Goal: Feedback & Contribution: Contribute content

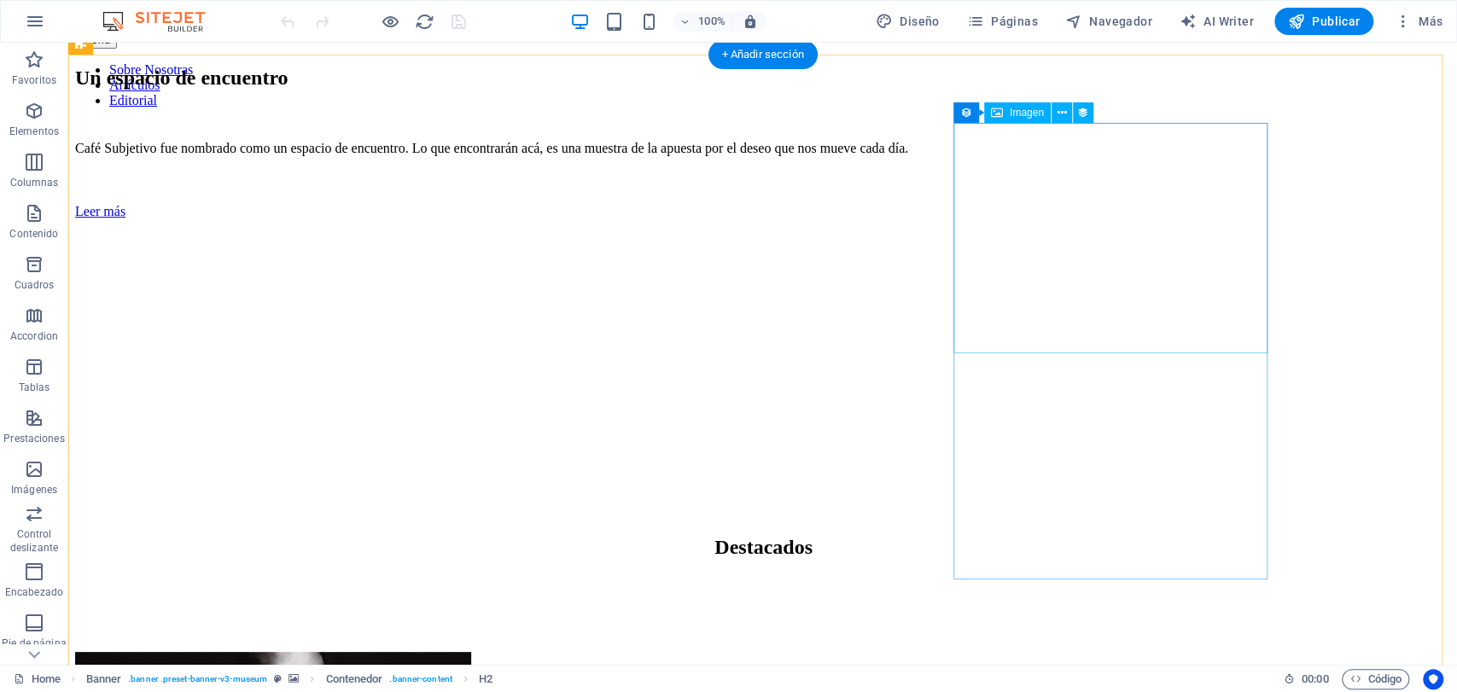
scroll to position [663, 0]
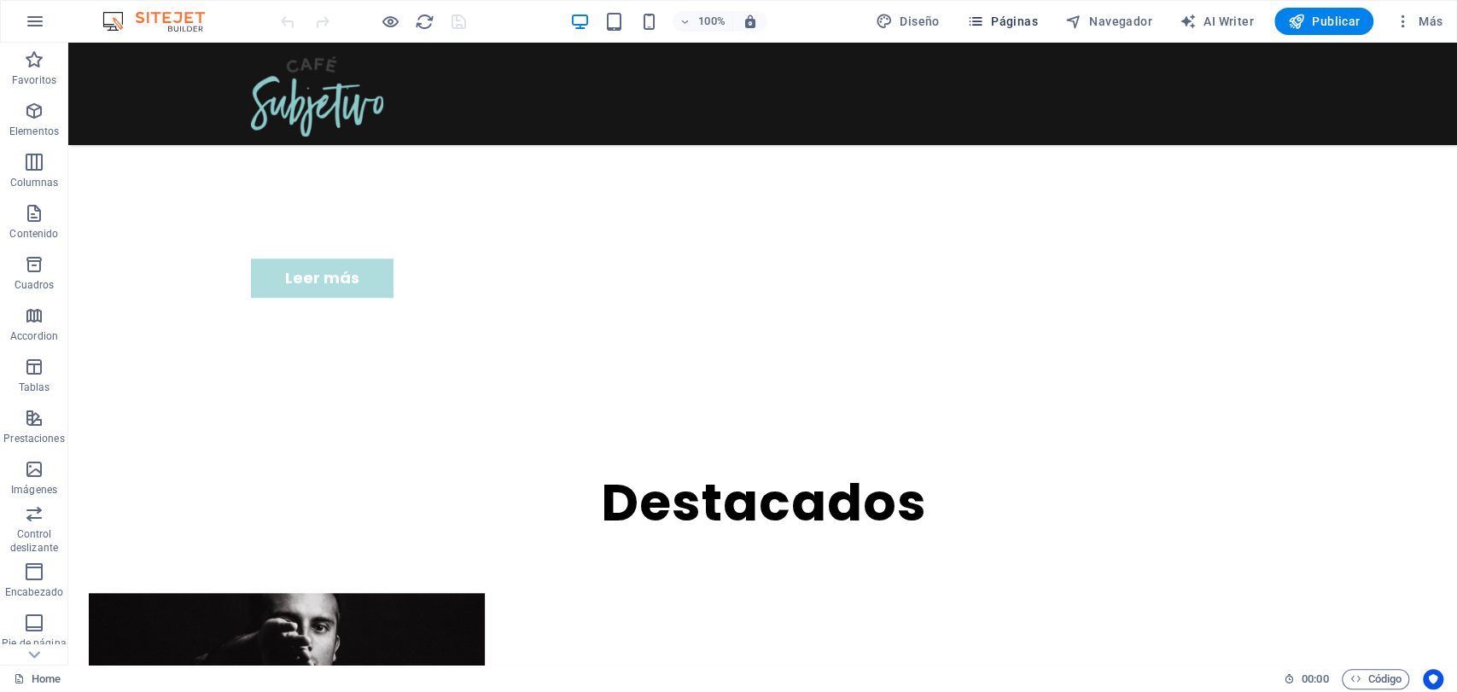
click at [1006, 20] on span "Páginas" at bounding box center [1002, 21] width 71 height 17
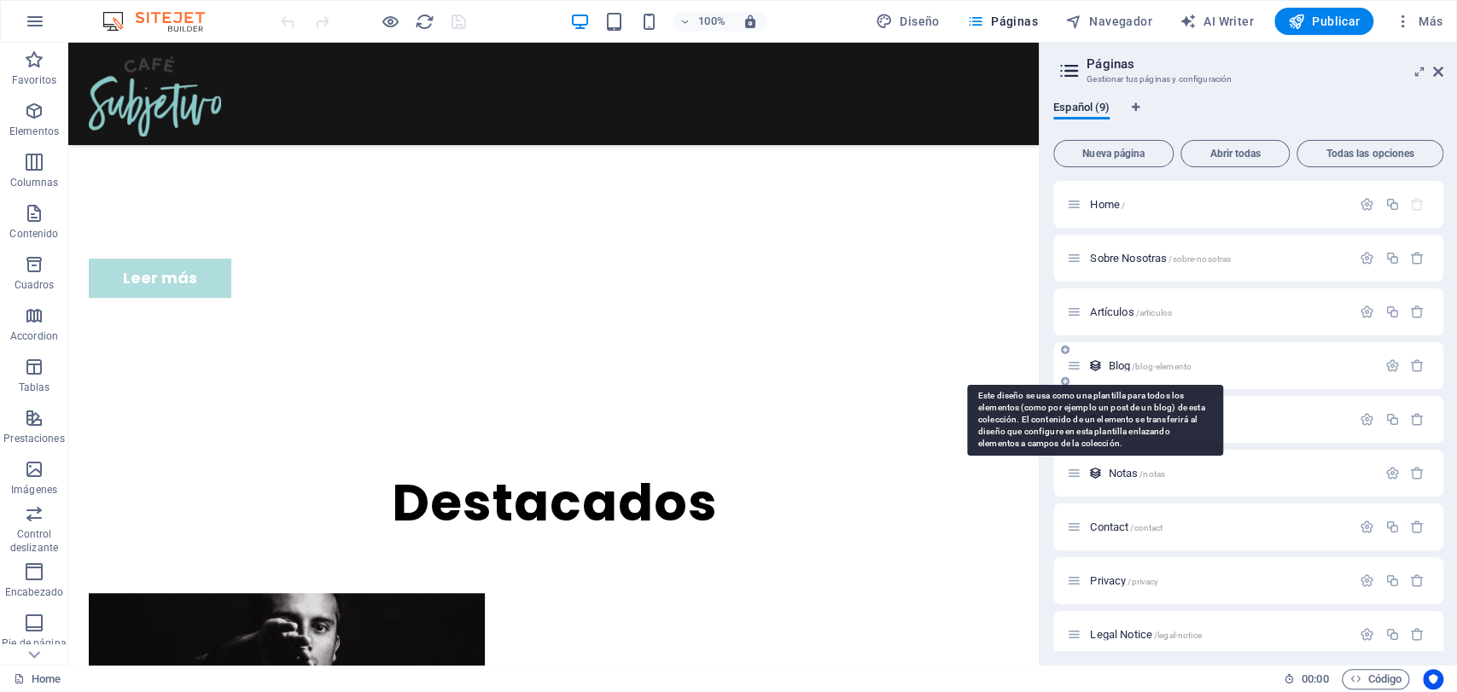
click at [1098, 361] on icon at bounding box center [1095, 366] width 15 height 15
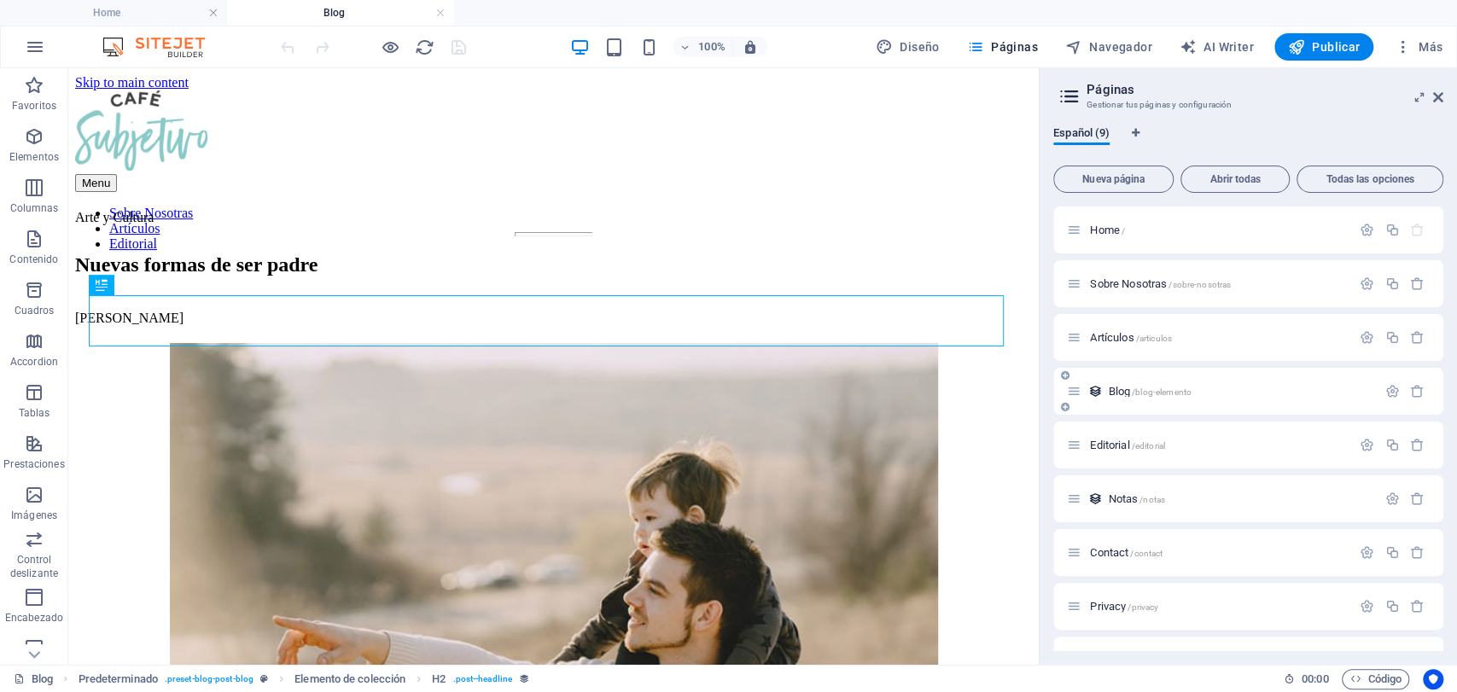
scroll to position [0, 0]
select select "68dd6754d1dde10f0803dd5f"
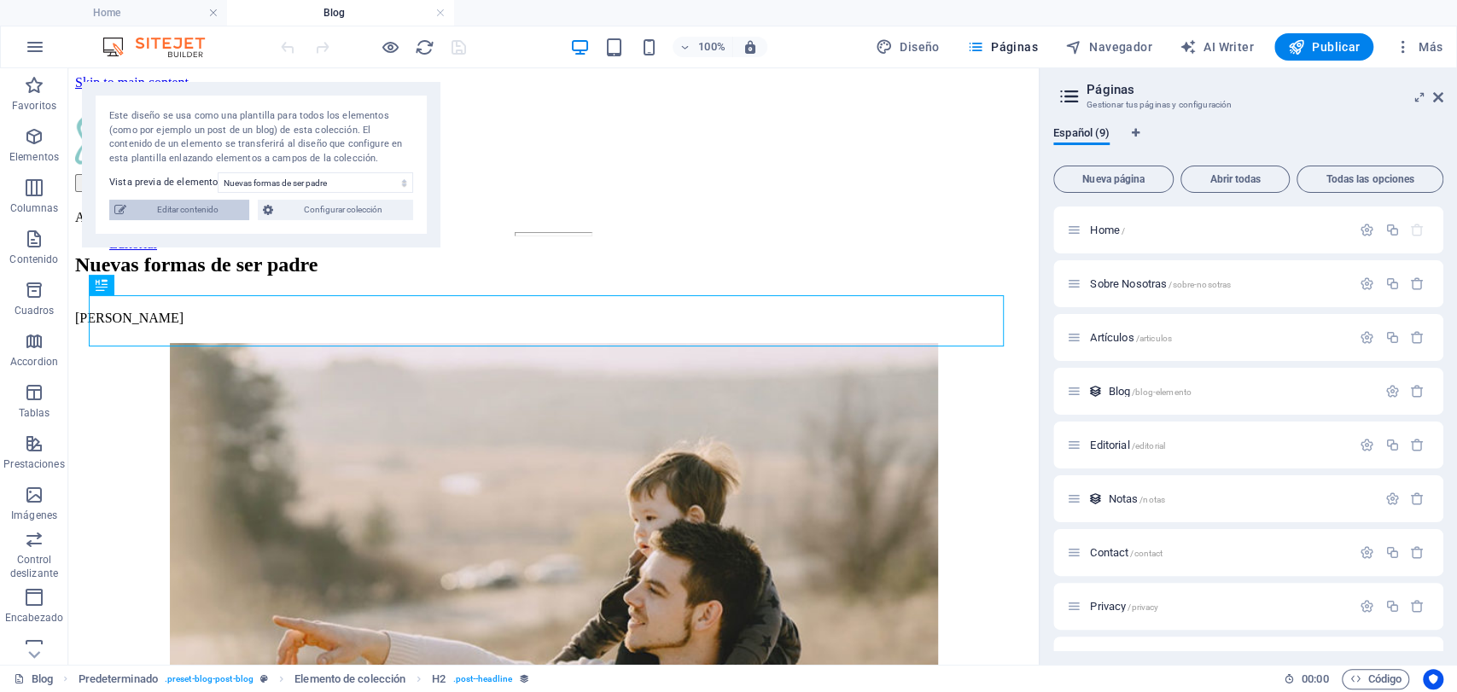
click at [198, 200] on span "Editar contenido" at bounding box center [187, 210] width 113 height 20
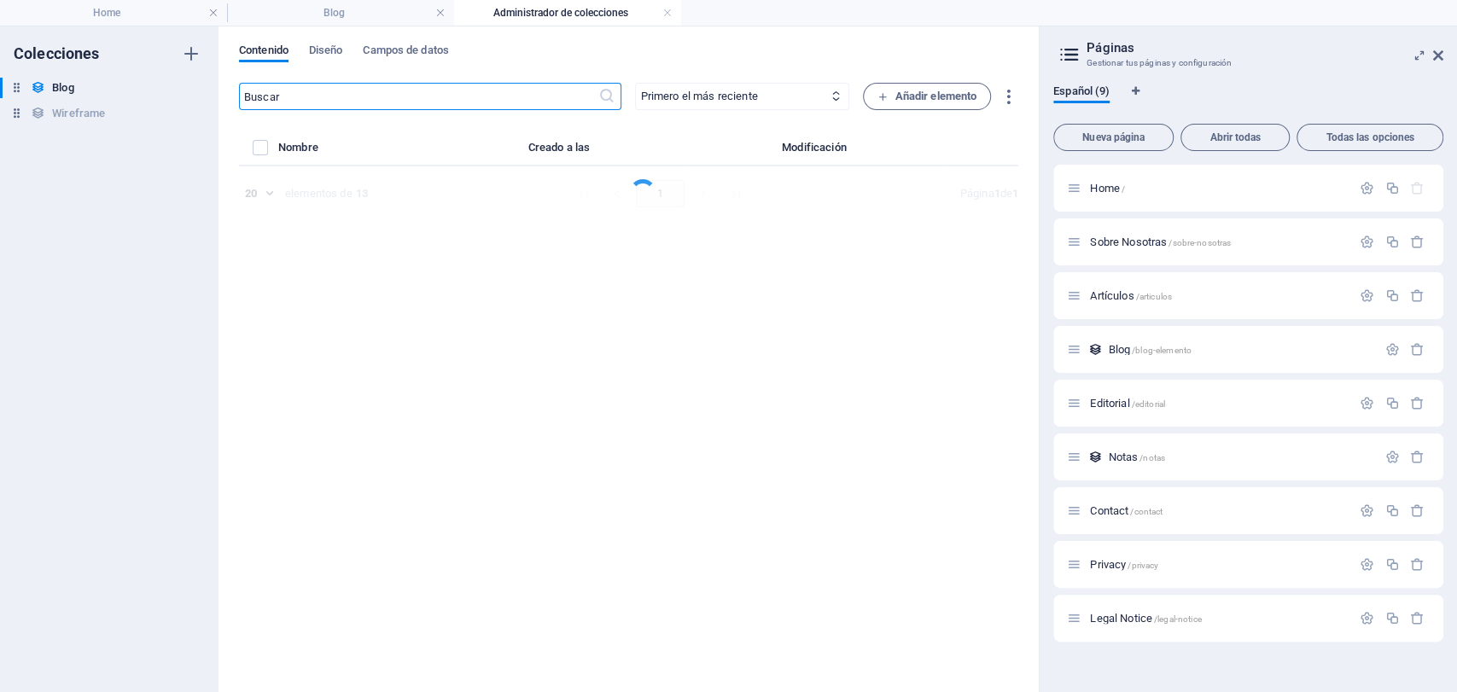
select select "Familia"
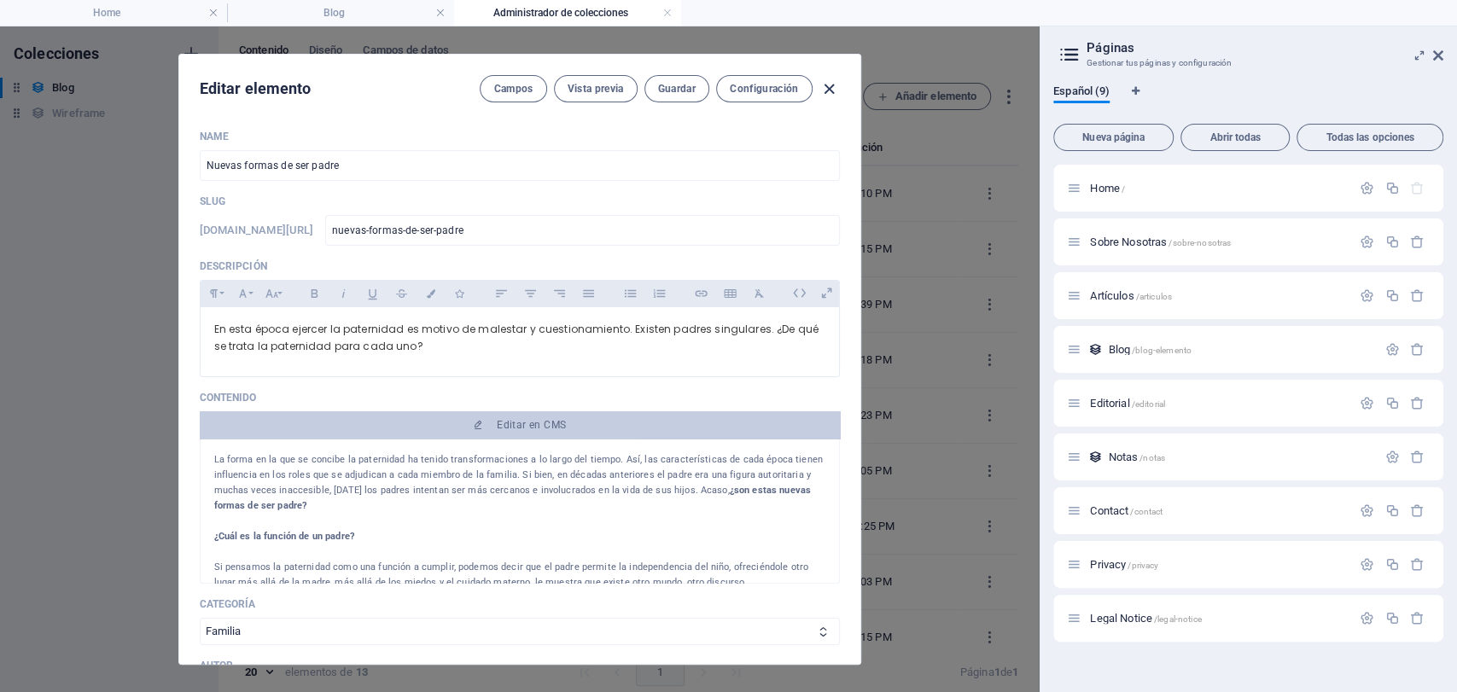
click at [830, 90] on icon "button" at bounding box center [829, 89] width 20 height 20
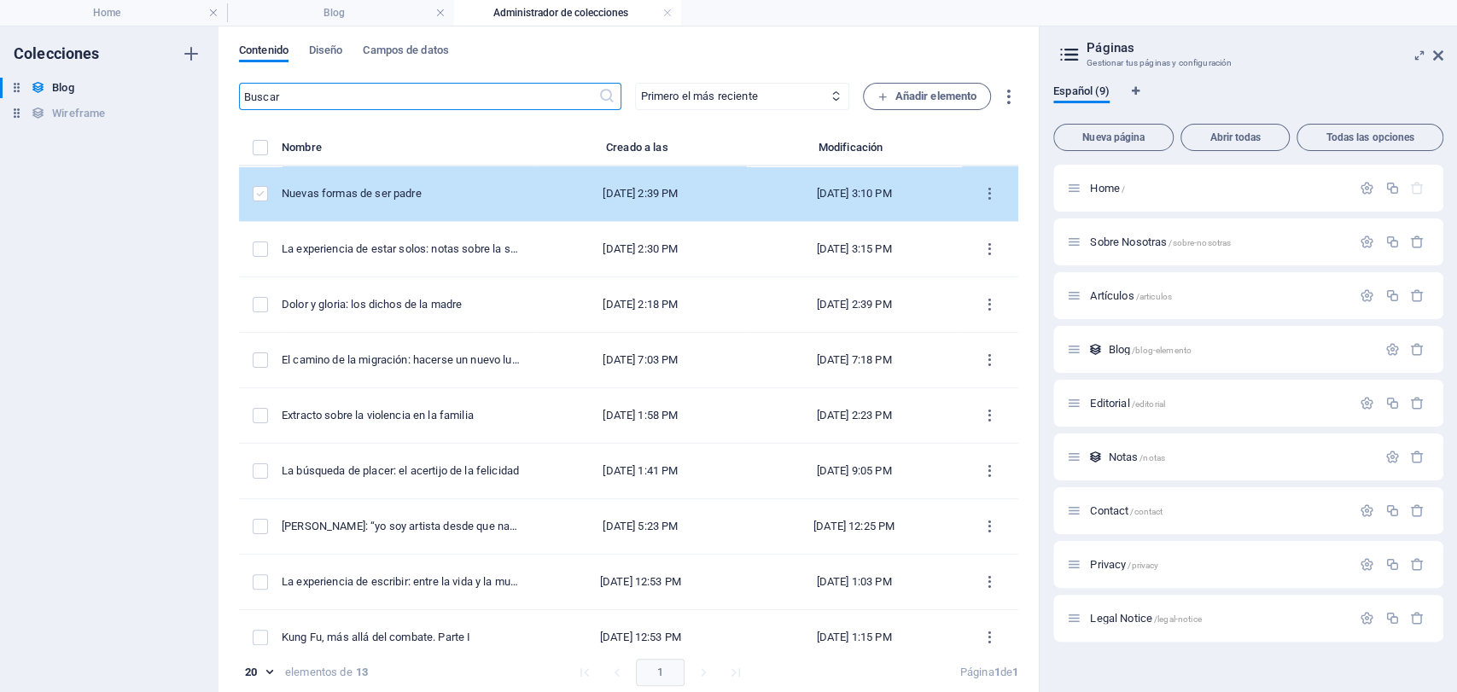
click at [259, 190] on label "items list" at bounding box center [260, 193] width 15 height 15
click at [0, 0] on input "items list" at bounding box center [0, 0] width 0 height 0
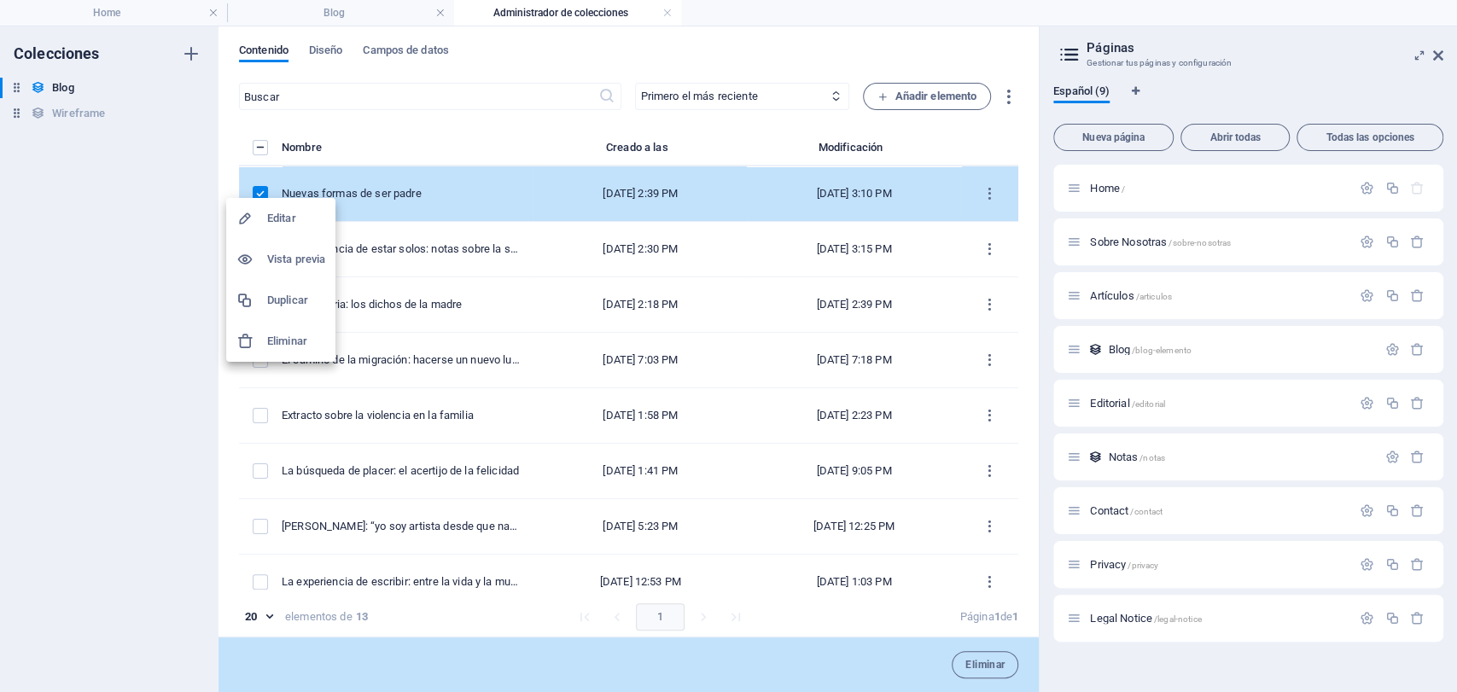
click at [299, 312] on li "Duplicar" at bounding box center [280, 300] width 109 height 41
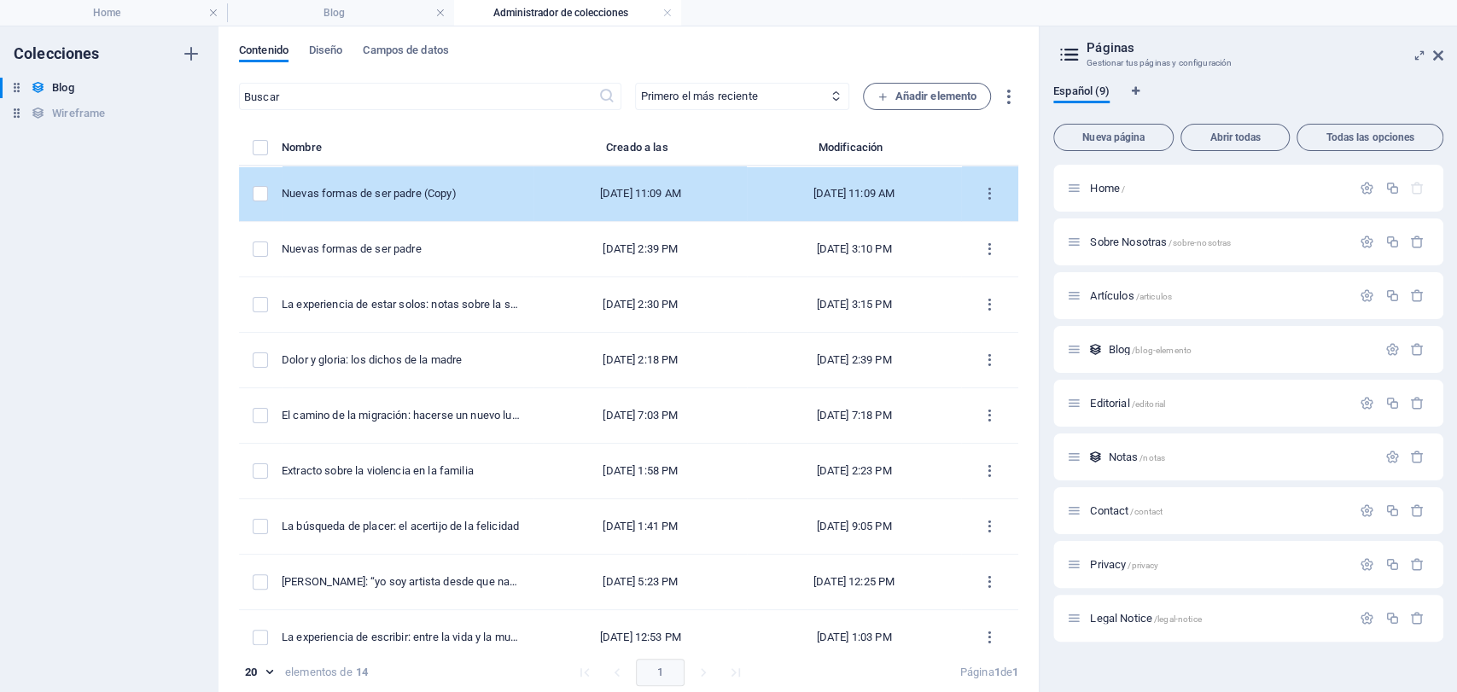
click at [446, 177] on td "Nuevas formas de ser padre (Copy)" at bounding box center [408, 193] width 252 height 55
select select "Familia"
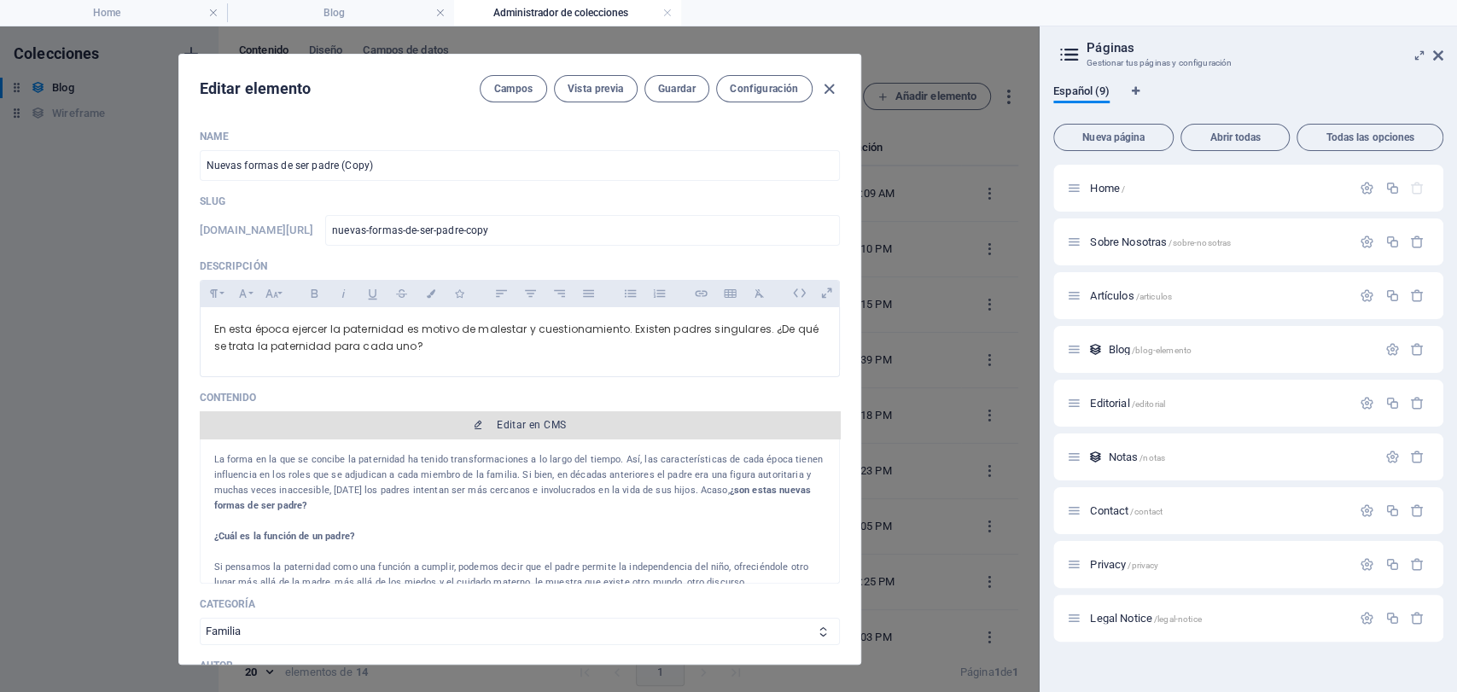
click at [514, 420] on span "Editar en CMS" at bounding box center [531, 425] width 69 height 14
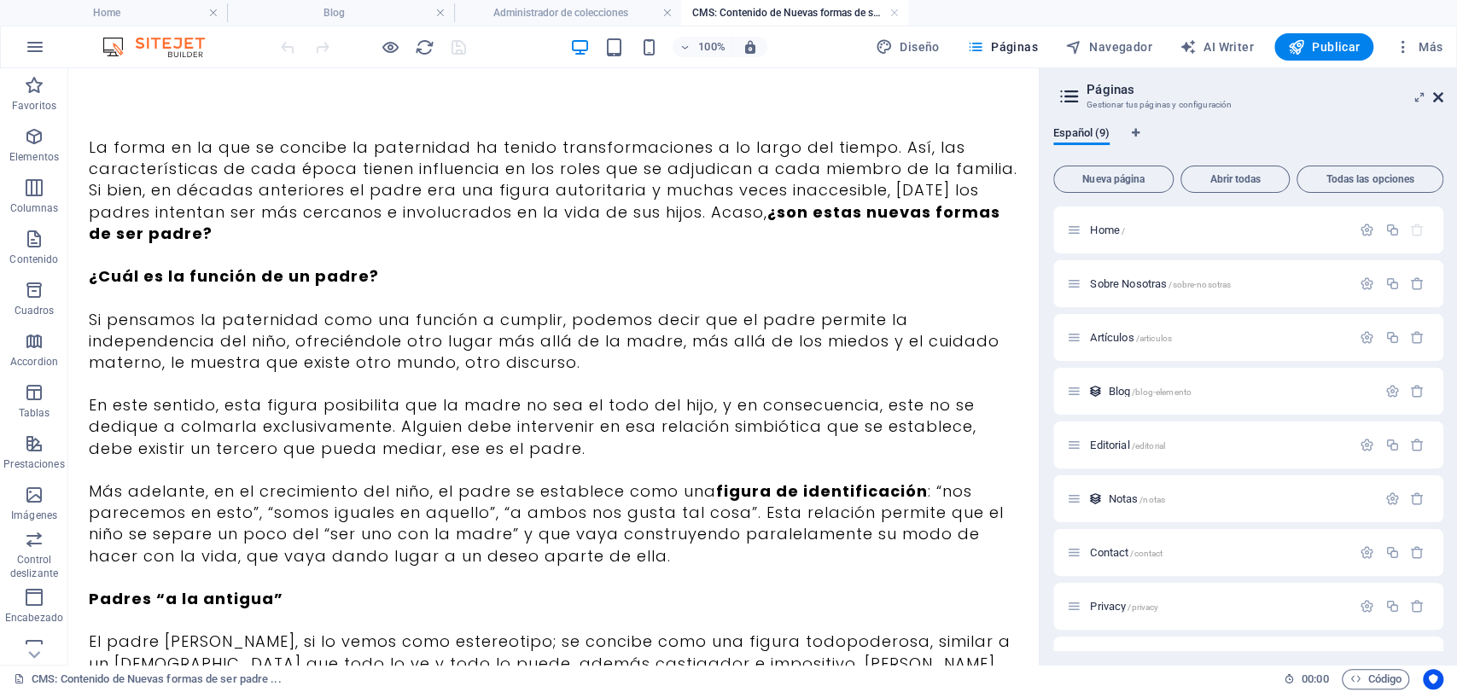
click at [1438, 94] on icon at bounding box center [1438, 97] width 10 height 14
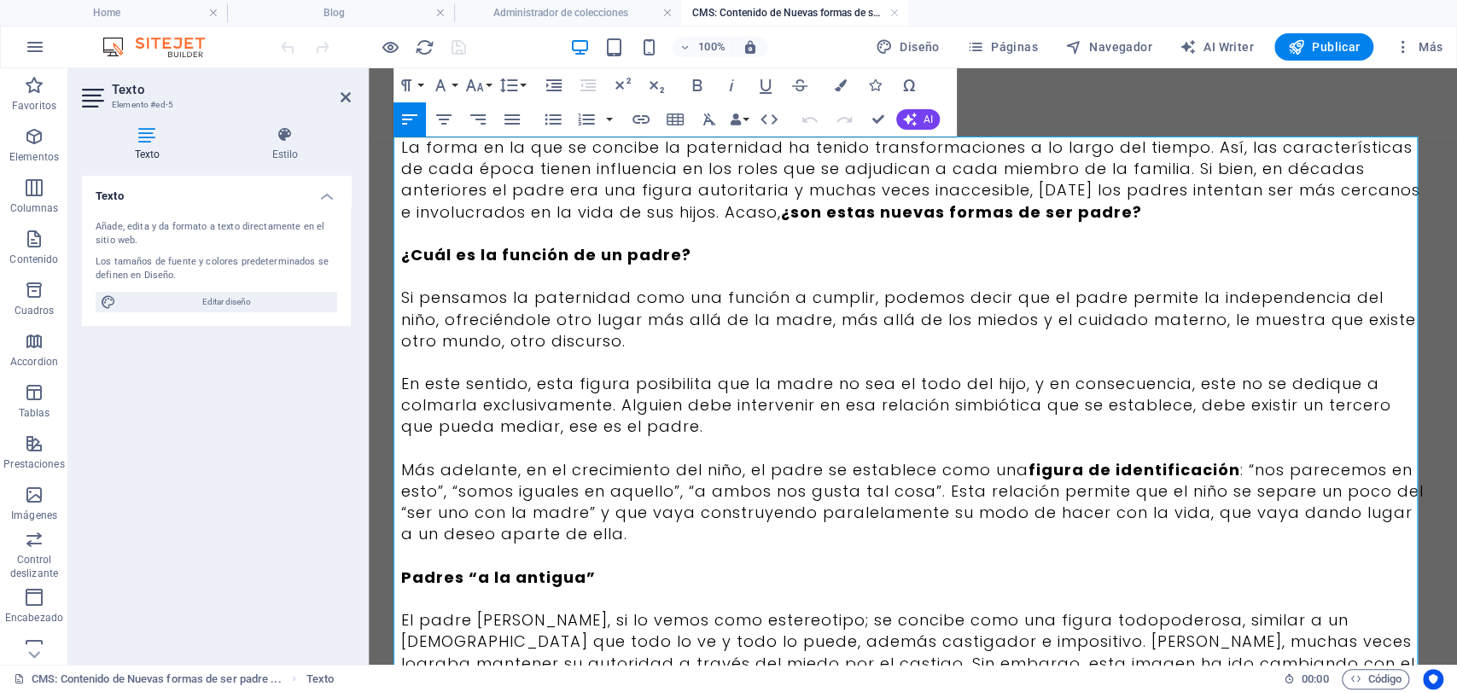
click at [724, 219] on p "La forma en la que se concibe la paternidad ha tenido transformaciones a lo lar…" at bounding box center [913, 180] width 1024 height 86
click at [401, 156] on p "La forma en la que se concibe la paternidad ha tenido transformaciones a lo lar…" at bounding box center [913, 180] width 1024 height 86
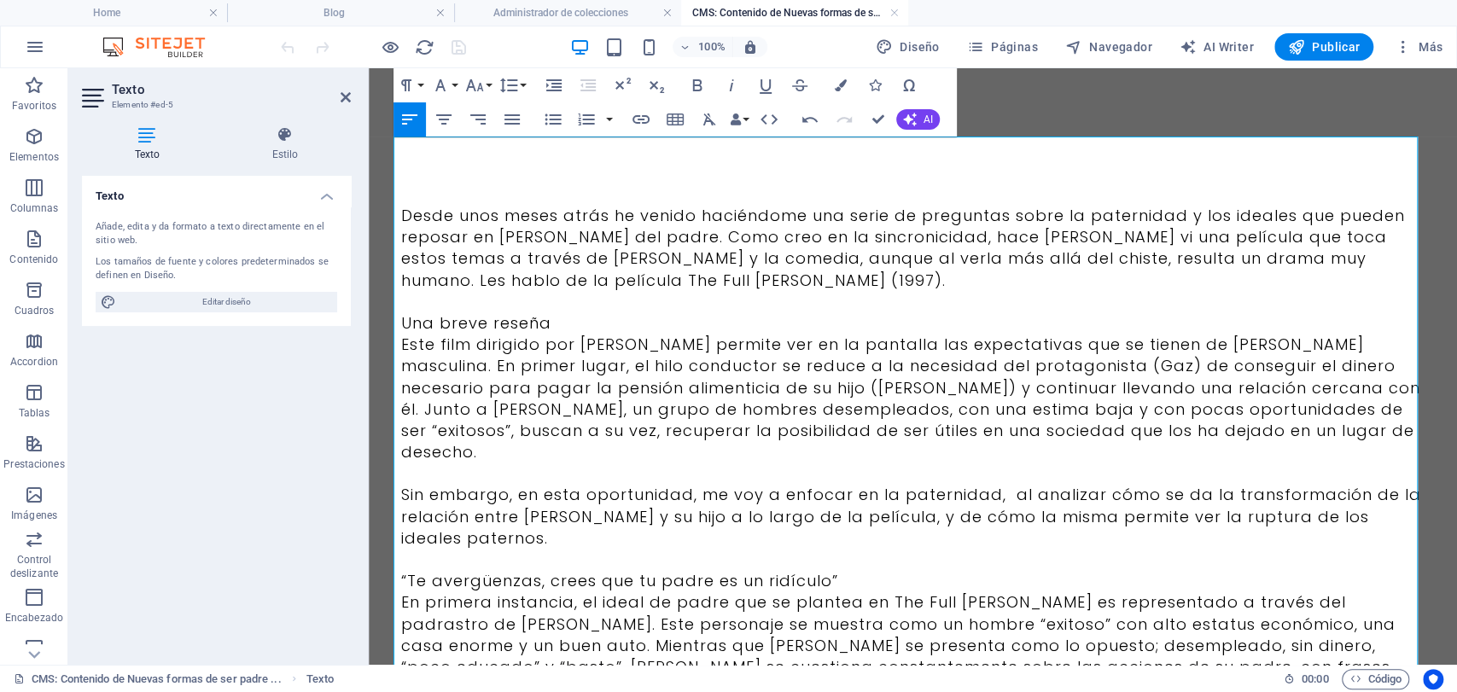
scroll to position [76226, 9]
drag, startPoint x: 557, startPoint y: 320, endPoint x: 383, endPoint y: 327, distance: 174.3
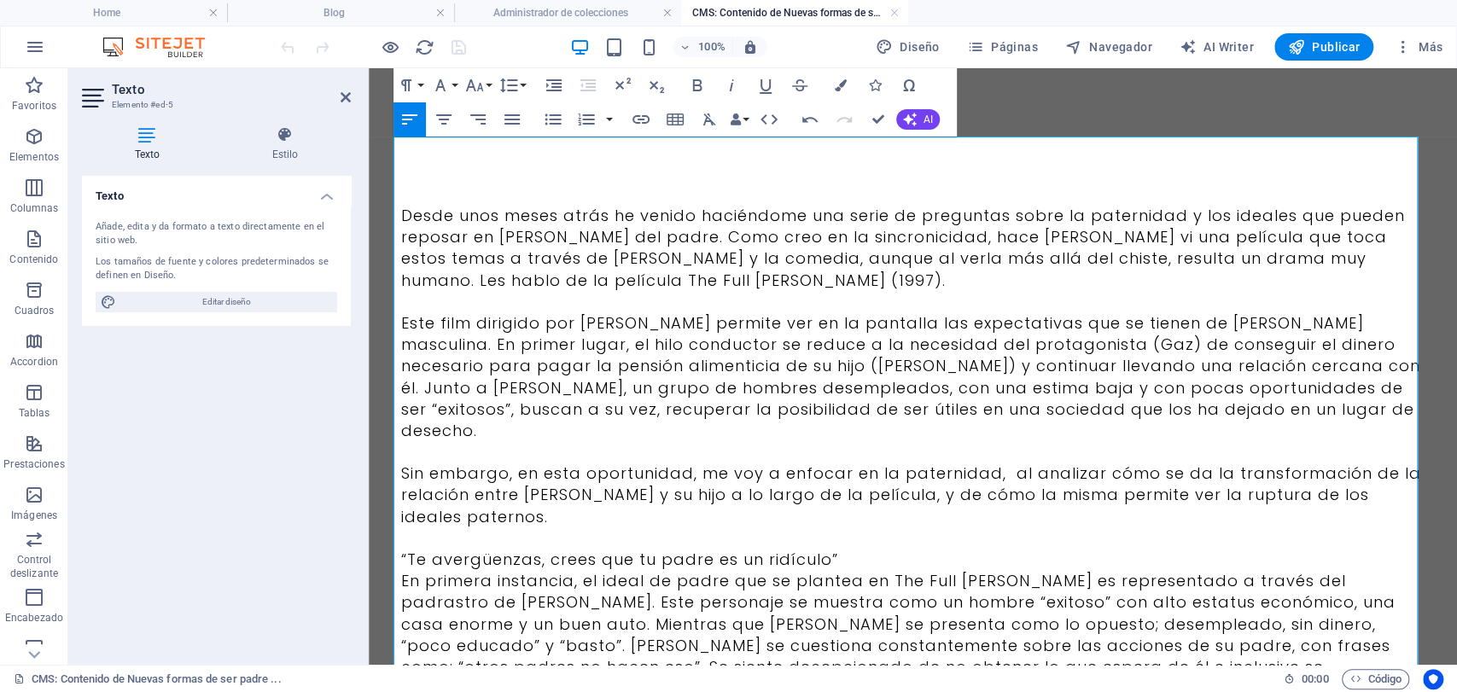
click at [833, 549] on p "“Te avergüenzas, crees que tu padre es un ridículo”" at bounding box center [913, 559] width 1024 height 21
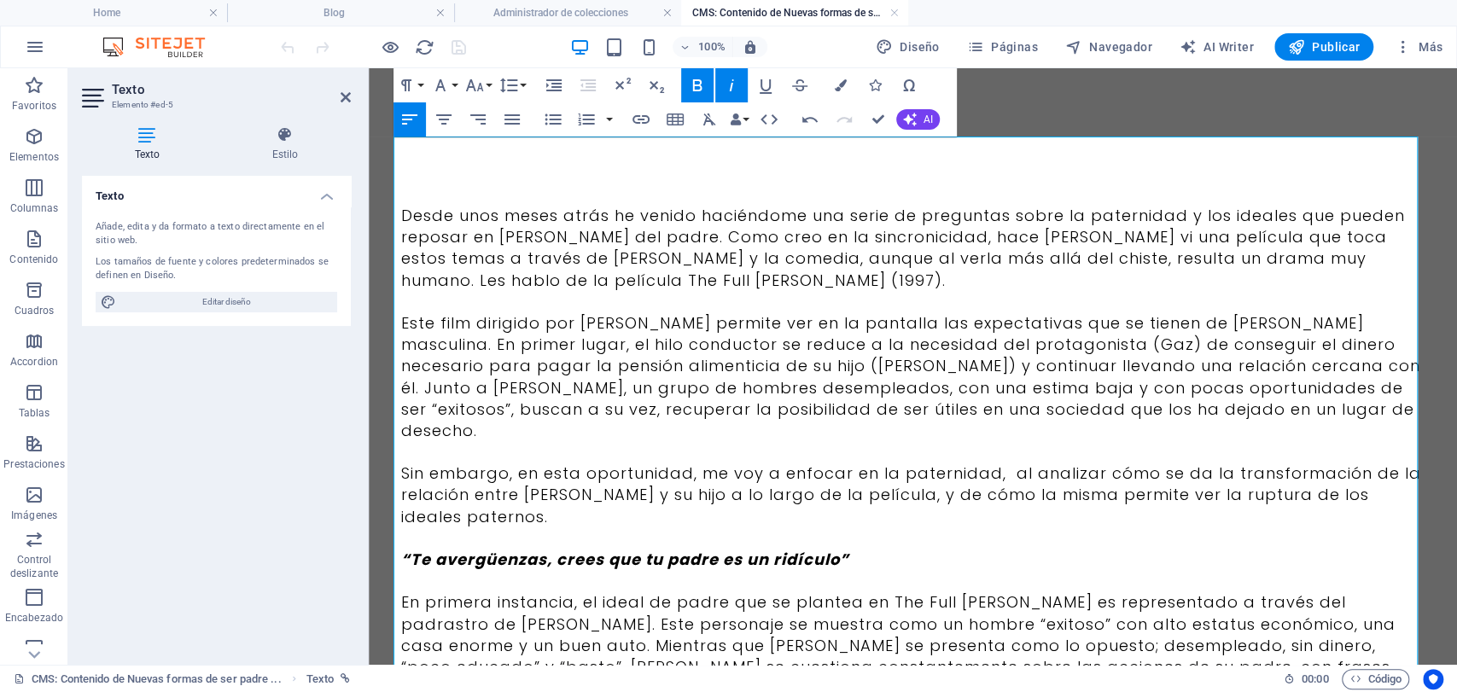
click at [511, 287] on p "Desde unos meses atrás he venido haciéndome una serie de preguntas sobre la pat…" at bounding box center [913, 248] width 1024 height 86
click at [569, 324] on p "Este film dirigido por [PERSON_NAME] permite ver en la pantalla las expectativa…" at bounding box center [913, 376] width 1024 height 129
click at [1060, 330] on p "Este film dirigido por [PERSON_NAME] permite ver en la pantalla las expectativa…" at bounding box center [913, 376] width 1024 height 129
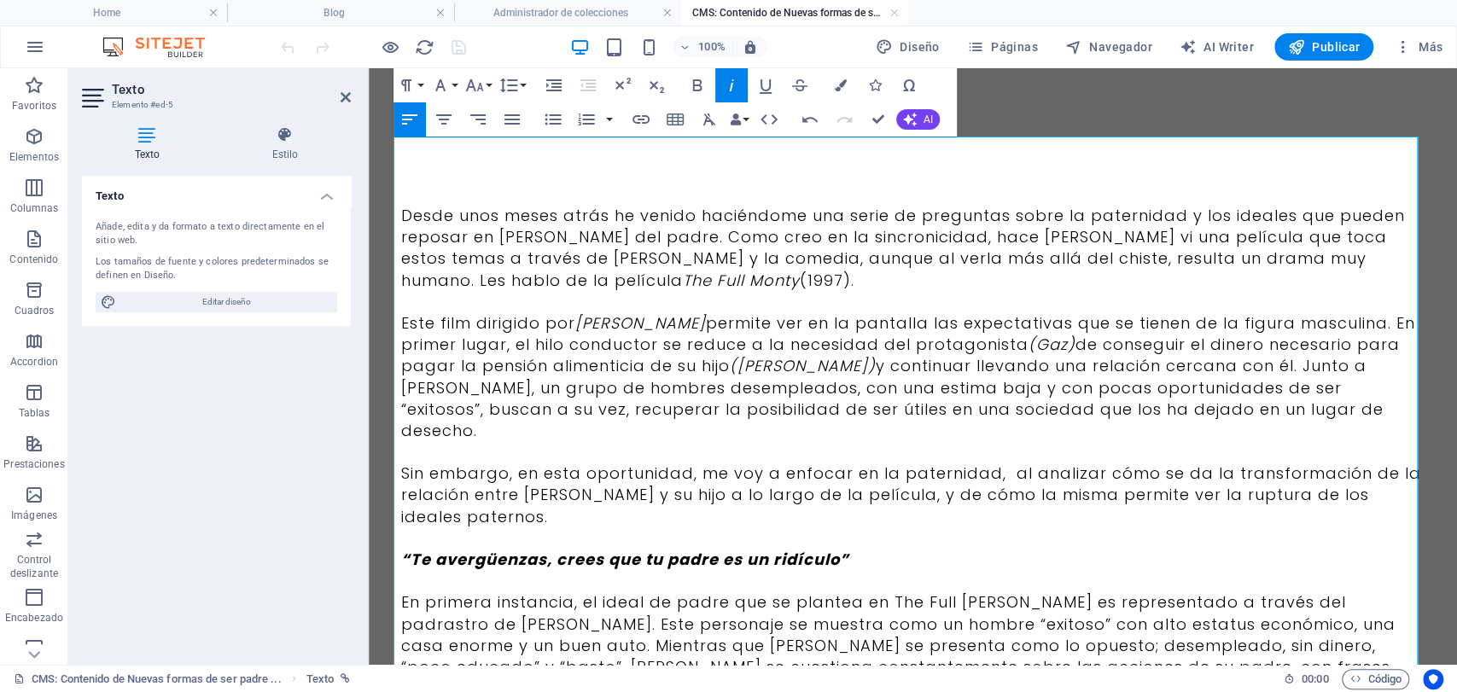
click at [1291, 365] on p "Este film dirigido por [PERSON_NAME] permite ver en la pantalla las expectativa…" at bounding box center [913, 376] width 1024 height 129
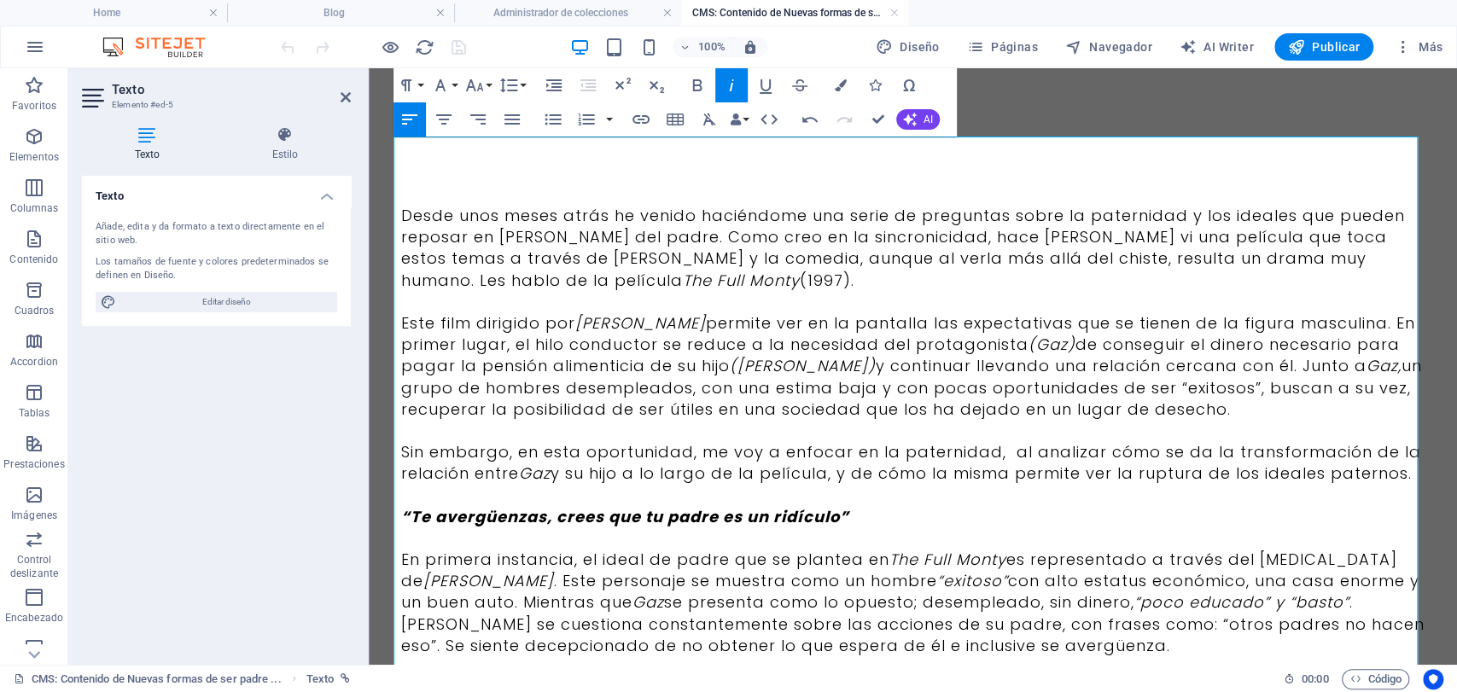
click at [1113, 382] on p "Este film dirigido por [PERSON_NAME] permite ver en la pantalla las expectativa…" at bounding box center [913, 366] width 1024 height 108
click at [1140, 575] on p "En primera instancia, el ideal de padre que se plantea en The Full Monty es rep…" at bounding box center [913, 603] width 1024 height 108
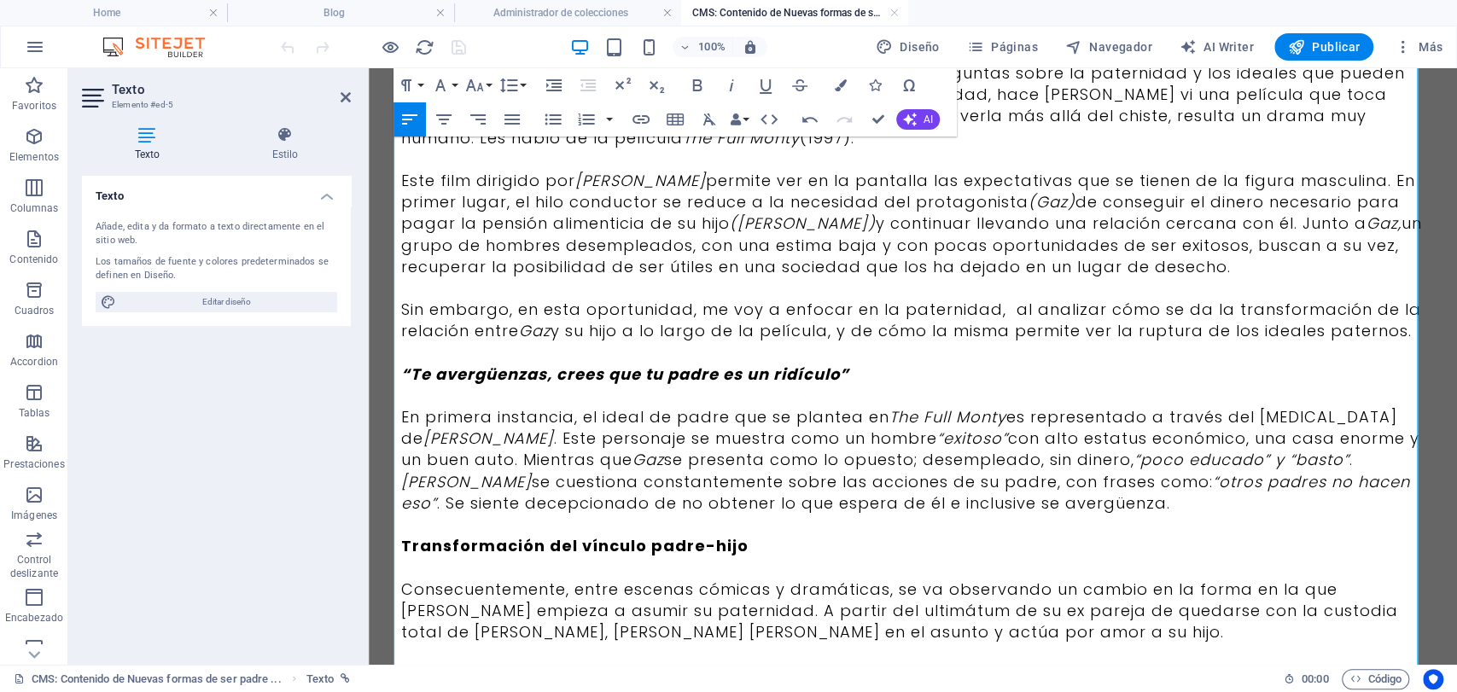
scroll to position [164, 0]
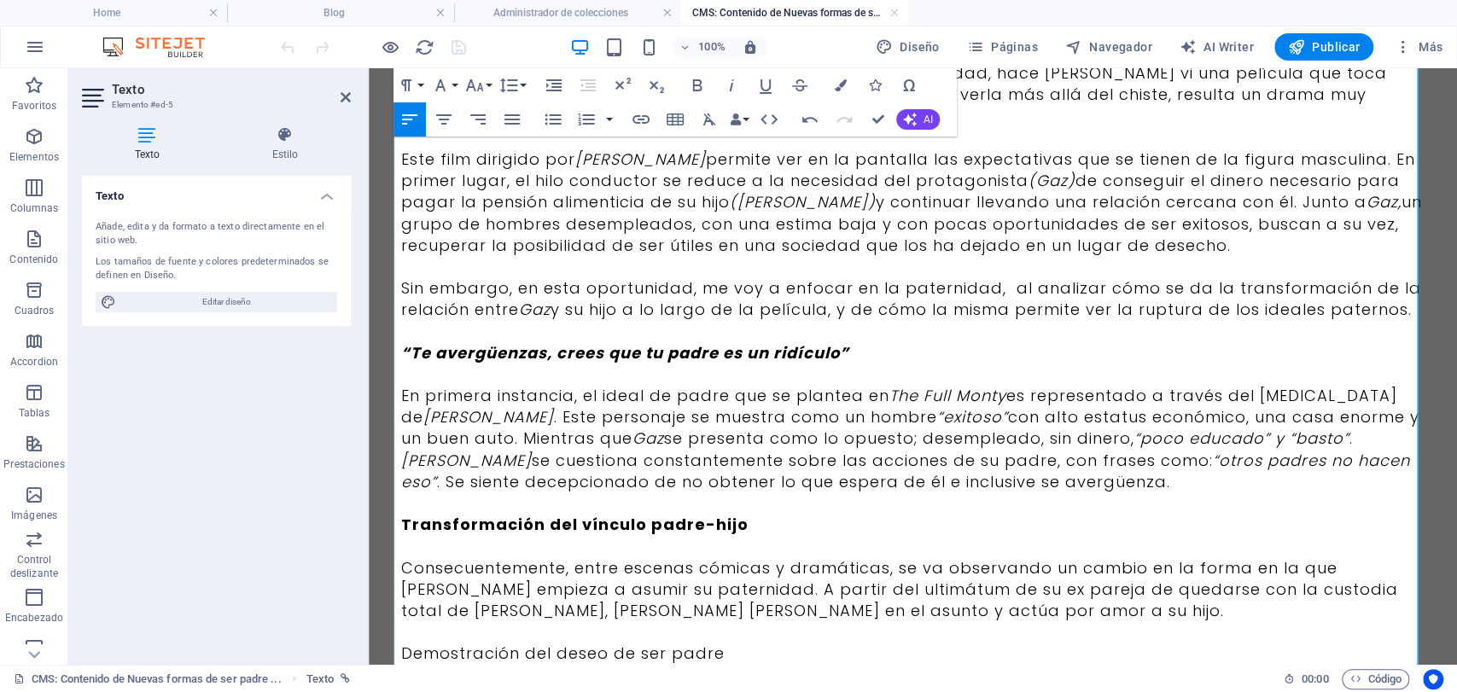
click at [1324, 567] on p "Consecuentemente, entre escenas cómicas y dramáticas, se va observando un cambi…" at bounding box center [913, 589] width 1024 height 65
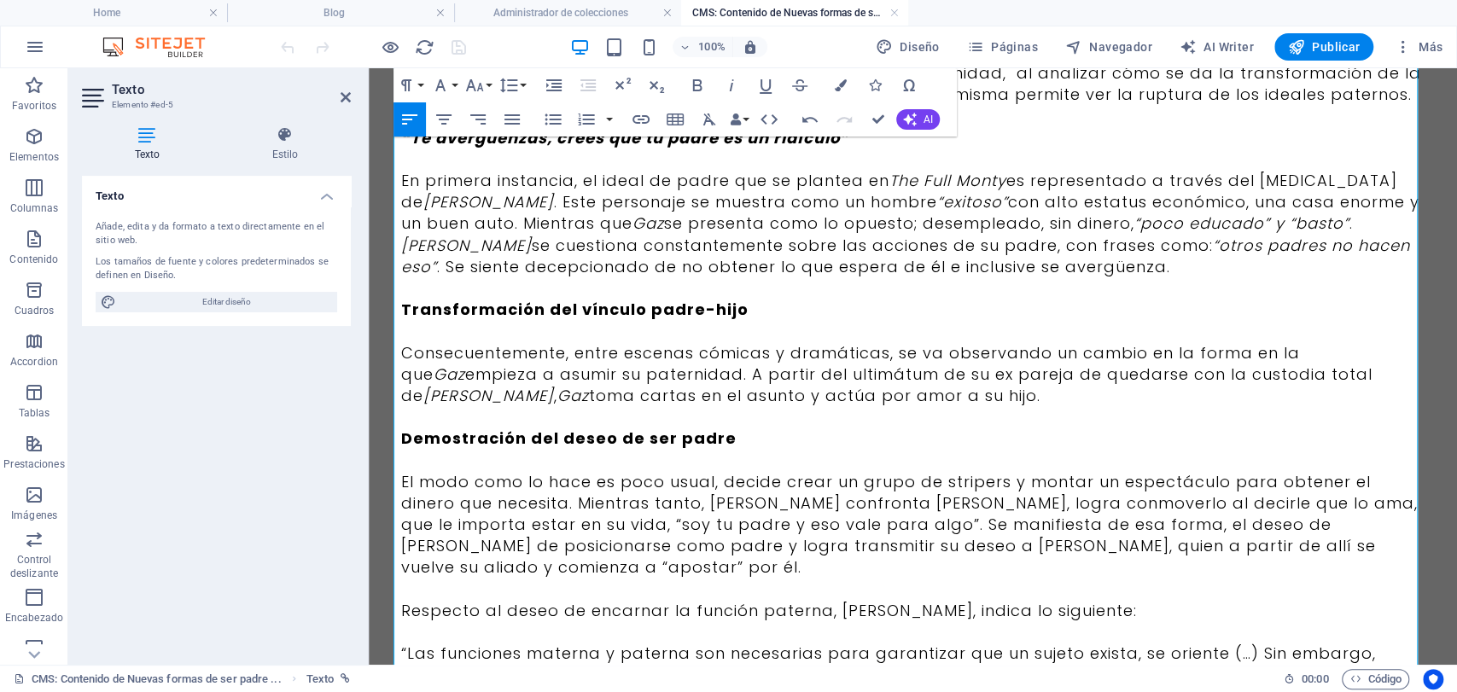
scroll to position [400, 0]
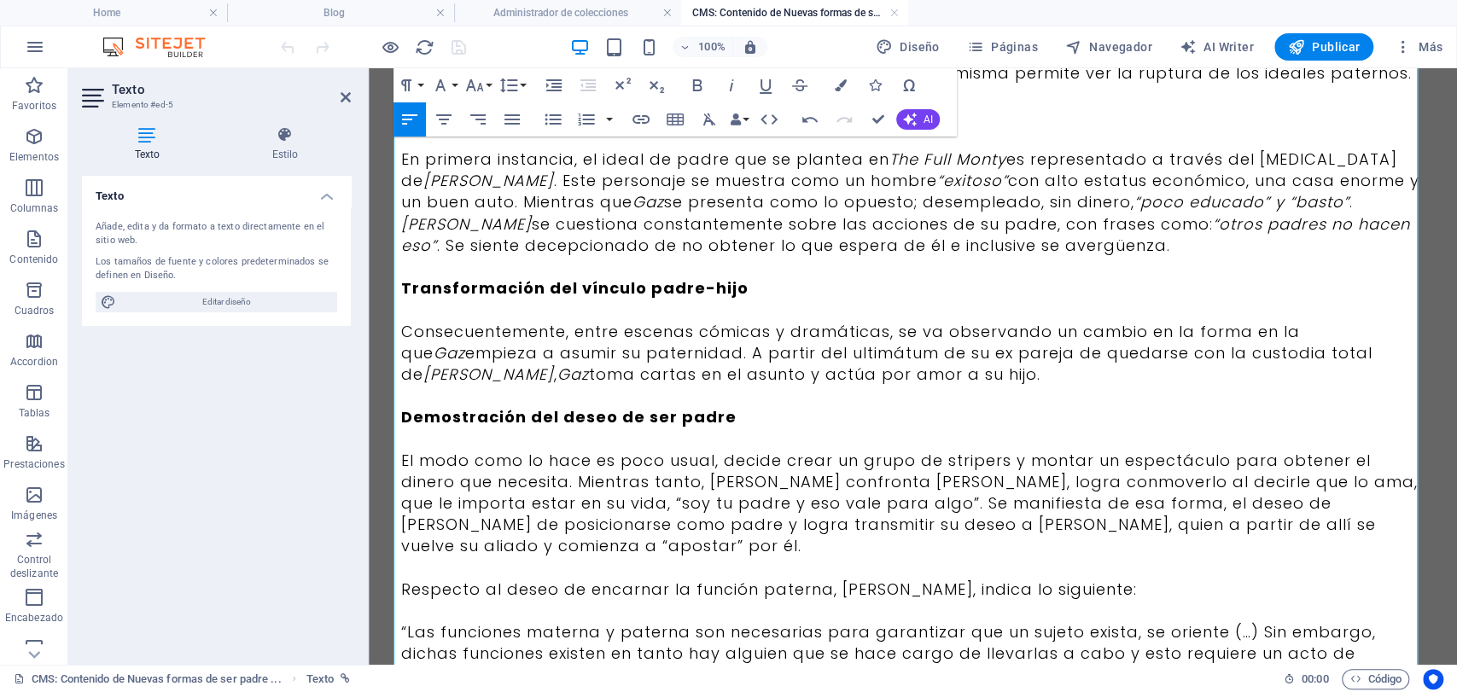
click at [774, 656] on p "“Las funciones materna y paterna son necesarias para garantizar que un sujeto e…" at bounding box center [913, 653] width 1024 height 65
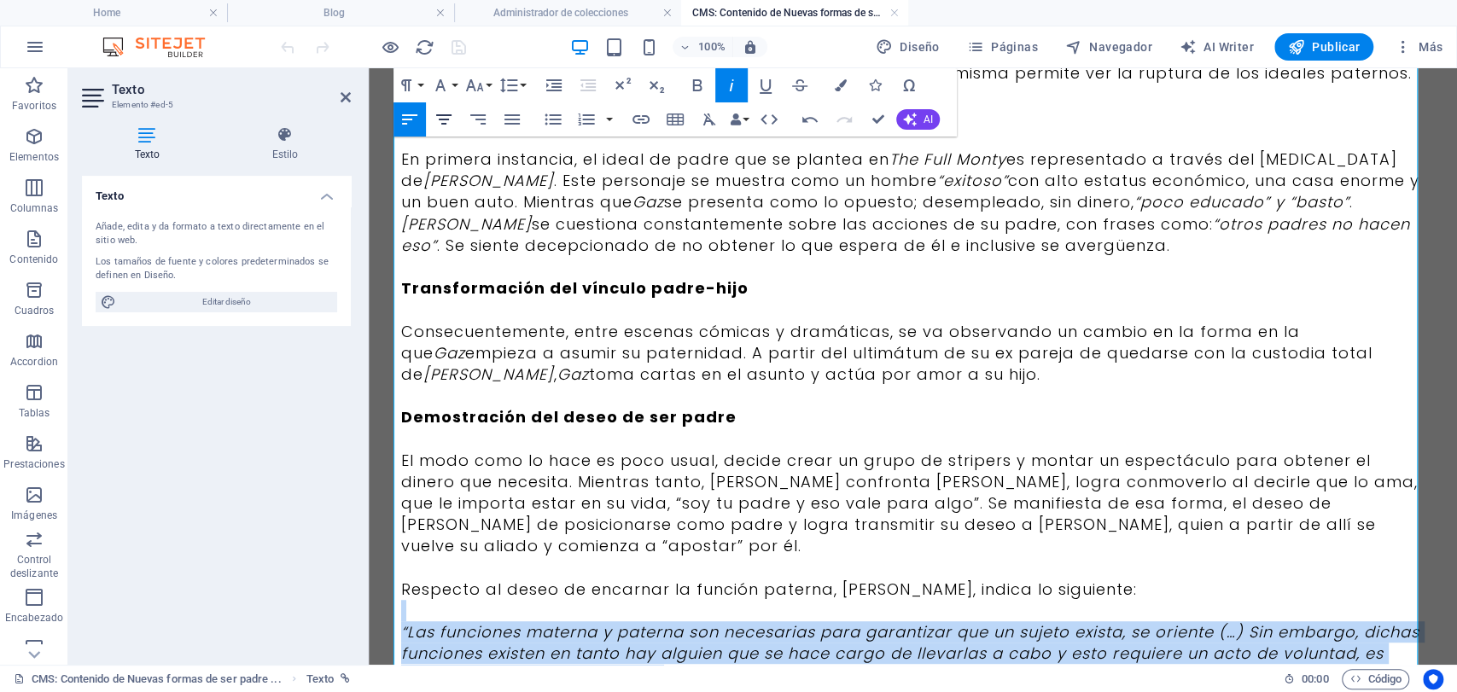
click at [444, 109] on icon "button" at bounding box center [444, 119] width 20 height 20
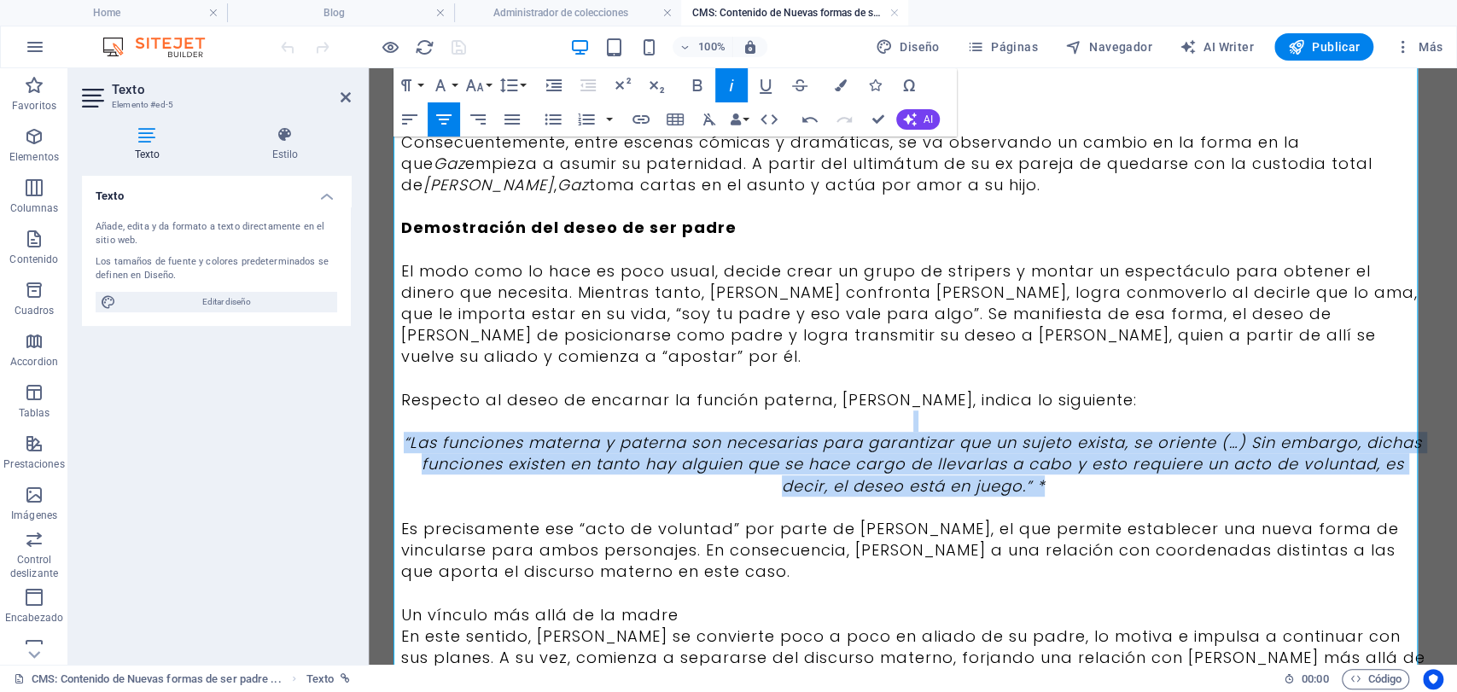
scroll to position [685, 0]
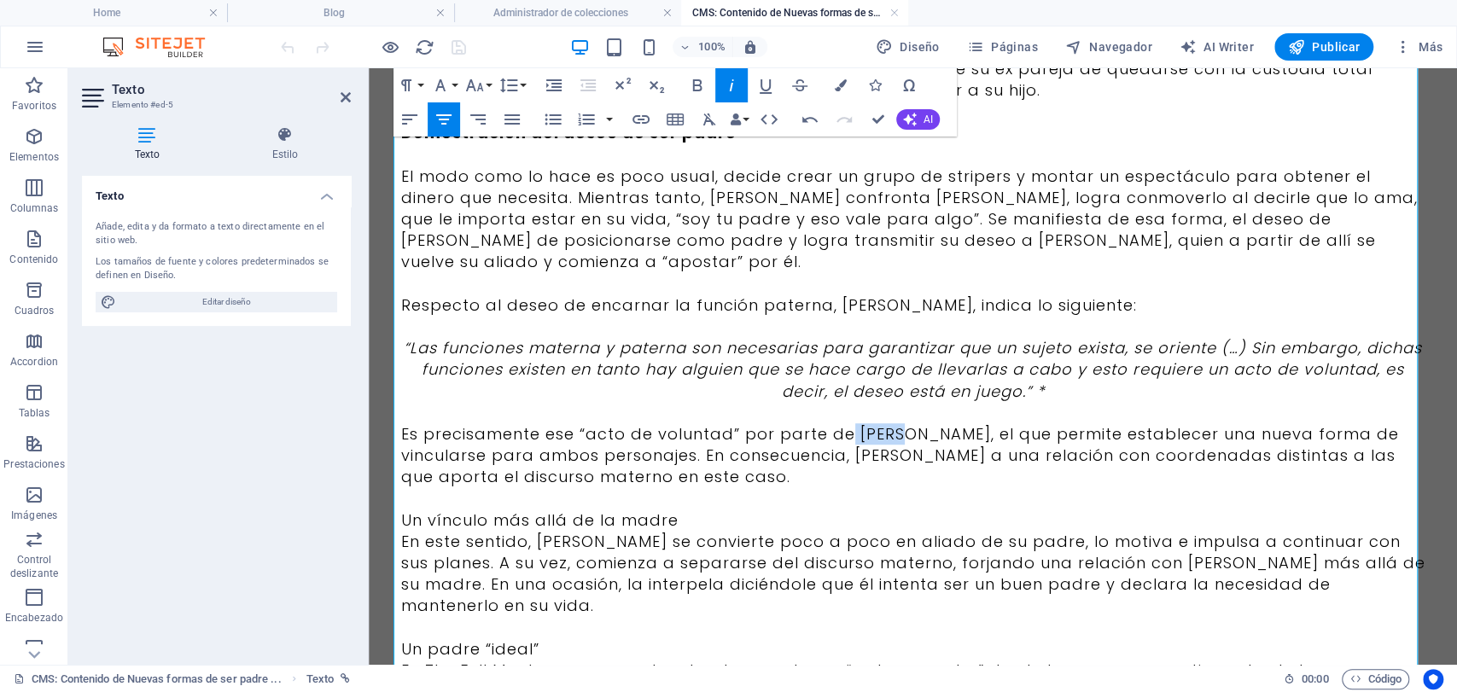
drag, startPoint x: 887, startPoint y: 416, endPoint x: 842, endPoint y: 411, distance: 45.4
click at [842, 423] on p "Es precisamente ese “acto de voluntad” por parte de [PERSON_NAME], el que permi…" at bounding box center [913, 455] width 1024 height 65
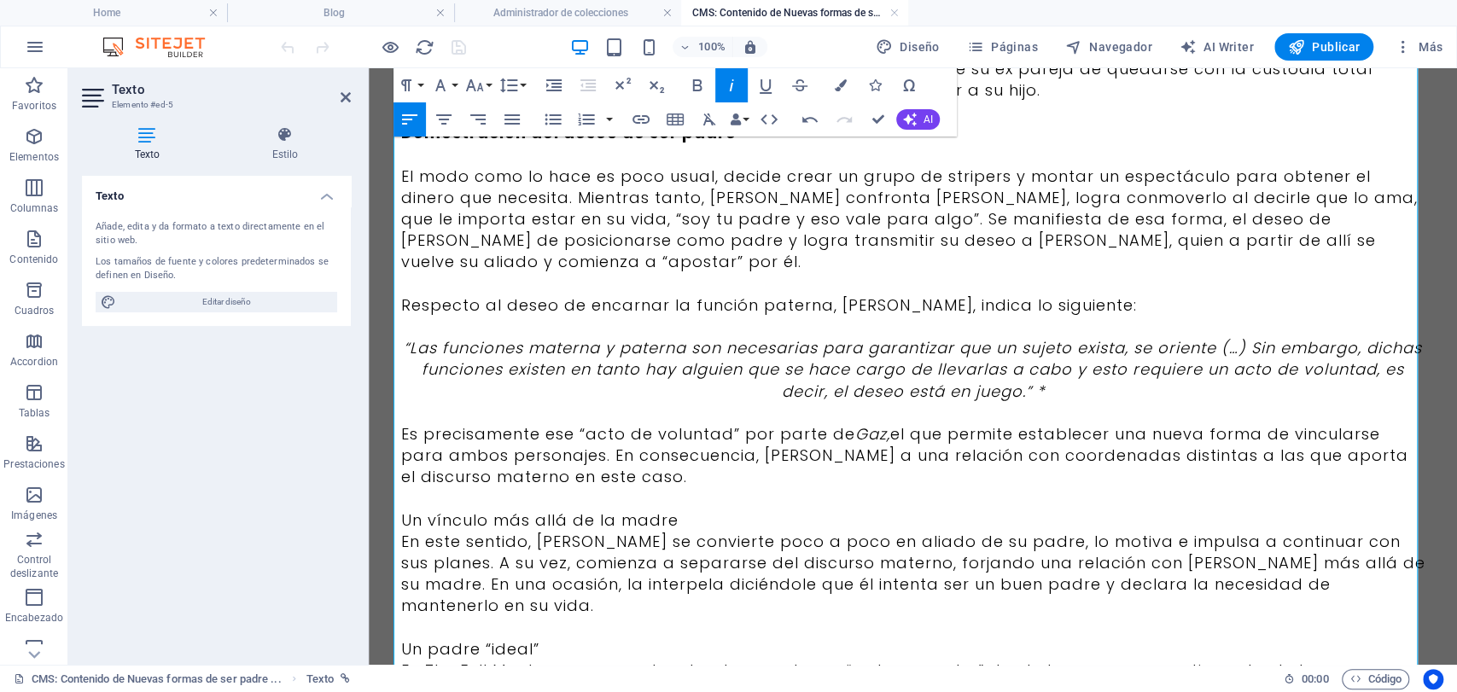
click at [694, 423] on p "Es precisamente ese “acto de voluntad” por parte de [PERSON_NAME], el que permi…" at bounding box center [913, 455] width 1024 height 65
click at [572, 423] on p "Es precisamente ese “acto de voluntad” por parte de [PERSON_NAME], el que permi…" at bounding box center [913, 455] width 1024 height 65
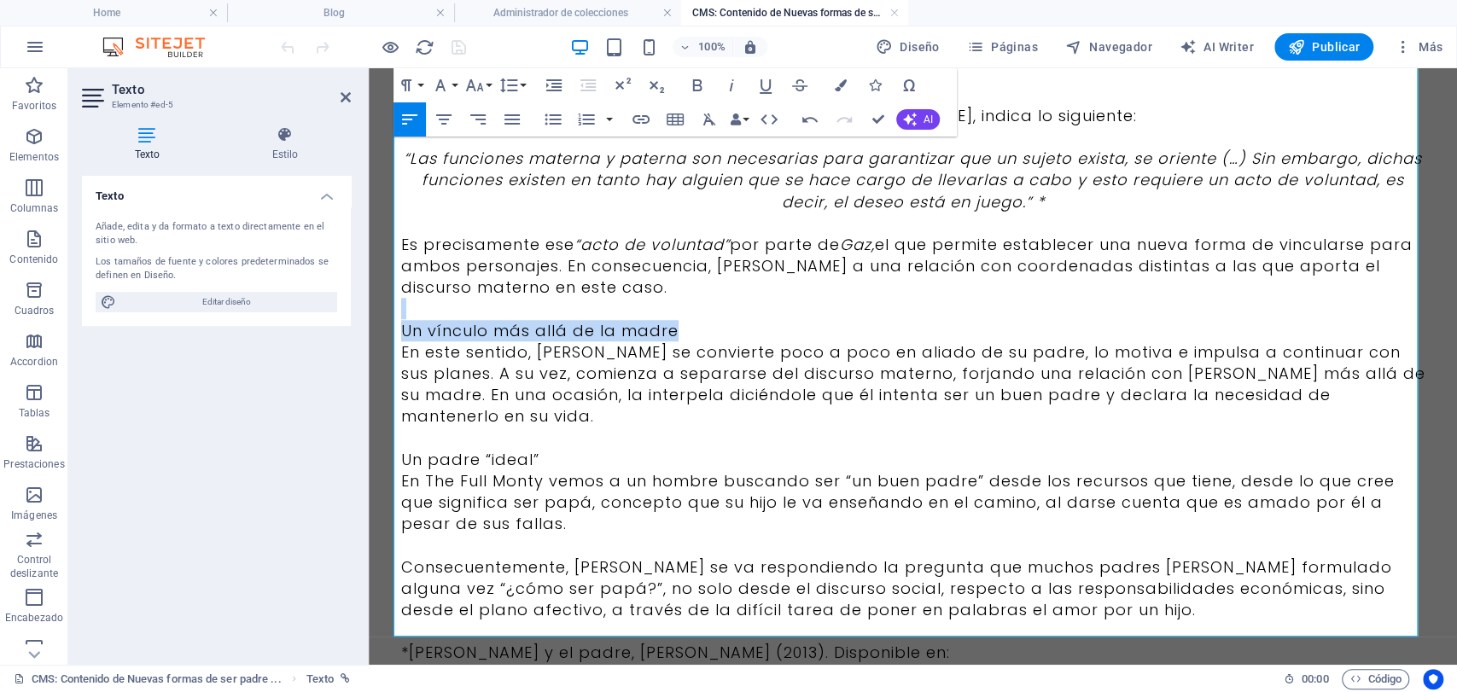
scroll to position [970, 0]
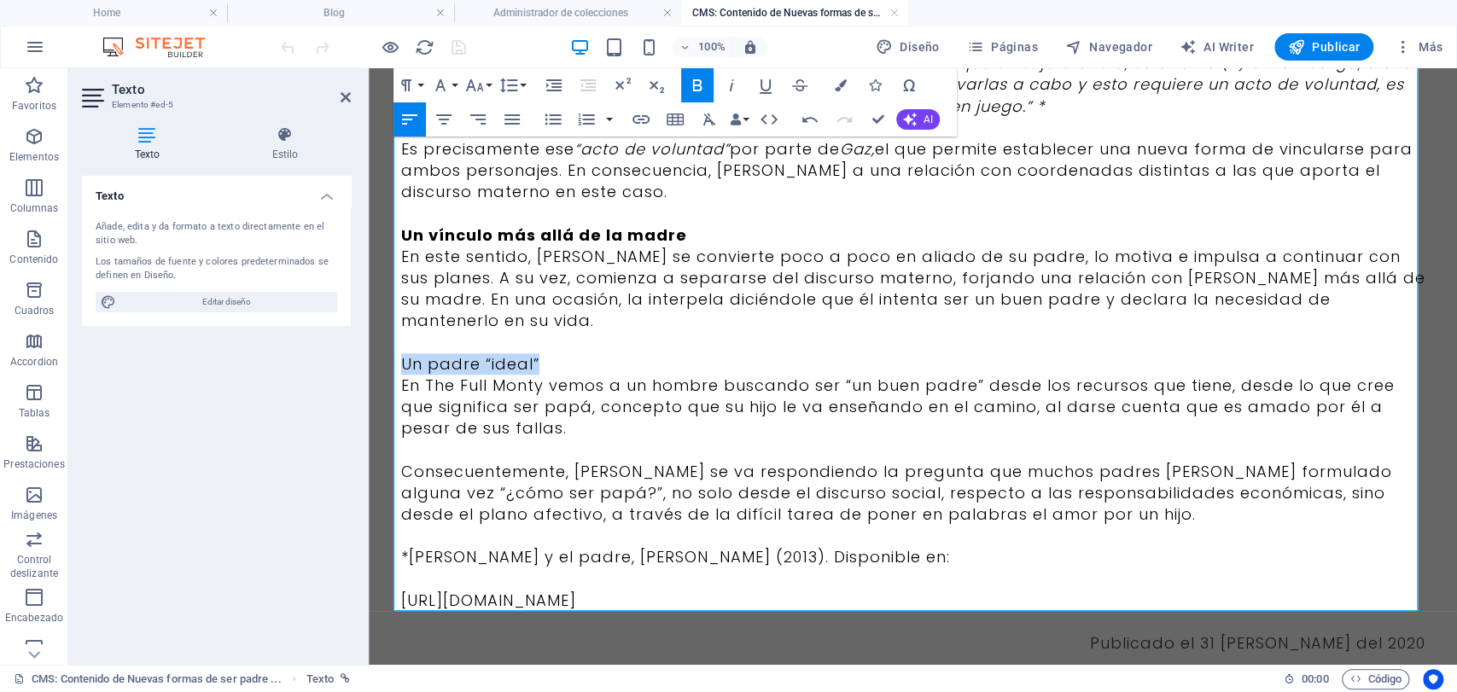
drag, startPoint x: 540, startPoint y: 313, endPoint x: 372, endPoint y: 313, distance: 168.2
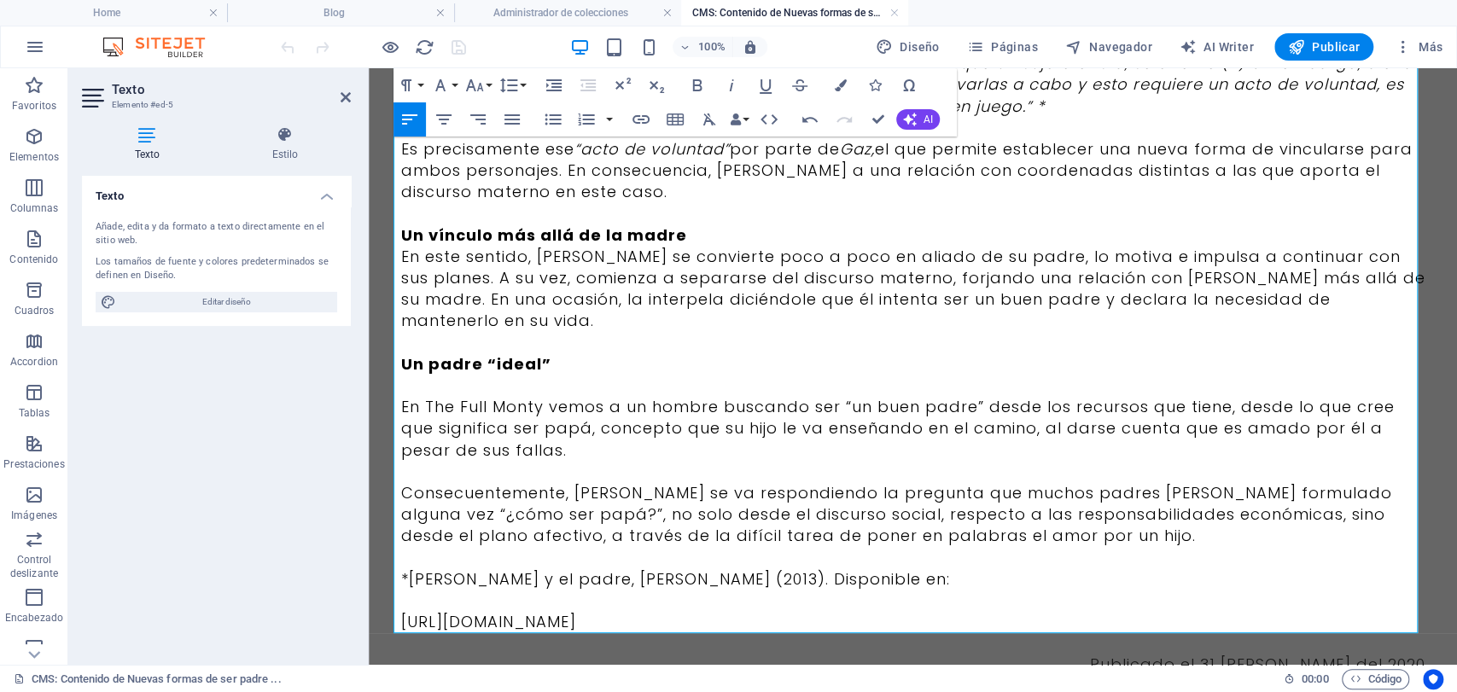
drag, startPoint x: 1158, startPoint y: 577, endPoint x: 347, endPoint y: 540, distance: 811.8
click at [485, 119] on icon "button" at bounding box center [477, 119] width 15 height 10
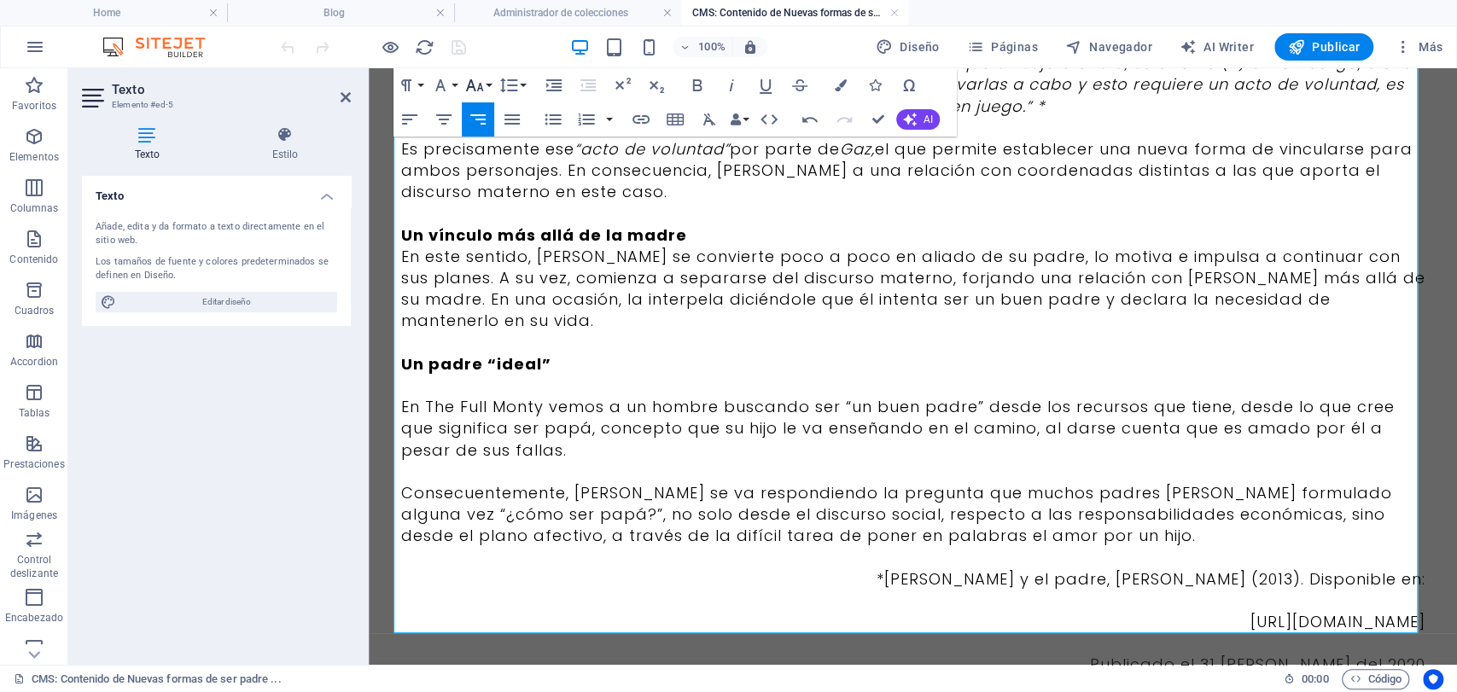
click at [474, 76] on icon "button" at bounding box center [474, 85] width 20 height 20
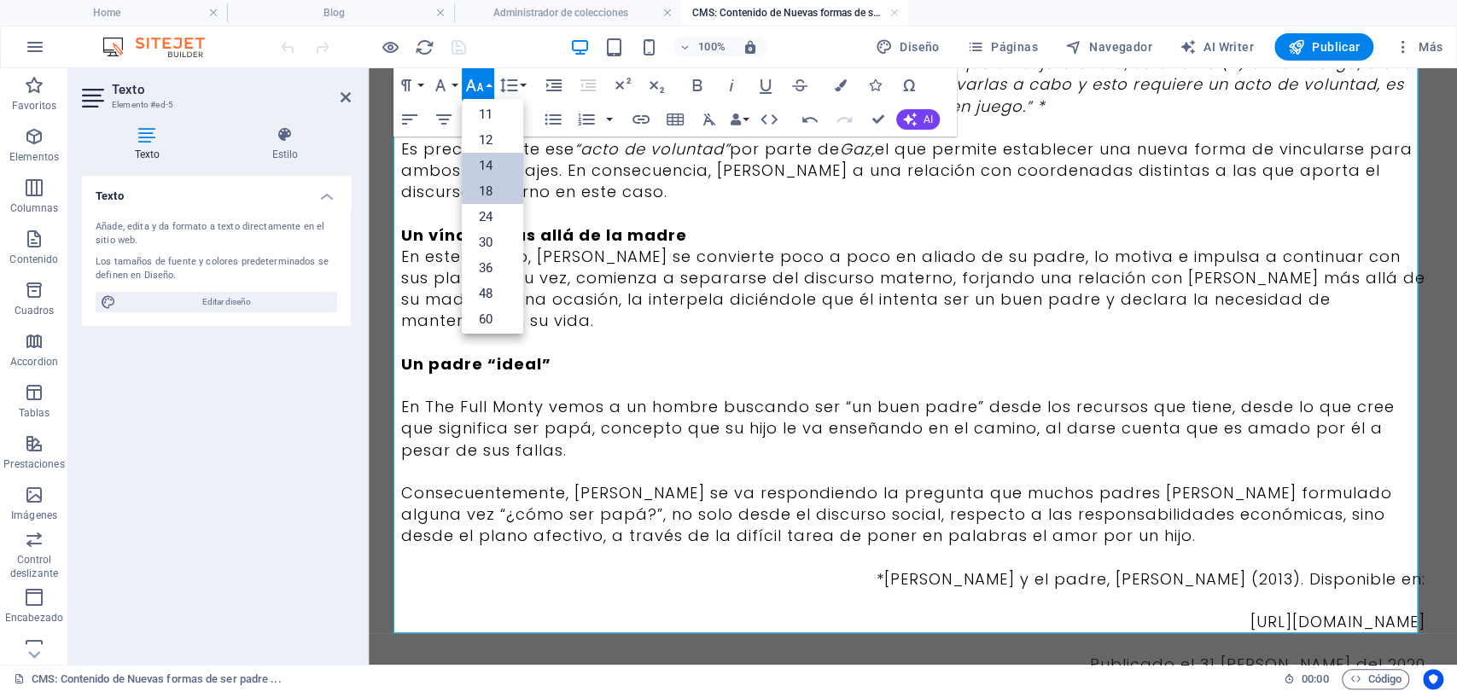
scroll to position [43, 0]
click at [464, 184] on link "12" at bounding box center [492, 179] width 61 height 26
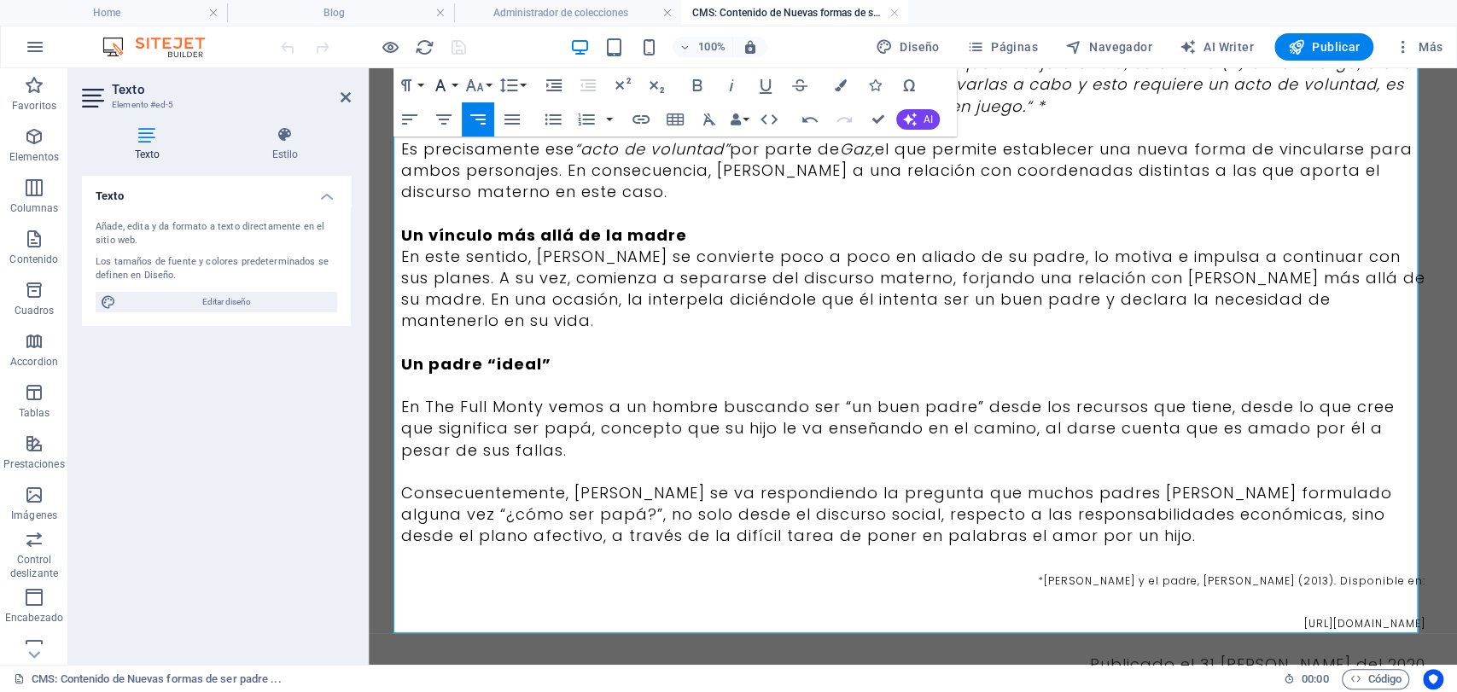
click at [440, 85] on icon "button" at bounding box center [440, 85] width 20 height 20
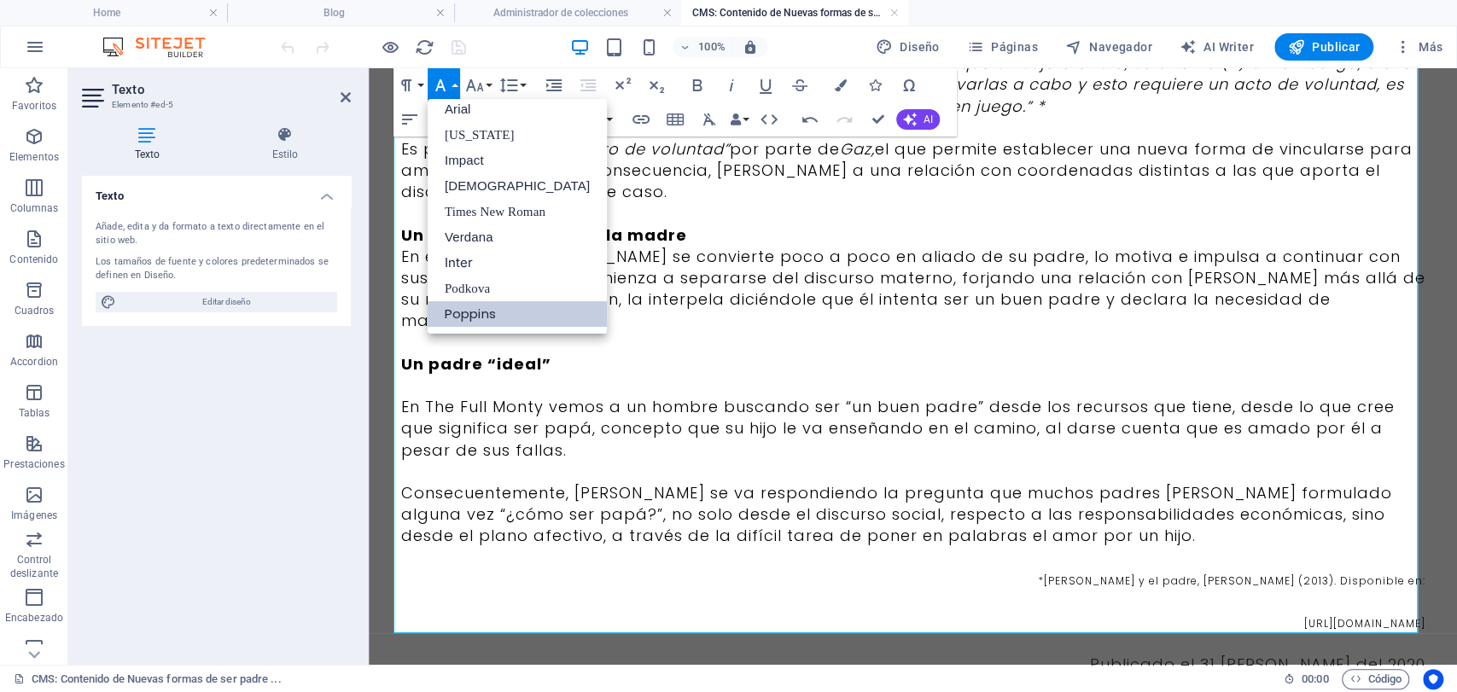
scroll to position [9, 0]
click at [1041, 590] on p at bounding box center [913, 600] width 1024 height 21
drag, startPoint x: 1026, startPoint y: 512, endPoint x: 1270, endPoint y: 589, distance: 255.9
click at [1012, 489] on p "Consecuentemente, [PERSON_NAME] se va respondiendo la pregunta que muchos padre…" at bounding box center [913, 514] width 1024 height 65
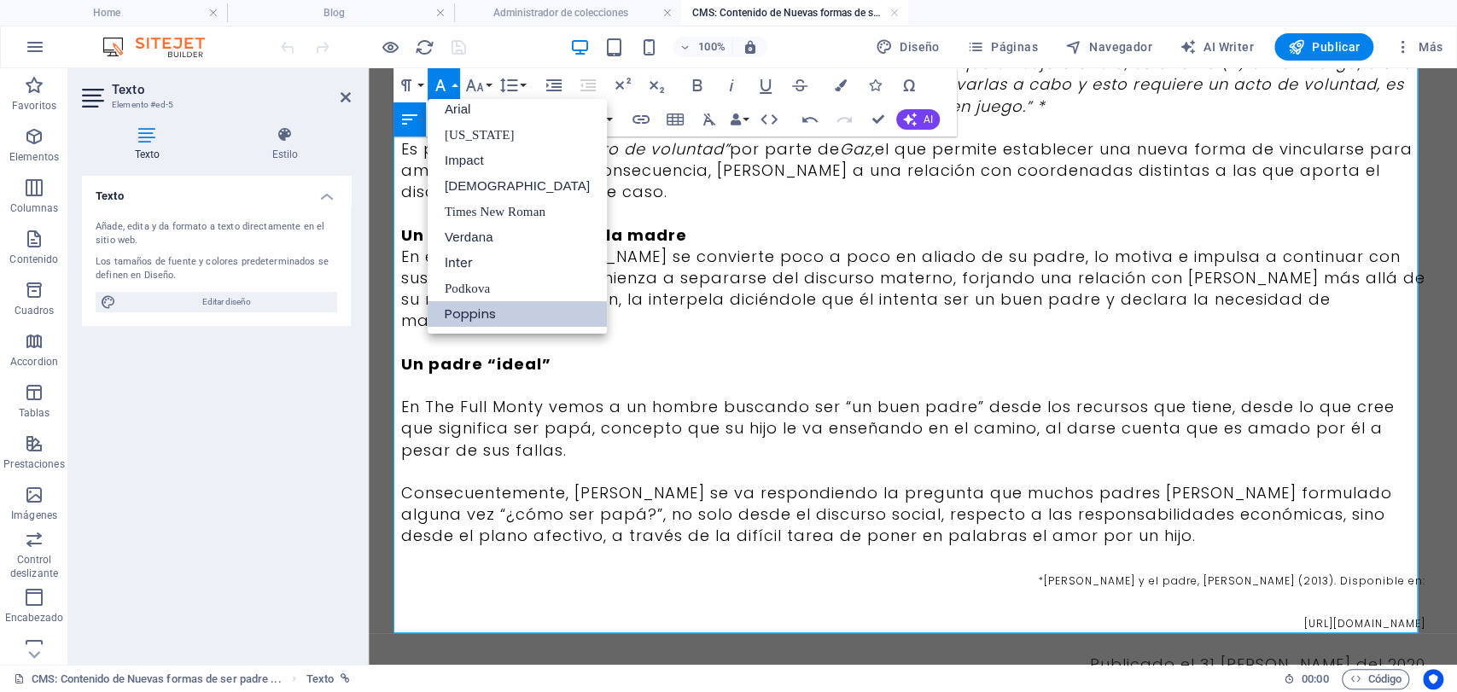
click at [1041, 590] on p at bounding box center [913, 600] width 1024 height 21
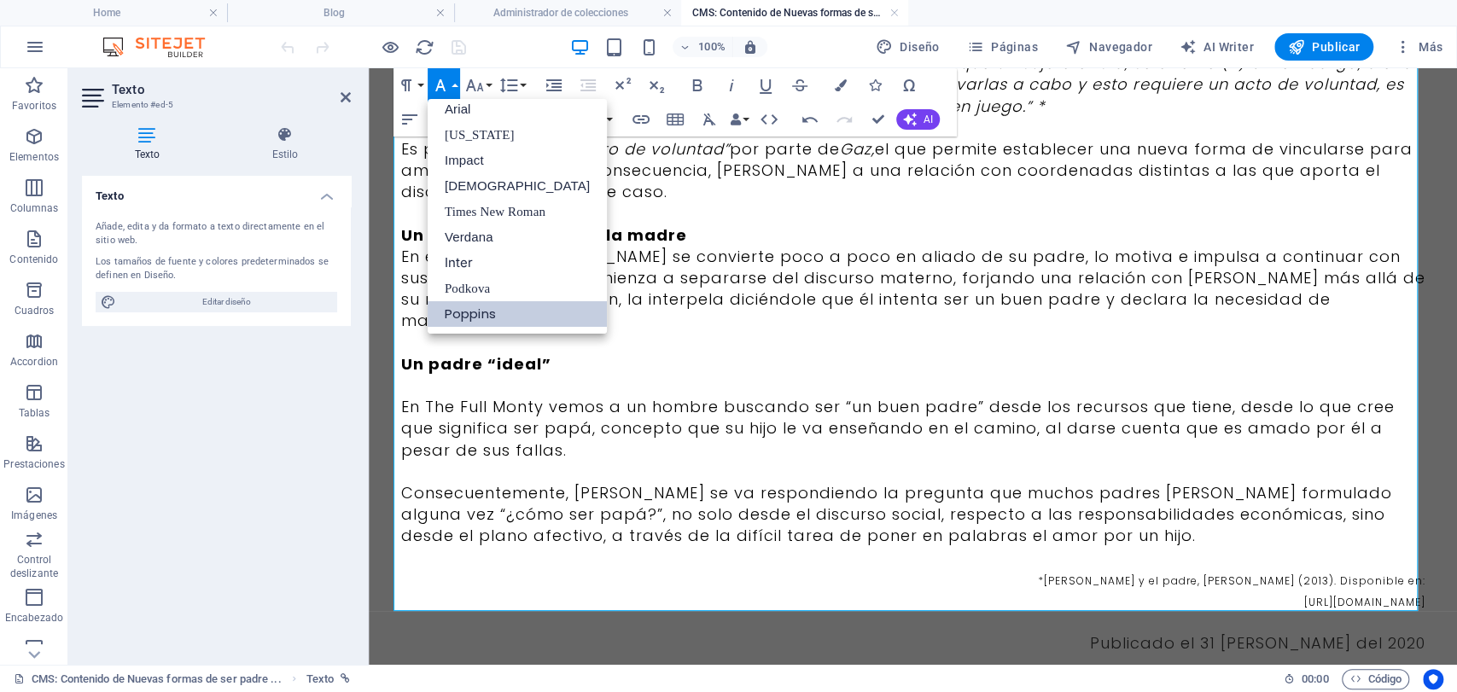
scroll to position [963, 0]
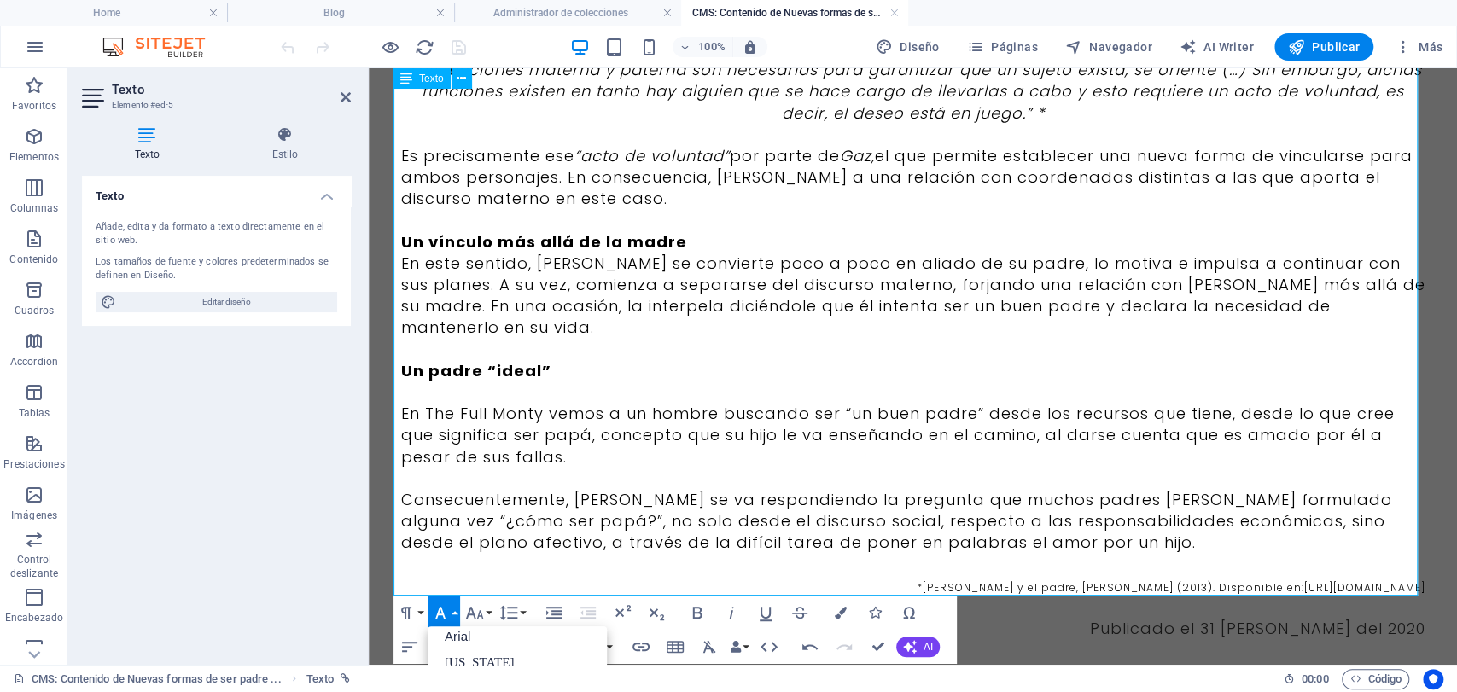
click at [522, 575] on p "*Lacan y el padre, [PERSON_NAME] (2013). Disponible en: [URL][DOMAIN_NAME]" at bounding box center [913, 585] width 1024 height 21
click at [415, 654] on icon "button" at bounding box center [409, 647] width 20 height 20
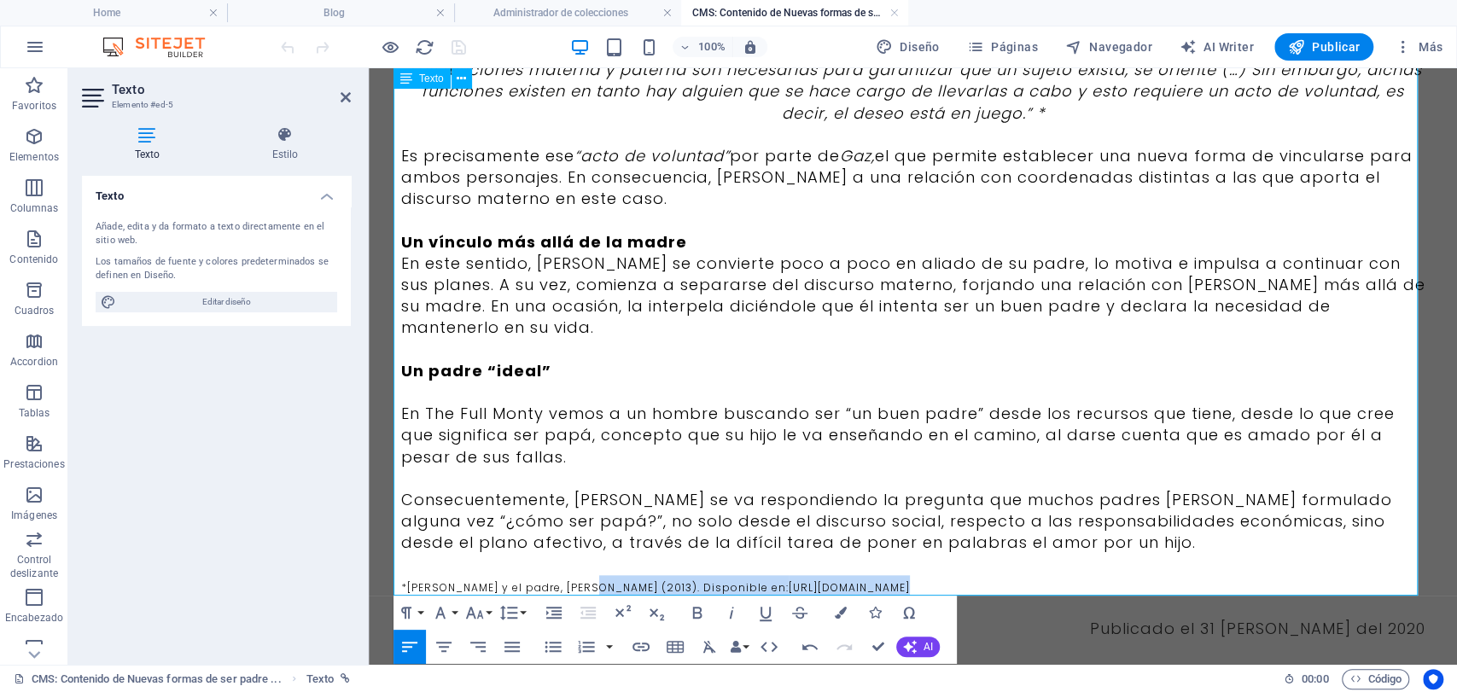
click at [603, 489] on p "Consecuentemente, [PERSON_NAME] se va respondiendo la pregunta que muchos padre…" at bounding box center [913, 521] width 1024 height 65
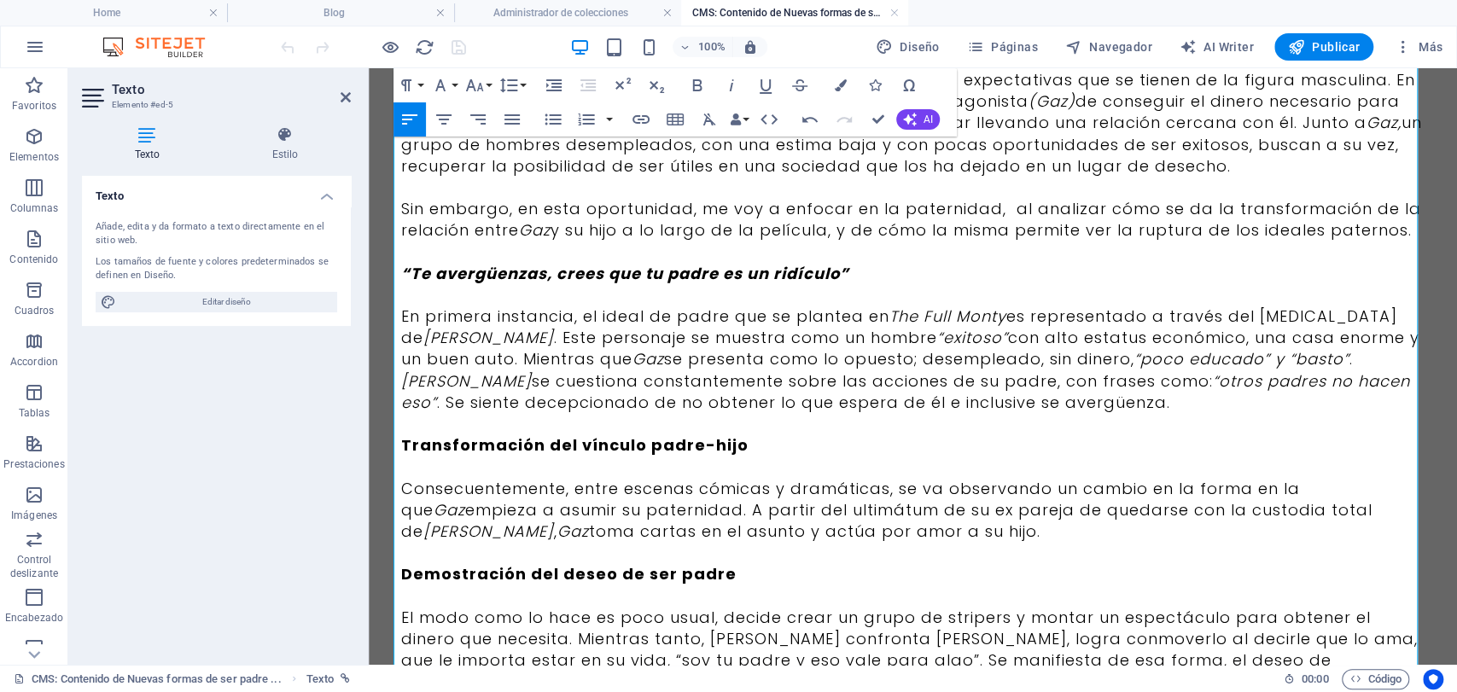
scroll to position [137, 0]
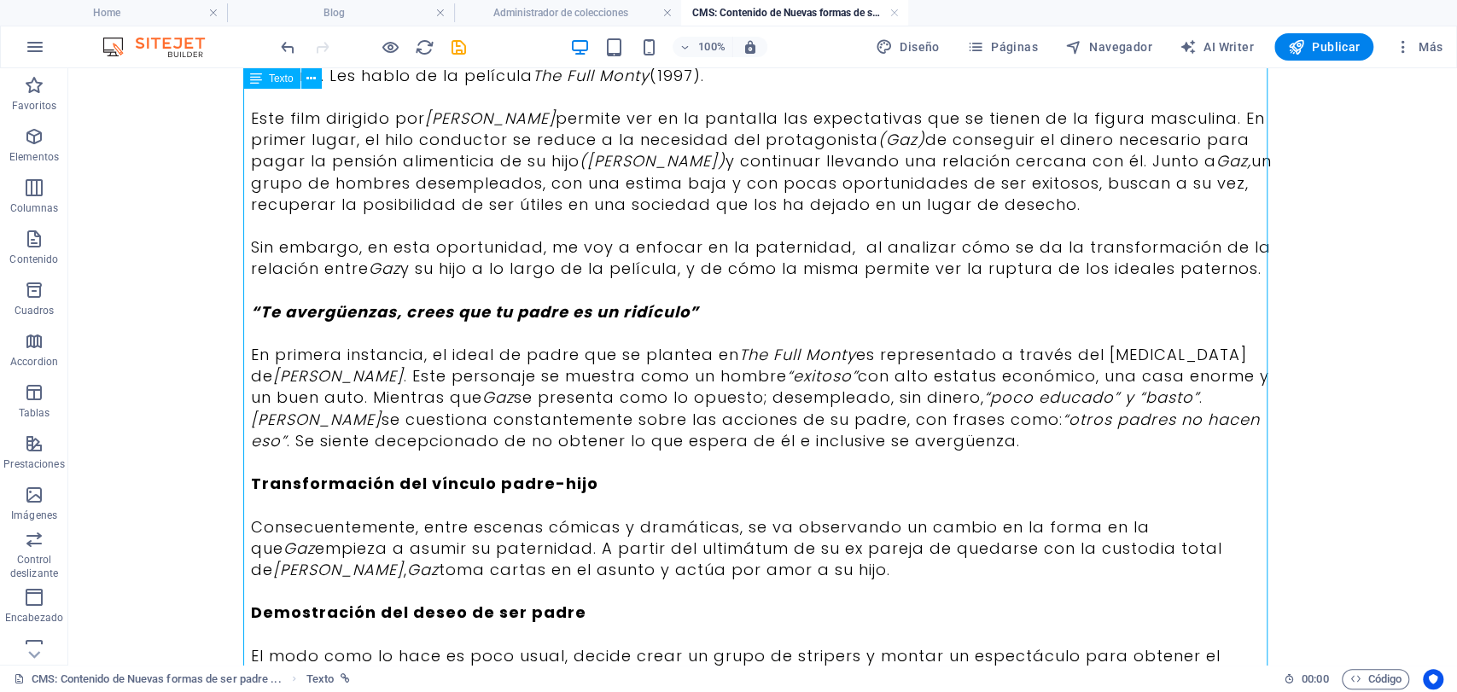
click at [526, 301] on div "Desde unos meses atrás he venido haciéndome una serie de preguntas sobre la pat…" at bounding box center [763, 698] width 1024 height 1397
click at [605, 492] on div "Desde unos meses atrás he venido haciéndome una serie de preguntas sobre la pat…" at bounding box center [763, 698] width 1024 height 1397
click at [576, 478] on div "Desde unos meses atrás he venido haciéndome una serie de preguntas sobre la pat…" at bounding box center [763, 698] width 1024 height 1397
click at [594, 492] on div "Desde unos meses atrás he venido haciéndome una serie de preguntas sobre la pat…" at bounding box center [763, 698] width 1024 height 1397
click at [571, 480] on div "Desde unos meses atrás he venido haciéndome una serie de preguntas sobre la pat…" at bounding box center [763, 698] width 1024 height 1397
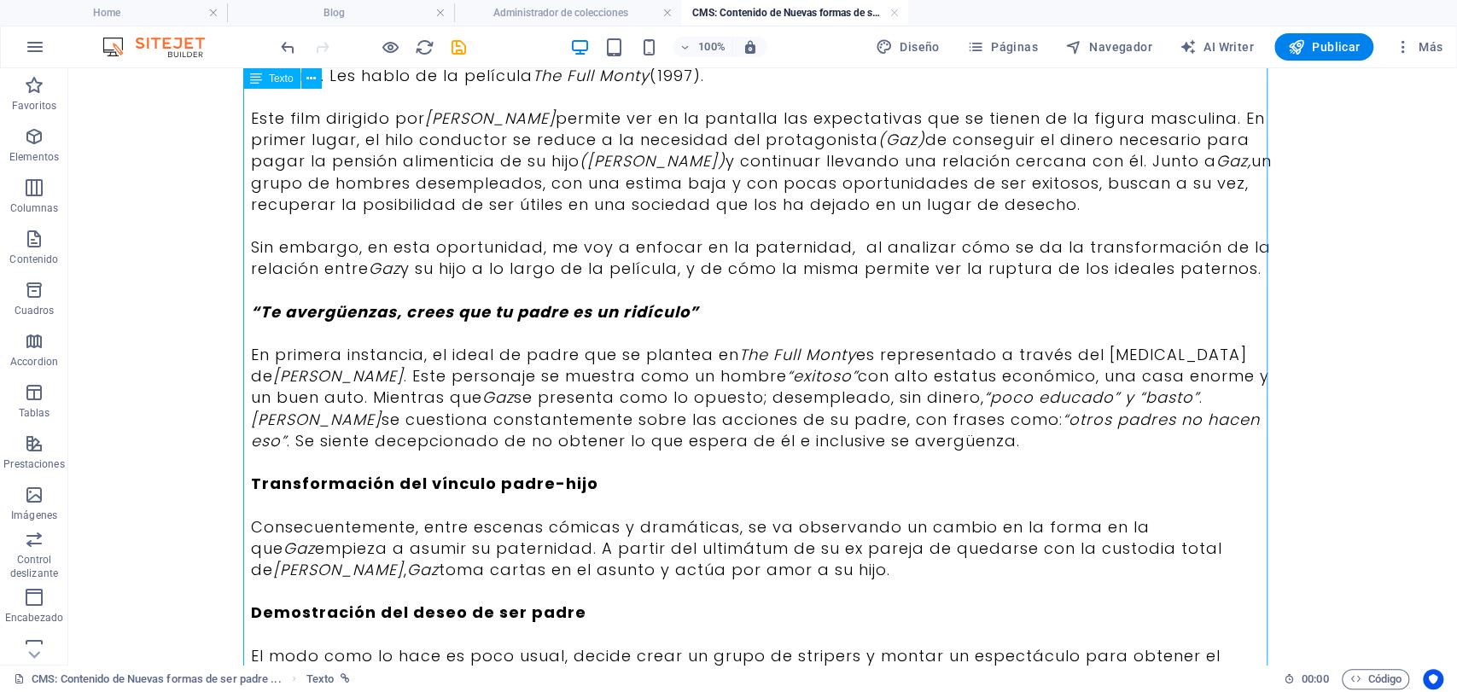
click at [571, 480] on div "Desde unos meses atrás he venido haciéndome una serie de preguntas sobre la pat…" at bounding box center [763, 698] width 1024 height 1397
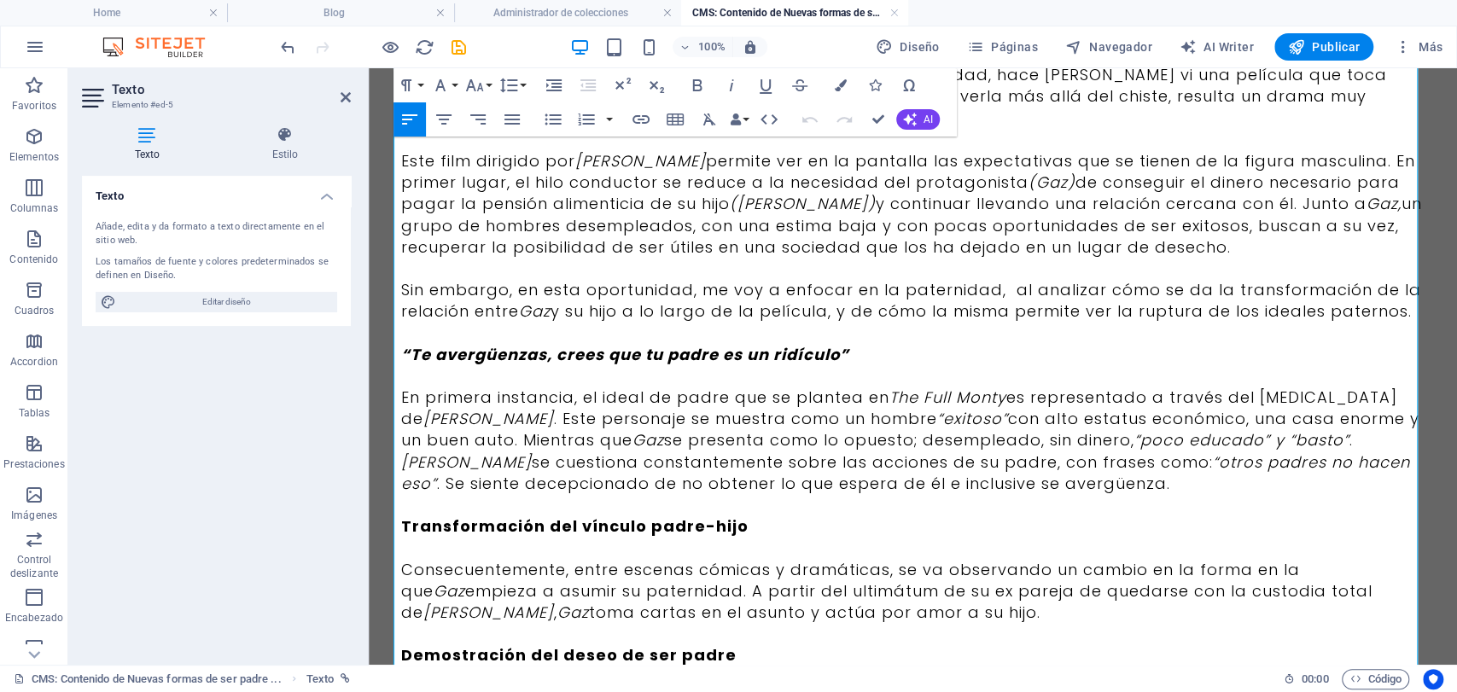
scroll to position [190, 0]
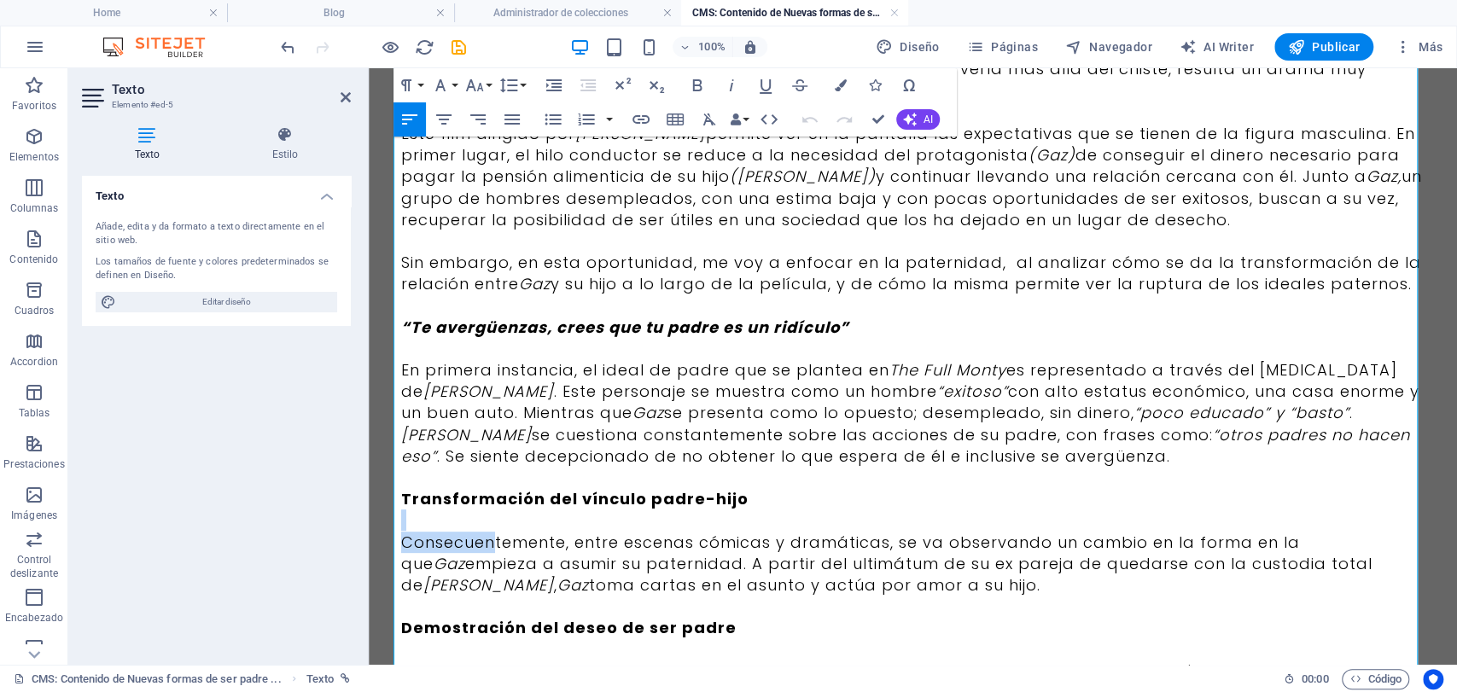
drag, startPoint x: 753, startPoint y: 509, endPoint x: 486, endPoint y: 542, distance: 269.3
click at [759, 499] on p "Transformación del vínculo padre-hijo" at bounding box center [913, 498] width 1024 height 21
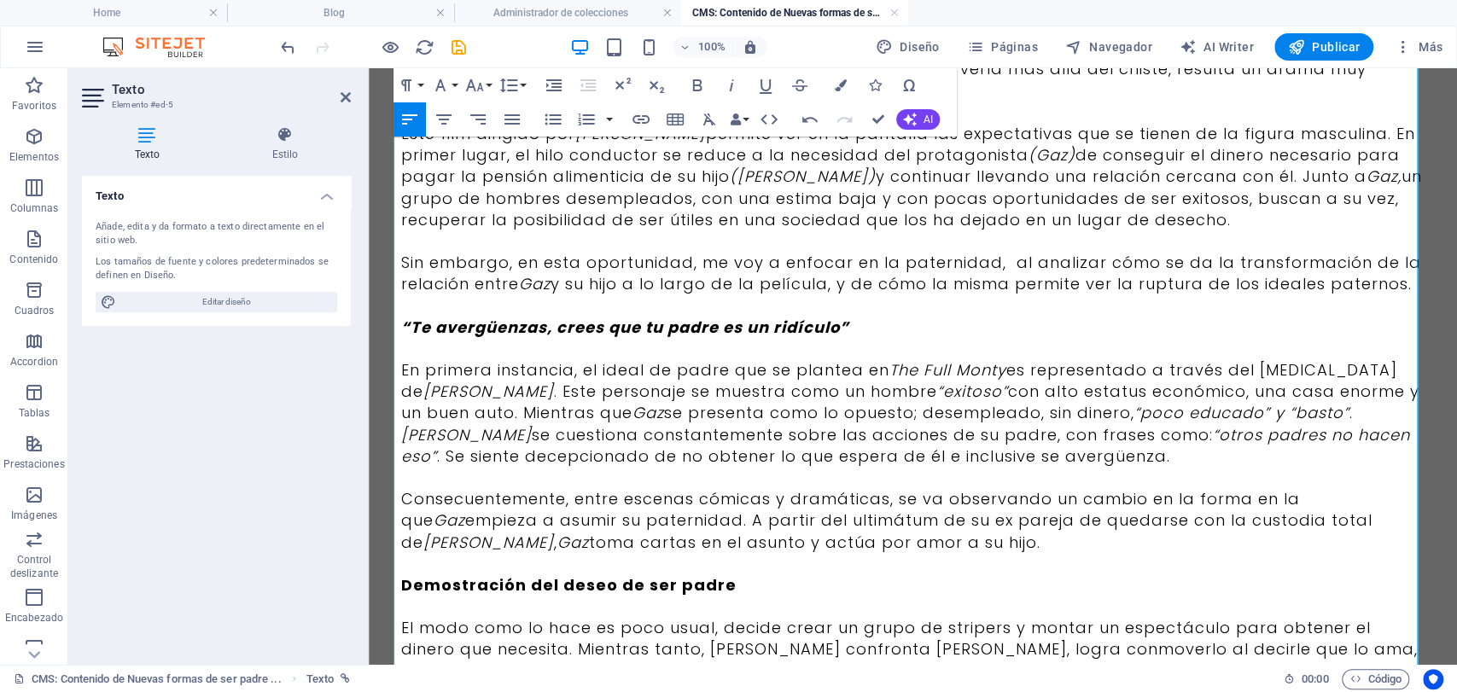
click at [401, 323] on em "“Te avergüenzas, crees que tu padre es un ridículo”" at bounding box center [625, 327] width 448 height 21
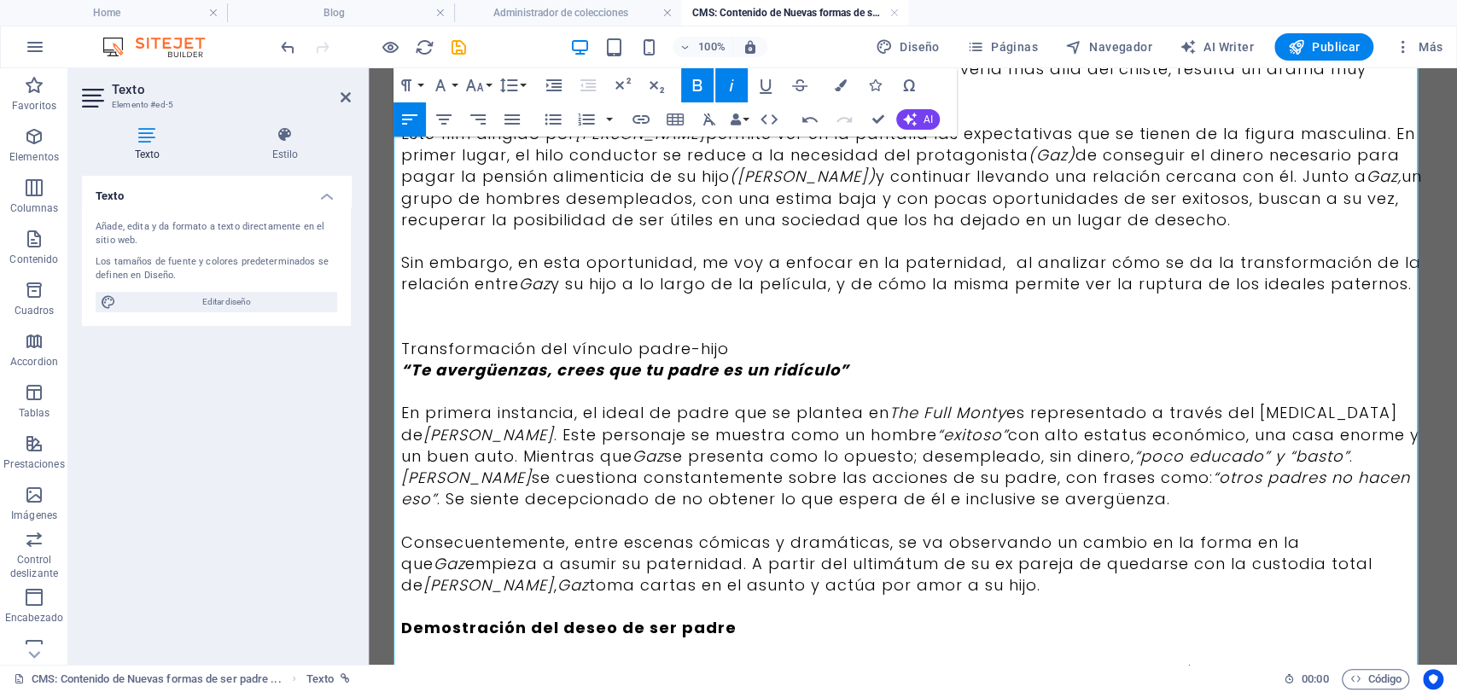
scroll to position [156, 9]
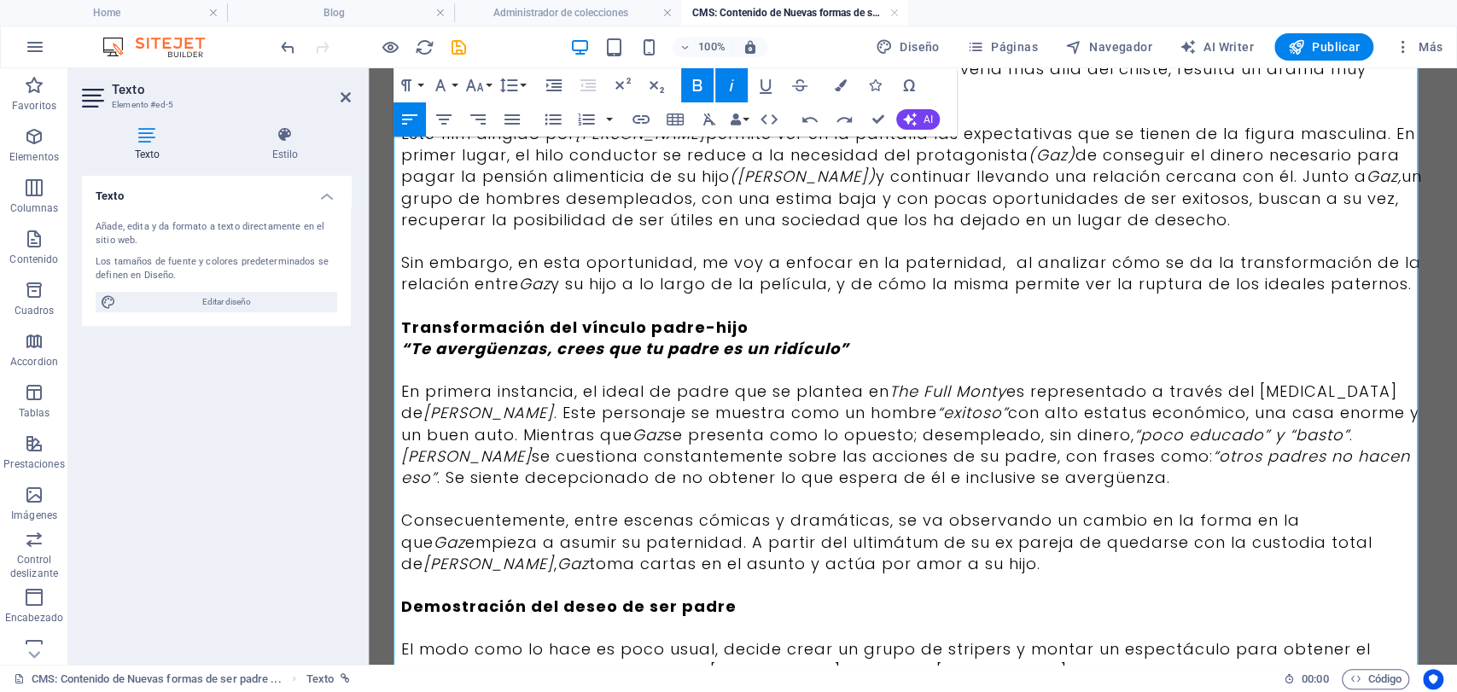
click at [870, 338] on p "“Te avergüenzas, crees que tu padre es un ridículo”" at bounding box center [913, 348] width 1024 height 21
click at [738, 329] on p "Transformación del vínculo padre-hijo" at bounding box center [913, 327] width 1024 height 21
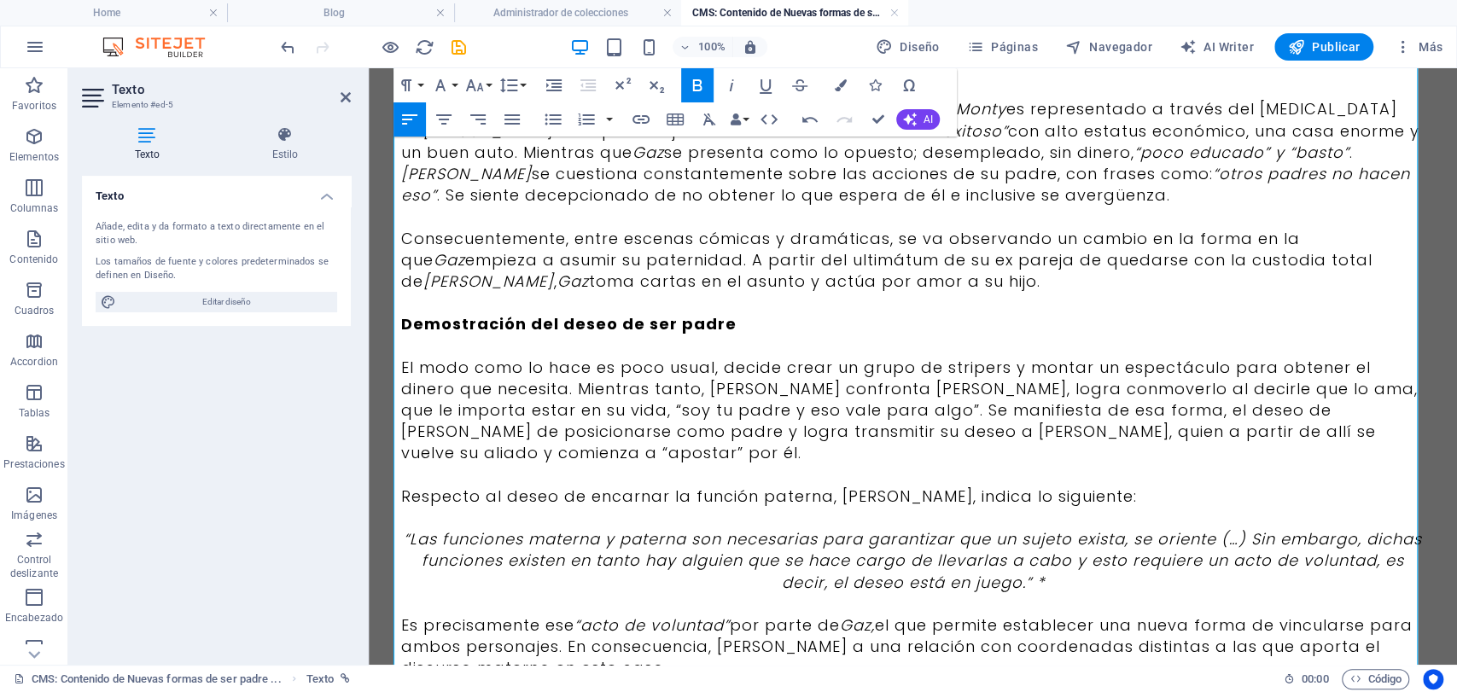
scroll to position [474, 0]
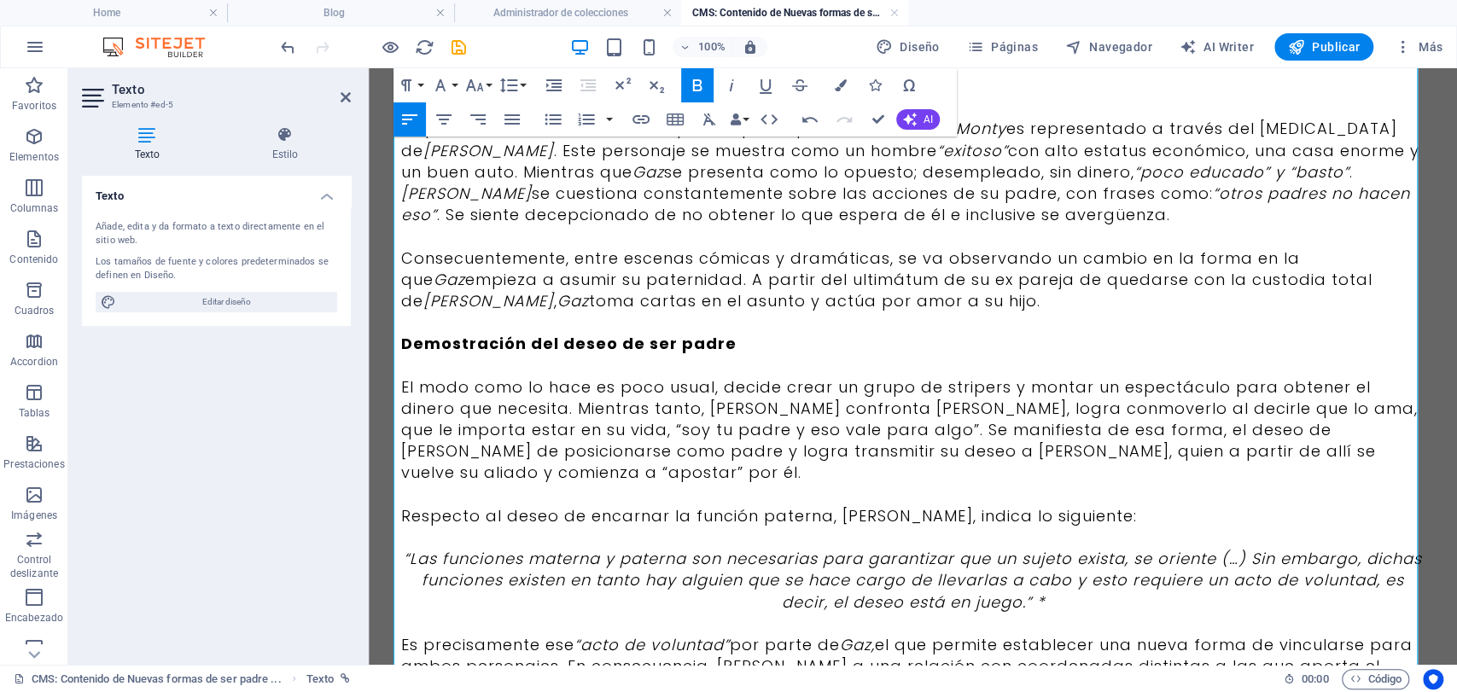
click at [565, 343] on strong "Demostración del deseo de ser padre" at bounding box center [568, 343] width 335 height 21
click at [571, 343] on p "Deseo de ser padre" at bounding box center [913, 343] width 1024 height 21
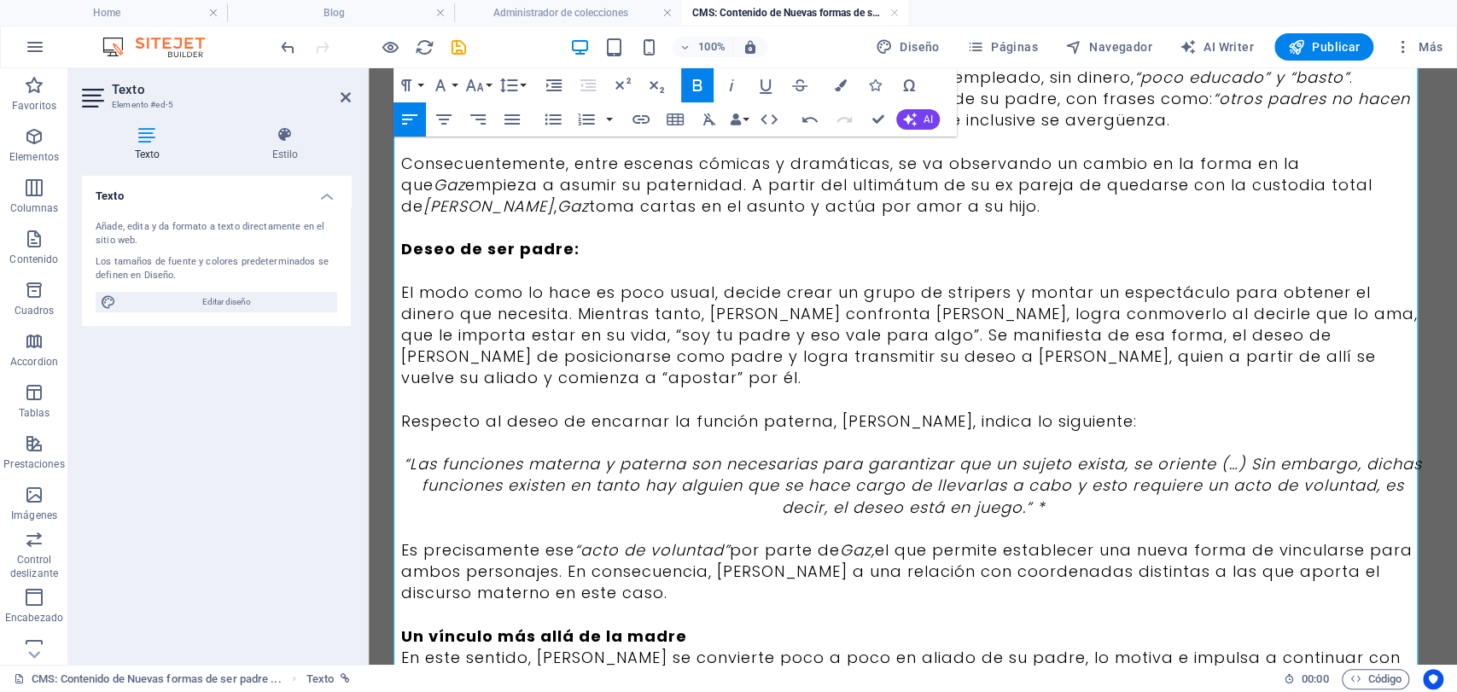
scroll to position [758, 0]
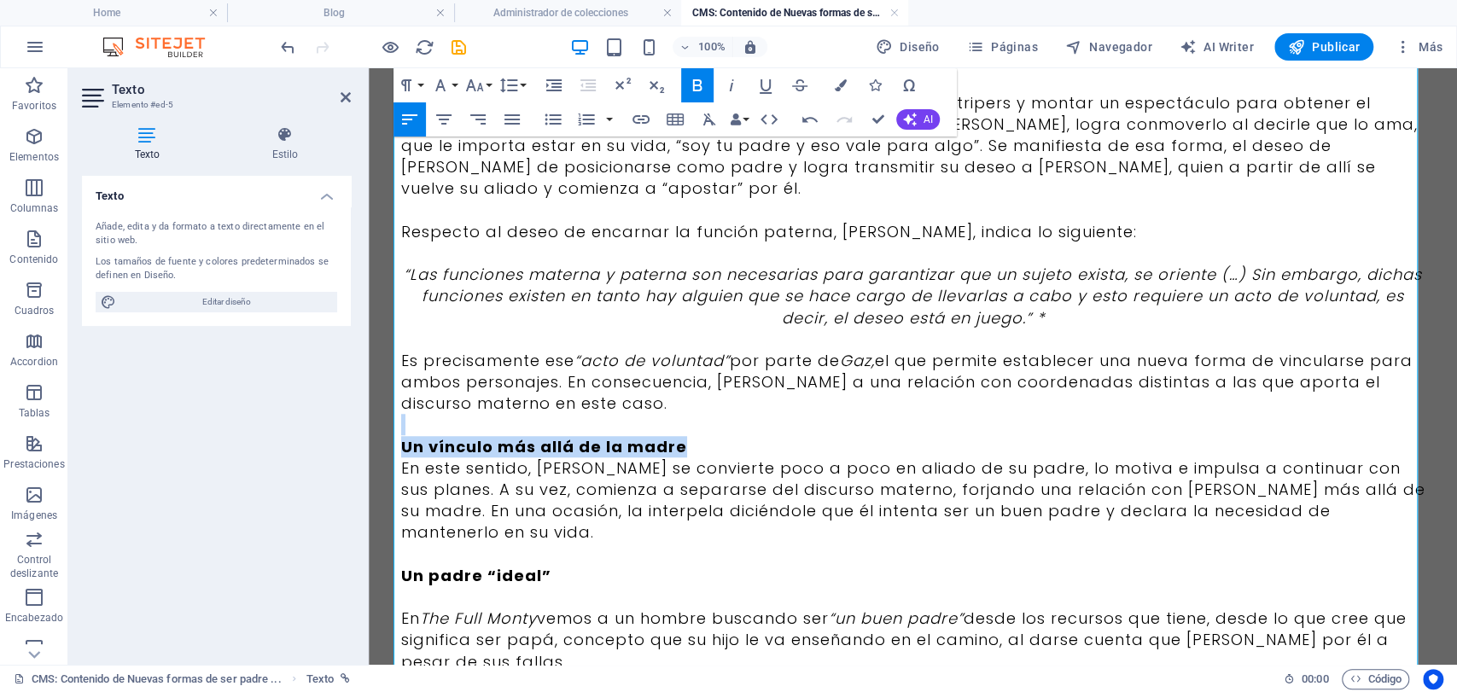
drag, startPoint x: 744, startPoint y: 426, endPoint x: 383, endPoint y: 411, distance: 361.4
click at [383, 411] on div "Desde unos meses atrás he venido haciéndome una serie de preguntas sobre la pat…" at bounding box center [913, 111] width 1065 height 1602
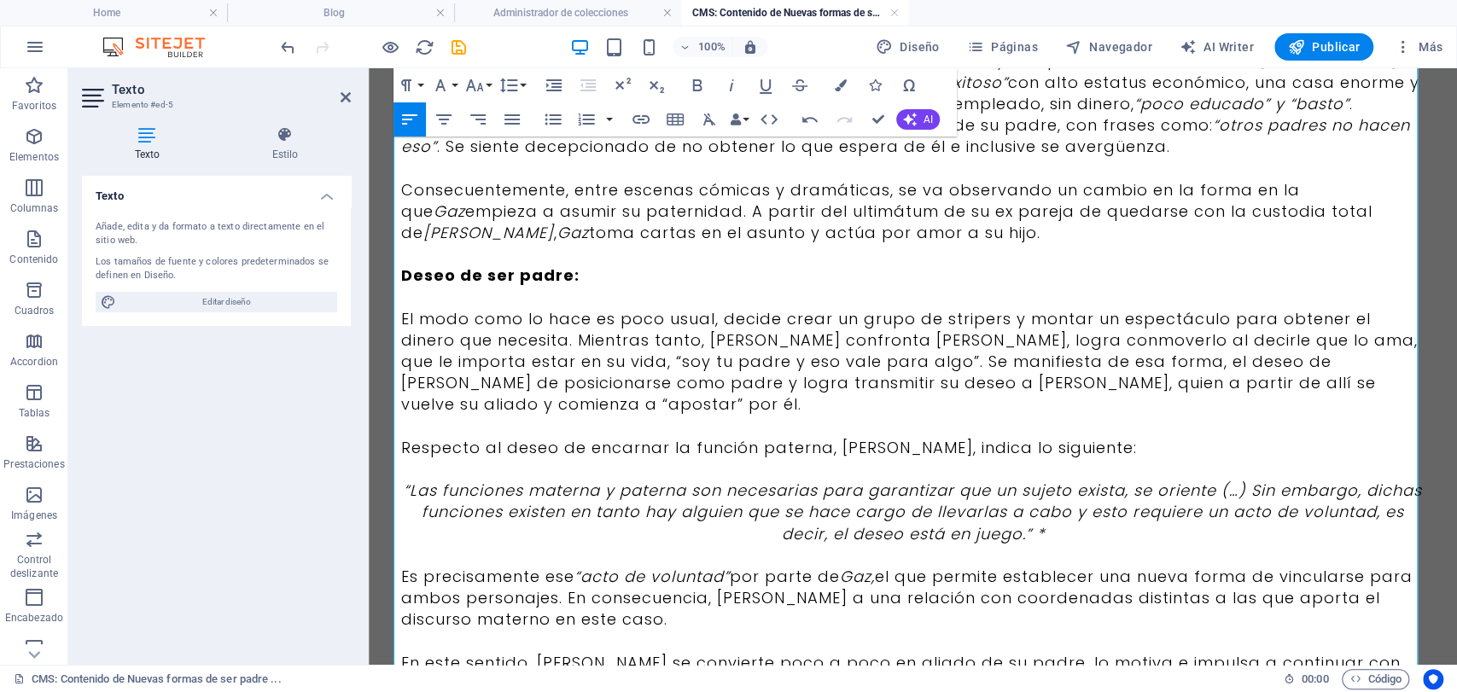
scroll to position [474, 0]
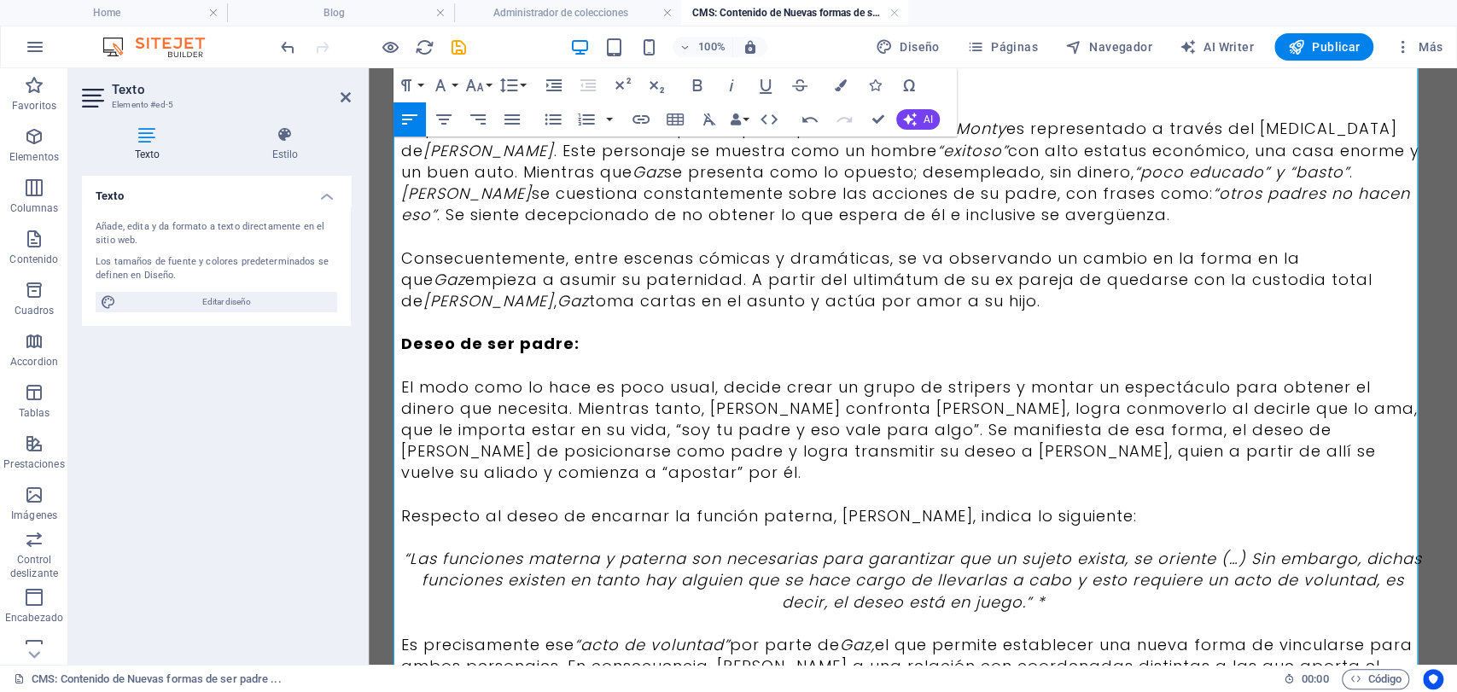
click at [634, 352] on p "Deseo de ser padre:" at bounding box center [913, 343] width 1024 height 21
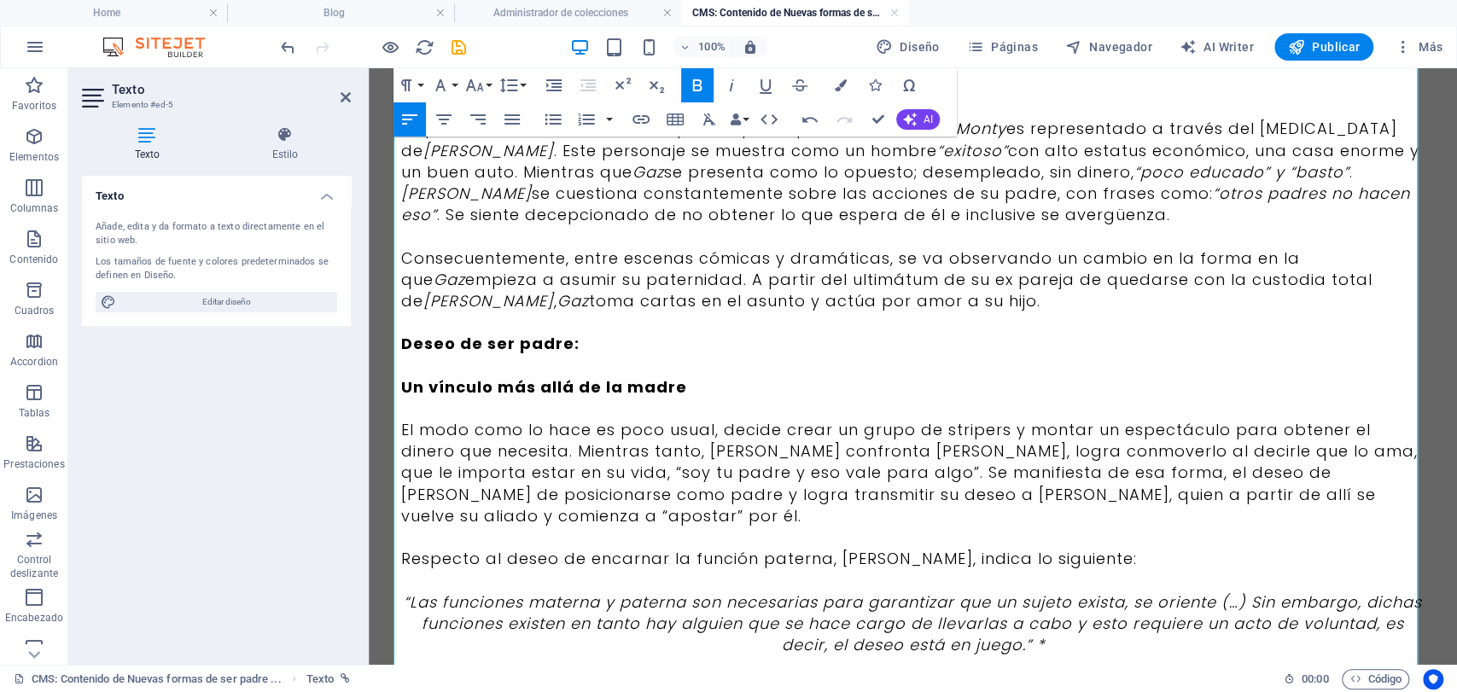
click at [566, 352] on strong "Deseo de ser padre:" at bounding box center [490, 343] width 178 height 21
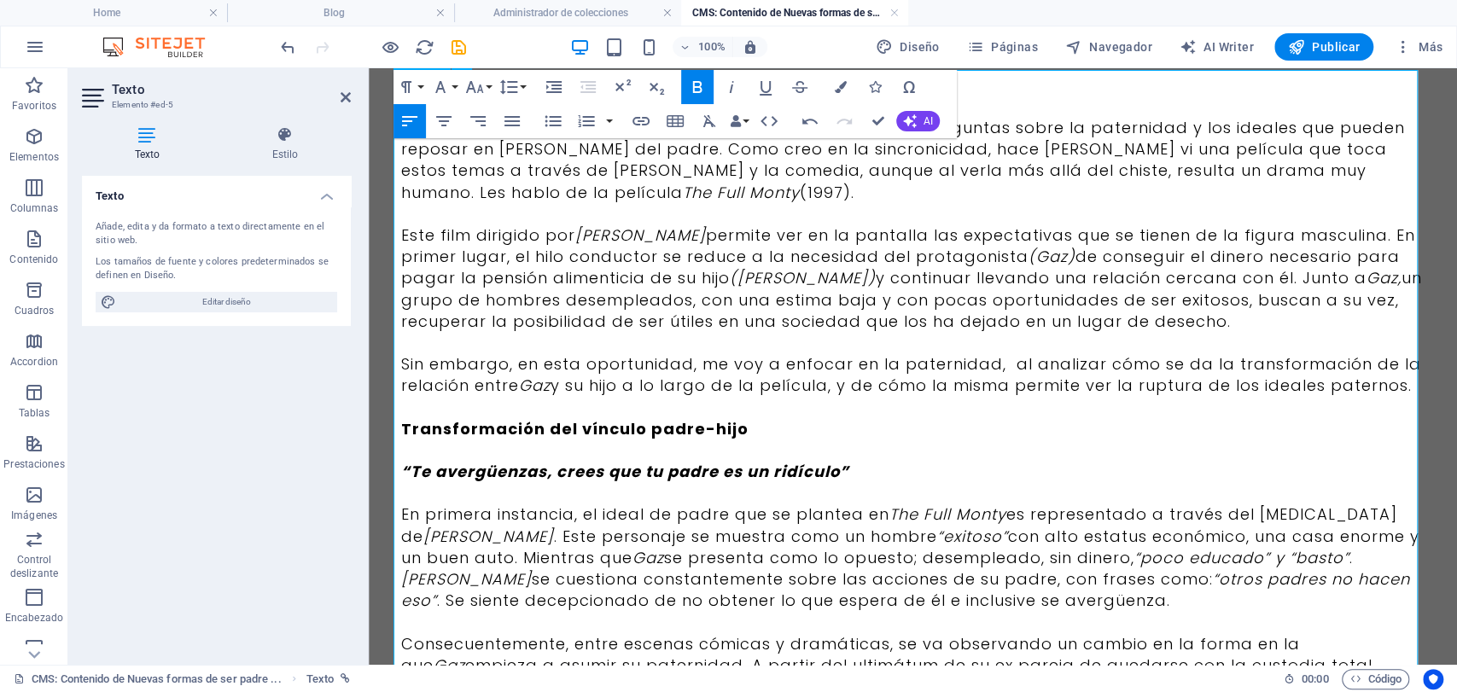
scroll to position [0, 0]
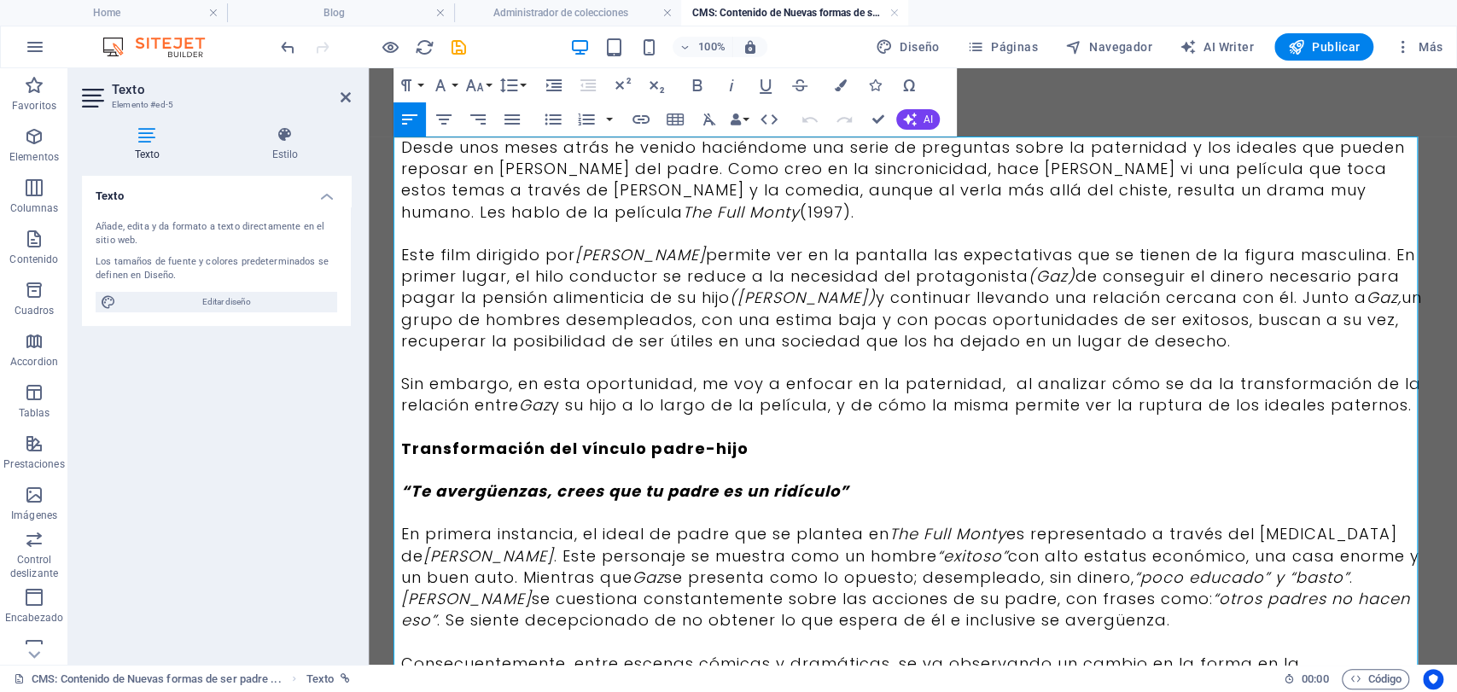
click at [401, 147] on p "Desde unos meses atrás he venido haciéndome una serie de preguntas sobre la pat…" at bounding box center [913, 180] width 1024 height 86
click at [403, 152] on p "Desde unos meses atrás he venido haciéndome una serie de preguntas sobre la pat…" at bounding box center [913, 180] width 1024 height 86
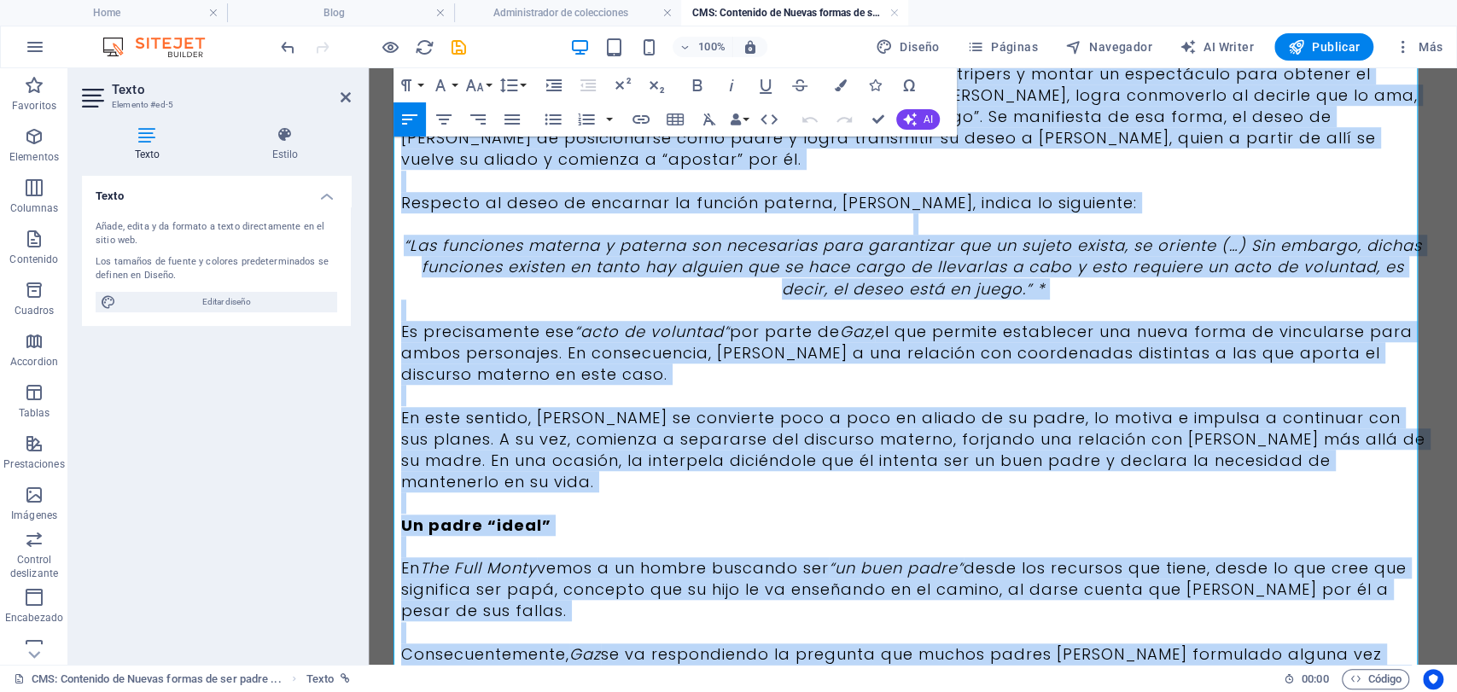
scroll to position [873, 0]
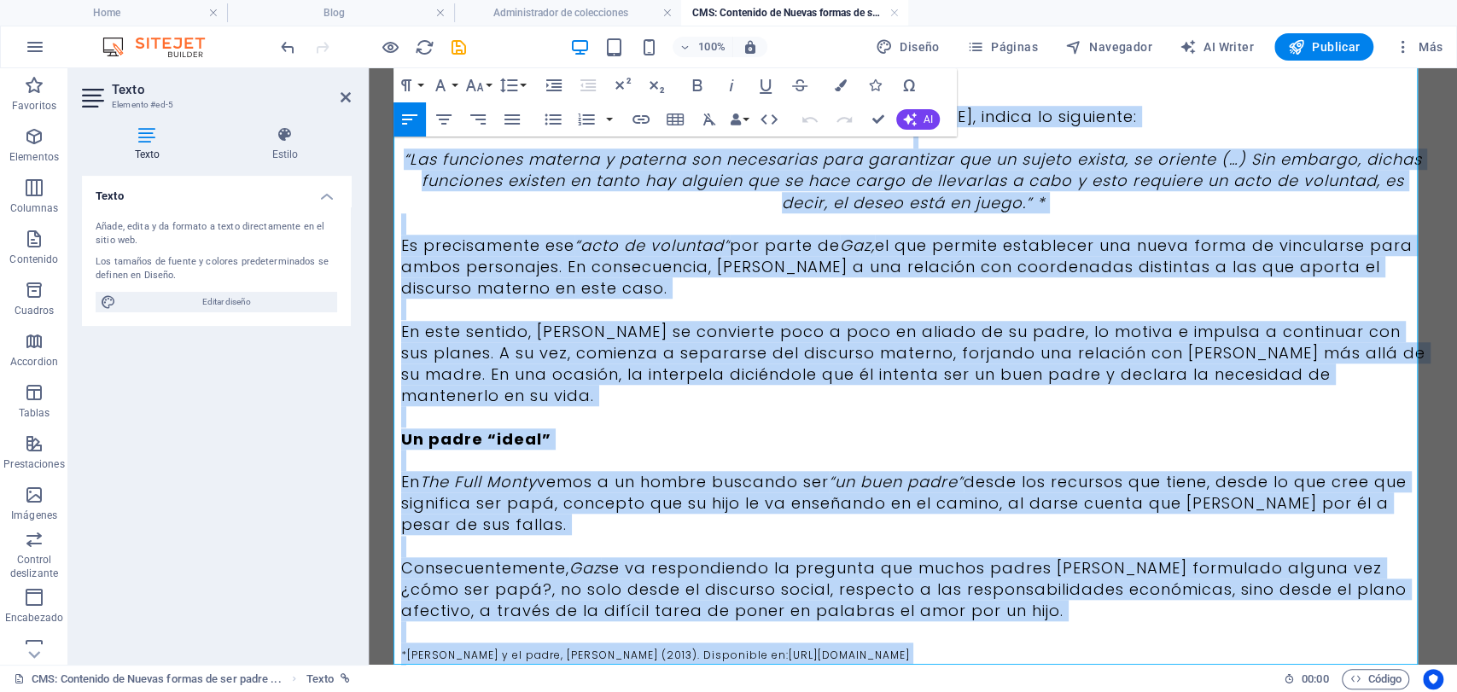
copy div "Lorem ipsu dolor sitam co adipis elitseddoe tem incid ut laboreetd magna al eni…"
click at [1250, 686] on span "Publicado el 31 [PERSON_NAME] del 2020" at bounding box center [1257, 696] width 335 height 21
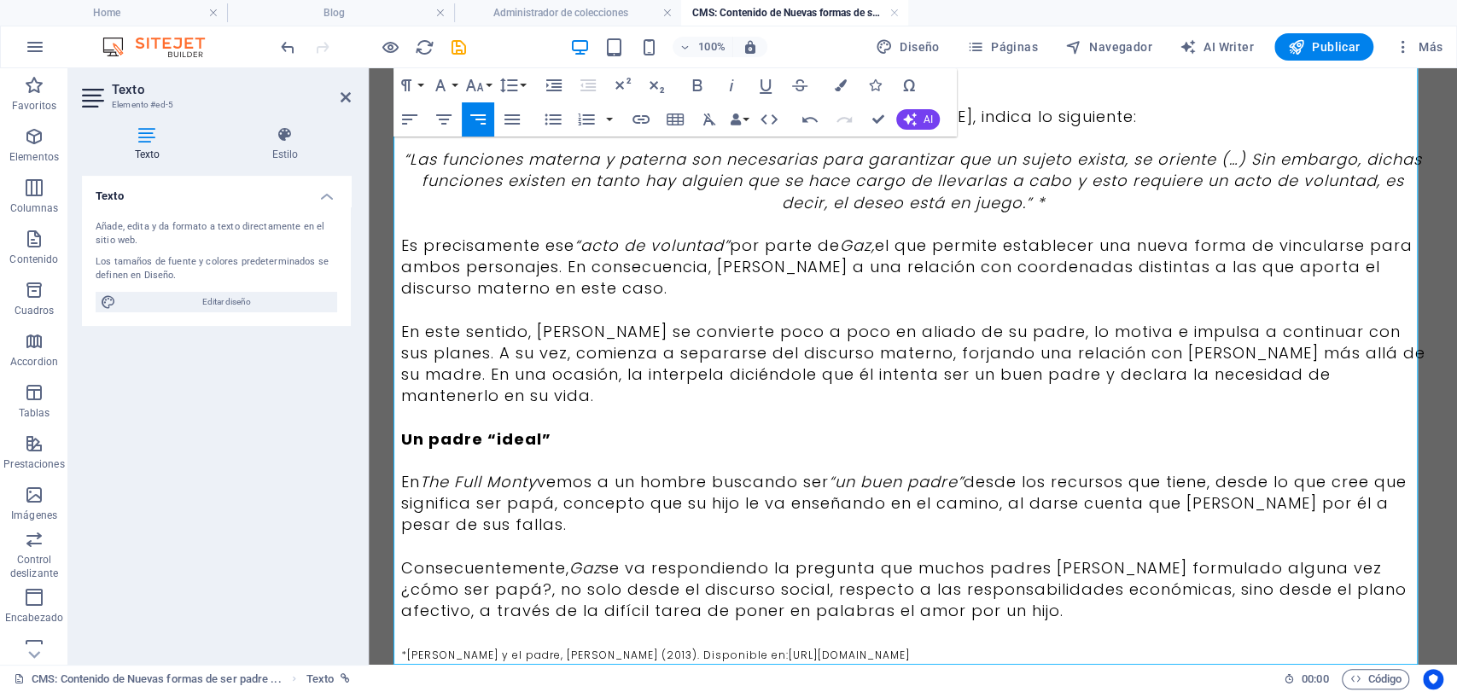
click at [1405, 686] on span "Publicado el [DATE][PERSON_NAME]" at bounding box center [1278, 696] width 295 height 21
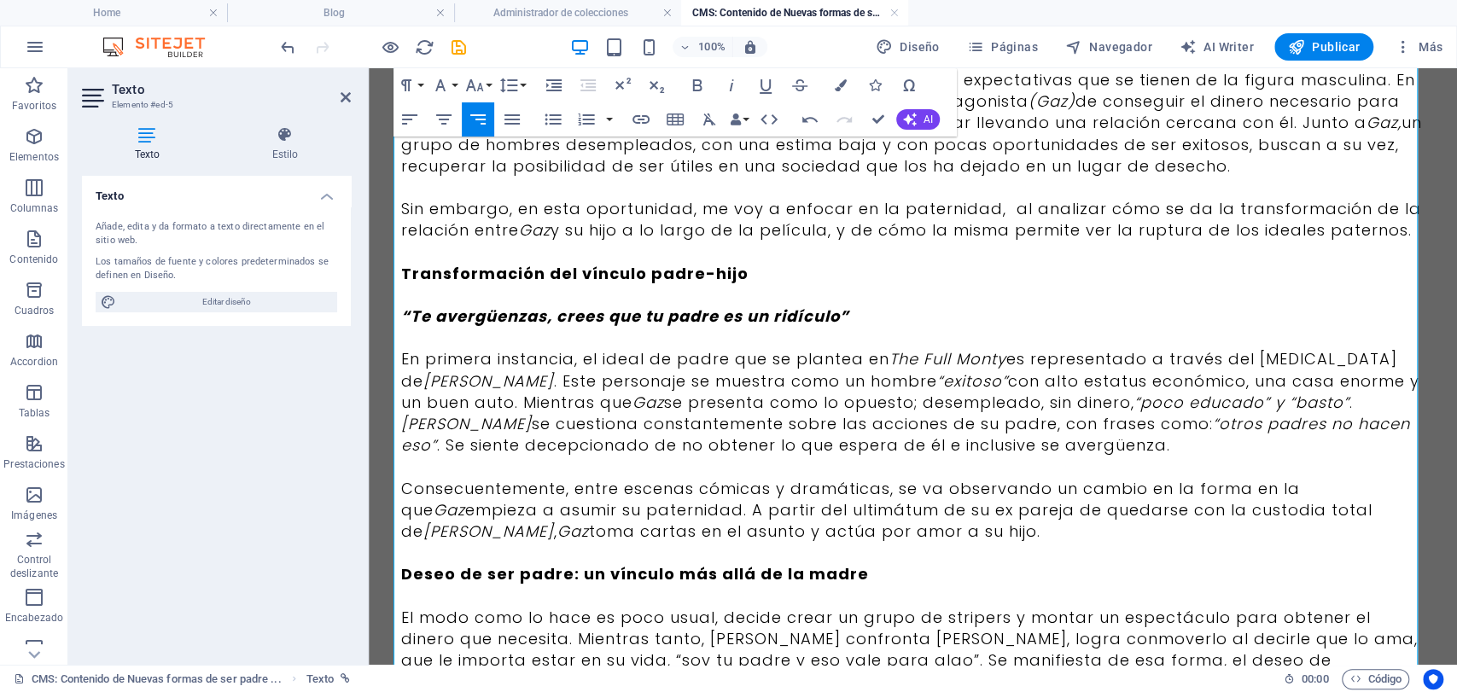
scroll to position [137, 0]
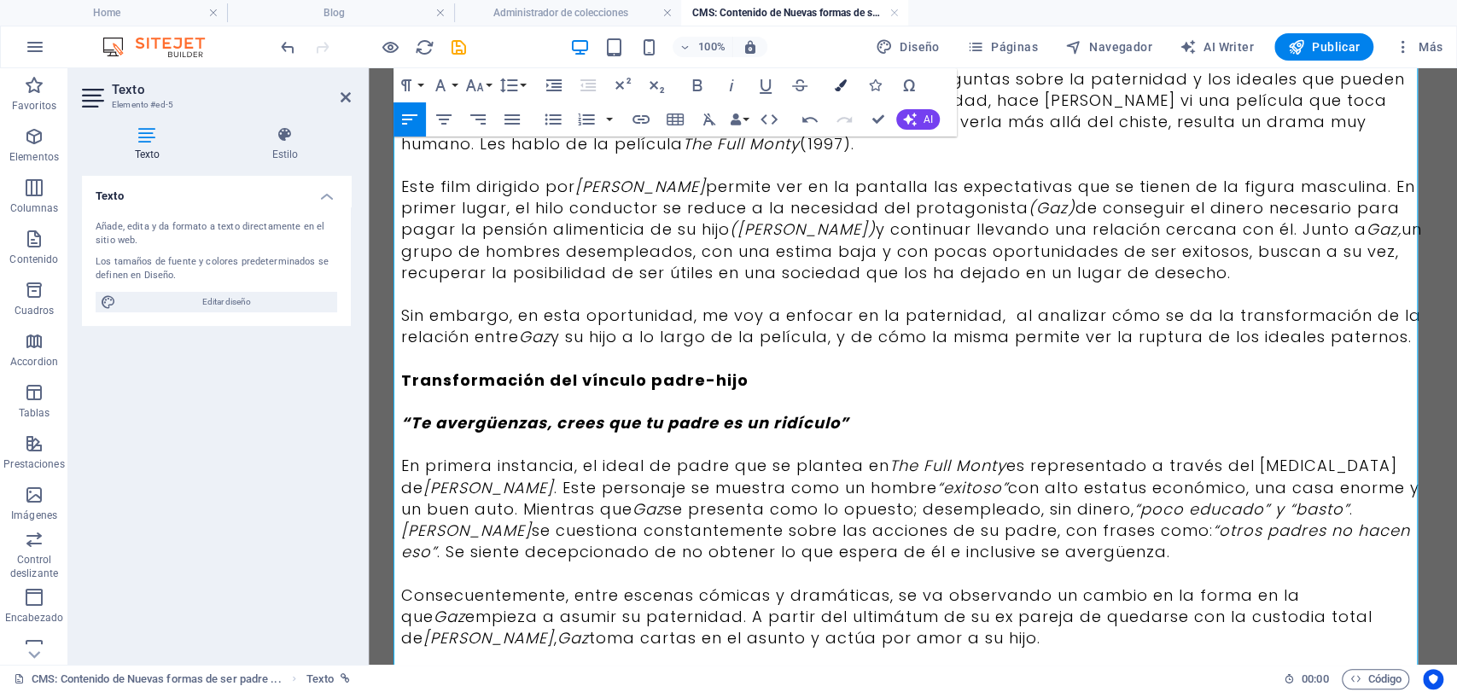
click at [841, 77] on button "Colors" at bounding box center [841, 85] width 32 height 34
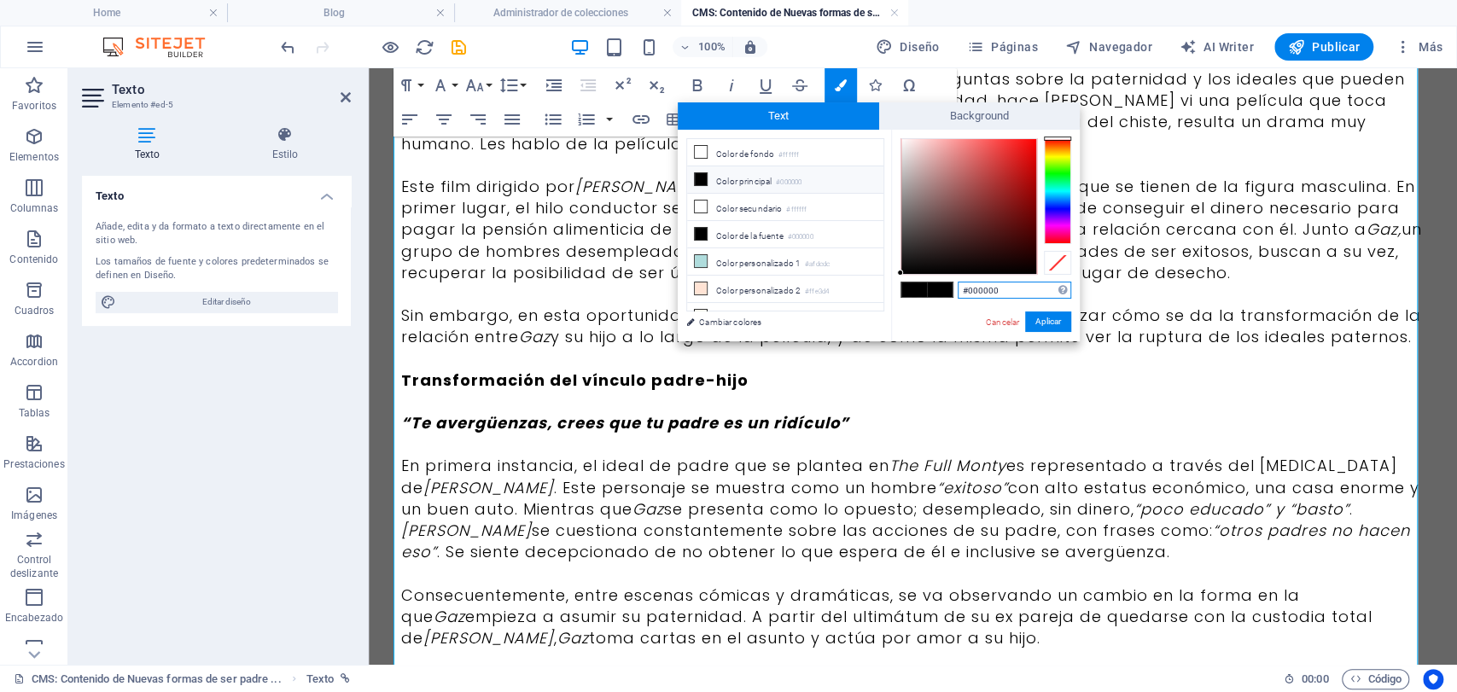
drag, startPoint x: 1003, startPoint y: 287, endPoint x: 953, endPoint y: 287, distance: 50.4
click at [953, 287] on div "#000000 Formatos soportados #0852ed rgb(8, 82, 237) rgba(8, 82, 237, 90%) hsv(2…" at bounding box center [985, 359] width 189 height 459
paste input "3b3b3b"
type input "#3b3b3b"
click at [1058, 321] on button "Aplicar" at bounding box center [1048, 322] width 46 height 20
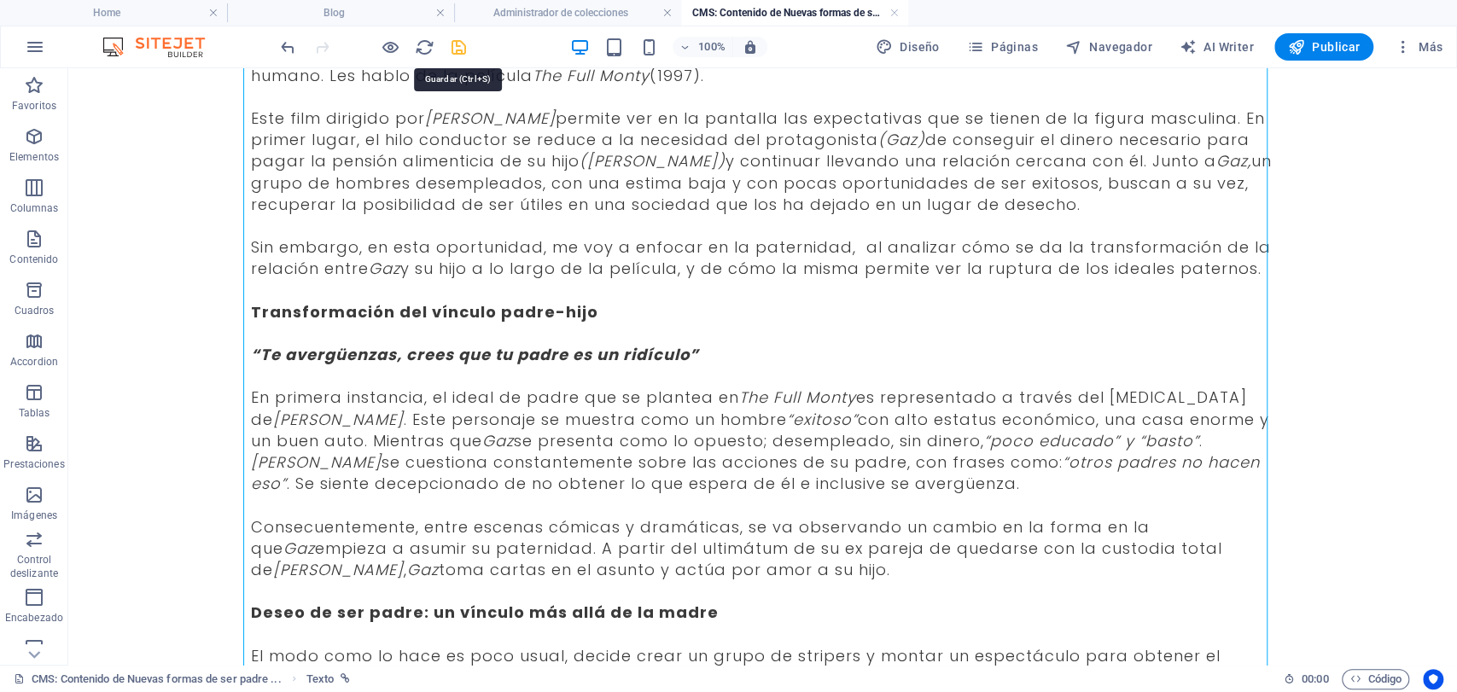
click at [458, 55] on icon "save" at bounding box center [459, 48] width 20 height 20
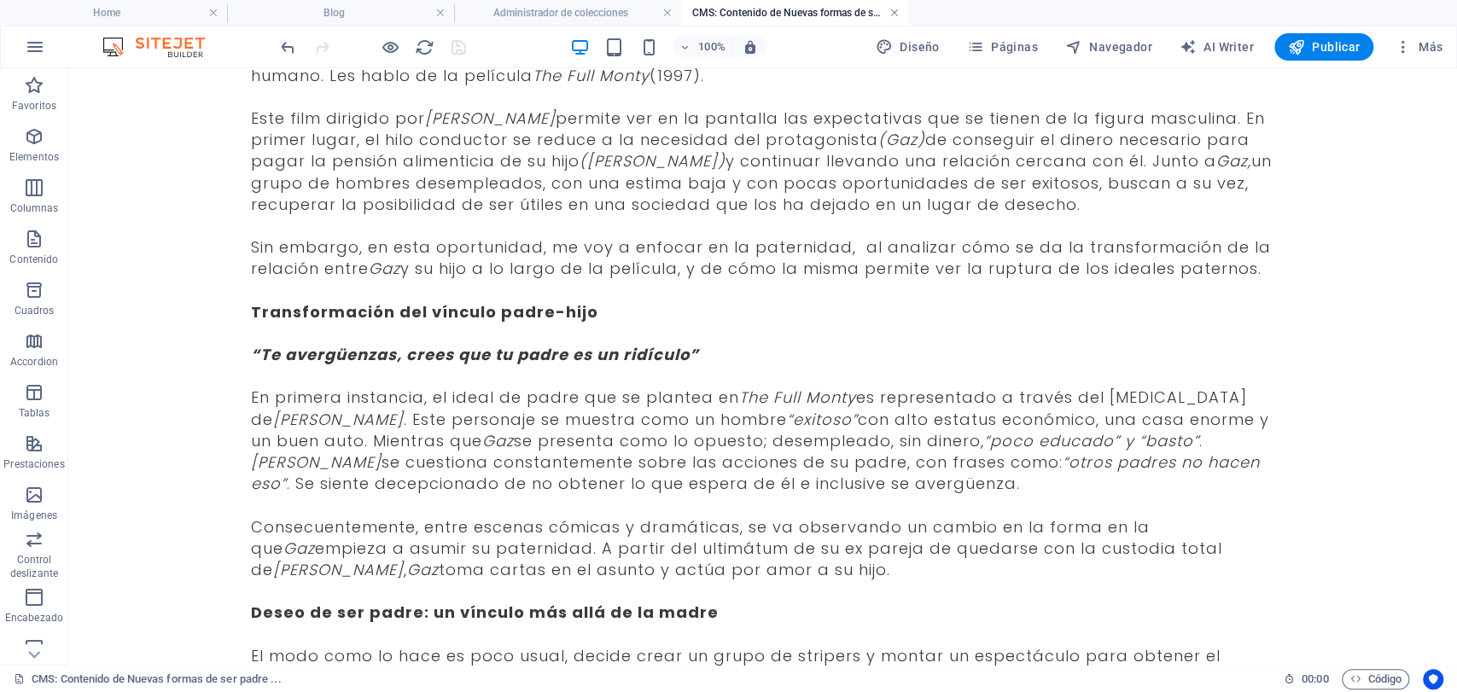
click at [895, 9] on link at bounding box center [894, 13] width 10 height 16
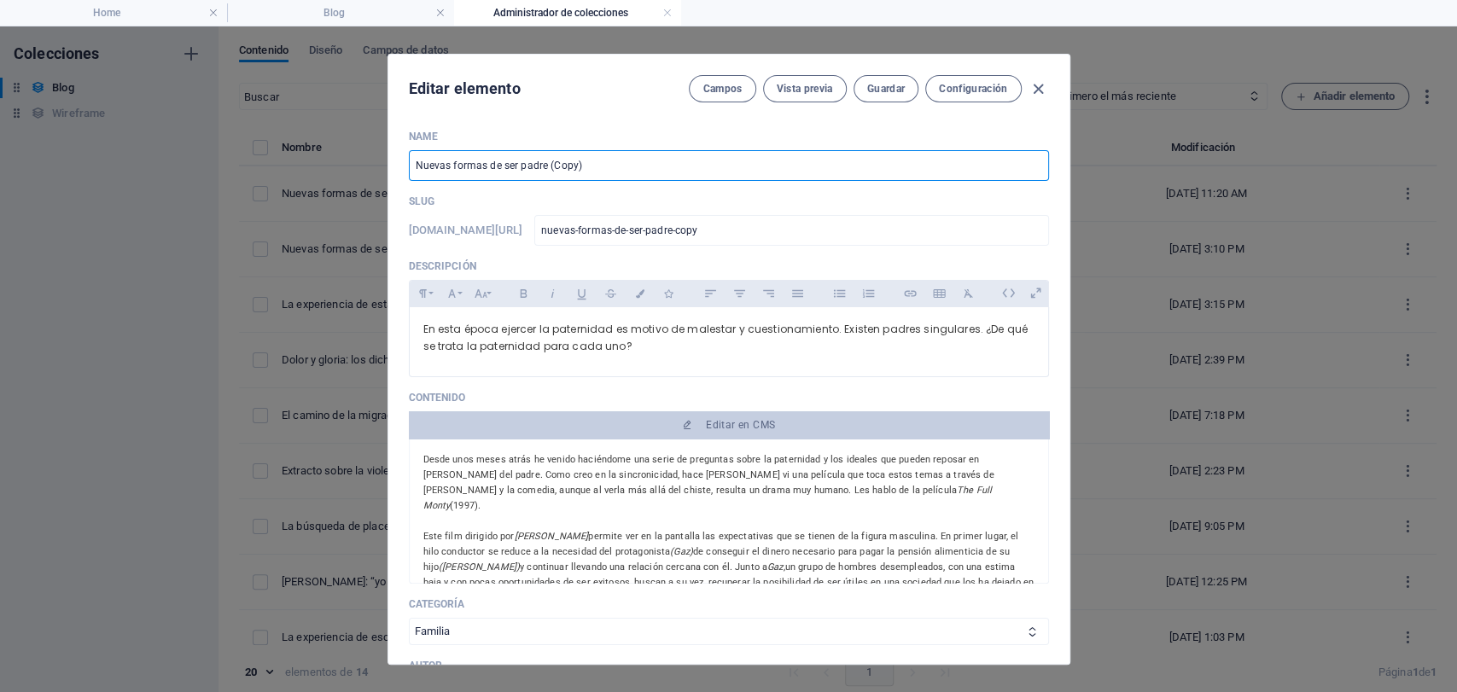
drag, startPoint x: 580, startPoint y: 171, endPoint x: 386, endPoint y: 153, distance: 194.6
click at [388, 153] on div "Name Nuevas formas de ser padre (Copy) ​ Slug [DOMAIN_NAME][URL] nuevas-formas-…" at bounding box center [728, 420] width 681 height 609
paste input "The Full Monty: el deseo de ser padre"
type input "The Full Monty: el deseo de ser padre"
type input "the-full-monty-el-deseo-de-ser-padre"
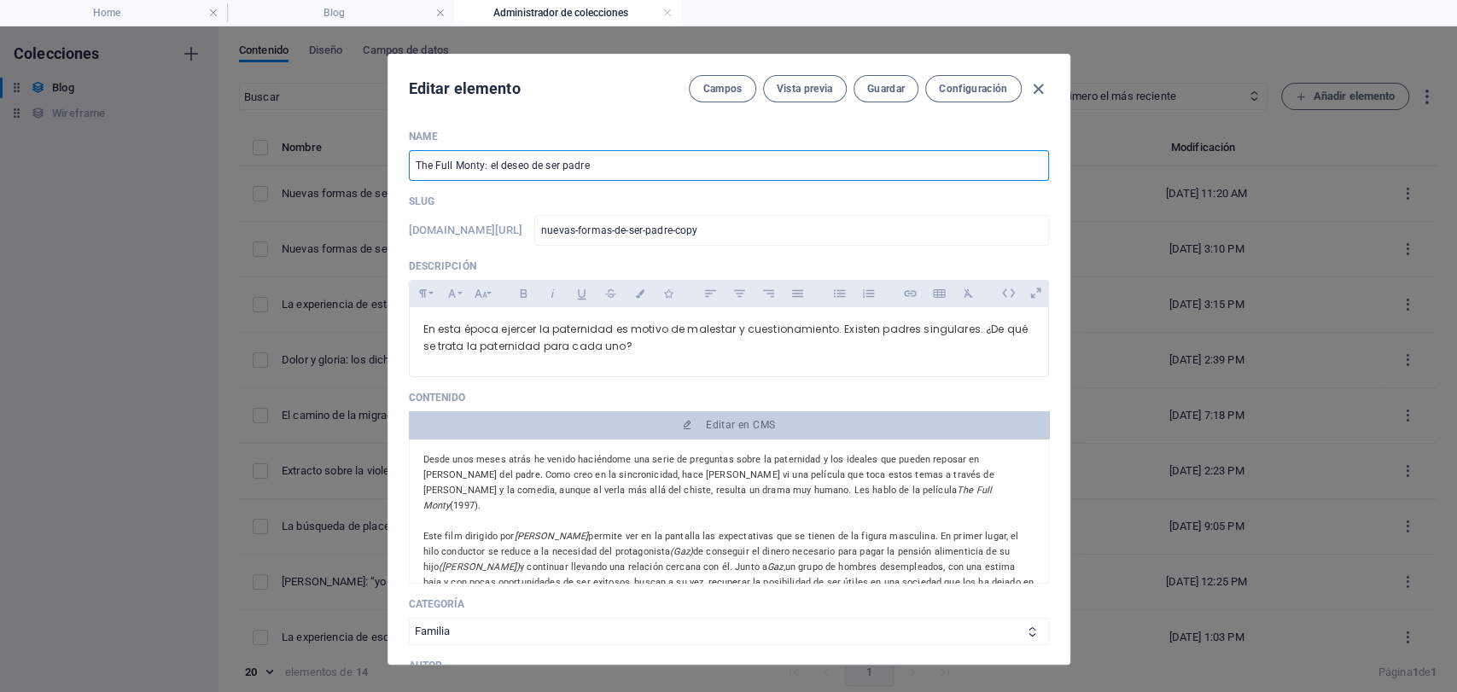
type input "the-full-monty-el-deseo-de-ser-padre"
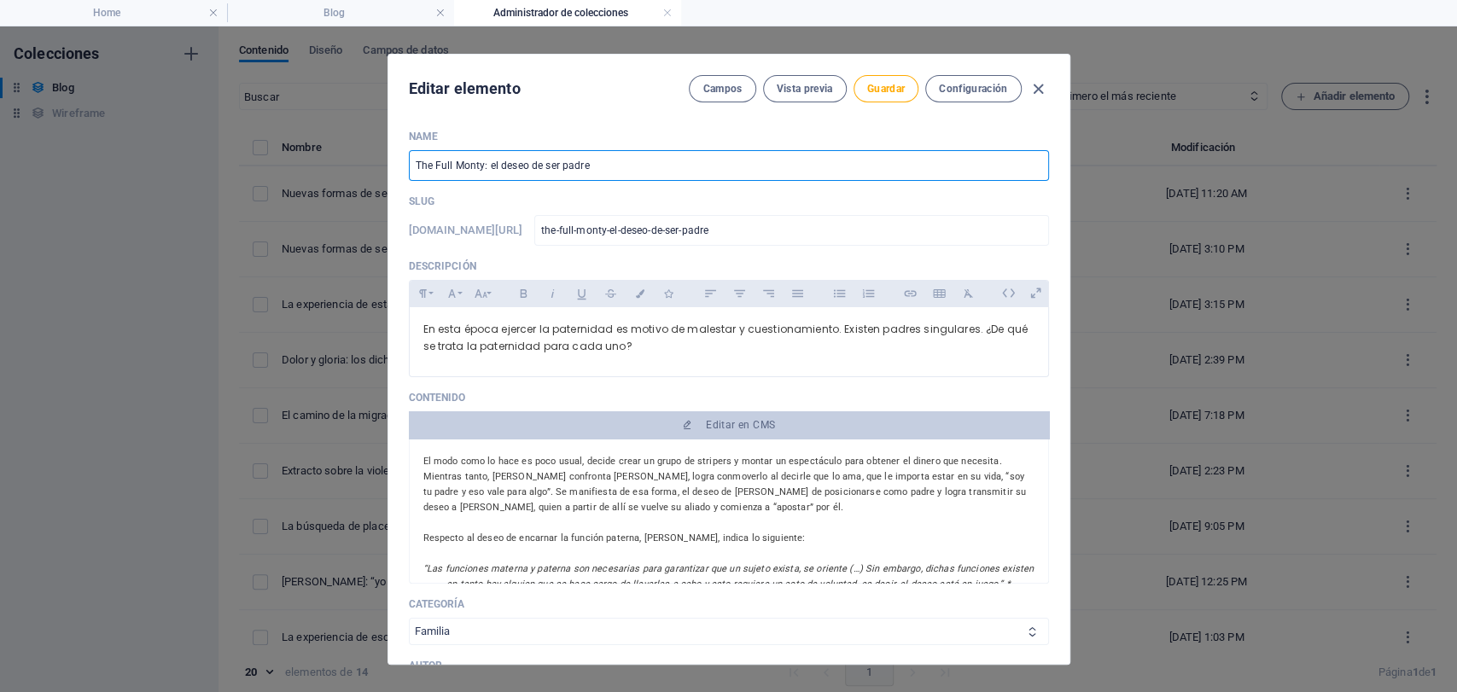
scroll to position [569, 0]
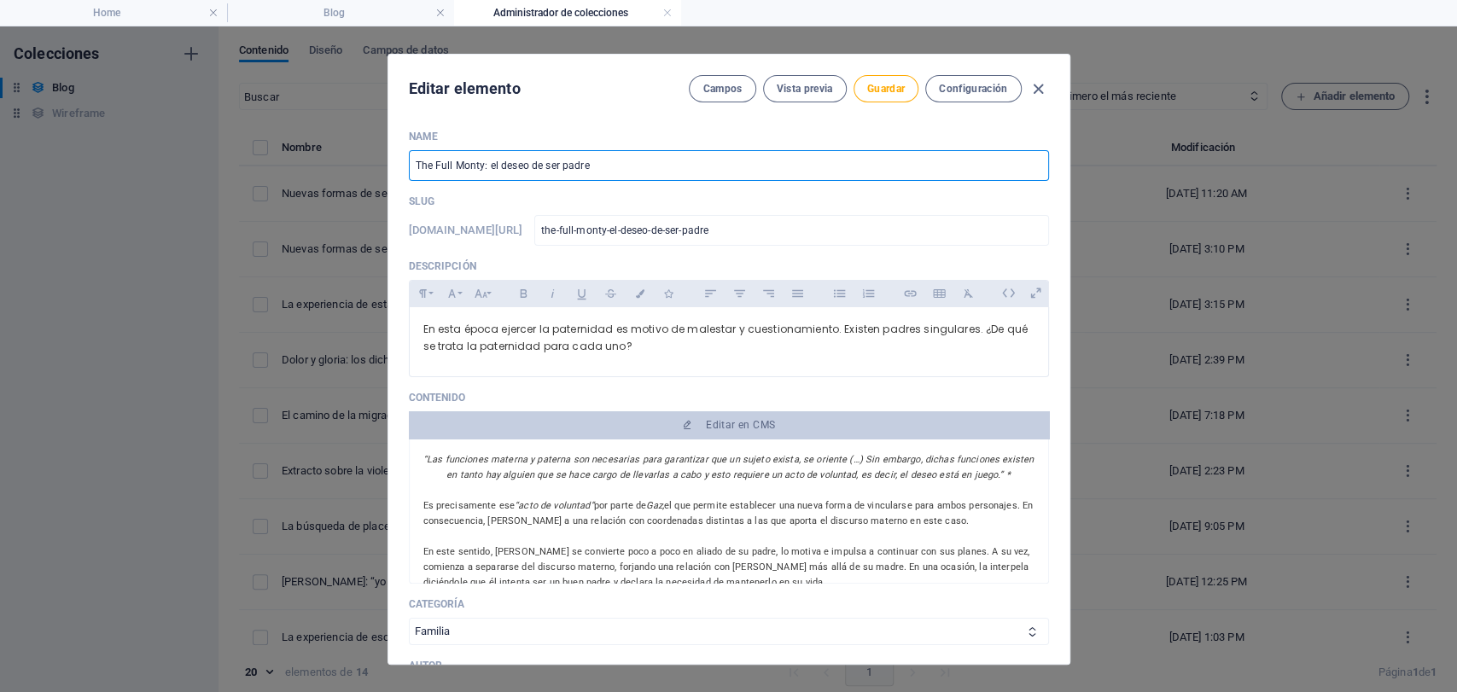
type input "The Full Monty: el deseo de ser padre"
click at [631, 615] on div "Categoría Infancia y Adolescencia Sujeto y Sociedad Arte y Cultura Familia" at bounding box center [729, 622] width 640 height 48
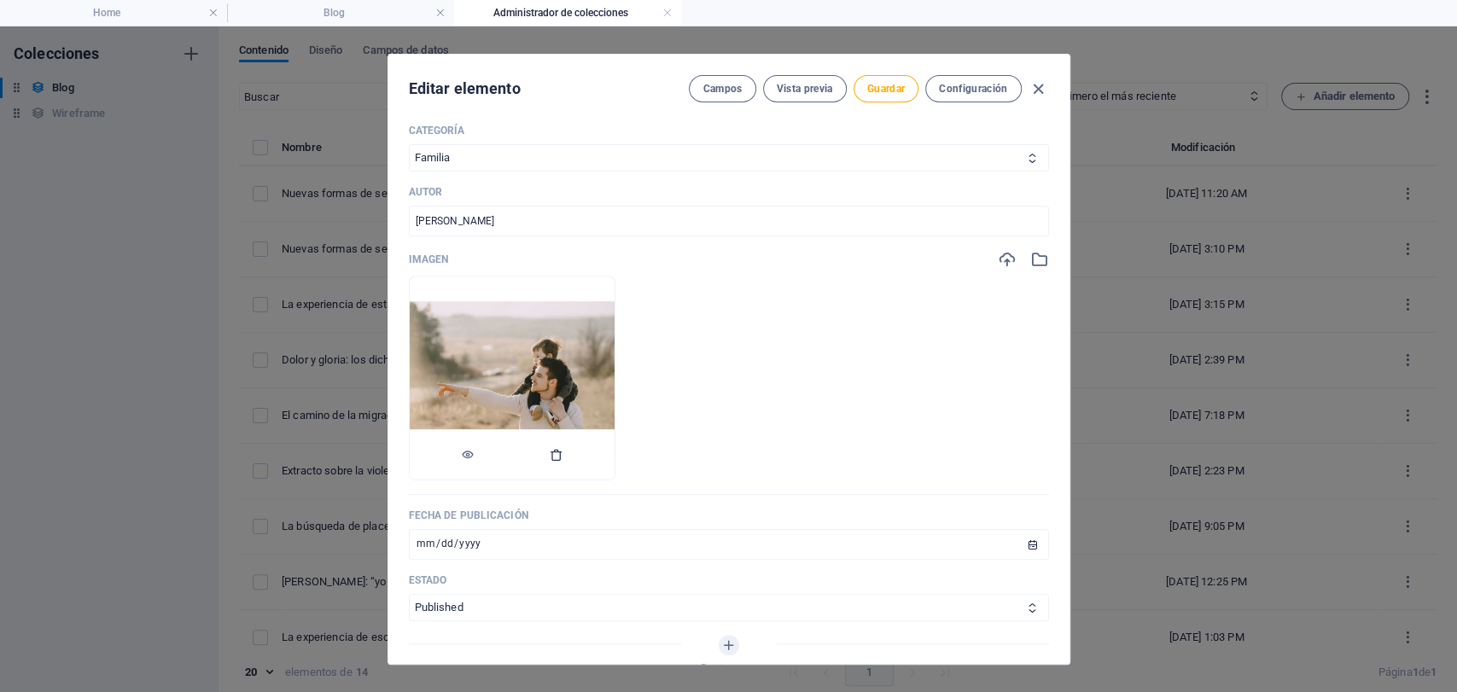
scroll to position [663, 0]
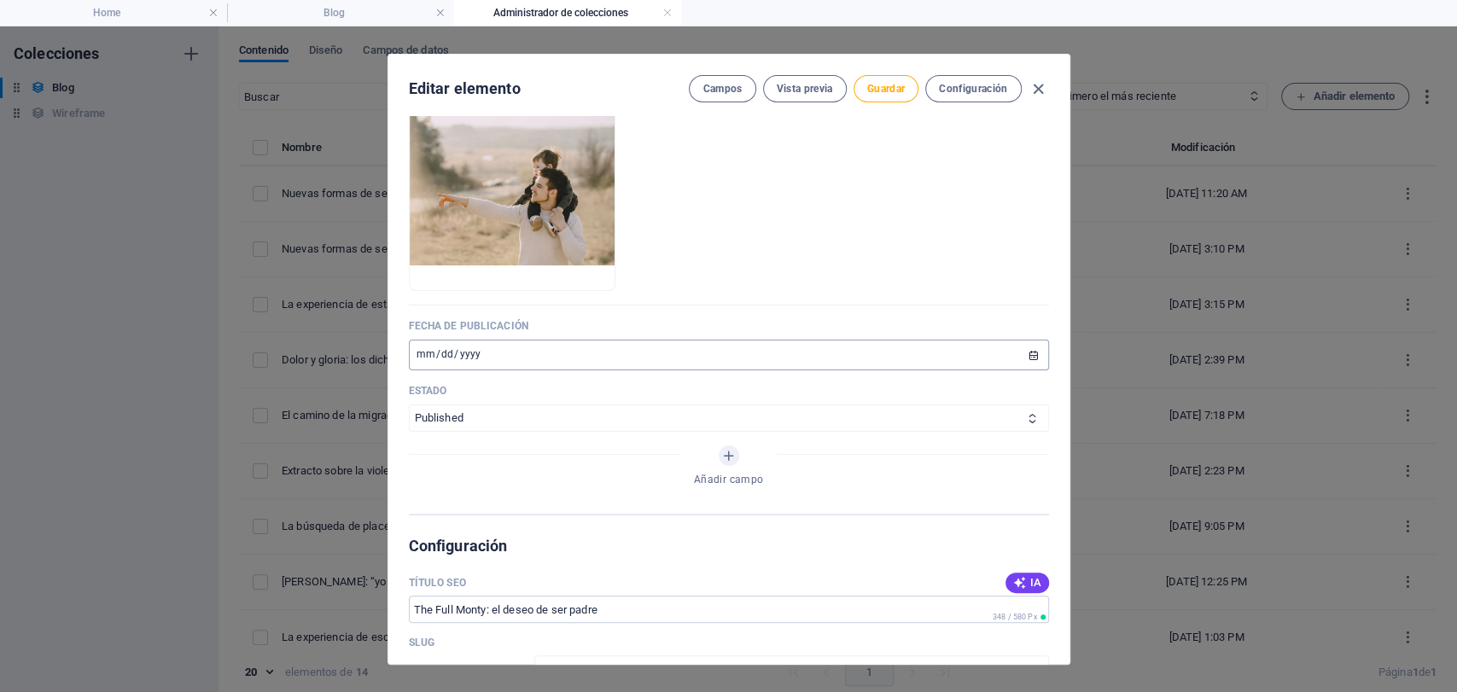
click at [432, 343] on input "[DATE]" at bounding box center [729, 355] width 640 height 31
type input "[DATE]"
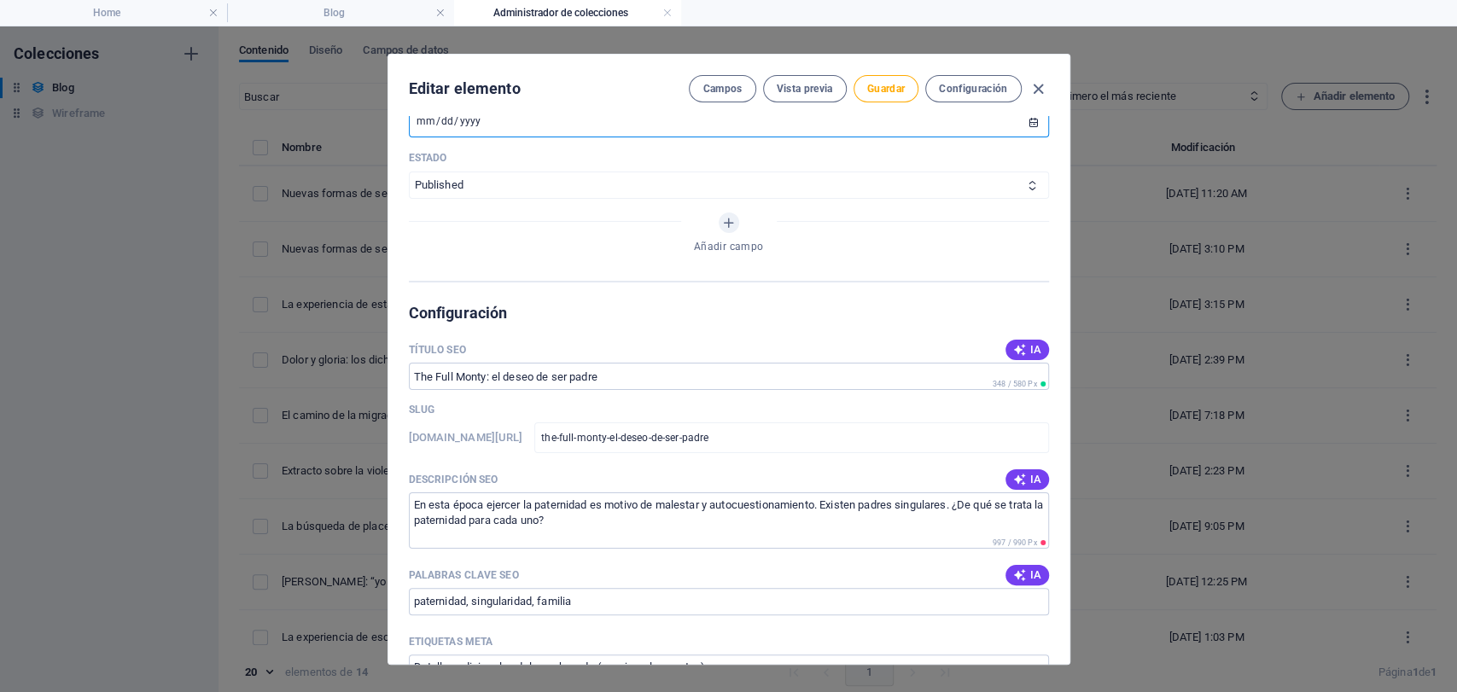
scroll to position [948, 0]
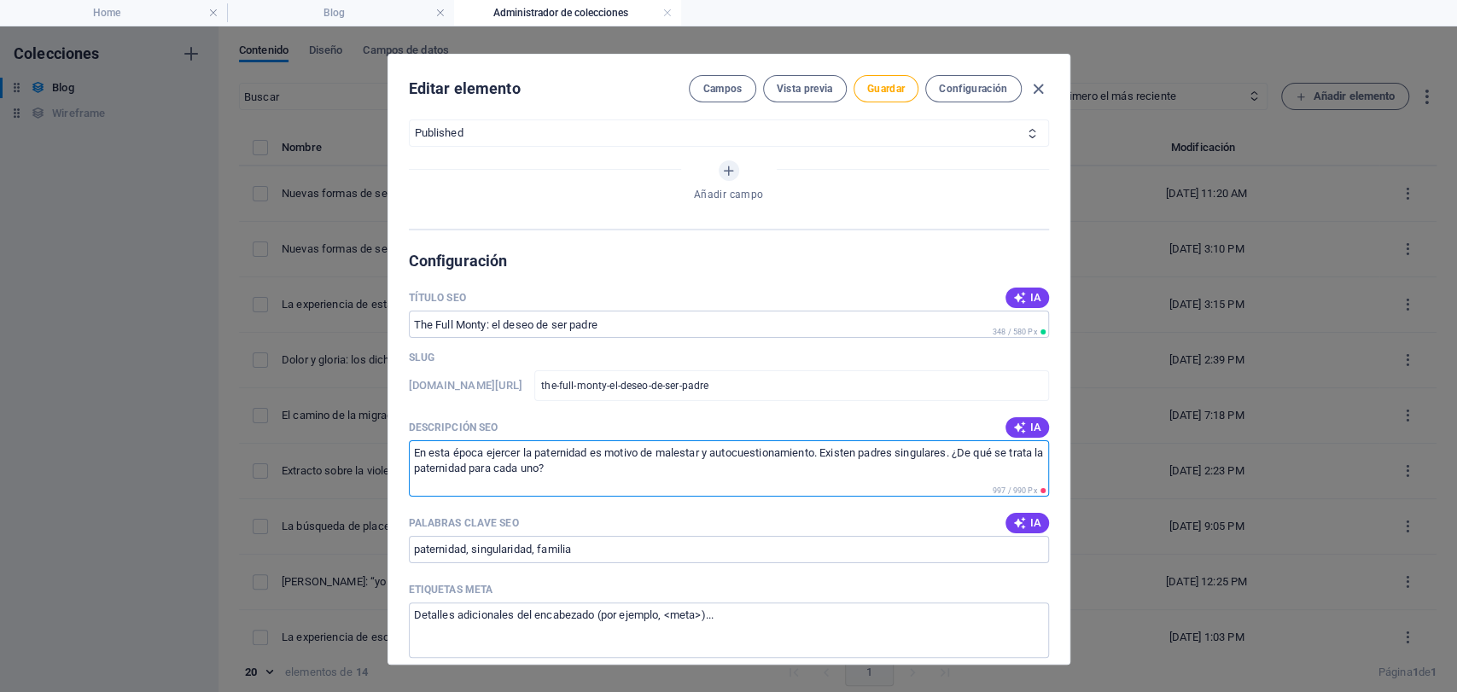
drag, startPoint x: 600, startPoint y: 481, endPoint x: 389, endPoint y: 416, distance: 220.6
click at [389, 416] on div "Name The Full Monty: el deseo de ser padre ​ Slug [DOMAIN_NAME][URL] the-full-m…" at bounding box center [728, 390] width 681 height 548
paste textarea "La película The Full Monty (1997) dirigida por [PERSON_NAME] permite ver en la …"
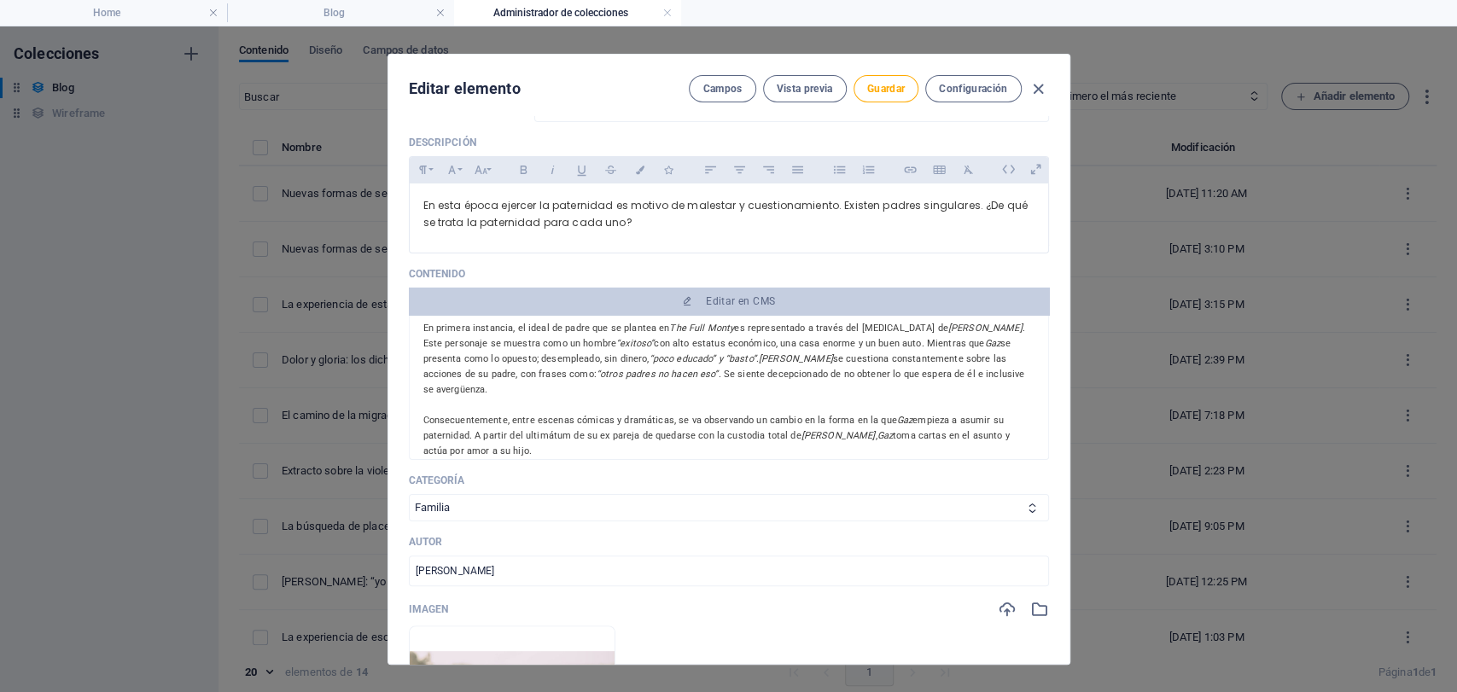
scroll to position [95, 0]
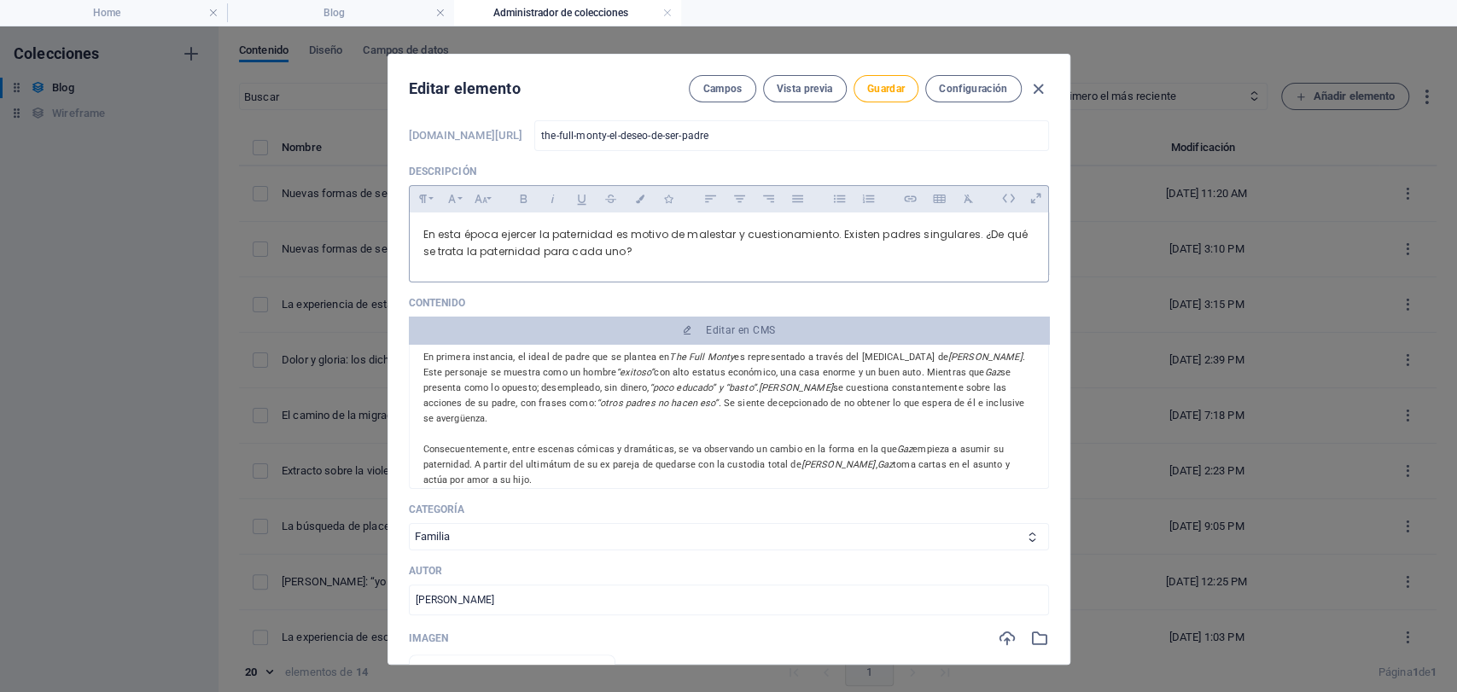
type textarea "La película The Full [PERSON_NAME] (1997) permite ver en la pantalla las expect…"
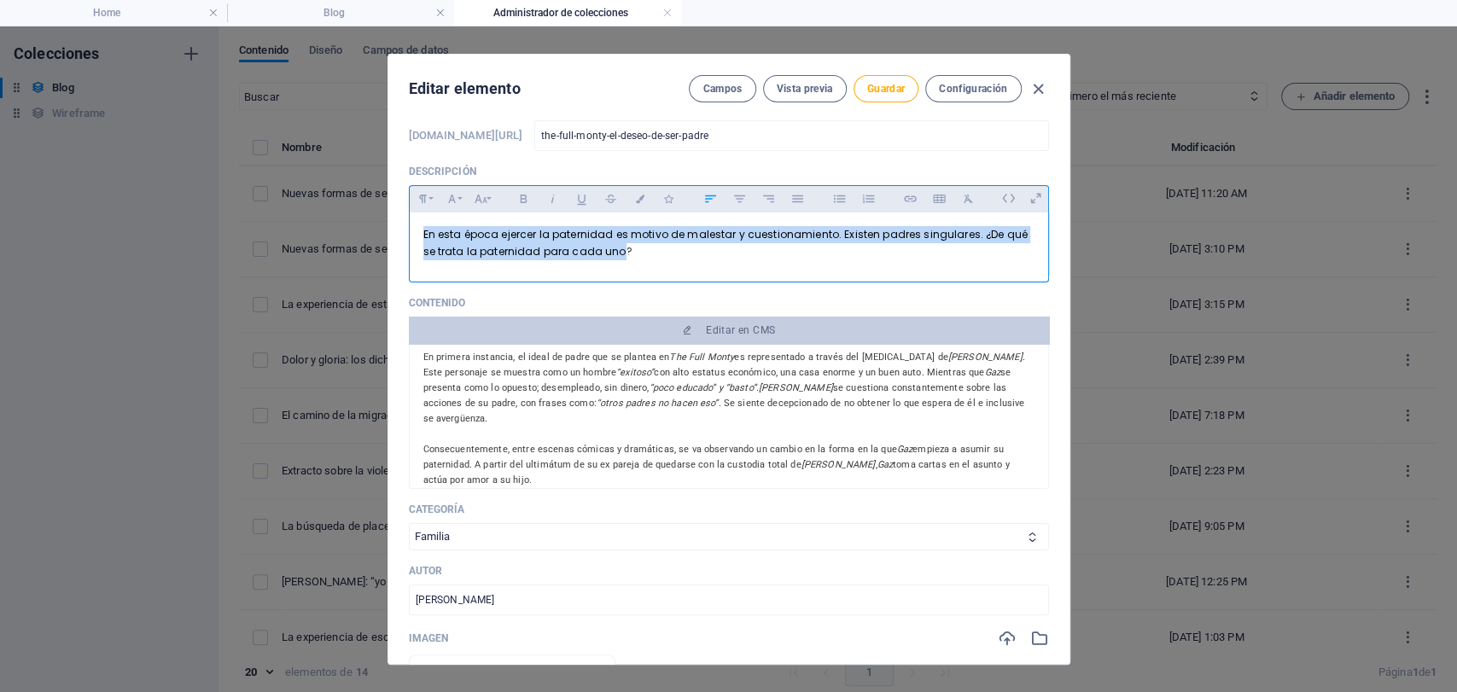
drag, startPoint x: 603, startPoint y: 250, endPoint x: 389, endPoint y: 236, distance: 213.9
click at [410, 234] on div "En esta época ejercer la paternidad es motivo de malestar y cuestionamiento. Ex…" at bounding box center [729, 243] width 639 height 61
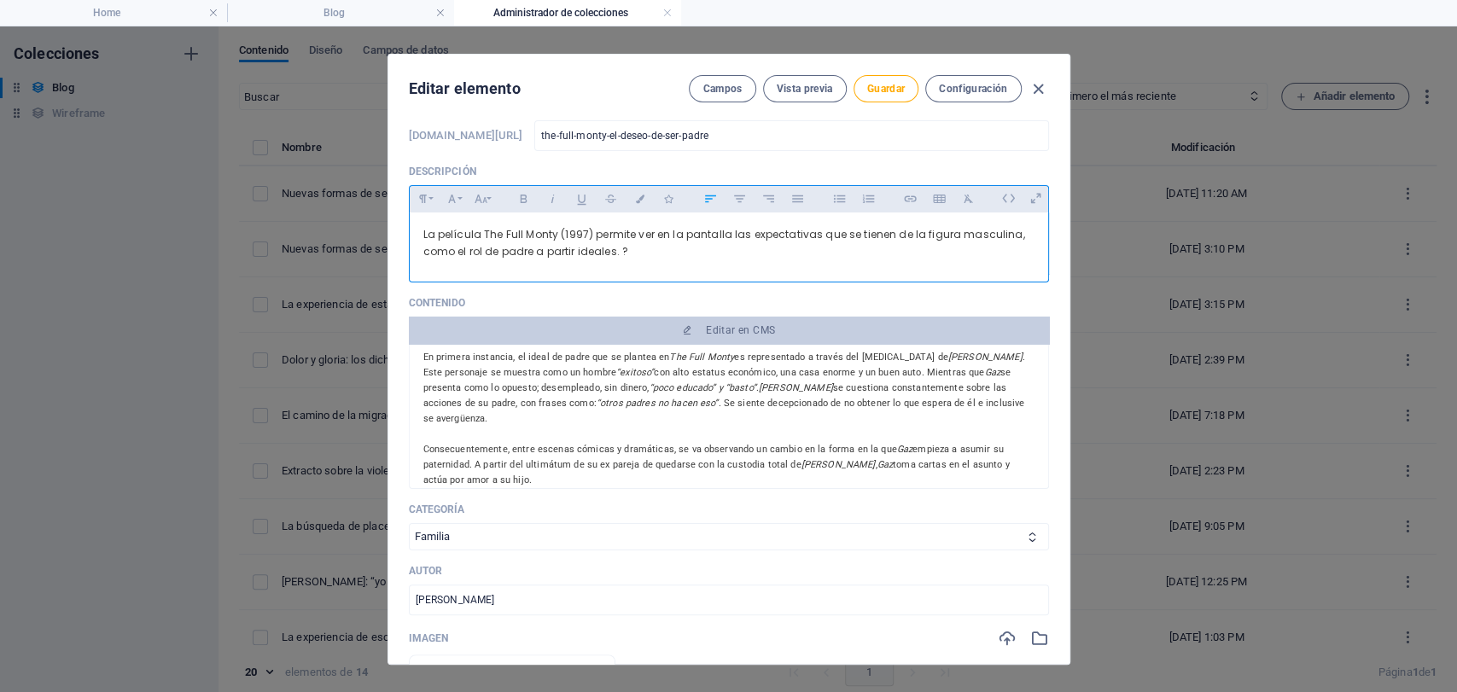
scroll to position [1295, 1]
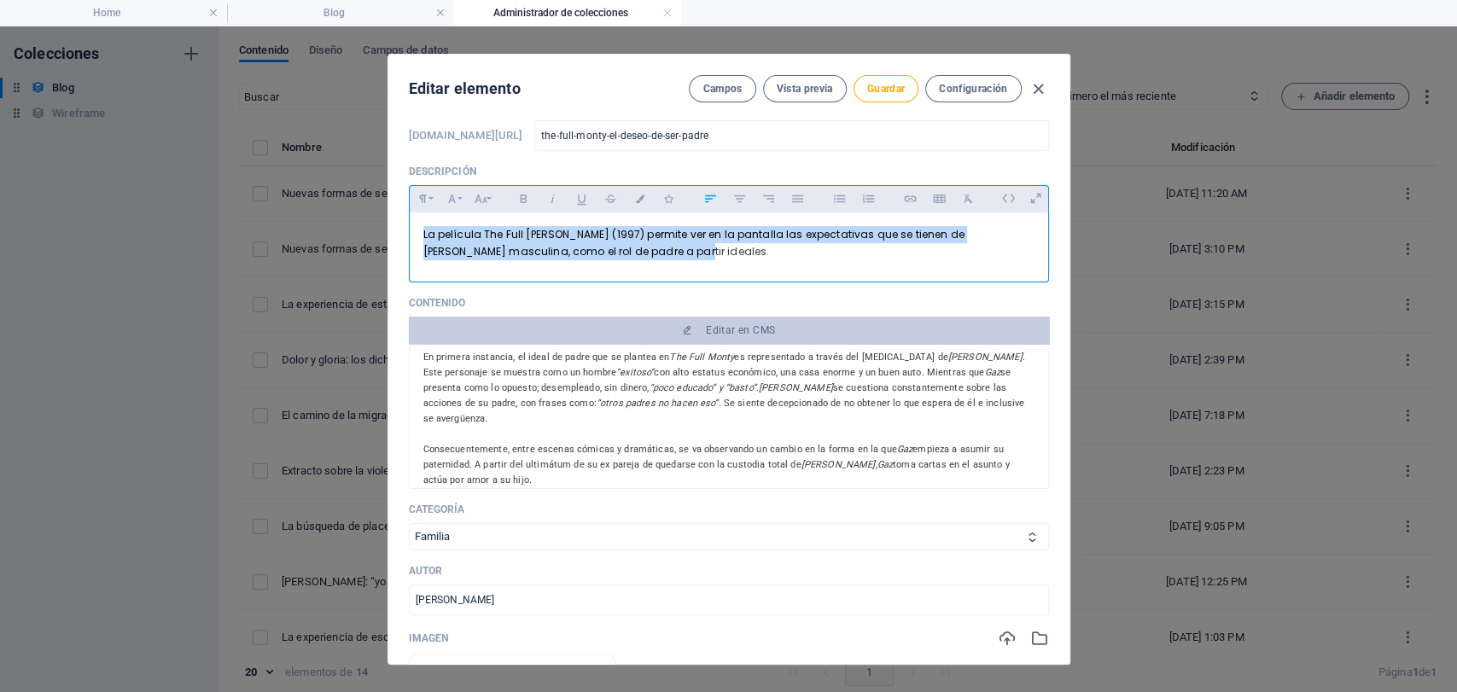
drag, startPoint x: 632, startPoint y: 244, endPoint x: 353, endPoint y: 236, distance: 279.3
click at [353, 236] on div "Editar elemento Campos Vista previa Guardar Configuración Name The Full Monty: …" at bounding box center [728, 359] width 1457 height 666
click at [628, 193] on button "Colors" at bounding box center [640, 199] width 27 height 22
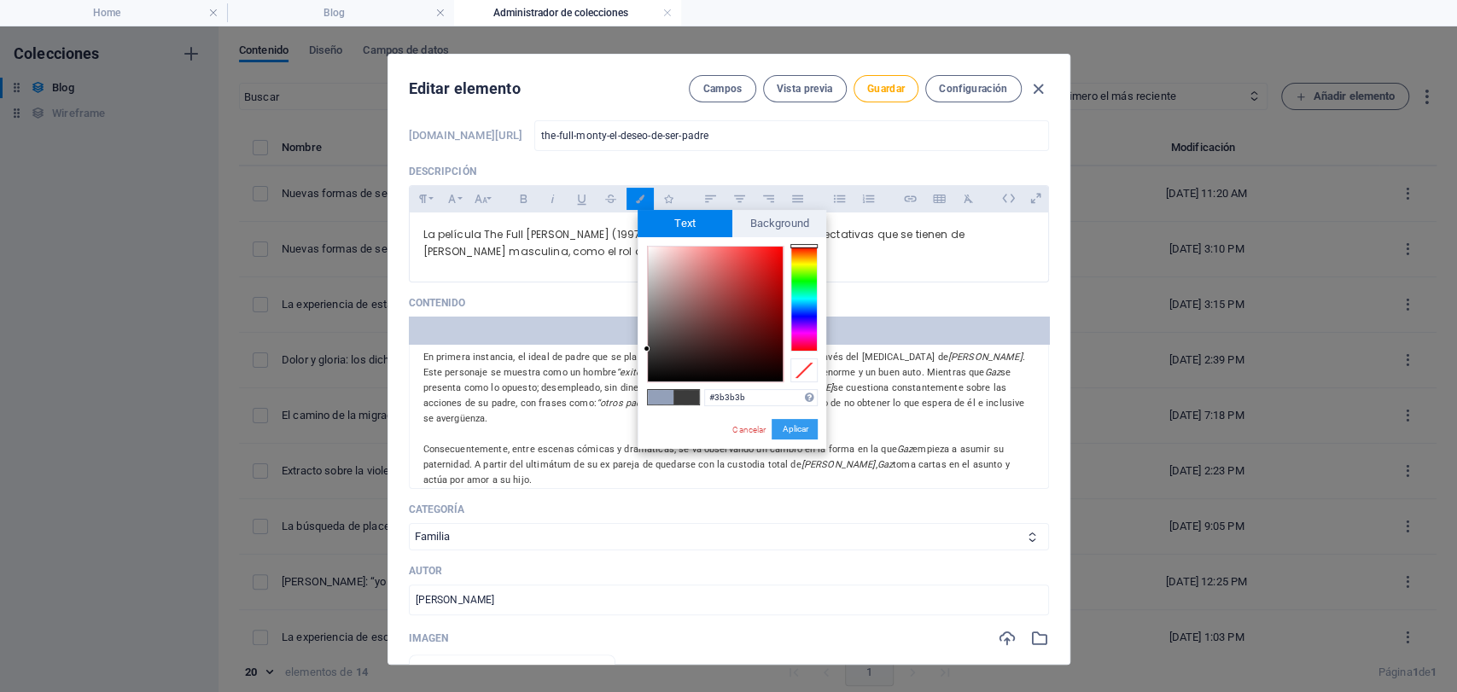
click at [802, 429] on button "Aplicar" at bounding box center [795, 429] width 46 height 20
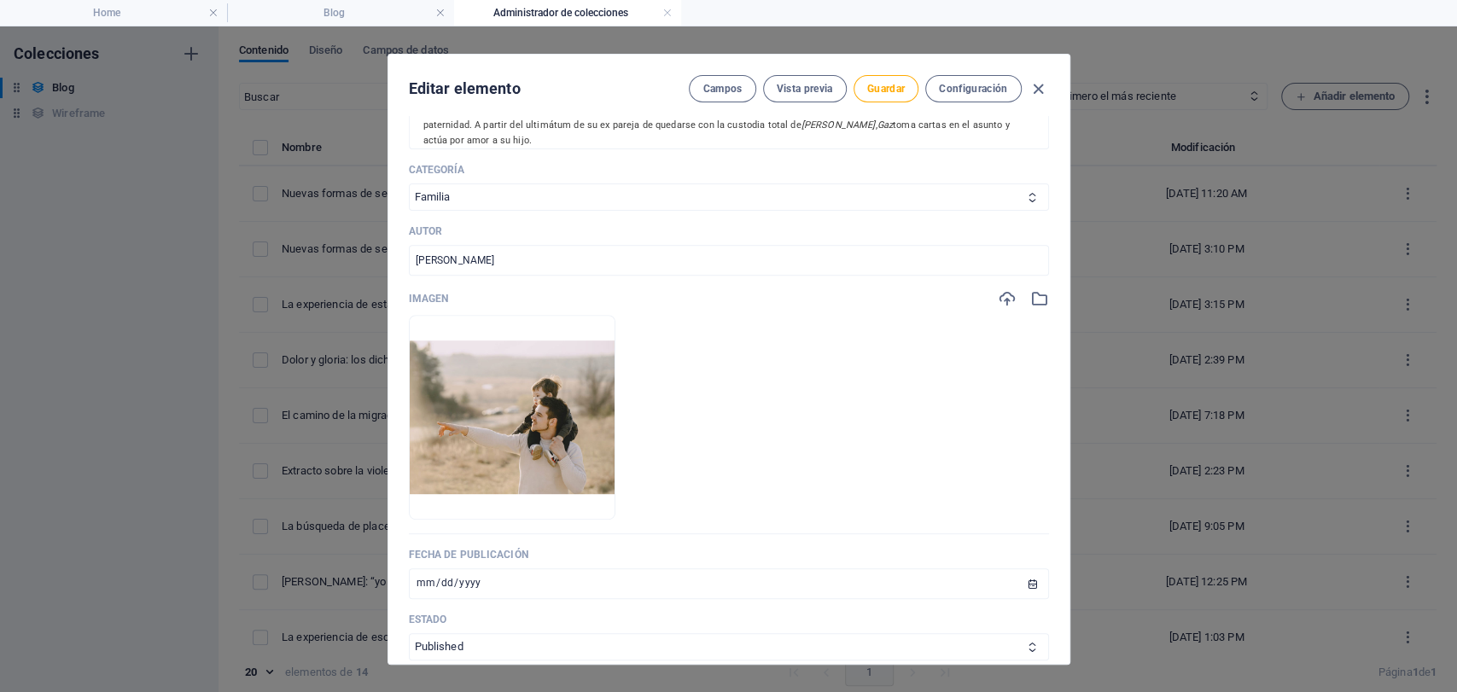
scroll to position [379, 0]
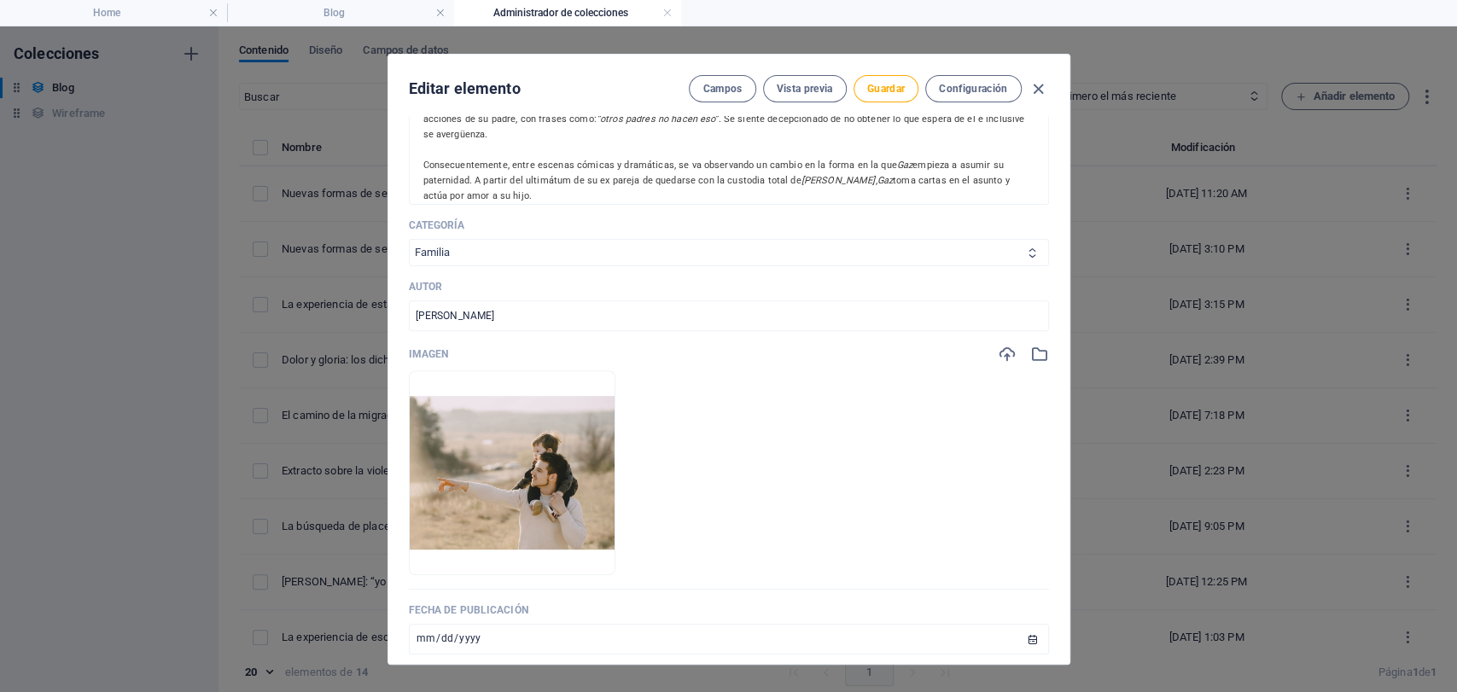
click at [723, 255] on select "Infancia y Adolescencia Sujeto y Sociedad Arte y Cultura Familia" at bounding box center [729, 252] width 640 height 27
select select "Arte y Cultura"
click at [409, 239] on select "Infancia y Adolescencia Sujeto y Sociedad Arte y Cultura Familia" at bounding box center [729, 252] width 640 height 27
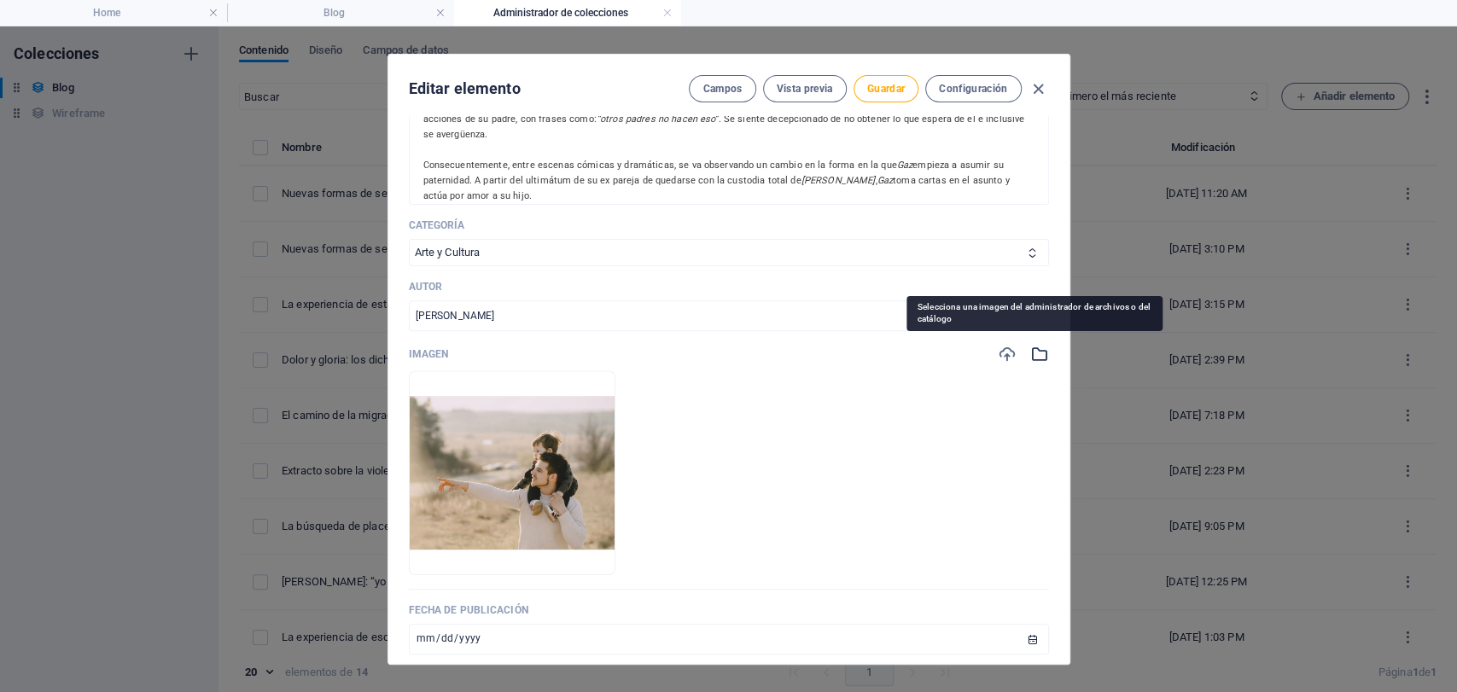
click at [1038, 361] on icon "button" at bounding box center [1039, 354] width 19 height 19
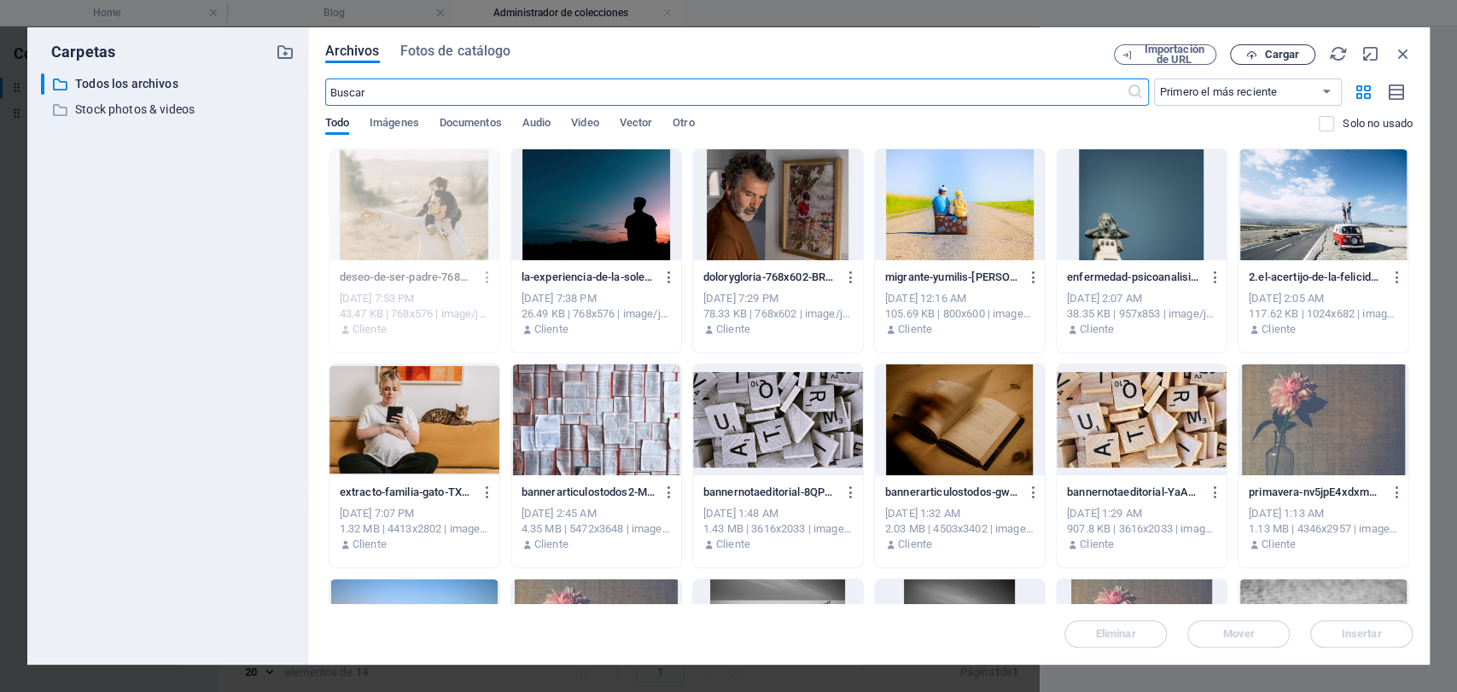
click at [1257, 56] on icon "button" at bounding box center [1251, 55] width 11 height 11
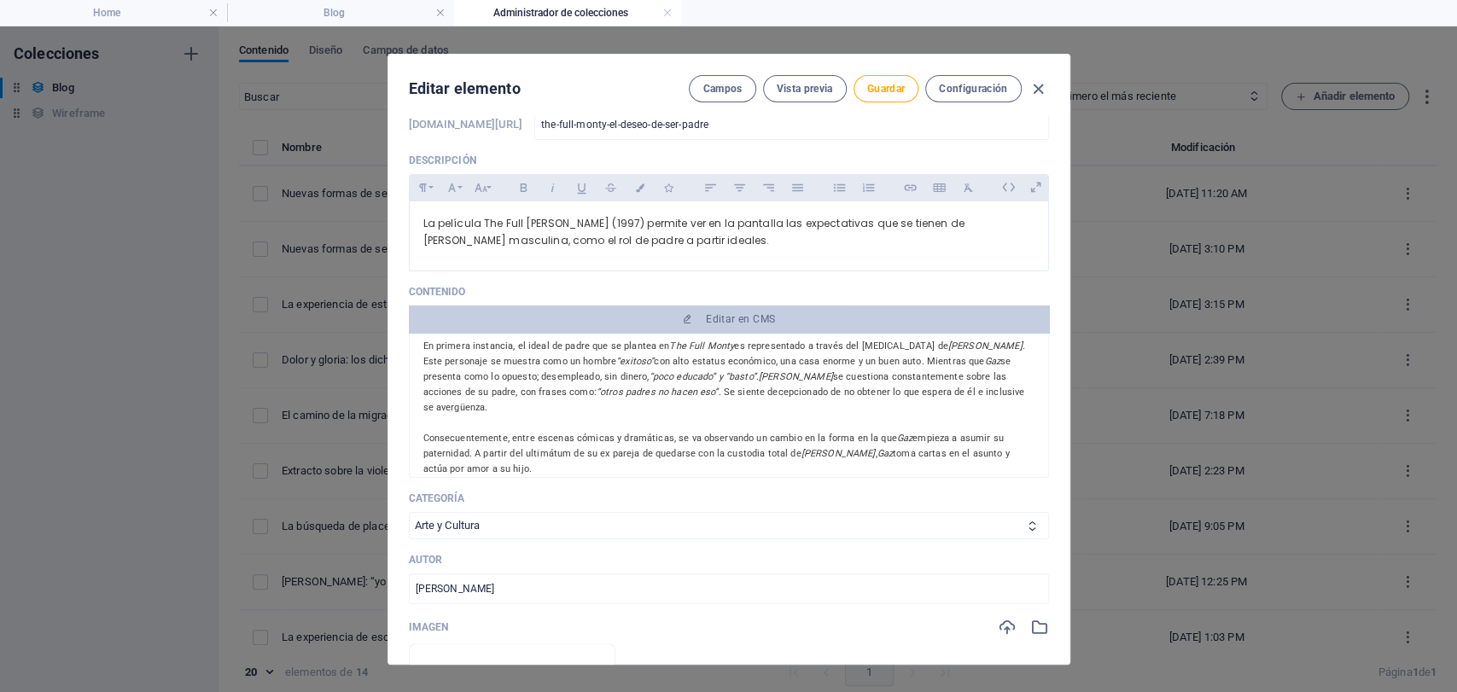
scroll to position [0, 0]
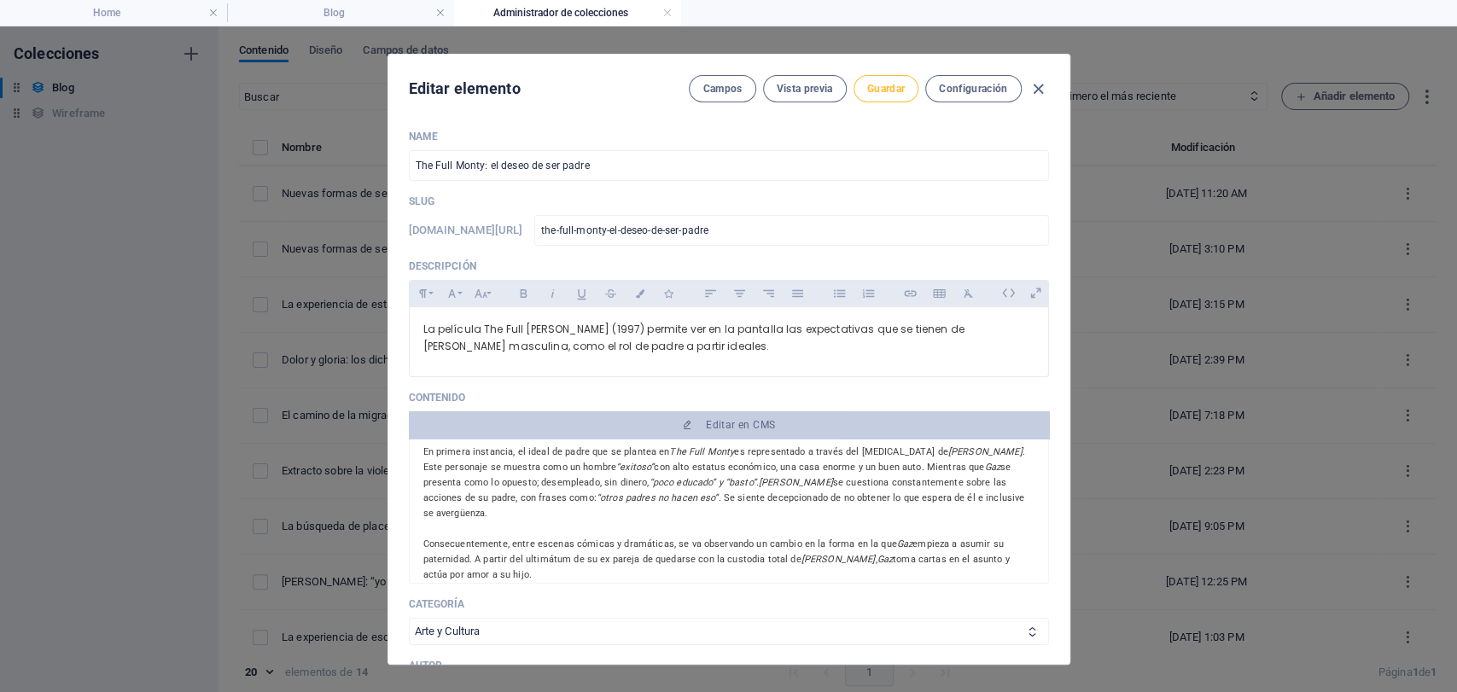
click at [899, 79] on button "Guardar" at bounding box center [886, 88] width 65 height 27
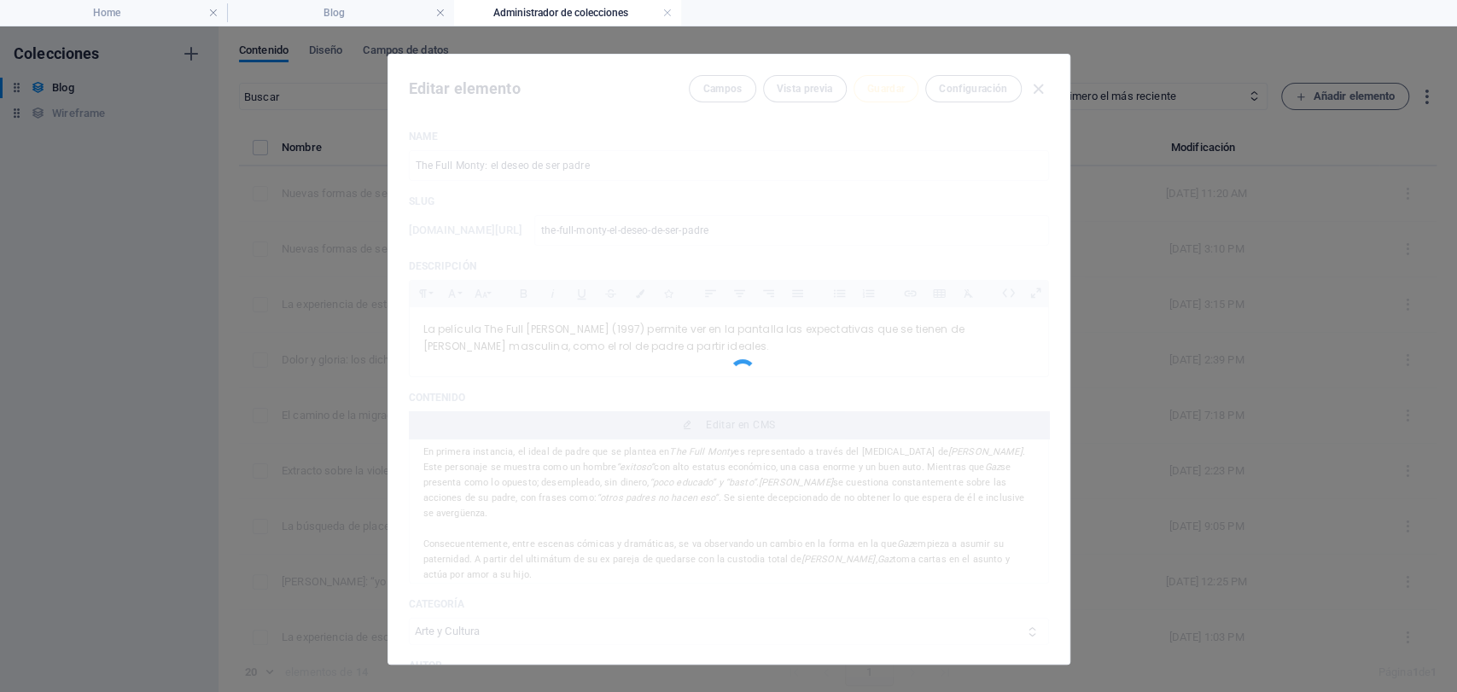
type input "the-full-monty-el-deseo-de-ser-padre"
type input "The Full Monty: el deseo de ser padre"
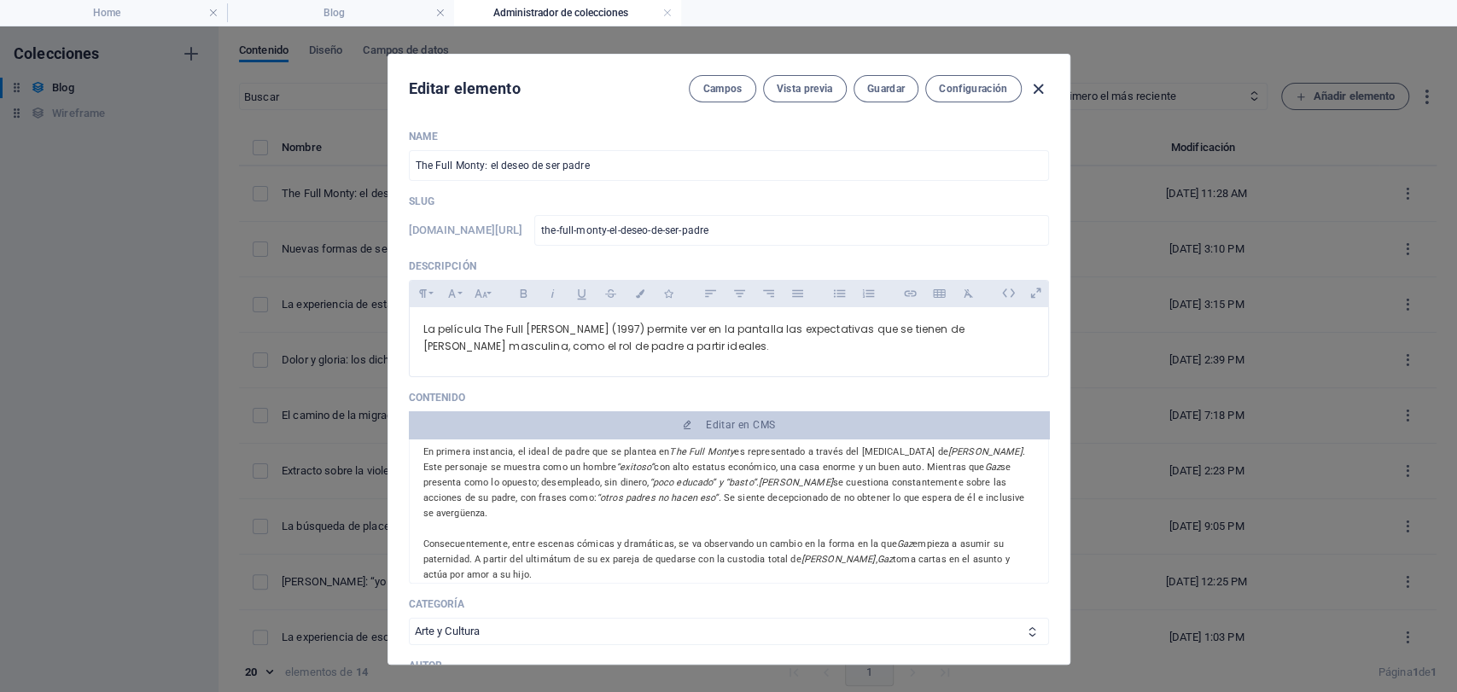
click at [1038, 90] on icon "button" at bounding box center [1039, 89] width 20 height 20
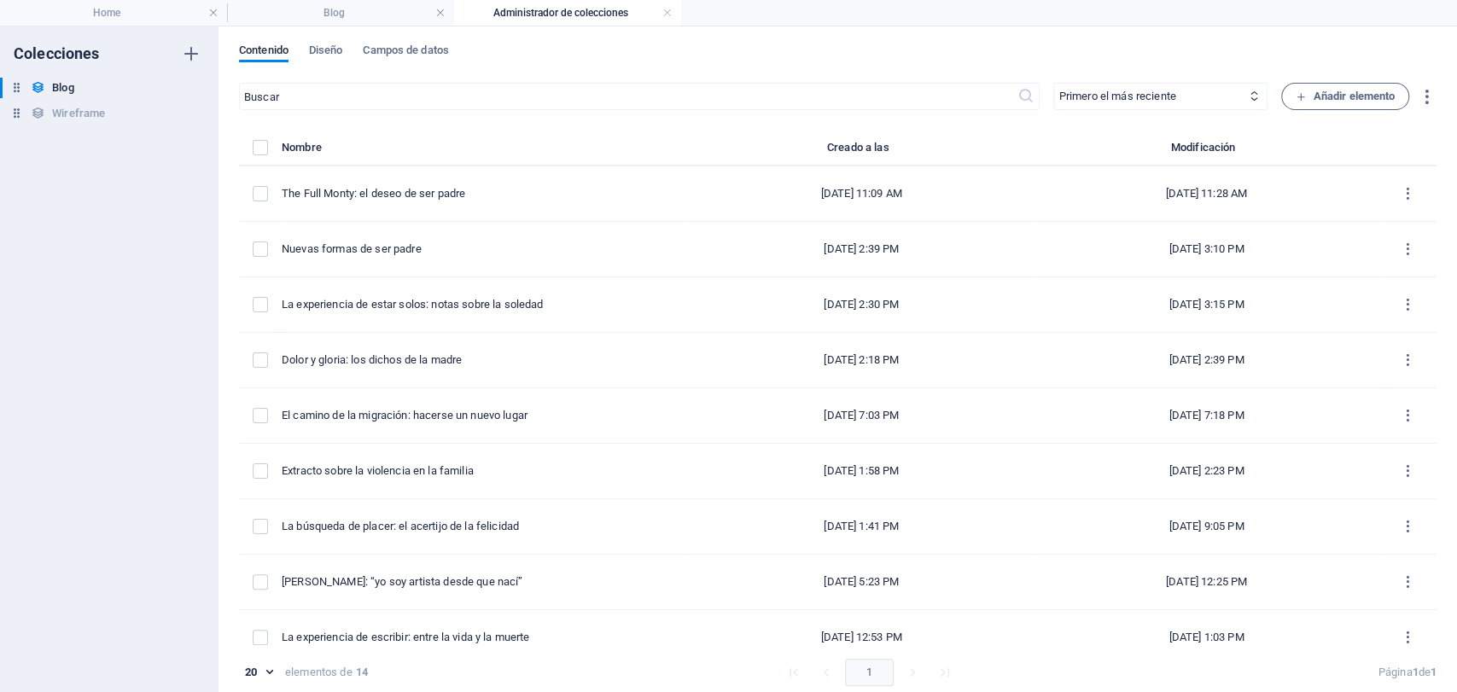
type input "[DATE]"
type input "the-full-monty-el-deseo-de-ser-padre"
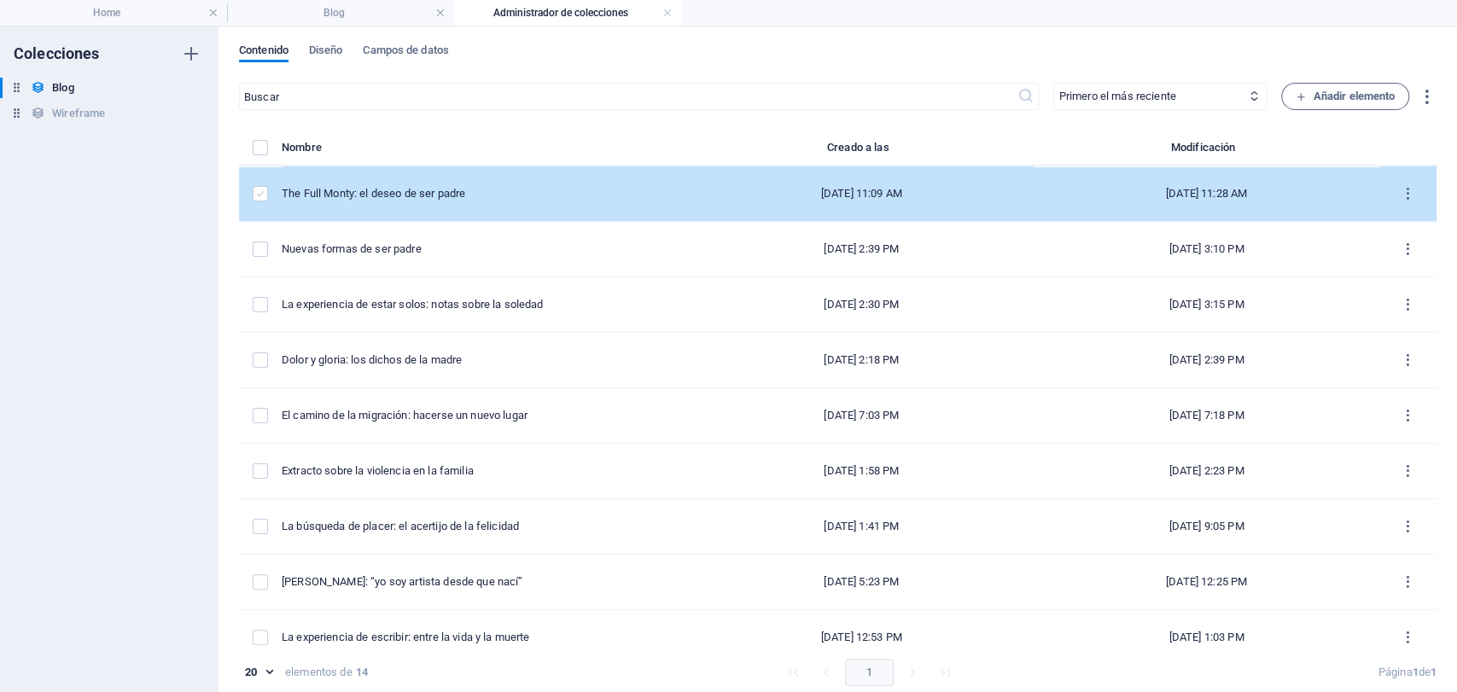
click at [253, 190] on label "items list" at bounding box center [260, 193] width 15 height 15
click at [0, 0] on input "items list" at bounding box center [0, 0] width 0 height 0
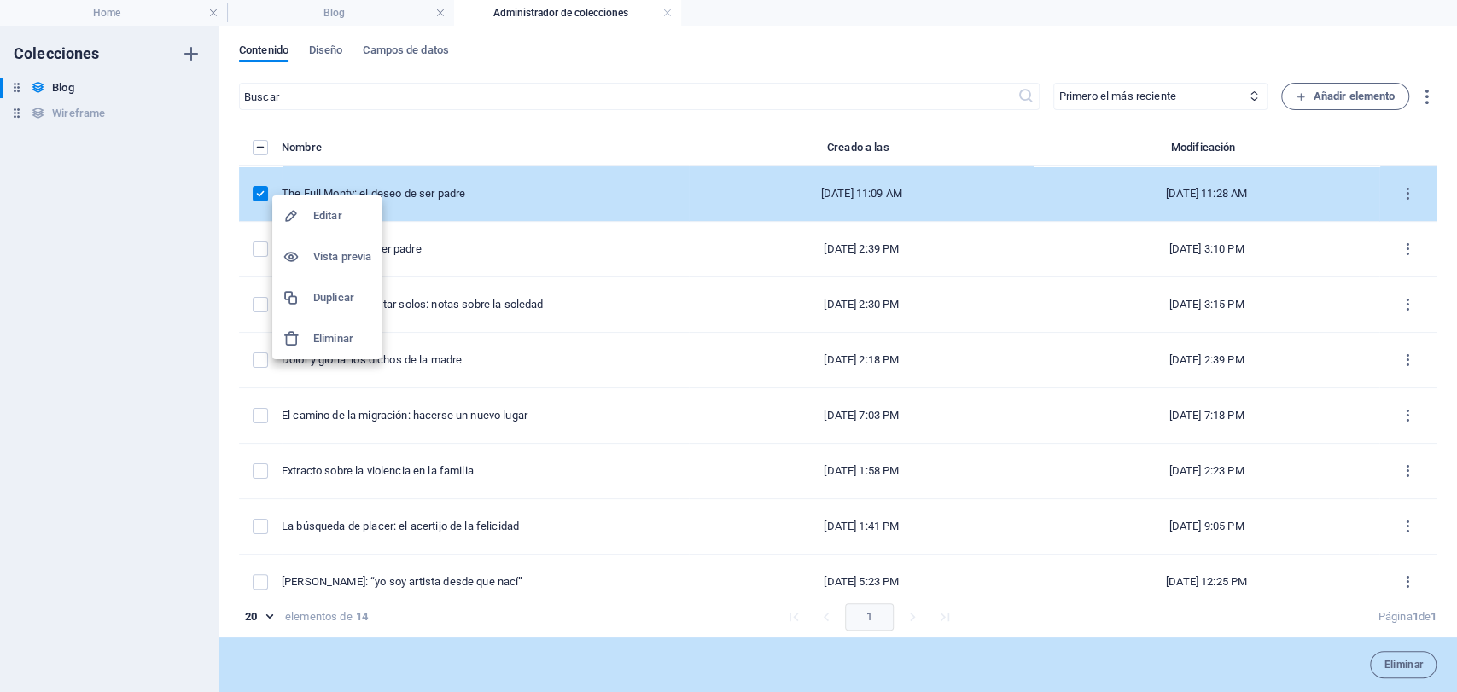
click at [321, 301] on h6 "Duplicar" at bounding box center [342, 298] width 58 height 20
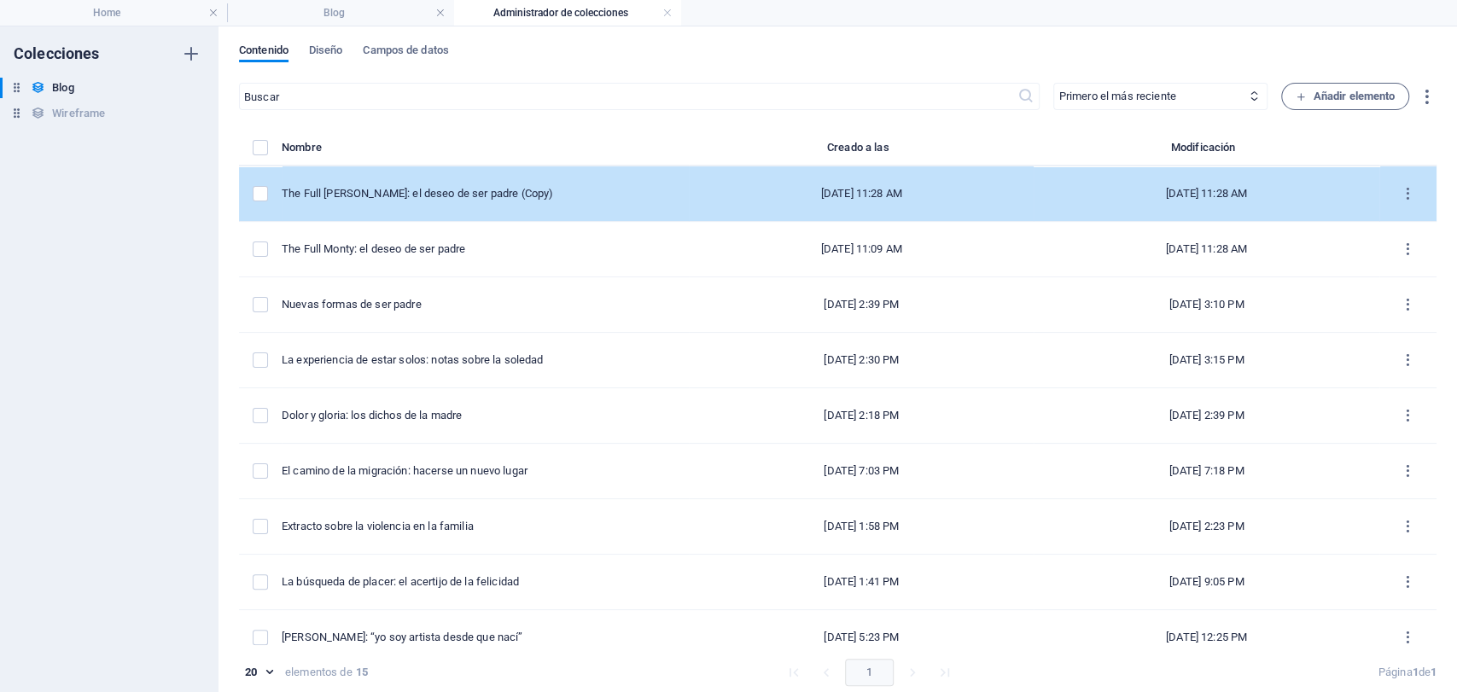
click at [480, 201] on td "The Full [PERSON_NAME]: el deseo de ser padre (Copy)" at bounding box center [485, 193] width 407 height 55
select select "Arte y Cultura"
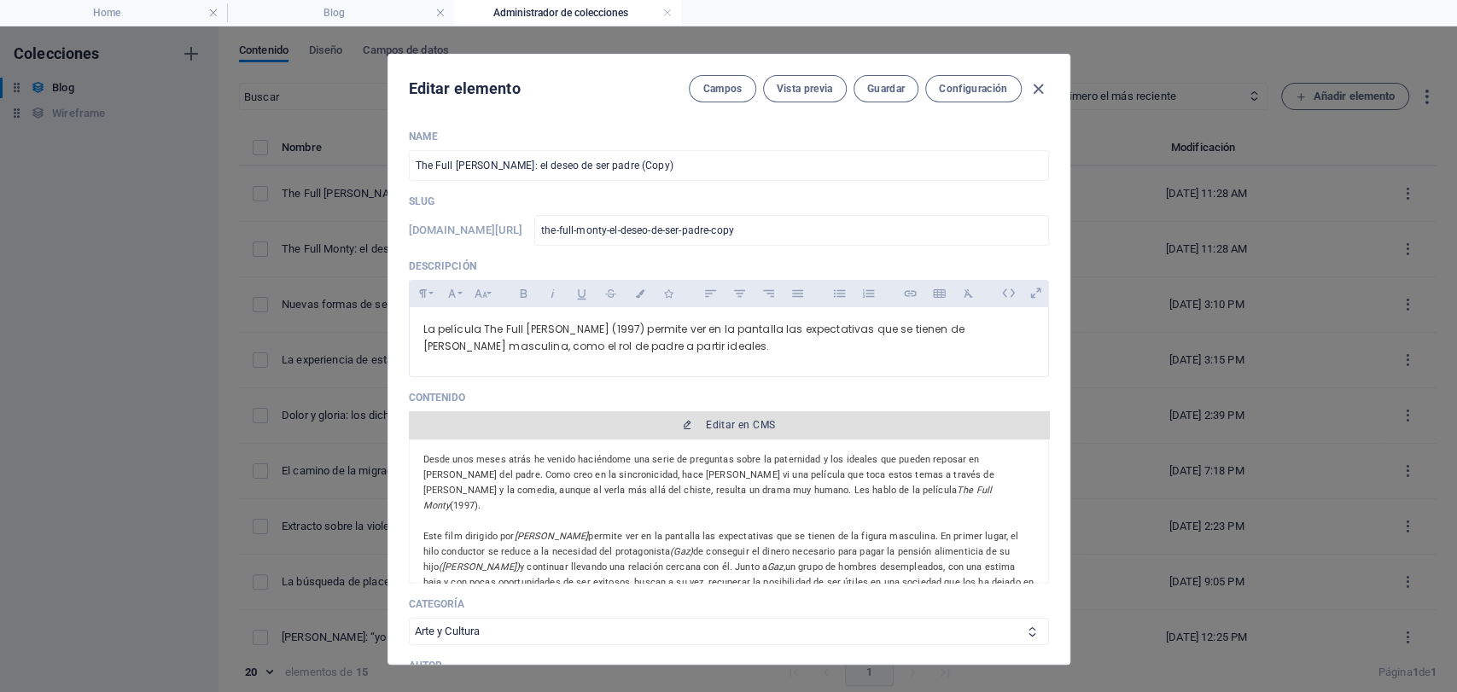
click at [744, 432] on button "Editar en CMS" at bounding box center [729, 424] width 640 height 27
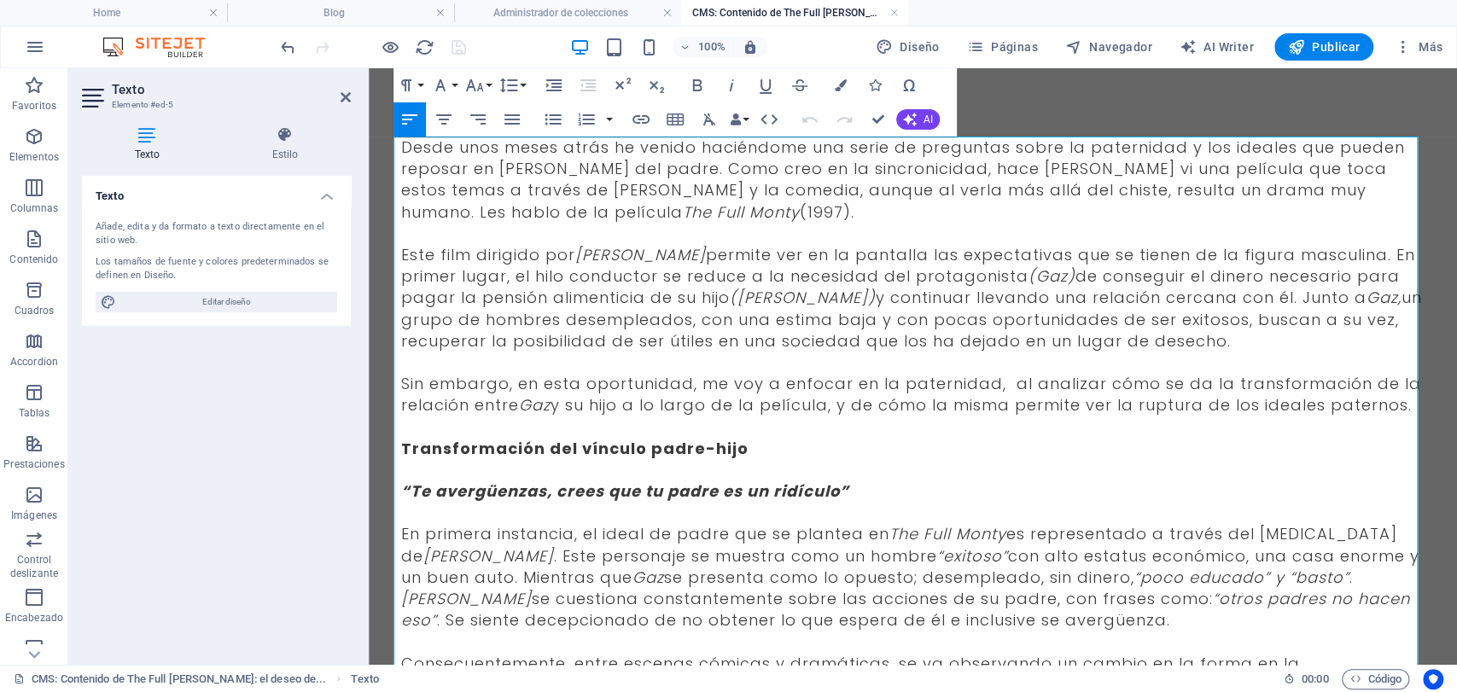
click at [591, 207] on p "Desde unos meses atrás he venido haciéndome una serie de preguntas sobre la pat…" at bounding box center [913, 180] width 1024 height 86
click at [591, 201] on p "Desde unos meses atrás he venido haciéndome una serie de preguntas sobre la pat…" at bounding box center [913, 180] width 1024 height 86
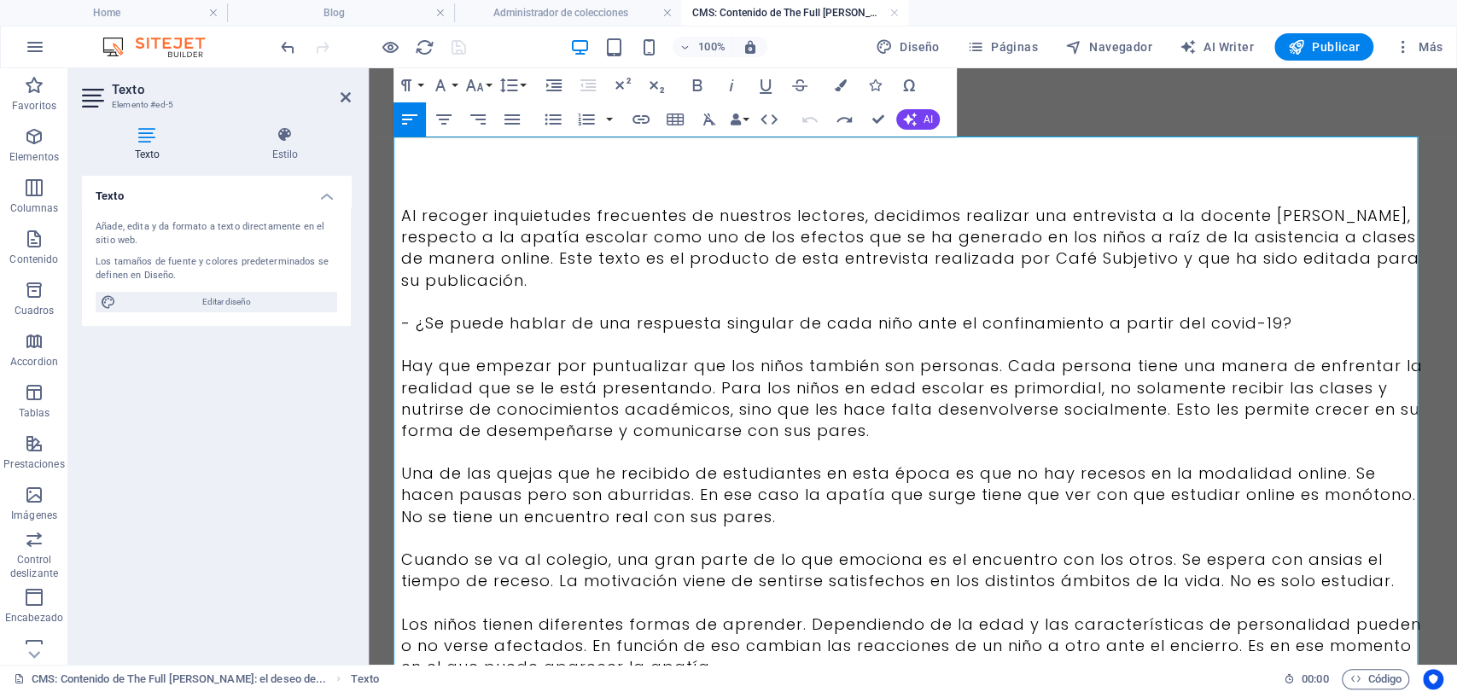
scroll to position [116442, 9]
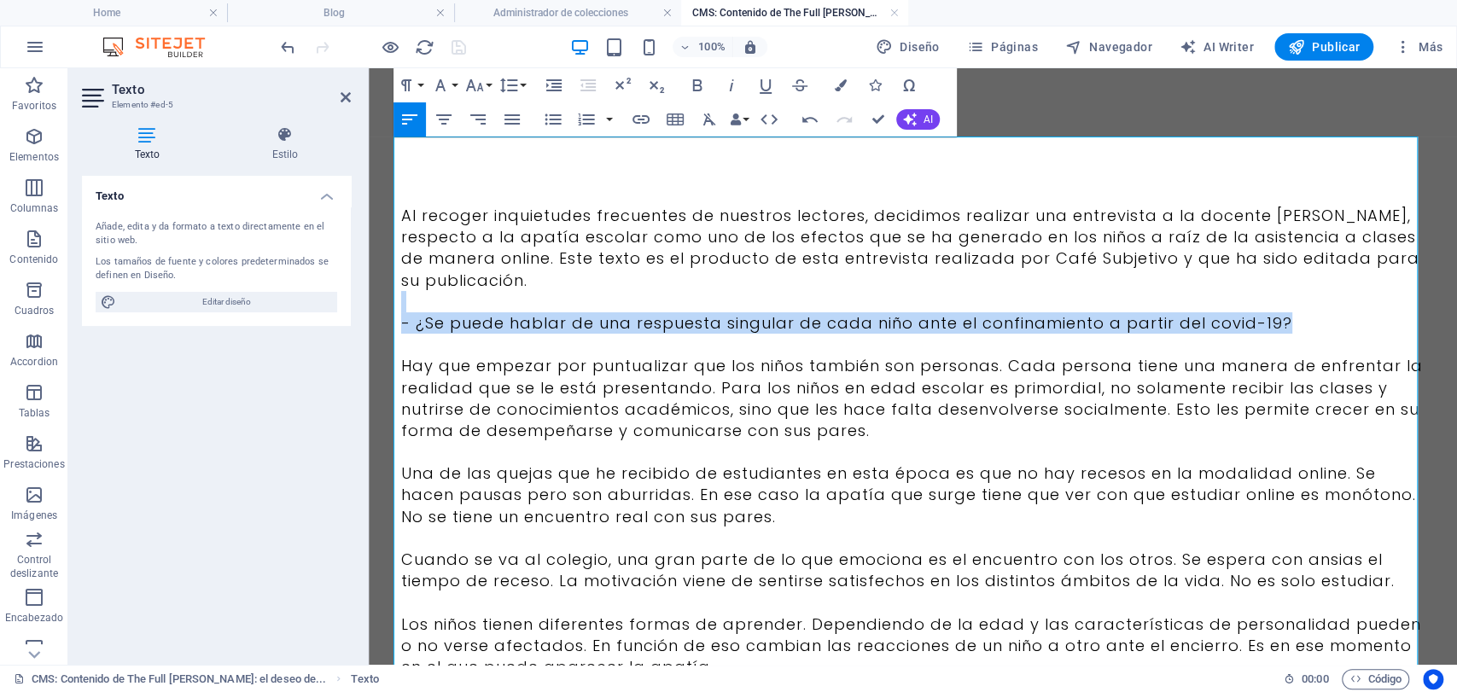
drag, startPoint x: 1303, startPoint y: 316, endPoint x: 387, endPoint y: 307, distance: 916.0
click at [705, 88] on icon "button" at bounding box center [697, 85] width 20 height 20
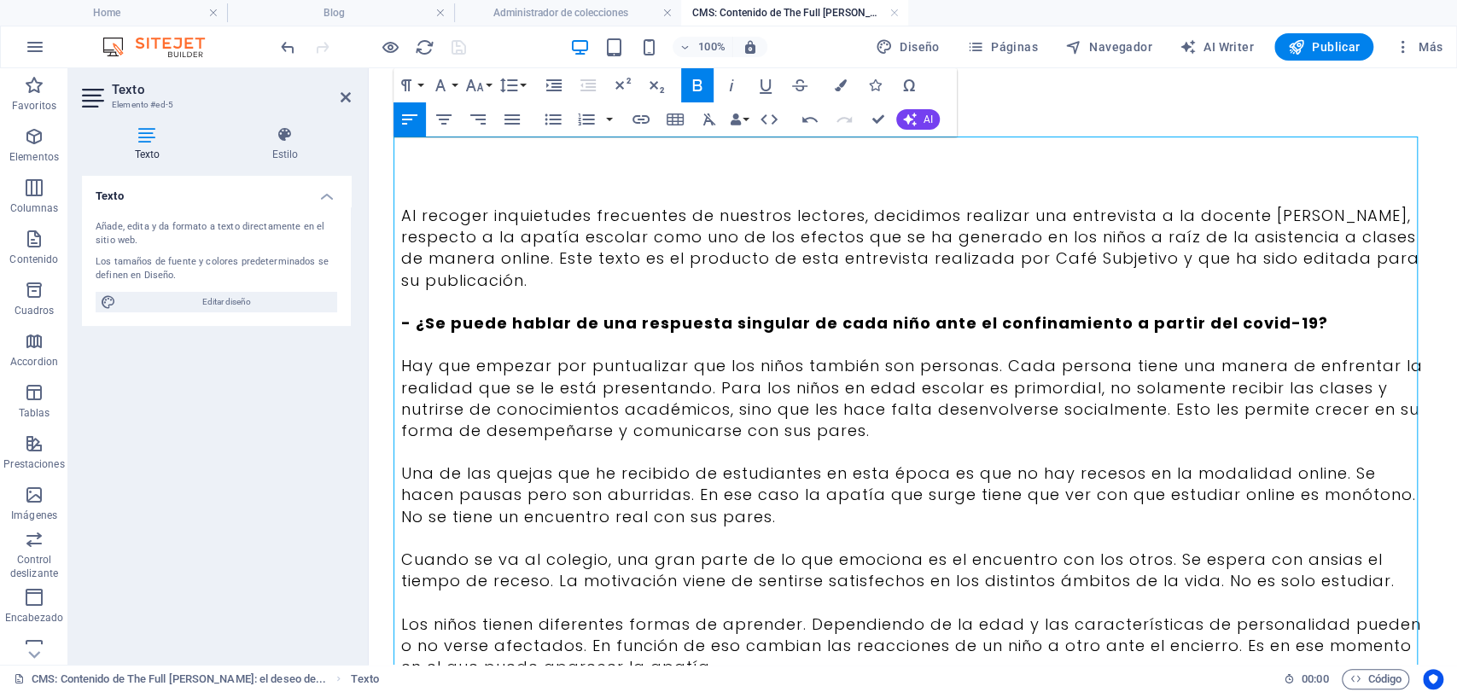
click at [1387, 219] on p "Al recoger inquietudes frecuentes de nuestros lectores, decidimos realizar una …" at bounding box center [913, 248] width 1024 height 86
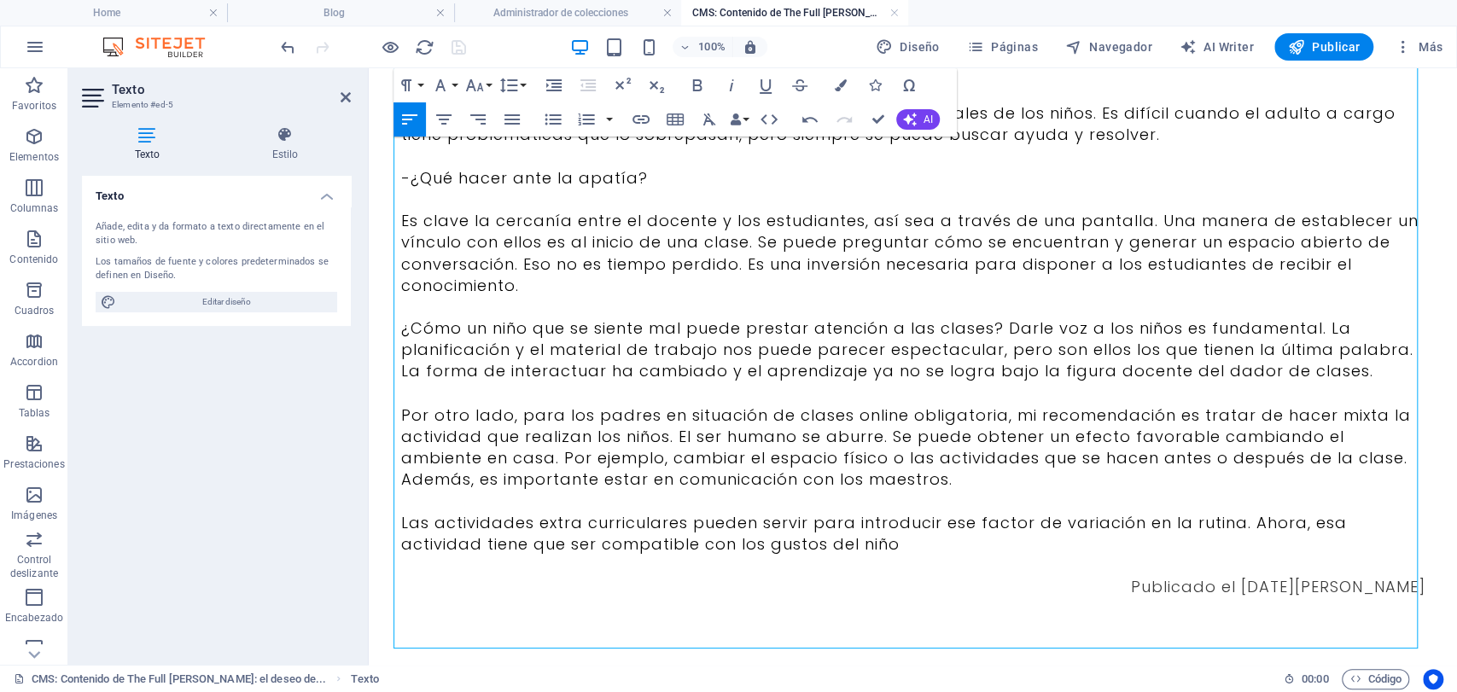
scroll to position [1845, 0]
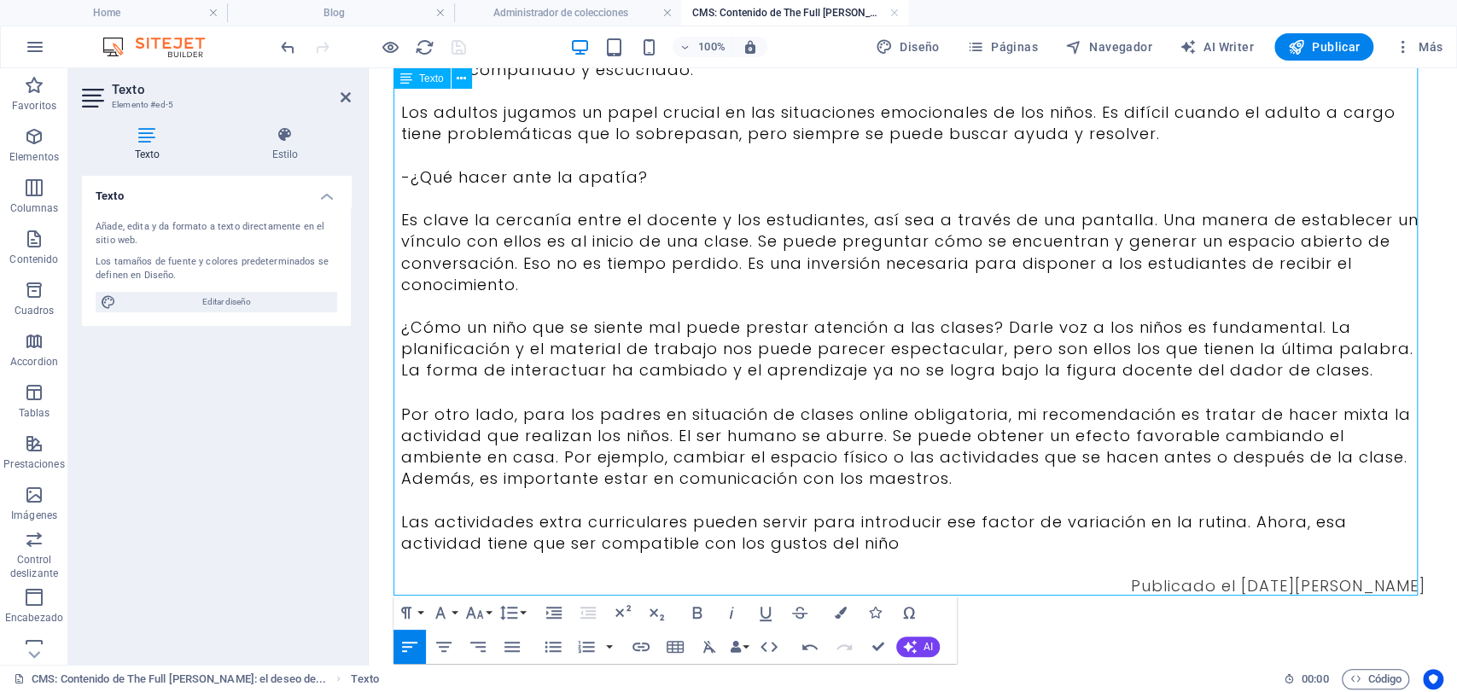
click at [1265, 588] on span "Publicado el [DATE][PERSON_NAME]" at bounding box center [1278, 584] width 295 height 21
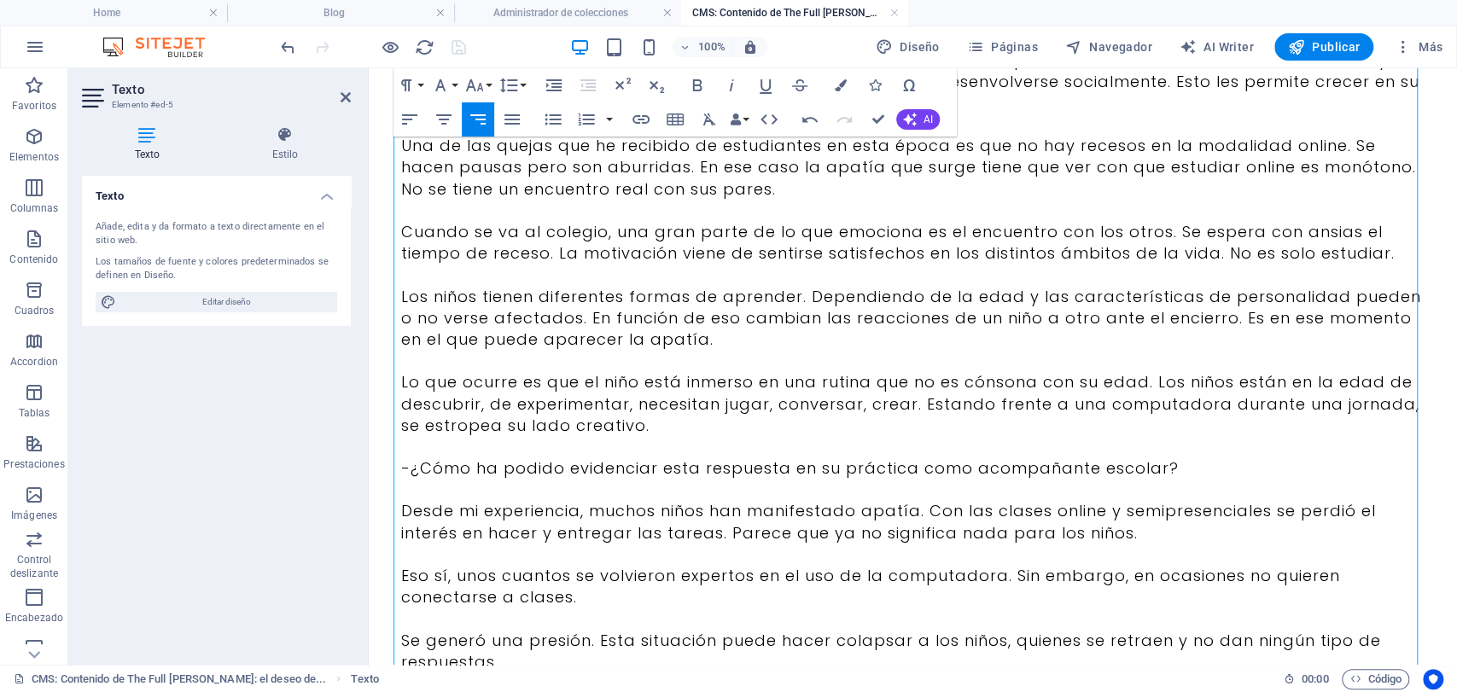
scroll to position [0, 0]
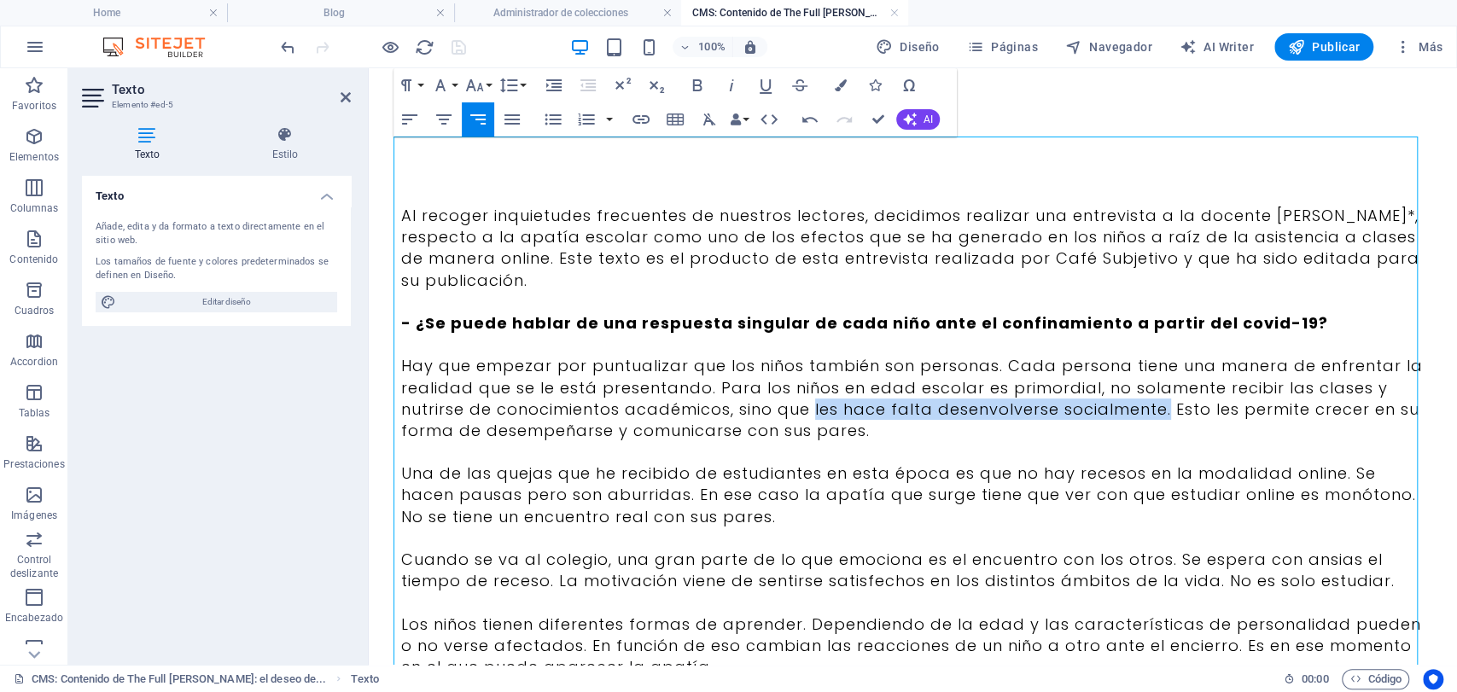
drag, startPoint x: 1163, startPoint y: 406, endPoint x: 808, endPoint y: 404, distance: 355.1
click at [808, 404] on p "Hay que empezar por puntualizar que los niños también son personas. Cada person…" at bounding box center [913, 398] width 1024 height 86
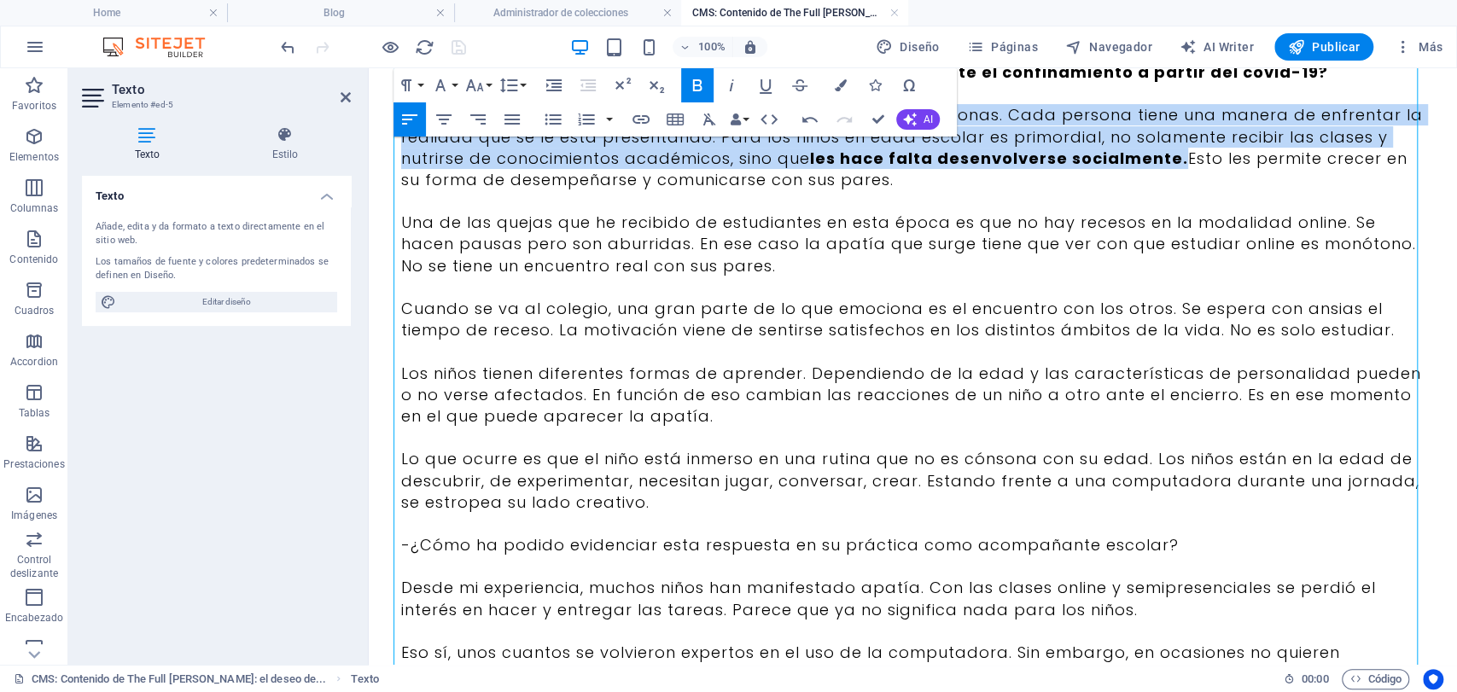
scroll to position [284, 0]
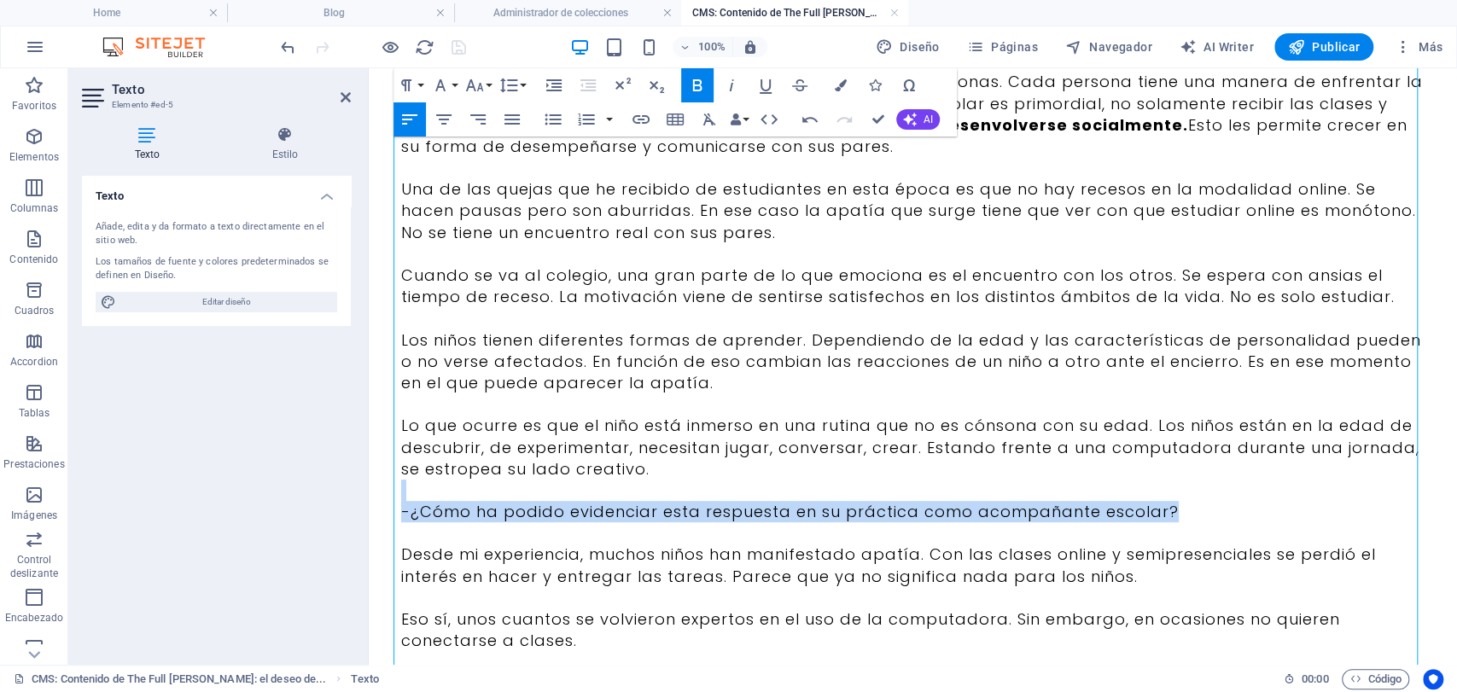
drag, startPoint x: 1216, startPoint y: 505, endPoint x: 376, endPoint y: 498, distance: 840.9
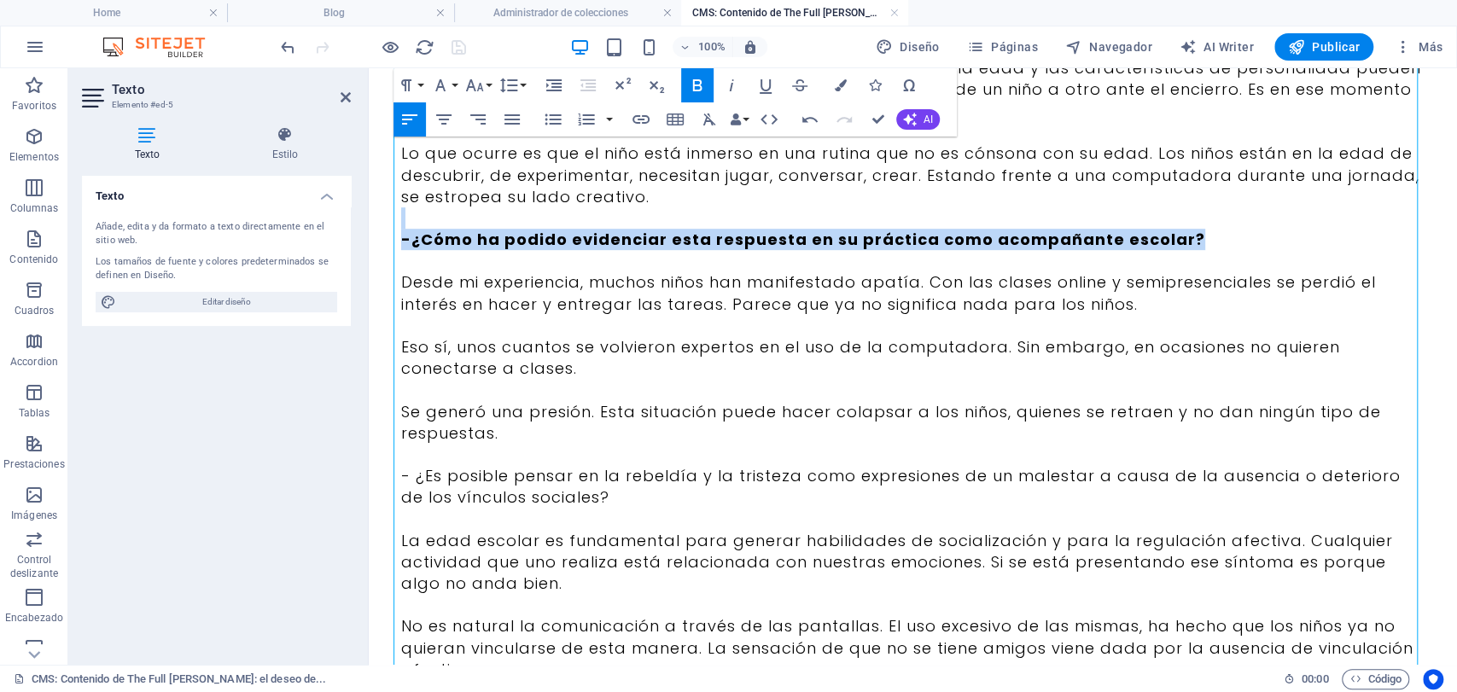
scroll to position [569, 0]
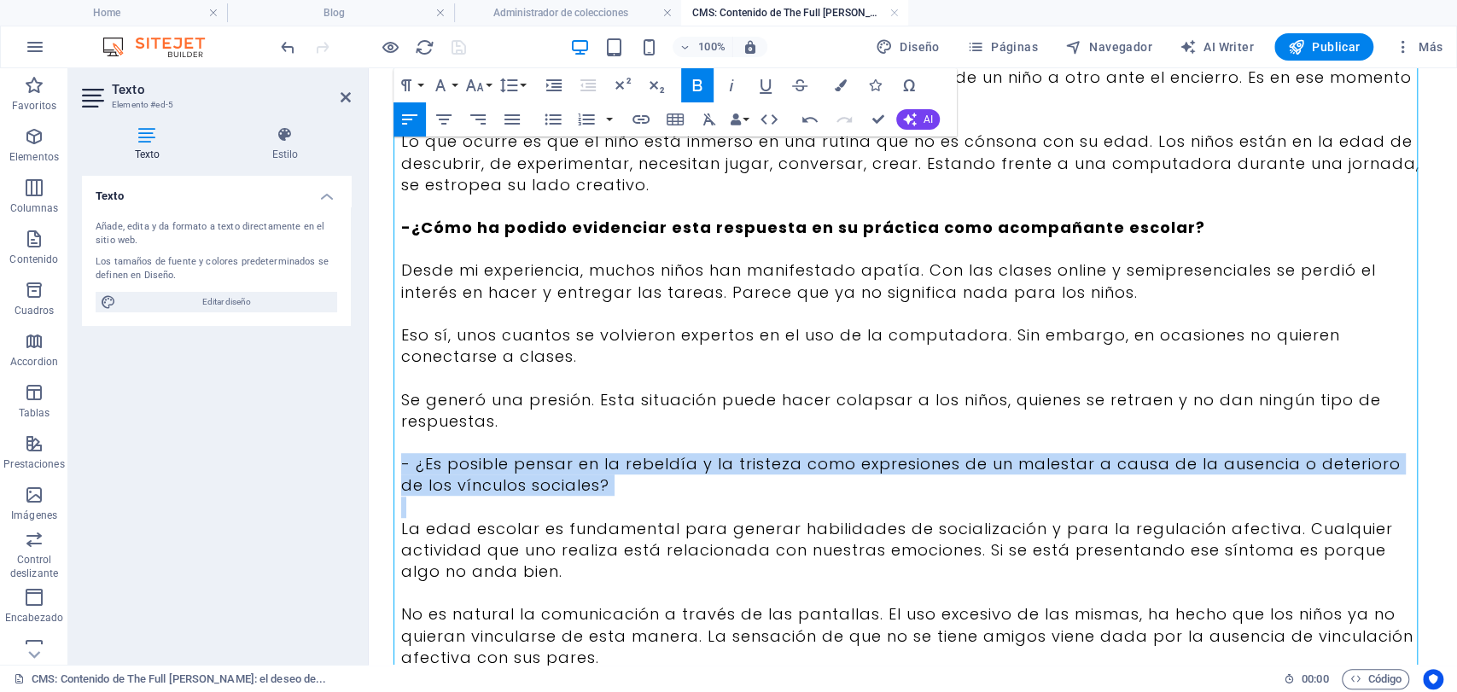
drag, startPoint x: 608, startPoint y: 494, endPoint x: 383, endPoint y: 464, distance: 226.6
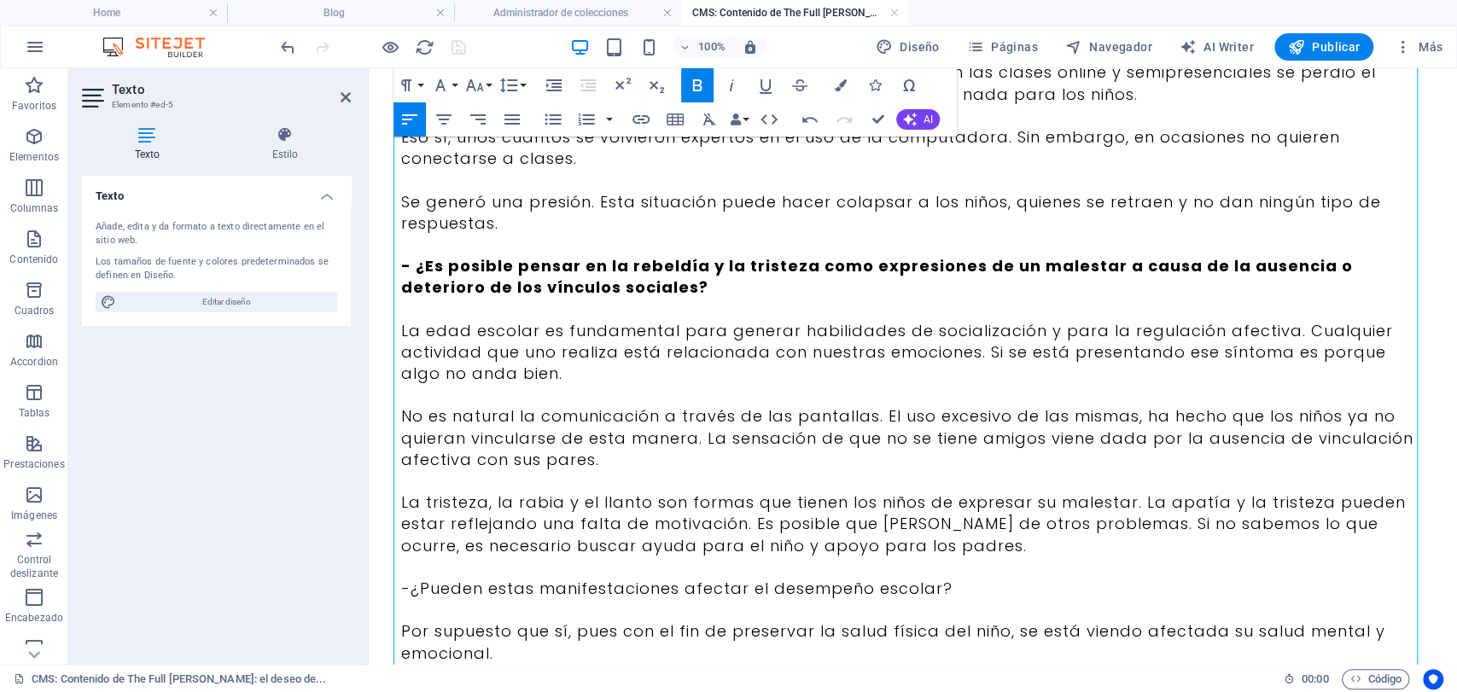
scroll to position [948, 0]
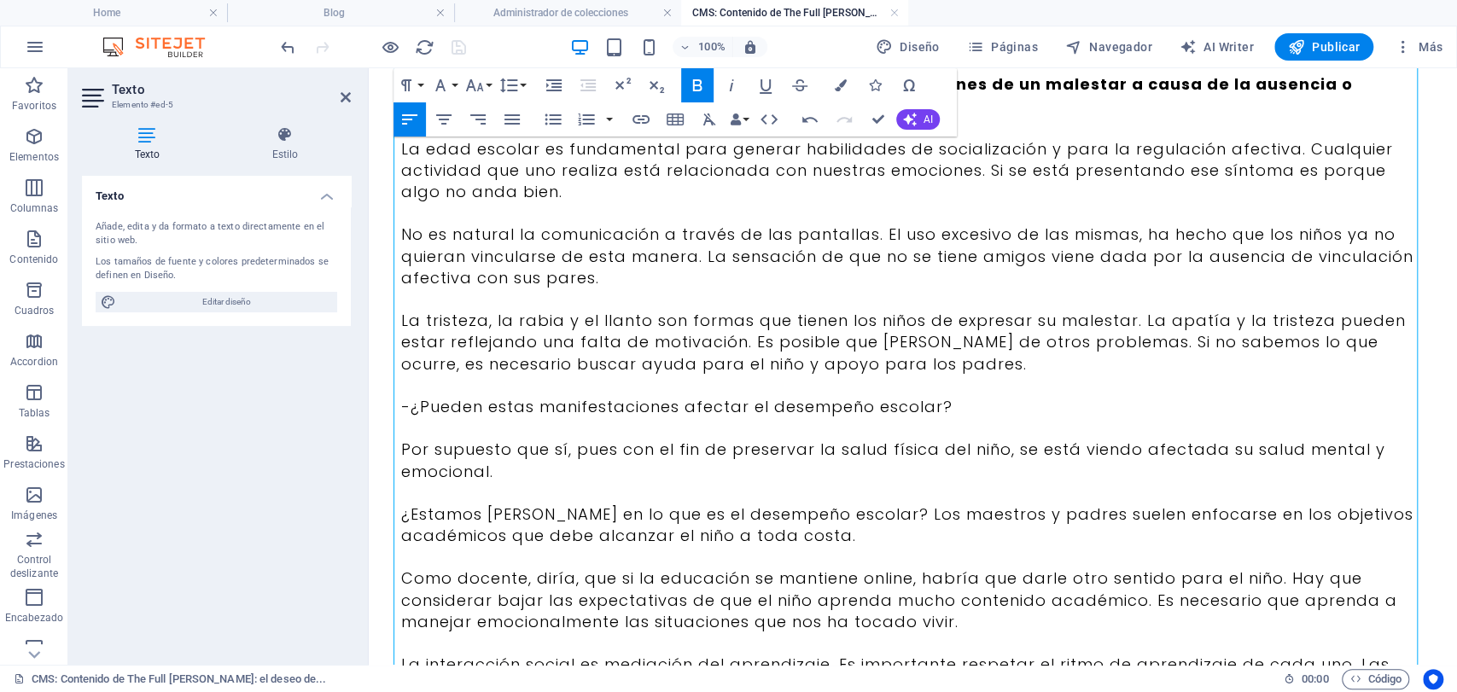
drag, startPoint x: 893, startPoint y: 434, endPoint x: 389, endPoint y: 410, distance: 504.2
click at [389, 410] on div "Al recoger inquietudes frecuentes de nuestros lectores, decidimos realizar una …" at bounding box center [913, 340] width 1065 height 2441
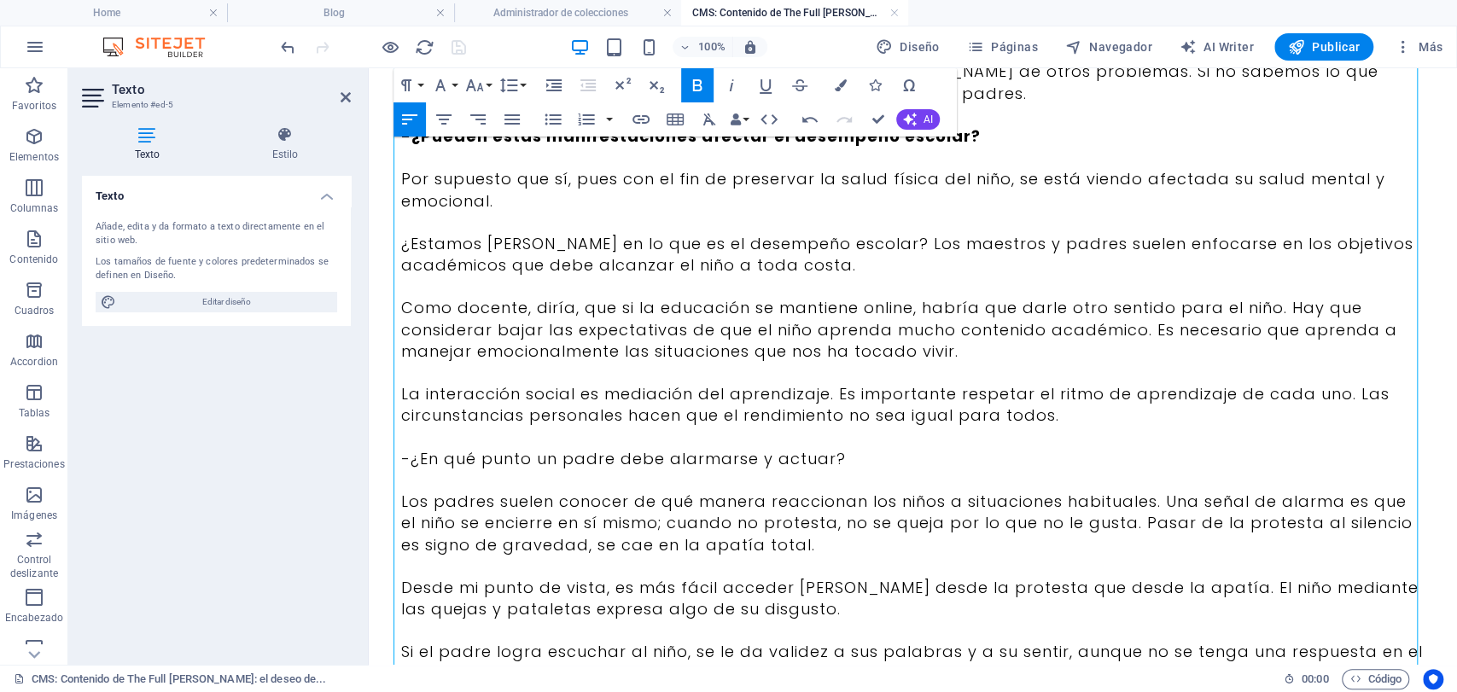
scroll to position [1233, 0]
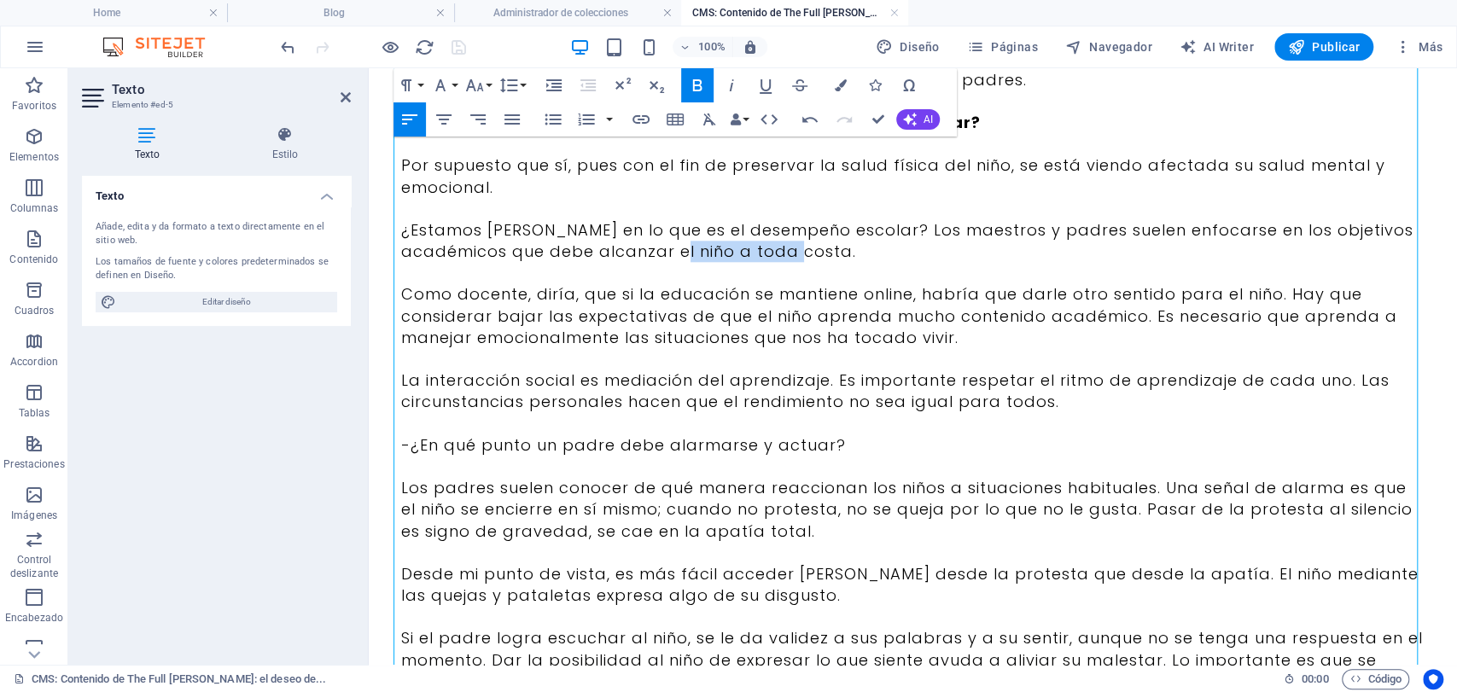
drag, startPoint x: 888, startPoint y: 253, endPoint x: 728, endPoint y: 253, distance: 159.6
click at [728, 253] on p "¿Estamos [PERSON_NAME] en lo que es el desempeño escolar? Los maestros y padres…" at bounding box center [913, 240] width 1024 height 43
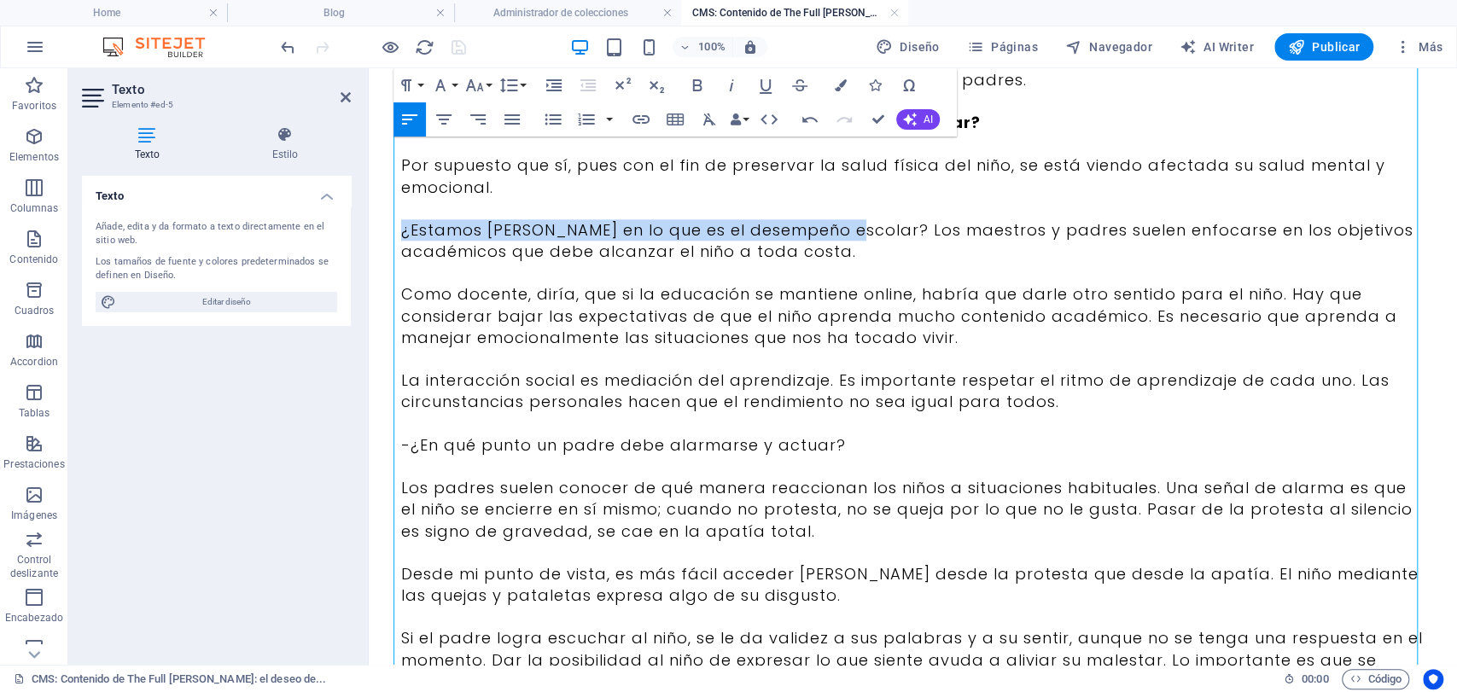
drag, startPoint x: 836, startPoint y: 230, endPoint x: 389, endPoint y: 235, distance: 446.5
click at [389, 235] on div "Al recoger inquietudes frecuentes de nuestros lectores, decidimos realizar una …" at bounding box center [913, 56] width 1065 height 2441
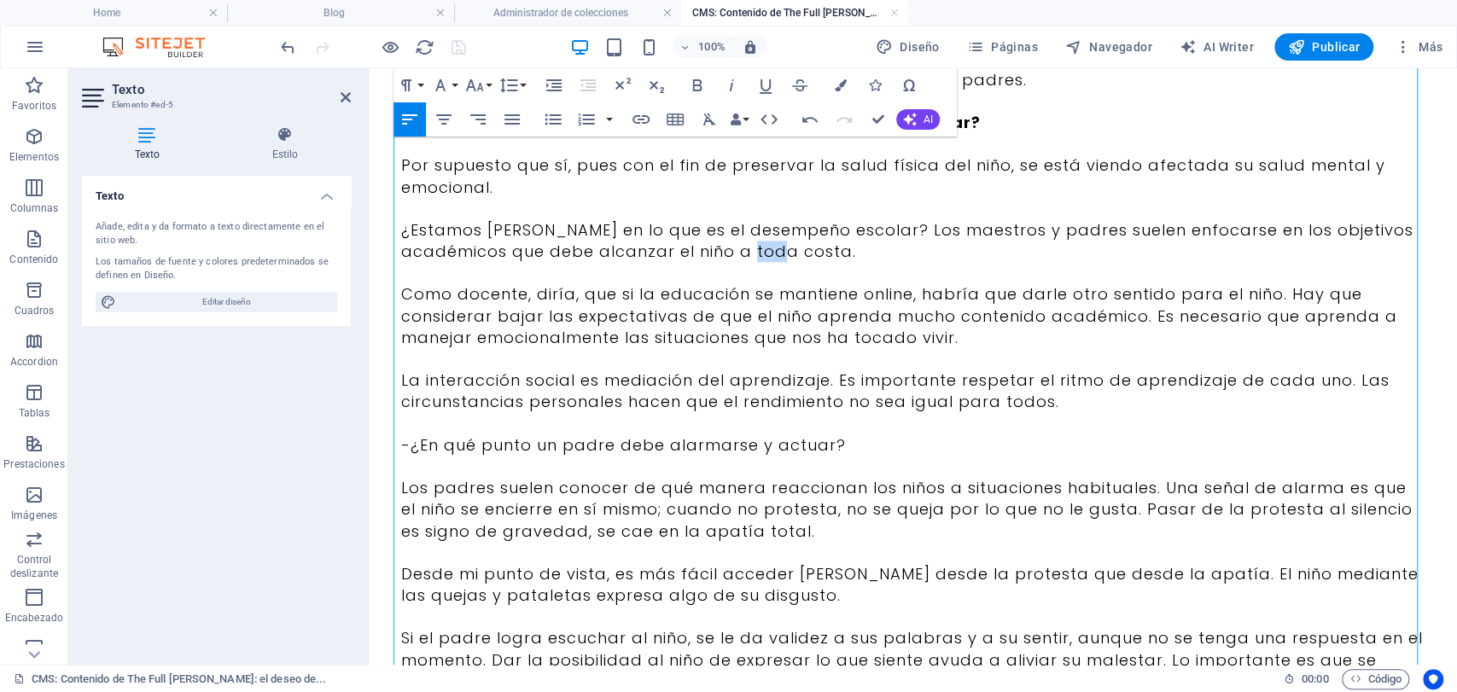
drag, startPoint x: 835, startPoint y: 258, endPoint x: 808, endPoint y: 258, distance: 27.3
click at [808, 258] on p "¿Estamos [PERSON_NAME] en lo que es el desempeño escolar? Los maestros y padres…" at bounding box center [913, 240] width 1024 height 43
click at [847, 247] on p "¿Estamos [PERSON_NAME] en lo que es el desempeño escolar? Los maestros y padres…" at bounding box center [913, 240] width 1024 height 43
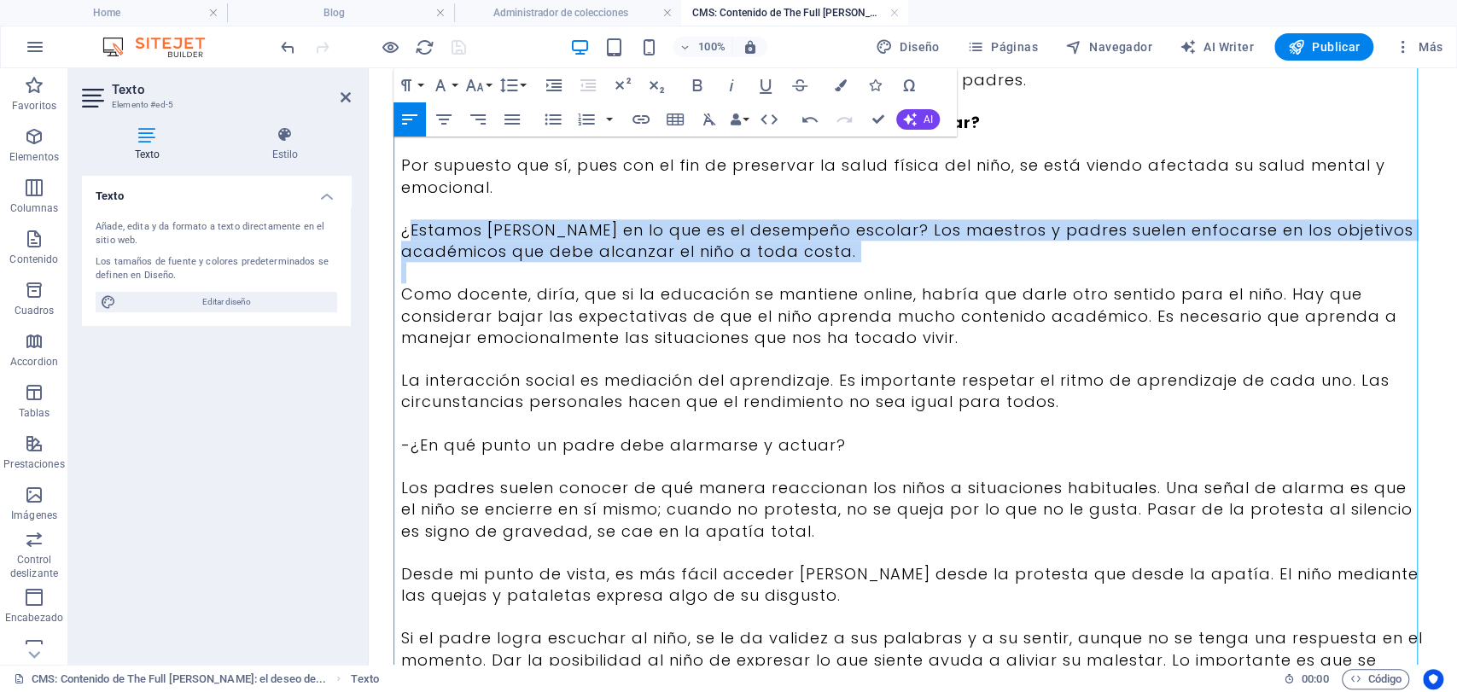
drag, startPoint x: 847, startPoint y: 247, endPoint x: 398, endPoint y: 221, distance: 449.7
click at [401, 221] on p "¿Estamos [PERSON_NAME] en lo que es el desempeño escolar? Los maestros y padres…" at bounding box center [913, 240] width 1024 height 43
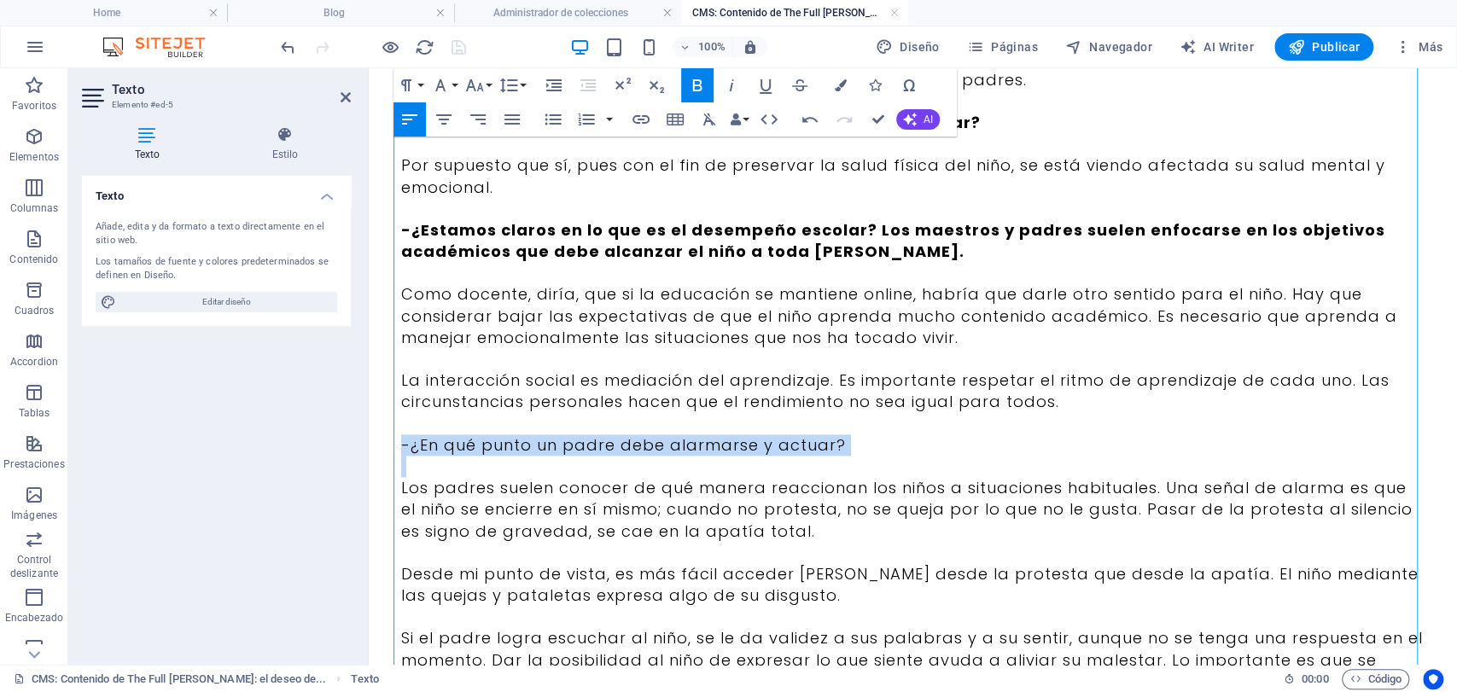
drag, startPoint x: 899, startPoint y: 455, endPoint x: 381, endPoint y: 454, distance: 518.2
click at [381, 454] on div "Al recoger inquietudes frecuentes de nuestros lectores, decidimos realizar una …" at bounding box center [913, 56] width 1065 height 2441
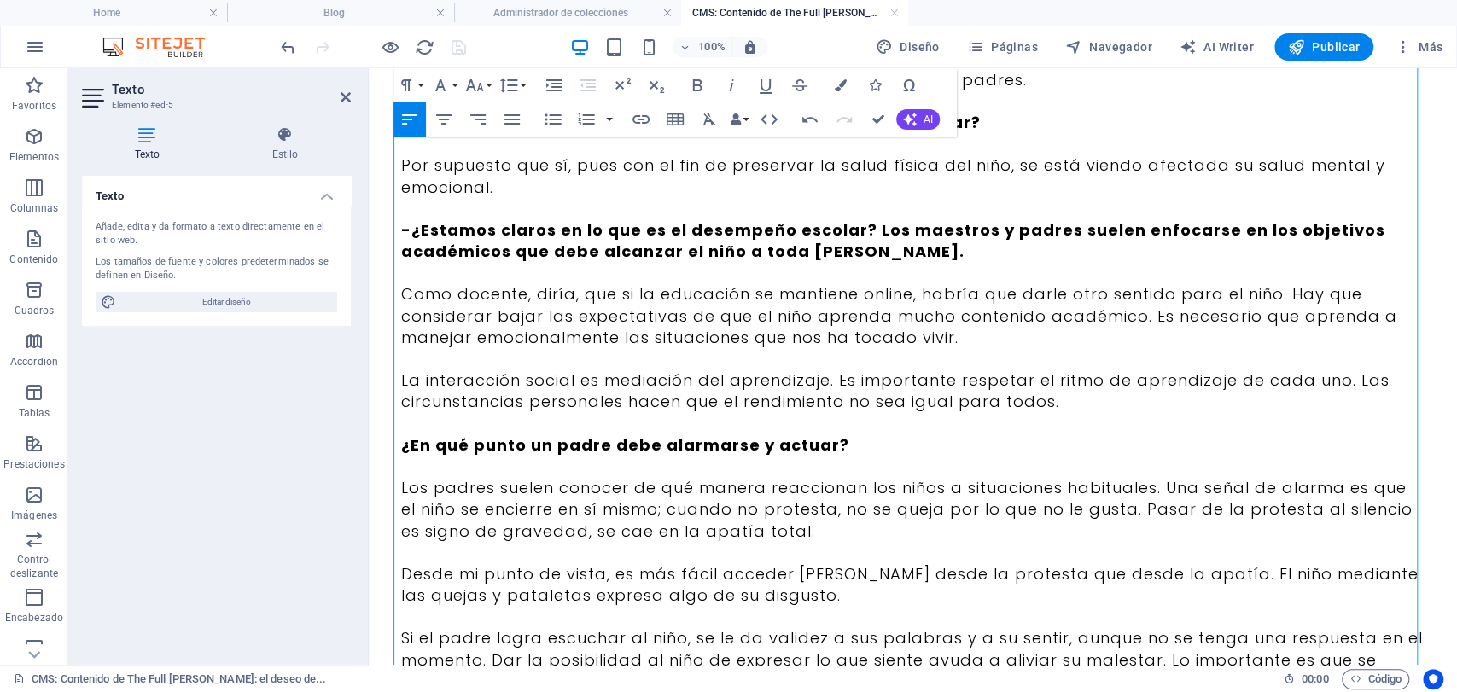
click at [401, 229] on strong "-¿Estamos claros en lo que es el desempeño escolar? Los maestros y padres suele…" at bounding box center [893, 240] width 984 height 43
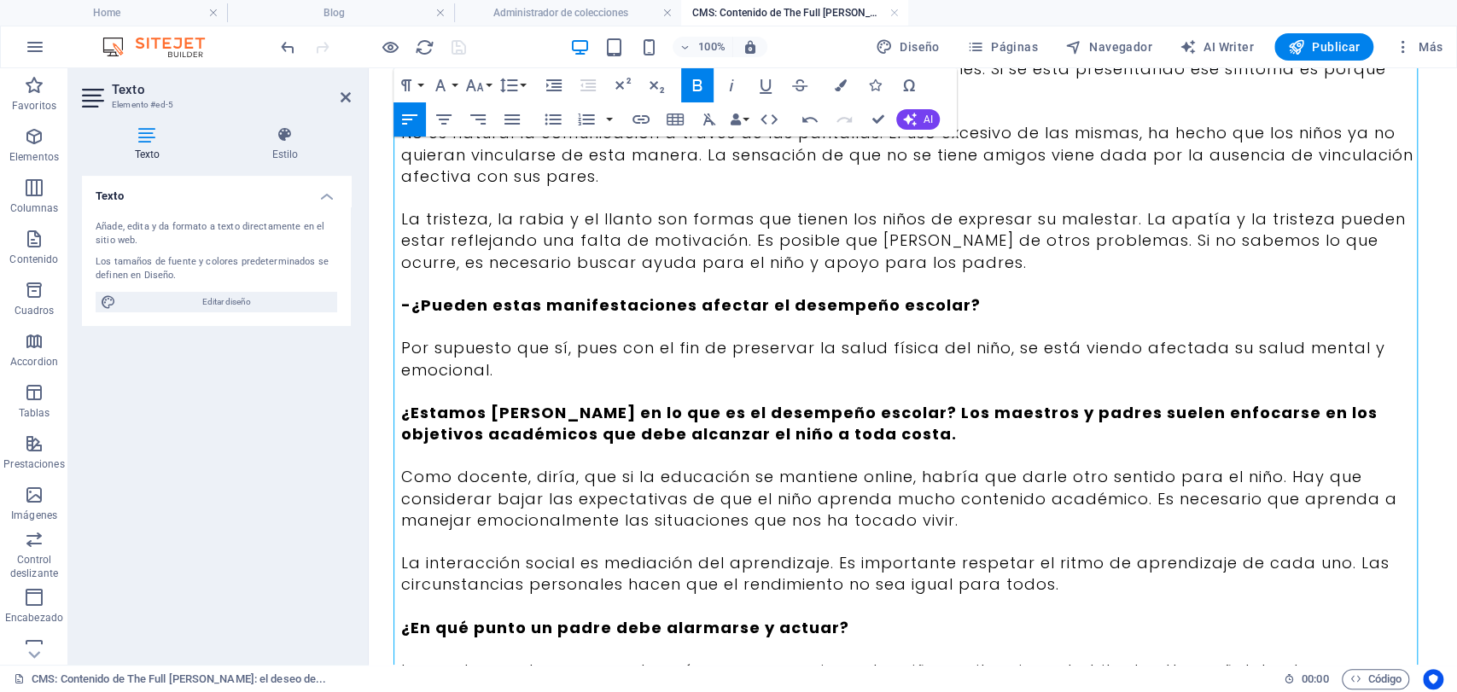
scroll to position [1043, 0]
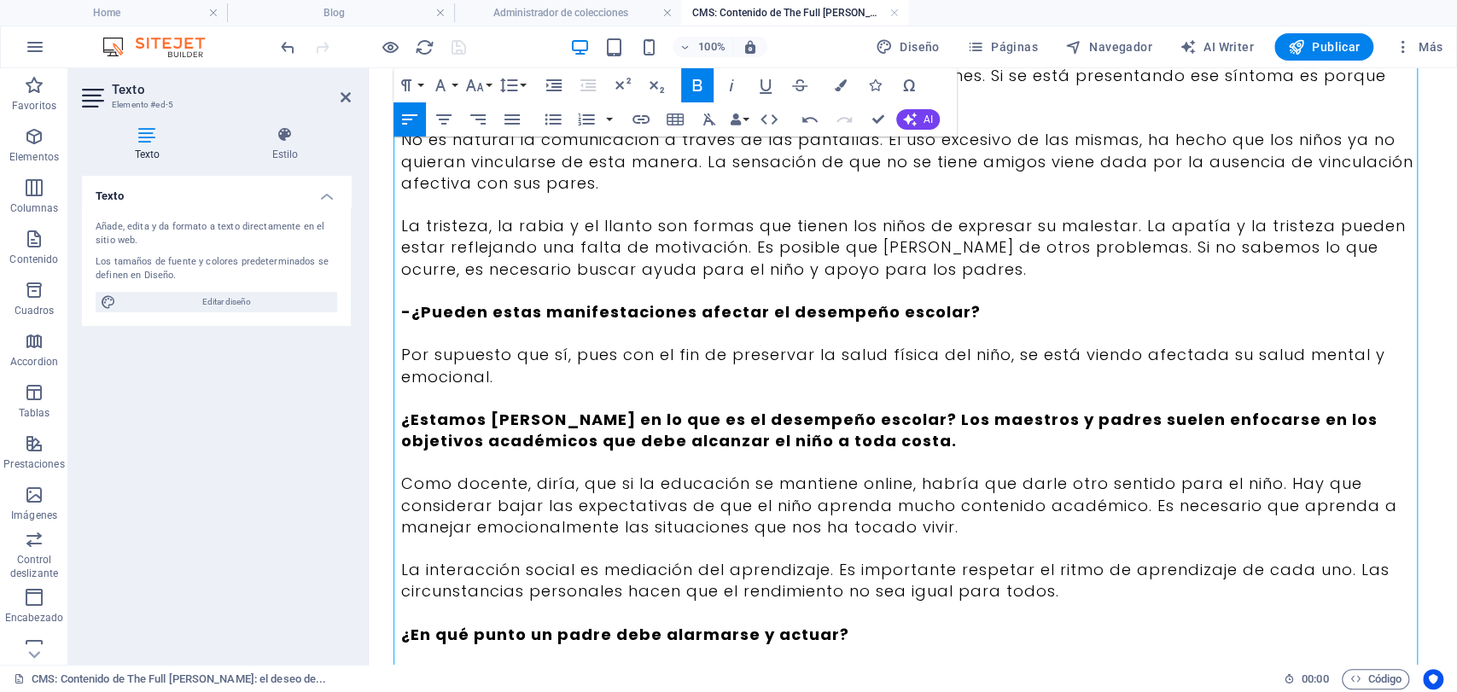
click at [406, 320] on strong "-¿Pueden estas manifestaciones afectar el desempeño escolar?" at bounding box center [691, 311] width 580 height 21
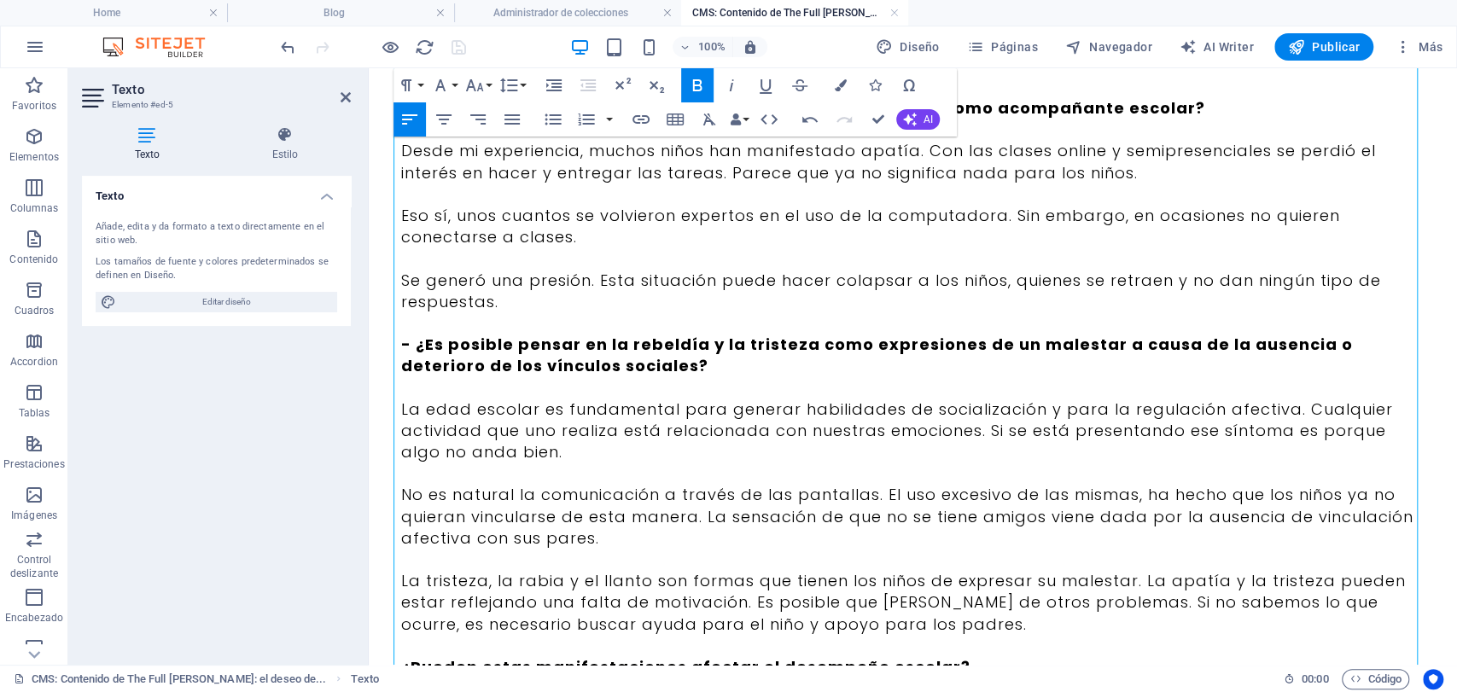
scroll to position [663, 0]
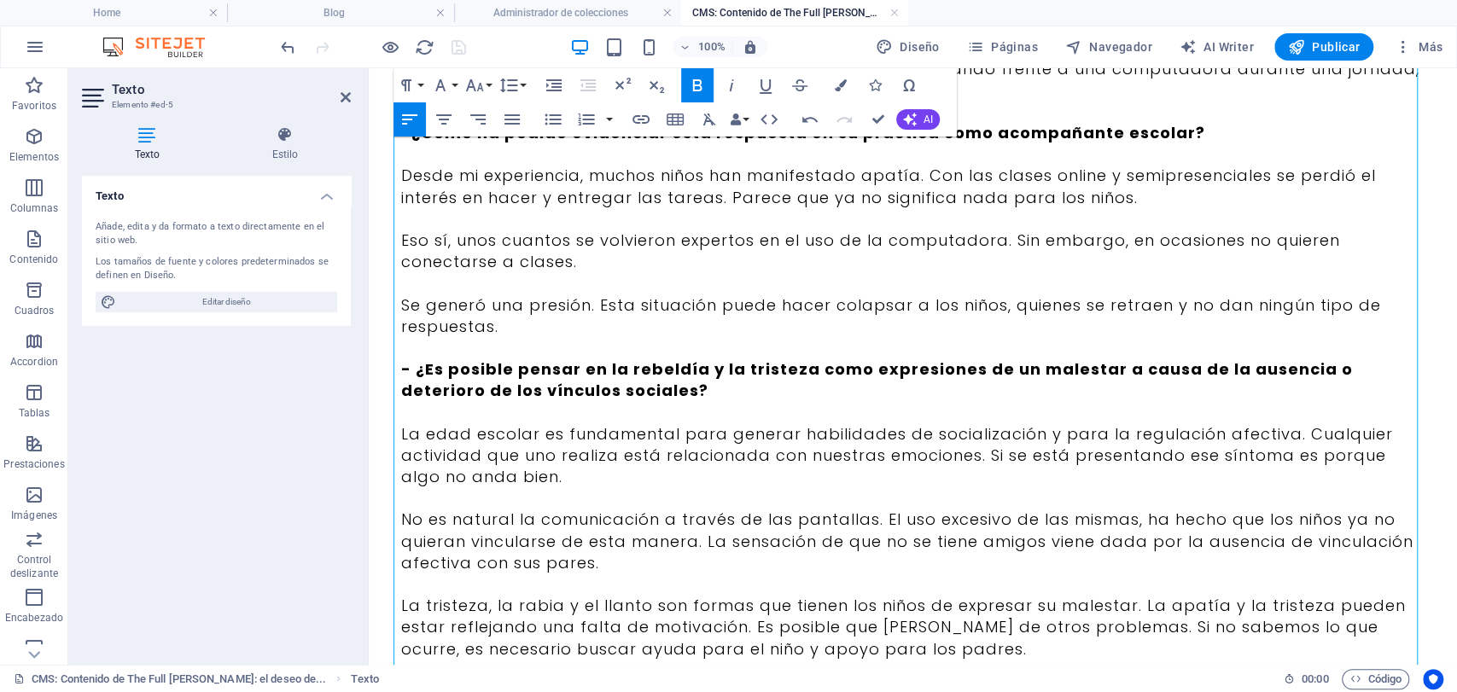
click at [403, 369] on strong "- ¿Es posible pensar en la rebeldía y la tristeza como expresiones de un malest…" at bounding box center [877, 380] width 952 height 43
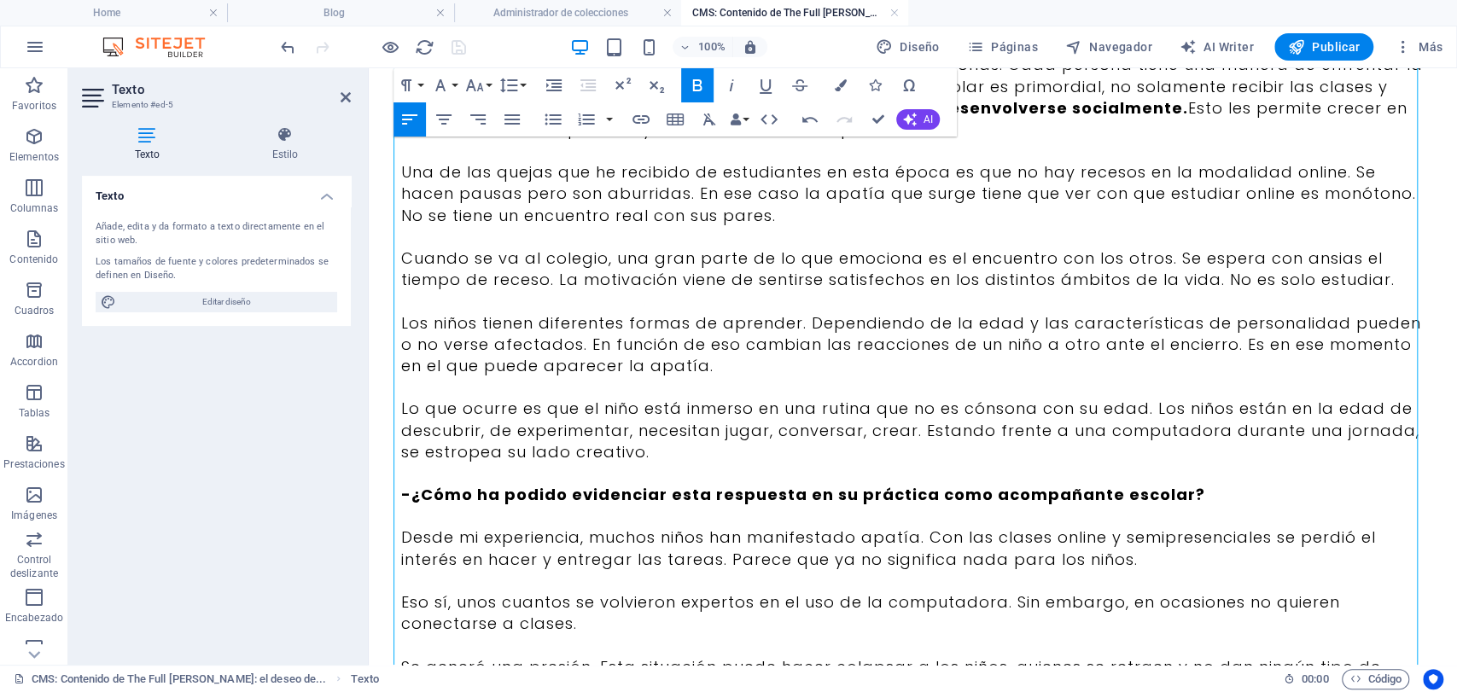
scroll to position [284, 0]
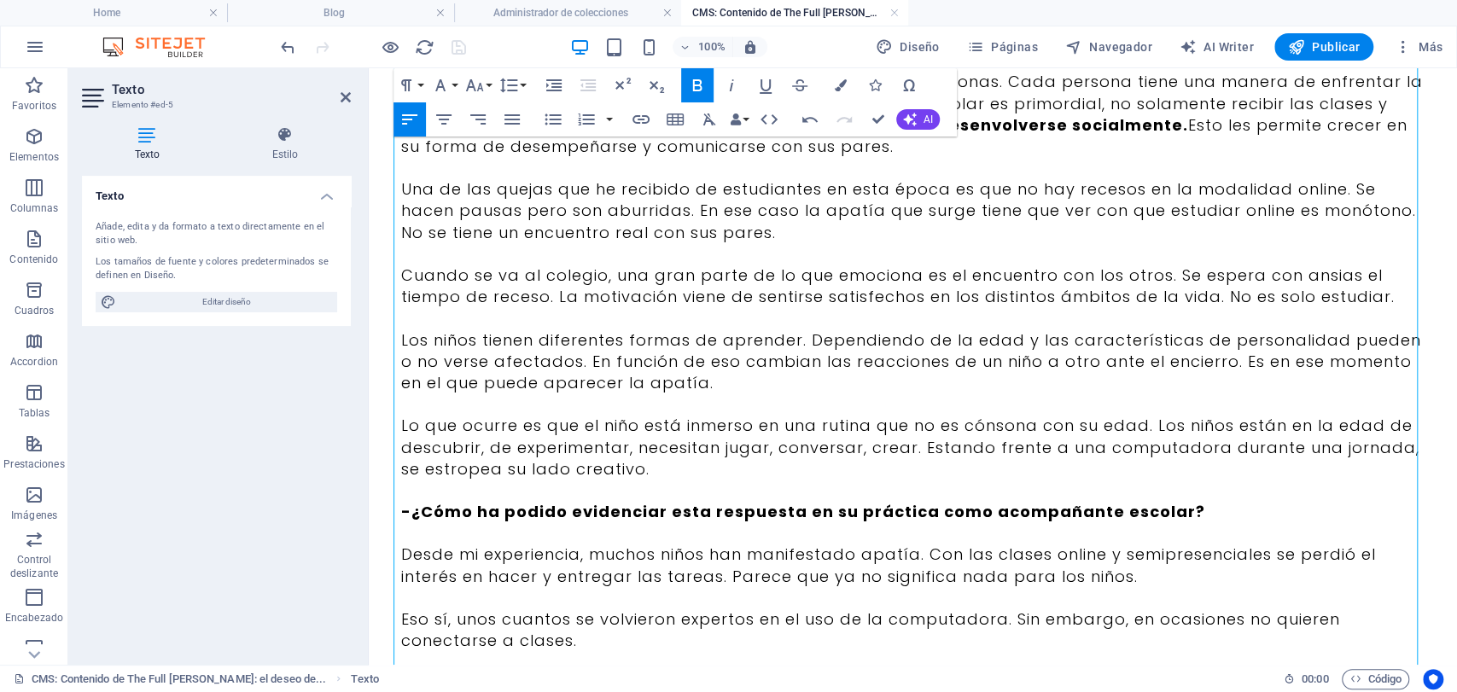
click at [403, 511] on strong "-¿Cómo ha podido evidenciar esta respuesta en su práctica como acompañante esco…" at bounding box center [803, 511] width 804 height 21
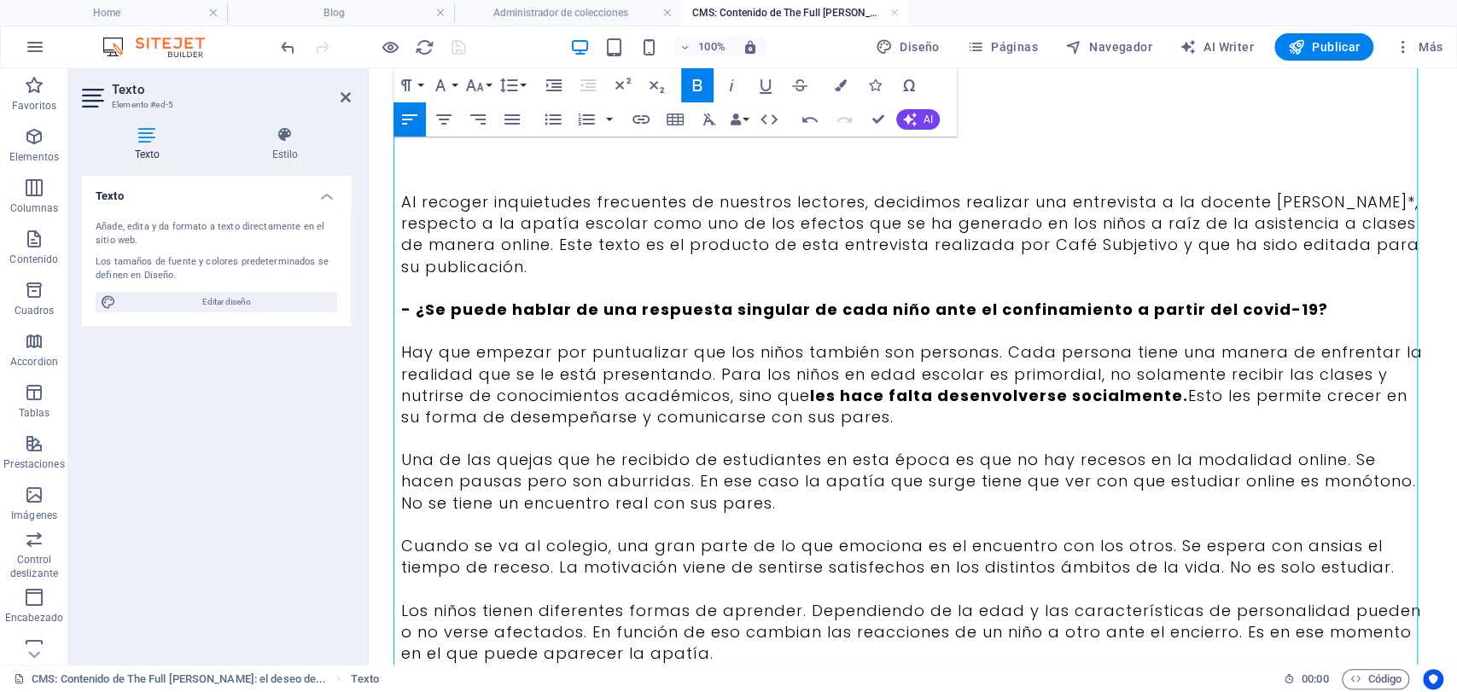
scroll to position [0, 0]
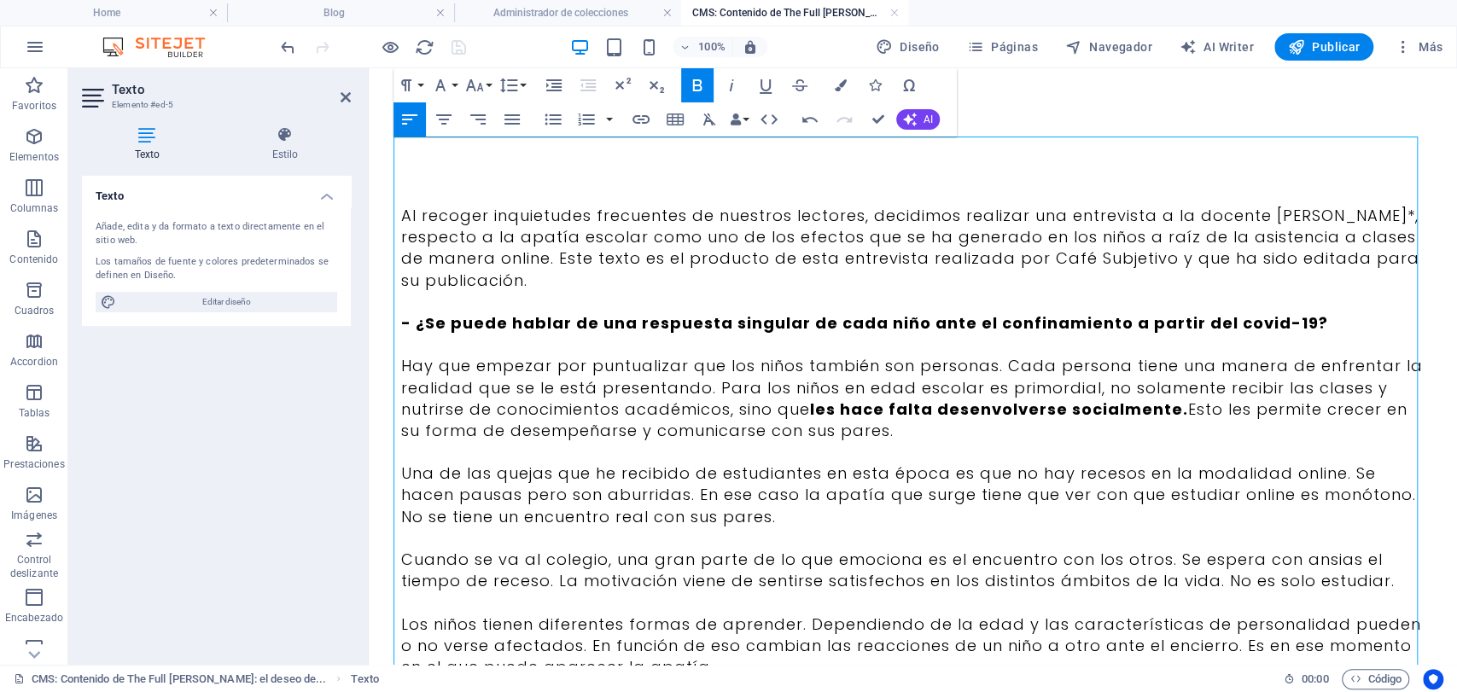
click at [403, 324] on strong "- ¿Se puede hablar de una respuesta singular de cada niño ante el confinamiento…" at bounding box center [864, 322] width 927 height 21
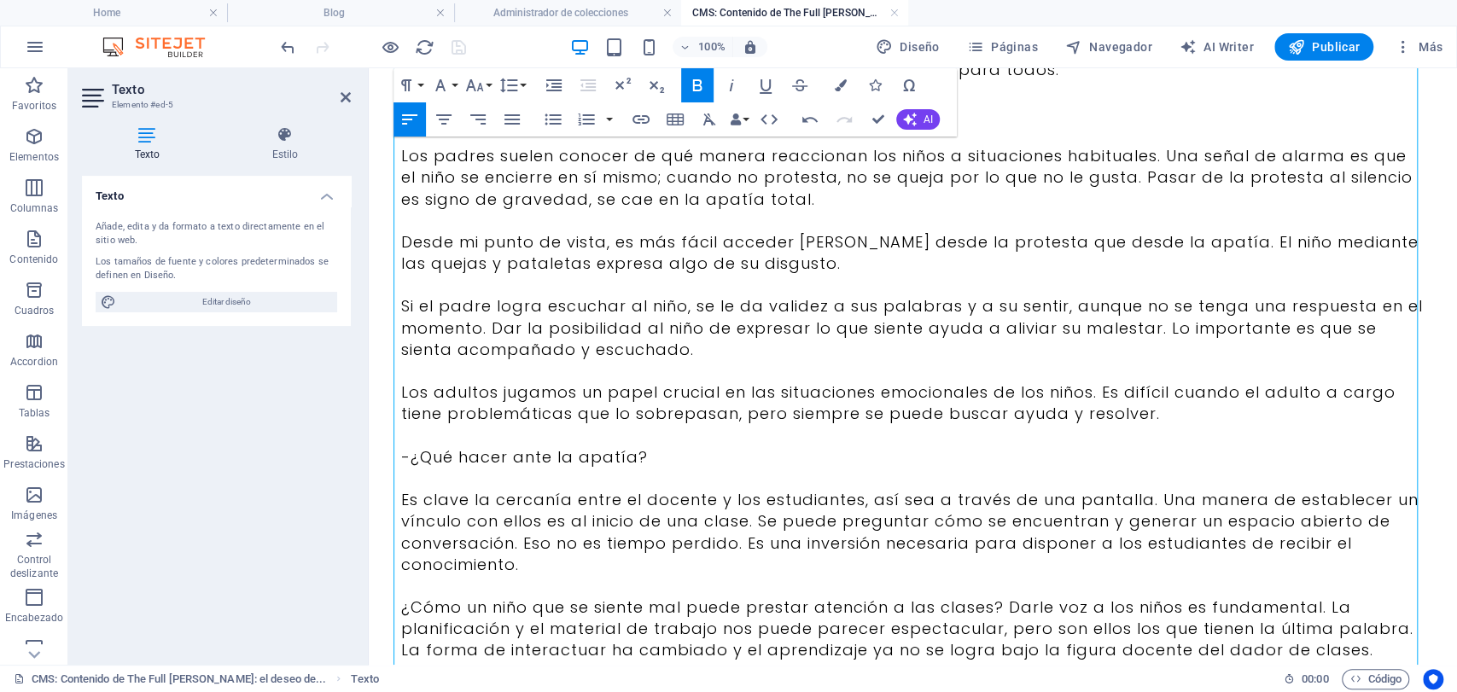
scroll to position [1612, 0]
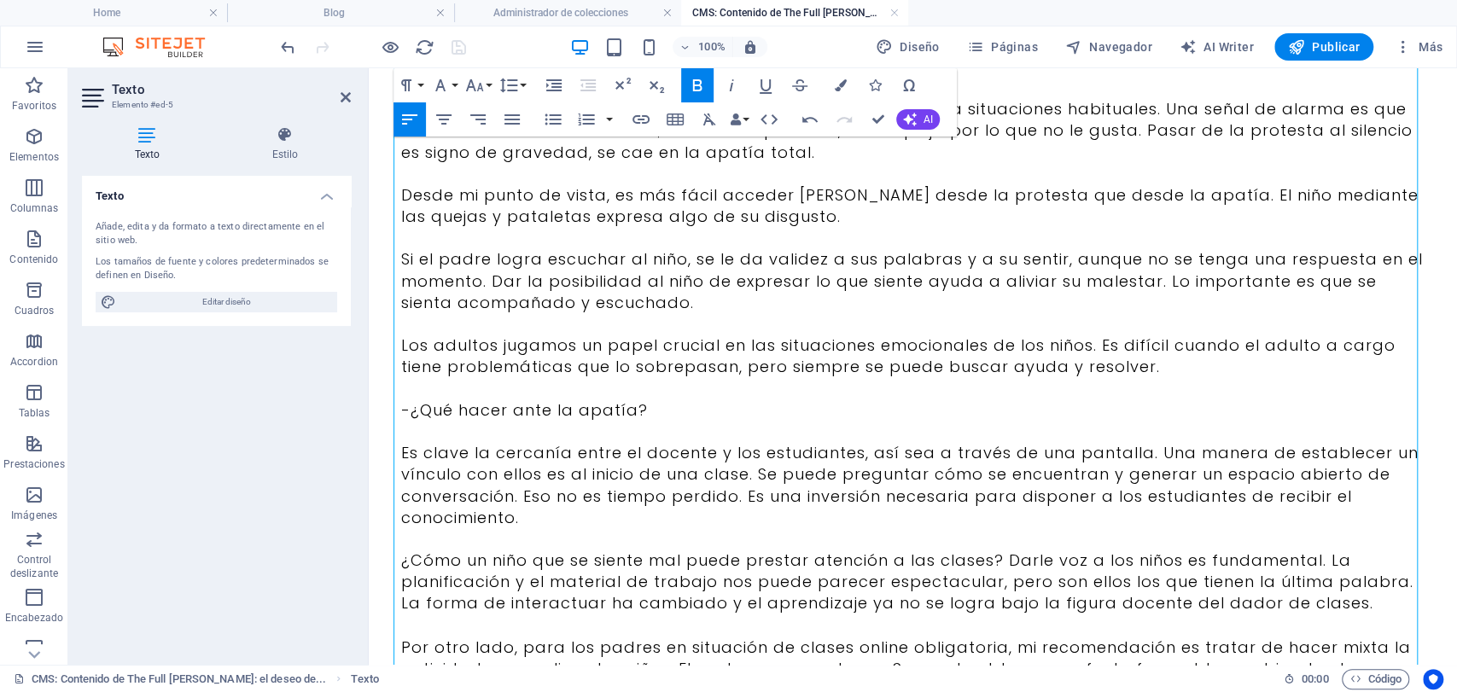
drag, startPoint x: 708, startPoint y: 409, endPoint x: 400, endPoint y: 400, distance: 307.4
click at [401, 400] on p "-¿Qué hacer ante la apatía?" at bounding box center [913, 409] width 1024 height 21
click at [401, 409] on p "- ¿Qué hacer ante la apatía?" at bounding box center [913, 409] width 1024 height 21
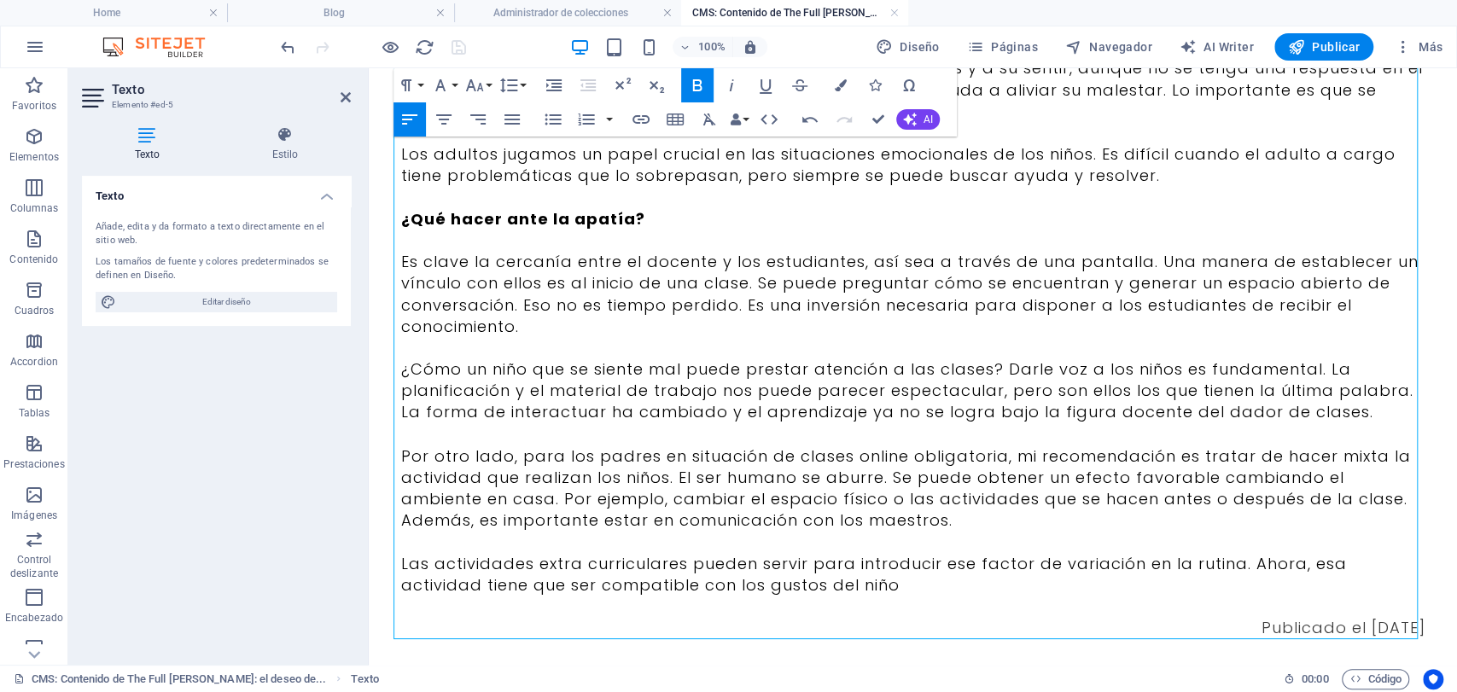
scroll to position [1845, 0]
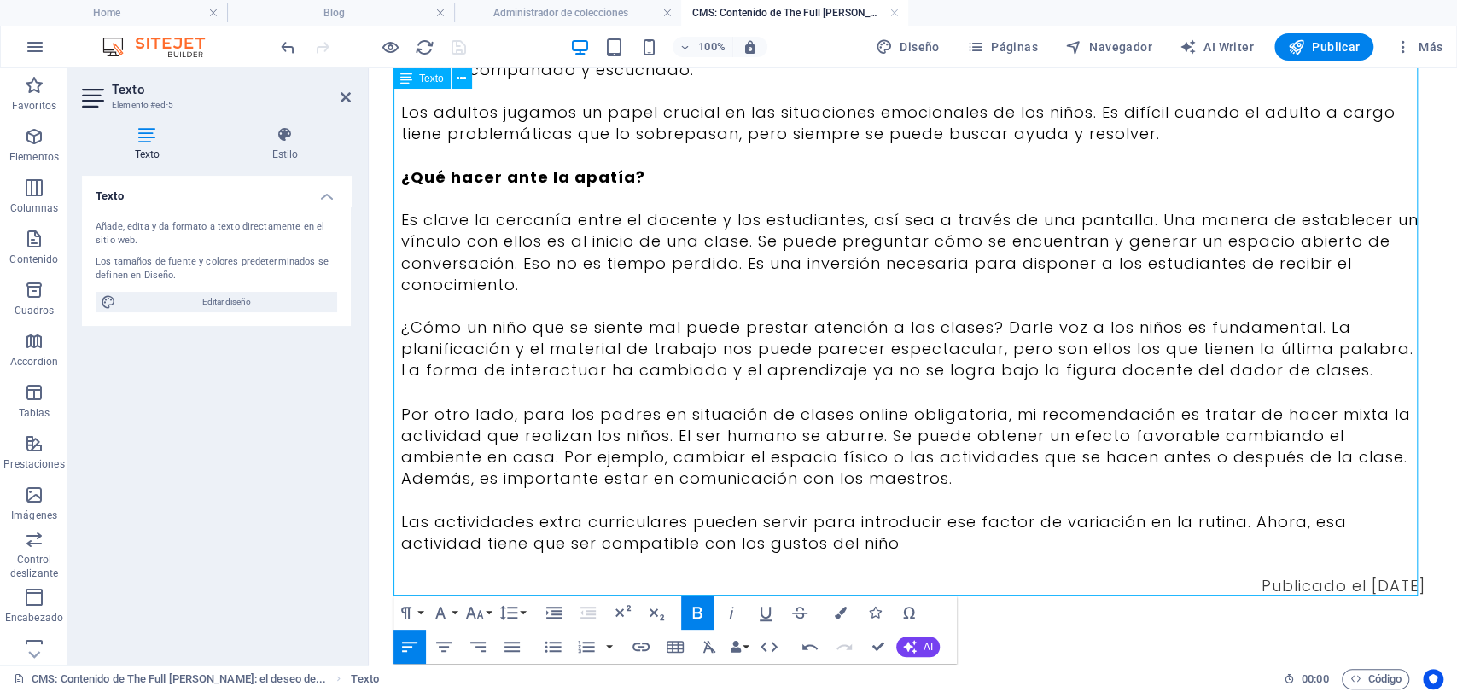
click at [987, 330] on p "¿Cómo un niño que se siente mal puede prestar atención a las clases? Darle voz …" at bounding box center [913, 349] width 1024 height 65
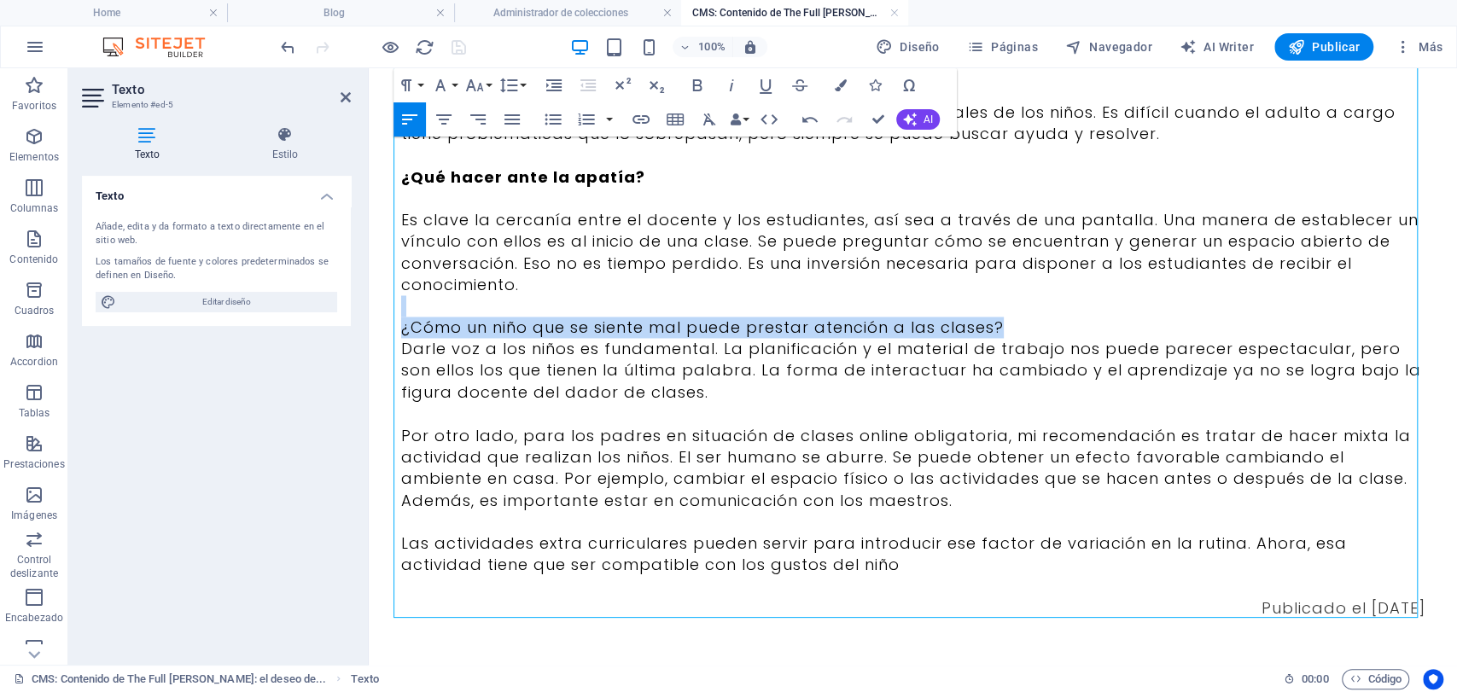
drag, startPoint x: 992, startPoint y: 330, endPoint x: 421, endPoint y: 306, distance: 571.5
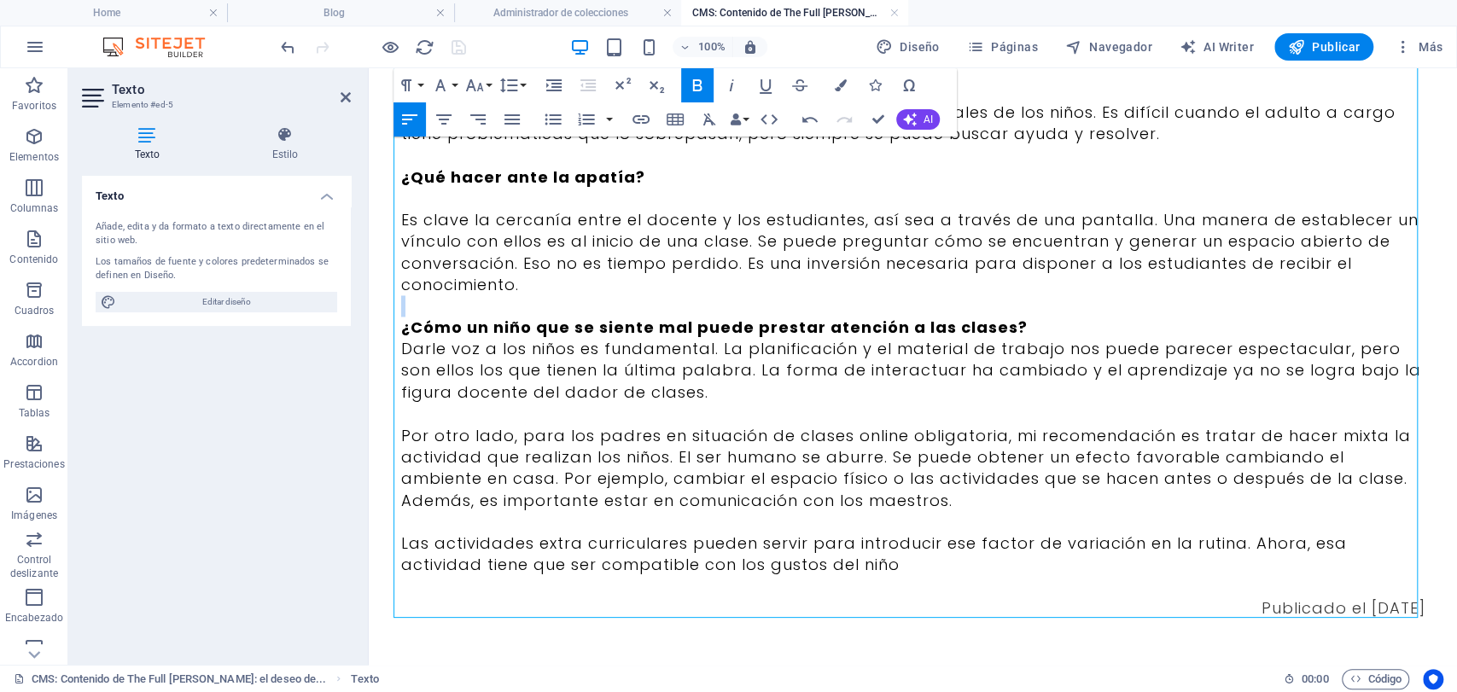
click at [1089, 327] on p "¿Cómo un niño que se siente mal puede prestar atención a las clases?" at bounding box center [913, 327] width 1024 height 21
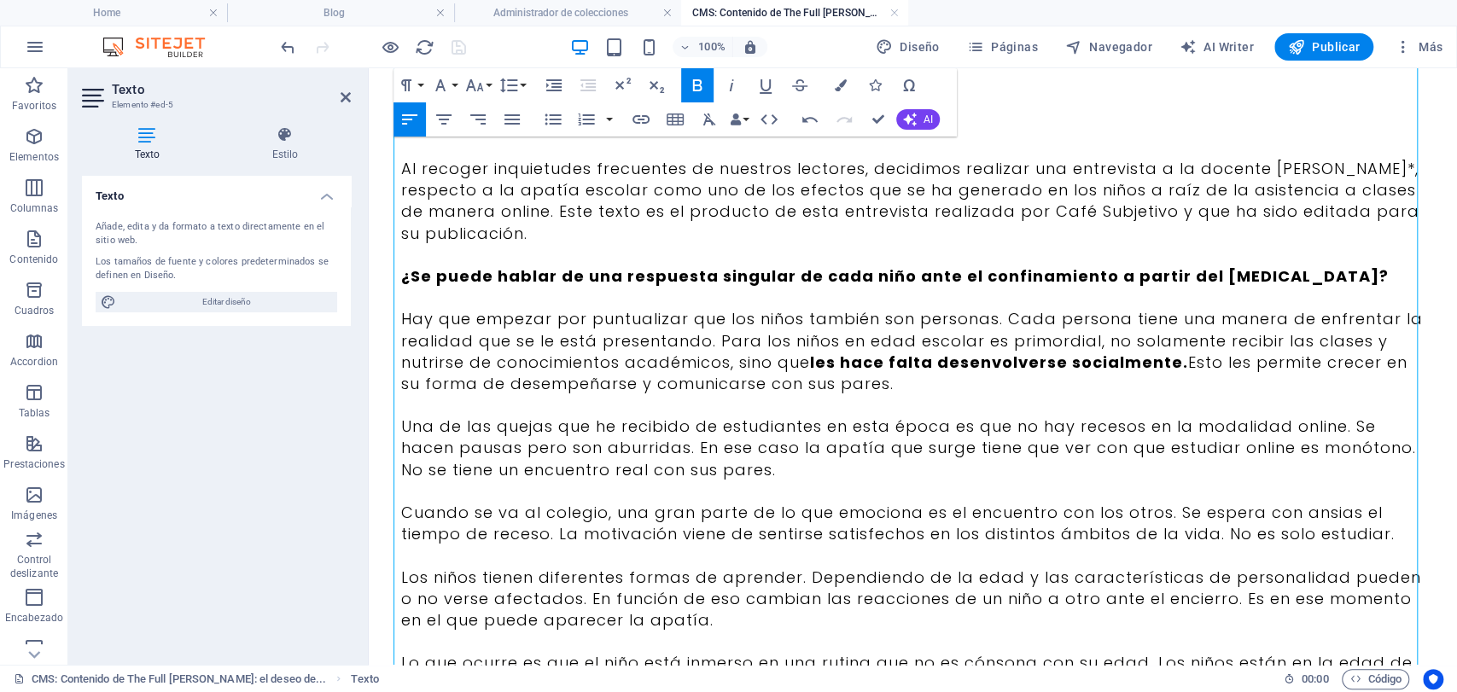
scroll to position [43, 0]
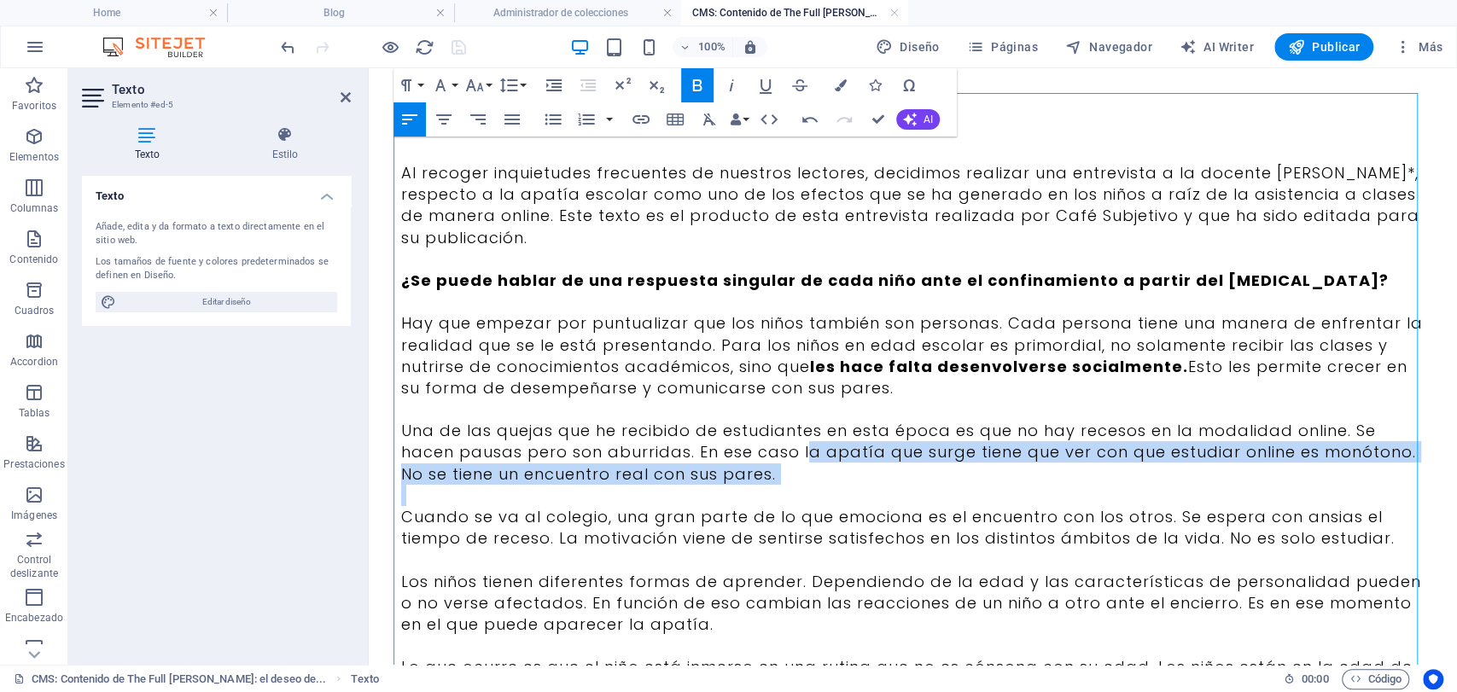
drag, startPoint x: 796, startPoint y: 449, endPoint x: 728, endPoint y: 486, distance: 76.8
click at [830, 493] on p at bounding box center [913, 495] width 1024 height 21
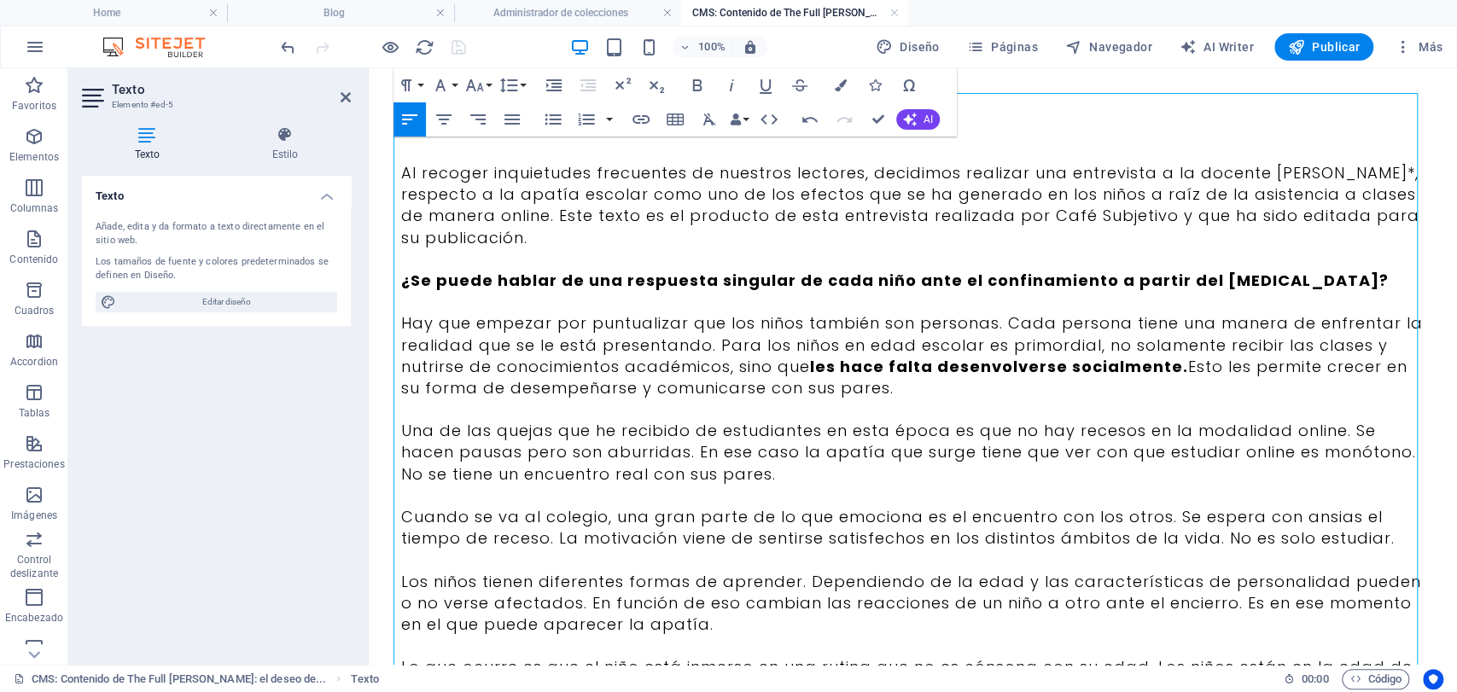
drag, startPoint x: 825, startPoint y: 493, endPoint x: 548, endPoint y: 483, distance: 276.8
drag, startPoint x: 394, startPoint y: 476, endPoint x: 773, endPoint y: 474, distance: 378.2
click at [773, 474] on p "Una de las quejas que he recibido de estudiantes en esta época es que no hay re…" at bounding box center [913, 452] width 1024 height 65
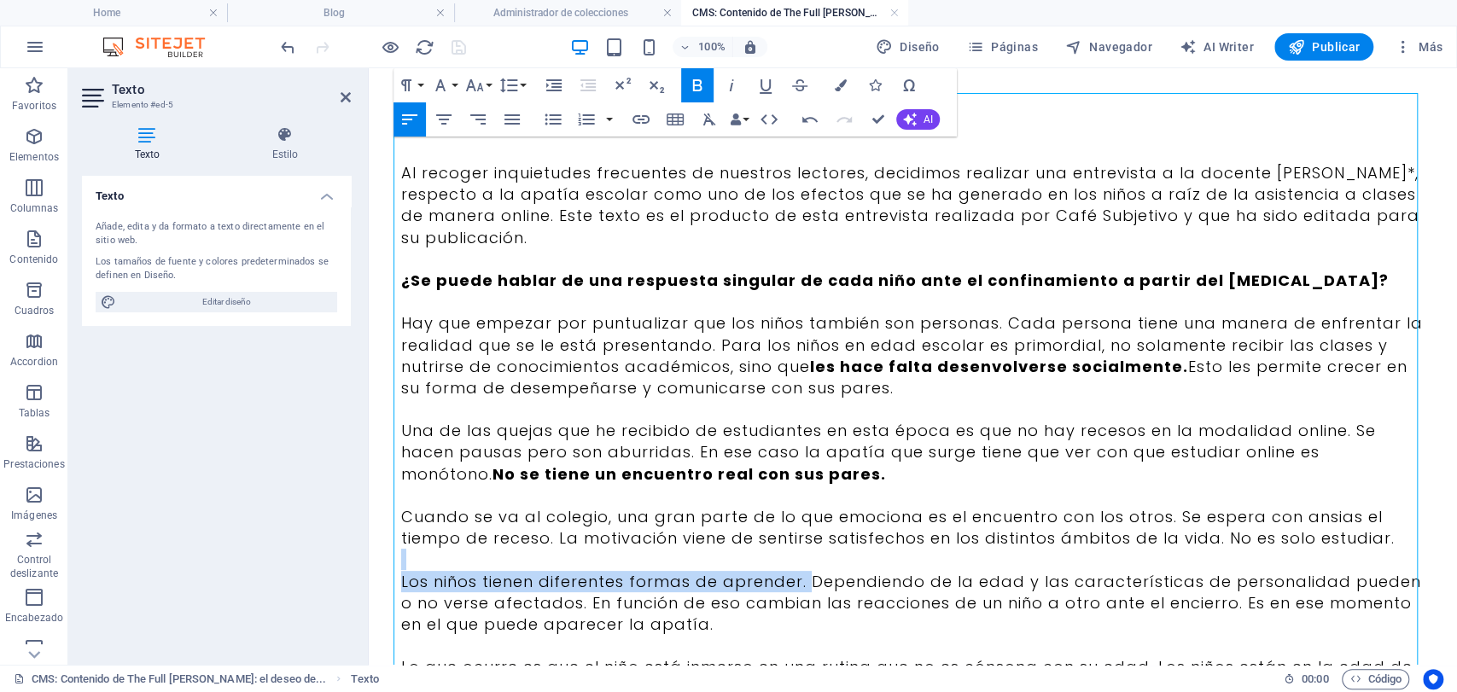
drag, startPoint x: 802, startPoint y: 576, endPoint x: 403, endPoint y: 569, distance: 398.7
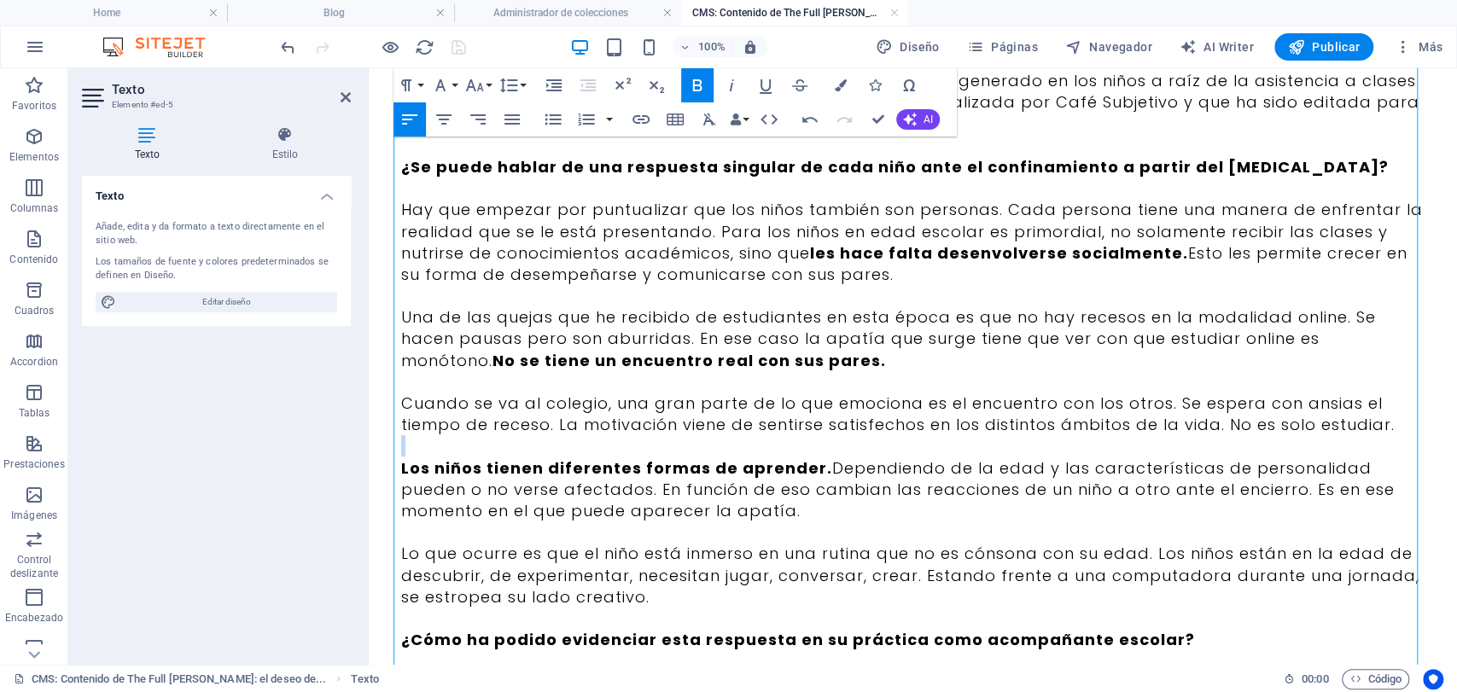
scroll to position [328, 0]
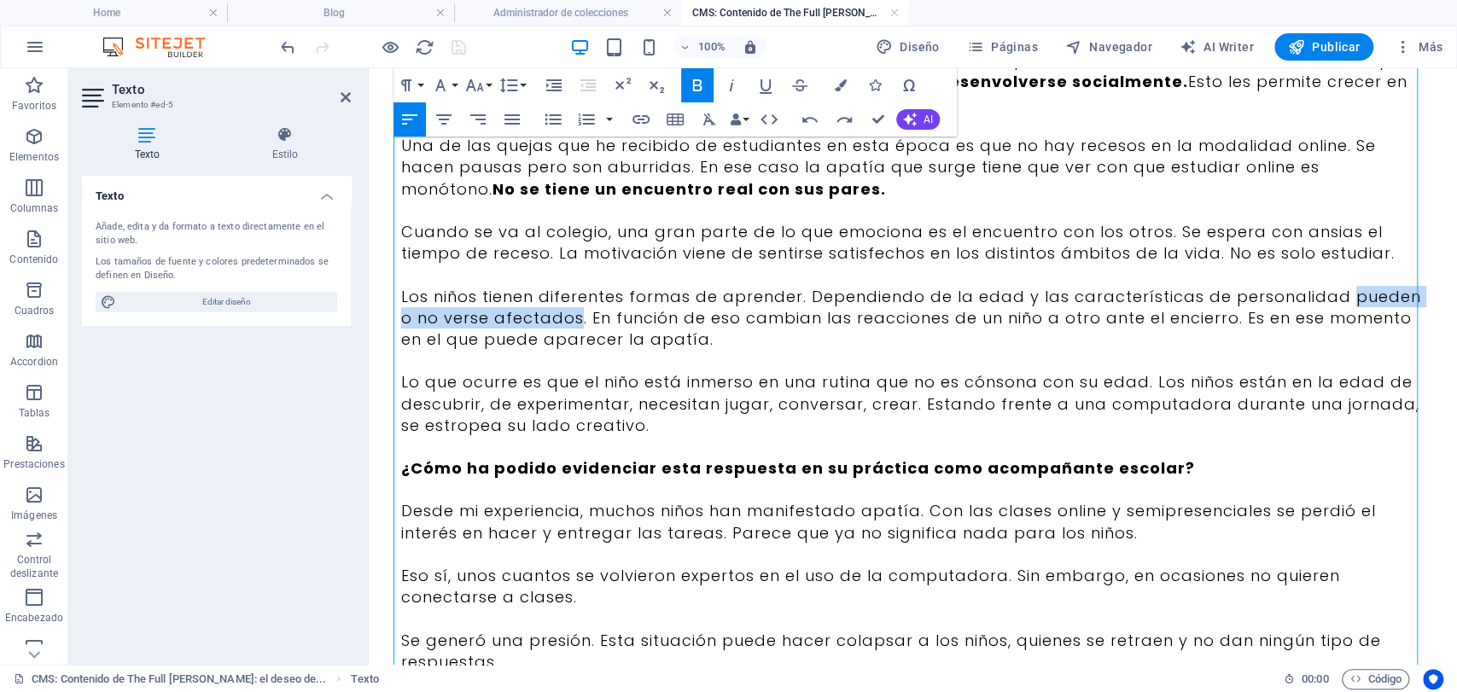
drag, startPoint x: 1333, startPoint y: 295, endPoint x: 557, endPoint y: 317, distance: 776.2
click at [557, 317] on p "Los niños tienen diferentes formas de aprender. Dependiendo de la edad y las ca…" at bounding box center [913, 318] width 1024 height 65
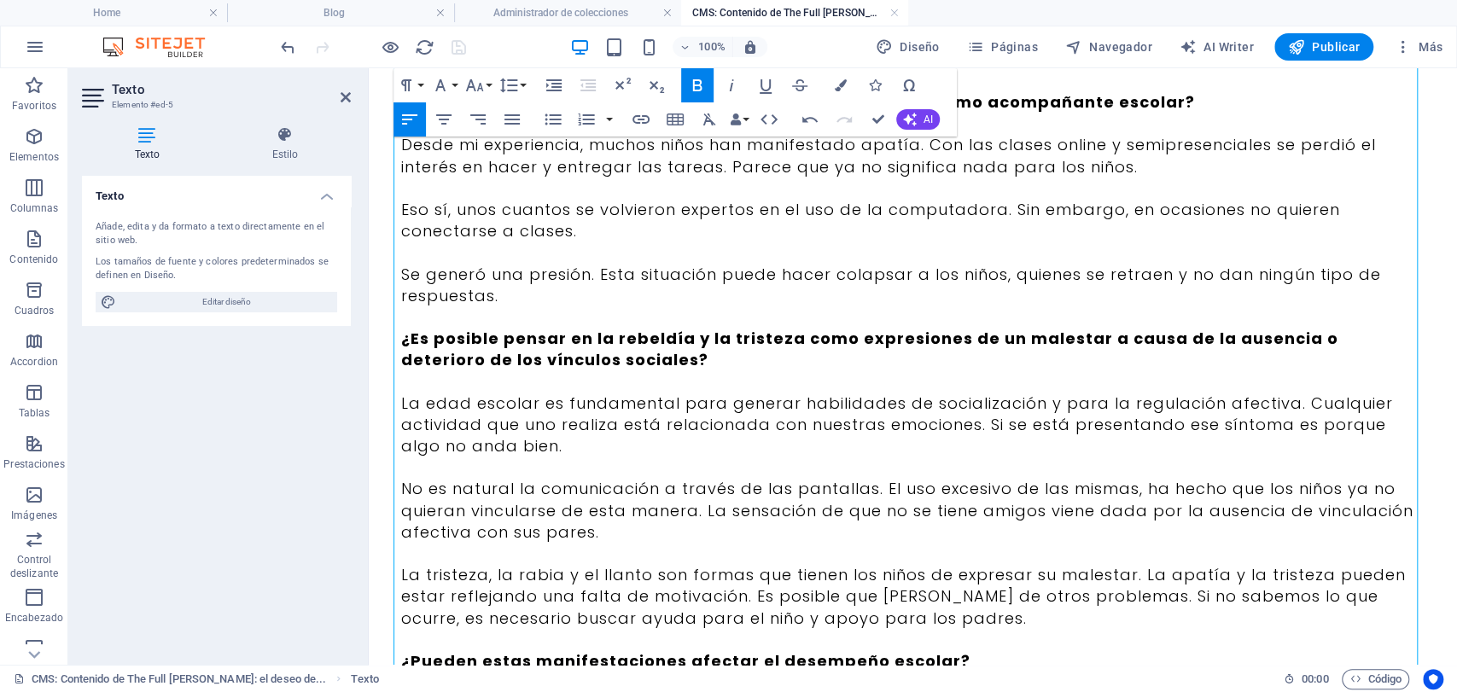
scroll to position [802, 0]
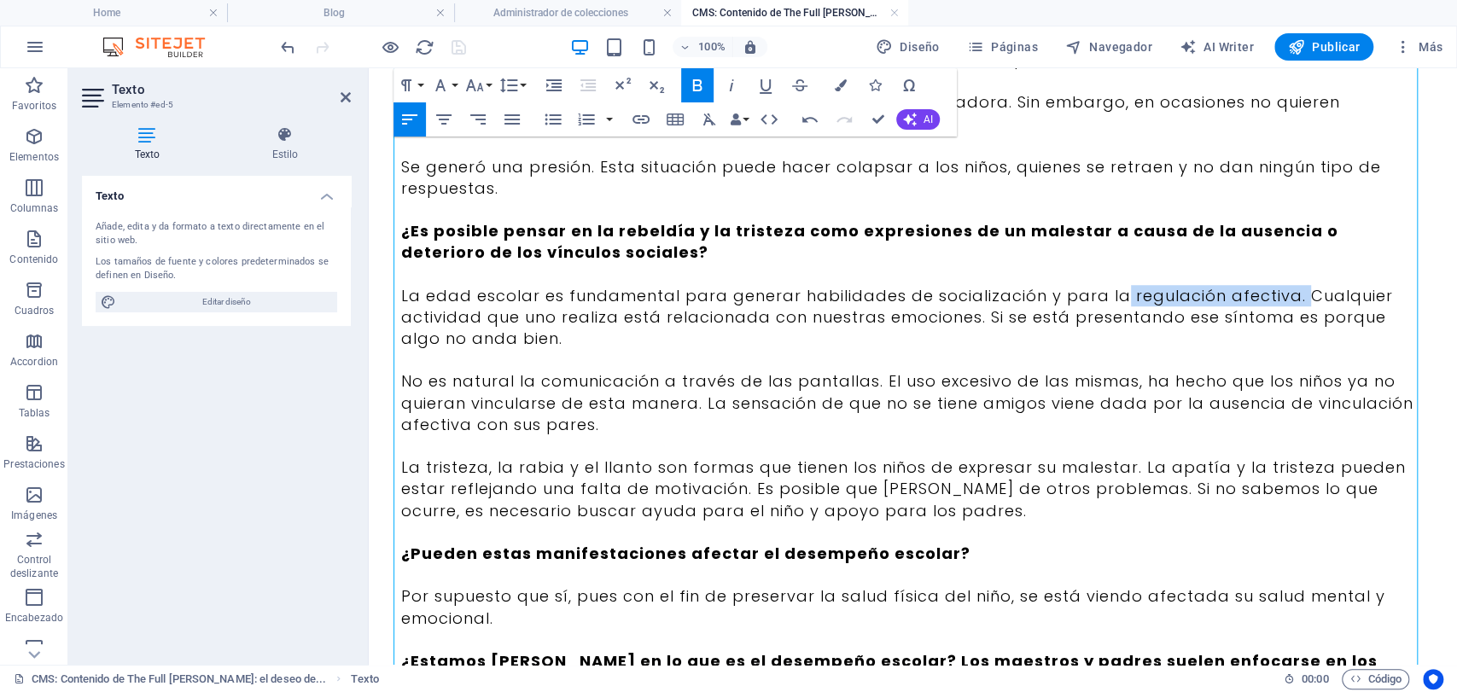
drag, startPoint x: 1288, startPoint y: 303, endPoint x: 1106, endPoint y: 287, distance: 182.5
click at [1106, 287] on p "La edad escolar es fundamental para generar habilidades de socialización y para…" at bounding box center [913, 317] width 1024 height 65
drag, startPoint x: 1370, startPoint y: 320, endPoint x: 1381, endPoint y: 331, distance: 15.7
click at [1381, 331] on p "La edad escolar es fundamental para generar habilidades de socialización y para…" at bounding box center [913, 317] width 1024 height 65
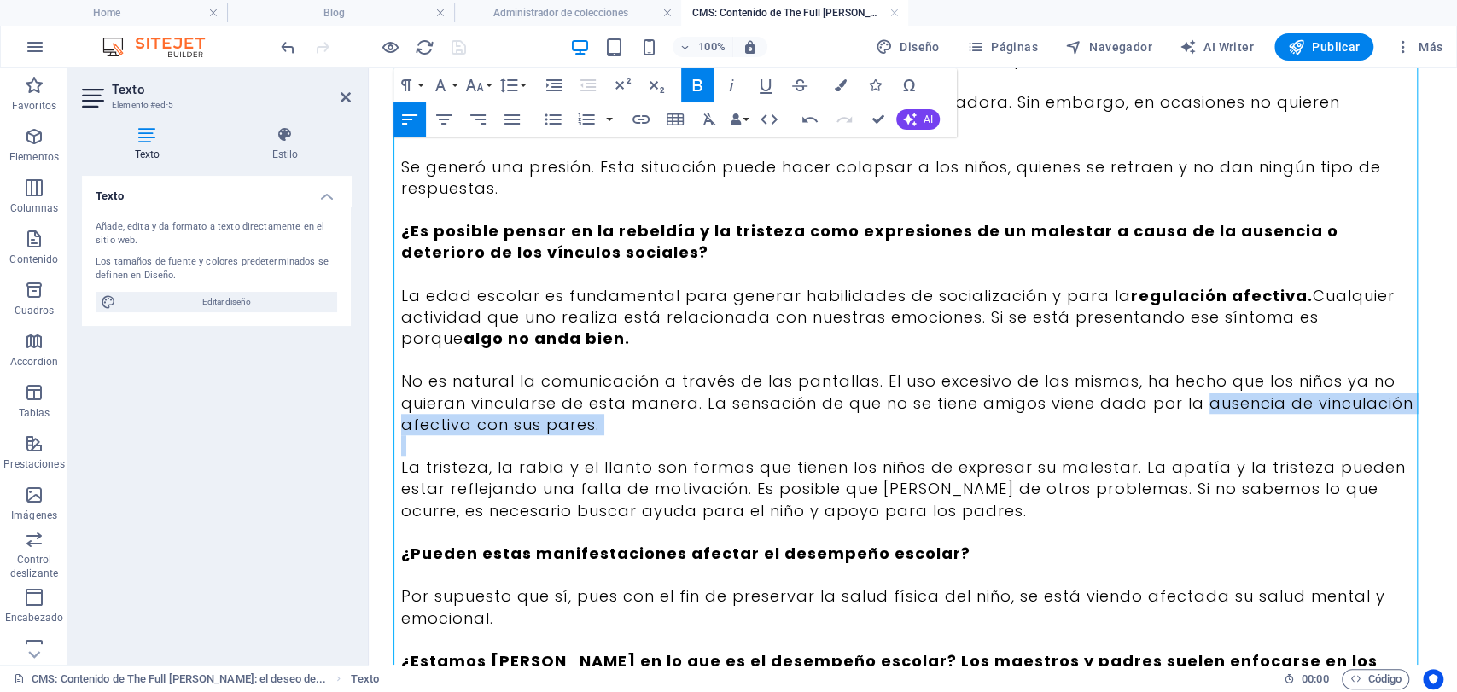
drag, startPoint x: 1199, startPoint y: 399, endPoint x: 1216, endPoint y: 452, distance: 54.8
click at [1216, 452] on div "Al recoger inquietudes frecuentes de nuestros lectores, decidimos realizar una …" at bounding box center [913, 542] width 1024 height 2279
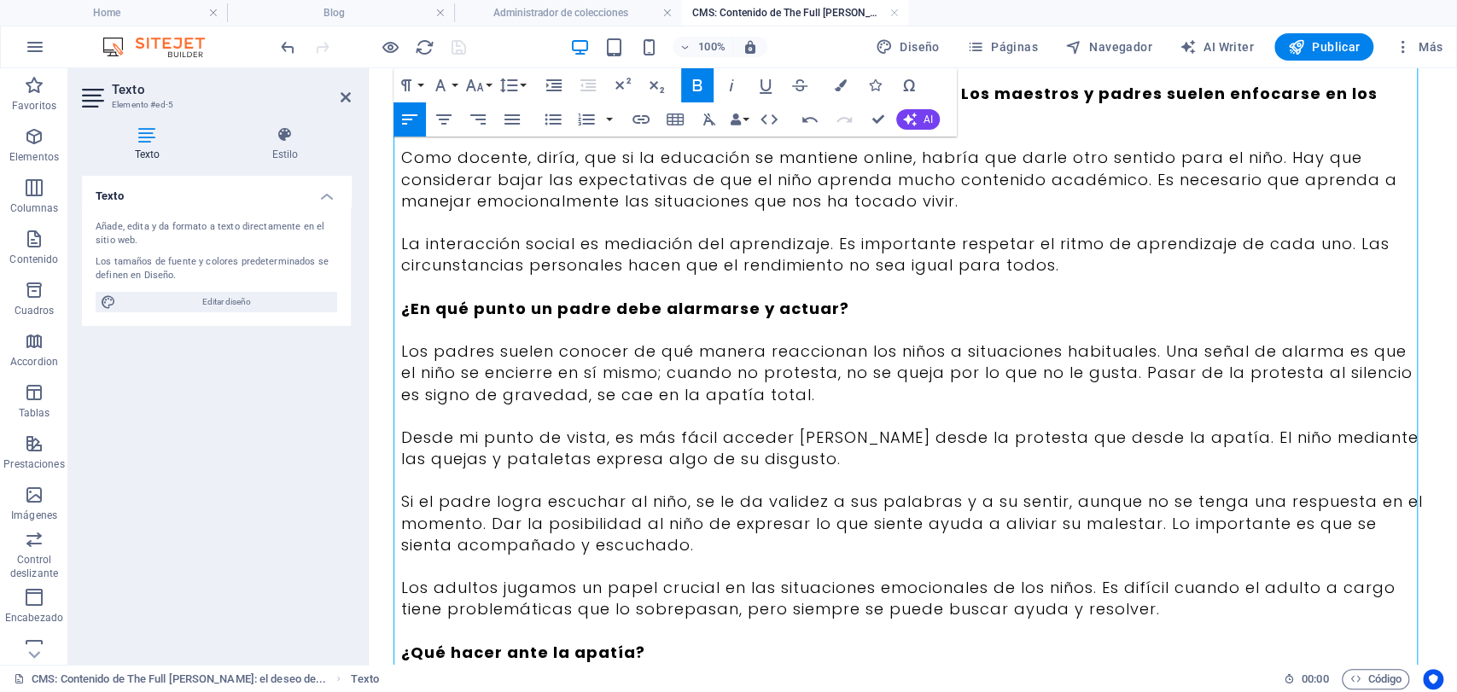
scroll to position [1371, 0]
drag, startPoint x: 1270, startPoint y: 161, endPoint x: 1012, endPoint y: 150, distance: 258.0
click at [1012, 150] on p "Como docente, diría, que si la educación se mantiene online, habría que darle o…" at bounding box center [913, 177] width 1024 height 65
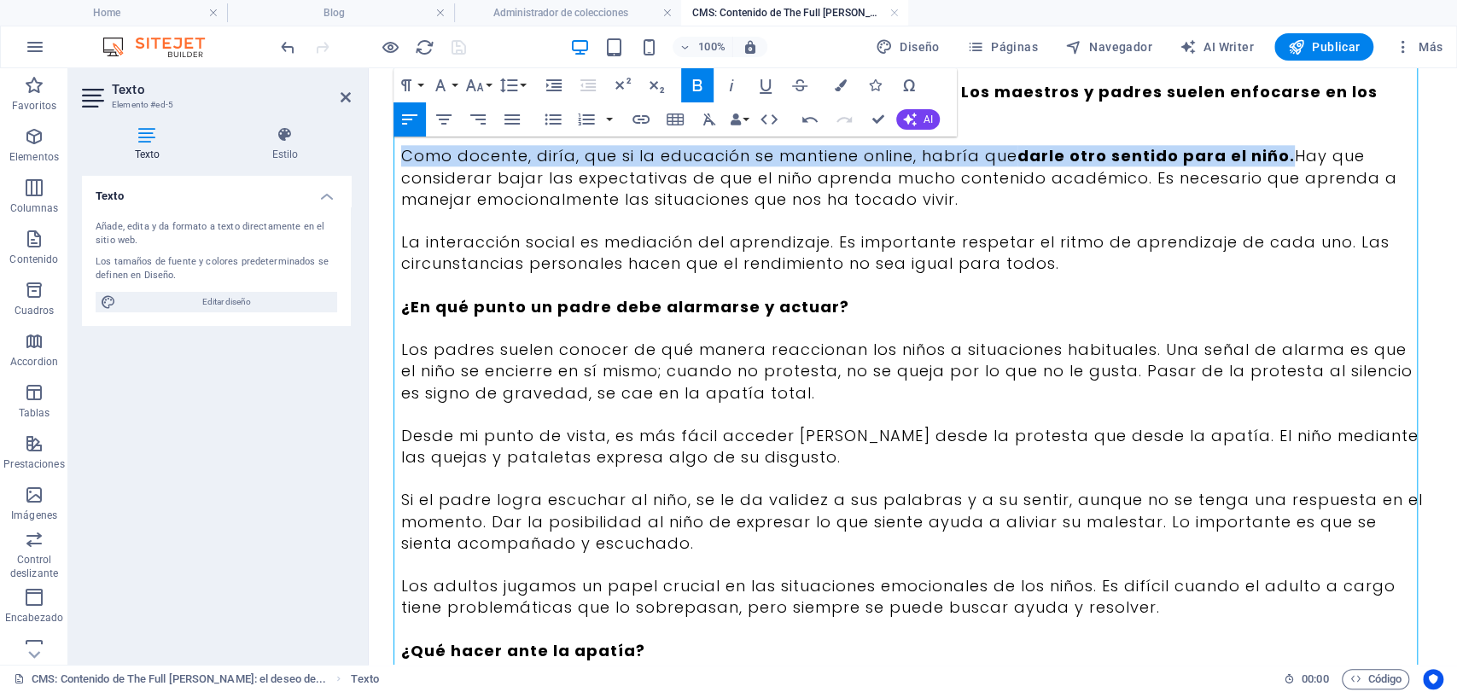
scroll to position [1181, 0]
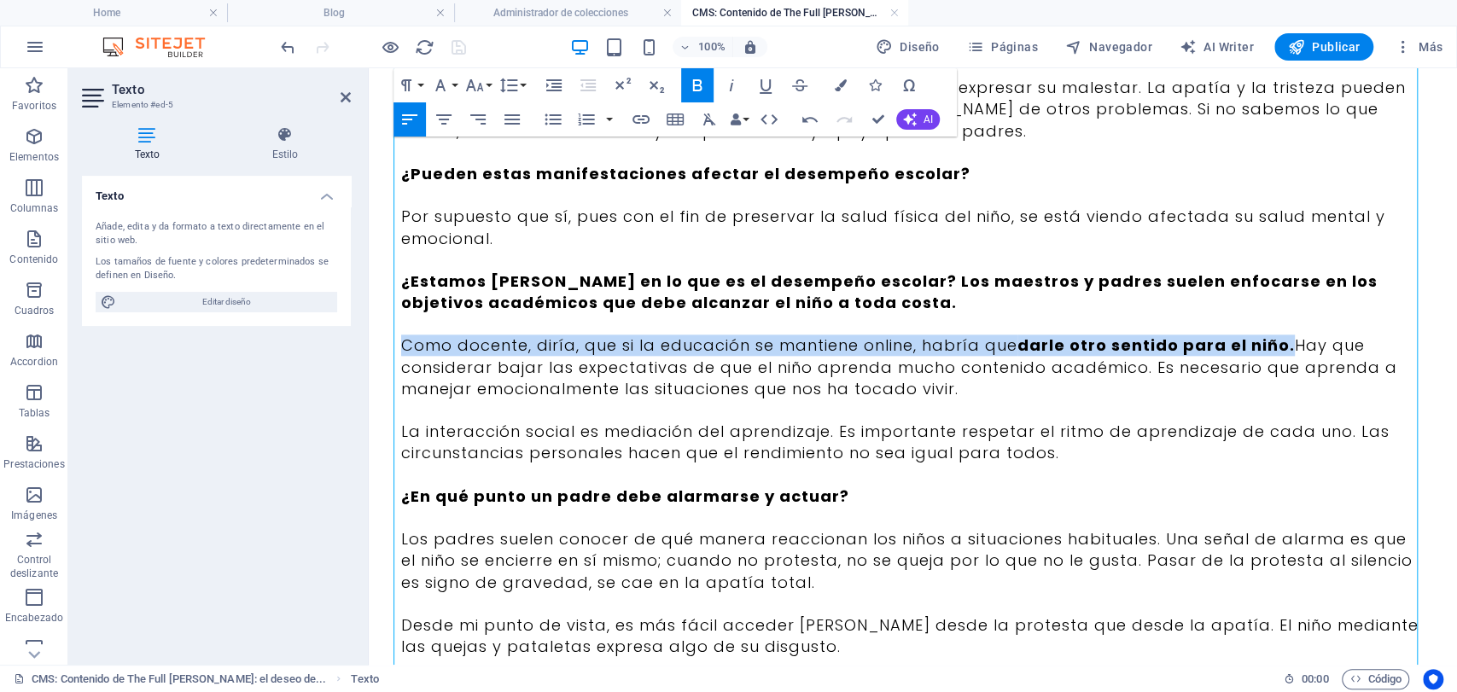
drag, startPoint x: 1240, startPoint y: 213, endPoint x: 1251, endPoint y: 229, distance: 19.2
click at [1251, 229] on p "Por supuesto que sí, pues con el fin de preservar la salud física del niño, se …" at bounding box center [913, 227] width 1024 height 43
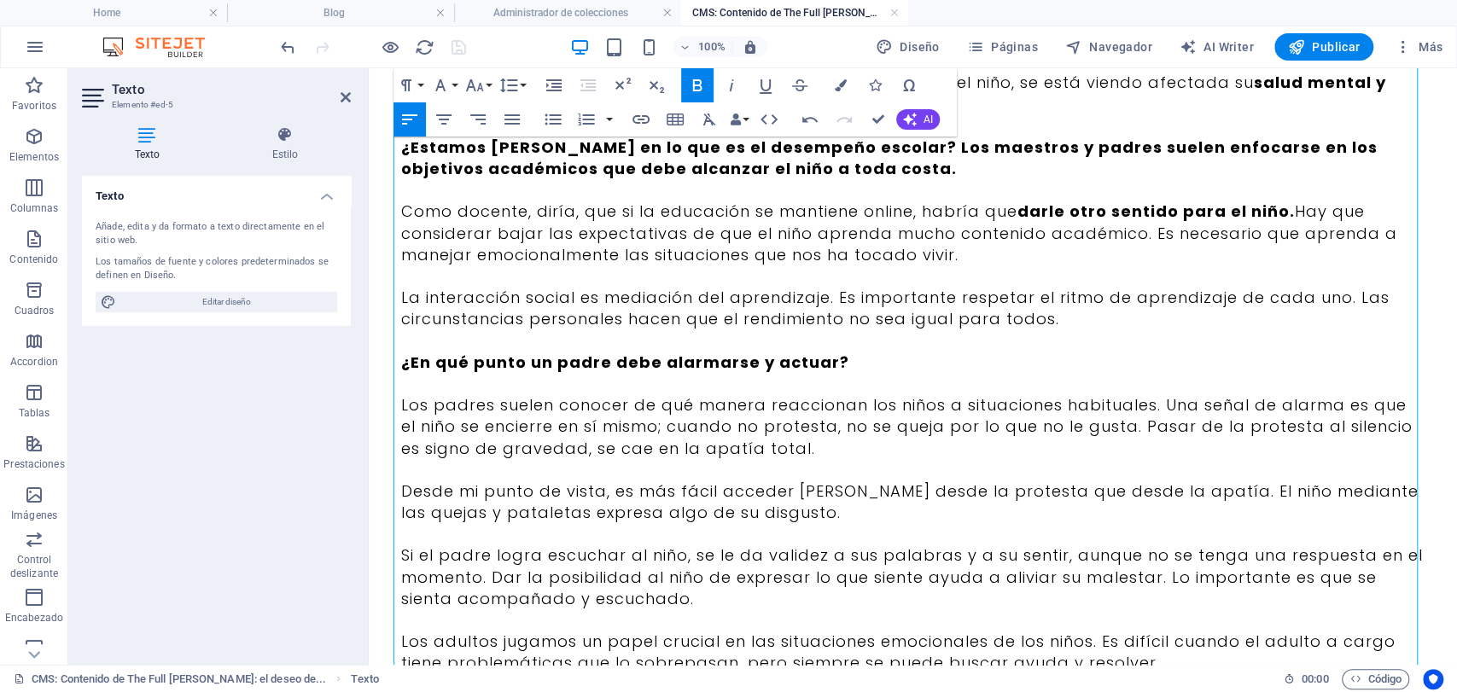
scroll to position [1318, 0]
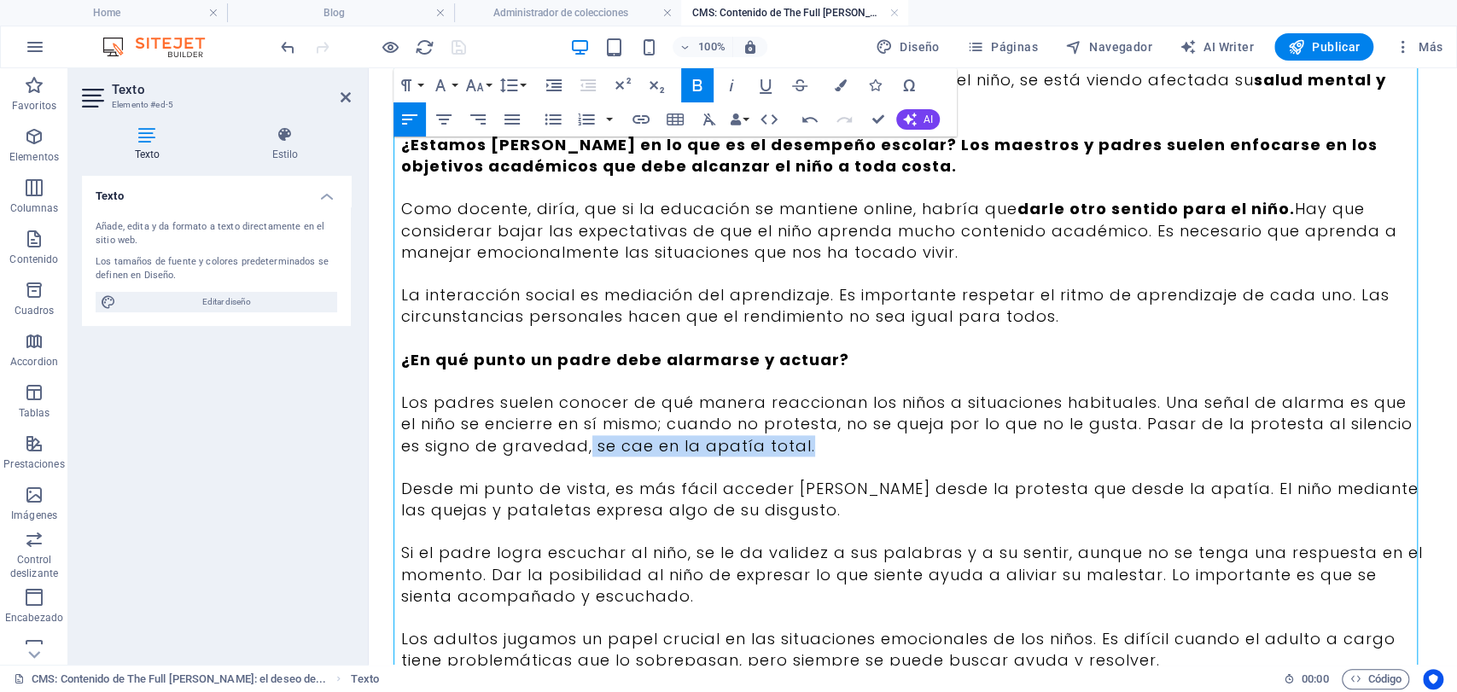
drag, startPoint x: 557, startPoint y: 442, endPoint x: 773, endPoint y: 443, distance: 216.0
click at [773, 443] on p "Los padres suelen conocer de qué manera reaccionan los niños a situaciones habi…" at bounding box center [913, 424] width 1024 height 65
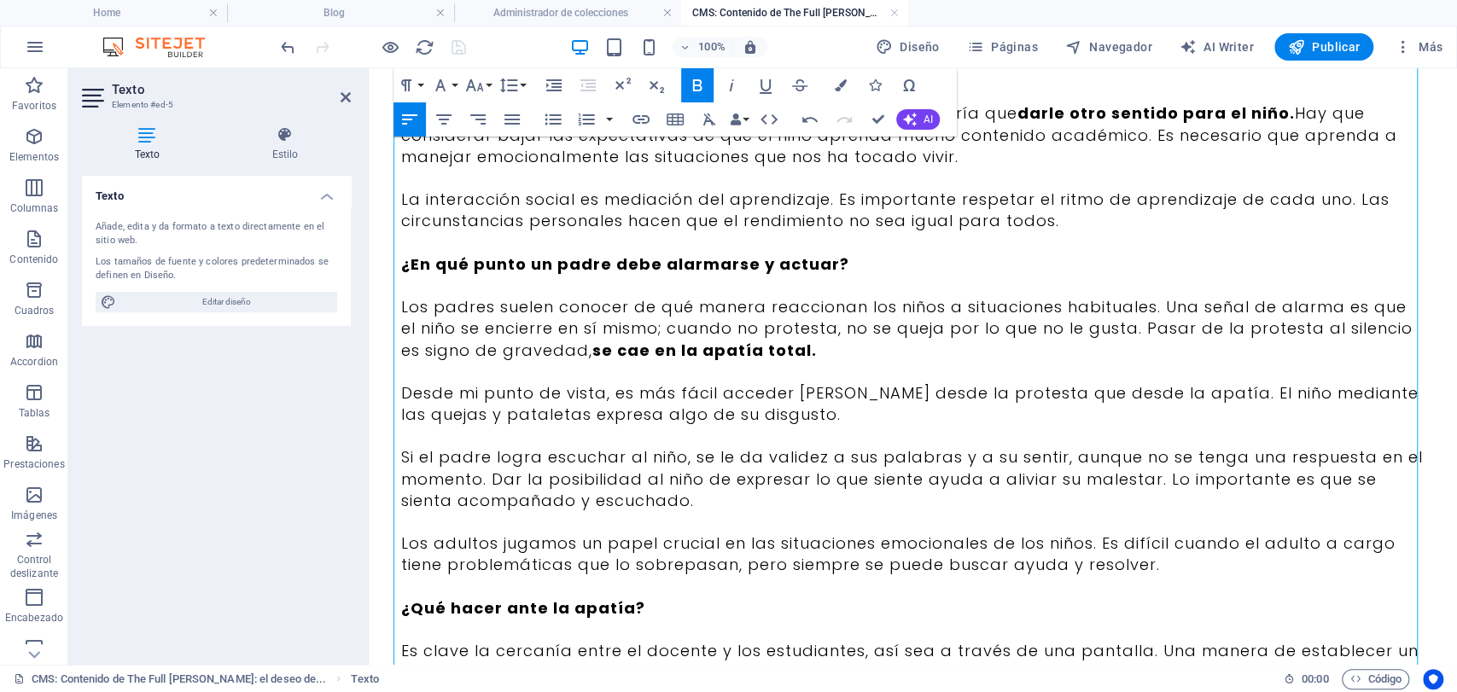
drag, startPoint x: 1339, startPoint y: 469, endPoint x: 1350, endPoint y: 508, distance: 40.8
click at [1350, 508] on p "Si el padre logra escuchar al niño, se le da validez a sus palabras y a su sent…" at bounding box center [913, 478] width 1024 height 65
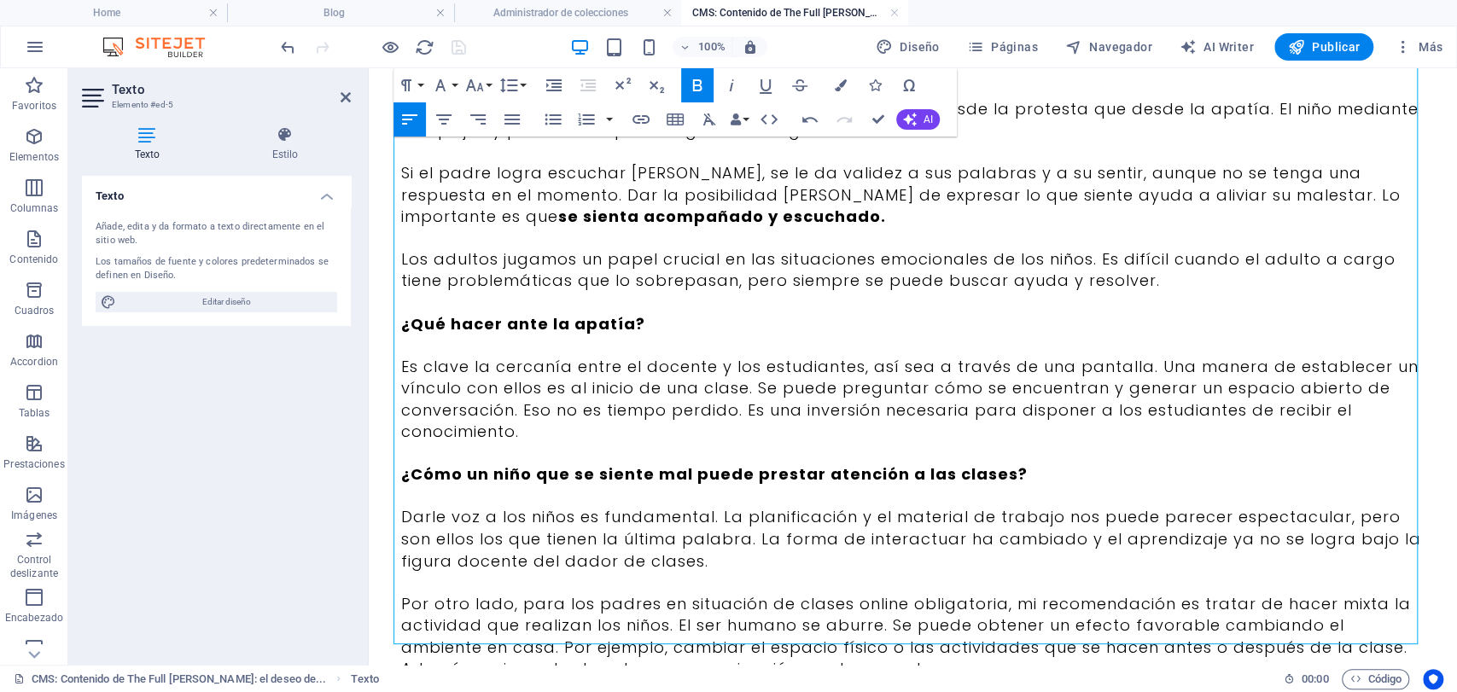
scroll to position [1887, 0]
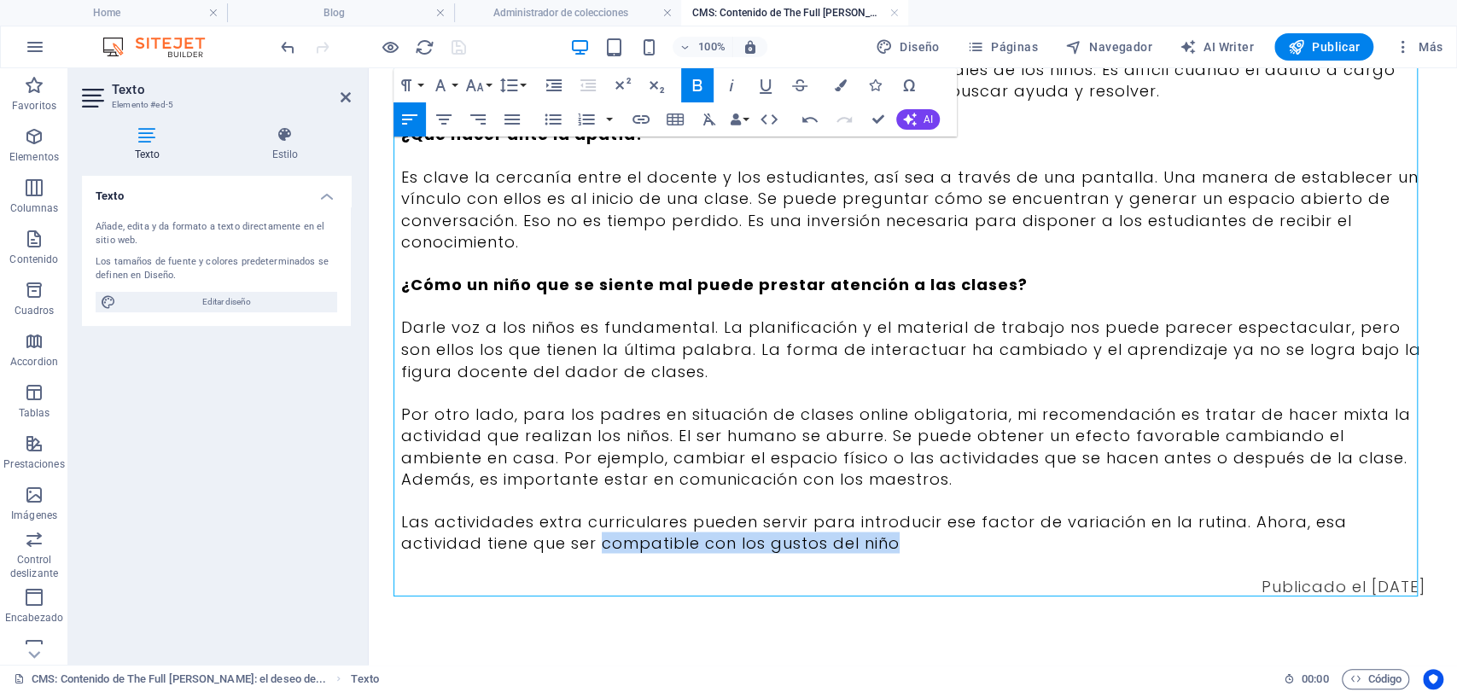
drag, startPoint x: 847, startPoint y: 551, endPoint x: 512, endPoint y: 539, distance: 334.8
click at [512, 539] on p "Las actividades extra curriculares pueden servir para introducir ese factor de …" at bounding box center [913, 531] width 1024 height 43
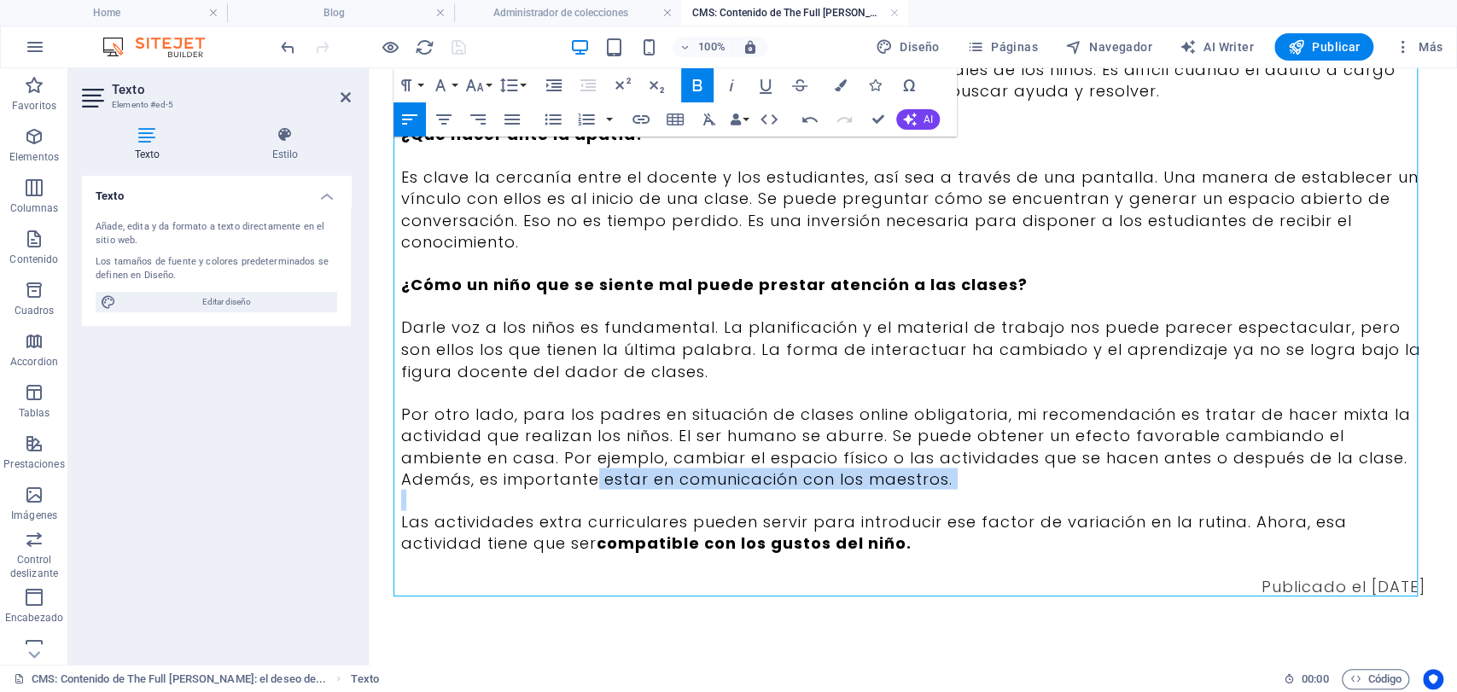
drag, startPoint x: 859, startPoint y: 489, endPoint x: 489, endPoint y: 475, distance: 369.9
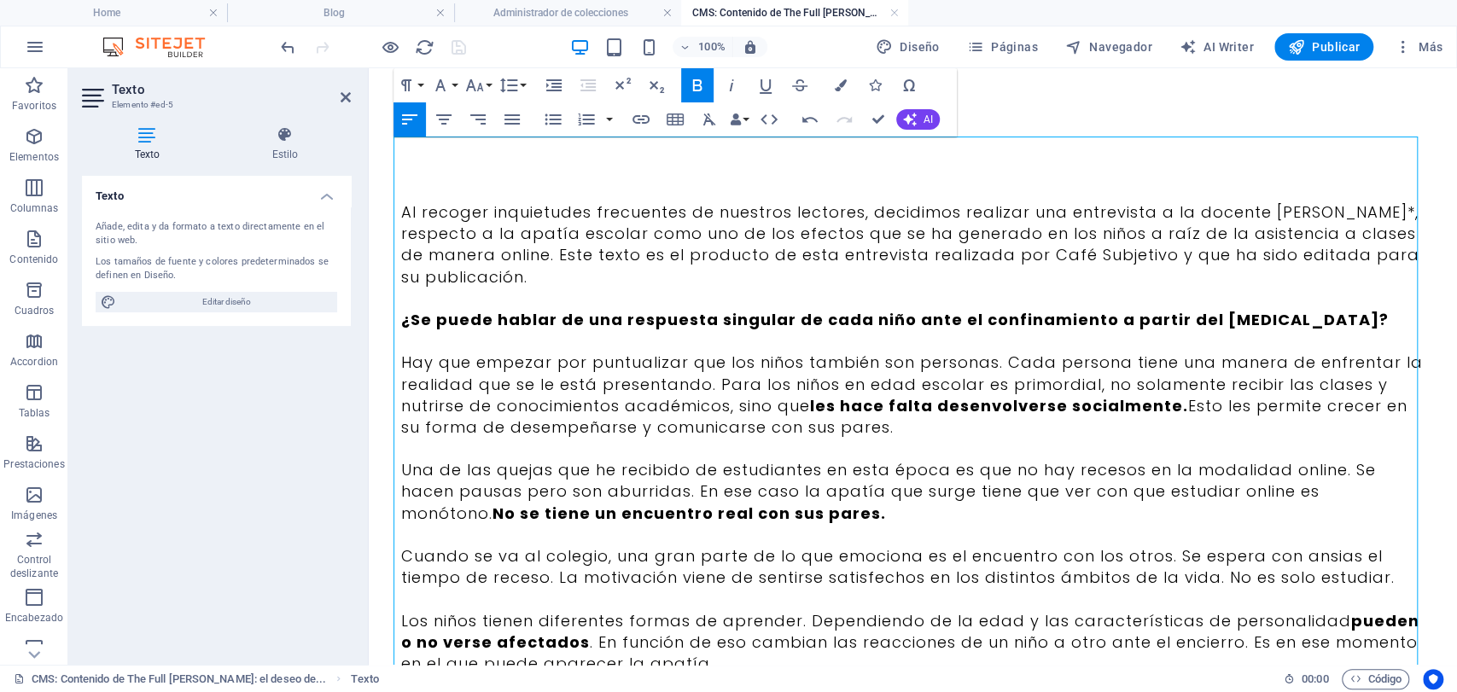
scroll to position [0, 0]
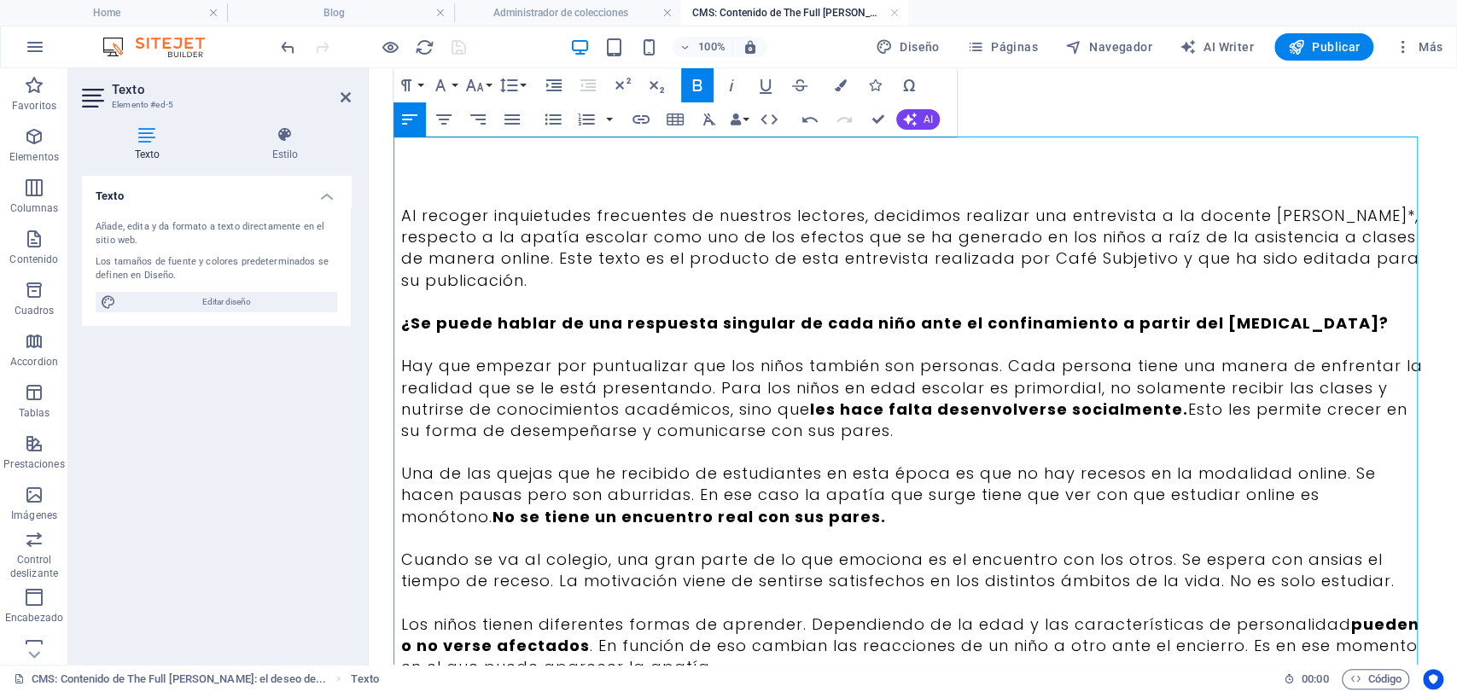
click at [417, 220] on p "Al recoger inquietudes frecuentes de nuestros lectores, decidimos realizar una …" at bounding box center [913, 248] width 1024 height 86
drag, startPoint x: 1257, startPoint y: 205, endPoint x: 1404, endPoint y: 207, distance: 147.7
click at [1404, 207] on p "Al recoger inquietudes frecuentes de nuestros lectores, decidimos realizar una …" at bounding box center [913, 248] width 1024 height 86
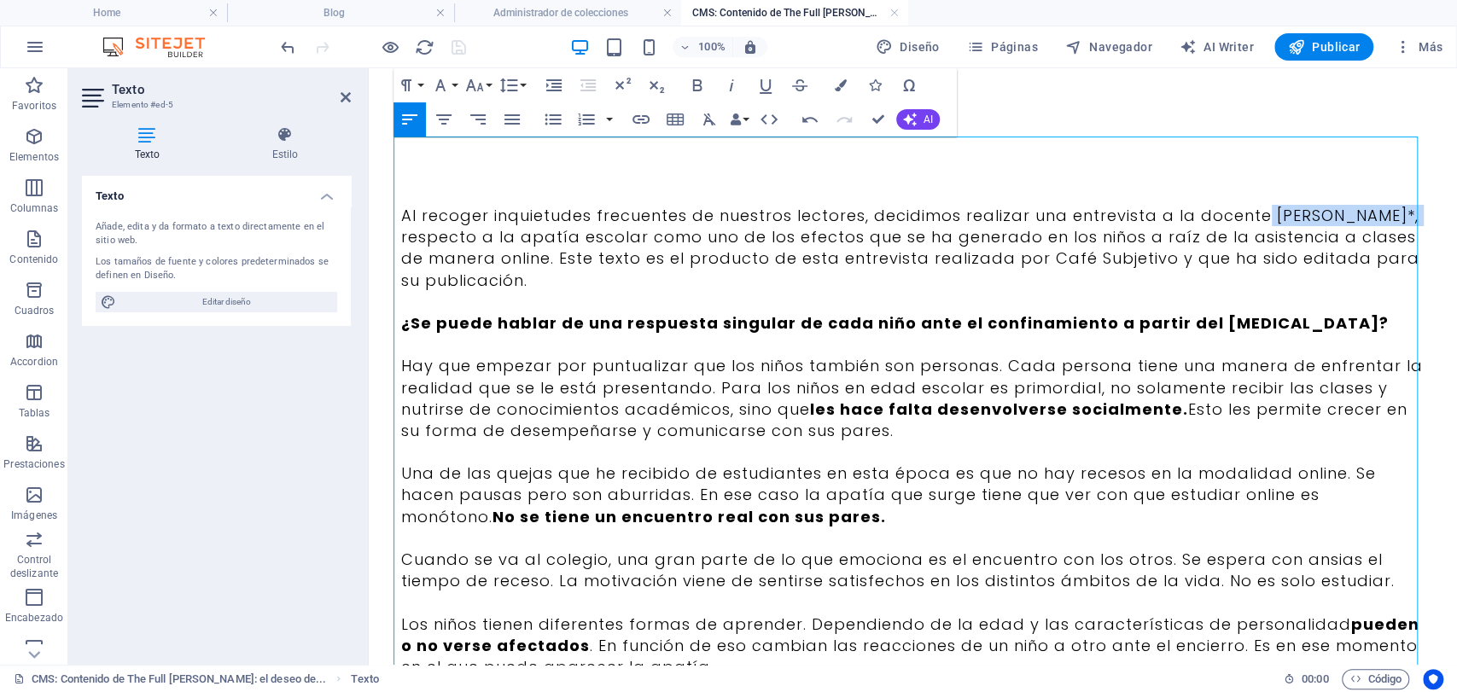
copy p "[PERSON_NAME]*,"
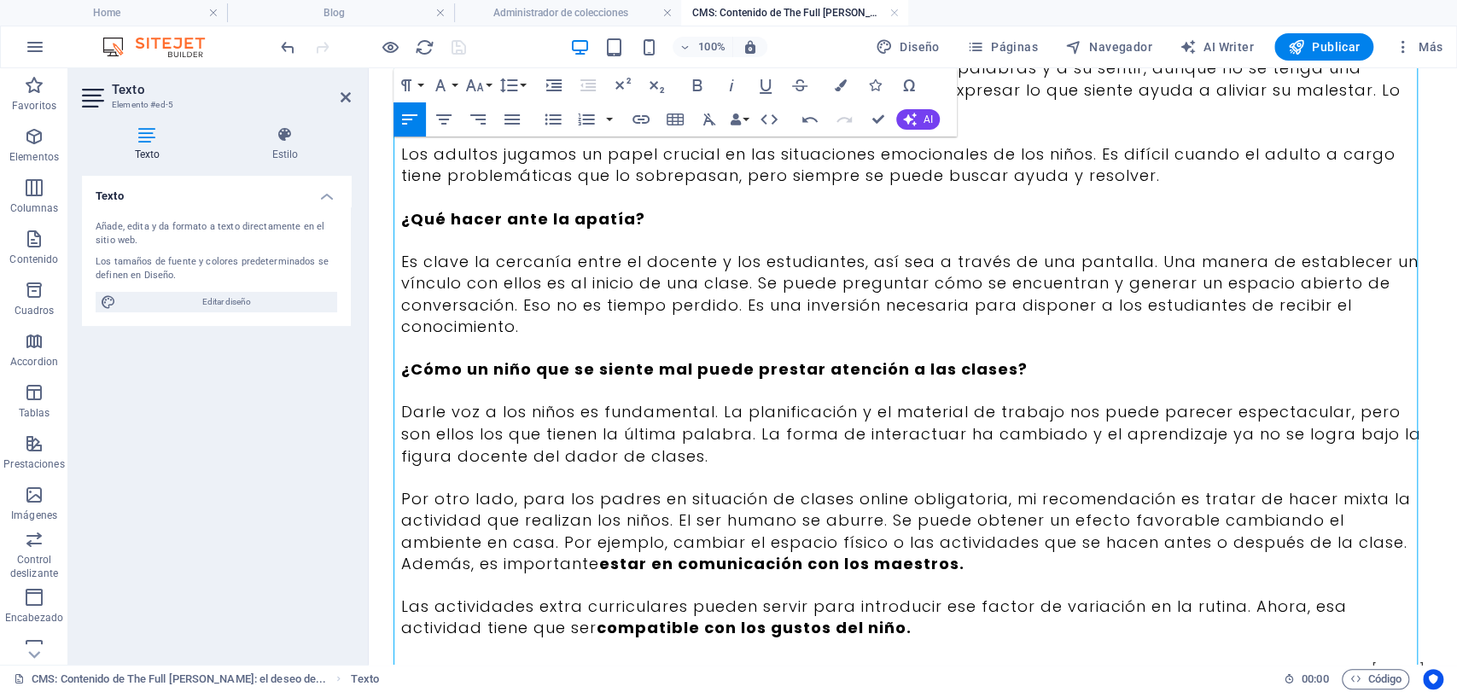
scroll to position [1887, 0]
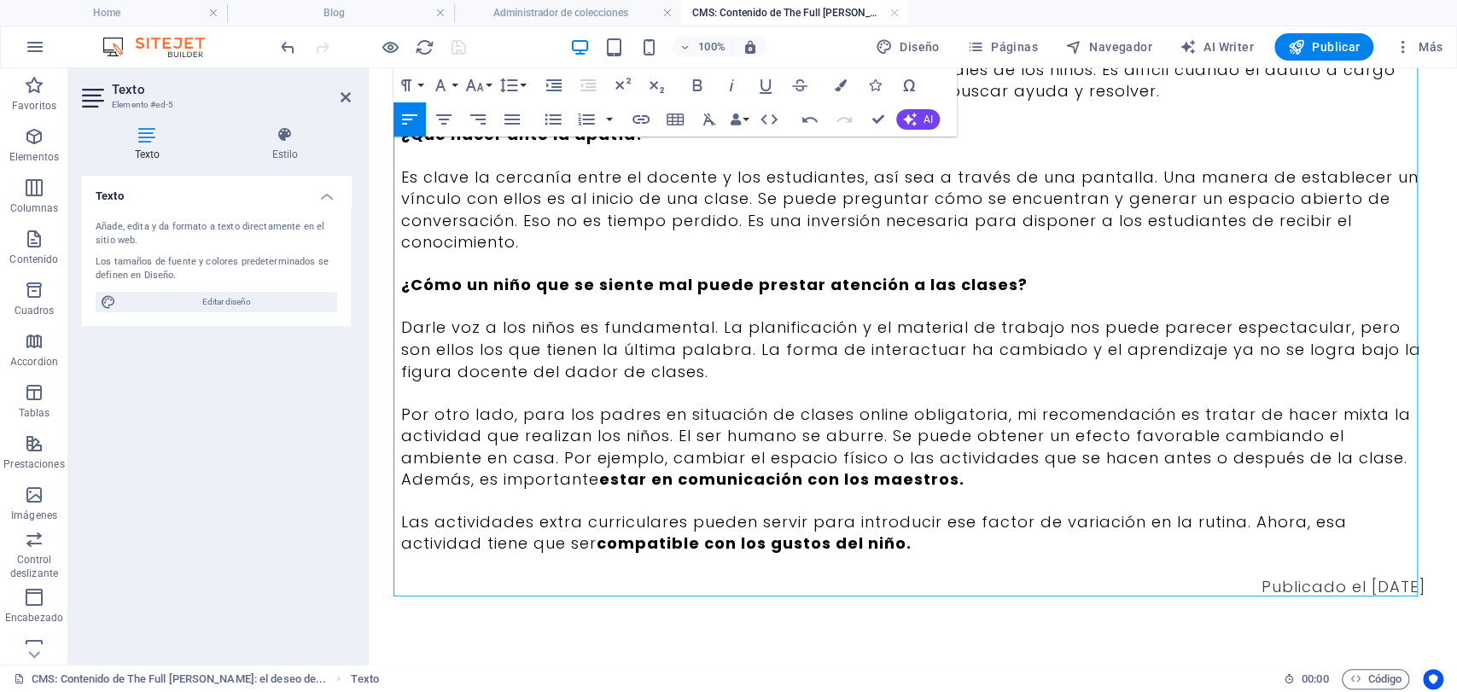
click at [919, 592] on p "Publicado el [DATE]" at bounding box center [913, 585] width 1024 height 21
click at [893, 563] on p at bounding box center [913, 564] width 1024 height 21
click at [835, 548] on p "Las actividades extra curriculares pueden servir para introducir ese factor de …" at bounding box center [913, 531] width 1024 height 43
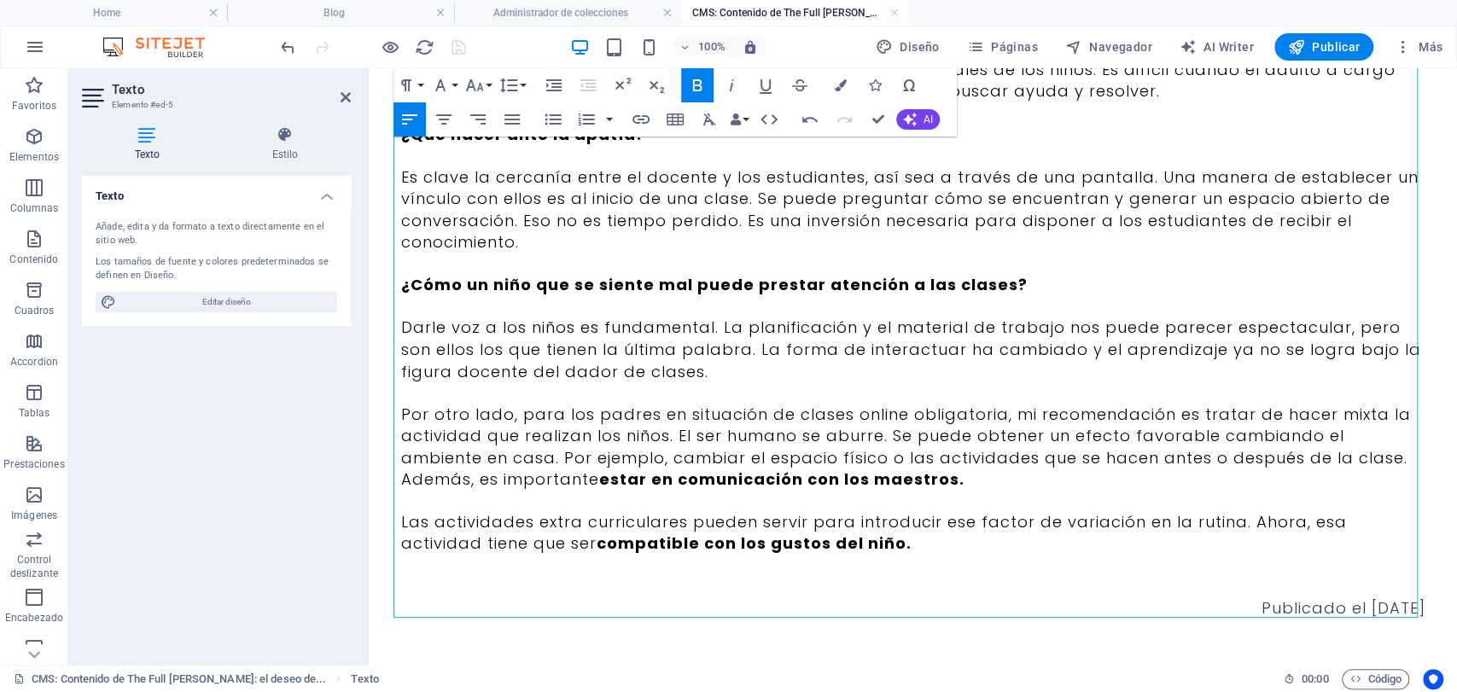
scroll to position [0, 2]
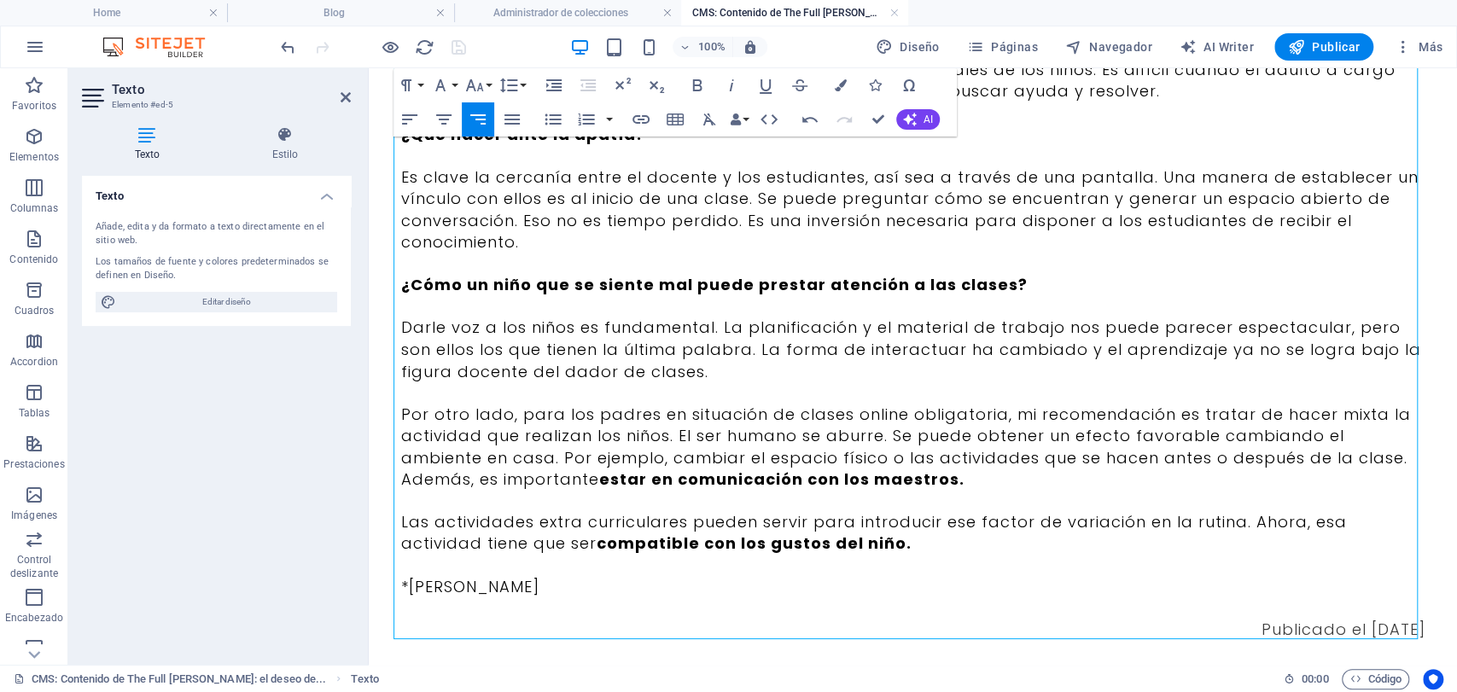
drag, startPoint x: 560, startPoint y: 594, endPoint x: 565, endPoint y: 580, distance: 14.6
click at [560, 589] on p "*[PERSON_NAME]" at bounding box center [913, 585] width 1024 height 21
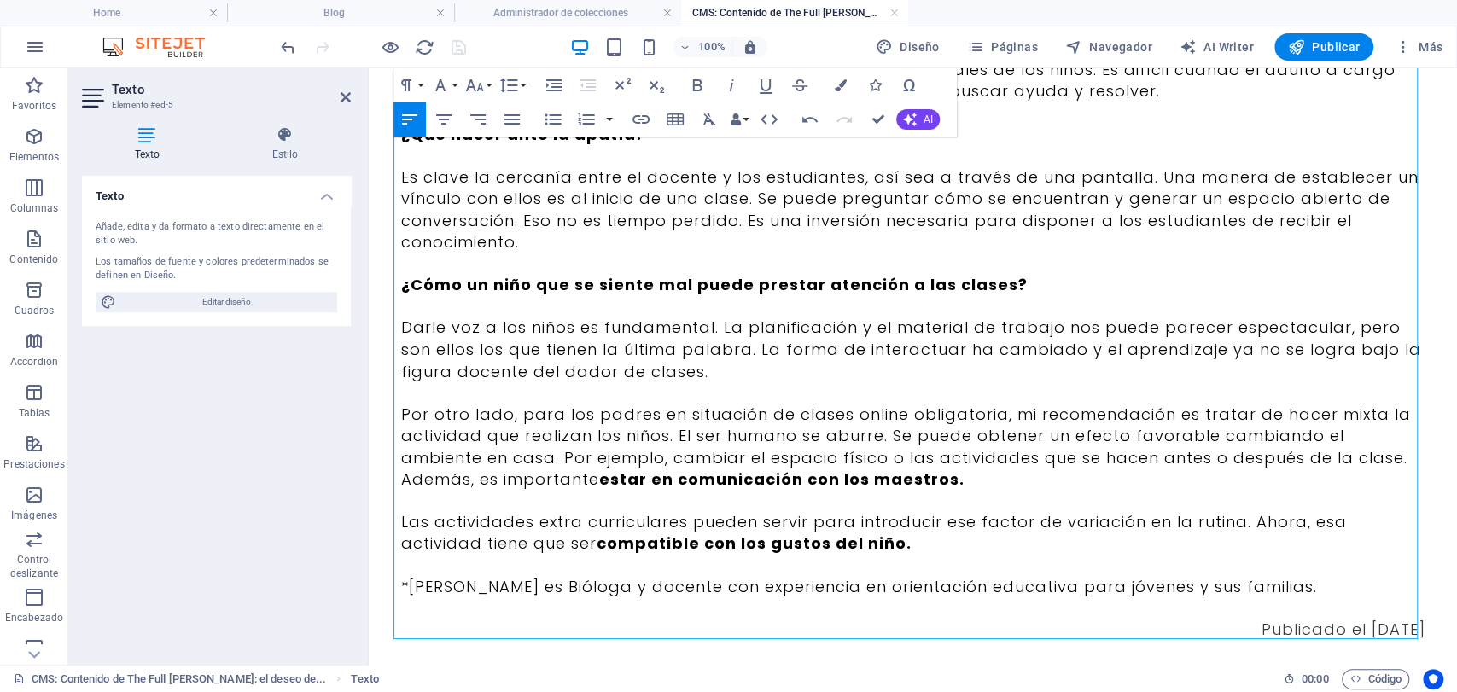
click at [557, 594] on p "*[PERSON_NAME] es Bióloga y docente con experiencia en orientación educativa pa…" at bounding box center [913, 585] width 1024 height 21
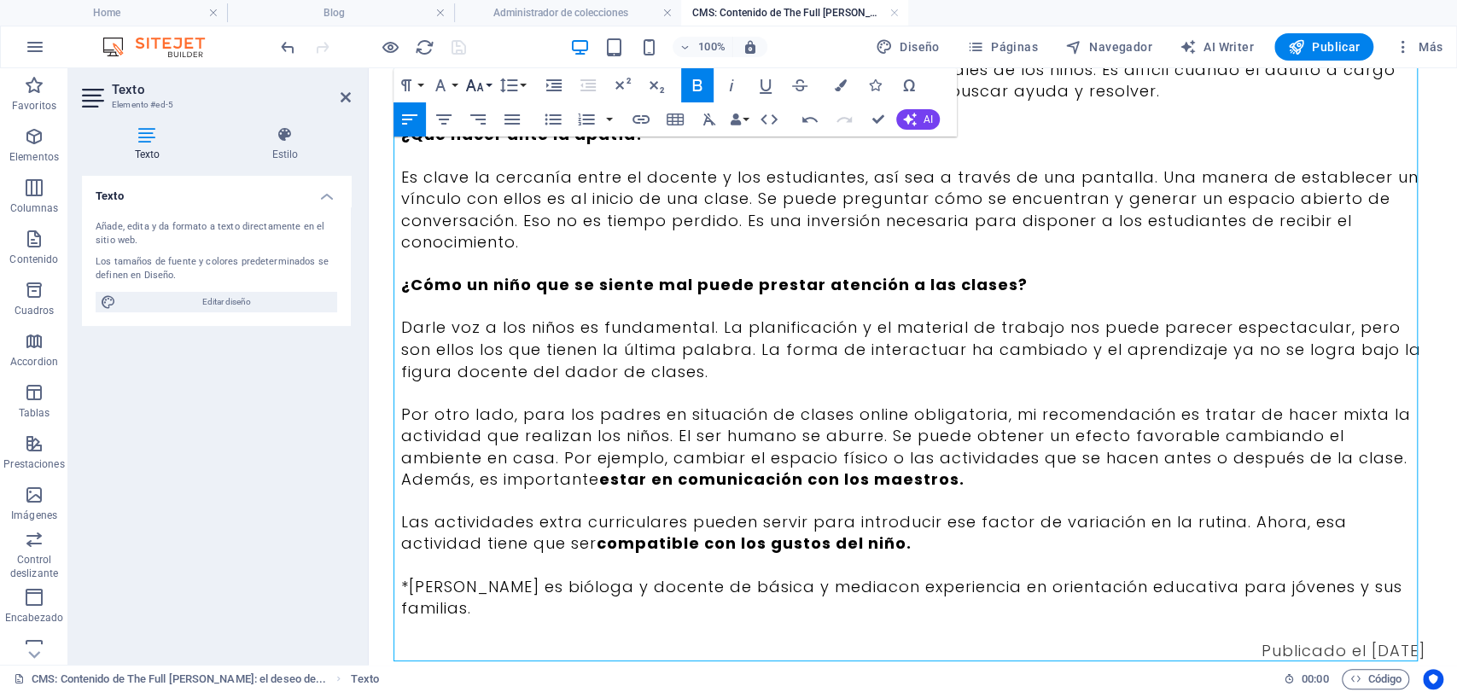
click at [486, 90] on button "Font Size" at bounding box center [478, 85] width 32 height 34
click at [492, 219] on link "12" at bounding box center [492, 221] width 61 height 26
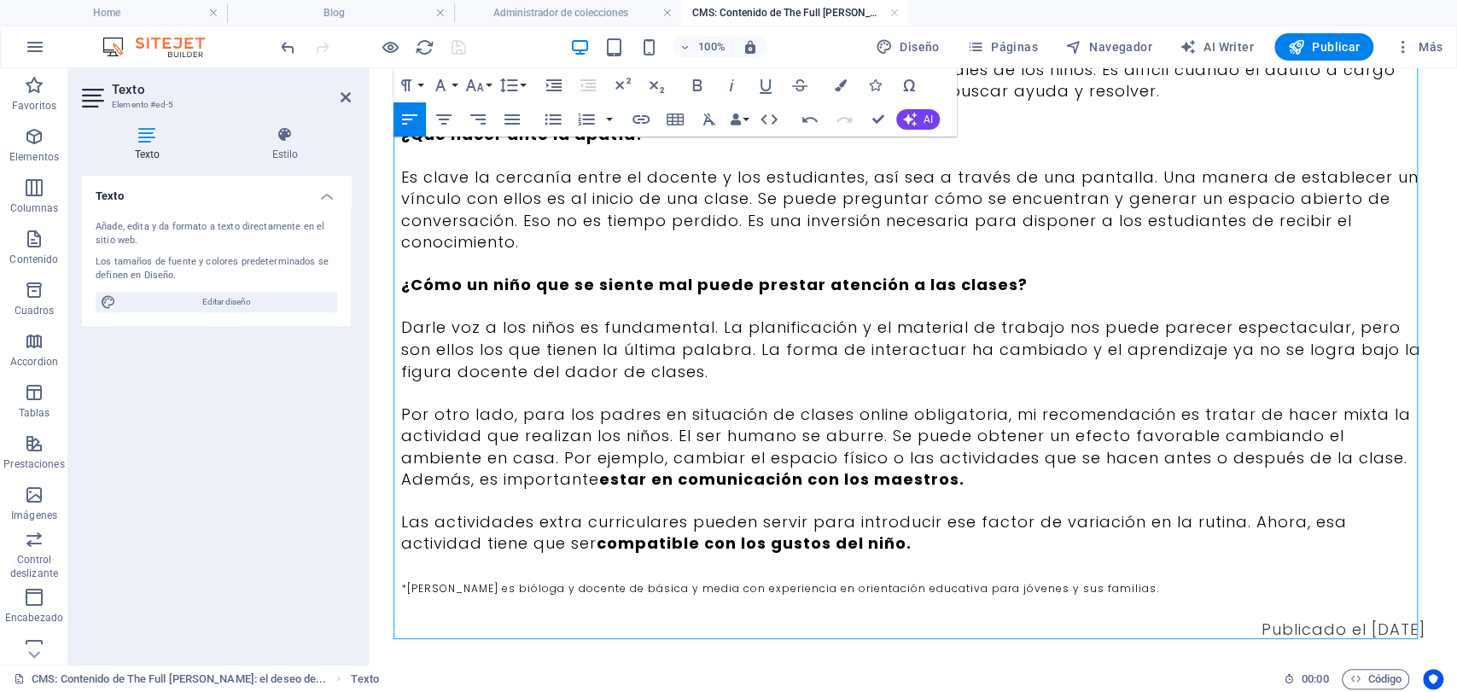
click at [1234, 598] on p at bounding box center [913, 607] width 1024 height 21
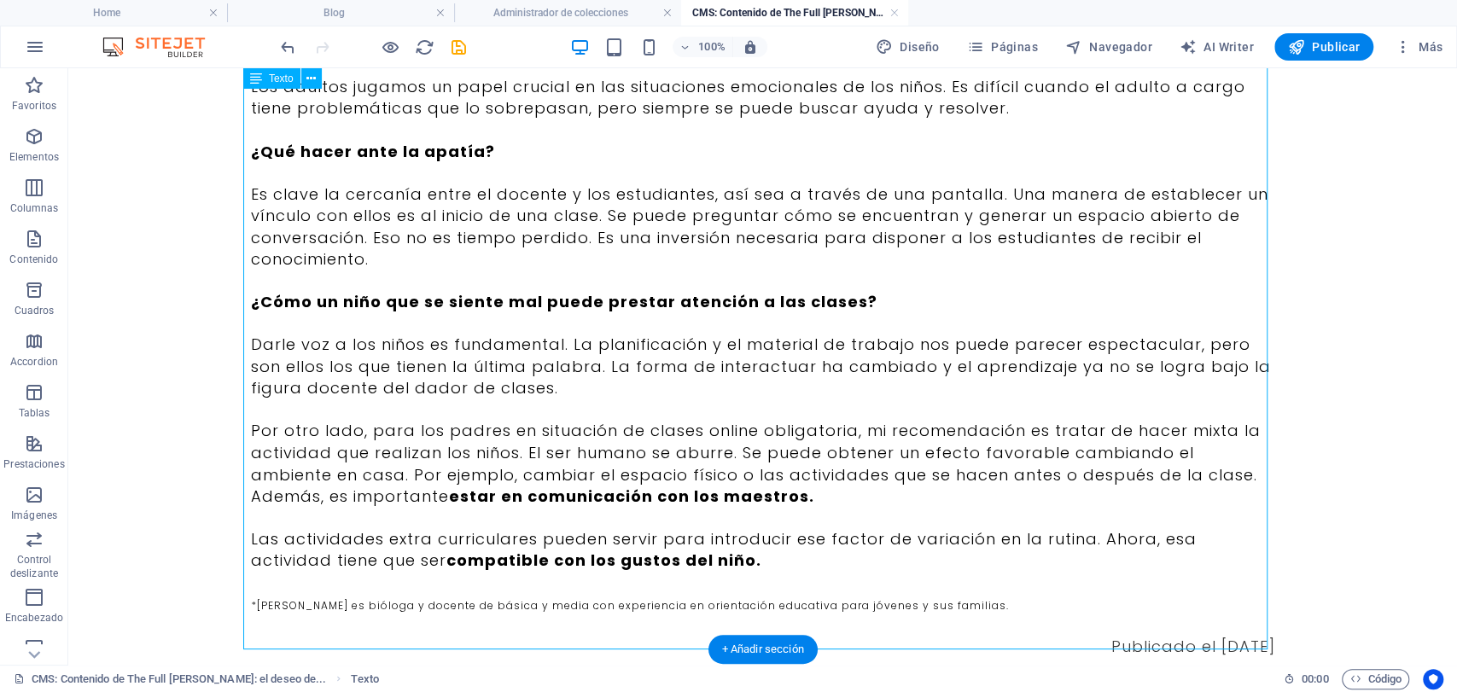
scroll to position [1863, 0]
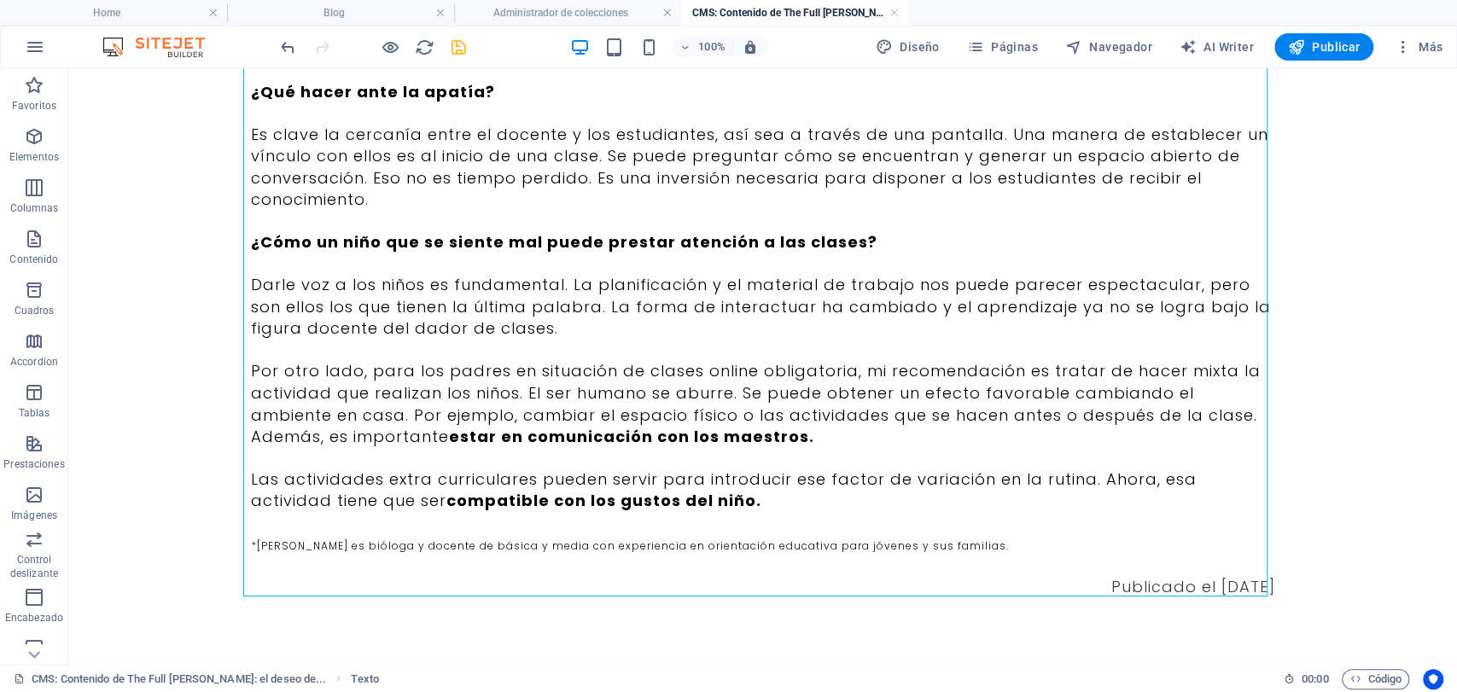
drag, startPoint x: 459, startPoint y: 49, endPoint x: 747, endPoint y: 5, distance: 290.9
click at [459, 49] on icon "save" at bounding box center [459, 48] width 20 height 20
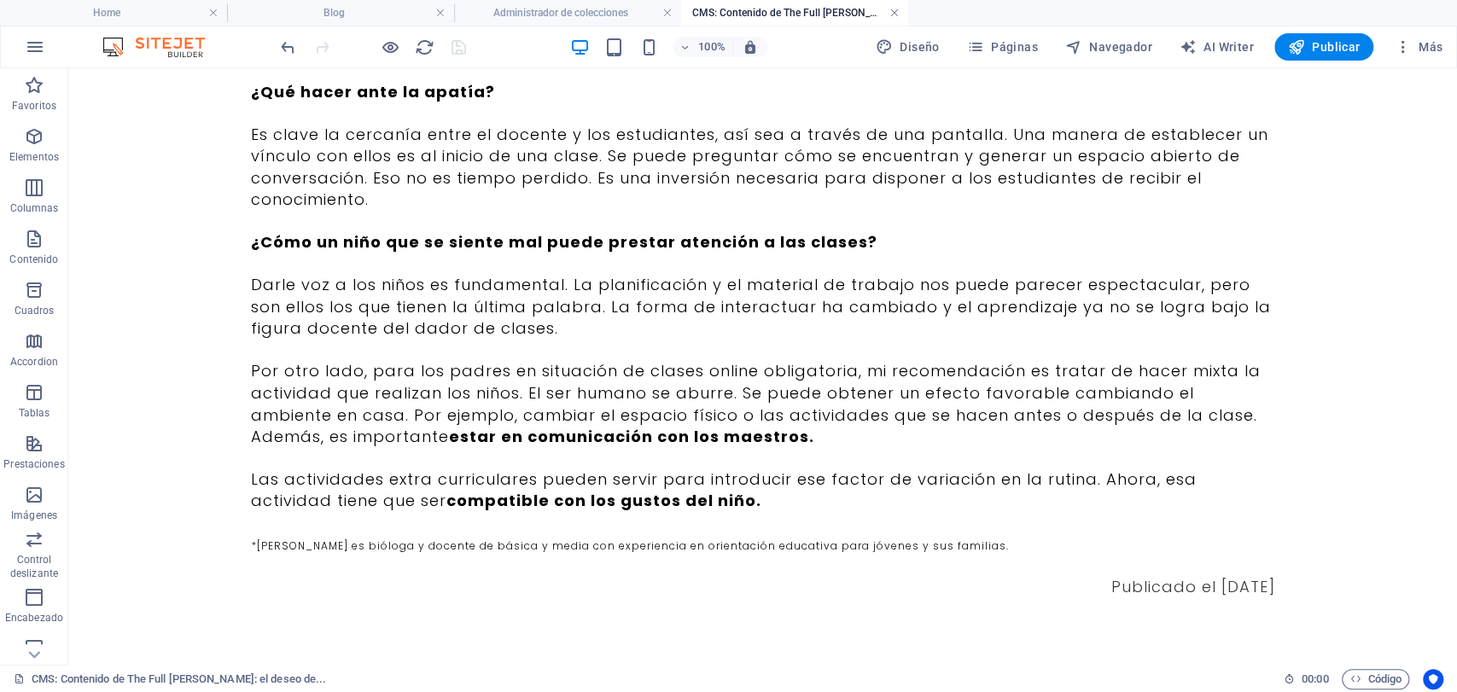
click at [899, 6] on link at bounding box center [894, 13] width 10 height 16
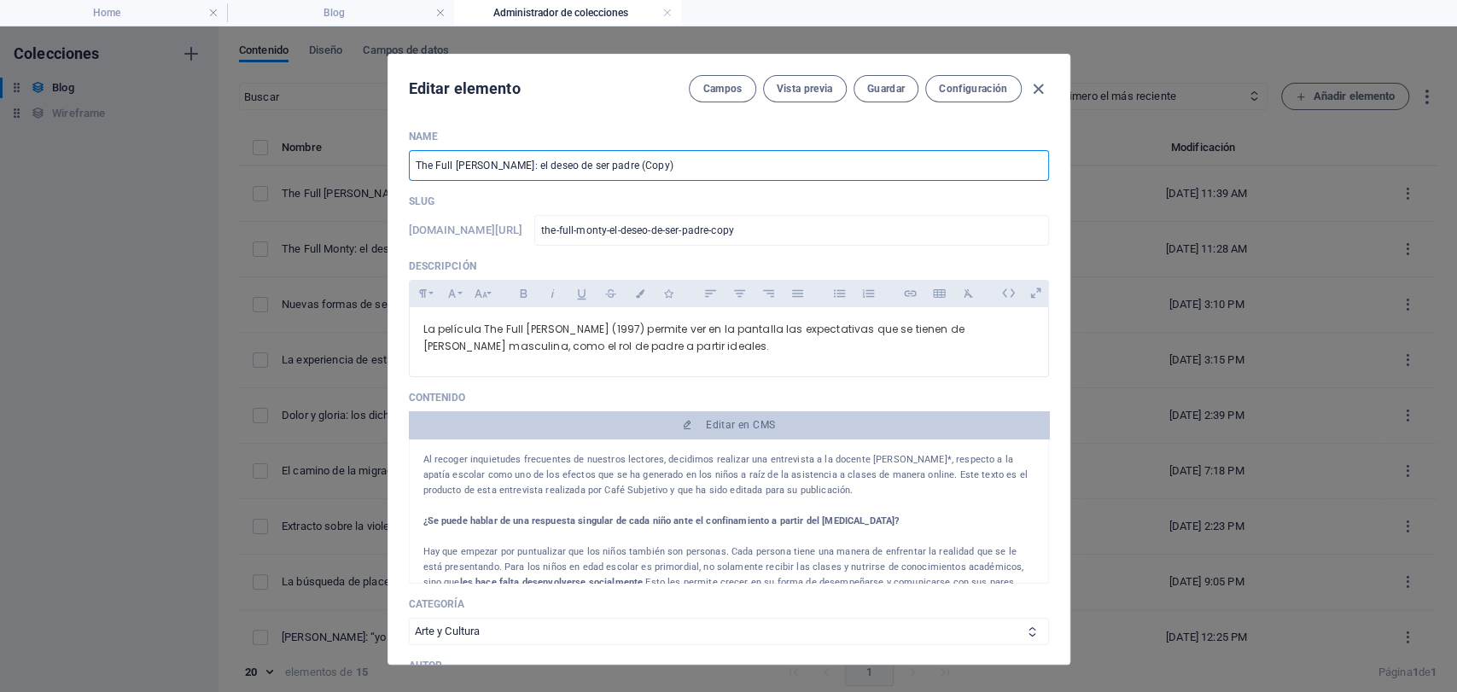
drag, startPoint x: 642, startPoint y: 160, endPoint x: 230, endPoint y: 161, distance: 412.3
click at [230, 161] on div "Editar elemento Campos Vista previa Guardar Configuración Name The Full Monty: …" at bounding box center [728, 359] width 1457 height 666
paste input "Niños en pandemia: apatía escolar"
type input "Niños en pandemia: apatía escolar"
type input "ninos-en-pandemia-apatia-escolar"
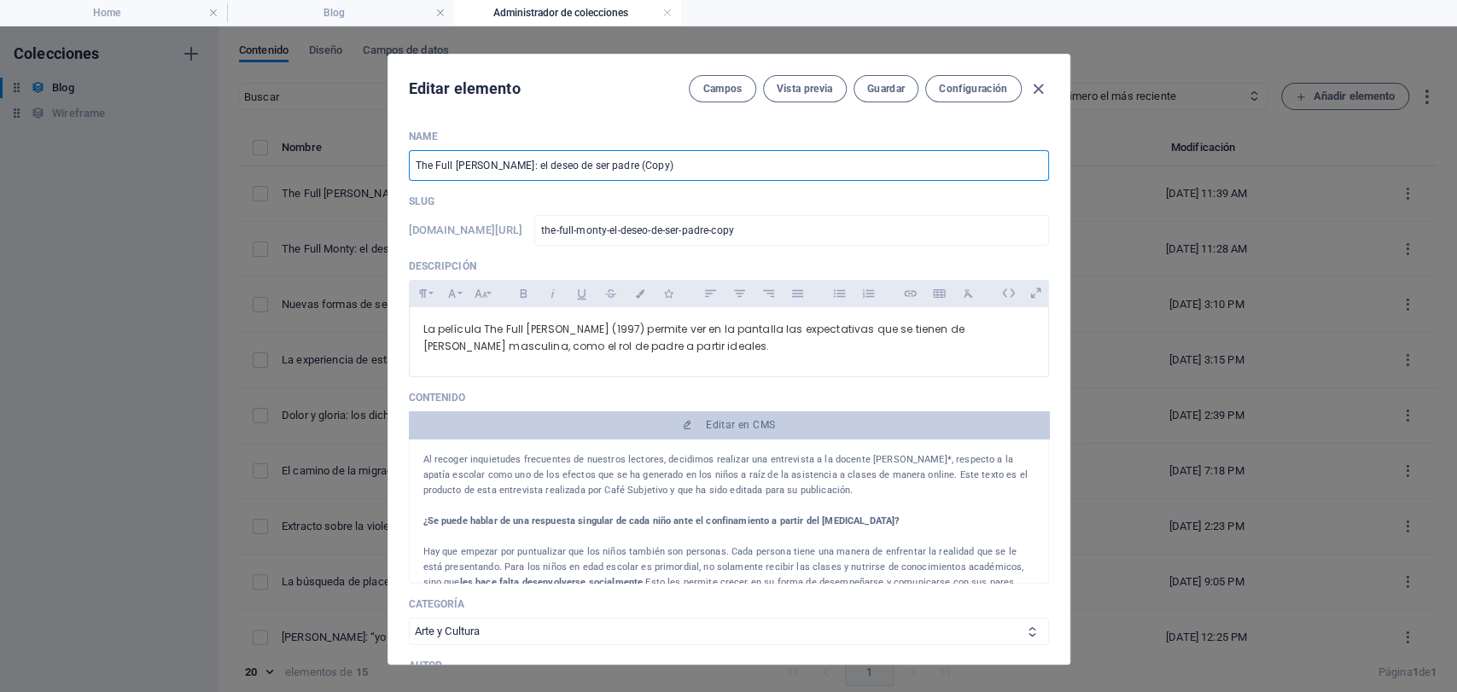
type input "ninos-en-pandemia-apatia-escolar"
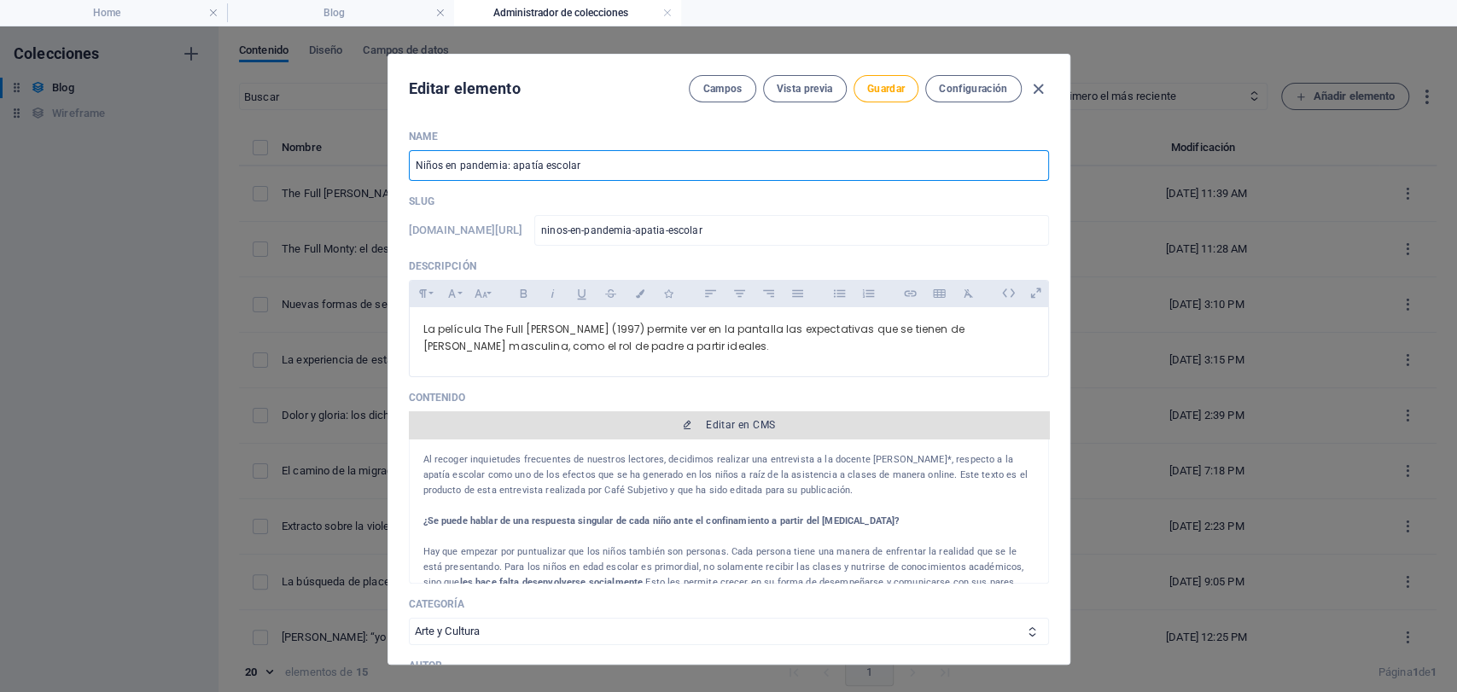
type input "Niños en pandemia: apatía escolar"
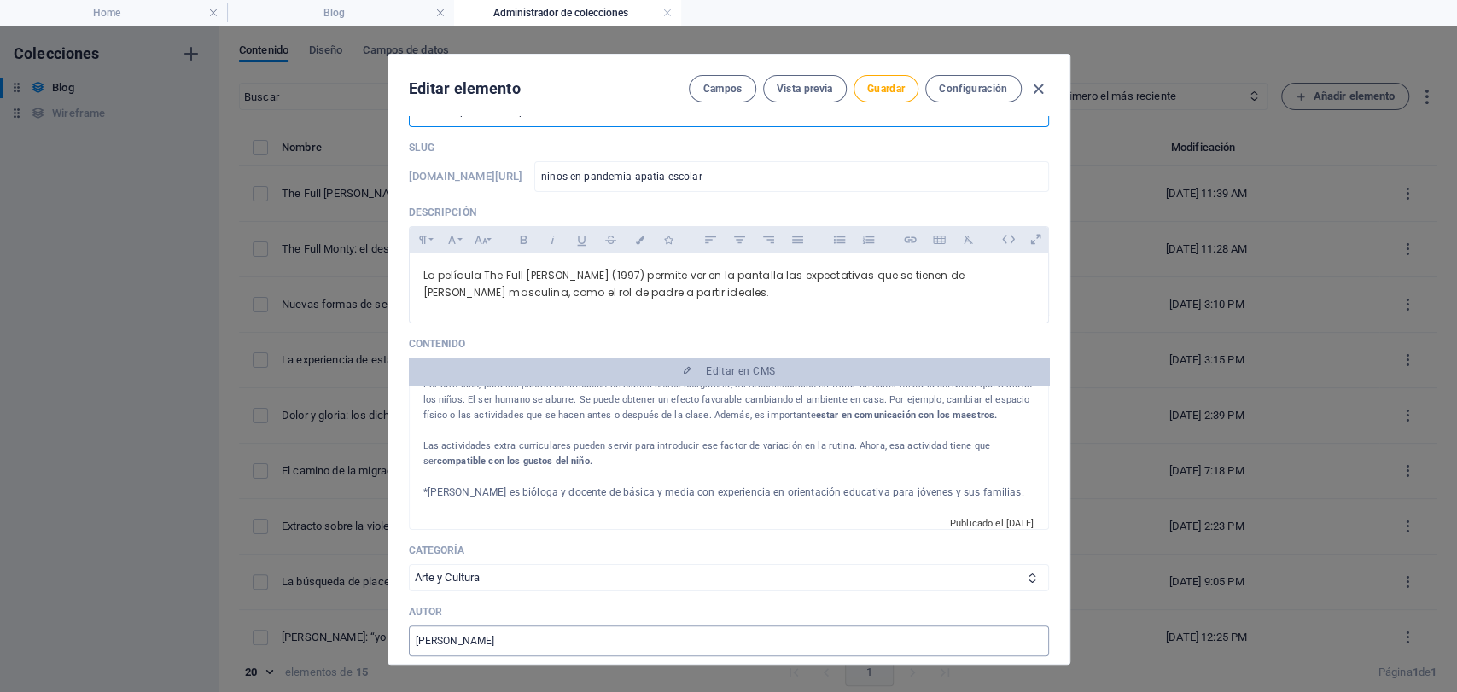
scroll to position [95, 0]
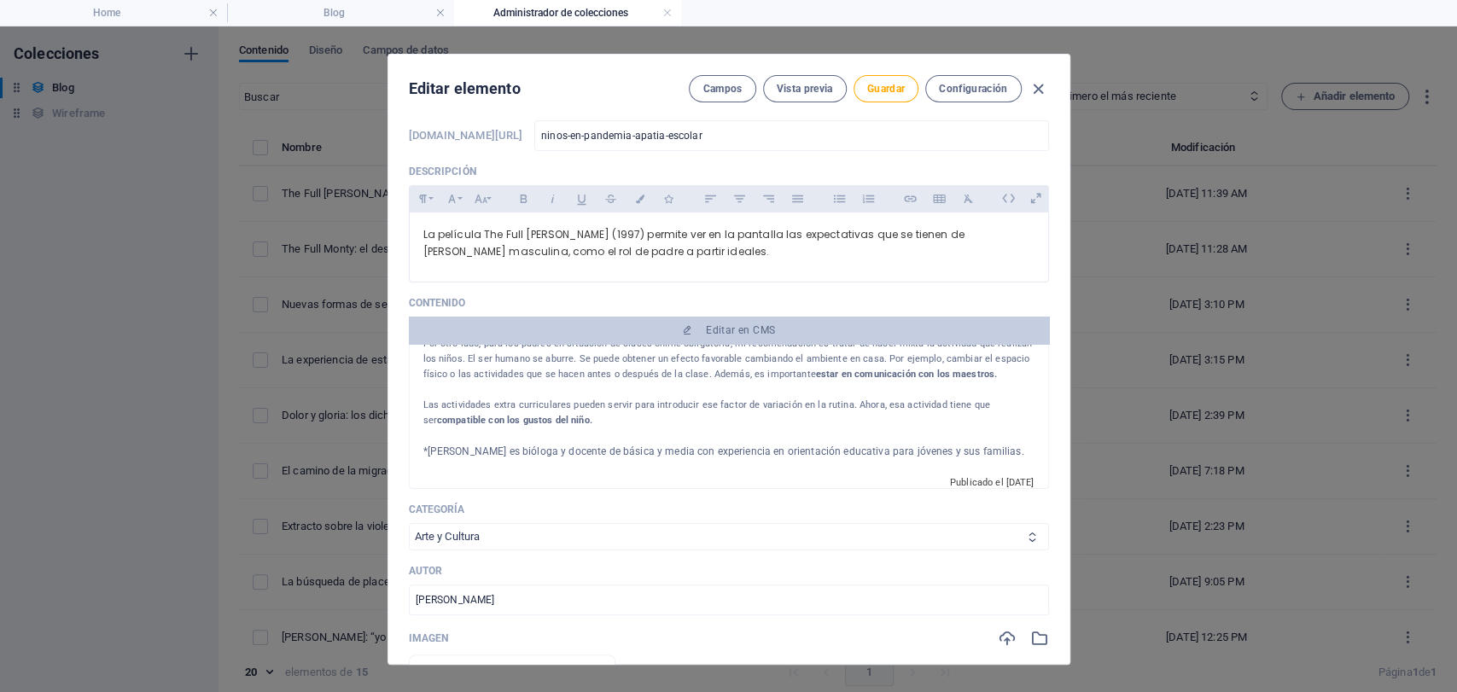
click at [551, 532] on select "Infancia y Adolescencia Sujeto y Sociedad Arte y Cultura Familia" at bounding box center [729, 536] width 640 height 27
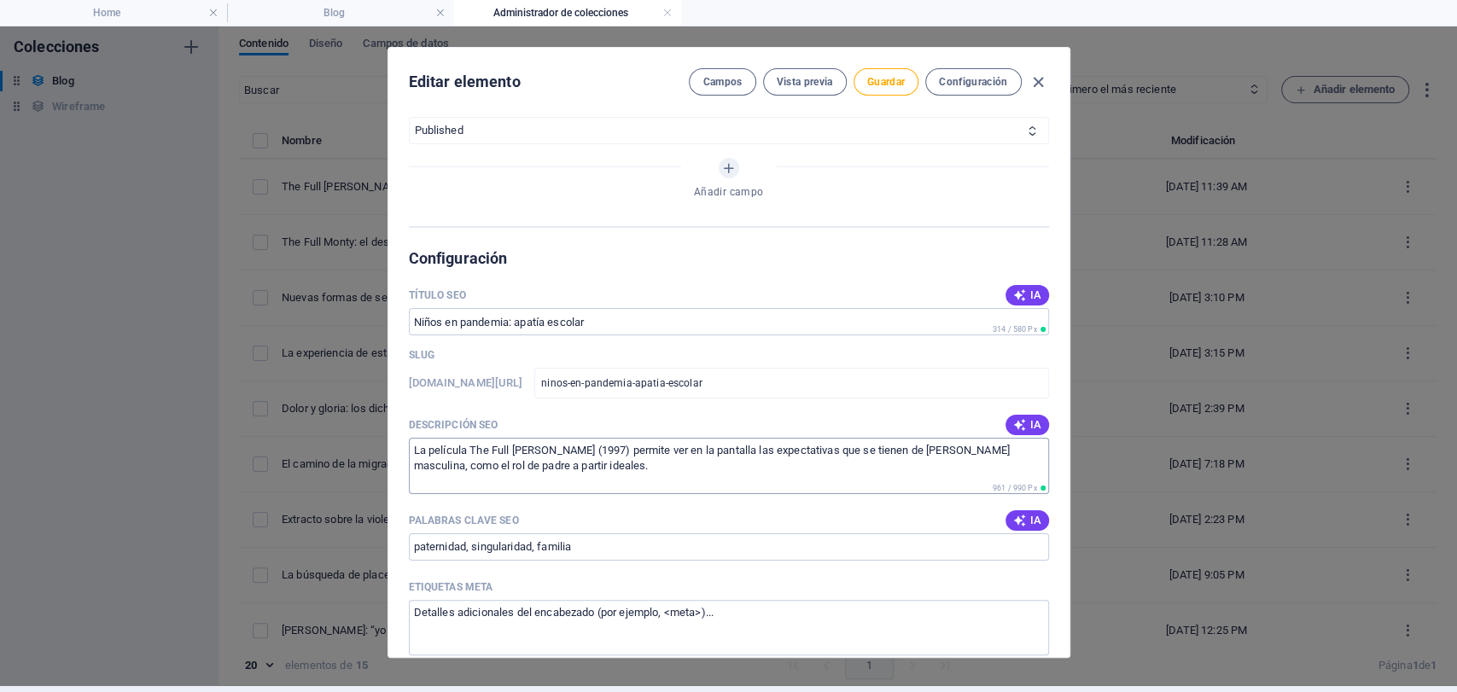
scroll to position [948, 0]
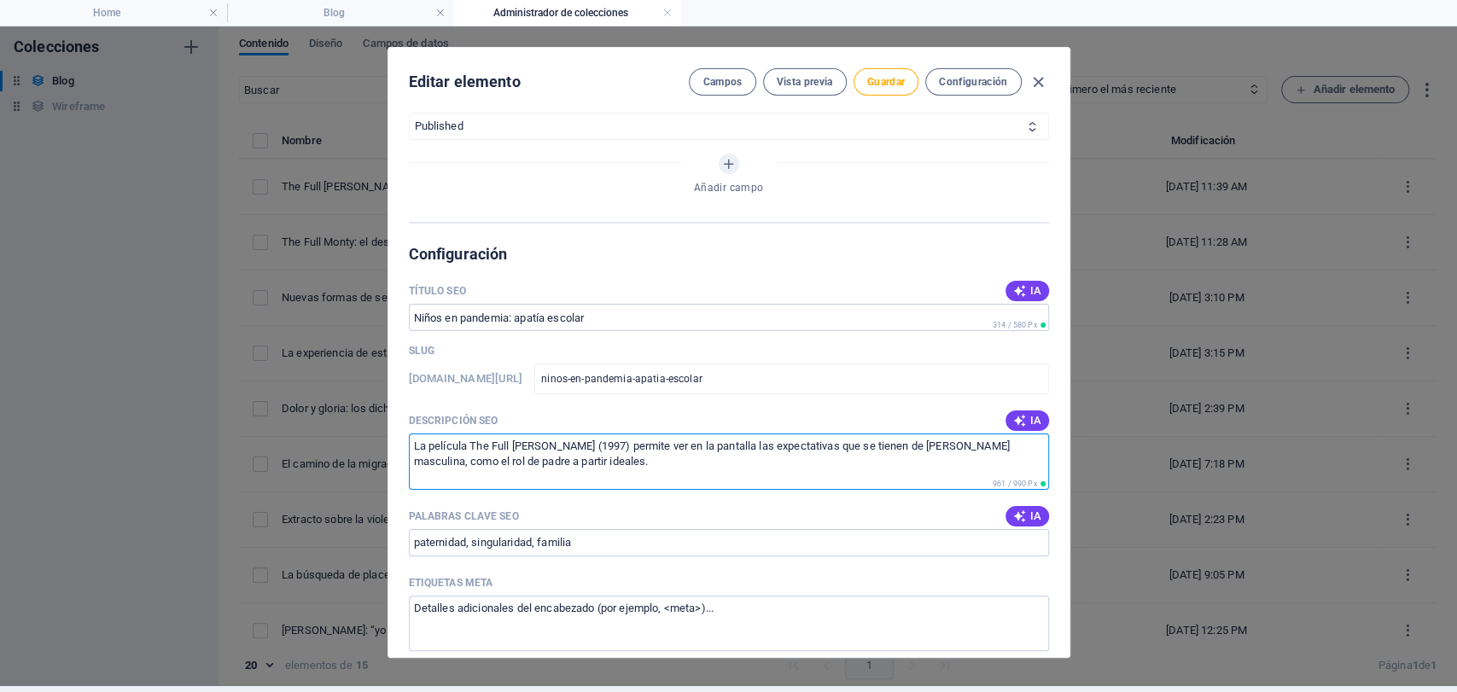
drag, startPoint x: 580, startPoint y: 465, endPoint x: 338, endPoint y: 449, distance: 243.0
click at [338, 449] on div "Editar elemento [PERSON_NAME] Vista previa Guardar Configuración Name Niños en …" at bounding box center [728, 353] width 1457 height 666
paste textarea "Al recoger inquietudes frecuentes de nuestros lectores, decidimos realizar una …"
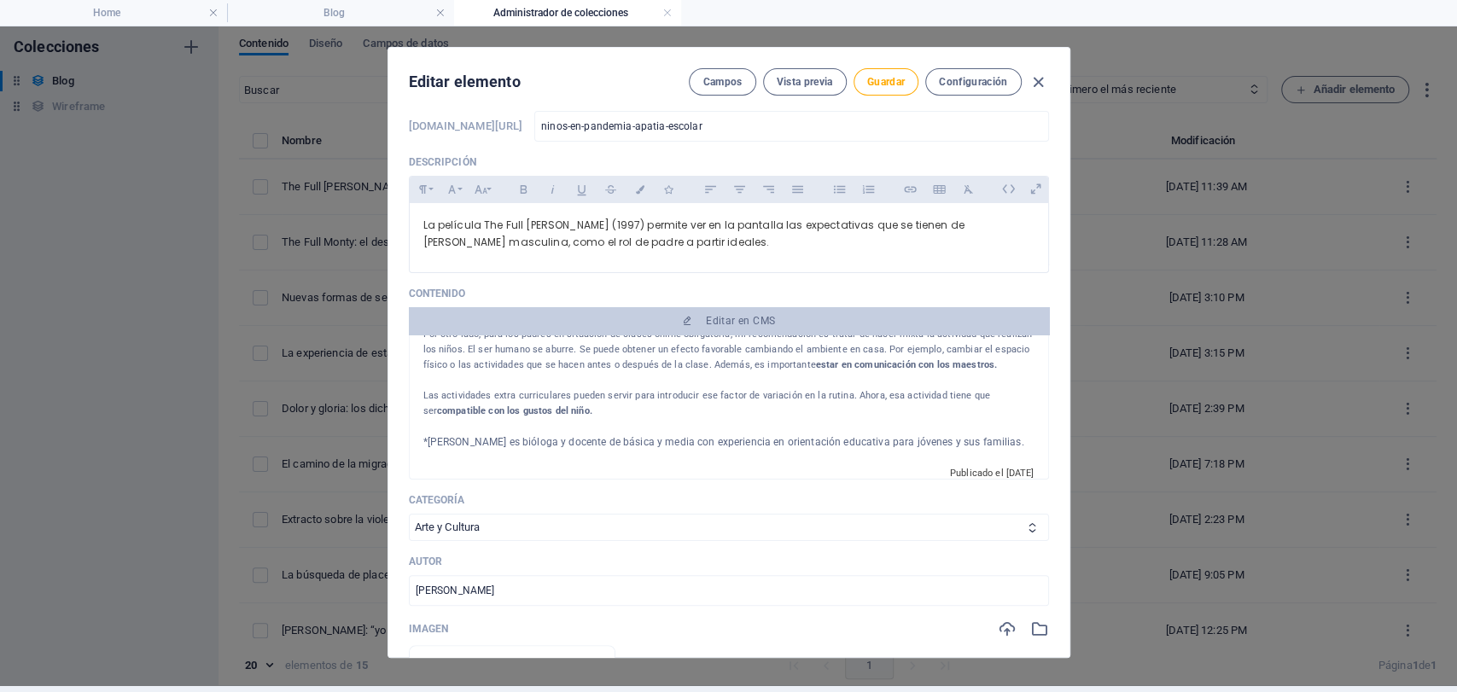
scroll to position [95, 0]
type textarea "Al recoger inquietudes frecuentes de nuestros lectores, decidimos realizar una …"
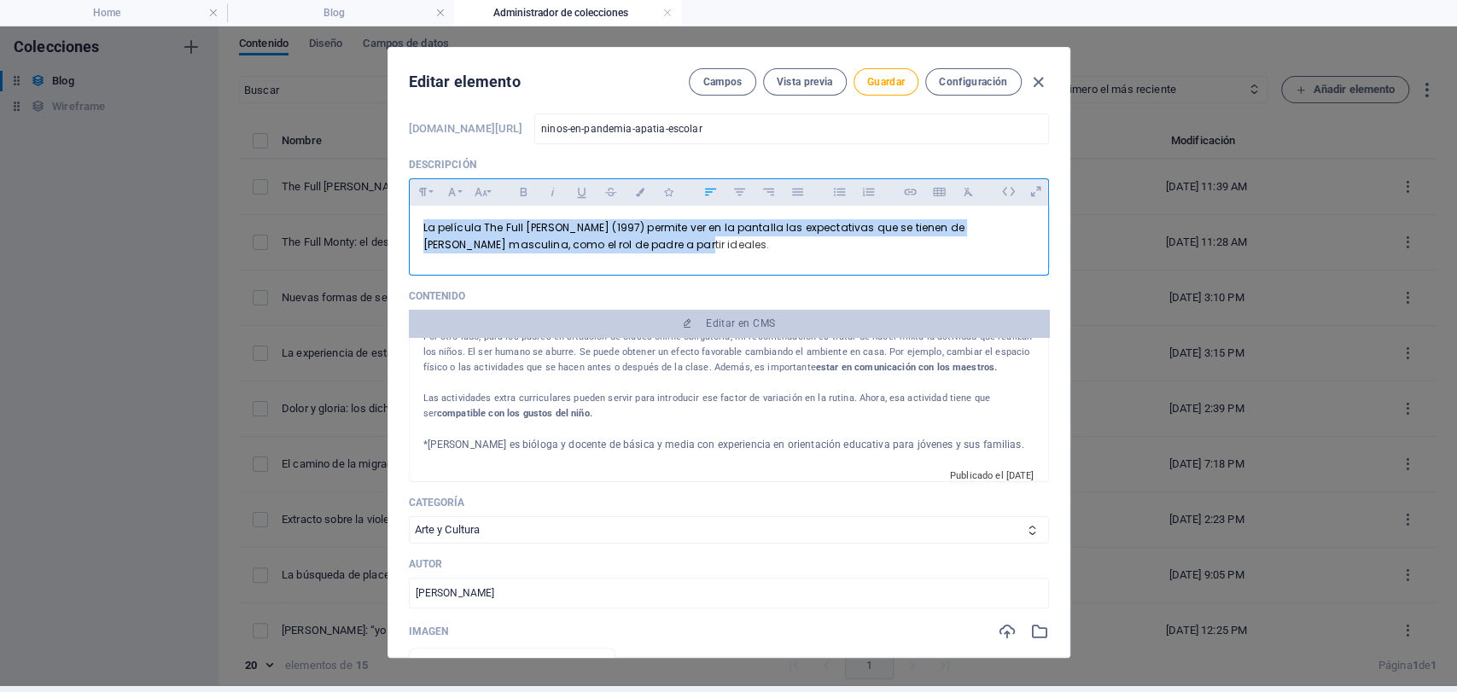
drag, startPoint x: 621, startPoint y: 238, endPoint x: 270, endPoint y: 178, distance: 356.7
click at [270, 178] on div "Editar elemento [PERSON_NAME] Vista previa Guardar Configuración Name Niños en …" at bounding box center [728, 353] width 1457 height 666
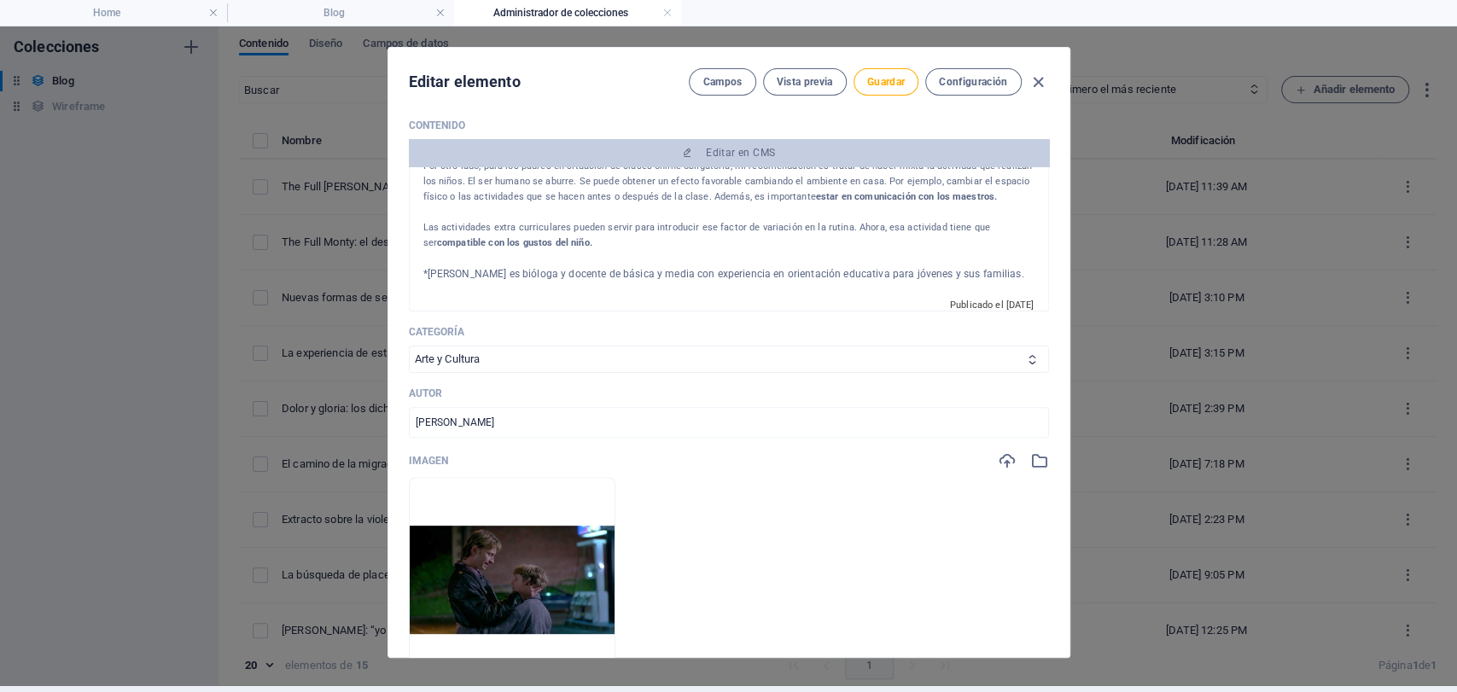
scroll to position [284, 0]
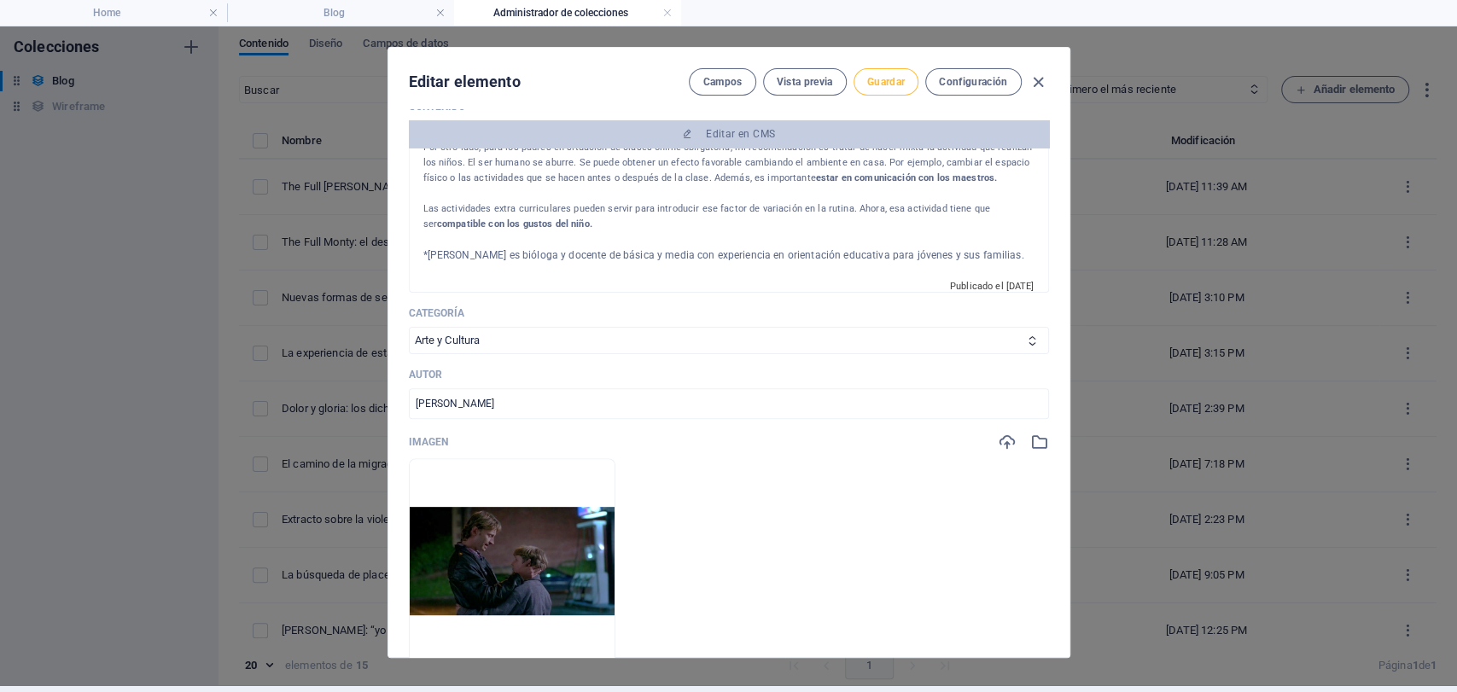
click at [867, 93] on button "Guardar" at bounding box center [886, 81] width 65 height 27
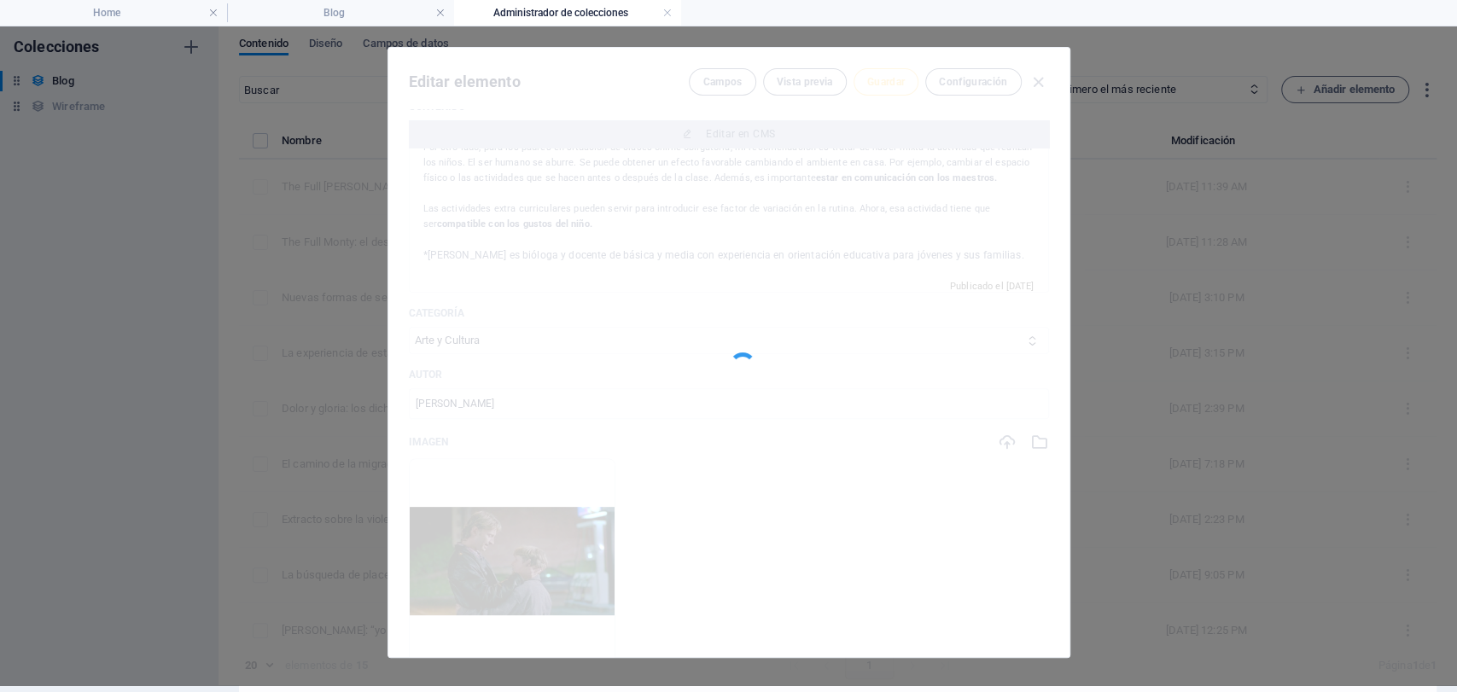
type input "ninos-en-pandemia-apatia-escolar"
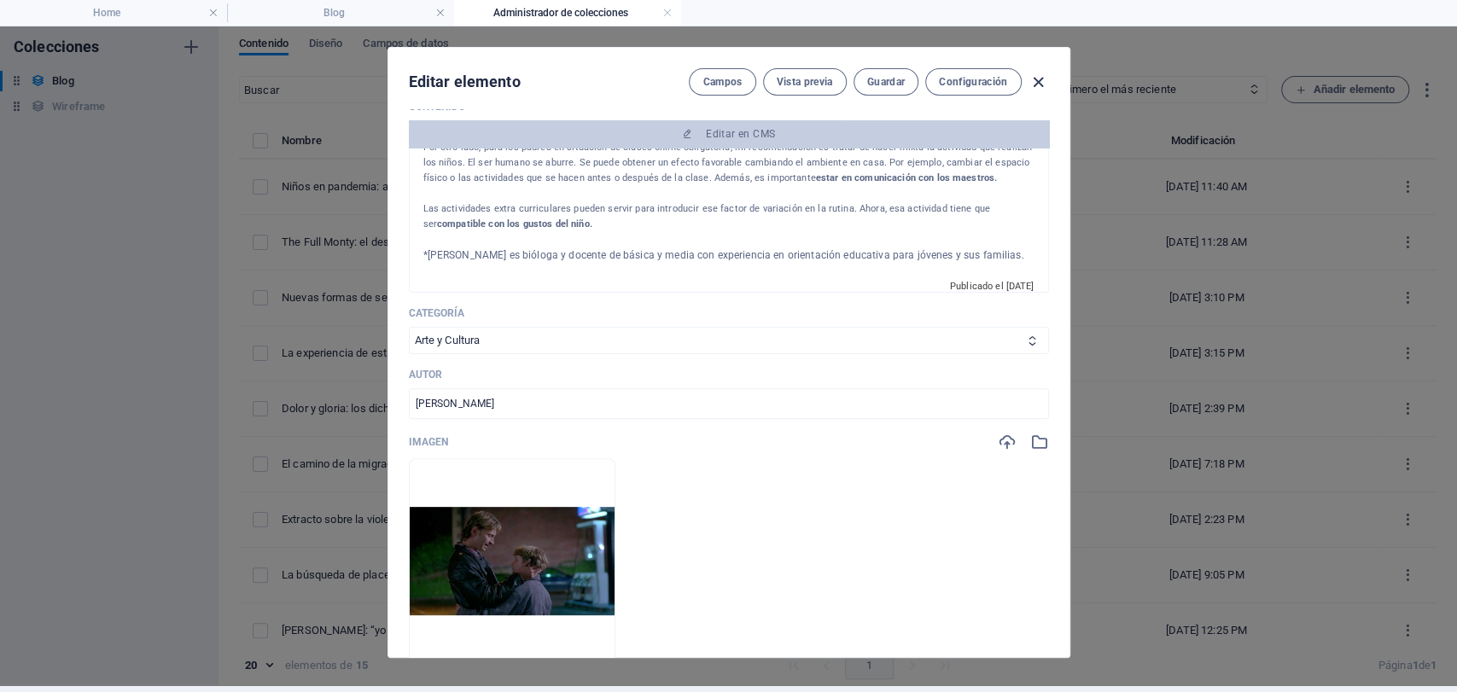
click at [1035, 76] on icon "button" at bounding box center [1039, 83] width 20 height 20
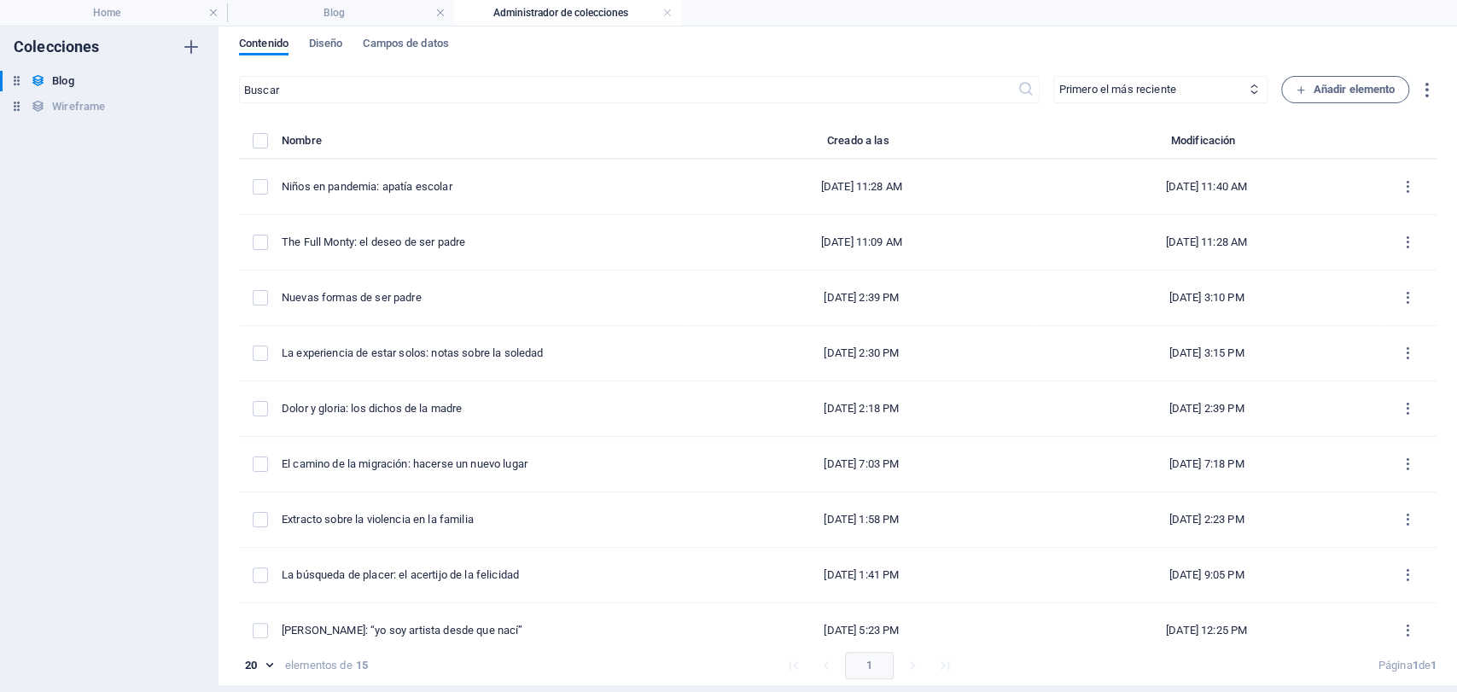
scroll to position [0, 0]
click at [403, 38] on span "Campos de datos" at bounding box center [405, 45] width 85 height 24
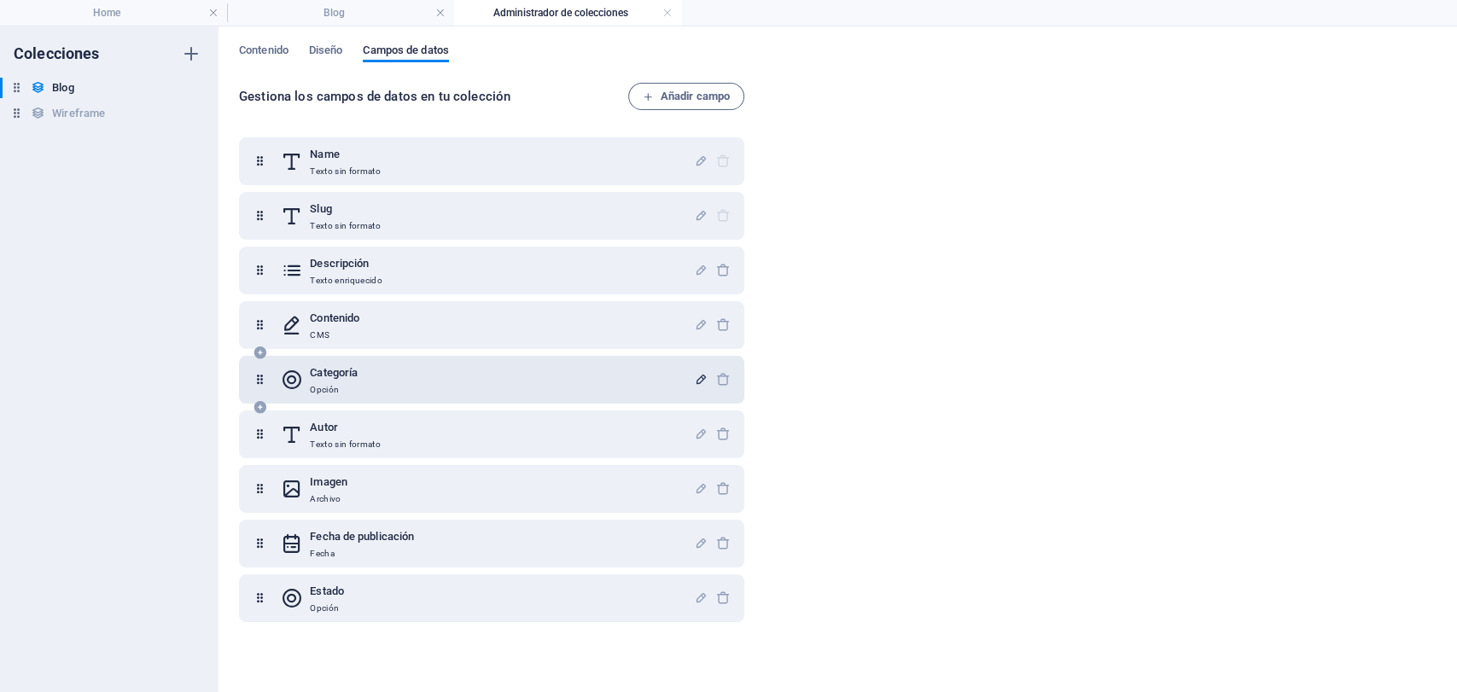
click at [697, 381] on icon "button" at bounding box center [701, 379] width 15 height 15
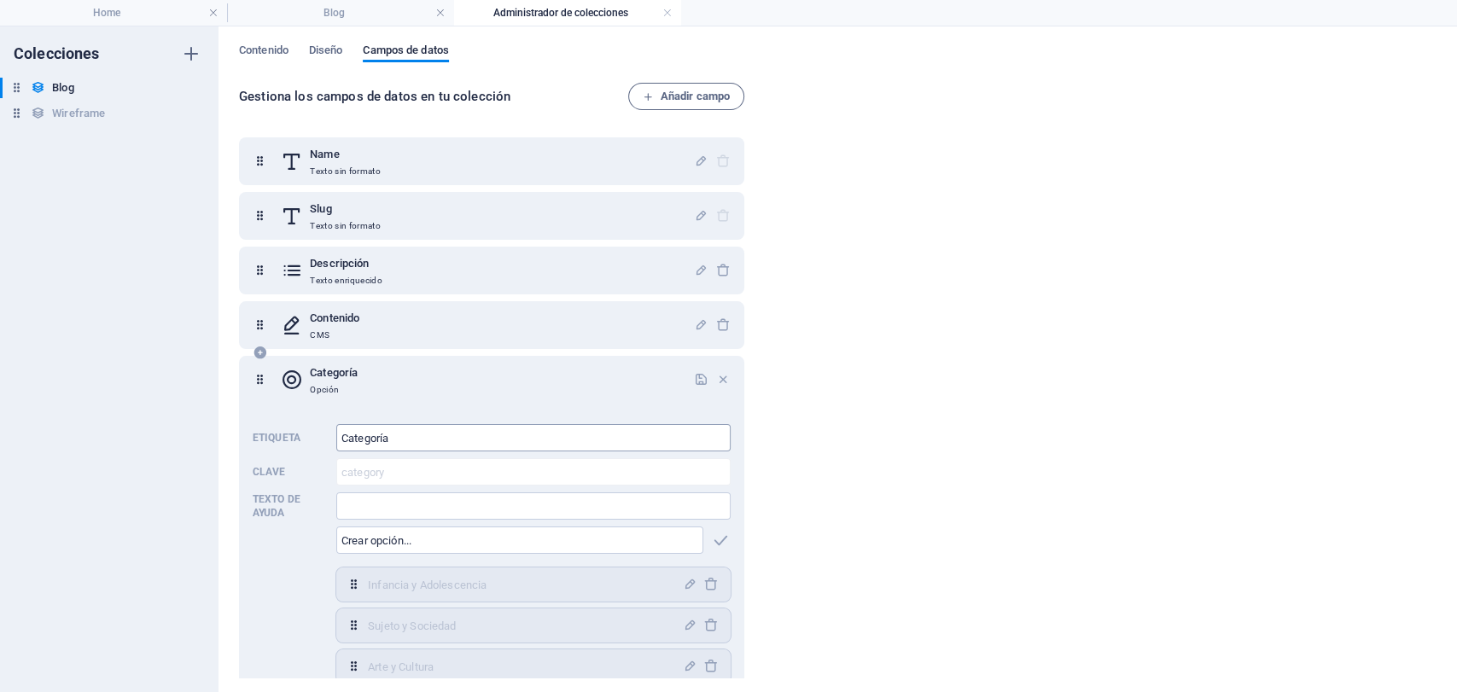
scroll to position [190, 0]
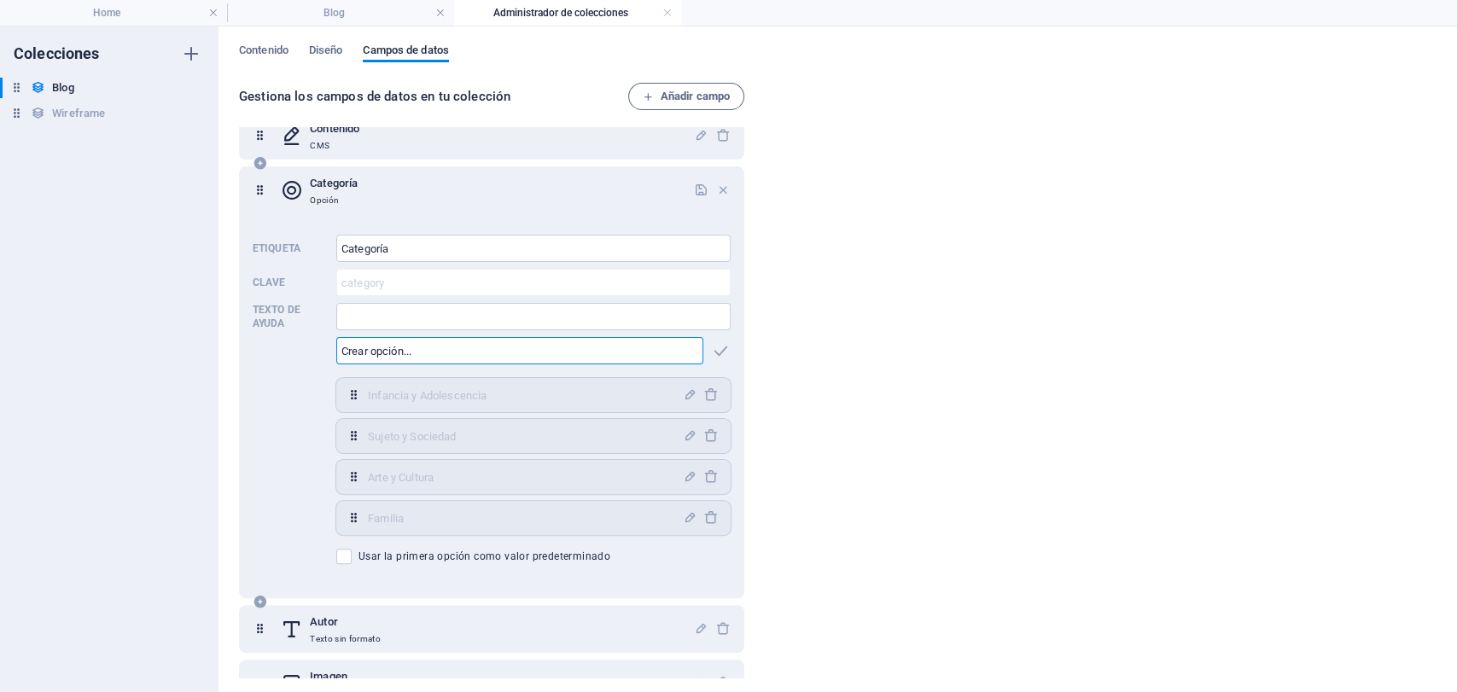
drag, startPoint x: 429, startPoint y: 354, endPoint x: 349, endPoint y: 354, distance: 79.4
click at [349, 354] on input "text" at bounding box center [519, 350] width 367 height 27
type input "Educación"
click at [711, 351] on icon "button" at bounding box center [721, 351] width 20 height 20
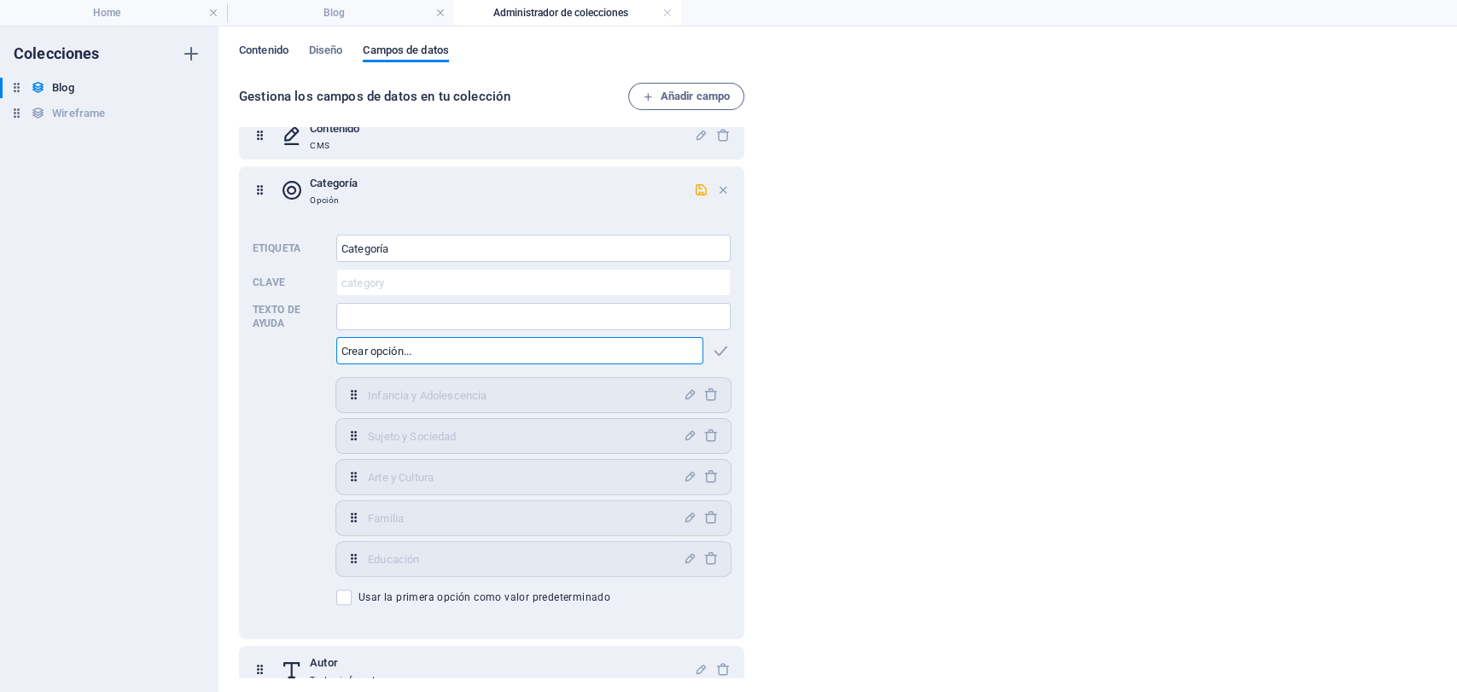
click at [266, 45] on span "Contenido" at bounding box center [264, 52] width 50 height 24
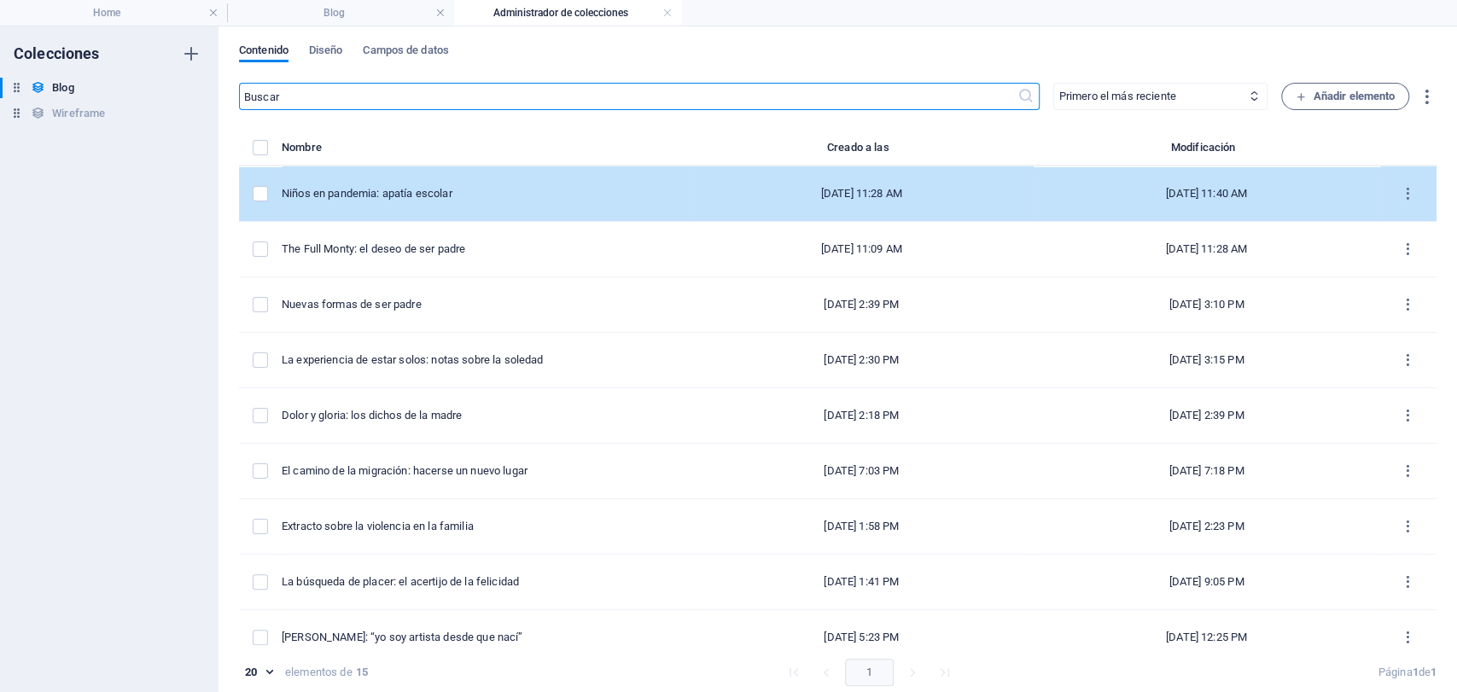
click at [509, 199] on div "Niños en pandemia: apatía escolar" at bounding box center [479, 193] width 394 height 15
select select "Arte y Cultura"
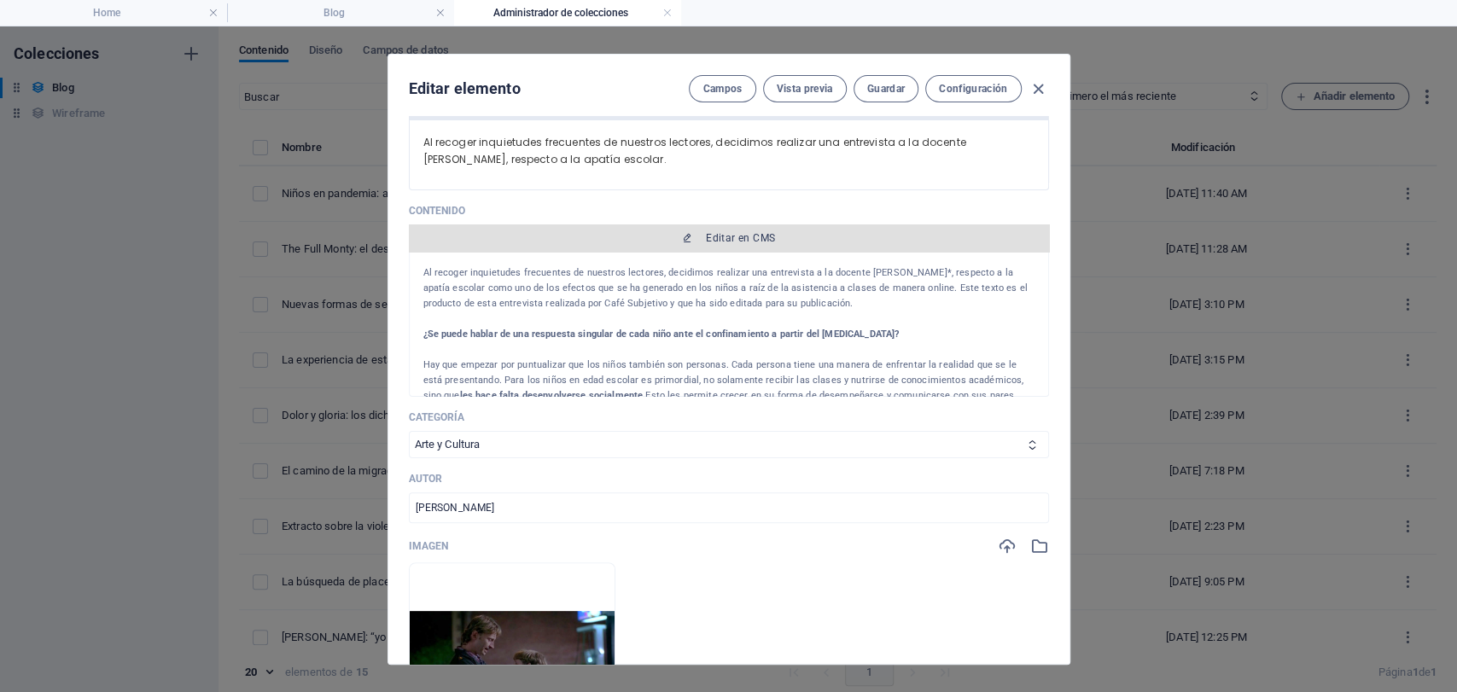
scroll to position [284, 0]
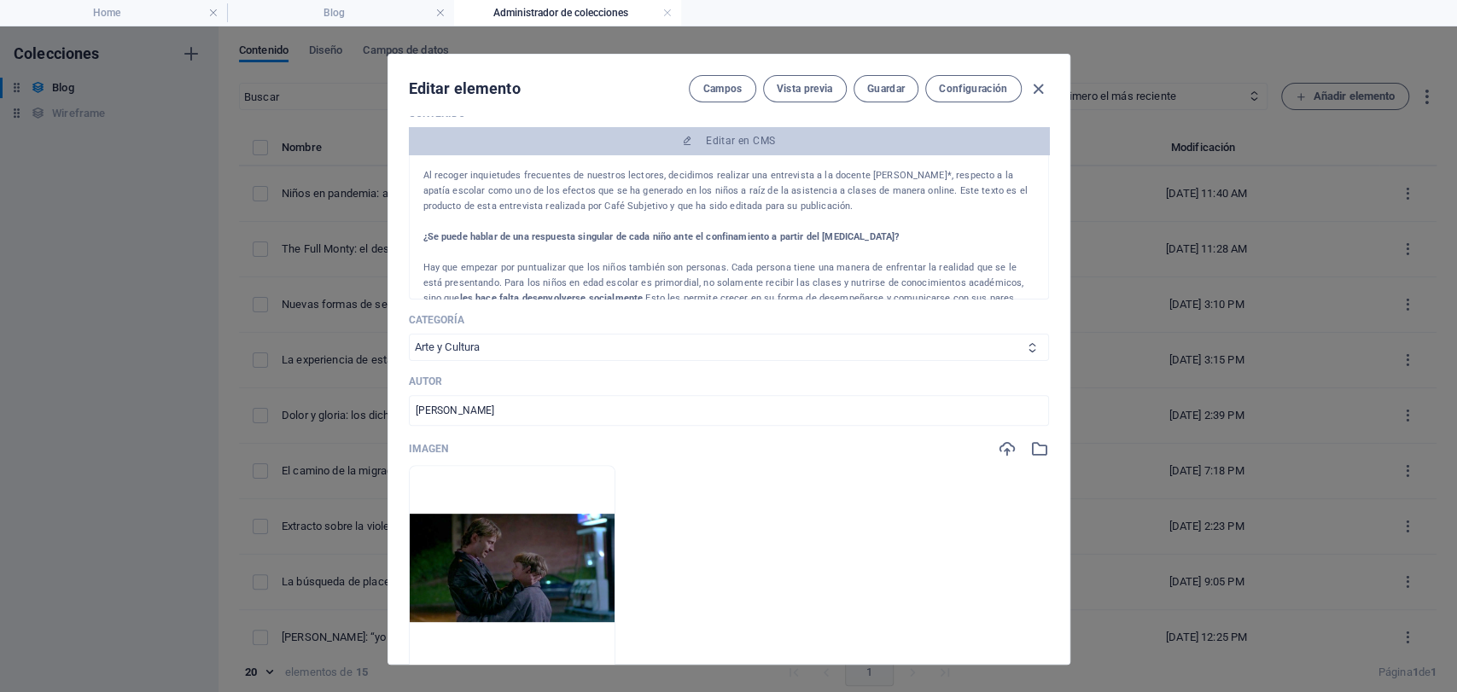
click at [497, 353] on select "Infancia y Adolescencia Sujeto y Sociedad Arte y Cultura Familia" at bounding box center [729, 347] width 640 height 27
click at [1027, 347] on icon at bounding box center [1032, 347] width 11 height 11
click at [944, 347] on select "Infancia y Adolescencia Sujeto y Sociedad Arte y Cultura Familia" at bounding box center [729, 347] width 640 height 27
click at [1040, 85] on icon "button" at bounding box center [1039, 89] width 20 height 20
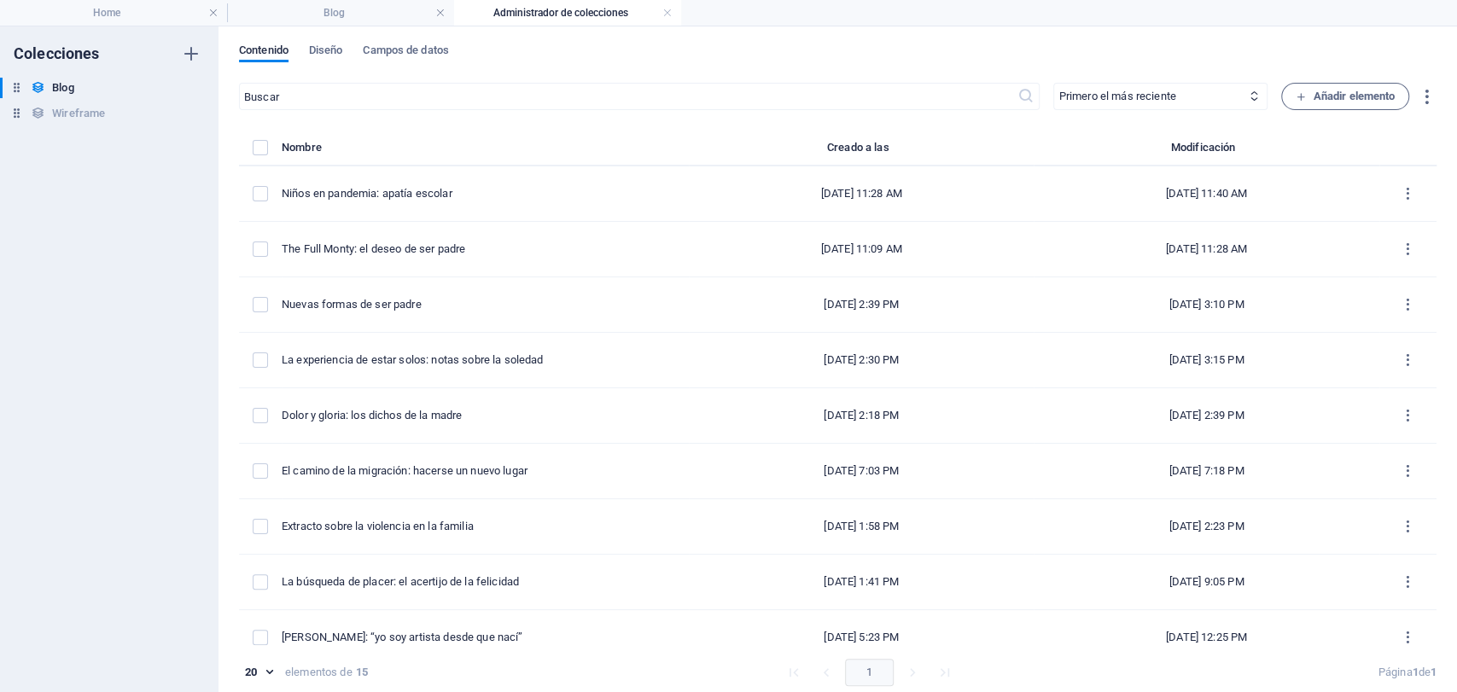
type input "[DATE]"
type input "ninos-en-pandemia-apatia-escolar"
click at [391, 42] on div "Contenido Diseño Campos de datos ​ Primero el más reciente Primero el más antig…" at bounding box center [838, 359] width 1239 height 666
click at [403, 53] on span "Campos de datos" at bounding box center [405, 52] width 85 height 24
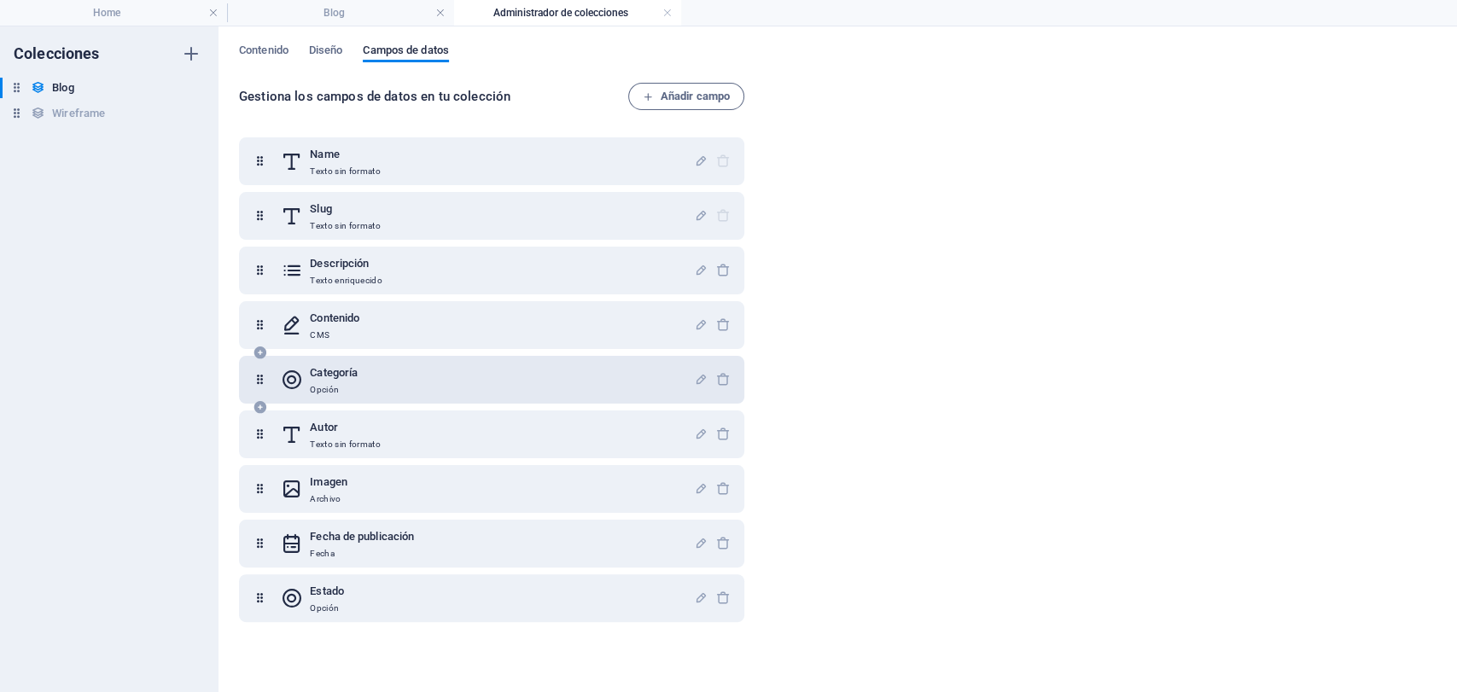
click at [417, 395] on div "Categoría Opción" at bounding box center [487, 380] width 413 height 34
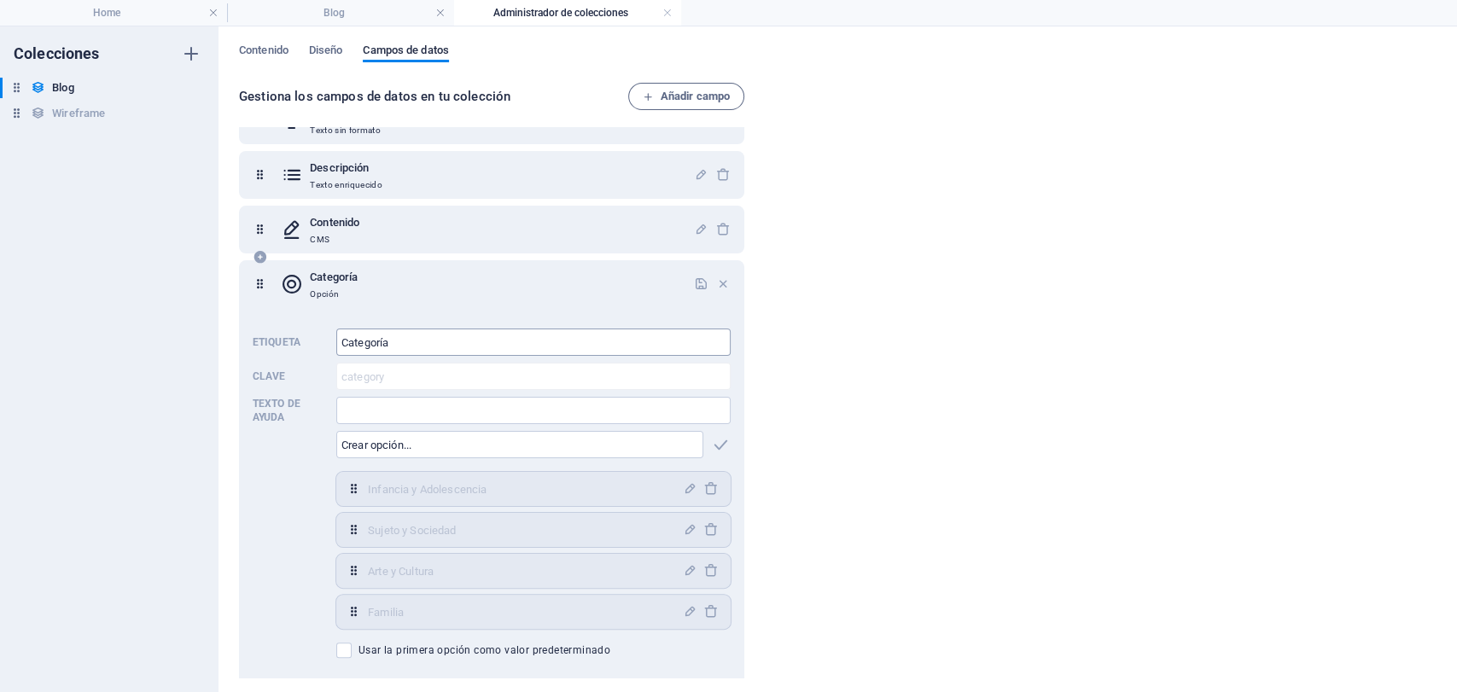
scroll to position [190, 0]
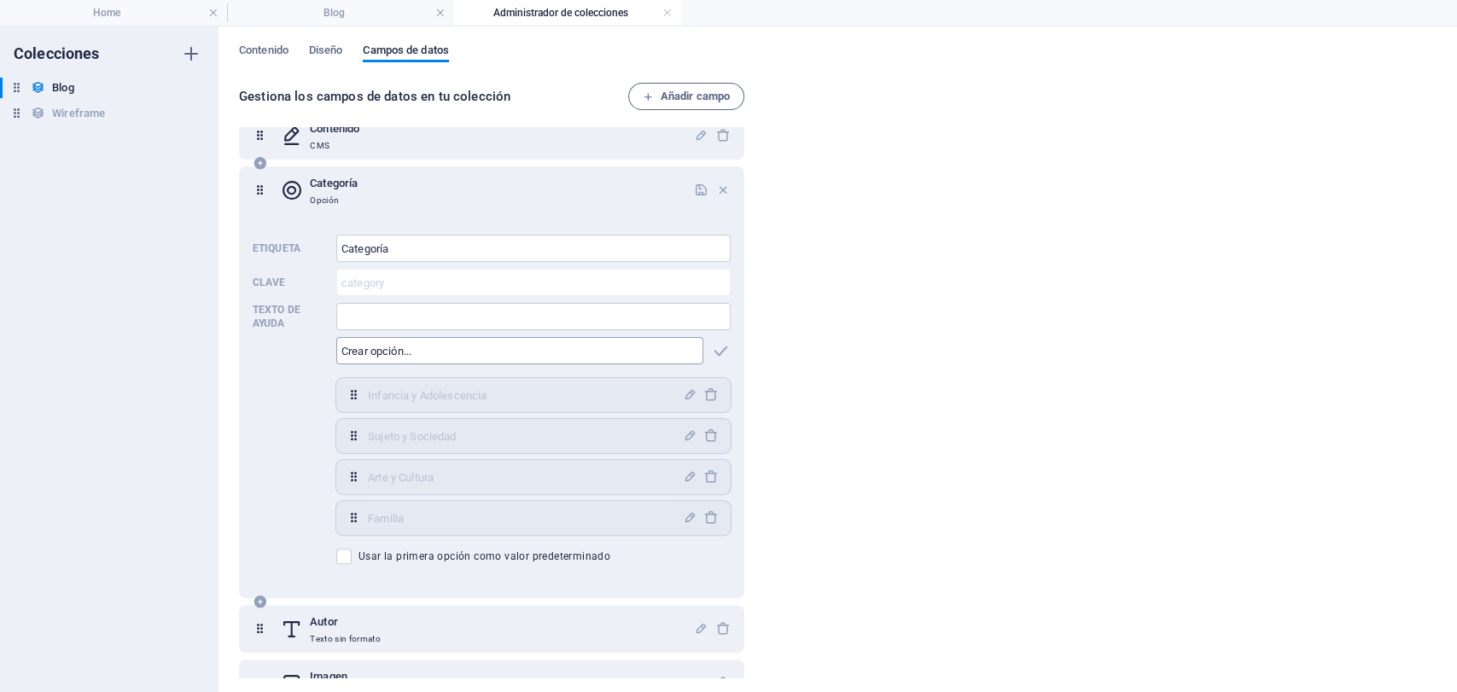
click at [497, 347] on input "text" at bounding box center [519, 350] width 367 height 27
type input "e"
type input "Educación"
click at [717, 356] on icon "button" at bounding box center [721, 351] width 20 height 20
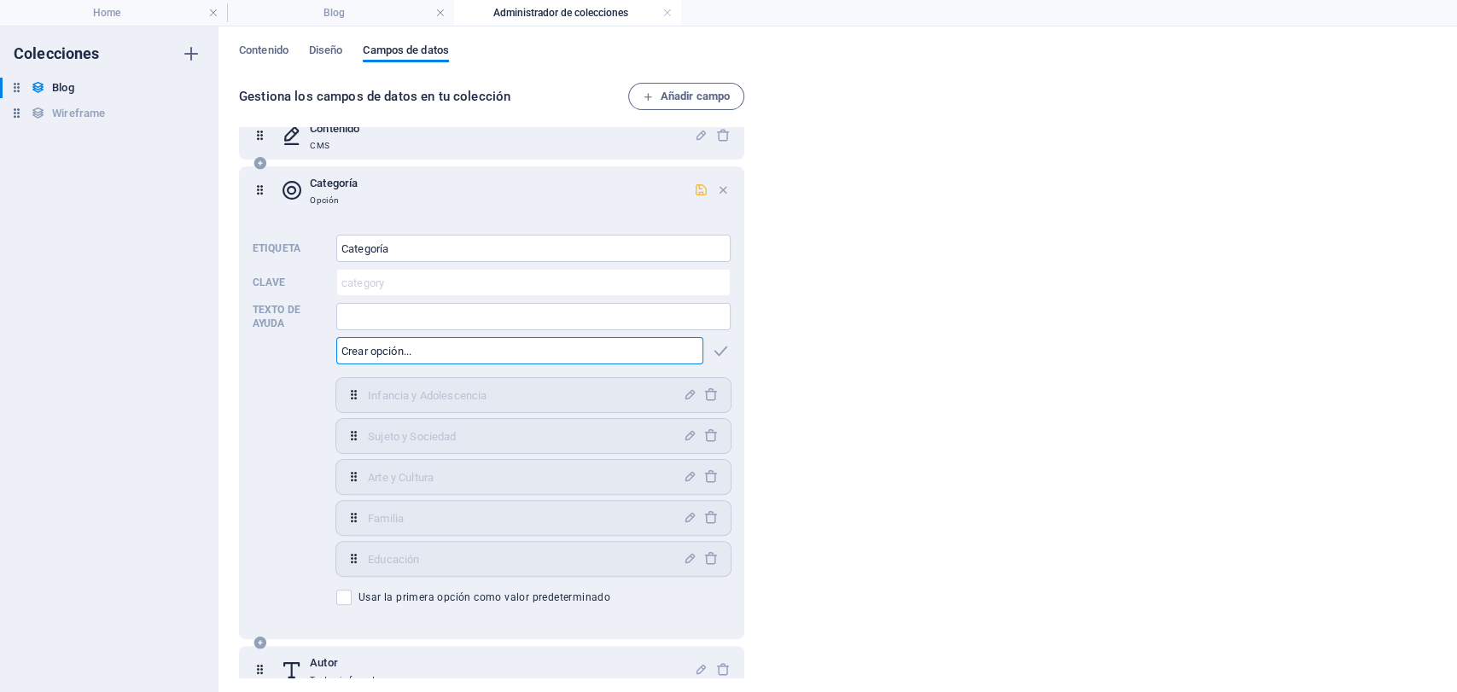
click at [697, 187] on icon "button" at bounding box center [701, 190] width 15 height 15
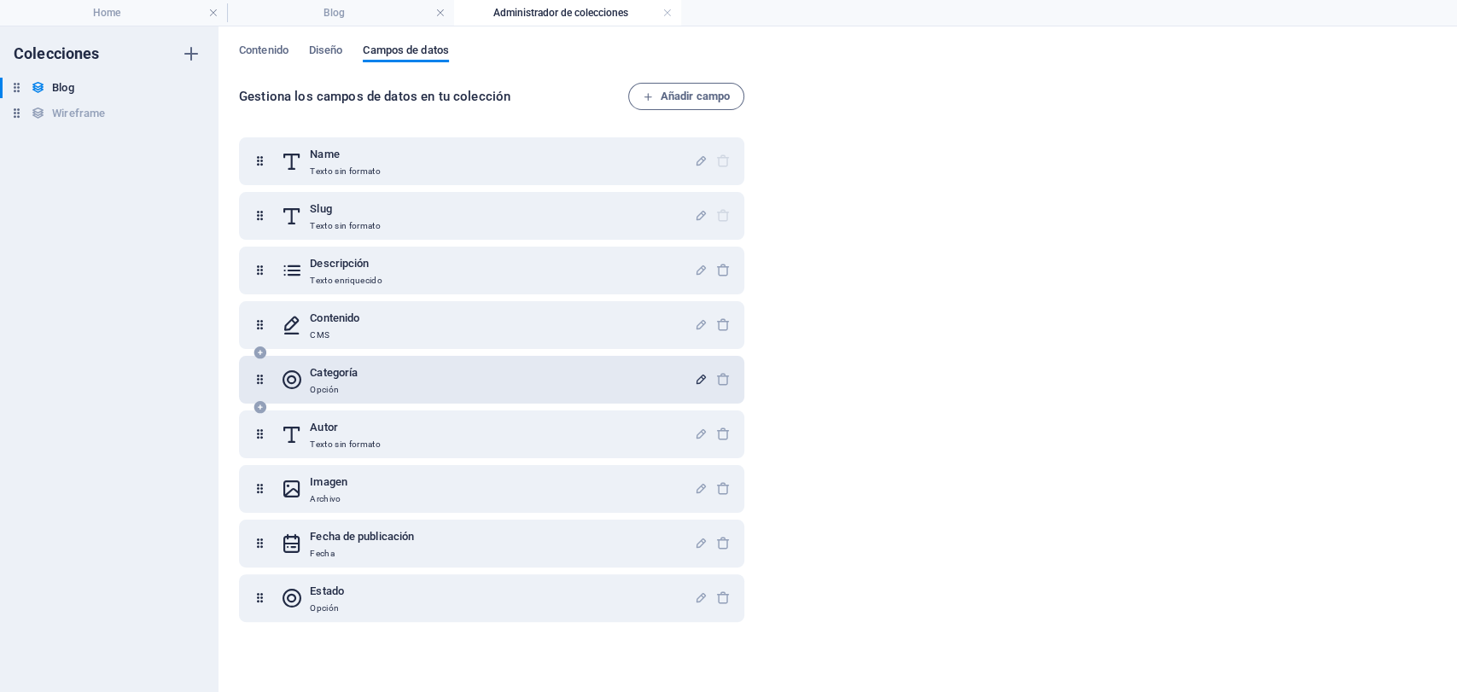
scroll to position [0, 0]
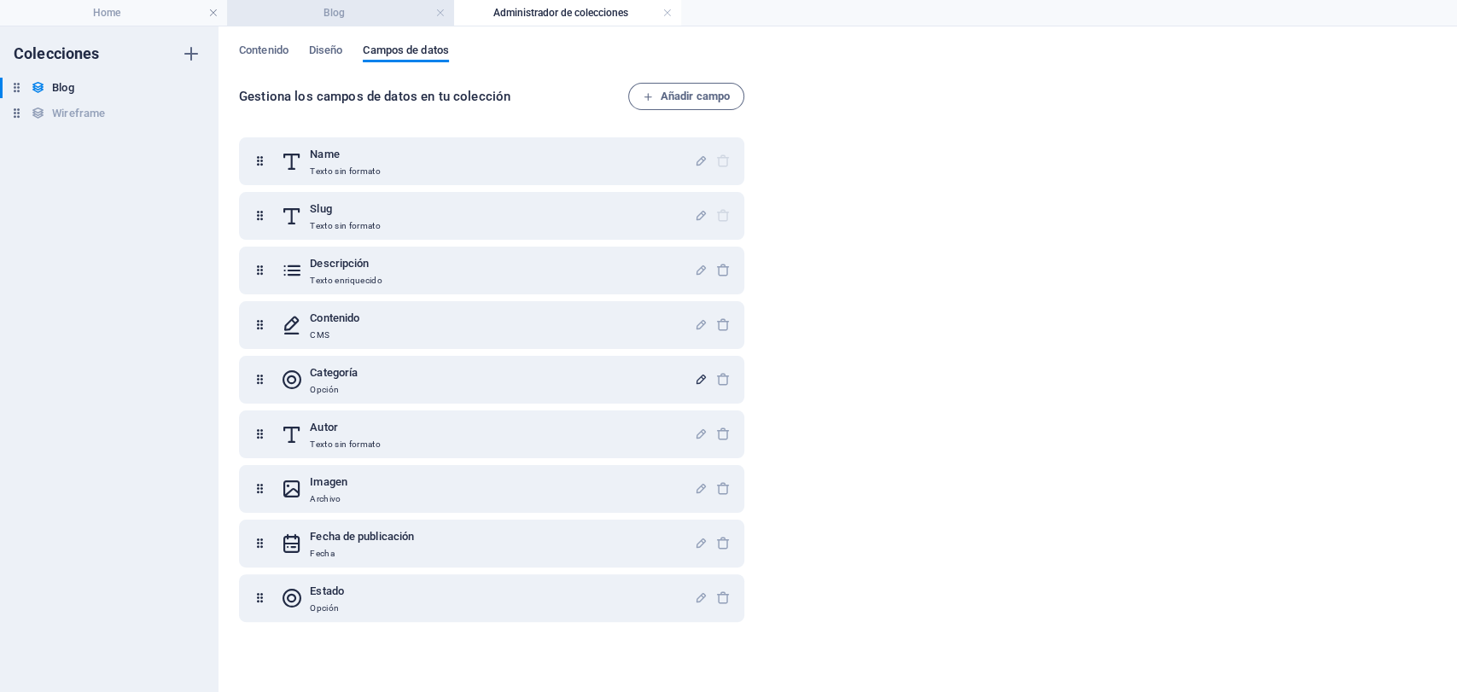
click at [375, 22] on li "Blog" at bounding box center [340, 13] width 227 height 26
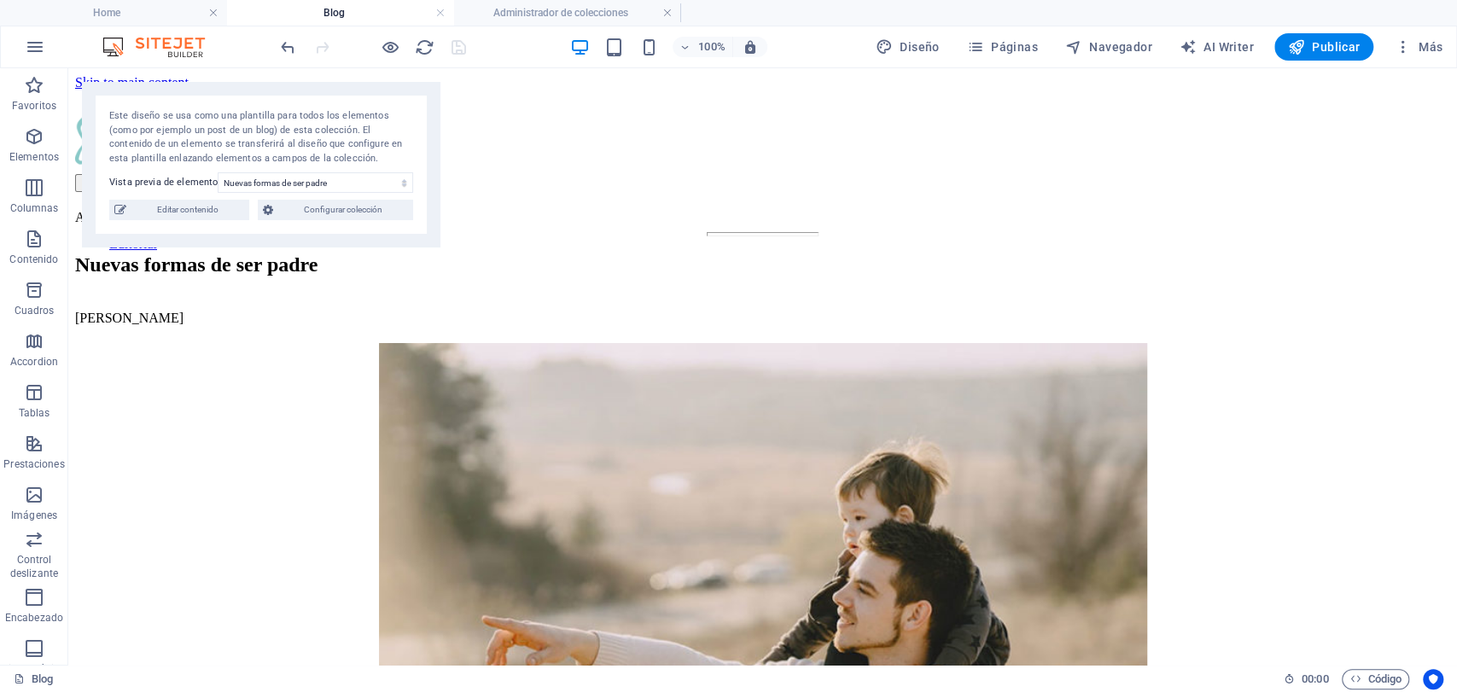
click at [537, 26] on div "100% Diseño Páginas Navegador AI Writer Publicar Más" at bounding box center [728, 46] width 1455 height 41
click at [538, 20] on h4 "Administrador de colecciones" at bounding box center [567, 12] width 227 height 19
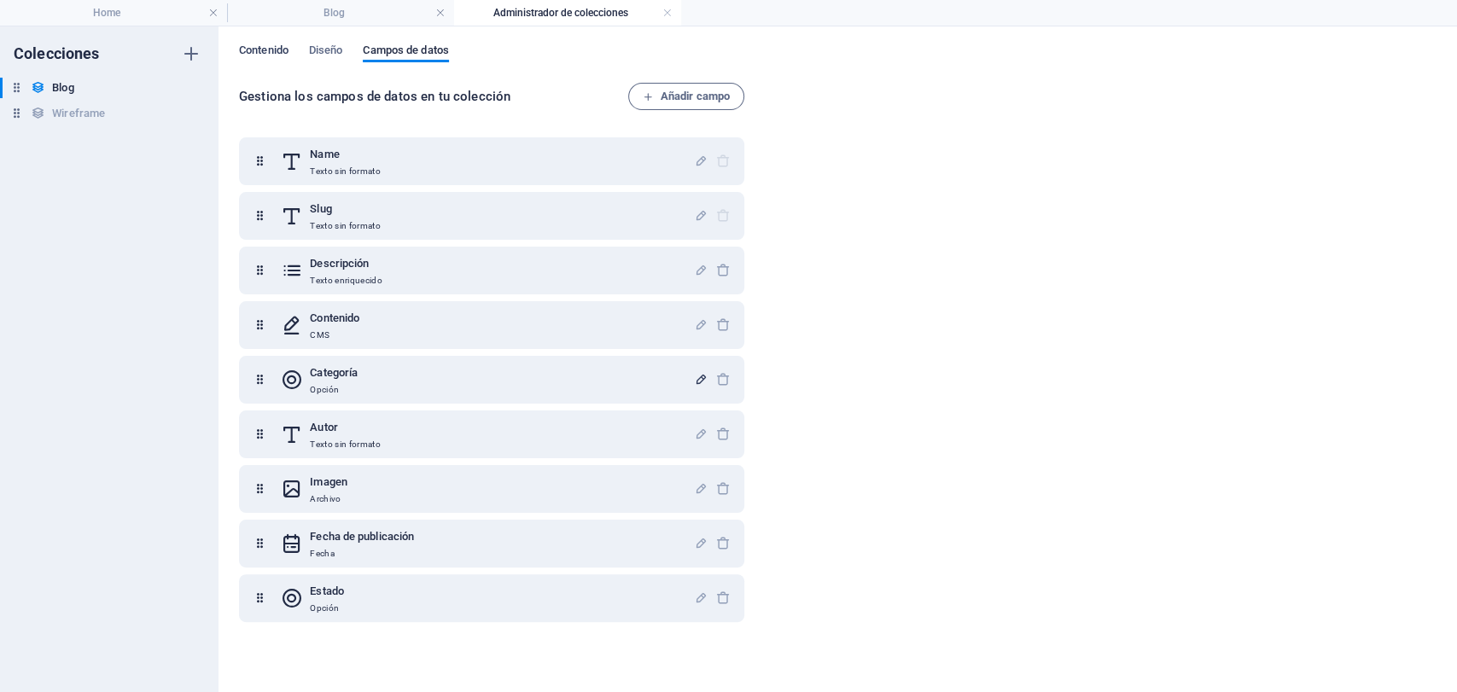
click at [267, 56] on span "Contenido" at bounding box center [264, 52] width 50 height 24
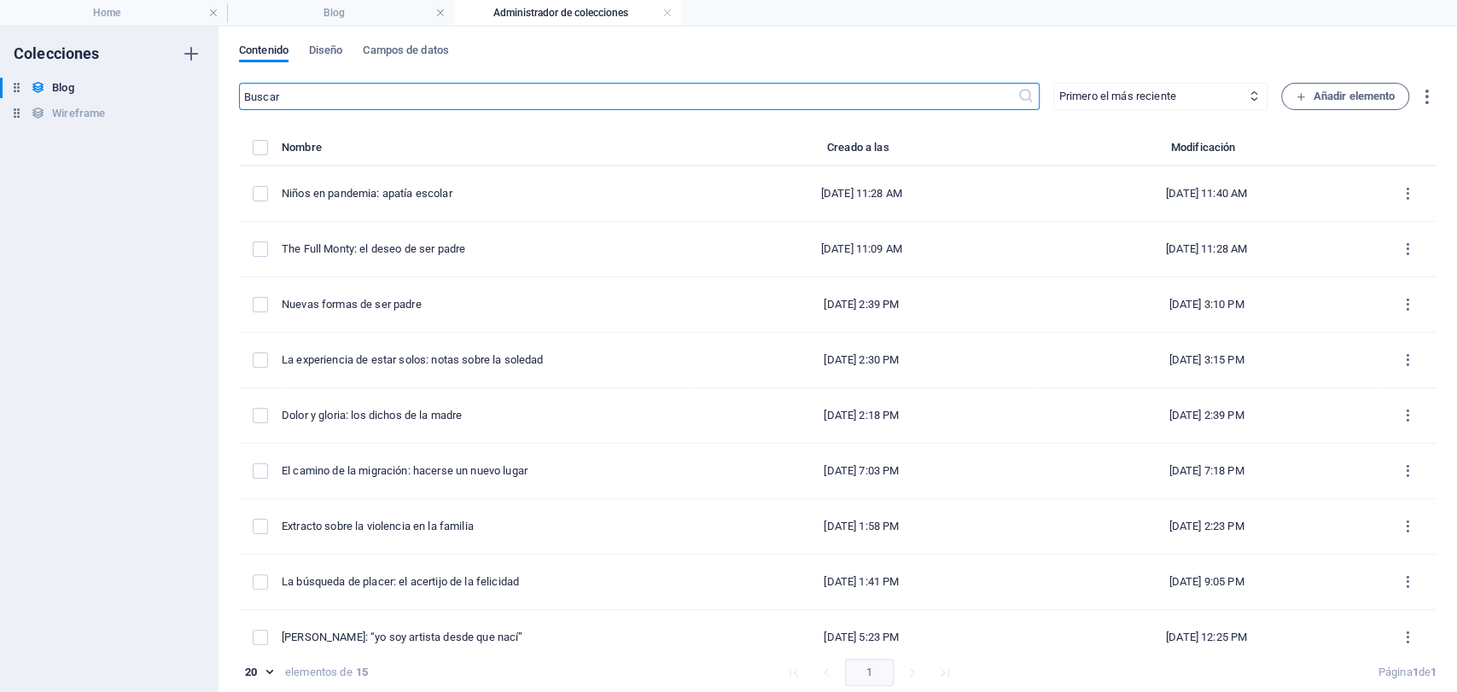
click at [423, 199] on div "Niños en pandemia: apatía escolar" at bounding box center [479, 193] width 394 height 15
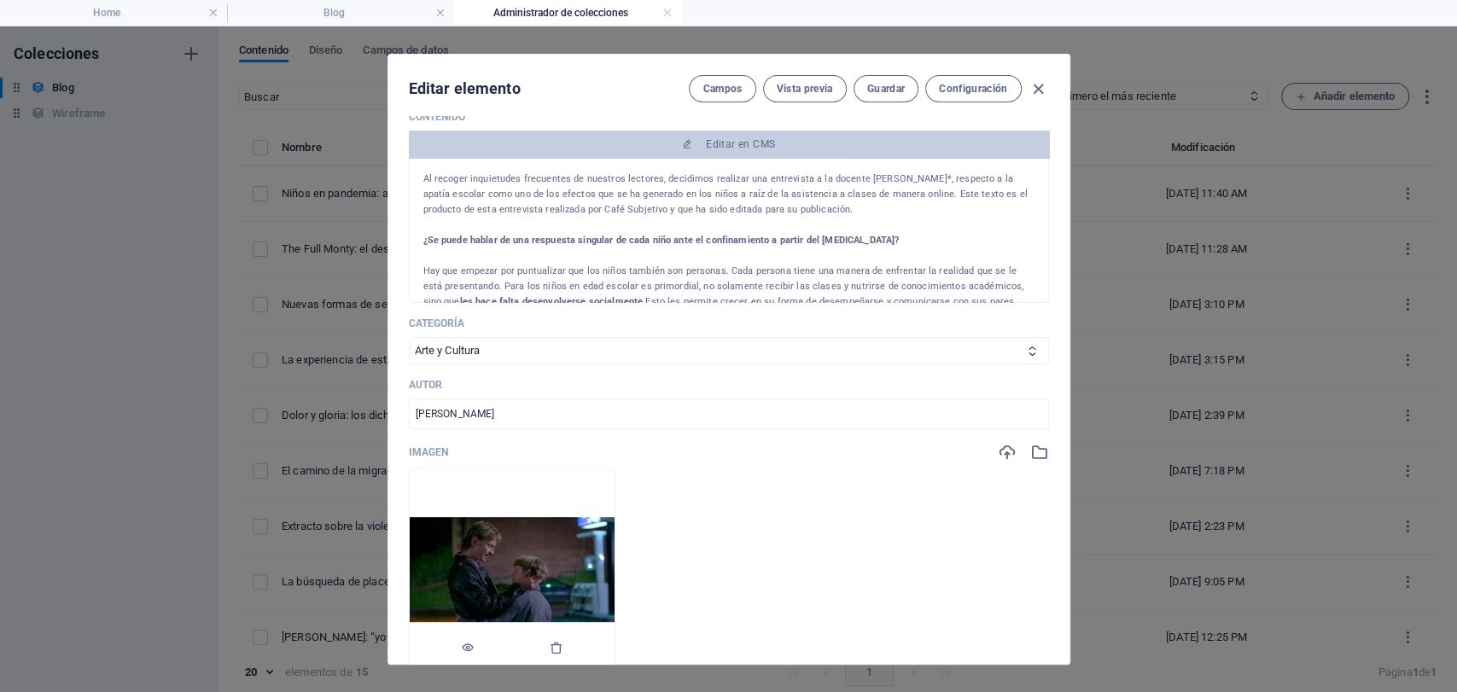
scroll to position [284, 0]
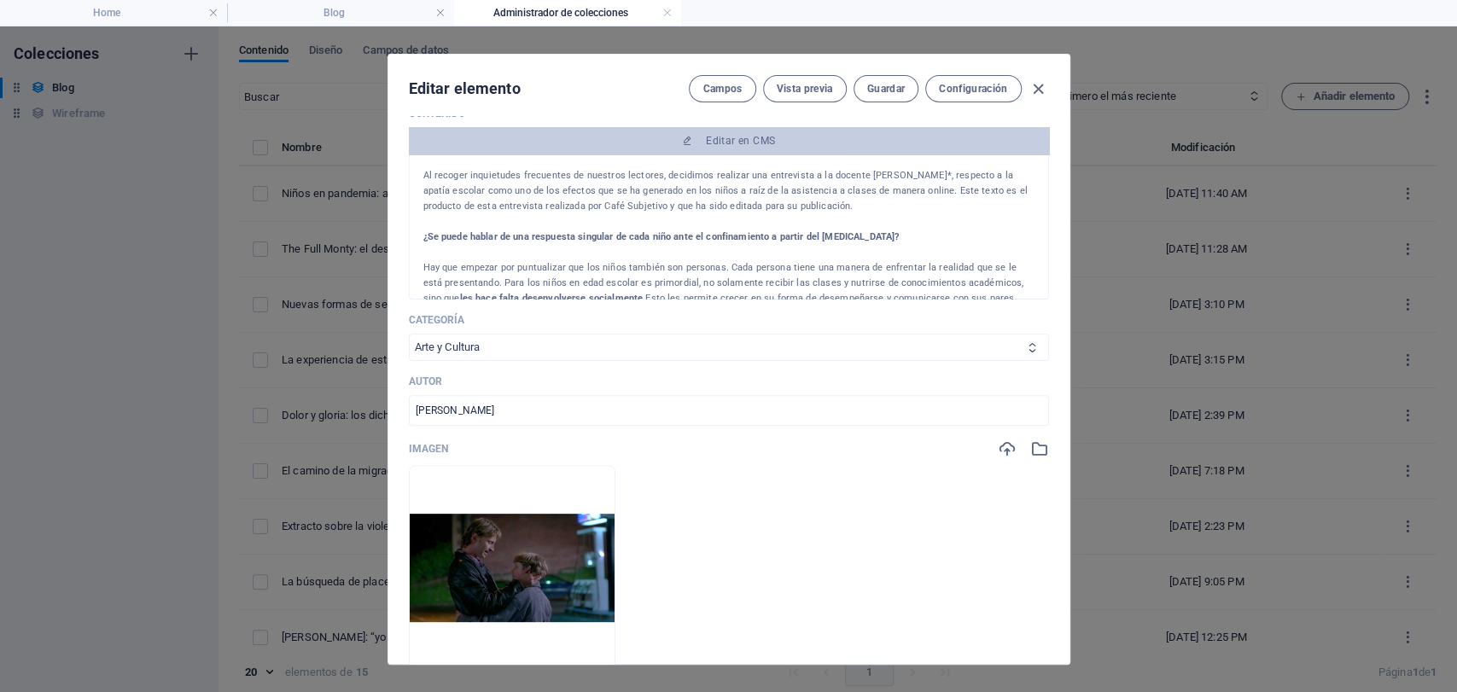
click at [469, 358] on select "Infancia y Adolescencia Sujeto y Sociedad Arte y Cultura Familia Educación" at bounding box center [729, 347] width 640 height 27
select select "Educación"
click at [409, 334] on select "Infancia y Adolescencia Sujeto y Sociedad Arte y Cultura Familia Educación" at bounding box center [729, 347] width 640 height 27
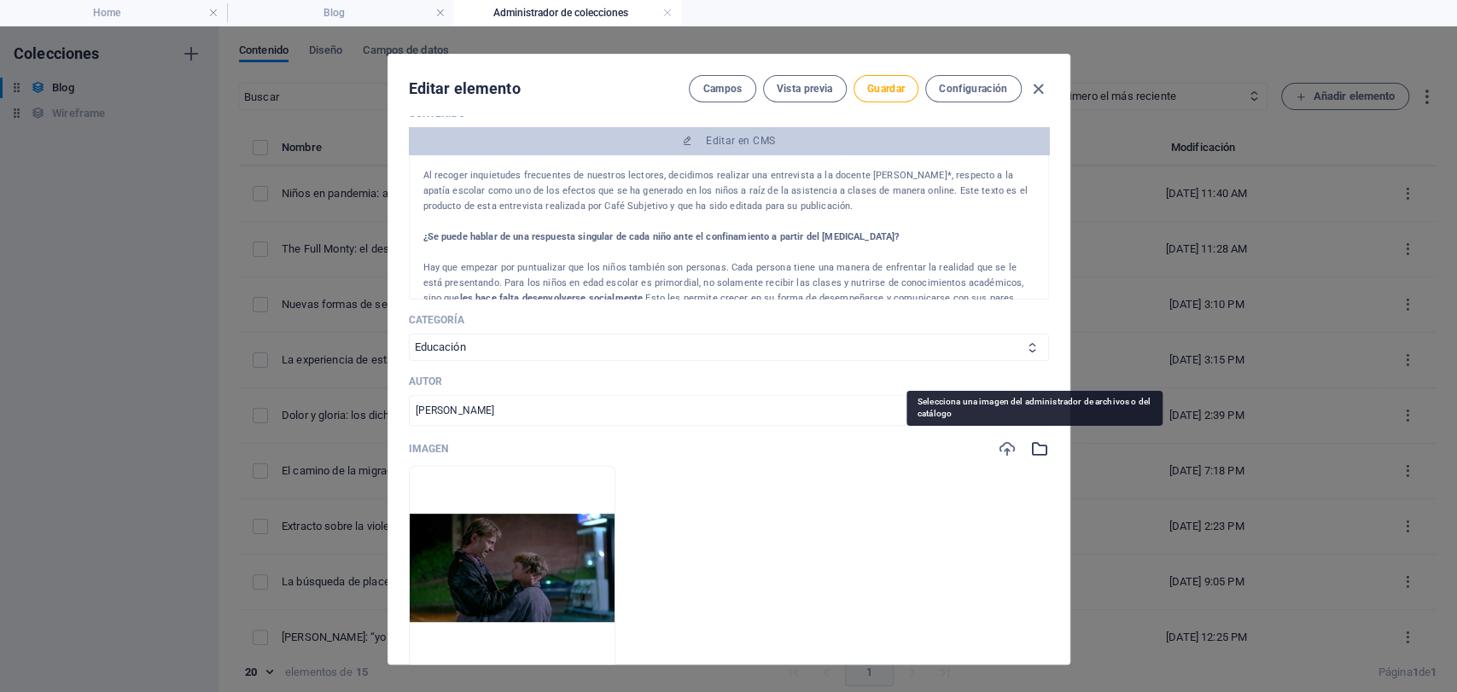
click at [1041, 440] on icon "button" at bounding box center [1039, 449] width 19 height 19
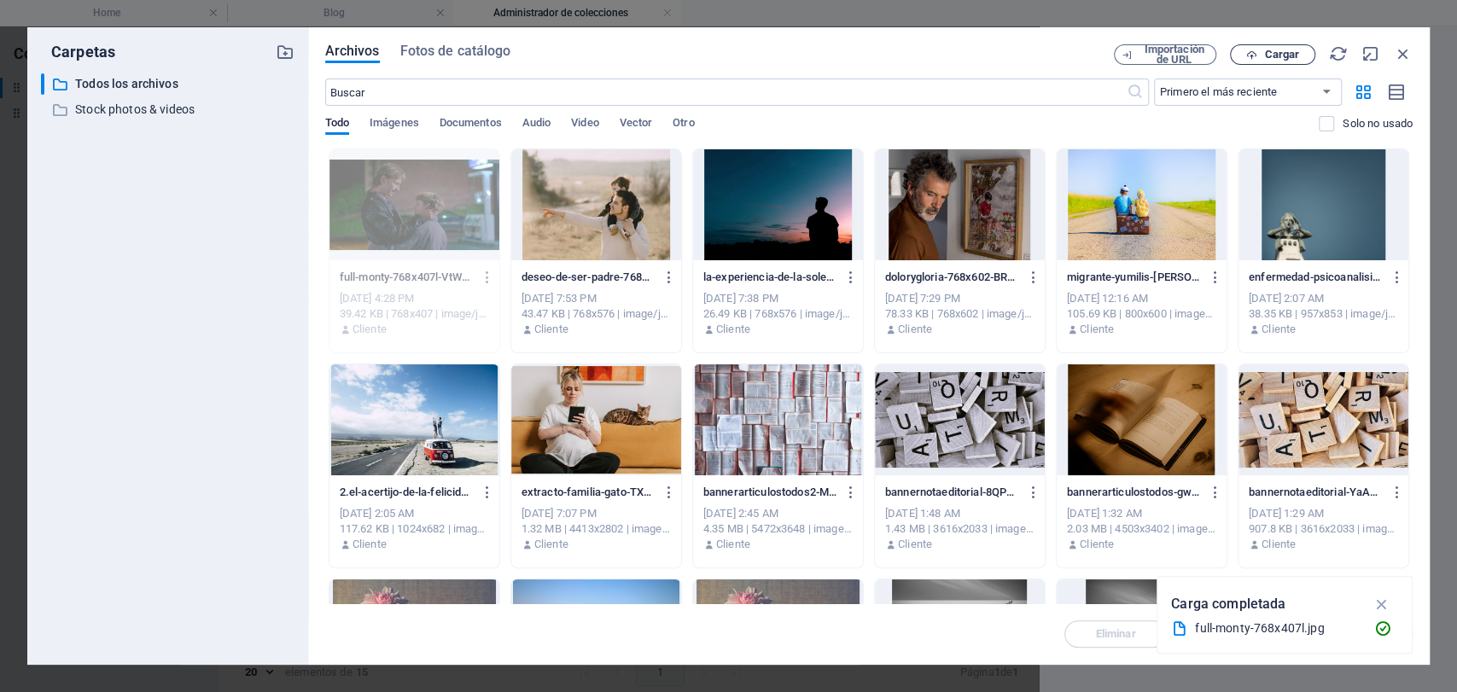
click at [1249, 50] on icon "button" at bounding box center [1251, 55] width 11 height 11
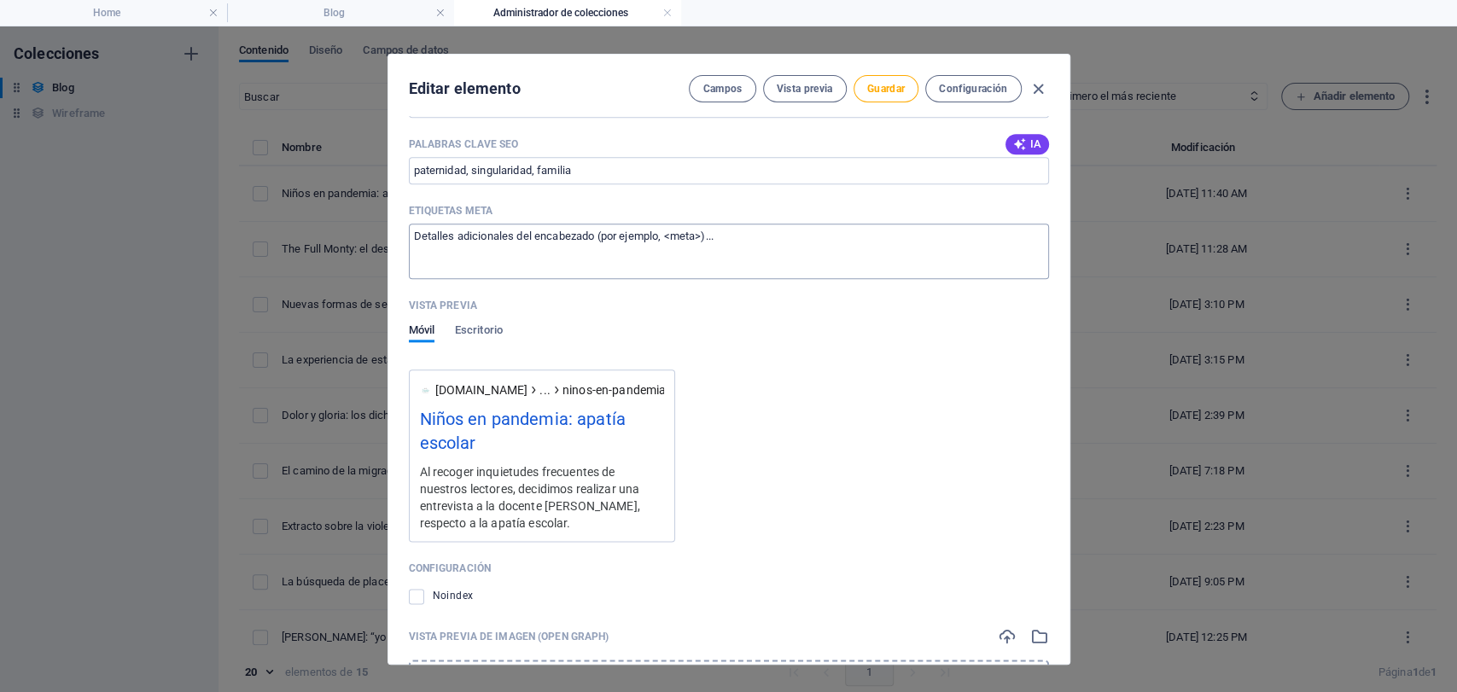
scroll to position [1233, 0]
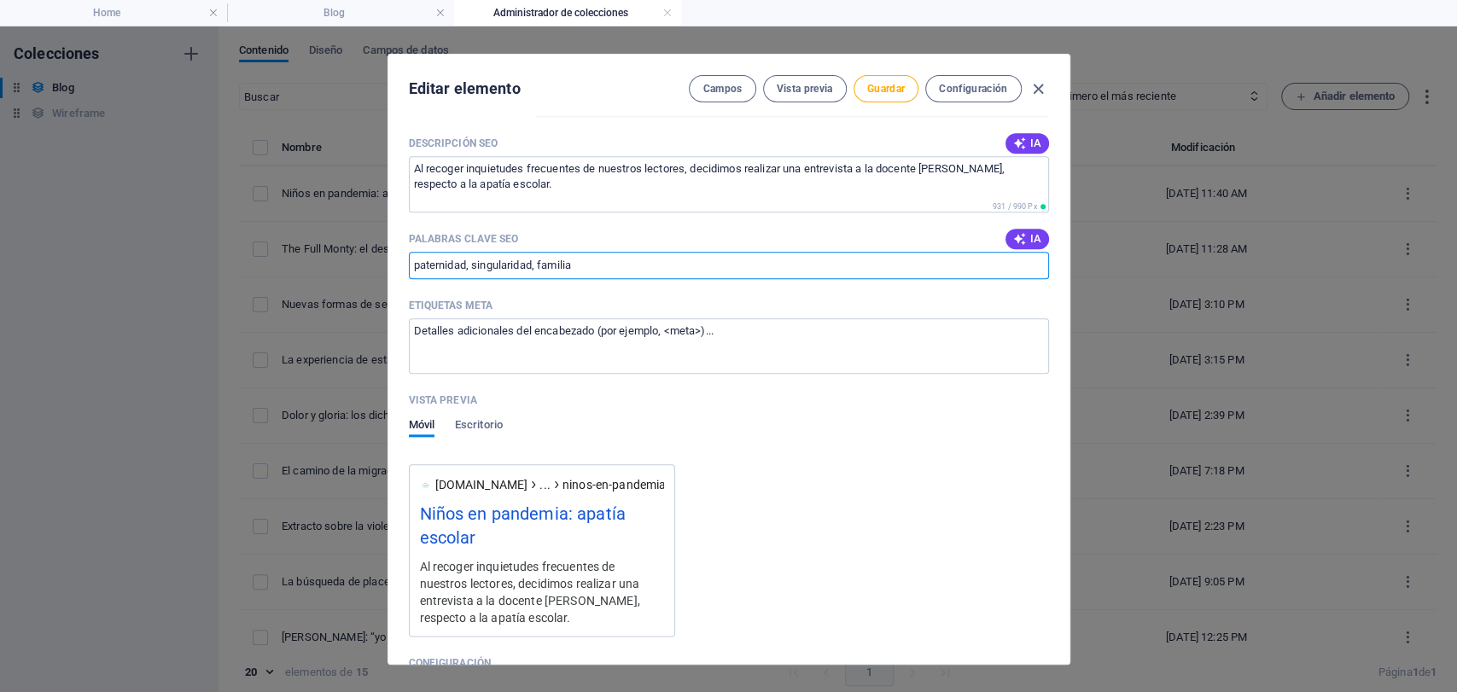
drag, startPoint x: 608, startPoint y: 272, endPoint x: 266, endPoint y: 190, distance: 351.3
click at [205, 261] on div "Editar elemento Campos Vista previa Guardar Configuración Name Niños en pandemi…" at bounding box center [728, 359] width 1457 height 666
type input "educación, apatía"
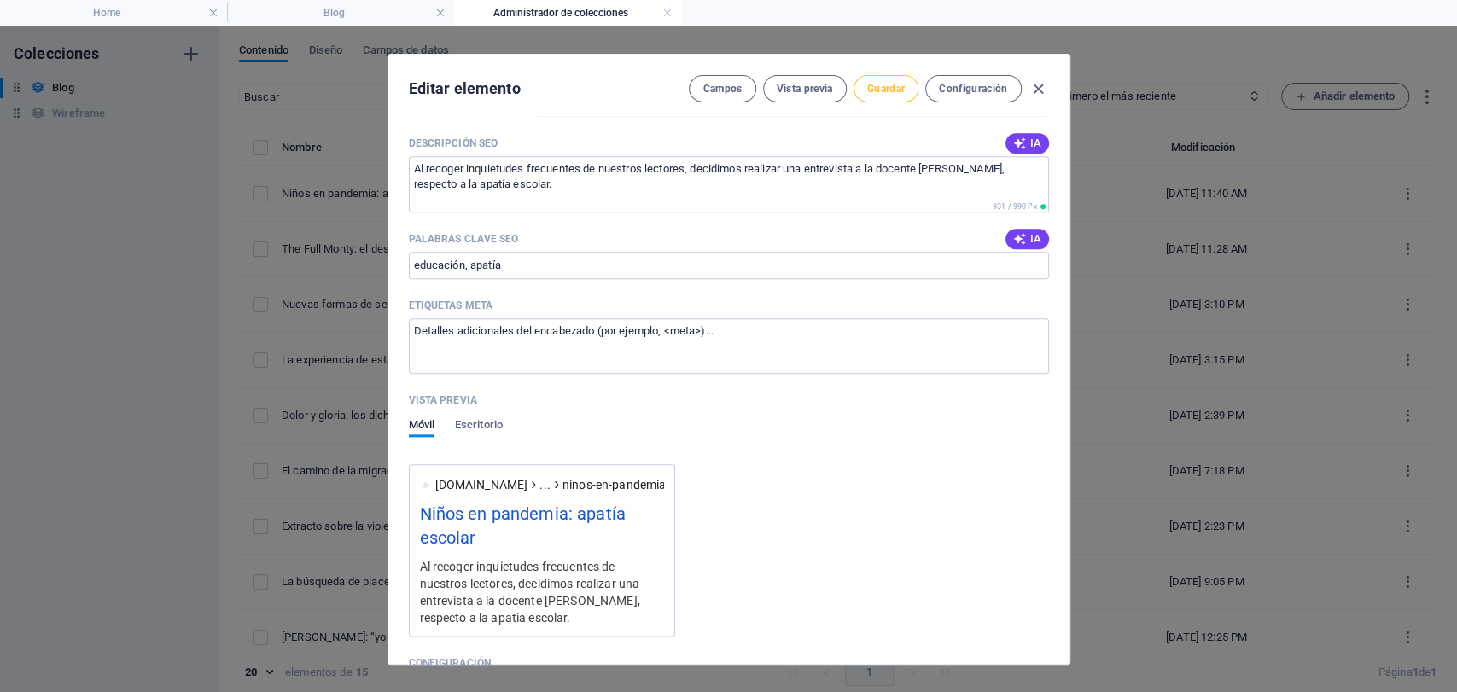
click at [888, 96] on button "Guardar" at bounding box center [886, 88] width 65 height 27
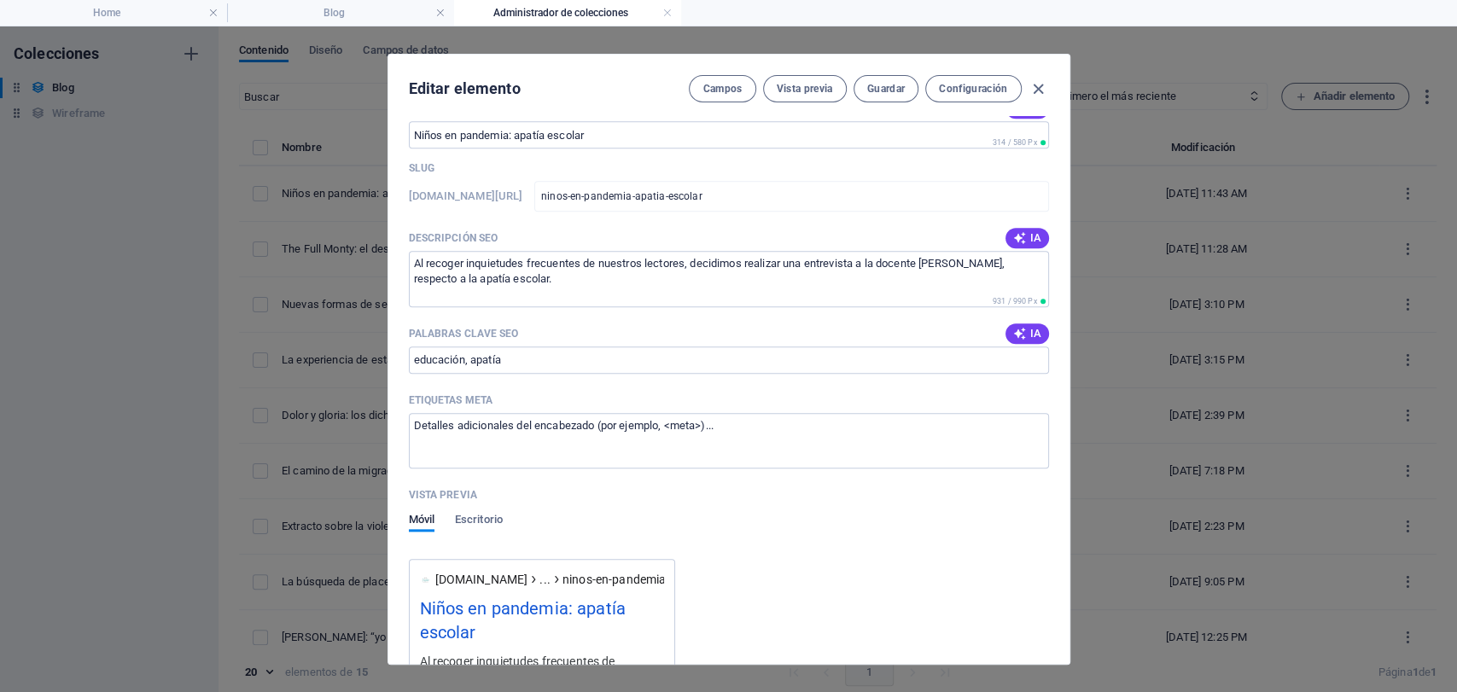
scroll to position [1565, 0]
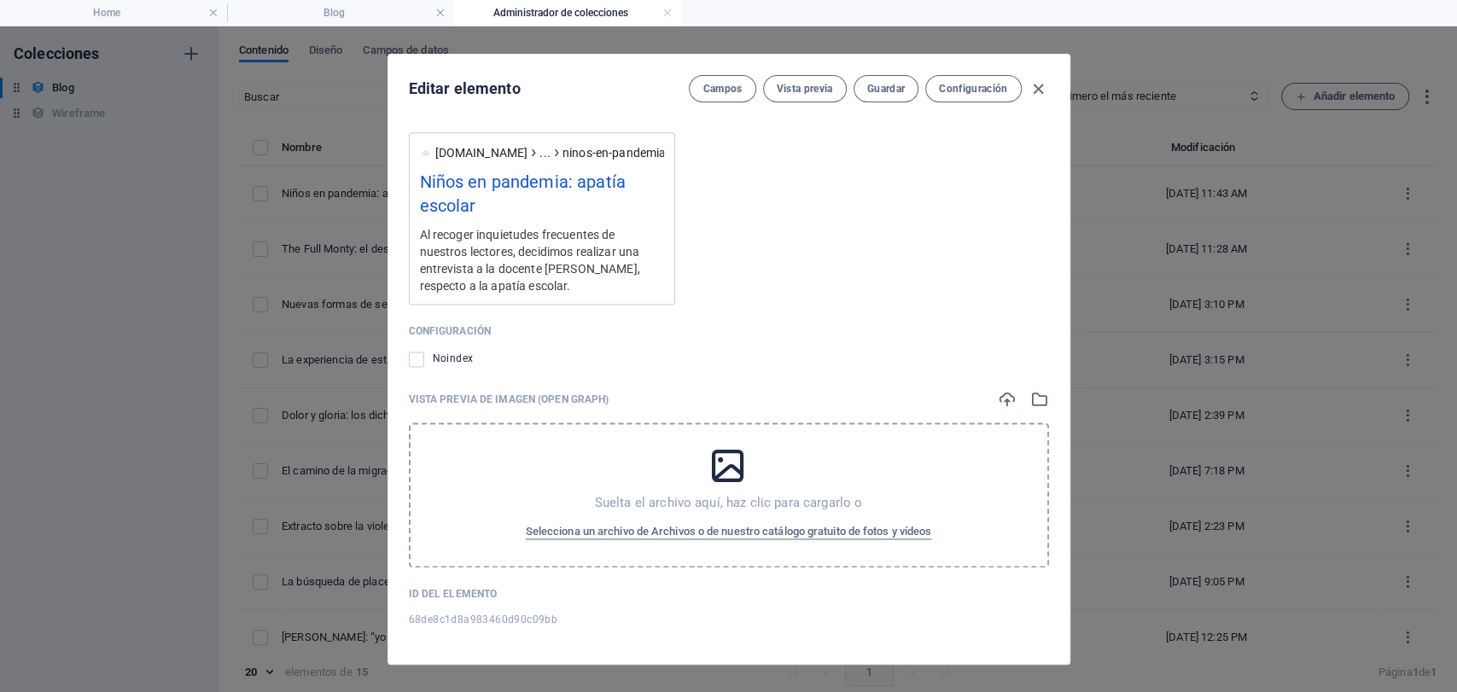
click at [688, 498] on p "Suelta el archivo aquí, haz clic para cargarlo o" at bounding box center [729, 502] width 268 height 17
click at [1006, 394] on icon "button" at bounding box center [1007, 399] width 19 height 19
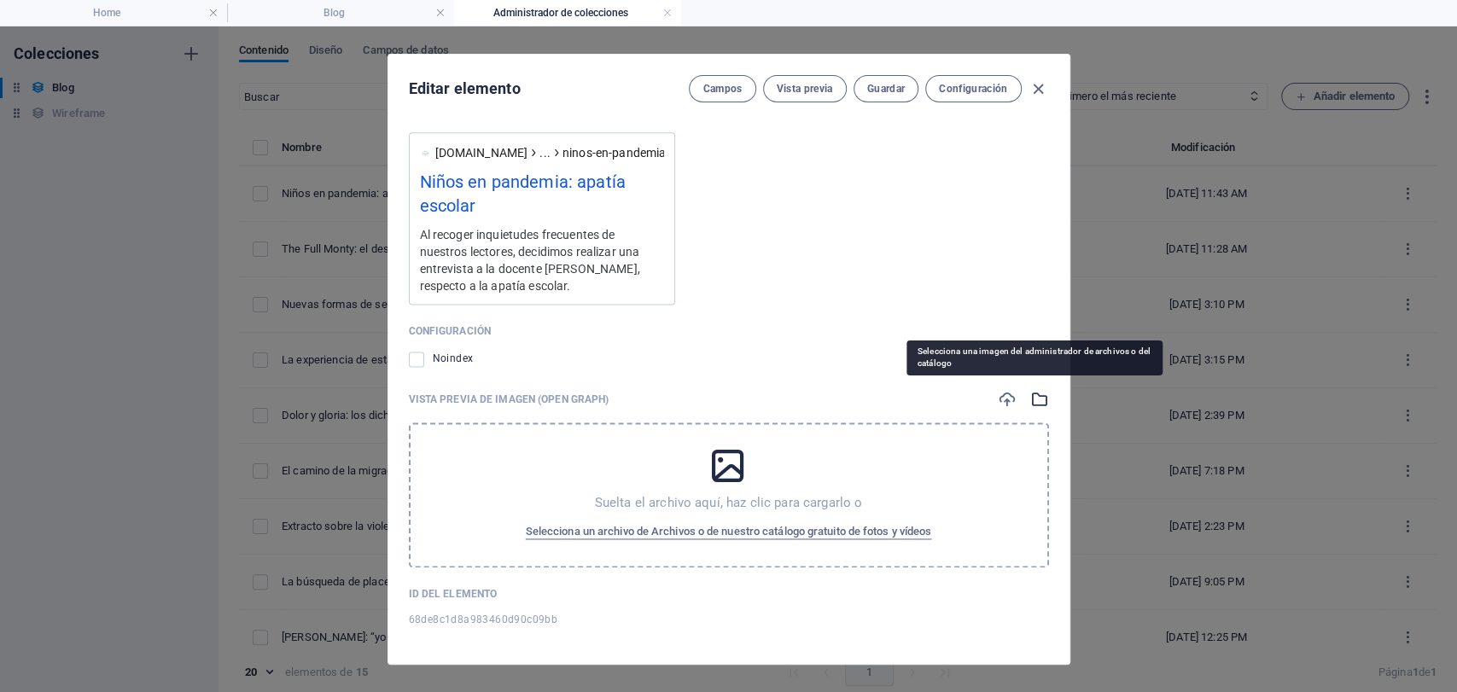
click at [1032, 398] on icon "button" at bounding box center [1039, 399] width 19 height 19
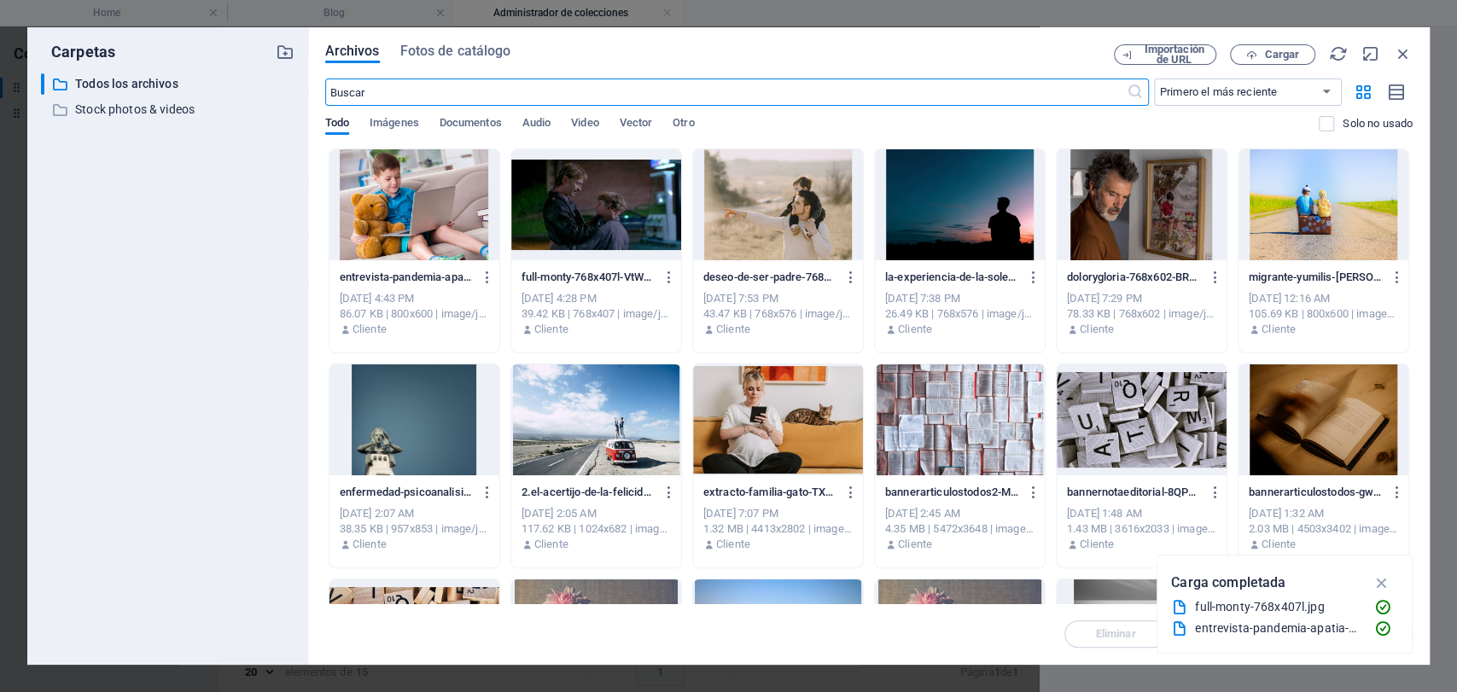
click at [389, 219] on div at bounding box center [415, 204] width 170 height 111
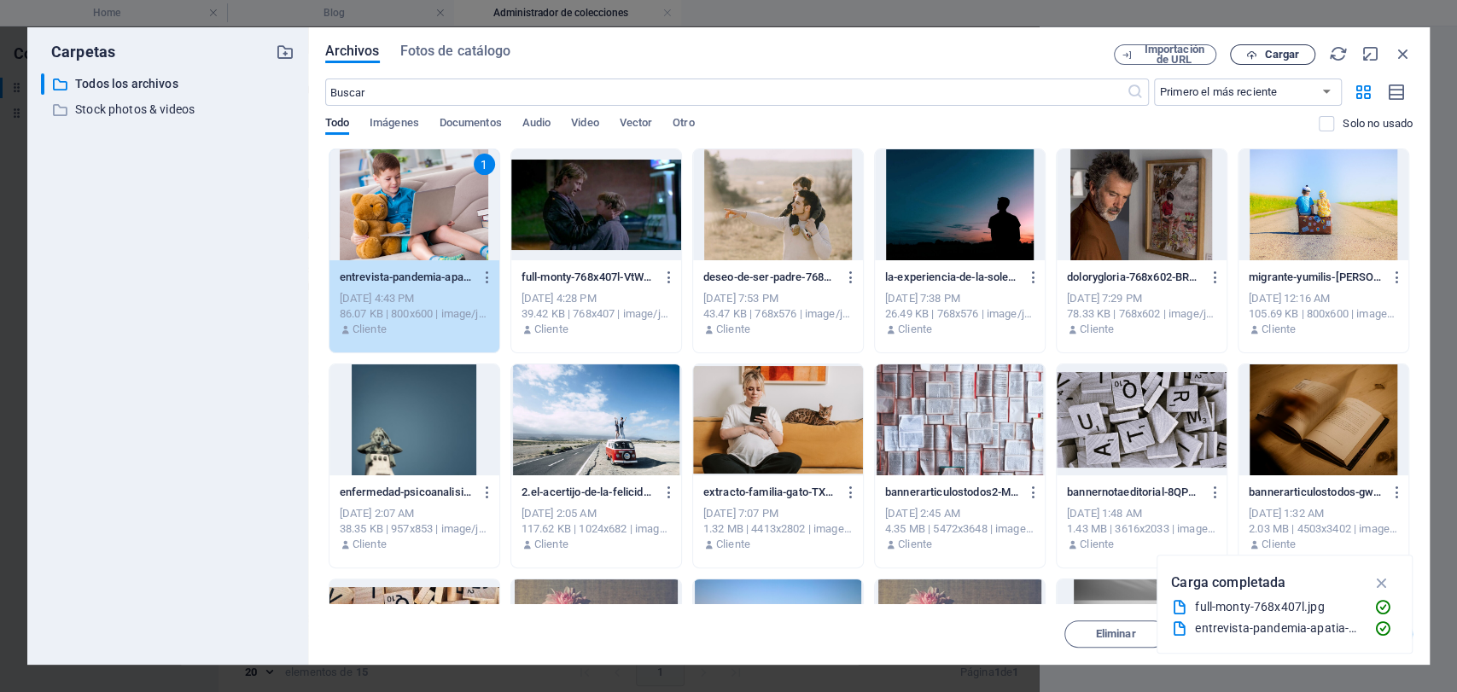
click at [1280, 51] on span "Cargar" at bounding box center [1281, 55] width 35 height 10
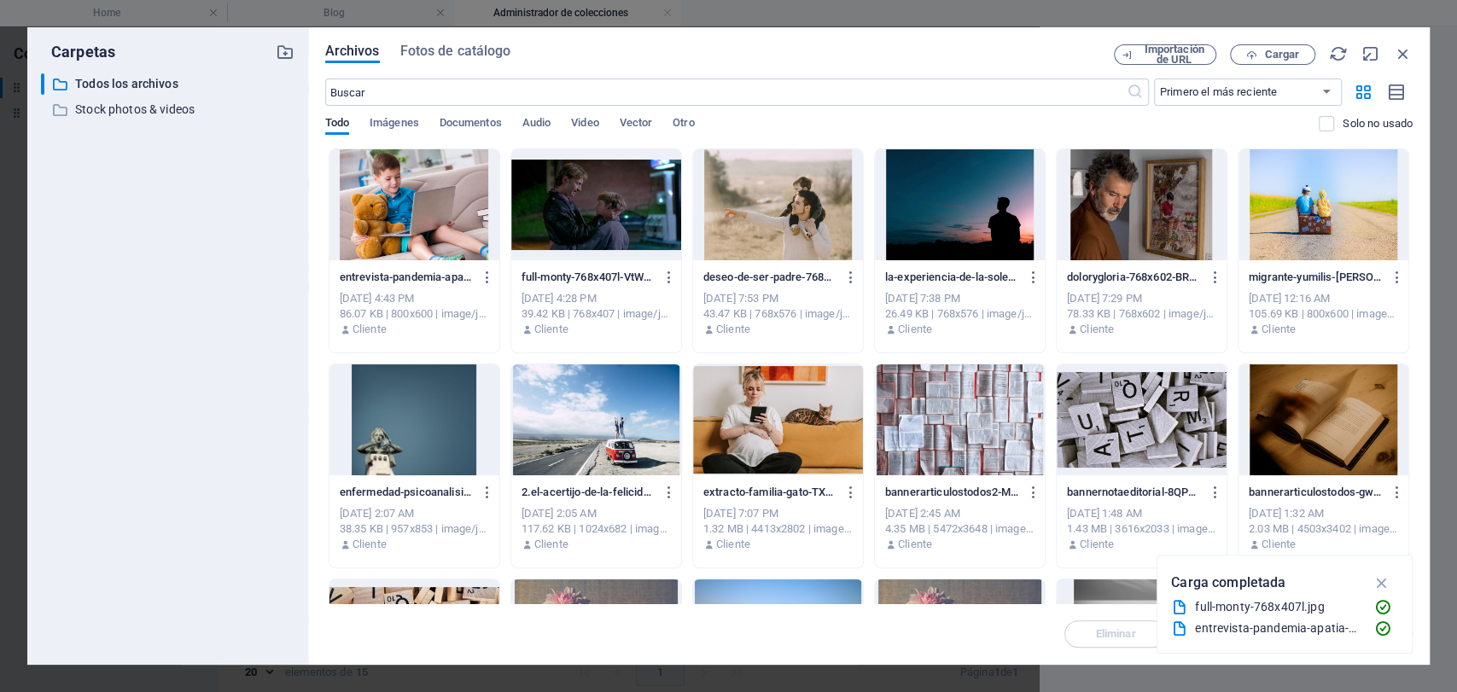
click at [426, 216] on div at bounding box center [415, 204] width 170 height 111
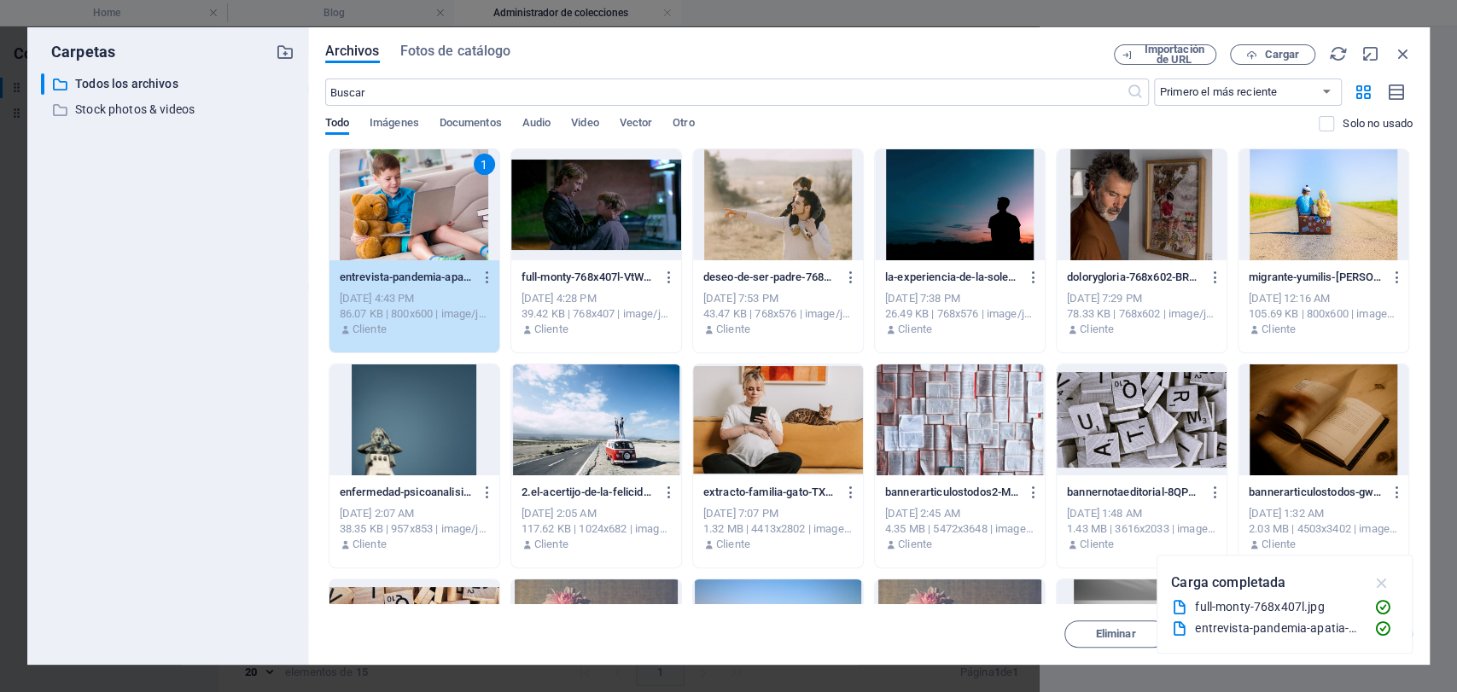
click at [1382, 580] on icon "button" at bounding box center [1382, 583] width 20 height 19
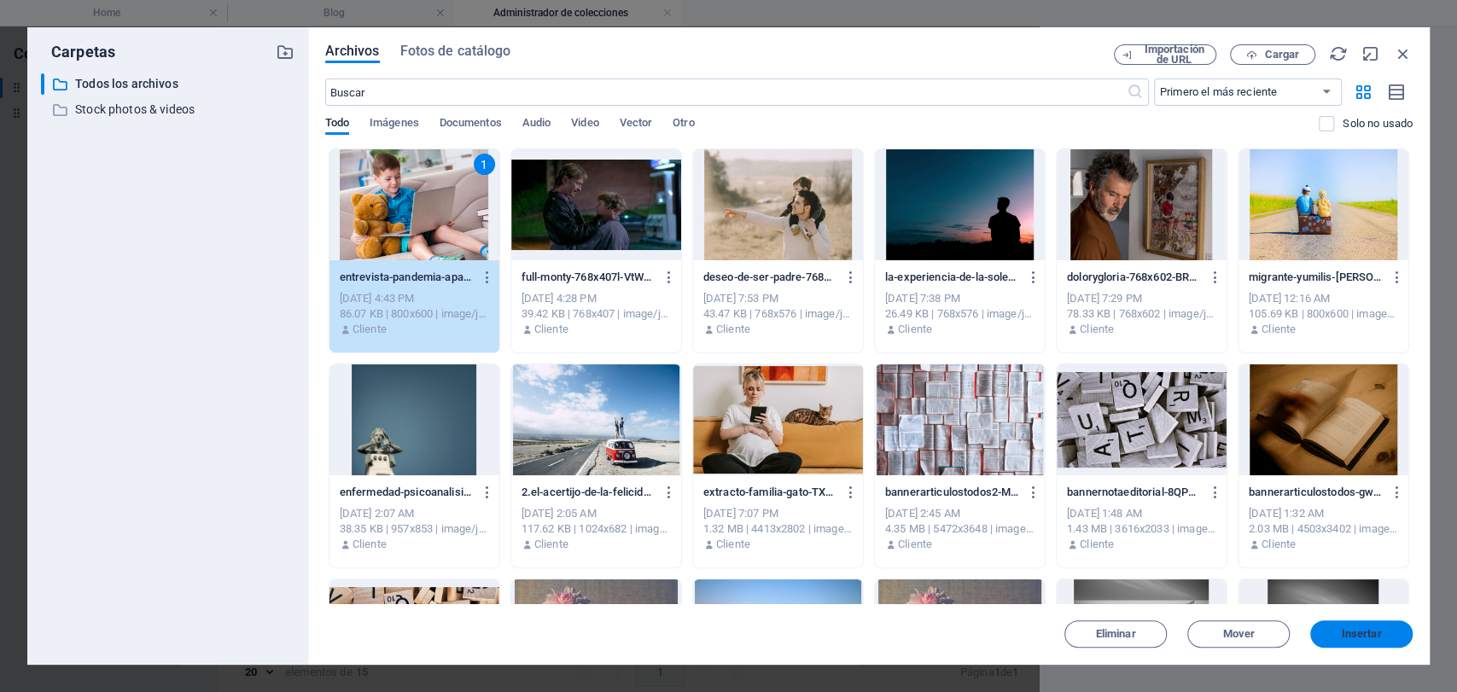
click at [1337, 637] on span "Insertar" at bounding box center [1361, 634] width 89 height 10
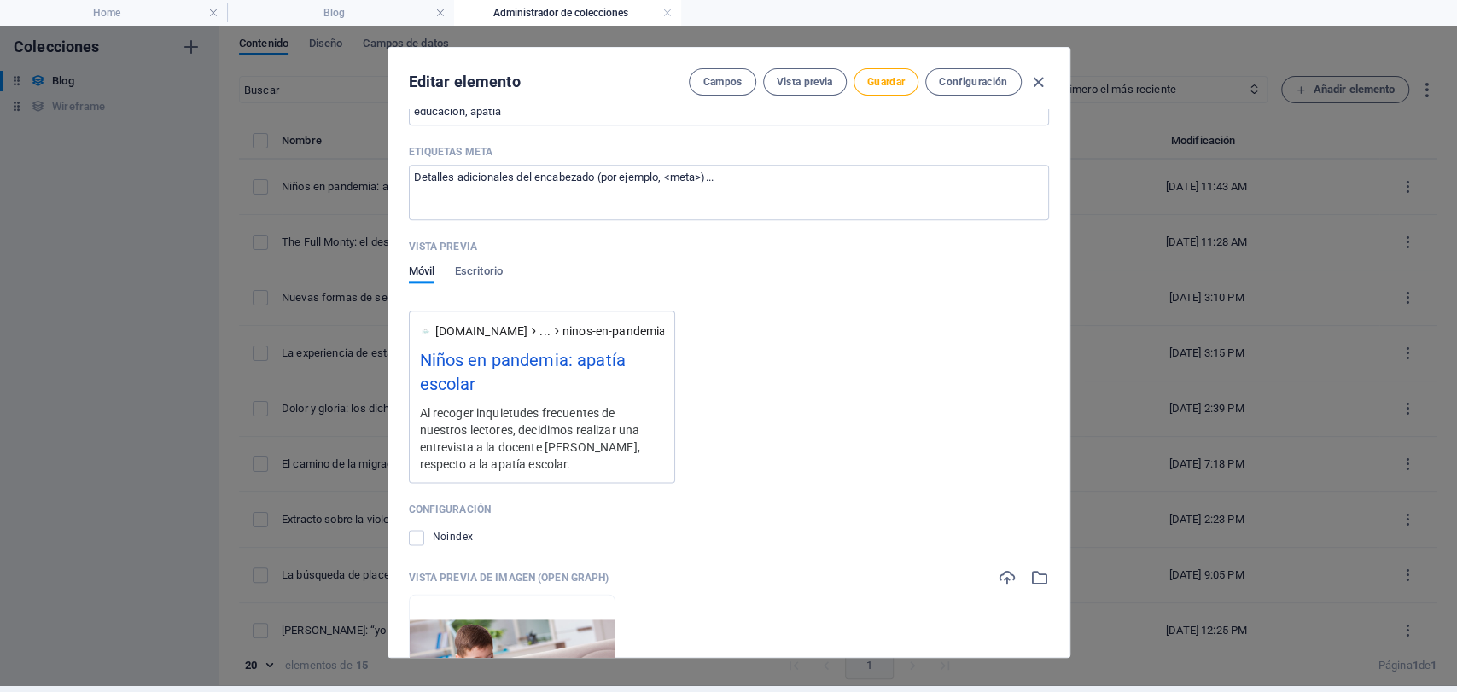
scroll to position [1348, 0]
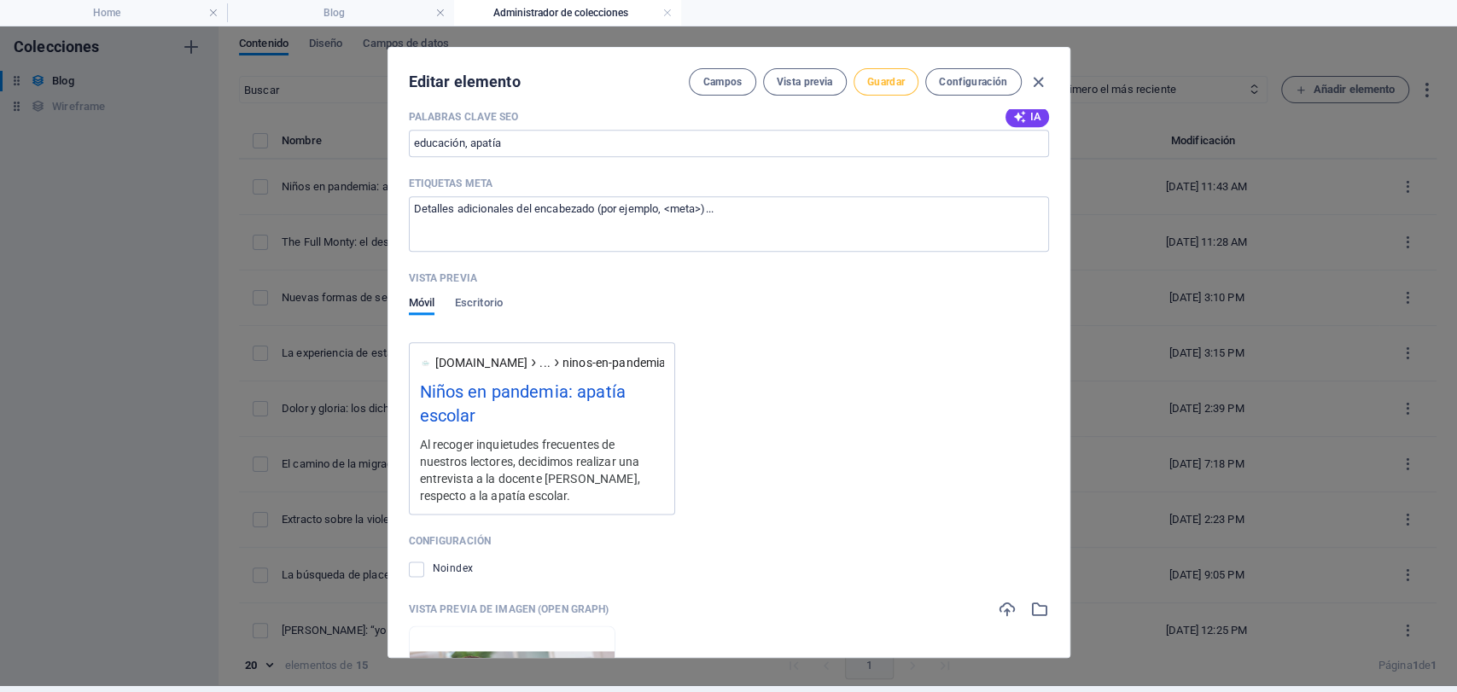
click at [889, 85] on button "Guardar" at bounding box center [886, 81] width 65 height 27
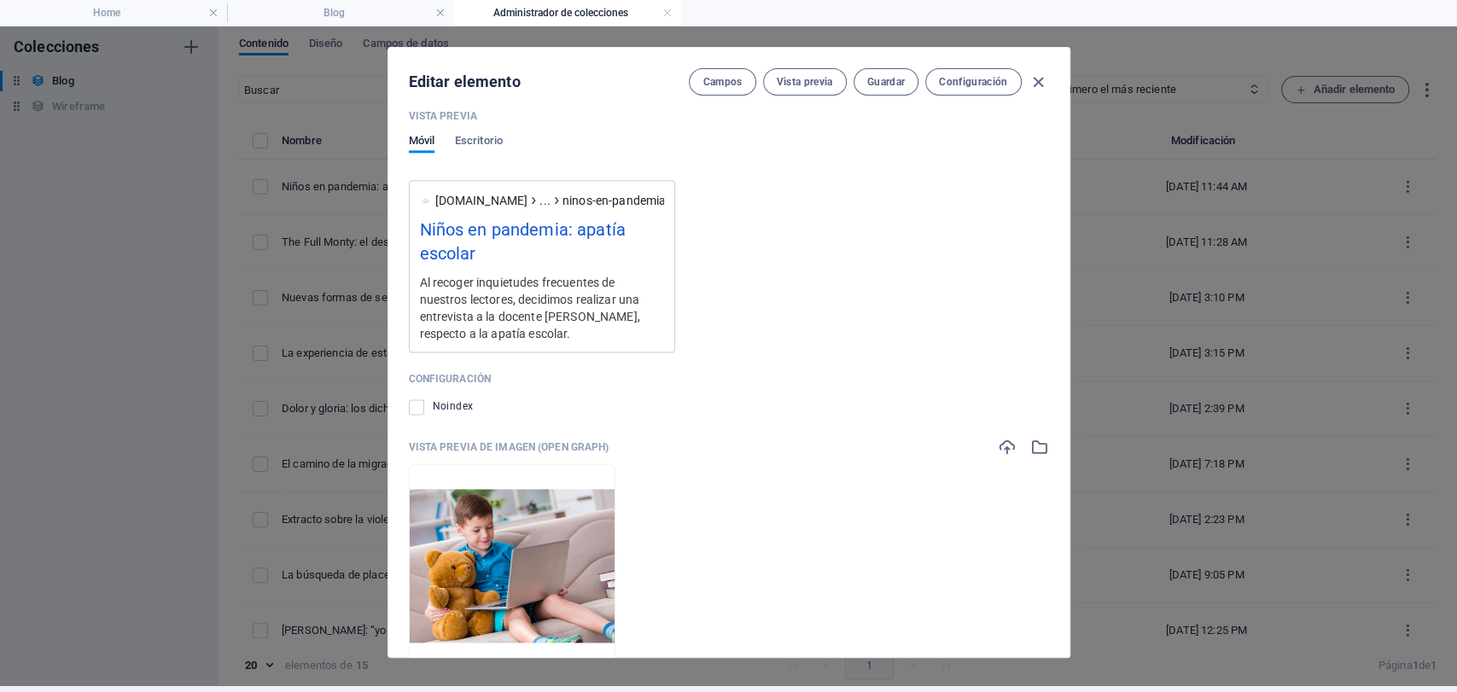
scroll to position [1537, 0]
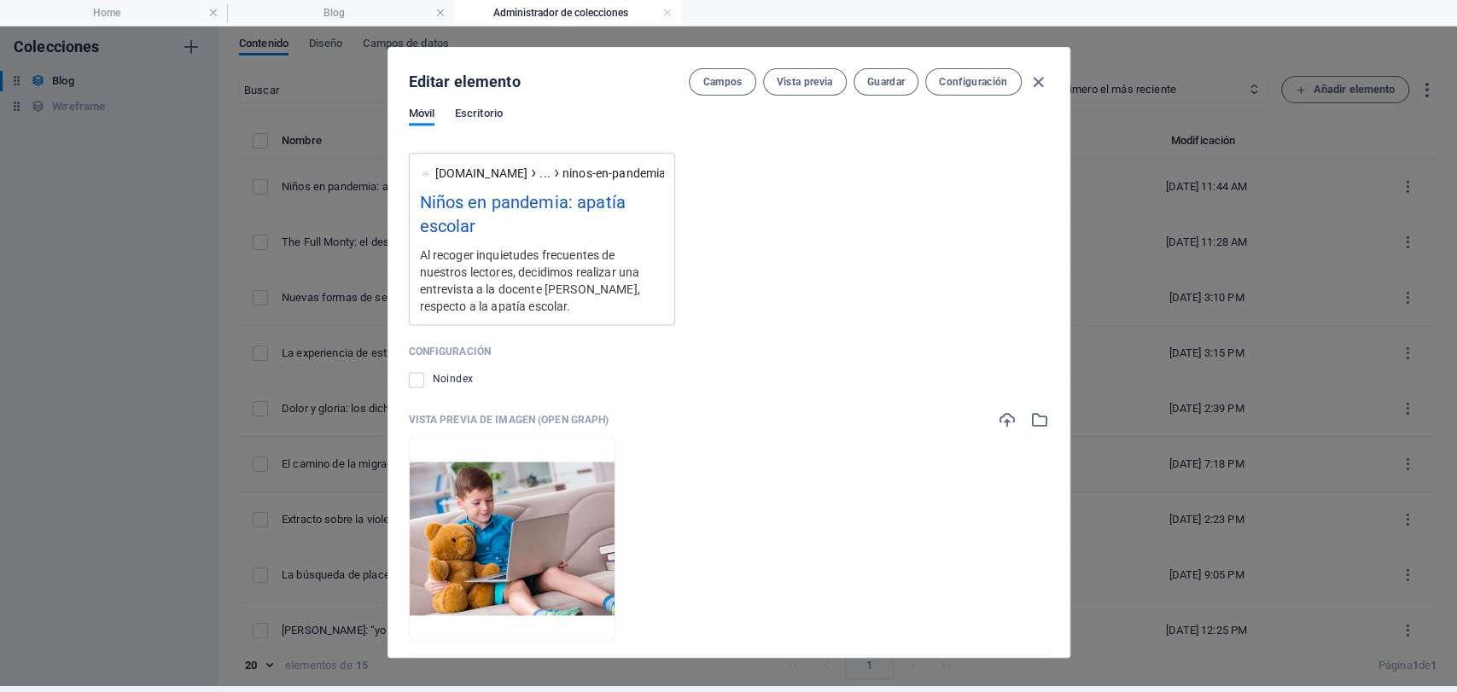
click at [475, 111] on span "Escritorio" at bounding box center [479, 115] width 48 height 24
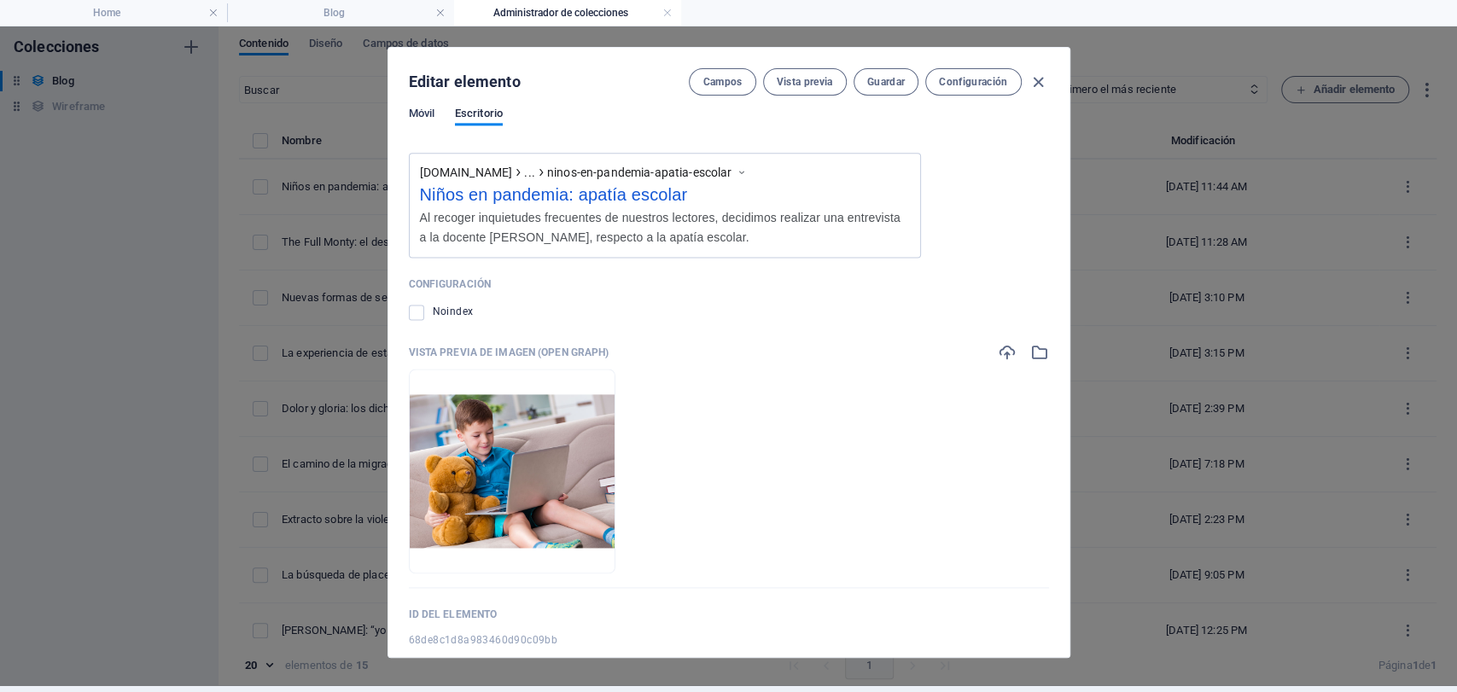
click at [417, 108] on span "Móvil" at bounding box center [422, 115] width 26 height 24
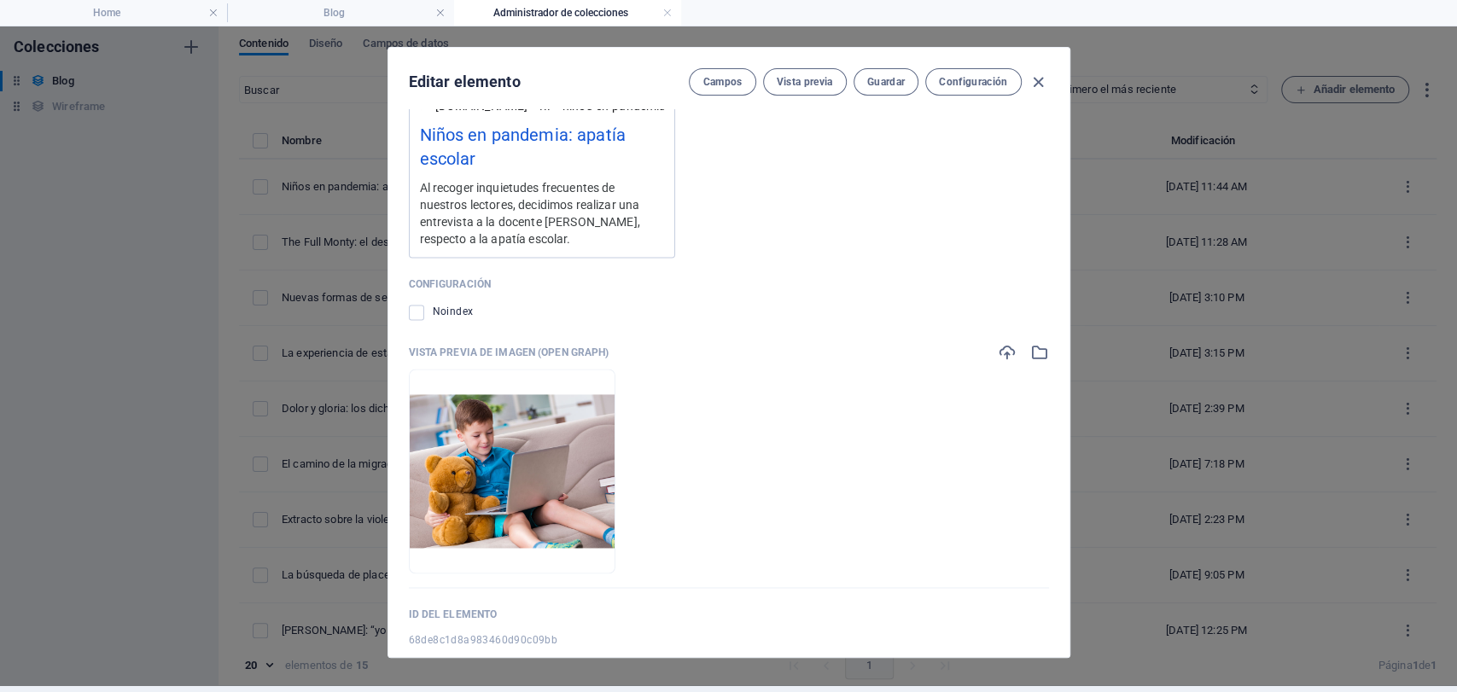
scroll to position [1632, 0]
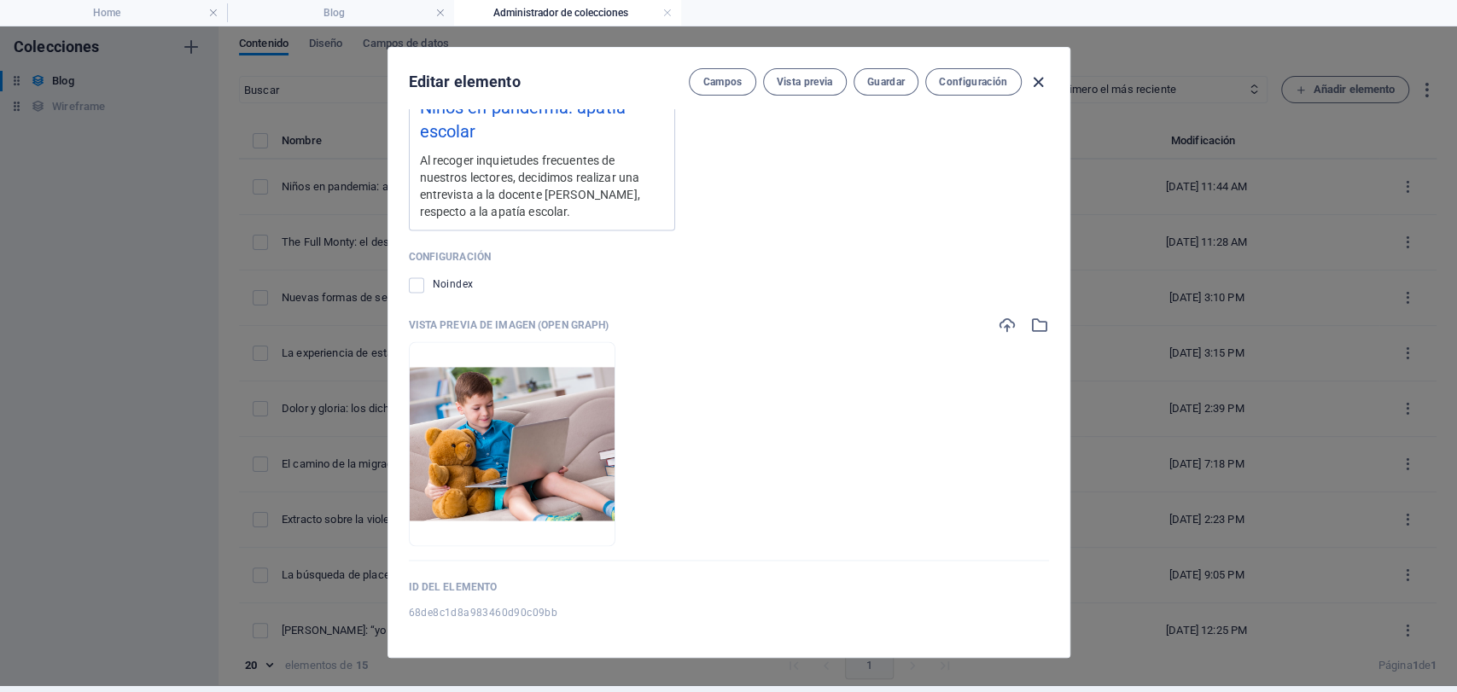
click at [1031, 73] on icon "button" at bounding box center [1039, 83] width 20 height 20
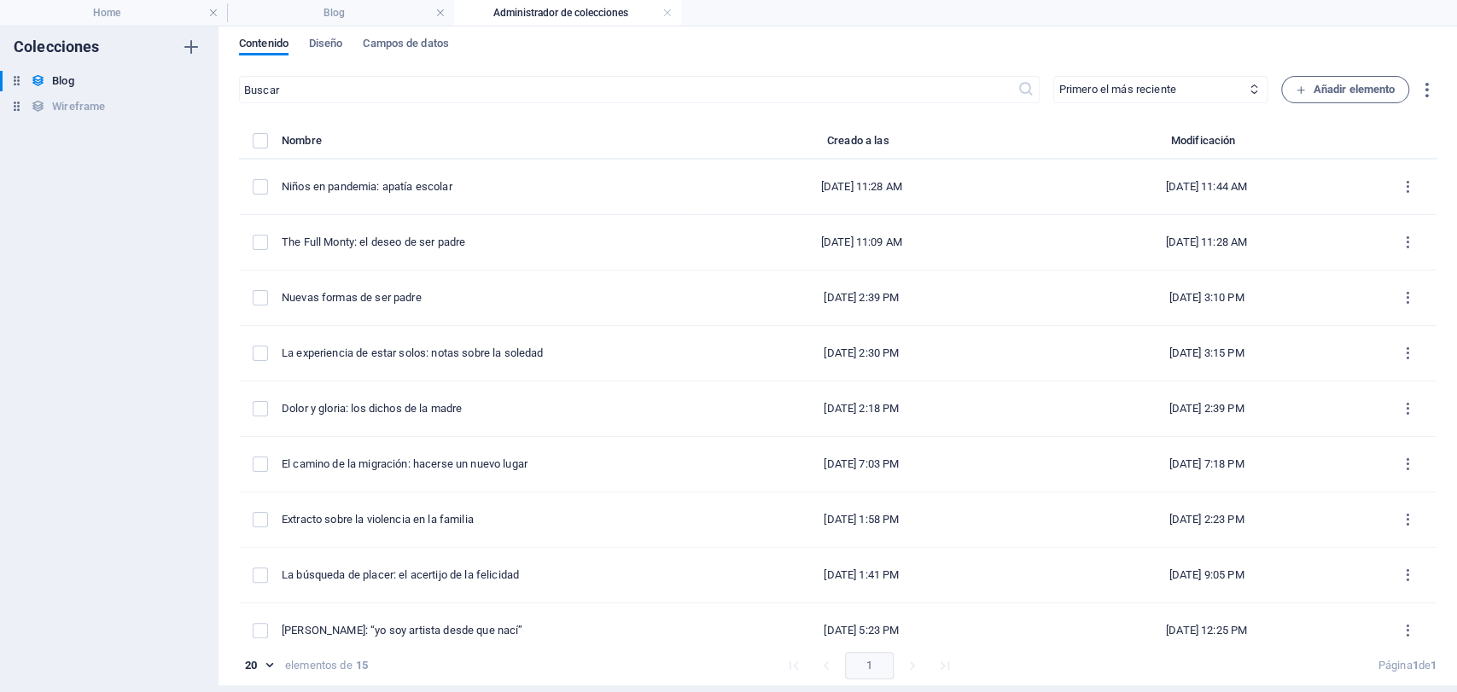
type input "[DATE]"
type input "ninos-en-pandemia-apatia-escolar"
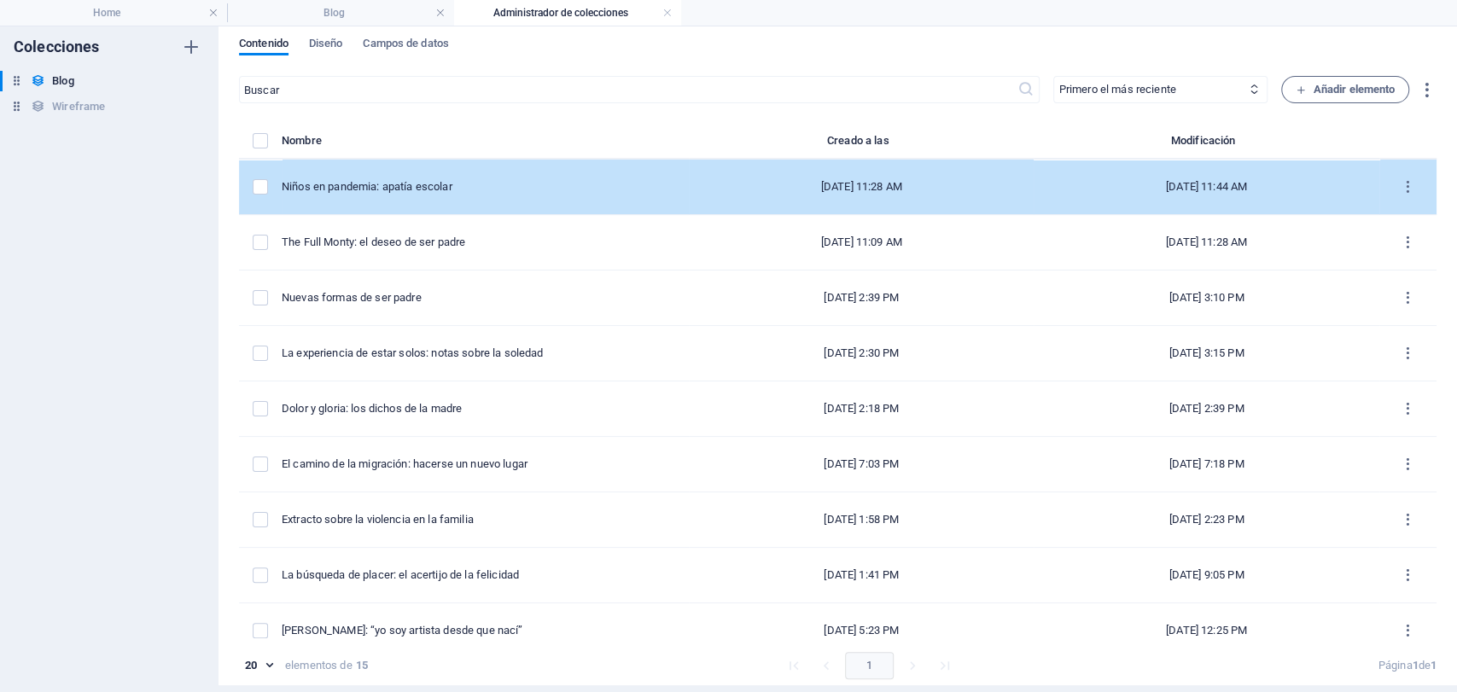
click at [498, 187] on div "Niños en pandemia: apatía escolar" at bounding box center [479, 186] width 394 height 15
select select "Educación"
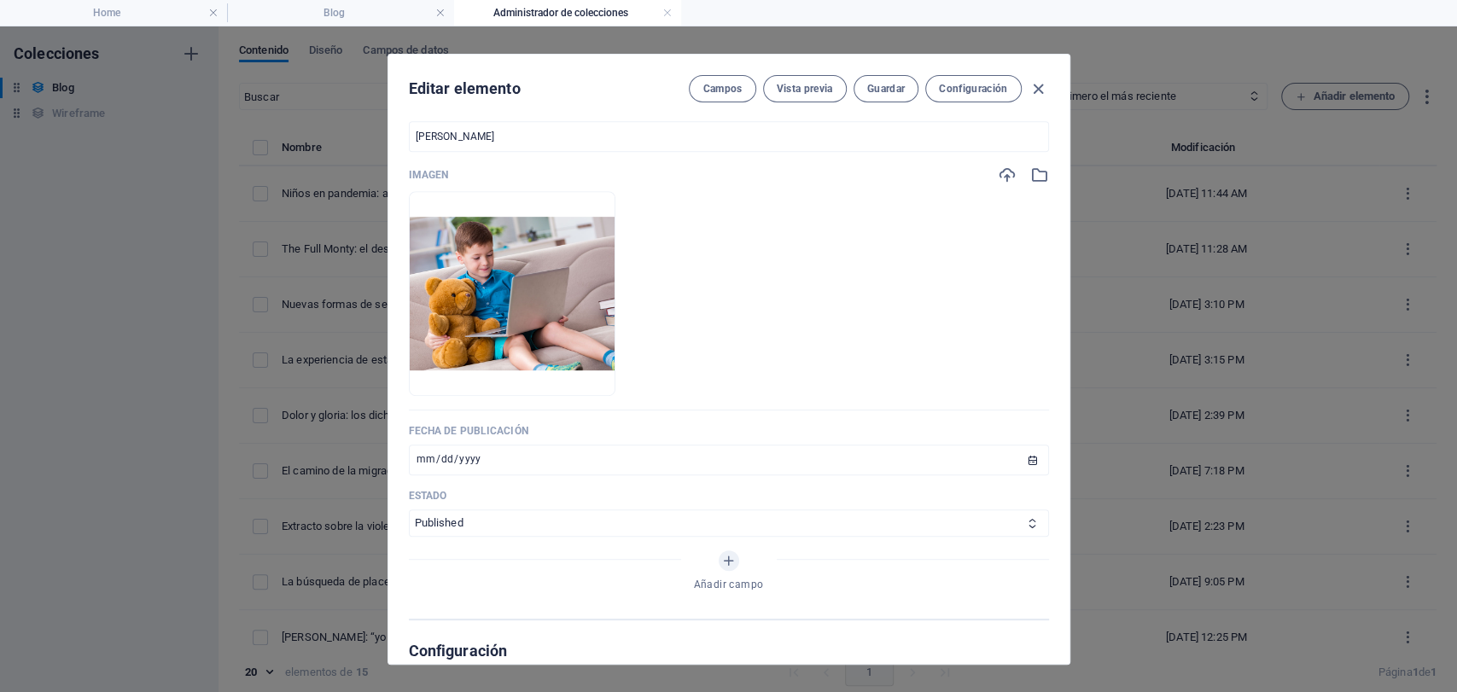
scroll to position [589, 0]
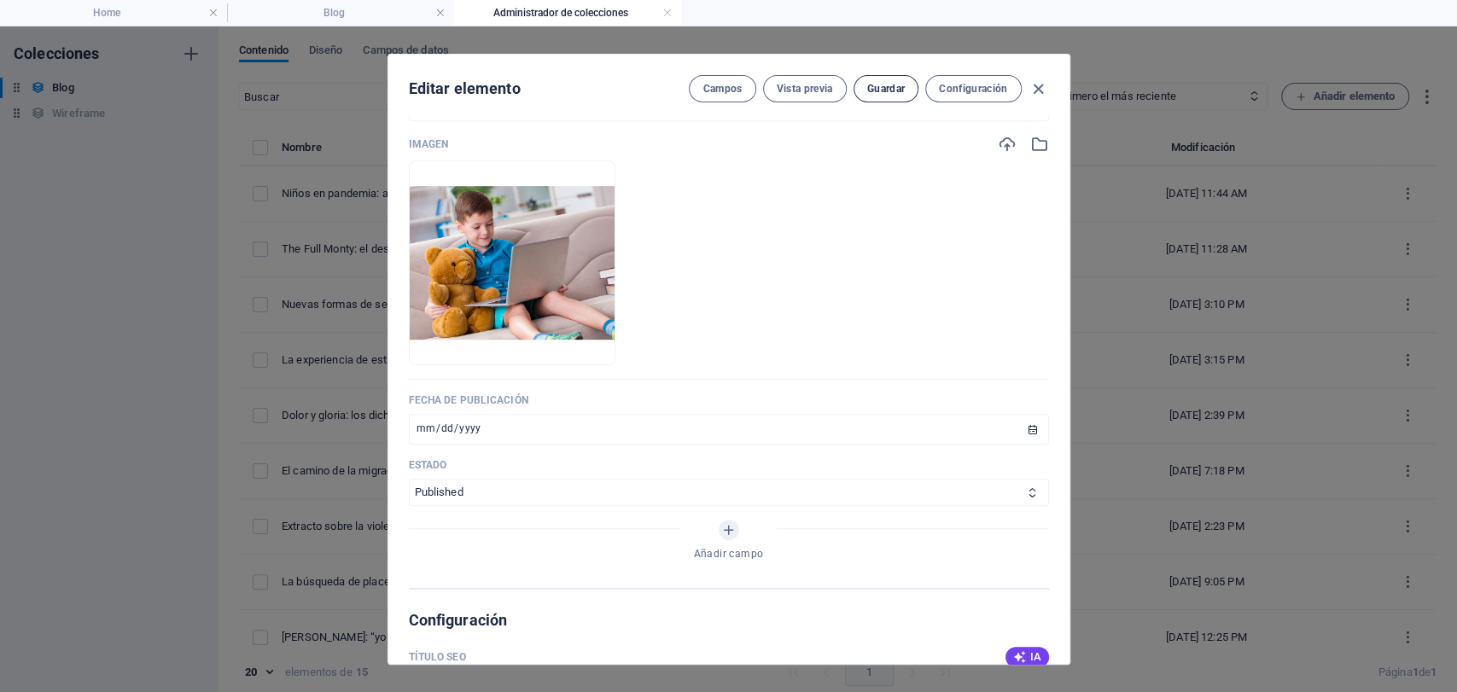
click at [867, 94] on span "Guardar" at bounding box center [886, 89] width 38 height 14
drag, startPoint x: 1041, startPoint y: 90, endPoint x: 1035, endPoint y: 107, distance: 17.8
click at [1041, 90] on icon "button" at bounding box center [1039, 89] width 20 height 20
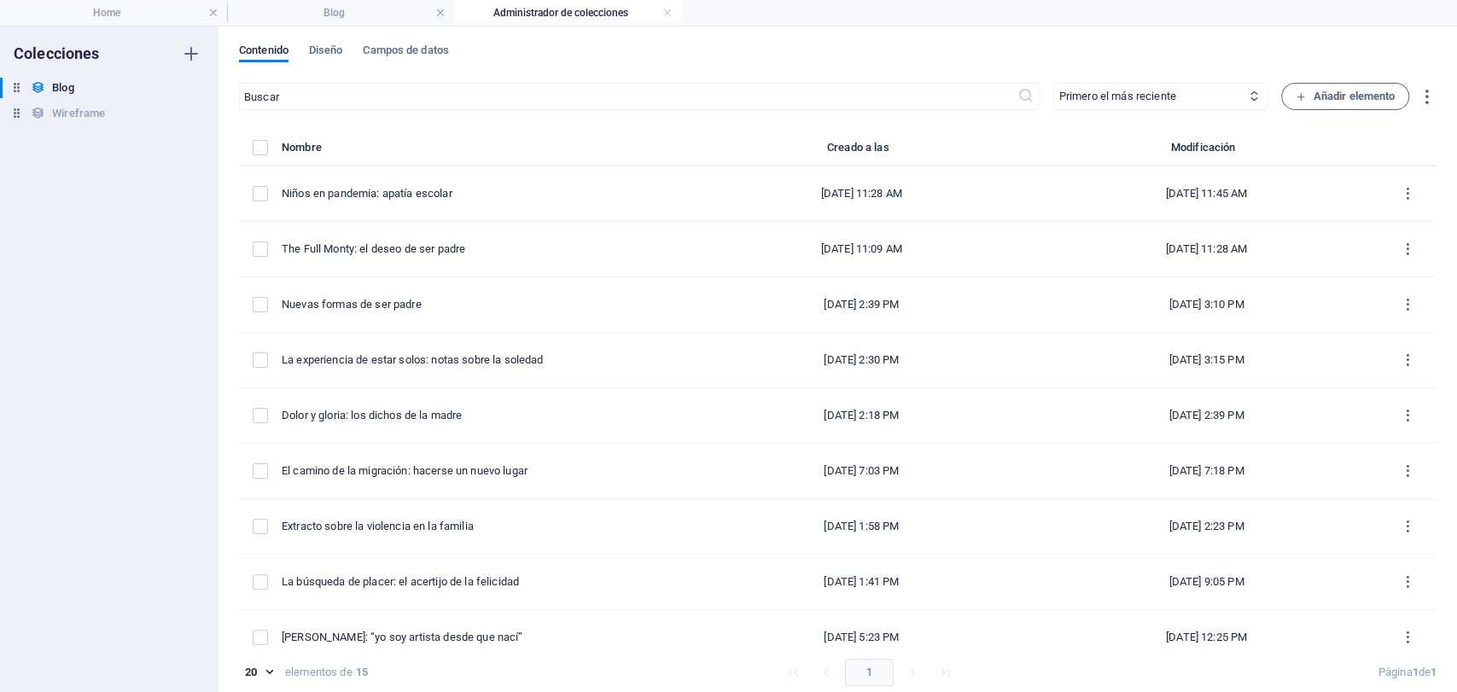
type input "[DATE]"
type input "ninos-en-pandemia-apatia-escolar"
click at [369, 321] on h6 "Duplicar" at bounding box center [374, 311] width 58 height 20
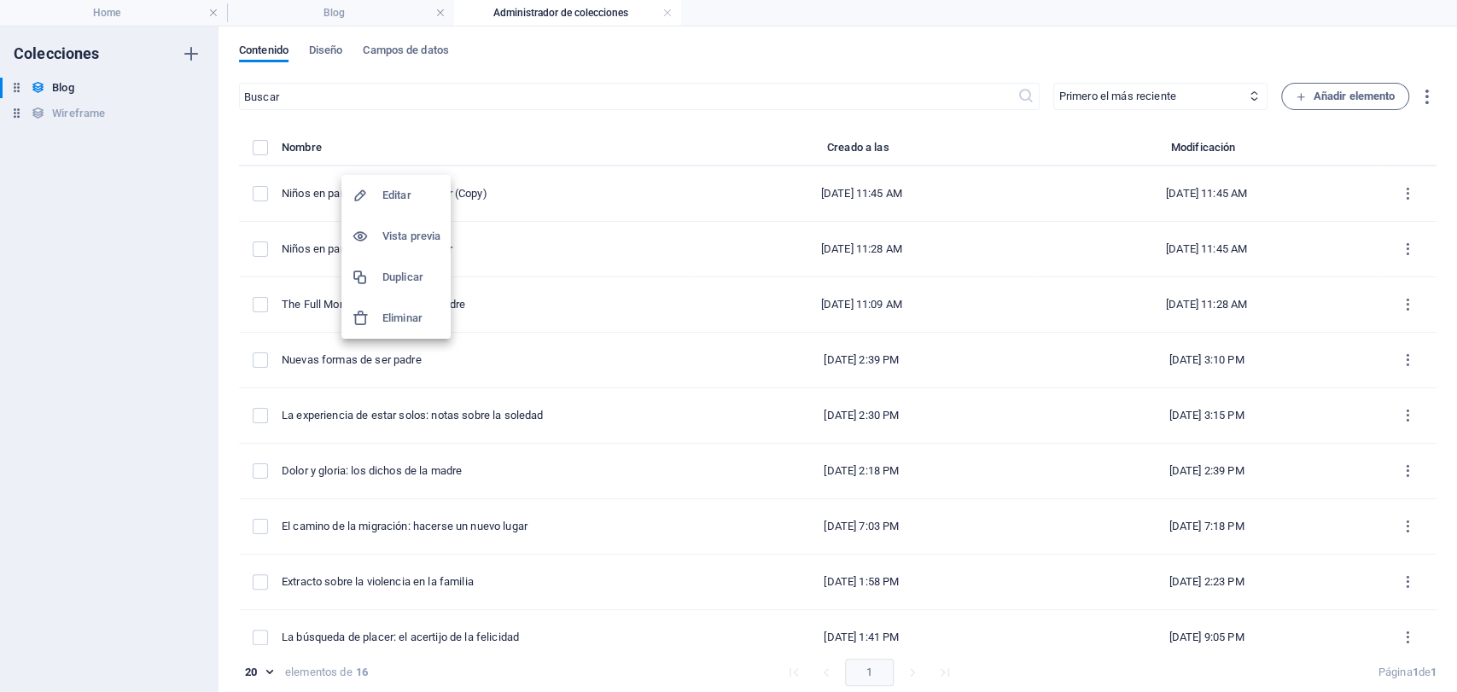
click at [376, 193] on div at bounding box center [367, 195] width 31 height 17
select select "Educación"
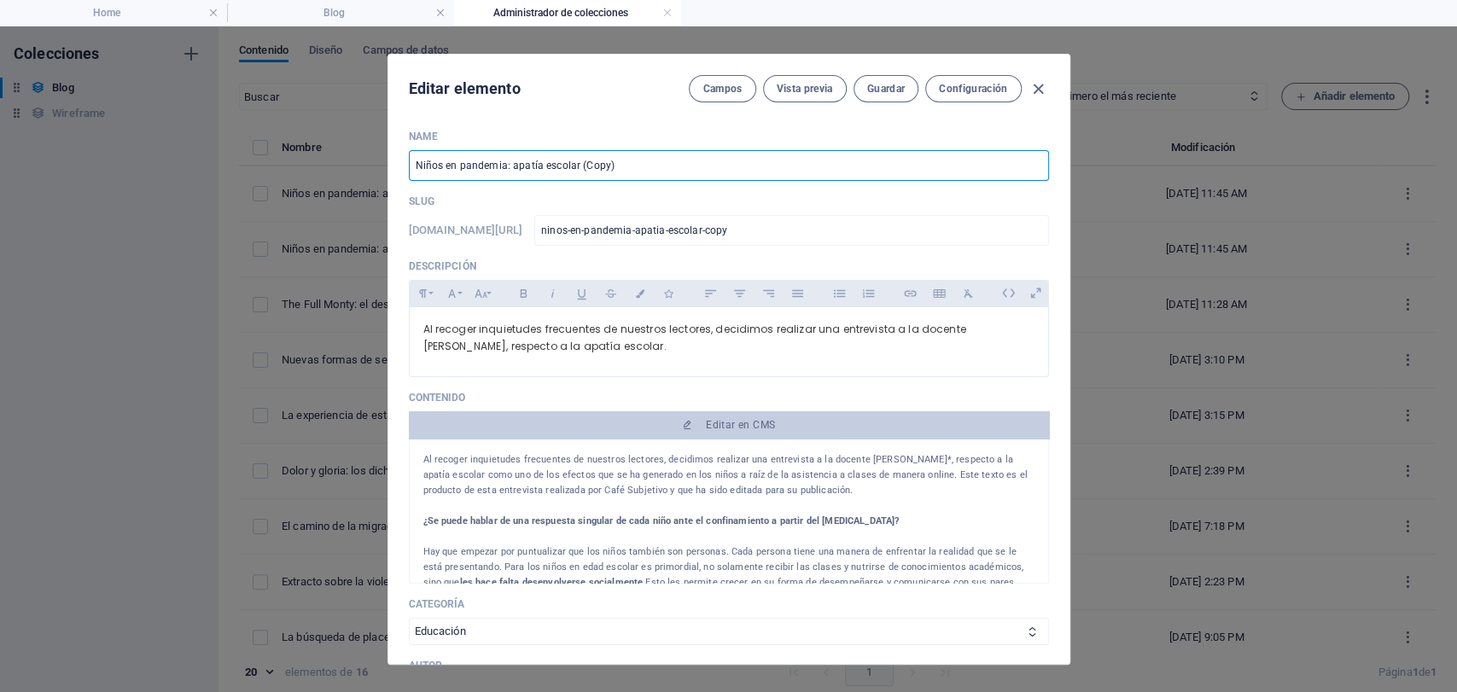
drag, startPoint x: 603, startPoint y: 170, endPoint x: 376, endPoint y: 170, distance: 227.1
click at [376, 170] on div "Editar elemento [PERSON_NAME] Vista previa Guardar Configuración Name Niños en …" at bounding box center [728, 359] width 1457 height 666
paste input "Actuar-se como otro: la experiencia del Teatro con niños."
type input "Actuar-se como otro: la experiencia del Teatro con niños."
type input "actuar-se-como-otro-la-experiencia-del-teatro-con-[PERSON_NAME]"
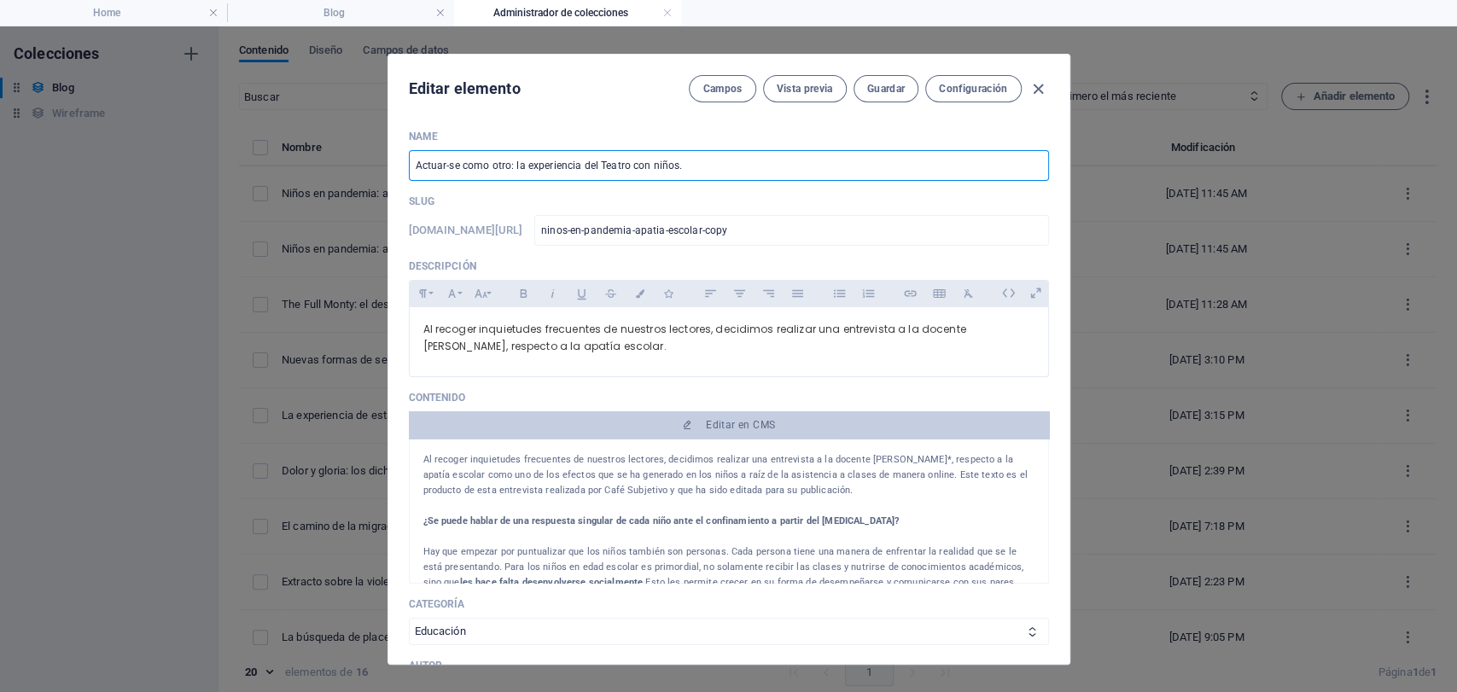
type input "actuar-se-como-otro-la-experiencia-del-teatro-con-[PERSON_NAME]"
click at [600, 167] on input "Actuar-se como otro: la experiencia del Teatro con niños." at bounding box center [729, 165] width 640 height 31
type input "Actuar-se como otro: la experiencia del [PERSON_NAME] con niños."
type input "actuar-se-como-otro-la-experiencia-del-tatro-con-[PERSON_NAME]"
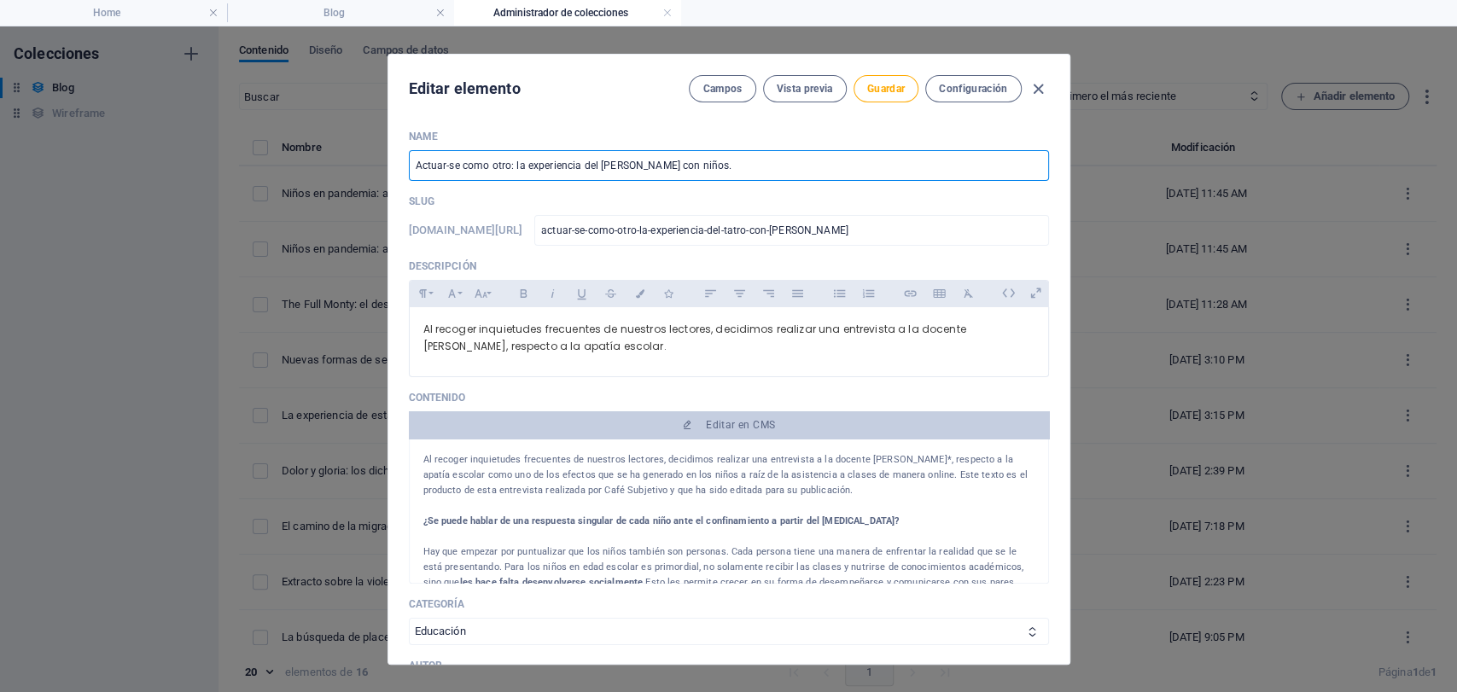
type input "Actuar-se como otro: la experiencia del atro con niños."
type input "actuar-se-como-otro-la-experiencia-del-atro-con-[PERSON_NAME]"
type input "Actuar-se como otro: la experiencia del ratro con niños."
type input "actuar-se-como-otro-la-experiencia-del-ratro-con-[PERSON_NAME]"
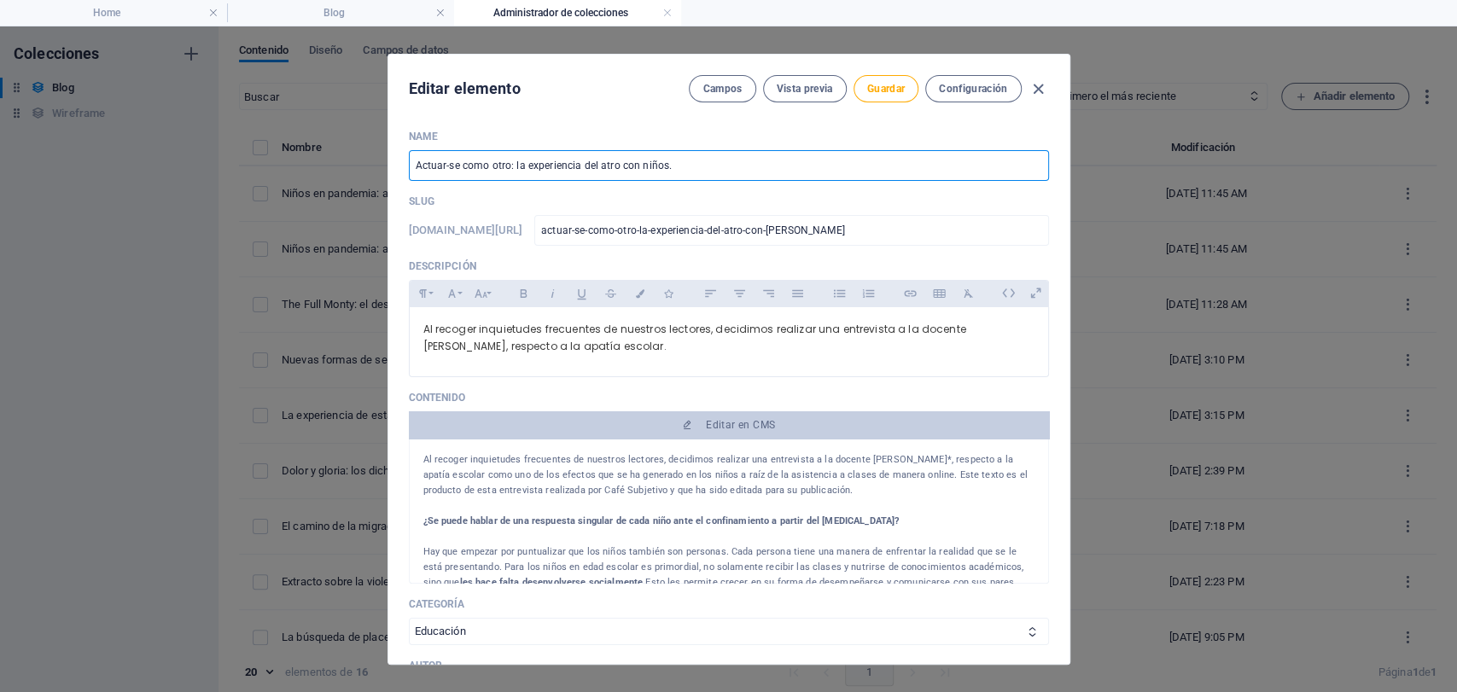
type input "actuar-se-como-otro-la-experiencia-del-ratro-con-[PERSON_NAME]"
type input "Actuar-se como otro: la experiencia del rtatro con niños."
type input "actuar-se-como-otro-la-experiencia-del-rtatro-con-[PERSON_NAME]"
type input "Actuar-se como otro: la experiencia del ratro con niños."
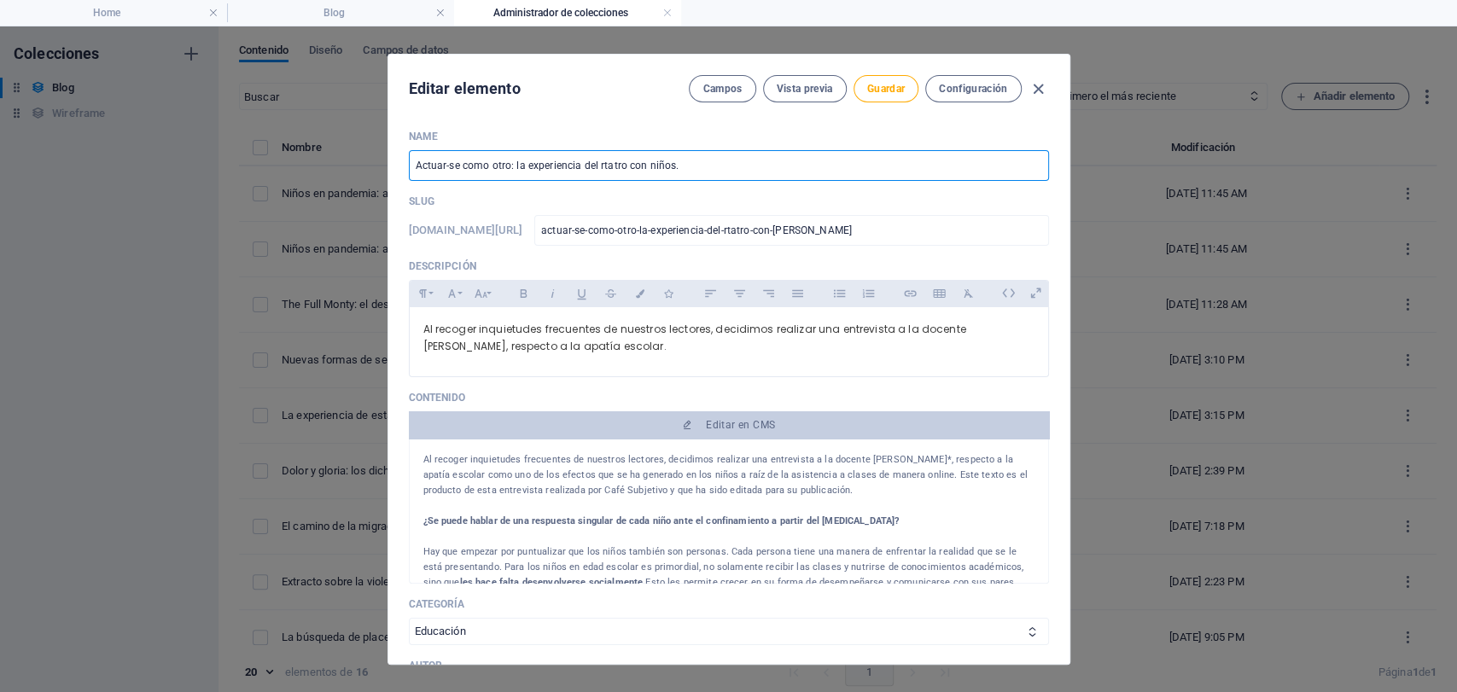
type input "actuar-se-como-otro-la-experiencia-del-ratro-con-[PERSON_NAME]"
type input "Actuar-se como otro: la experiencia del rtatro con niños."
type input "actuar-se-como-otro-la-experiencia-del-rtatro-con-[PERSON_NAME]"
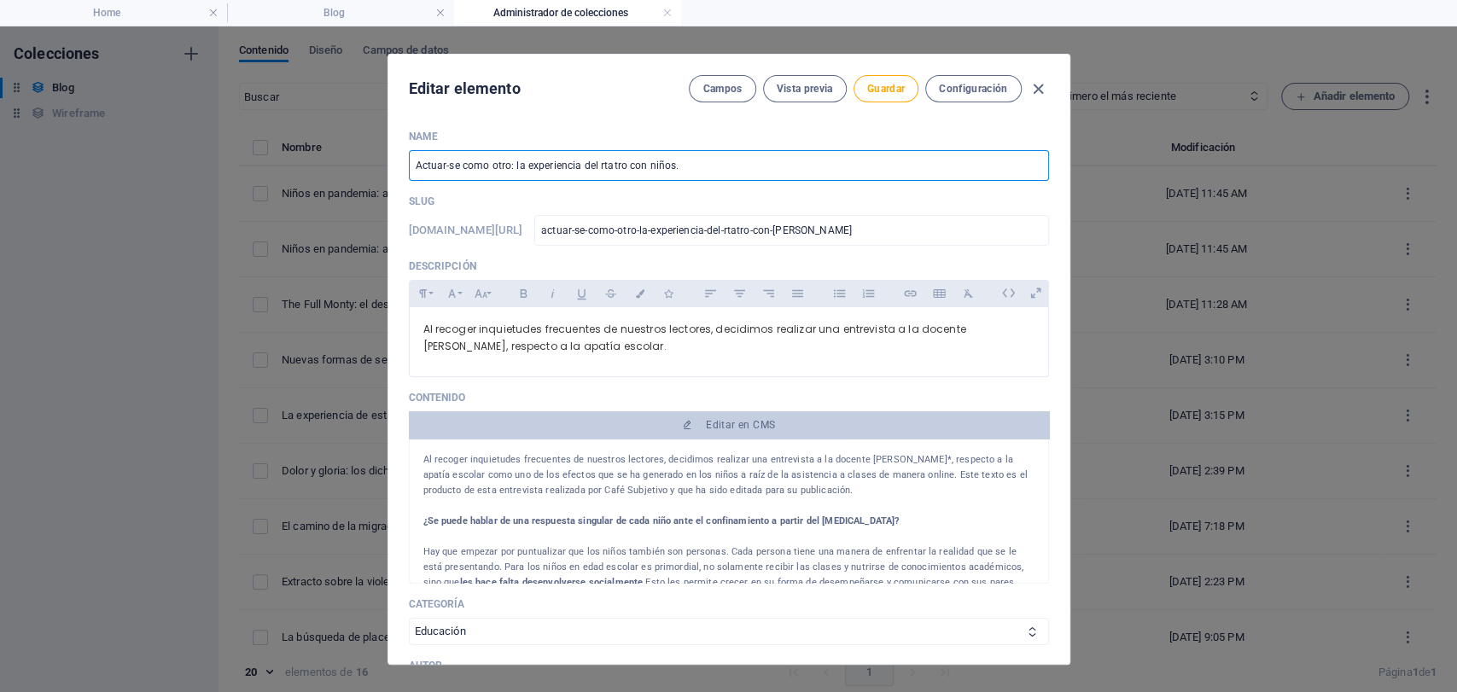
type input "Actuar-se como otro: la experiencia del rteatro con niños."
type input "actuar-se-como-otro-la-experiencia-del-rteatro-con-[PERSON_NAME]"
type input "Actuar-se como otro: la experiencia del rtatro con niños."
type input "actuar-se-como-otro-la-experiencia-del-rtatro-con-[PERSON_NAME]"
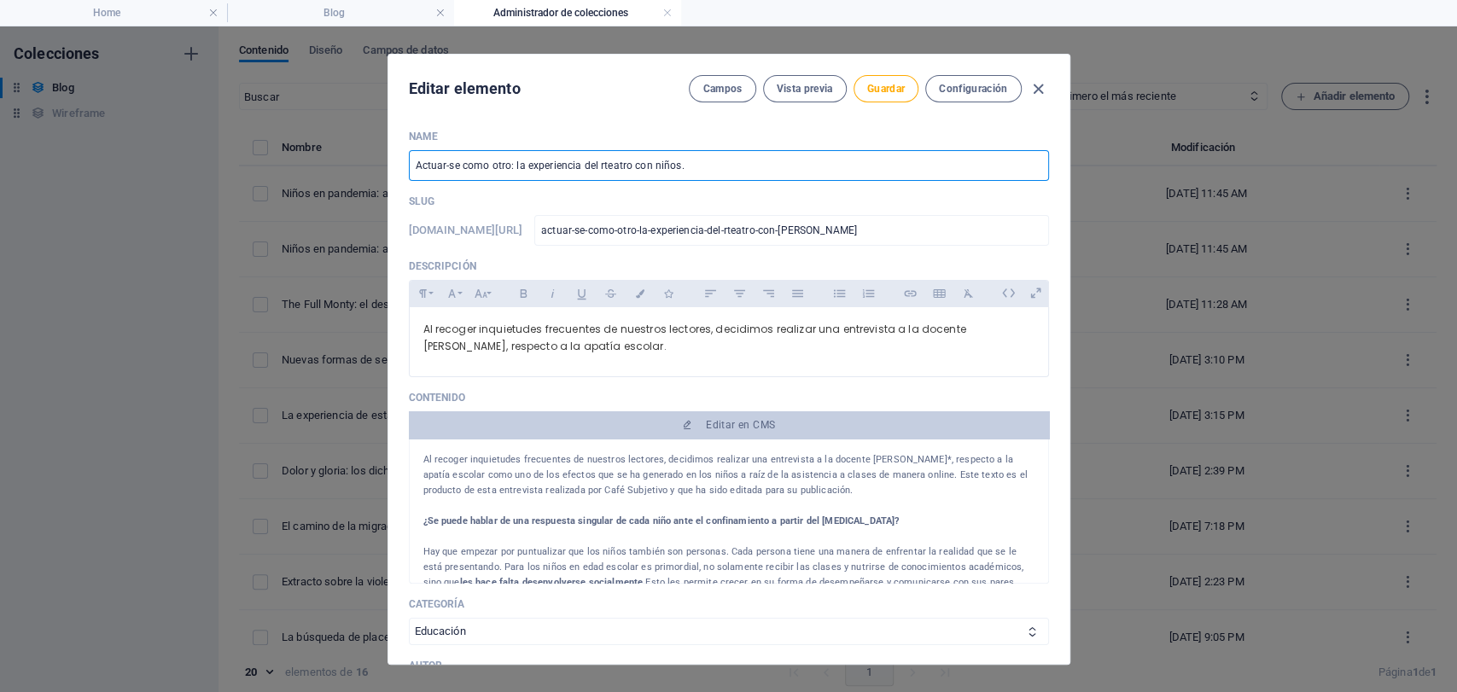
type input "actuar-se-como-otro-la-experiencia-del-rtatro-con-[PERSON_NAME]"
type input "Actuar-se como otro: la experiencia del ratro con niños."
type input "actuar-se-como-otro-la-experiencia-del-ratro-con-[PERSON_NAME]"
type input "Actuar-se como otro: la experiencia del atro con niños."
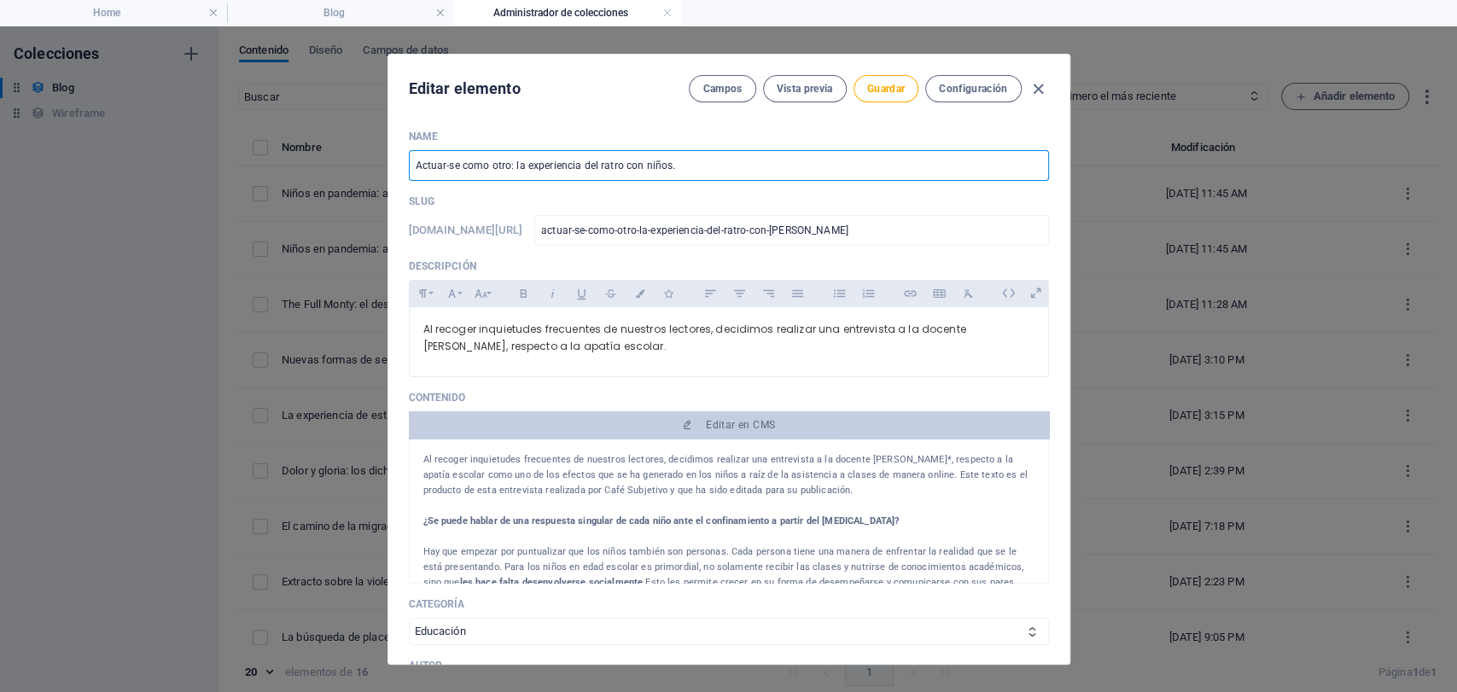
type input "actuar-se-como-otro-la-experiencia-del-atro-con-[PERSON_NAME]"
type input "Actuar-se como otro: la experiencia del [PERSON_NAME] con niños."
type input "actuar-se-como-otro-la-experiencia-del-tatro-con-[PERSON_NAME]"
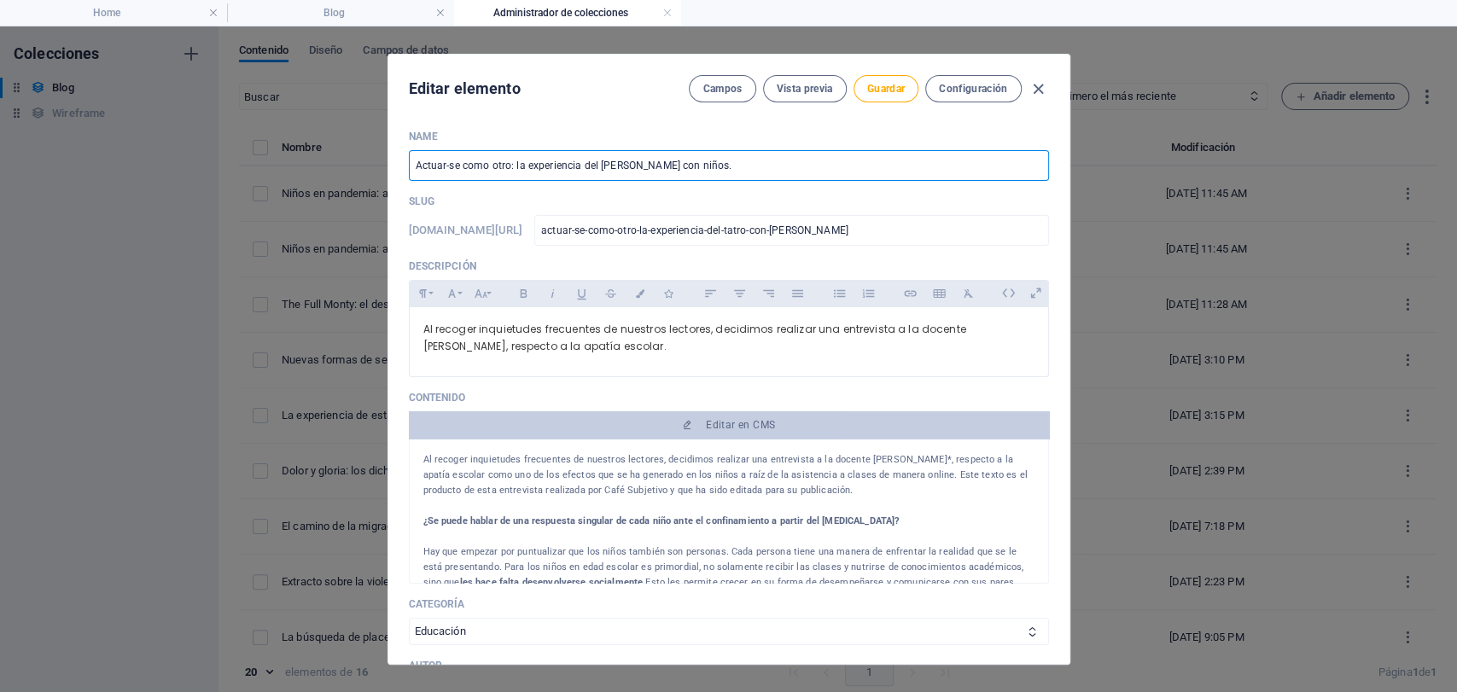
type input "Actuar-se como otro: la experiencia del teatro con niños."
type input "actuar-se-como-otro-la-experiencia-del-teatro-con-[PERSON_NAME]"
type input "Actuar-se como otro: la experiencia del teatro con niños."
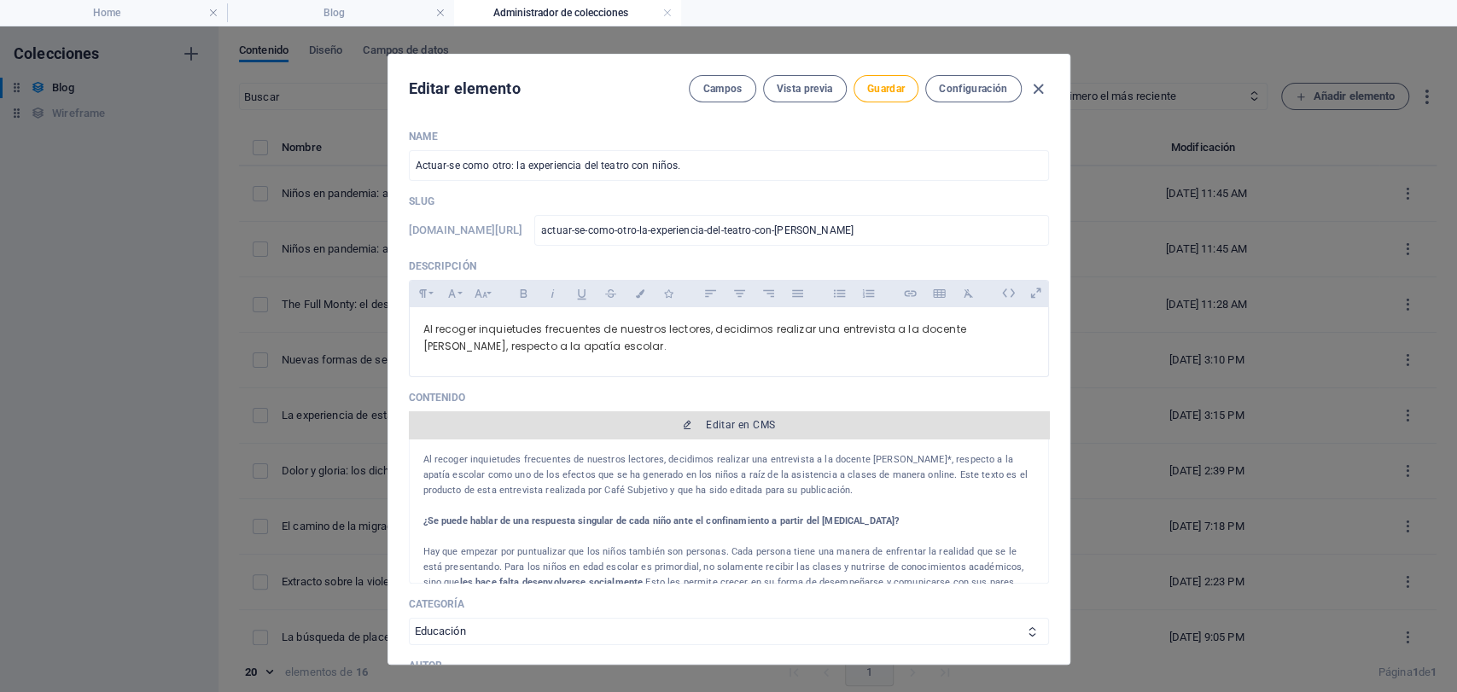
click at [739, 426] on span "Editar en CMS" at bounding box center [740, 425] width 69 height 14
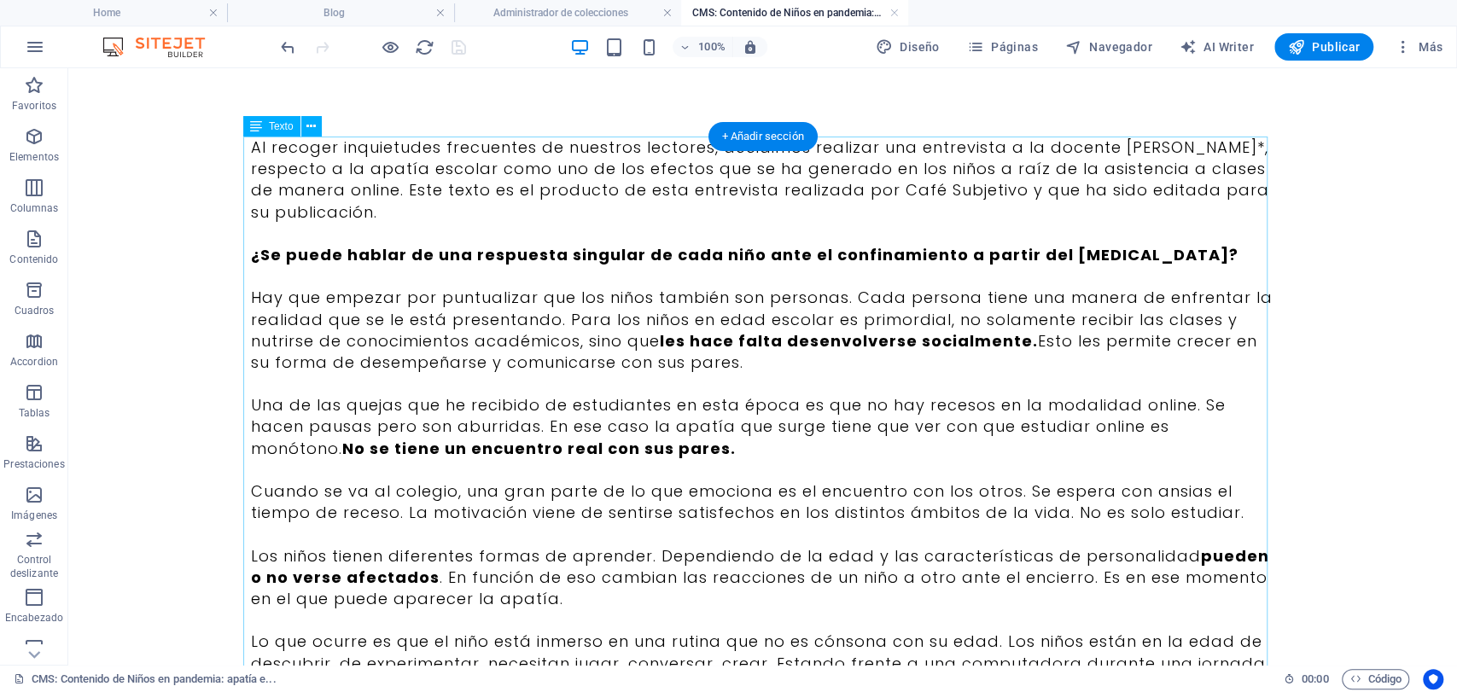
scroll to position [0, 0]
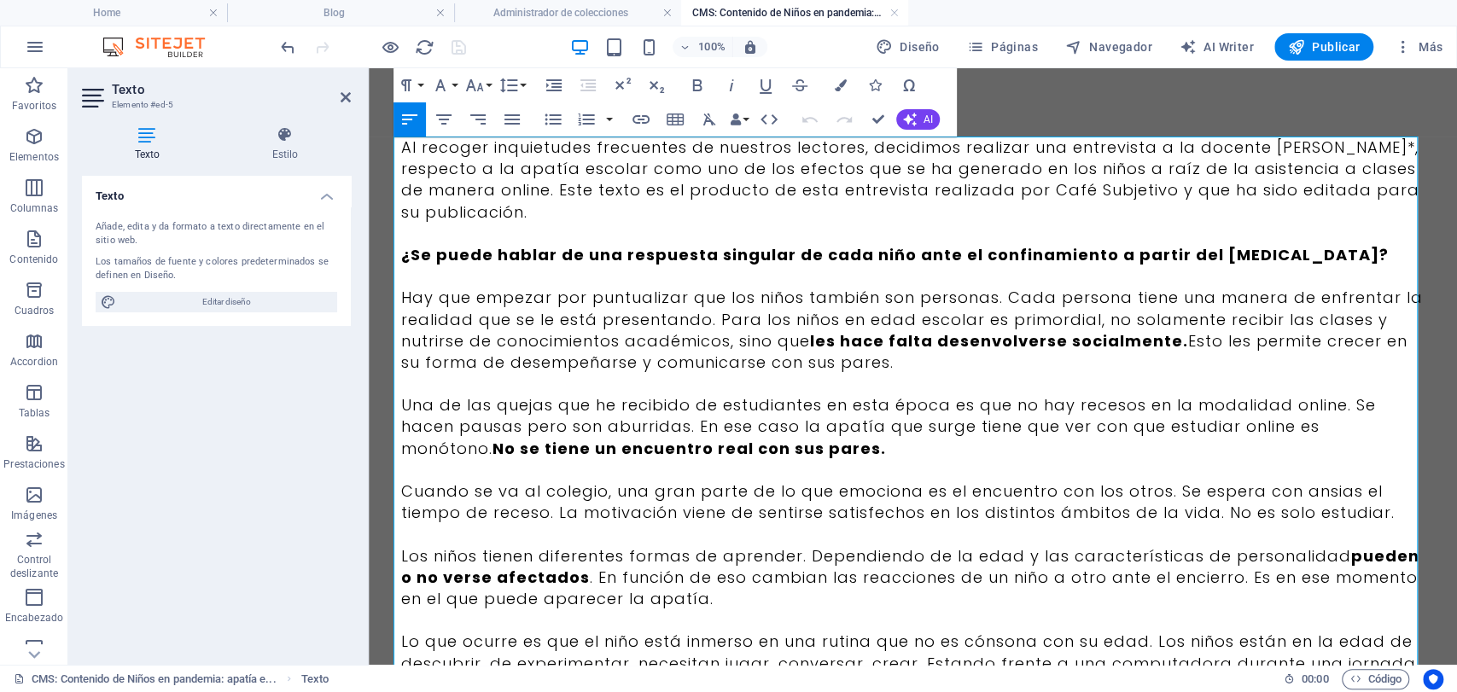
click at [523, 201] on p "Al recoger inquietudes frecuentes de nuestros lectores, decidimos realizar una …" at bounding box center [913, 180] width 1024 height 86
click at [403, 147] on p "Al recoger inquietudes frecuentes de nuestros lectores, decidimos realizar una …" at bounding box center [913, 180] width 1024 height 86
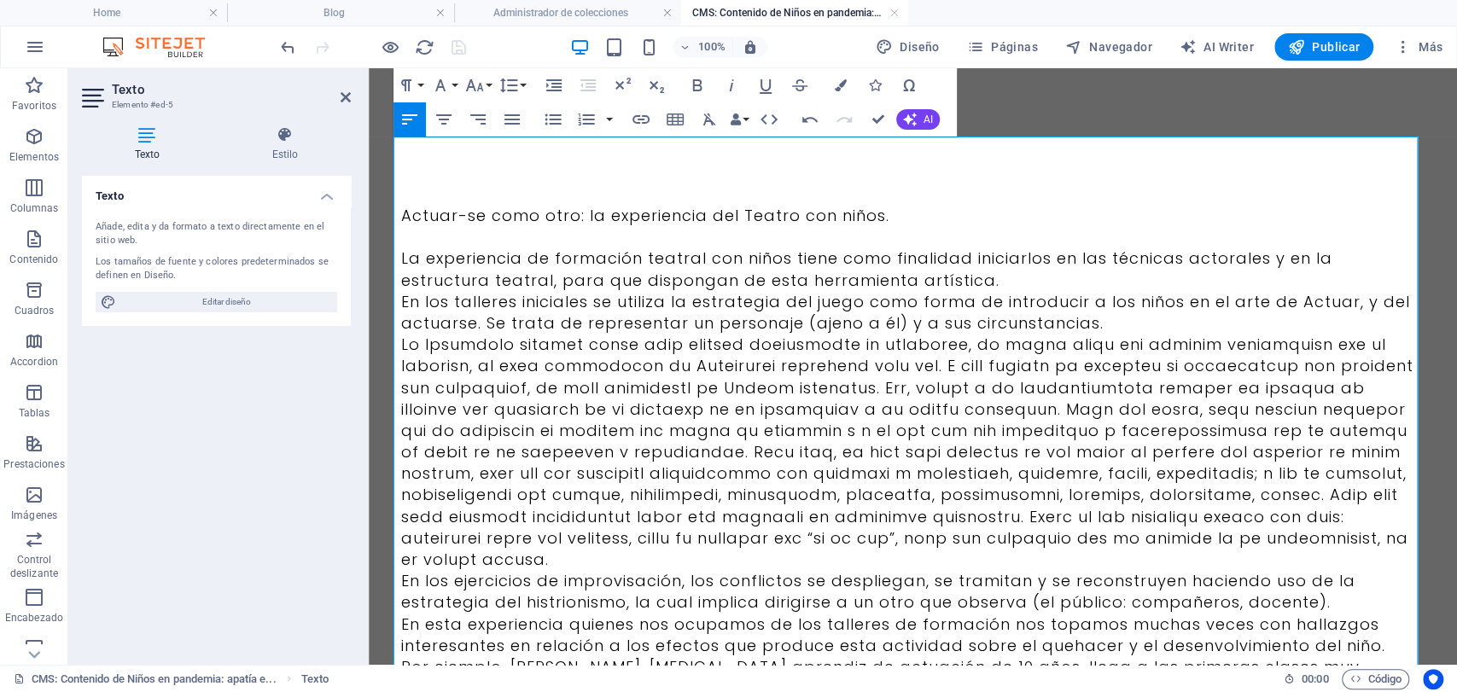
scroll to position [80914, 0]
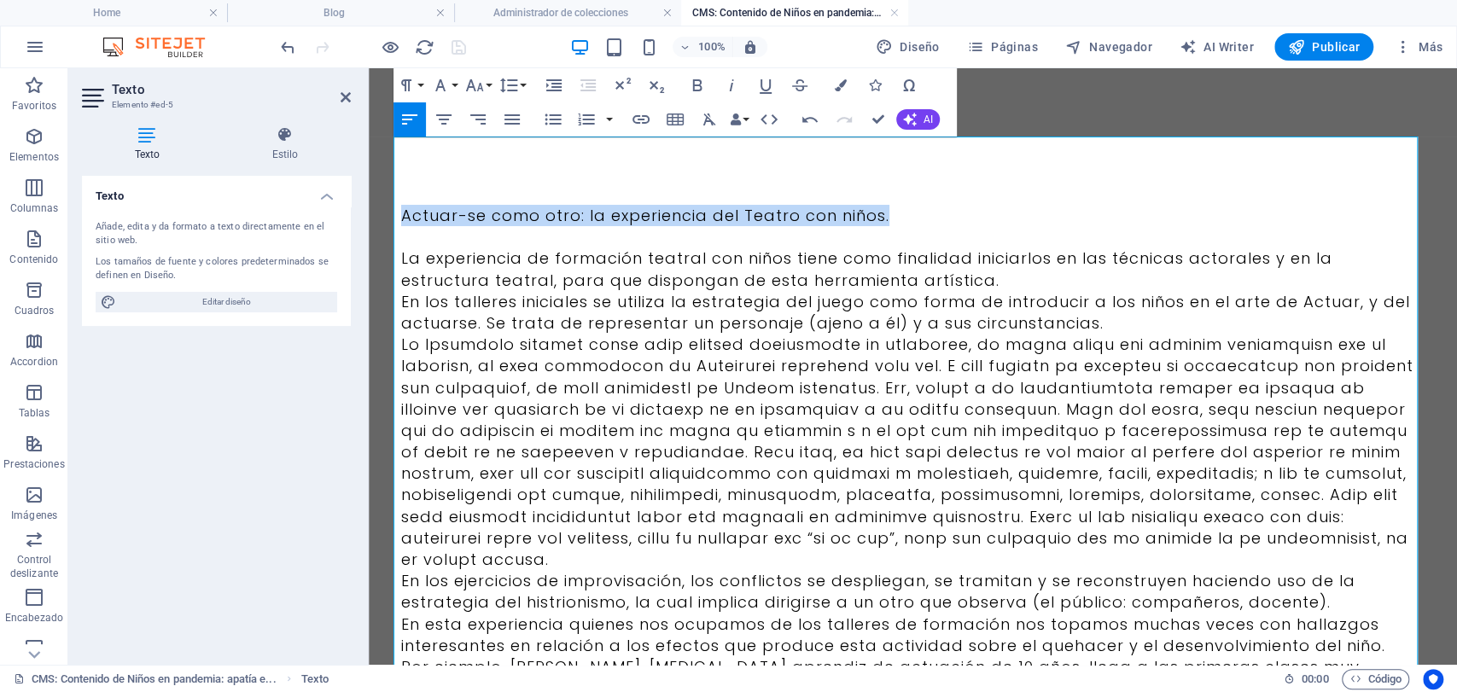
drag, startPoint x: 910, startPoint y: 224, endPoint x: 184, endPoint y: 153, distance: 729.0
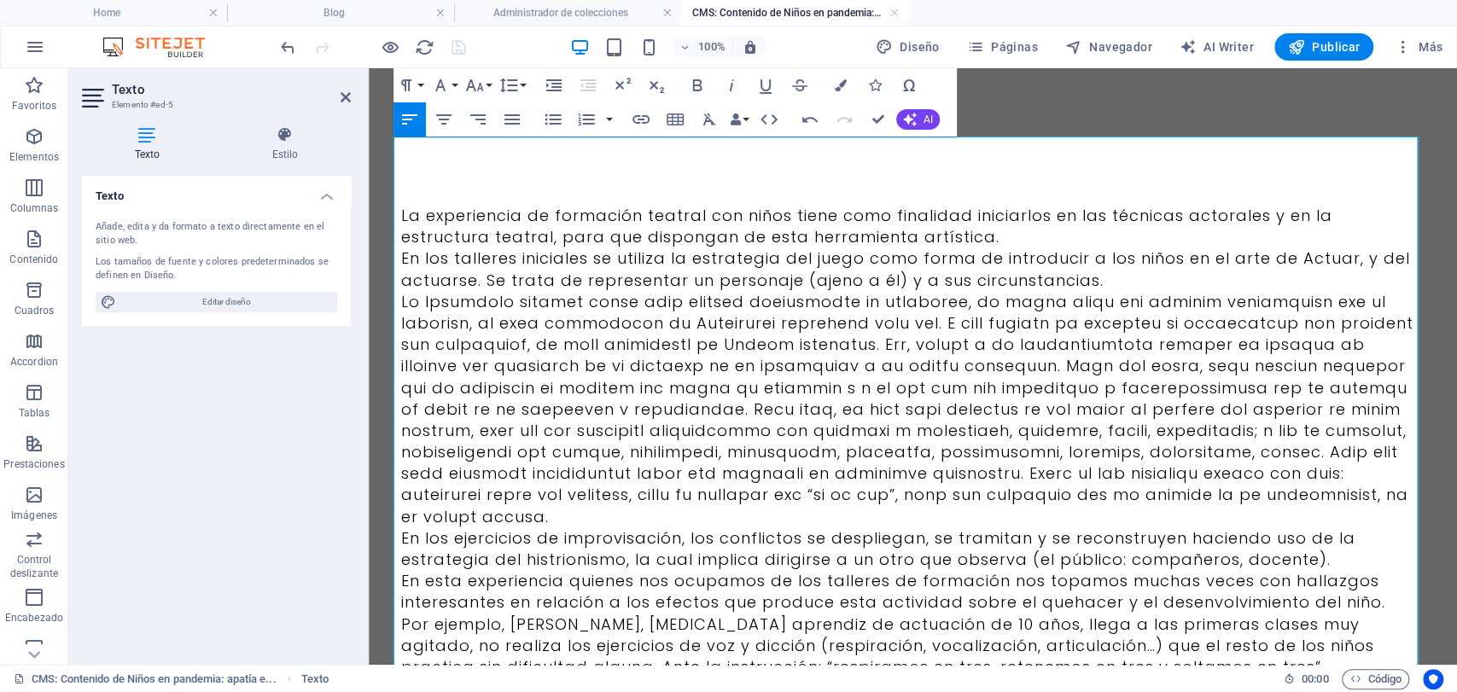
click at [915, 247] on p "La experiencia de formación teatral con niños tiene como finalidad iniciarlos e…" at bounding box center [913, 226] width 1024 height 43
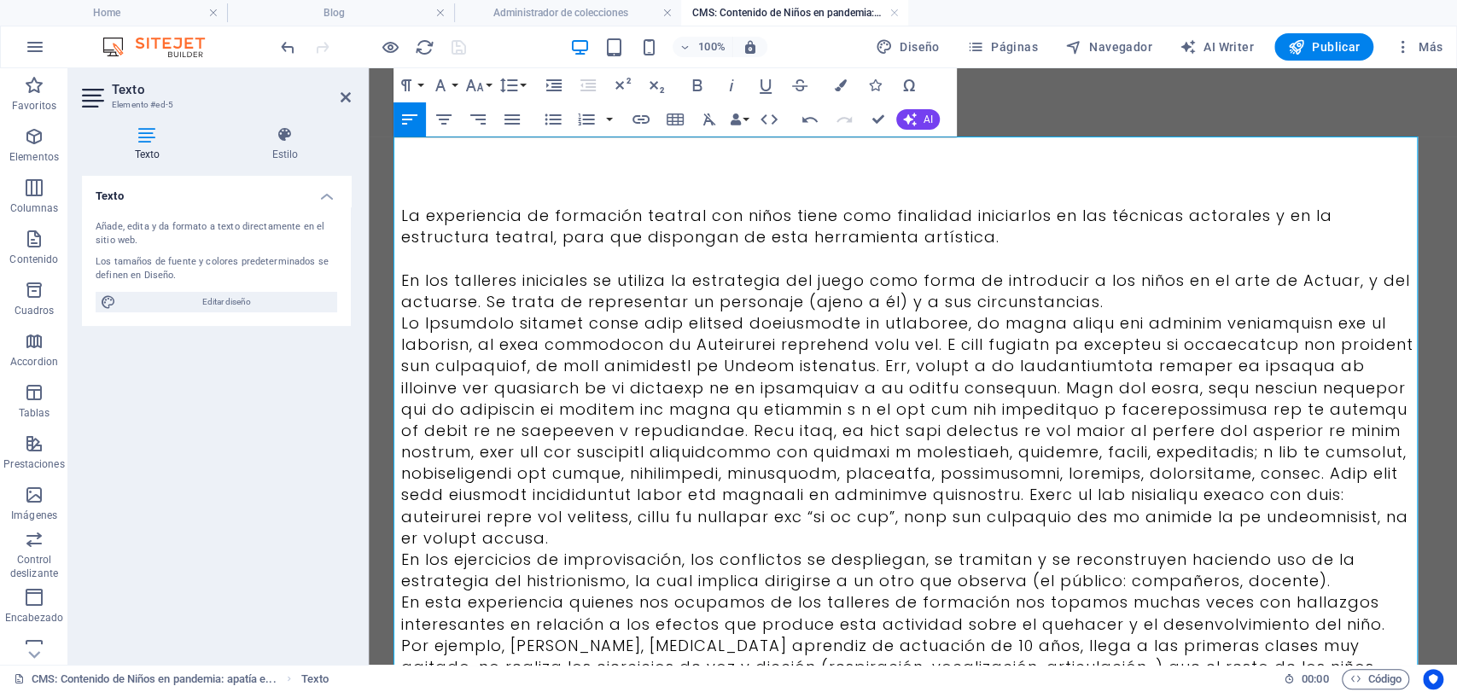
click at [1114, 309] on p "En los talleres iniciales se utiliza la estrategia del juego como forma de intr…" at bounding box center [913, 291] width 1024 height 43
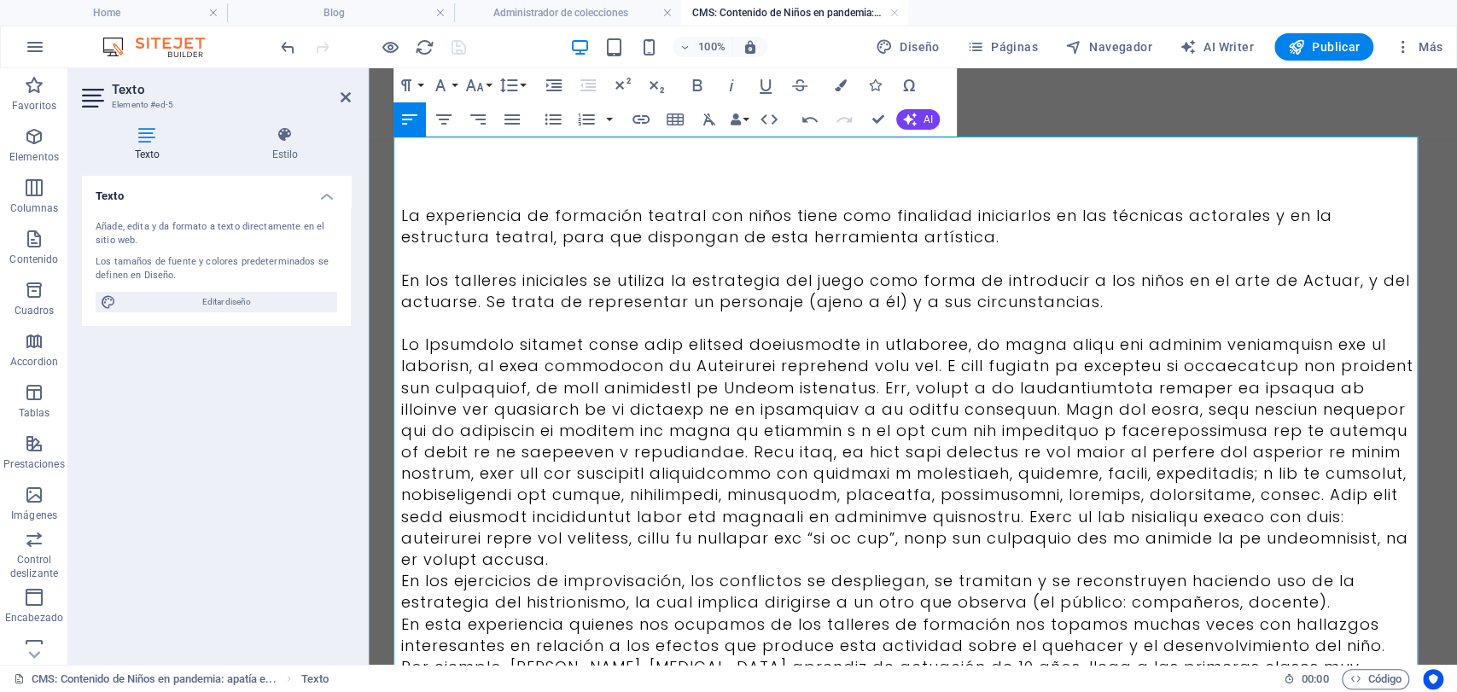
drag, startPoint x: 1114, startPoint y: 303, endPoint x: 392, endPoint y: 213, distance: 727.8
copy div "La experiencia de formación teatral con niños tiene como finalidad iniciarlos e…"
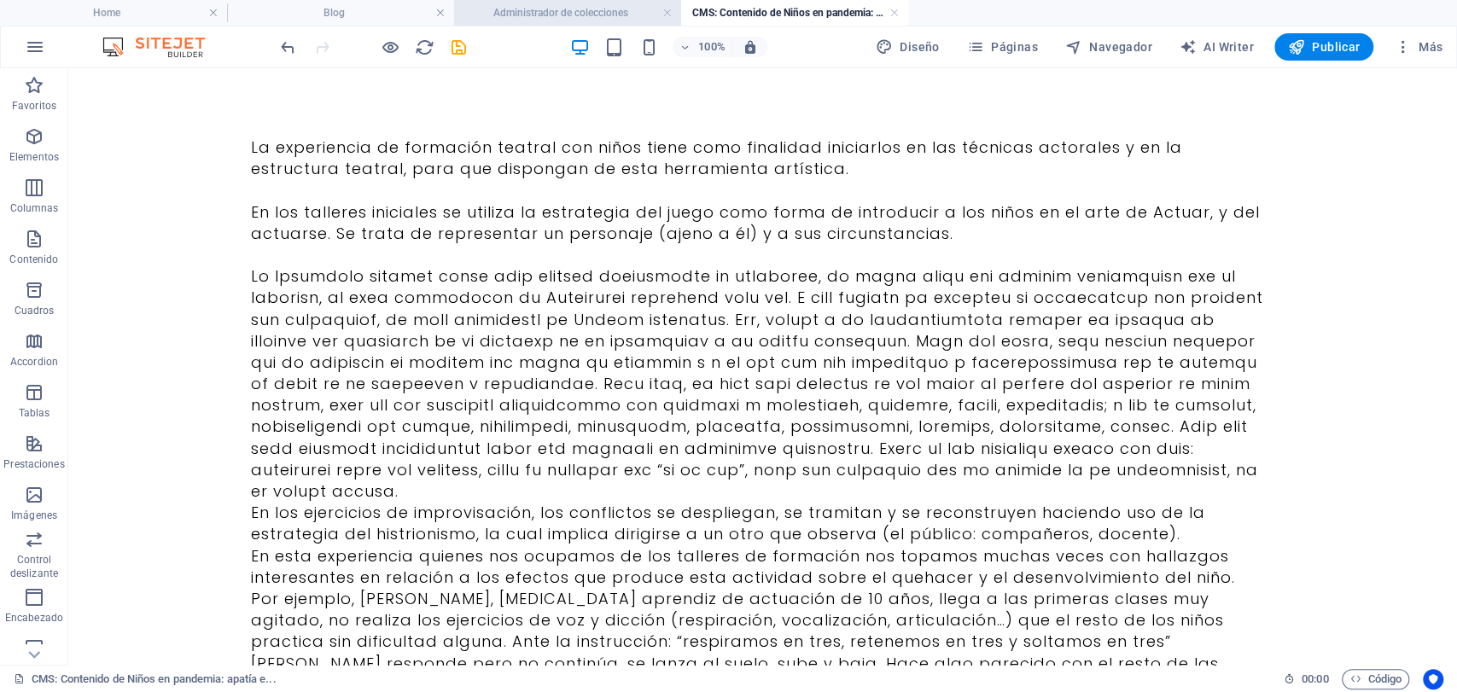
click at [592, 2] on li "Administrador de colecciones" at bounding box center [567, 13] width 227 height 26
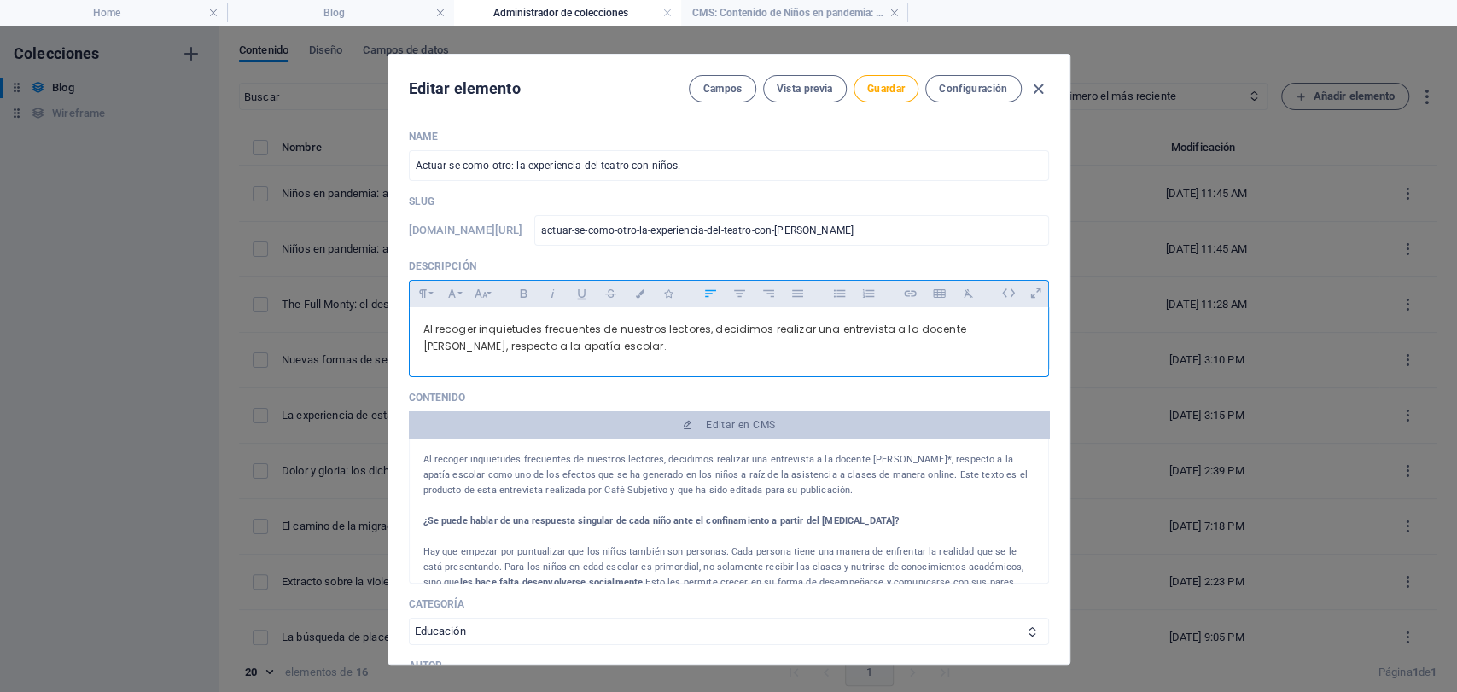
drag, startPoint x: 631, startPoint y: 357, endPoint x: 410, endPoint y: 326, distance: 223.2
click at [410, 326] on div "Al recoger inquietudes frecuentes de nuestros lectores, decidimos realizar una …" at bounding box center [729, 337] width 639 height 61
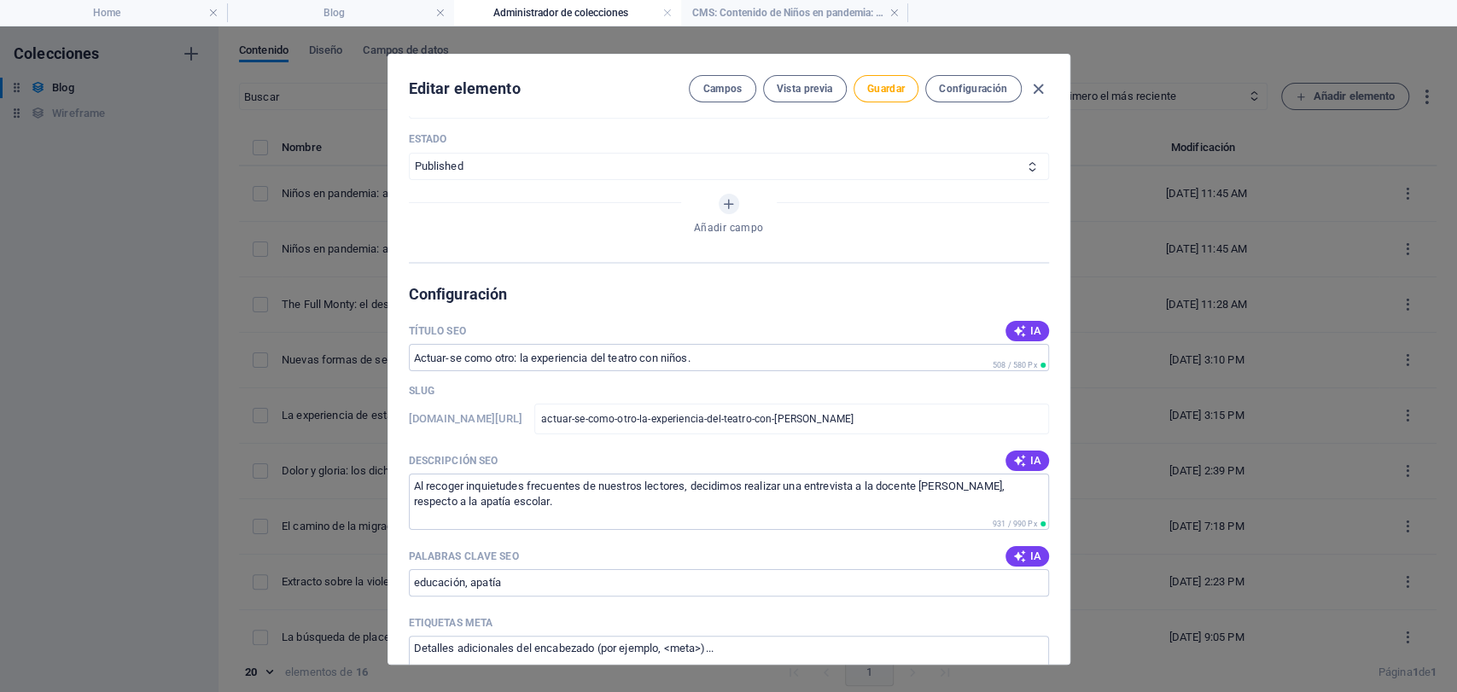
scroll to position [948, 0]
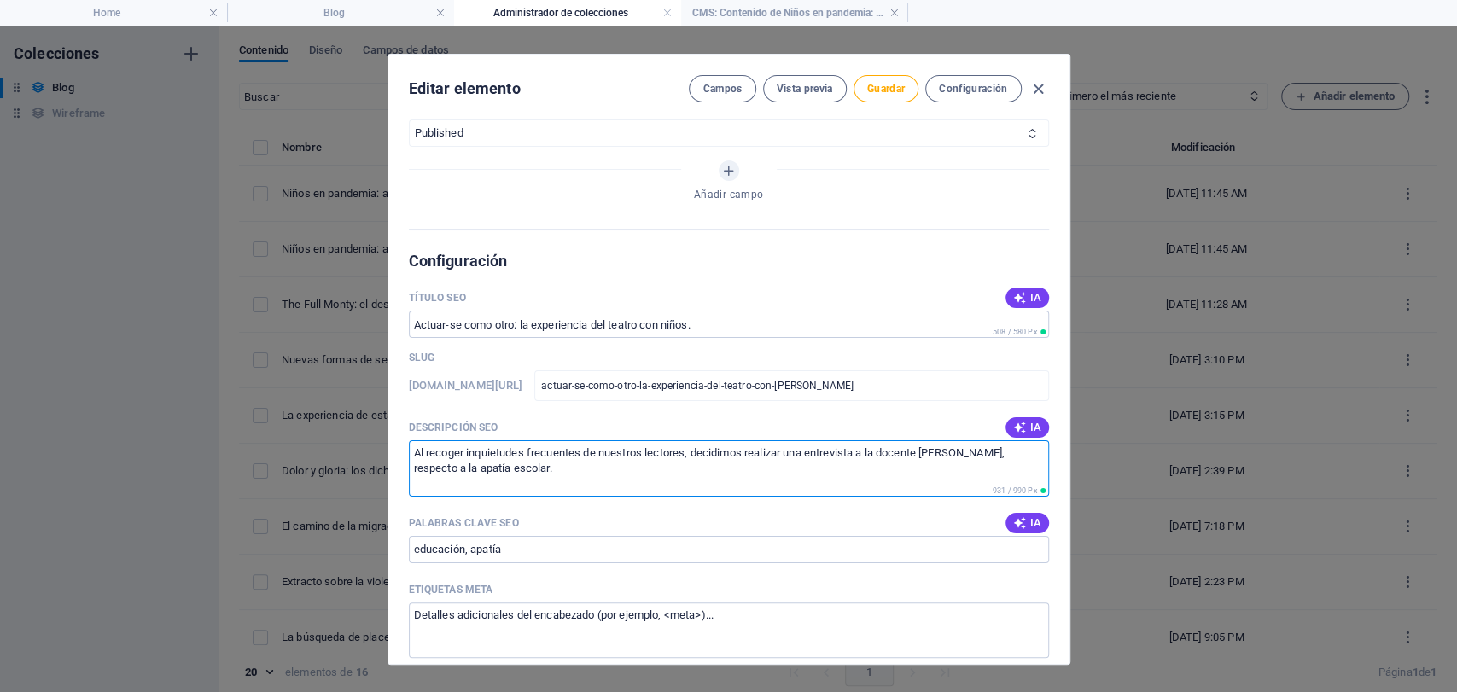
drag, startPoint x: 656, startPoint y: 480, endPoint x: 410, endPoint y: 438, distance: 249.4
click at [410, 440] on textarea "Al recoger inquietudes frecuentes de nuestros lectores, decidimos realizar una …" at bounding box center [729, 467] width 640 height 55
paste textarea "La experiencia de formación teatral con niños tiene como finalidad iniciarlos e…"
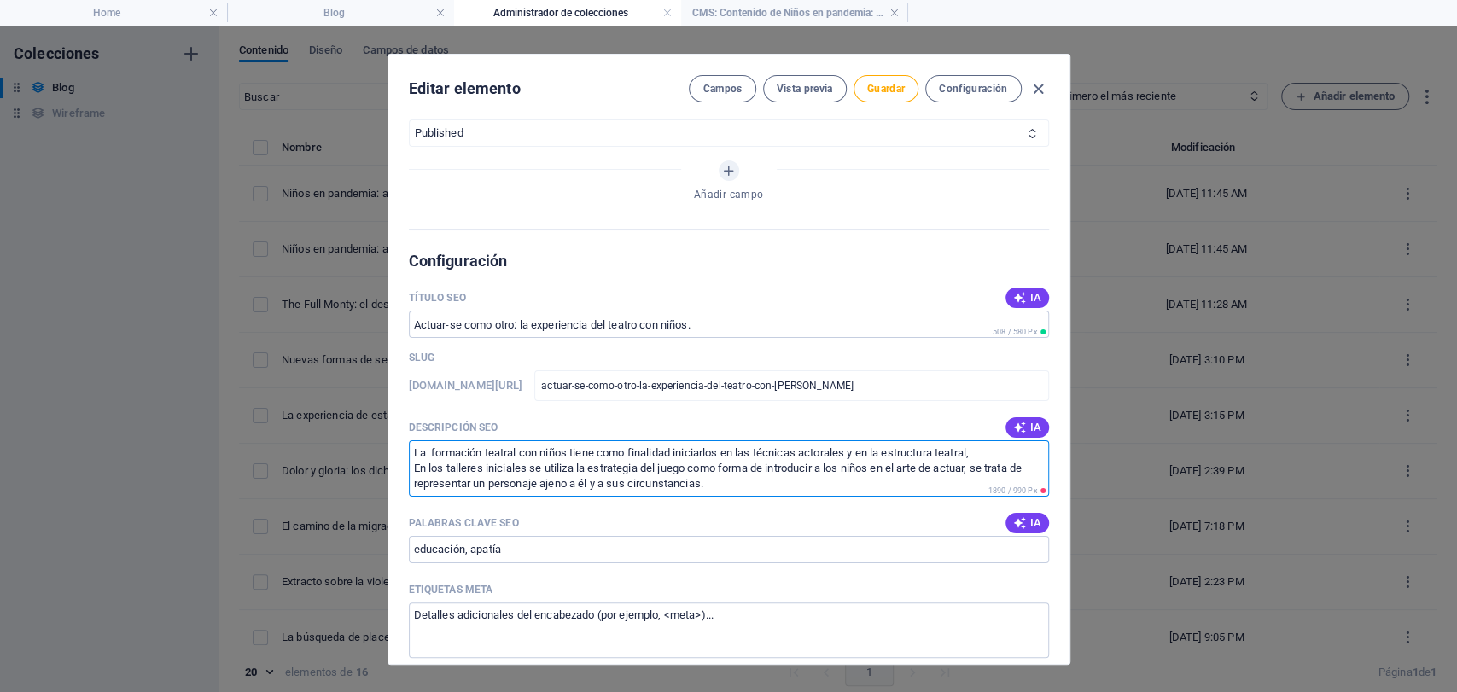
scroll to position [0, 0]
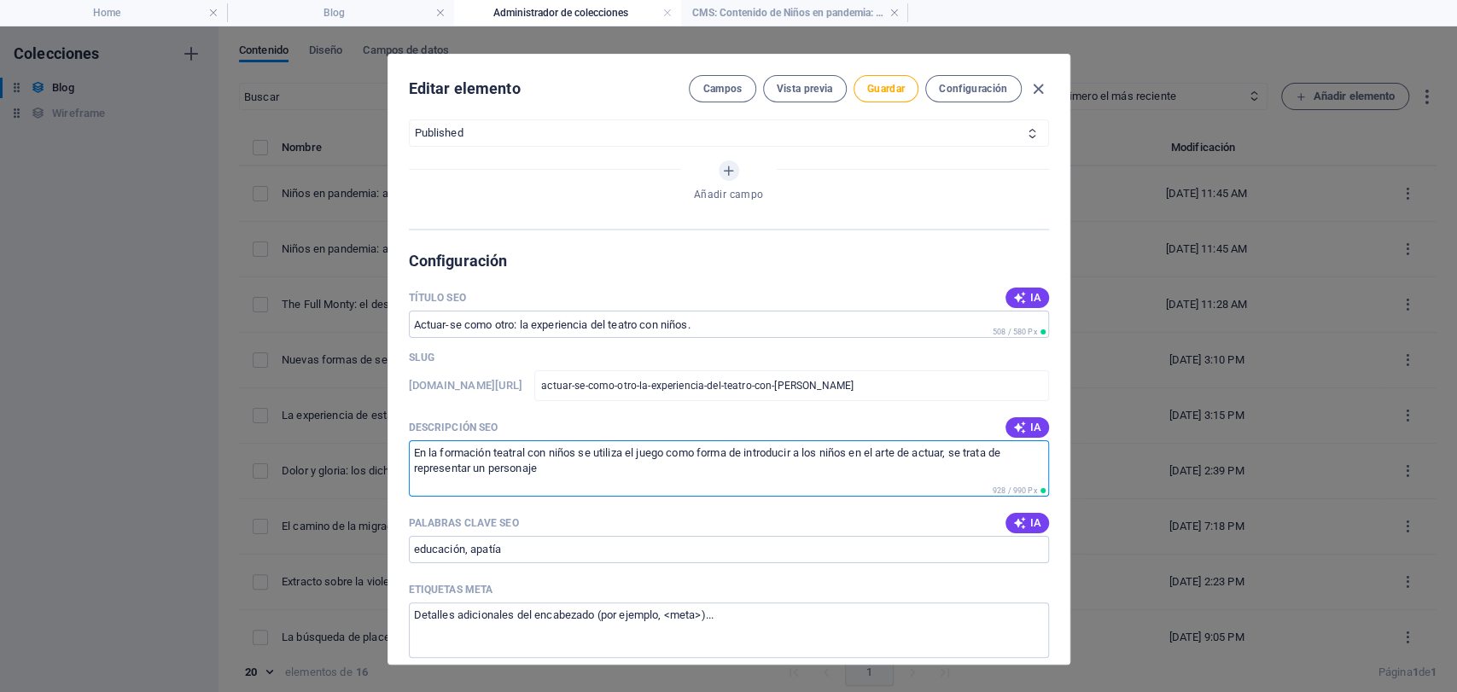
click at [554, 472] on textarea "En la formación teatral con niños se utiliza el juego como forma de introducir …" at bounding box center [729, 467] width 640 height 55
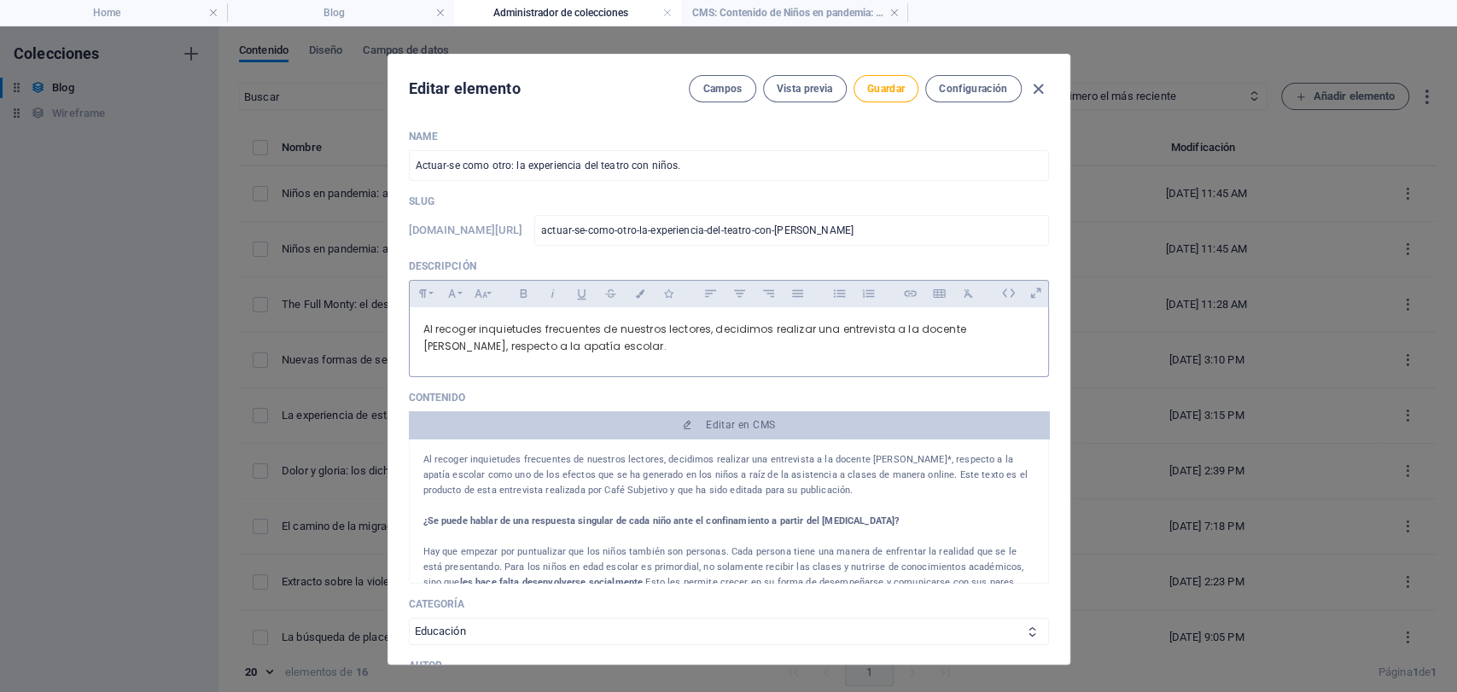
type textarea "En la formación teatral con niños se utiliza el juego como forma de introducir …"
drag, startPoint x: 630, startPoint y: 360, endPoint x: 383, endPoint y: 320, distance: 249.9
click at [383, 320] on div "Editar elemento Campos Vista previa Guardar Configuración Name Actuar-se como o…" at bounding box center [728, 359] width 1457 height 666
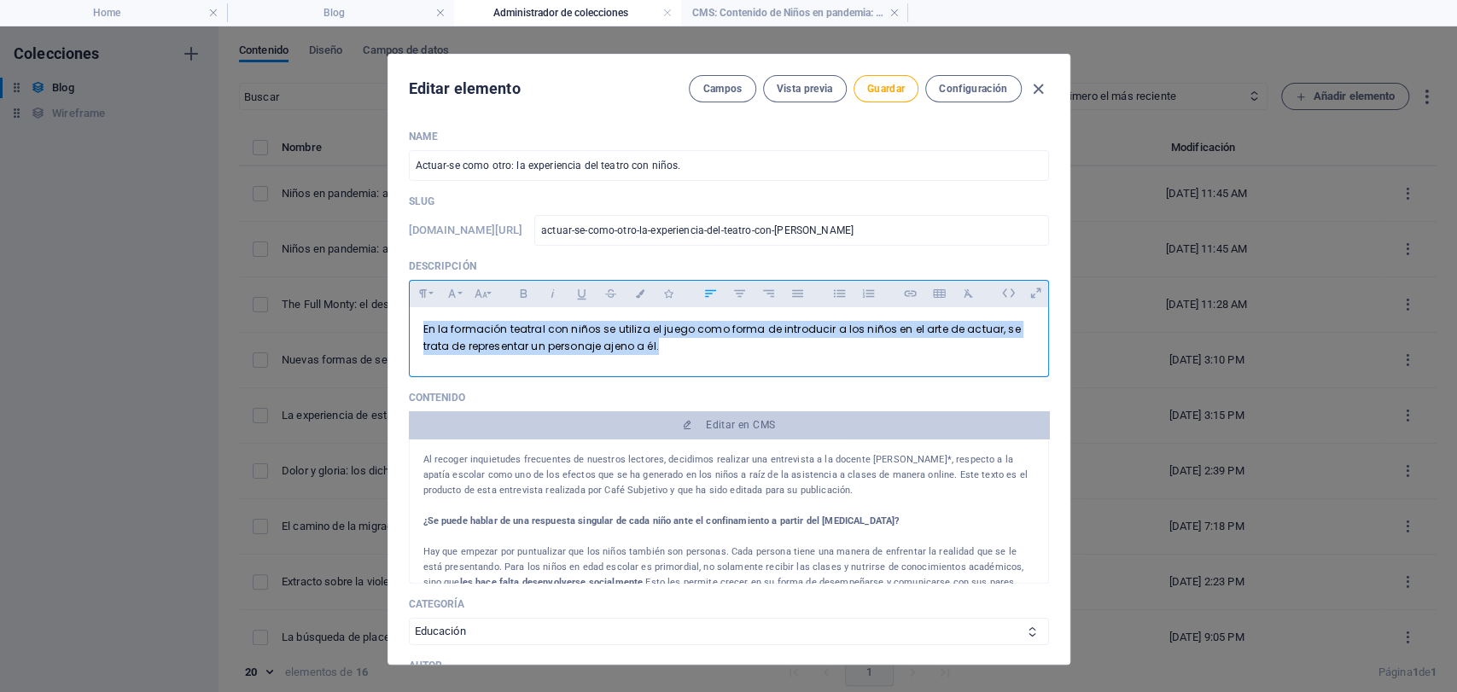
drag, startPoint x: 668, startPoint y: 352, endPoint x: 292, endPoint y: 292, distance: 380.3
click at [292, 292] on div "Editar elemento [PERSON_NAME] Vista previa Guardar Configuración Name Actuar-se…" at bounding box center [728, 359] width 1457 height 666
click at [642, 289] on icon "button" at bounding box center [640, 293] width 15 height 9
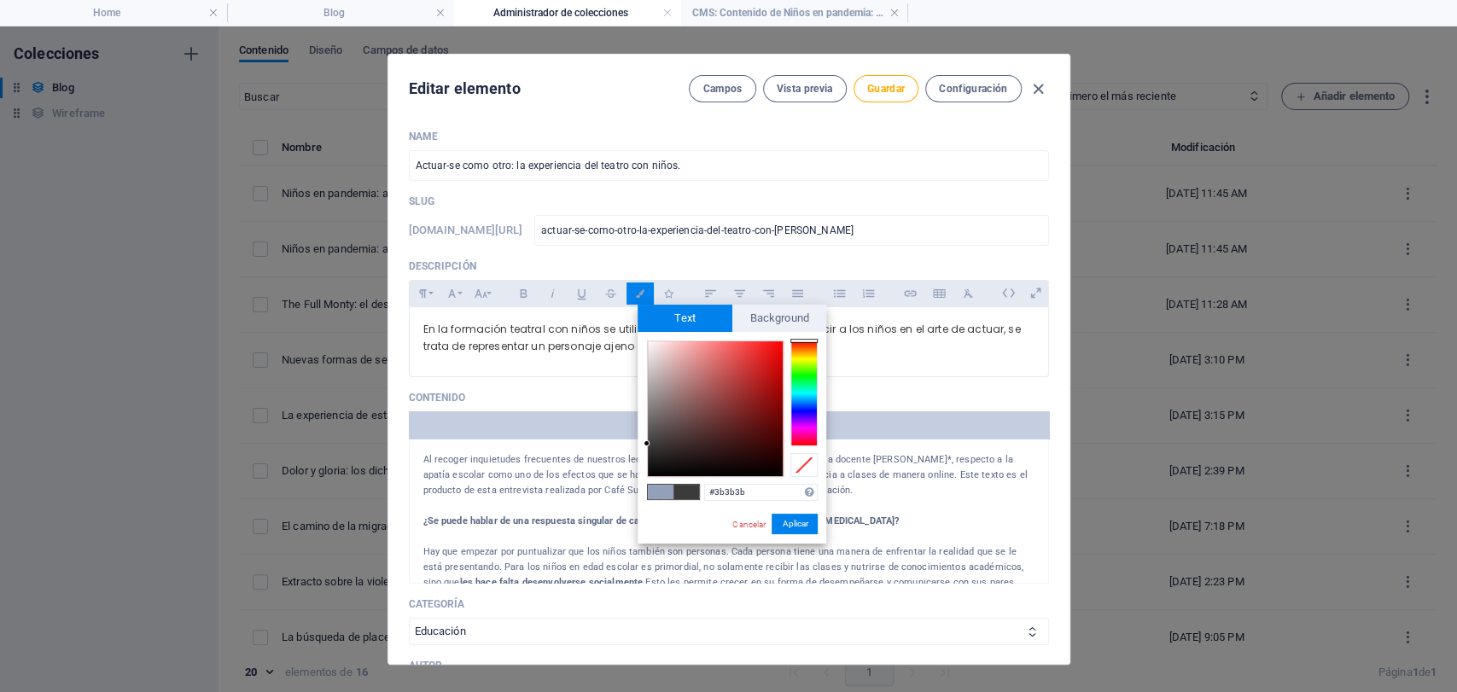
click at [813, 525] on button "Aplicar" at bounding box center [795, 524] width 46 height 20
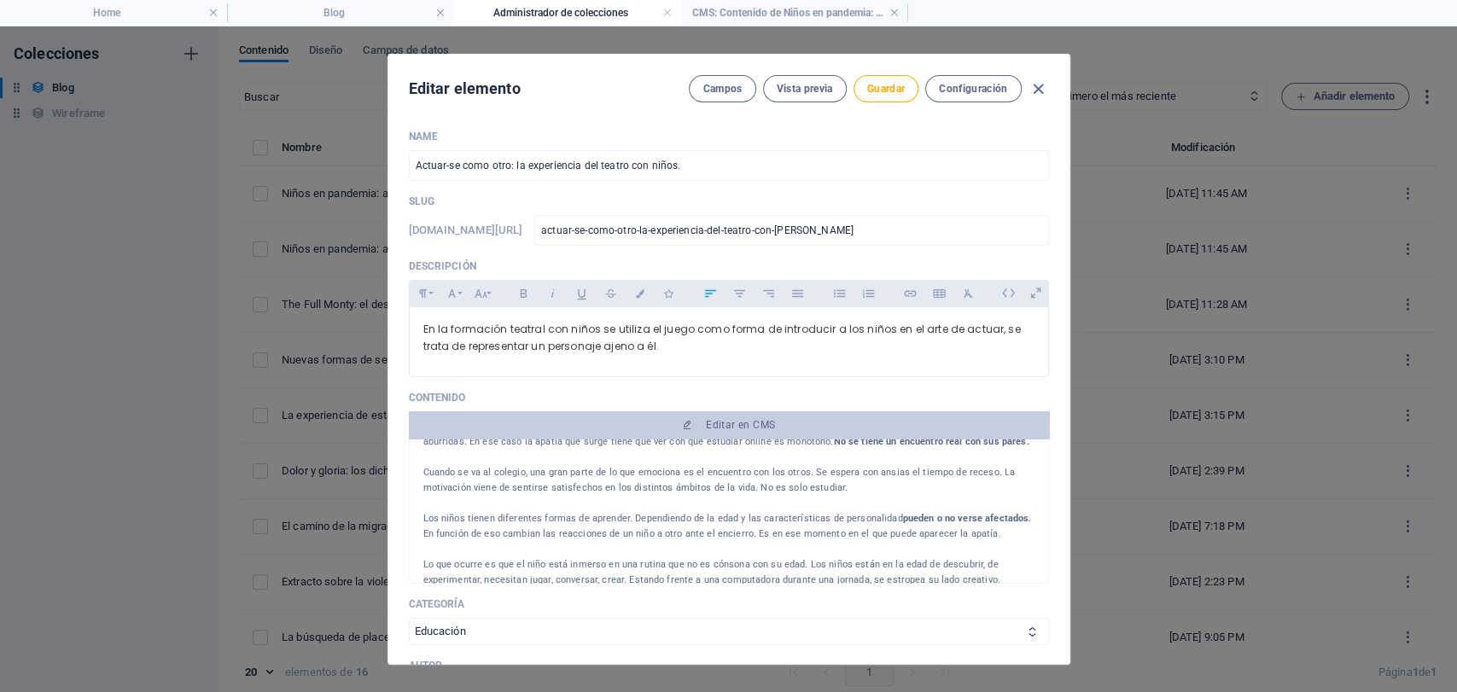
scroll to position [190, 0]
click at [787, 14] on h4 "CMS: Contenido de Niños en pandemia: apatía e..." at bounding box center [794, 12] width 227 height 19
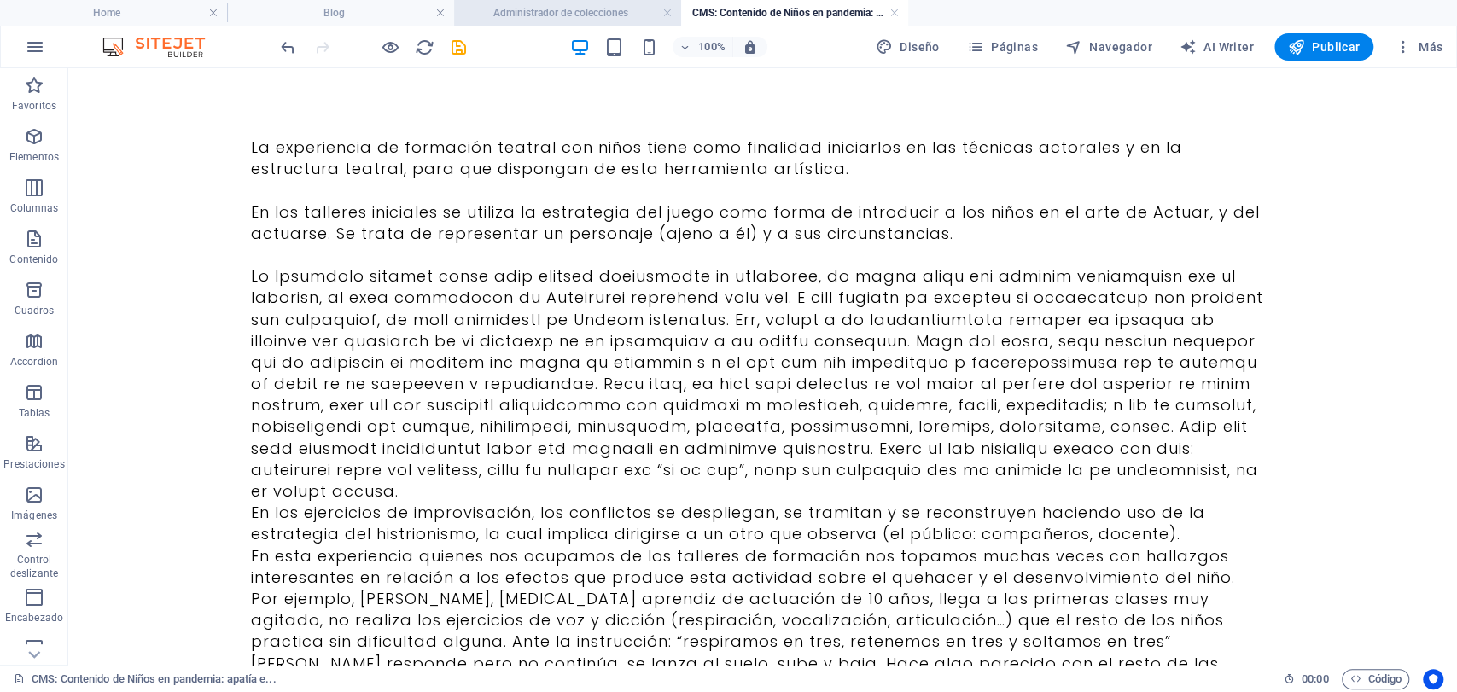
click at [616, 2] on li "Administrador de colecciones" at bounding box center [567, 13] width 227 height 26
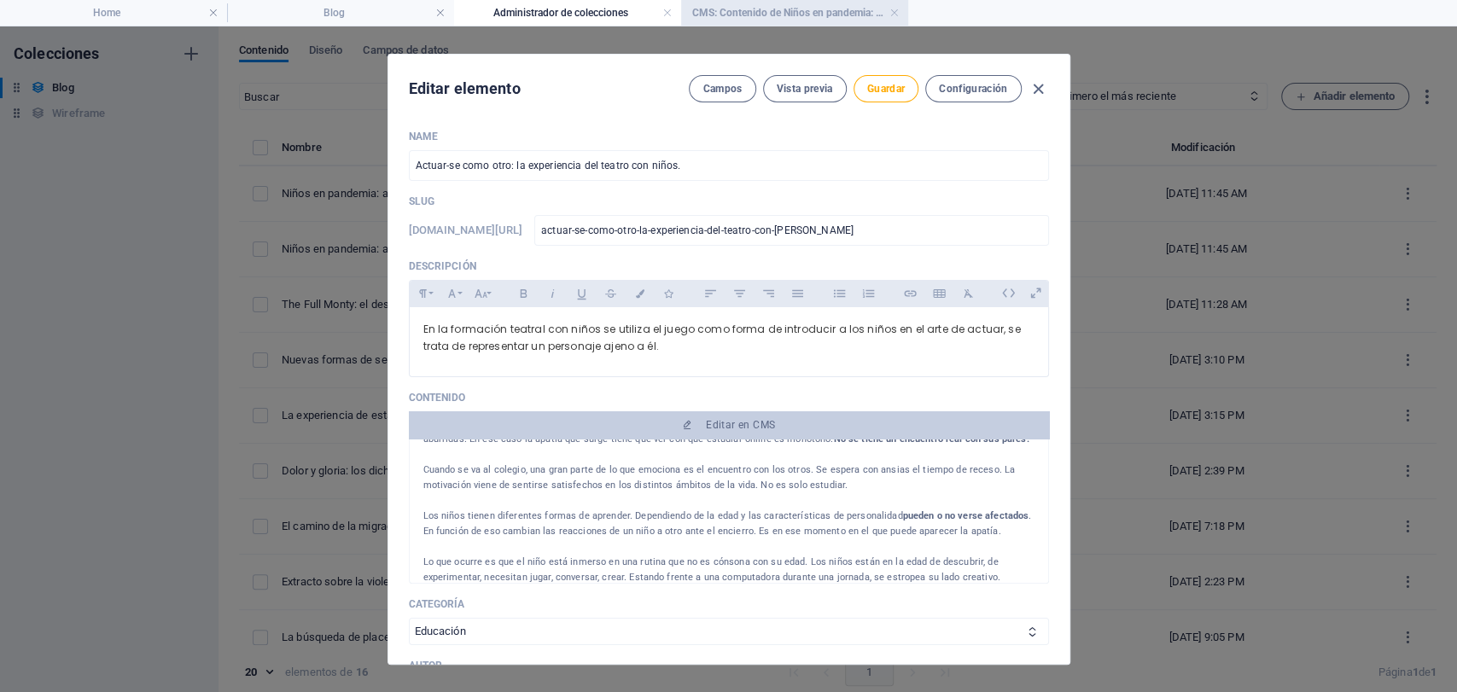
click at [813, 10] on h4 "CMS: Contenido de Niños en pandemia: apatía e..." at bounding box center [794, 12] width 227 height 19
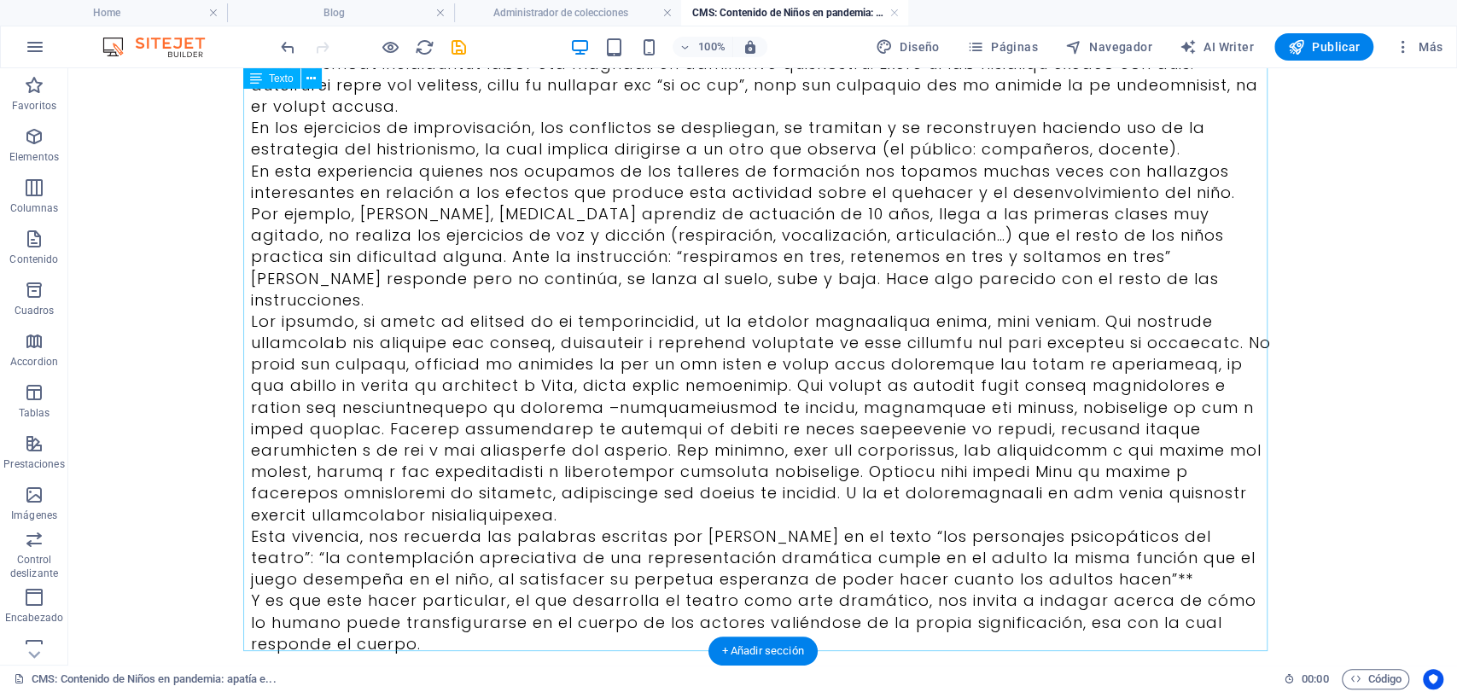
scroll to position [551, 0]
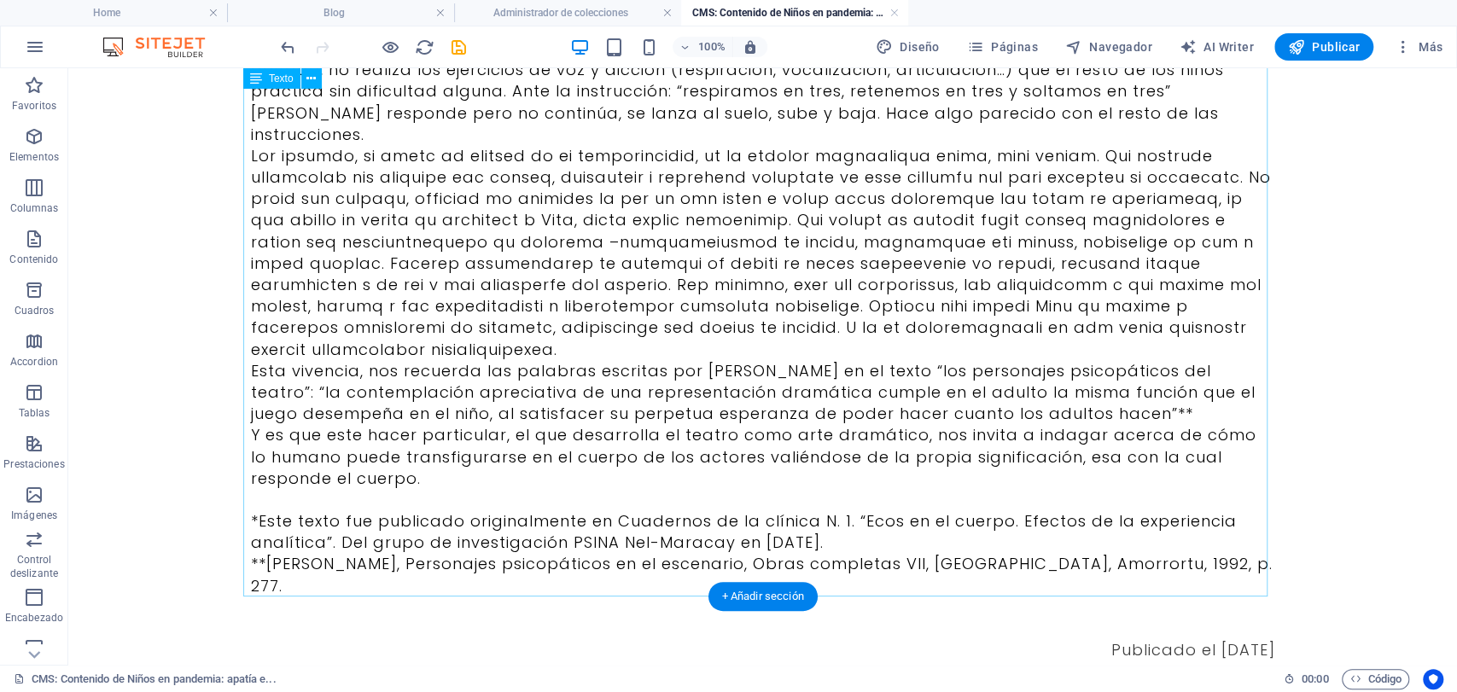
click at [1175, 593] on div "La experiencia de formación teatral con niños tiene como finalidad iniciarlos e…" at bounding box center [763, 123] width 1024 height 1075
click at [1180, 588] on div "La experiencia de formación teatral con niños tiene como finalidad iniciarlos e…" at bounding box center [763, 123] width 1024 height 1075
click at [1180, 582] on div "La experiencia de formación teatral con niños tiene como finalidad iniciarlos e…" at bounding box center [763, 123] width 1024 height 1075
click at [1123, 582] on div "La experiencia de formación teatral con niños tiene como finalidad iniciarlos e…" at bounding box center [763, 123] width 1024 height 1075
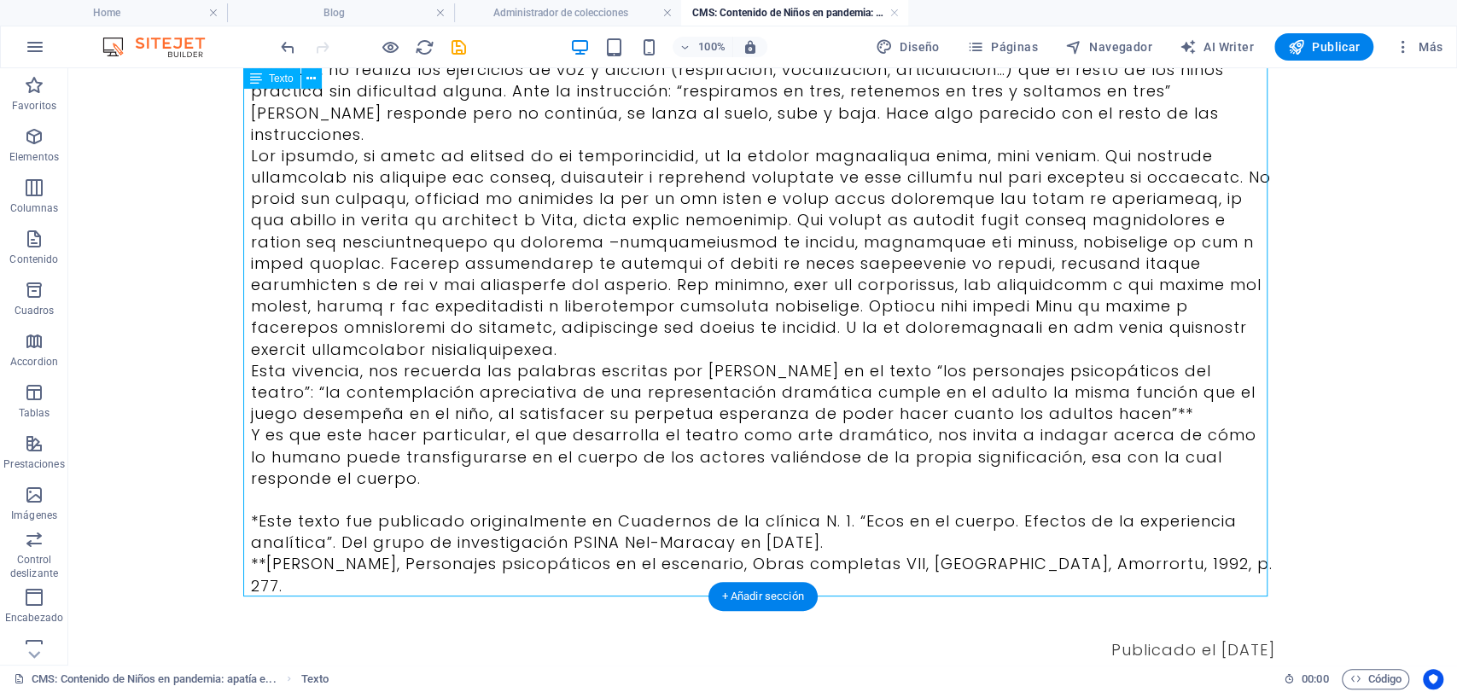
click at [1015, 460] on div "La experiencia de formación teatral con niños tiene como finalidad iniciarlos e…" at bounding box center [763, 123] width 1024 height 1075
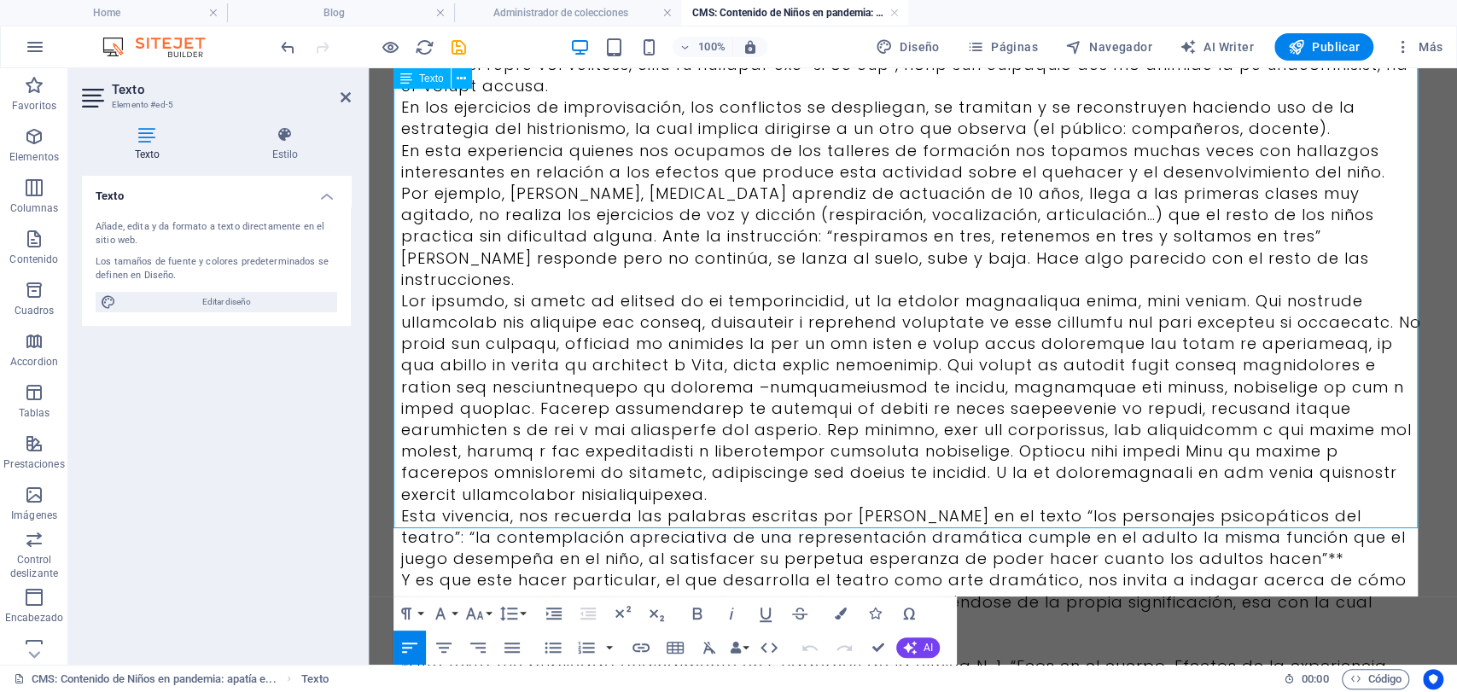
scroll to position [619, 0]
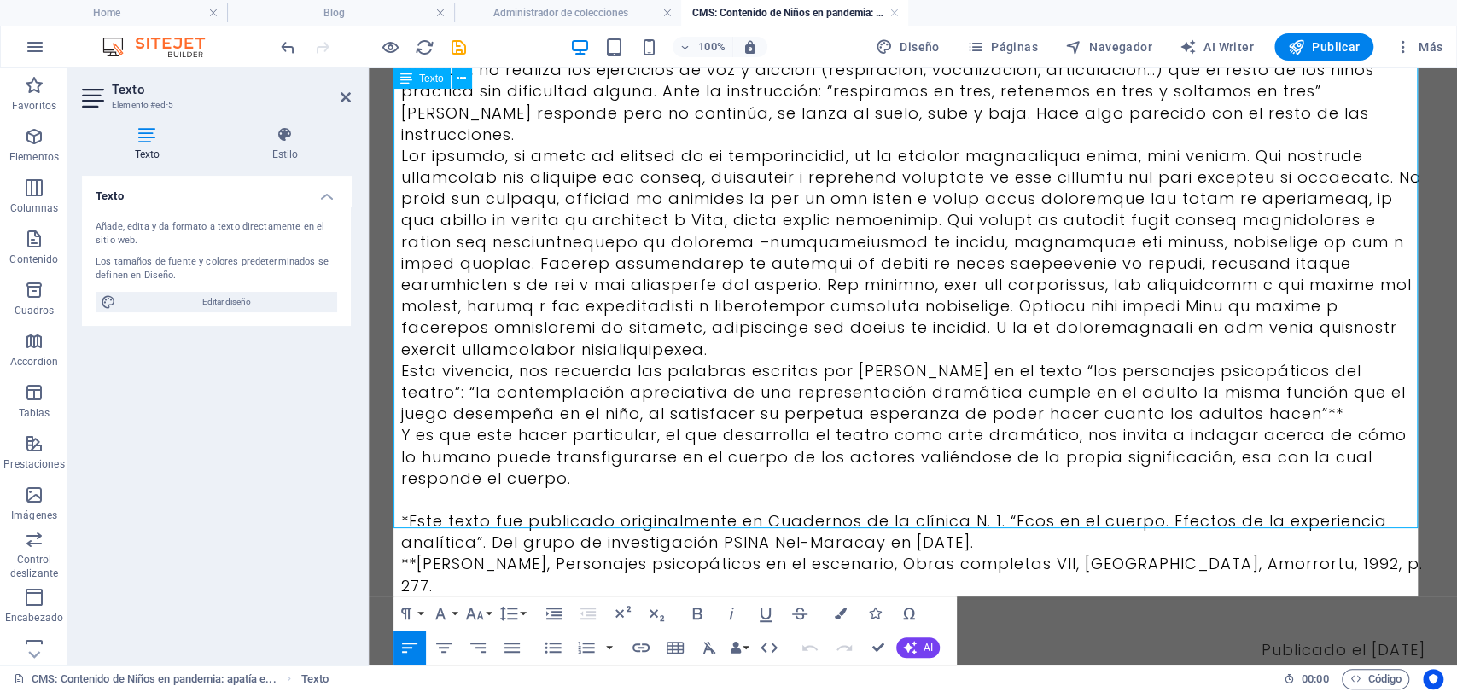
click at [1277, 639] on span "Publicado el [DATE]" at bounding box center [1344, 649] width 164 height 21
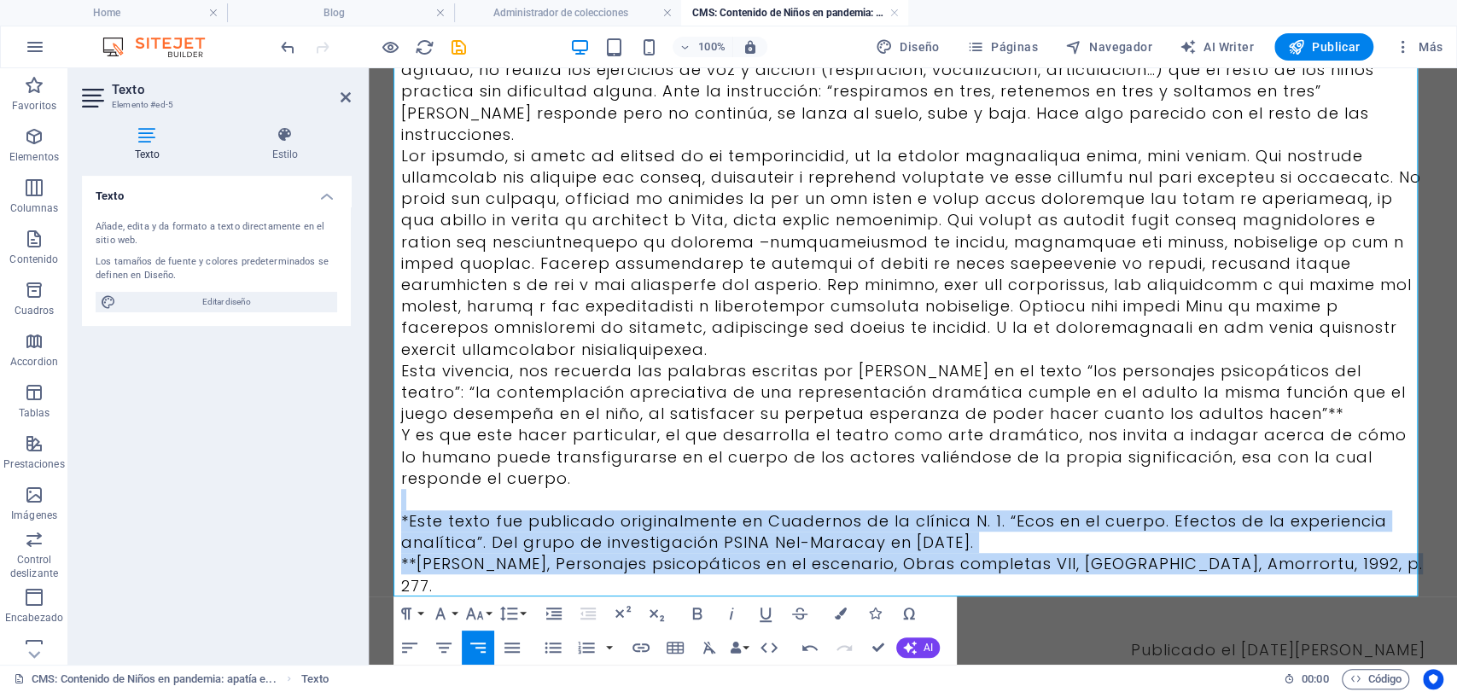
drag, startPoint x: 1385, startPoint y: 522, endPoint x: 735, endPoint y: 531, distance: 650.5
click at [369, 463] on html "Skip to main content La experiencia de formación teatral con niños tiene como f…" at bounding box center [913, 89] width 1088 height 1280
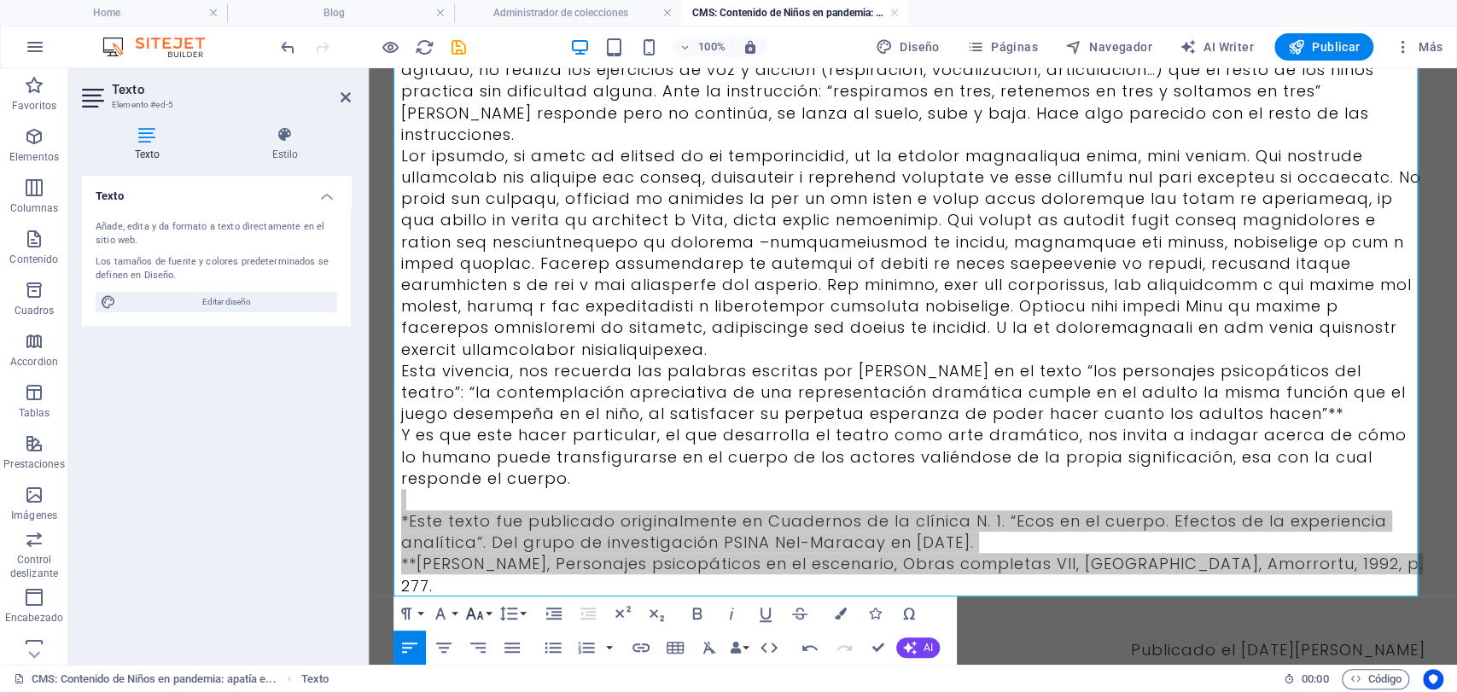
click at [475, 628] on button "Font Size" at bounding box center [478, 614] width 32 height 34
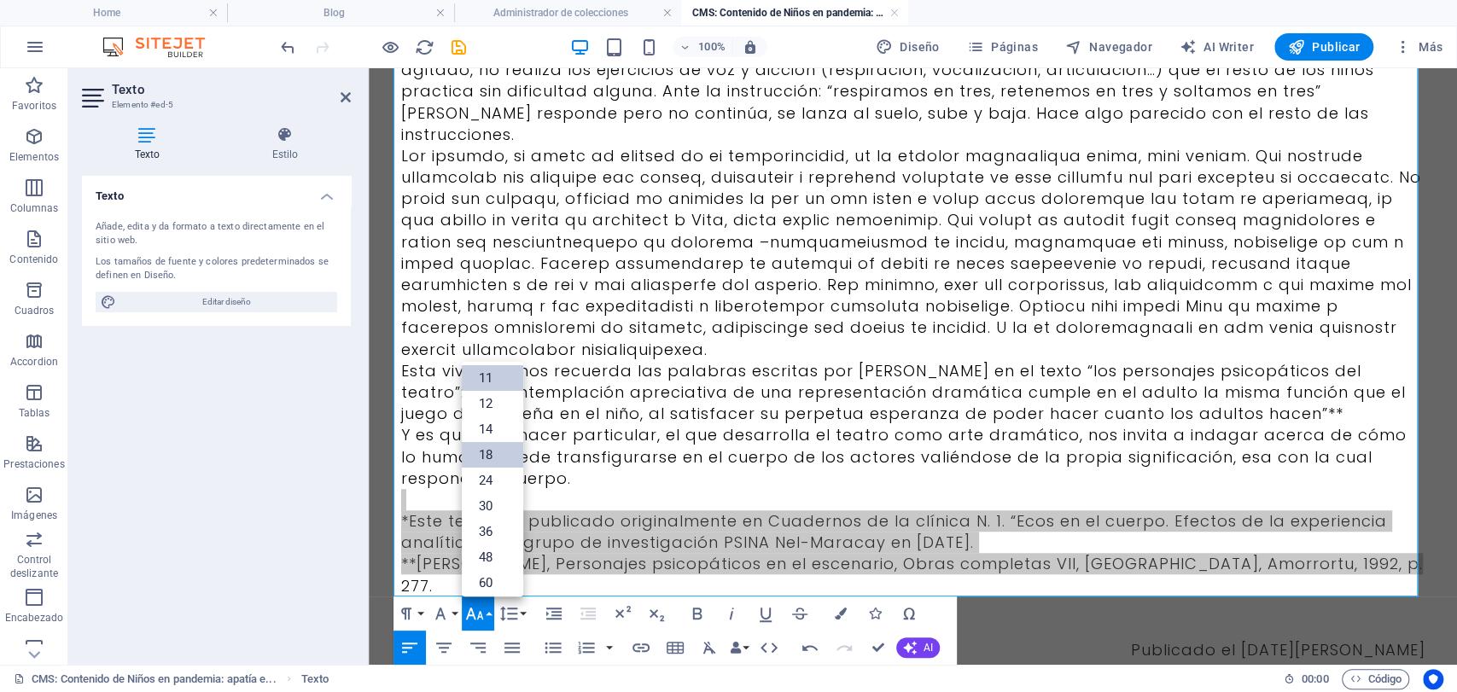
scroll to position [43, 0]
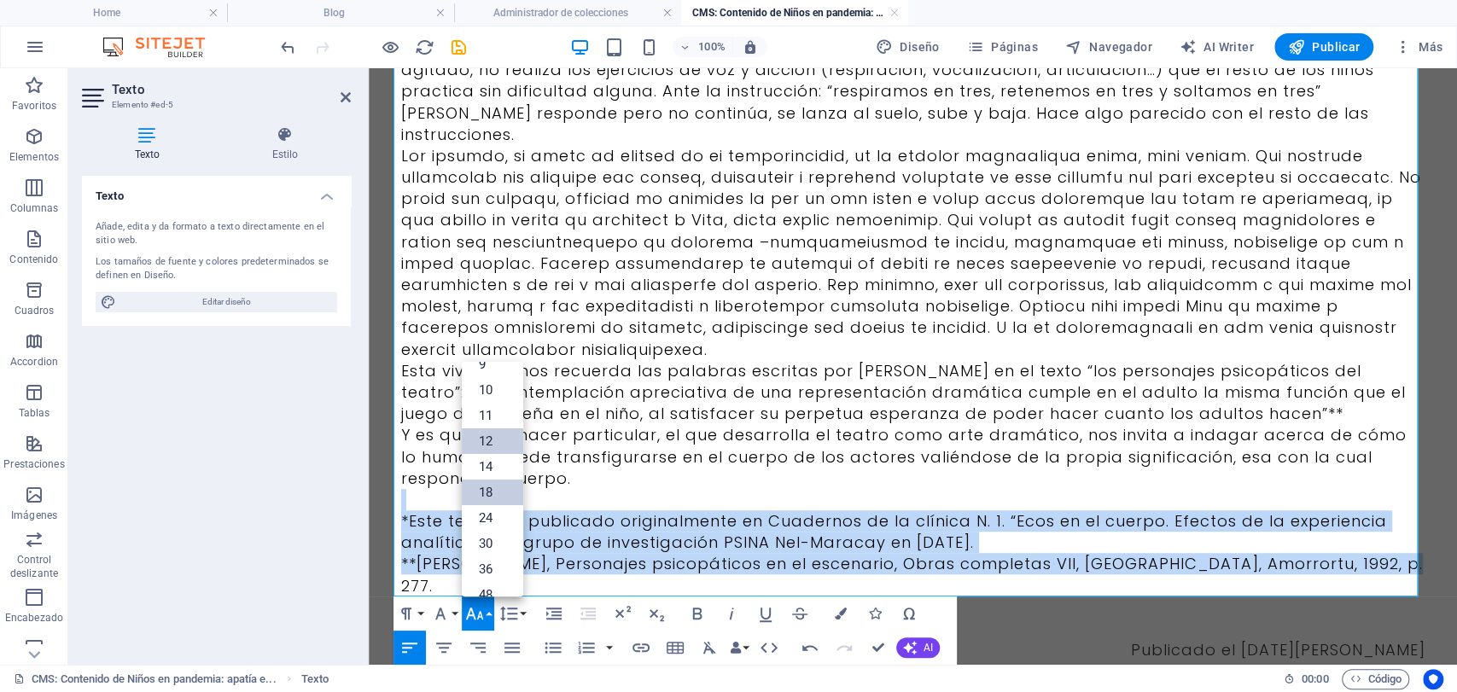
click at [494, 434] on link "12" at bounding box center [492, 442] width 61 height 26
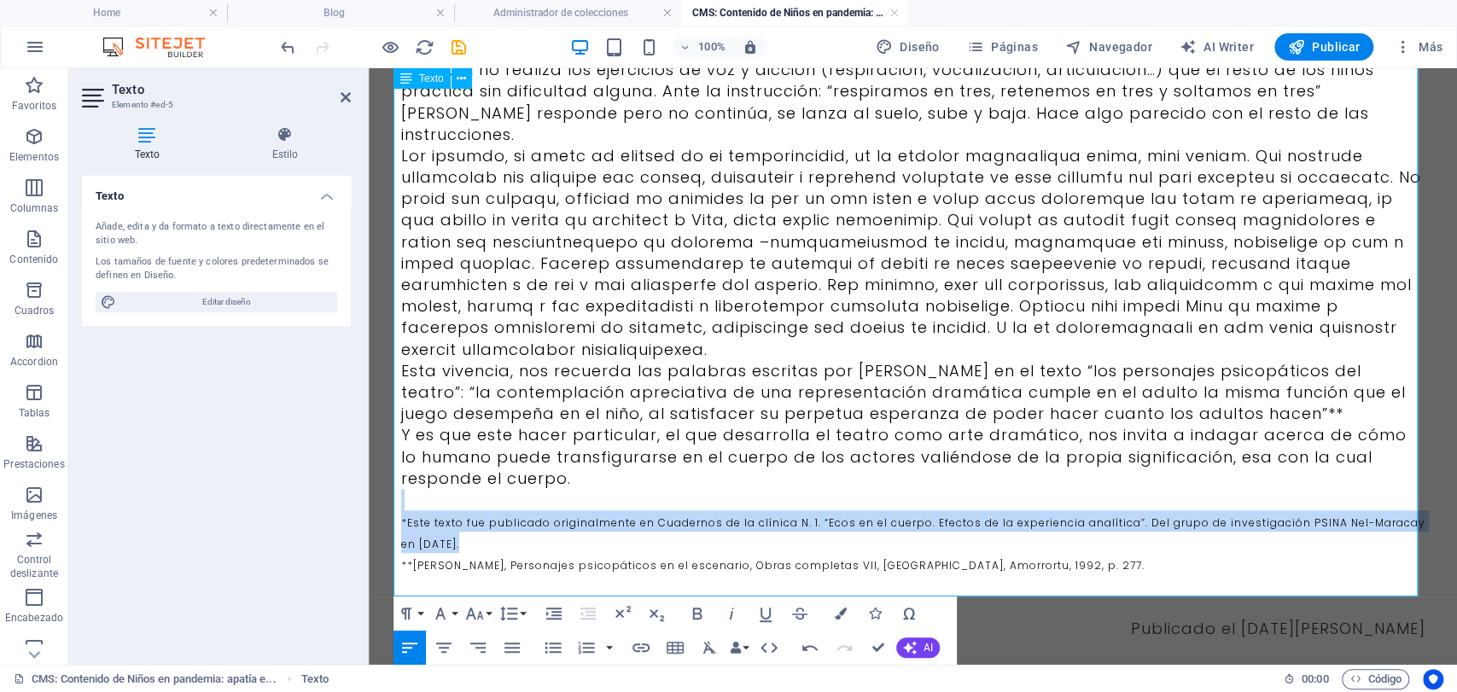
click at [637, 553] on p "**[PERSON_NAME], Personajes psicopáticos en el escenario, Obras completas VII, …" at bounding box center [913, 563] width 1024 height 21
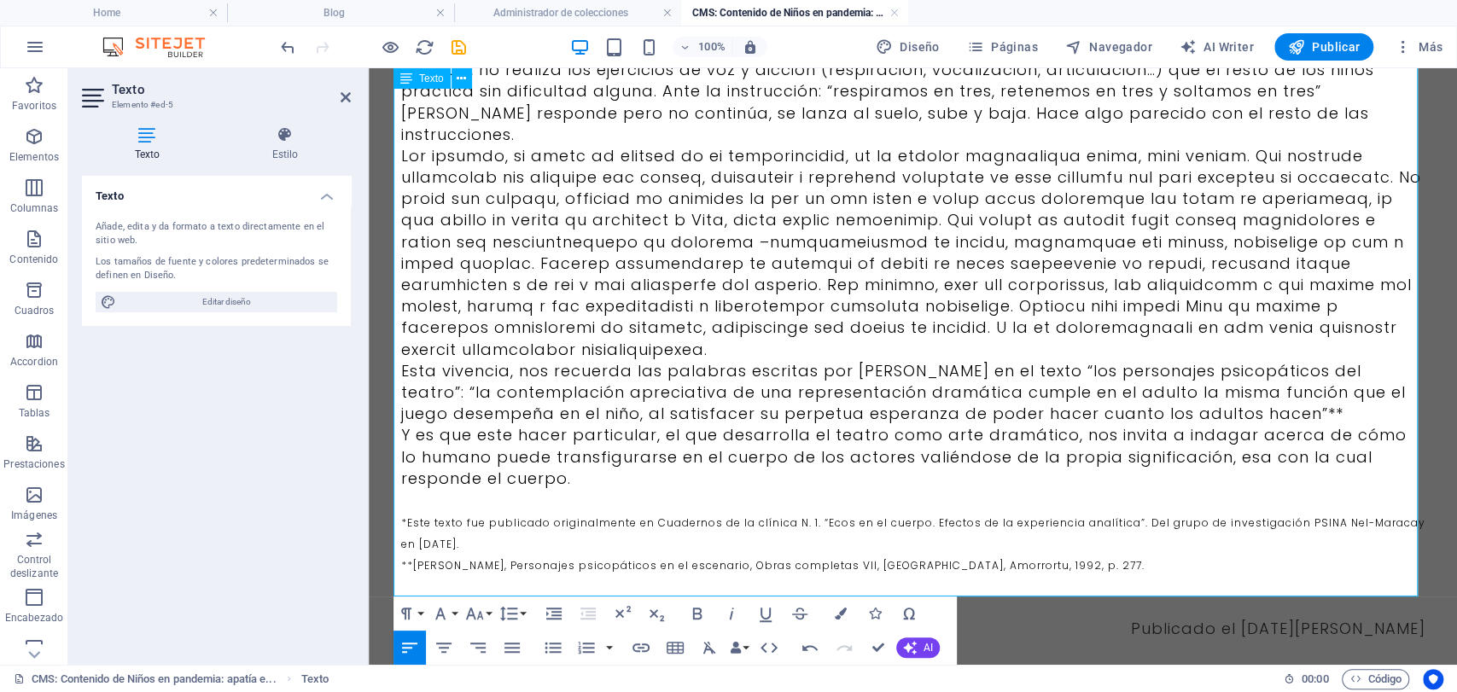
click at [563, 516] on span "*Este texto fue publicado originalmente en Cuadernos de la clínica N. 1. “Ecos …" at bounding box center [913, 534] width 1024 height 36
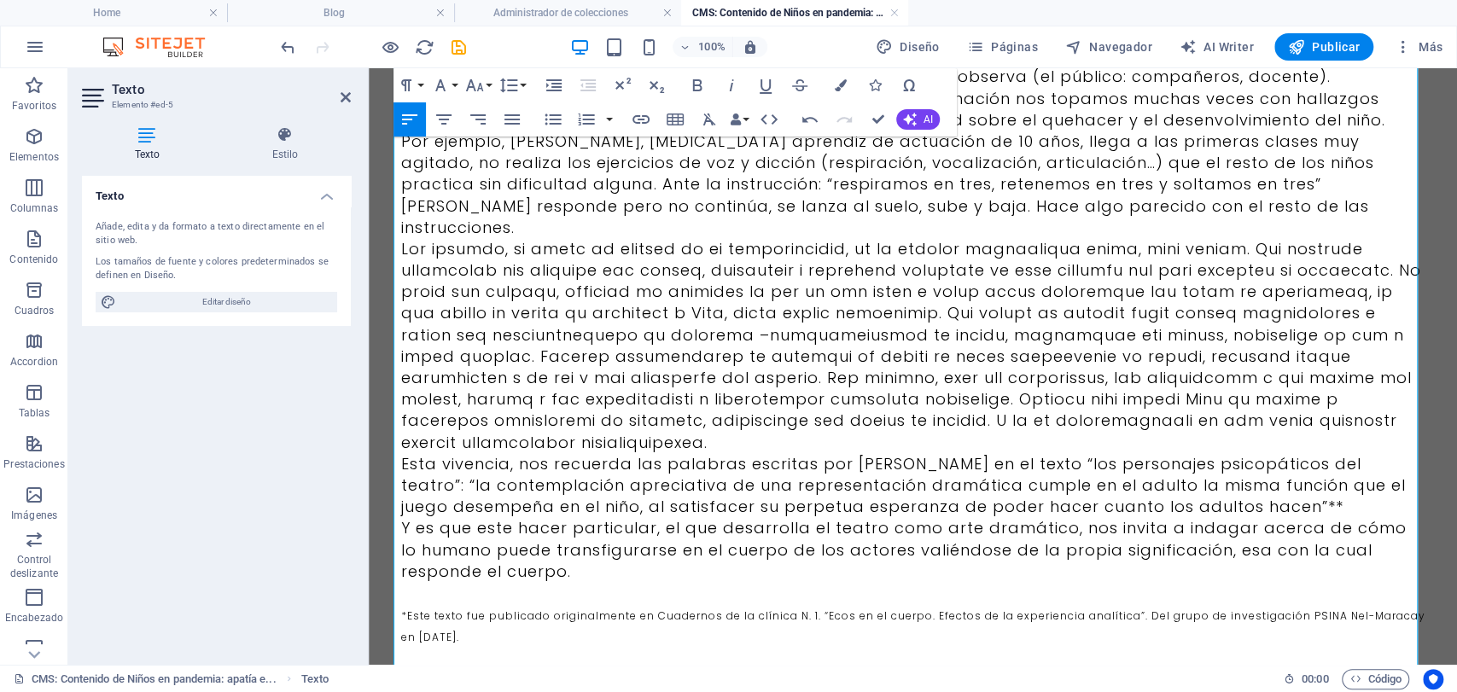
scroll to position [524, 0]
click at [596, 405] on p at bounding box center [913, 347] width 1024 height 215
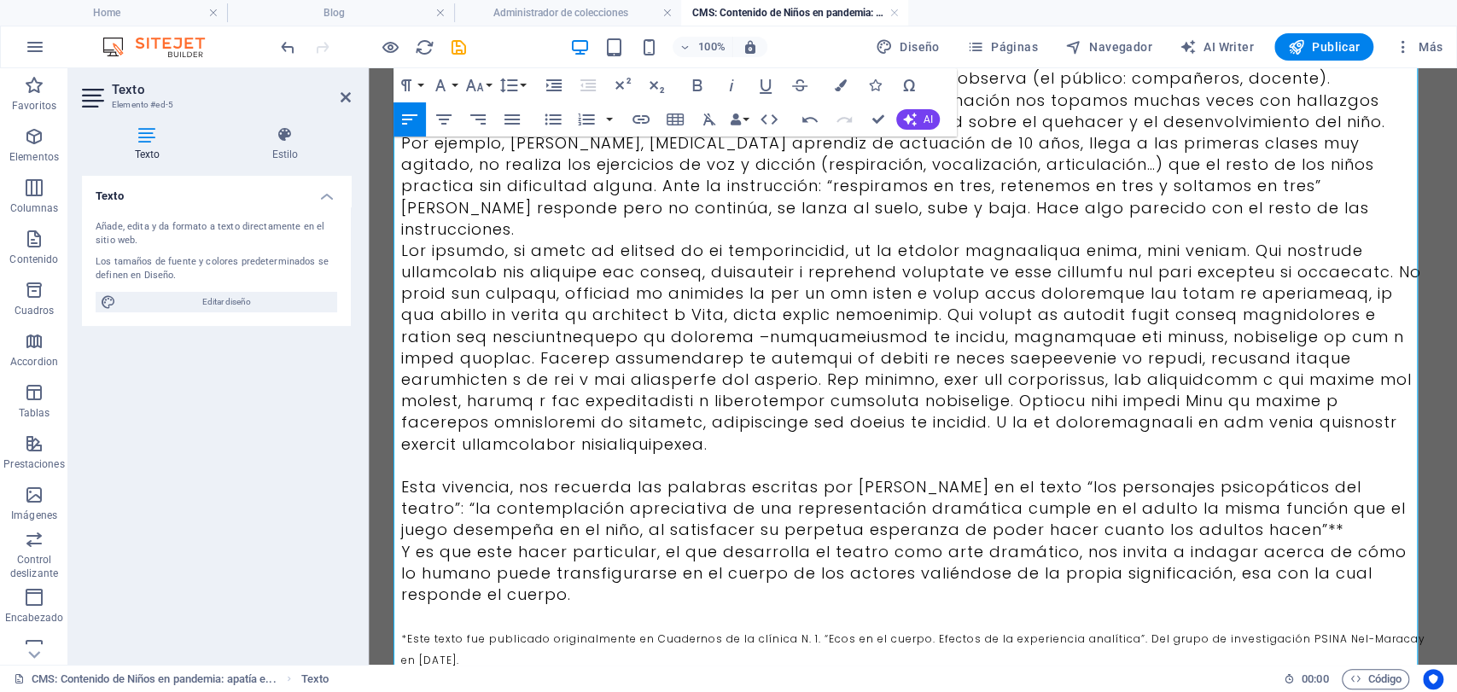
scroll to position [429, 0]
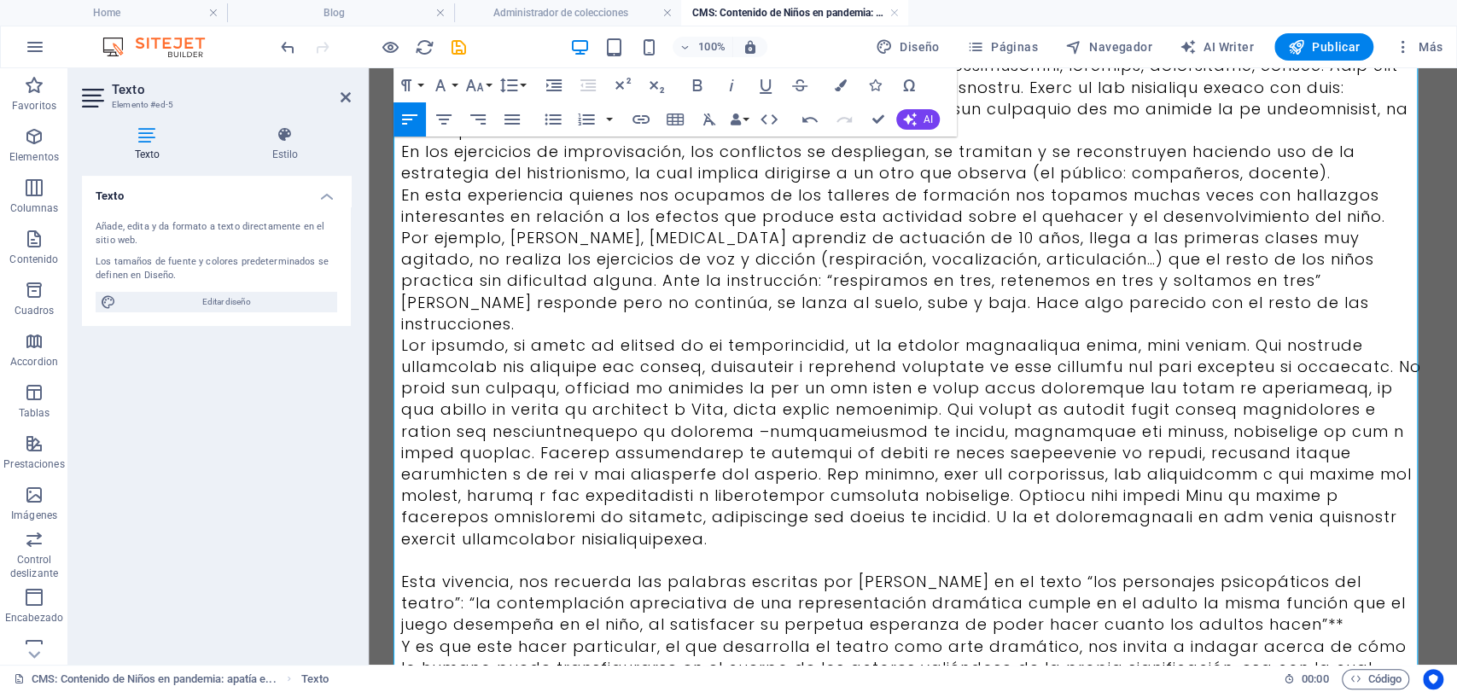
click at [1138, 287] on p "Por ejemplo, [PERSON_NAME], [MEDICAL_DATA] aprendiz de actuación de 10 años, ll…" at bounding box center [913, 281] width 1024 height 108
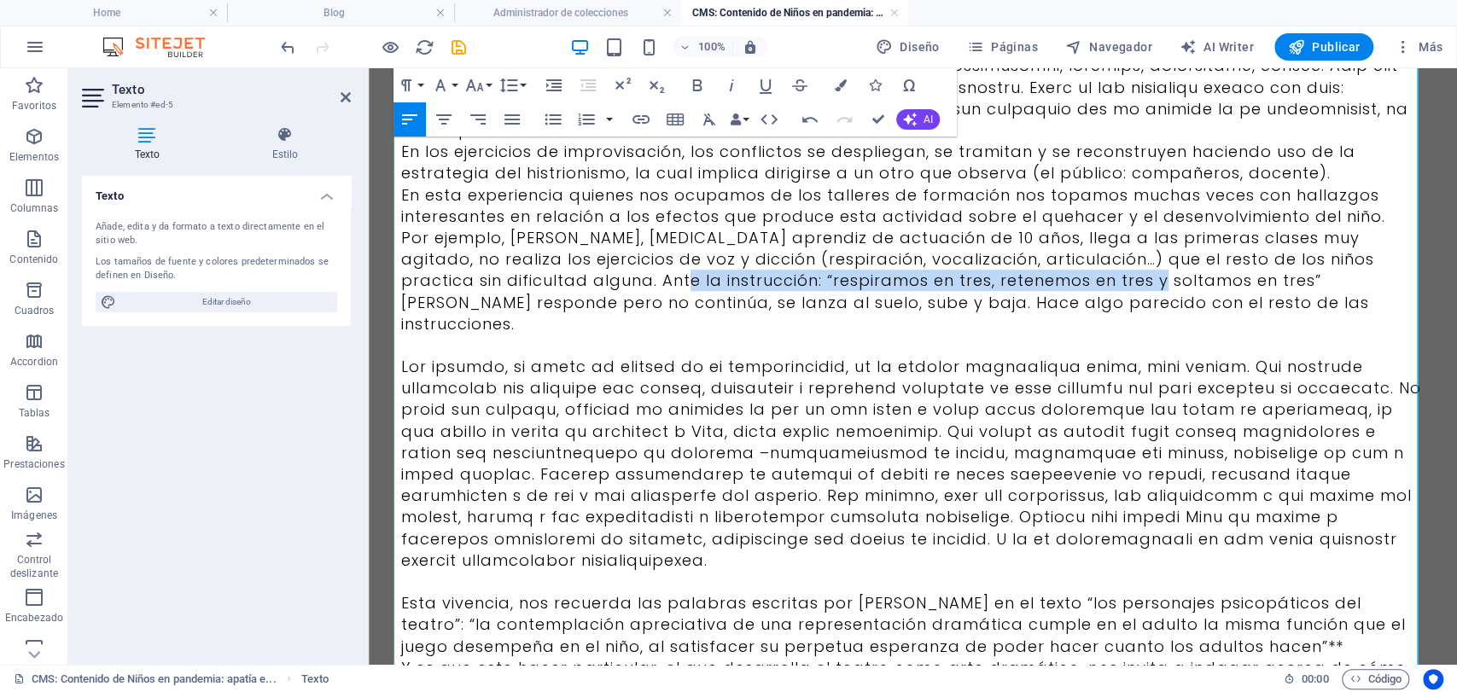
drag, startPoint x: 1117, startPoint y: 258, endPoint x: 628, endPoint y: 258, distance: 489.1
click at [628, 258] on p "Por ejemplo, [PERSON_NAME], [MEDICAL_DATA] aprendiz de actuación de 10 años, ll…" at bounding box center [913, 281] width 1024 height 108
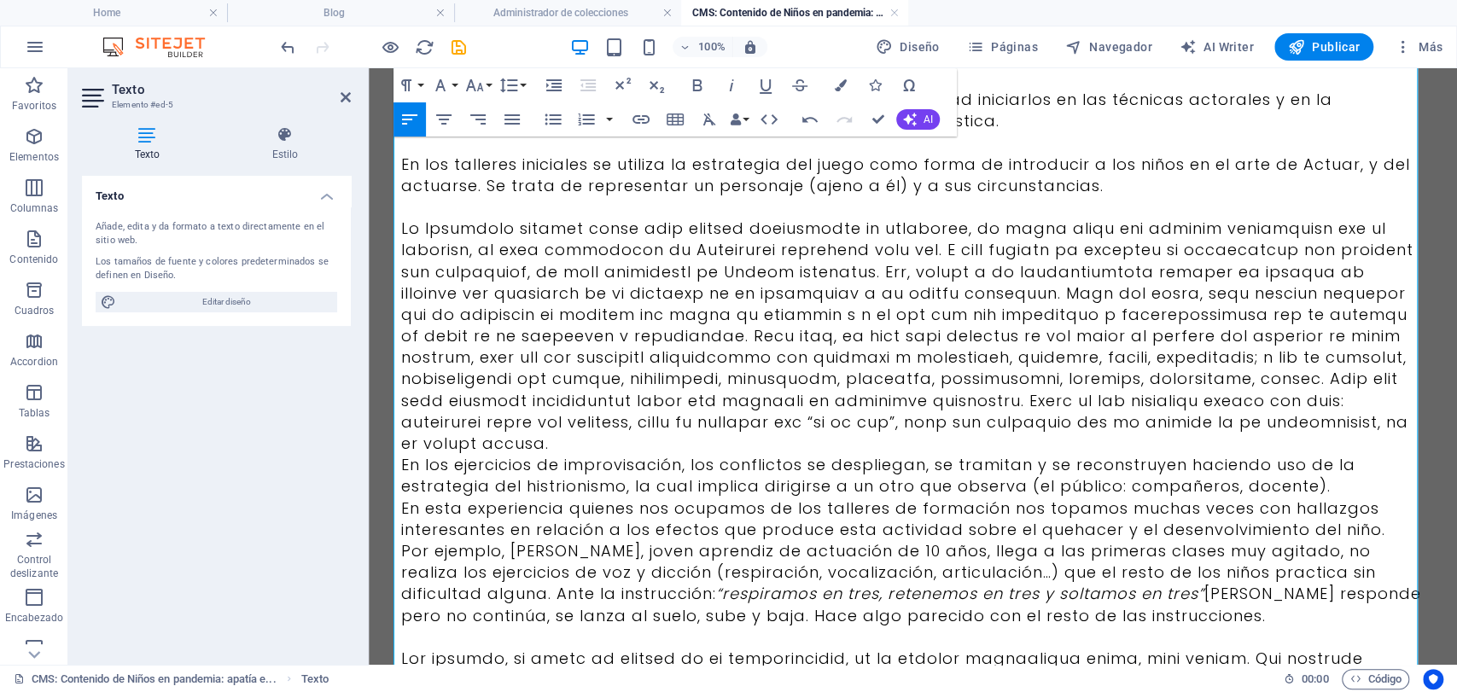
scroll to position [190, 0]
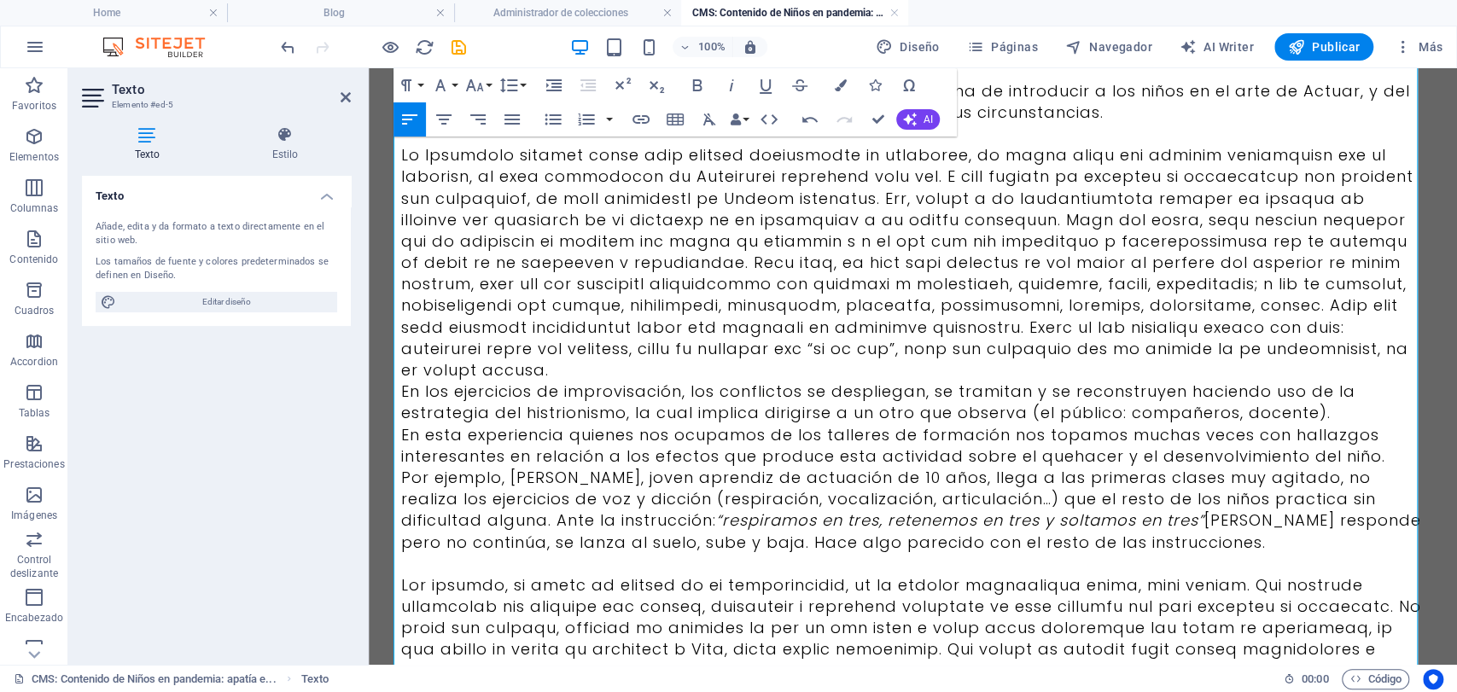
click at [1325, 392] on p "En los ejercicios de improvisación, los conflictos se despliegan, se tramitan y…" at bounding box center [913, 402] width 1024 height 43
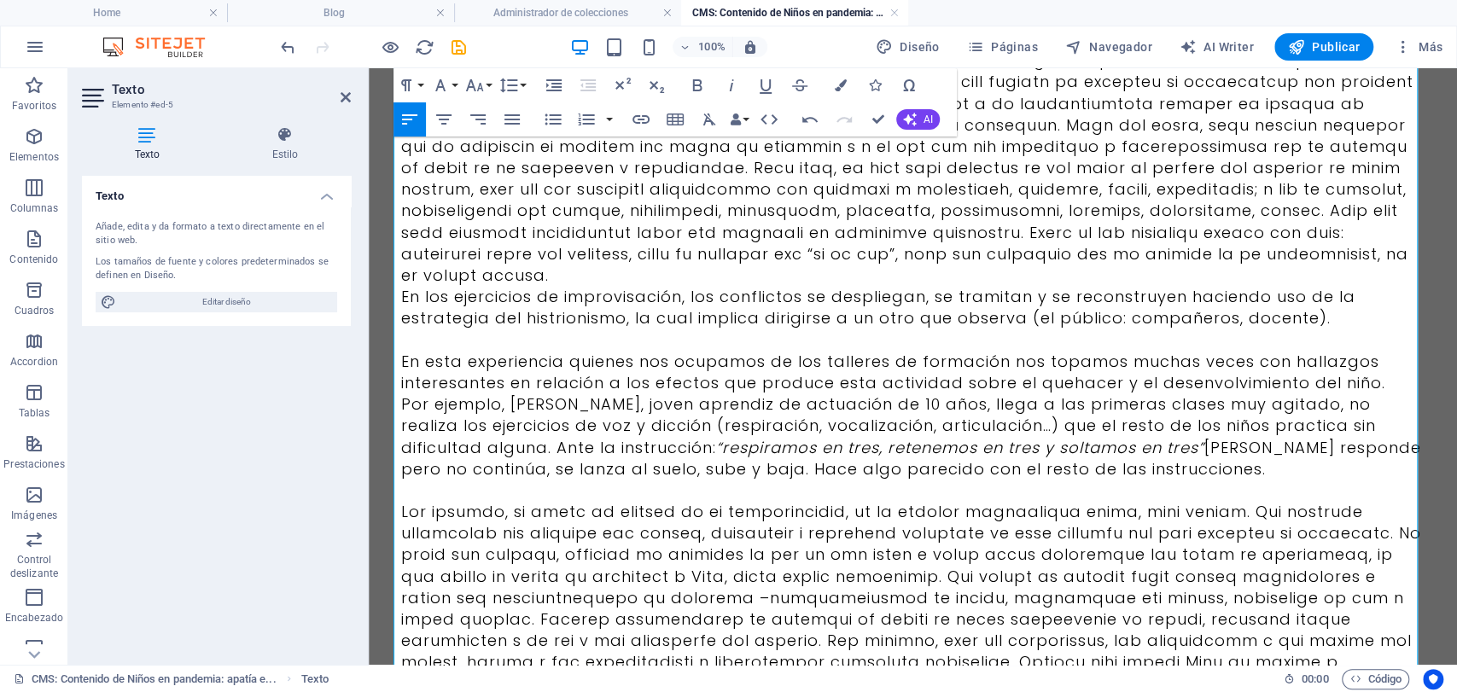
scroll to position [0, 0]
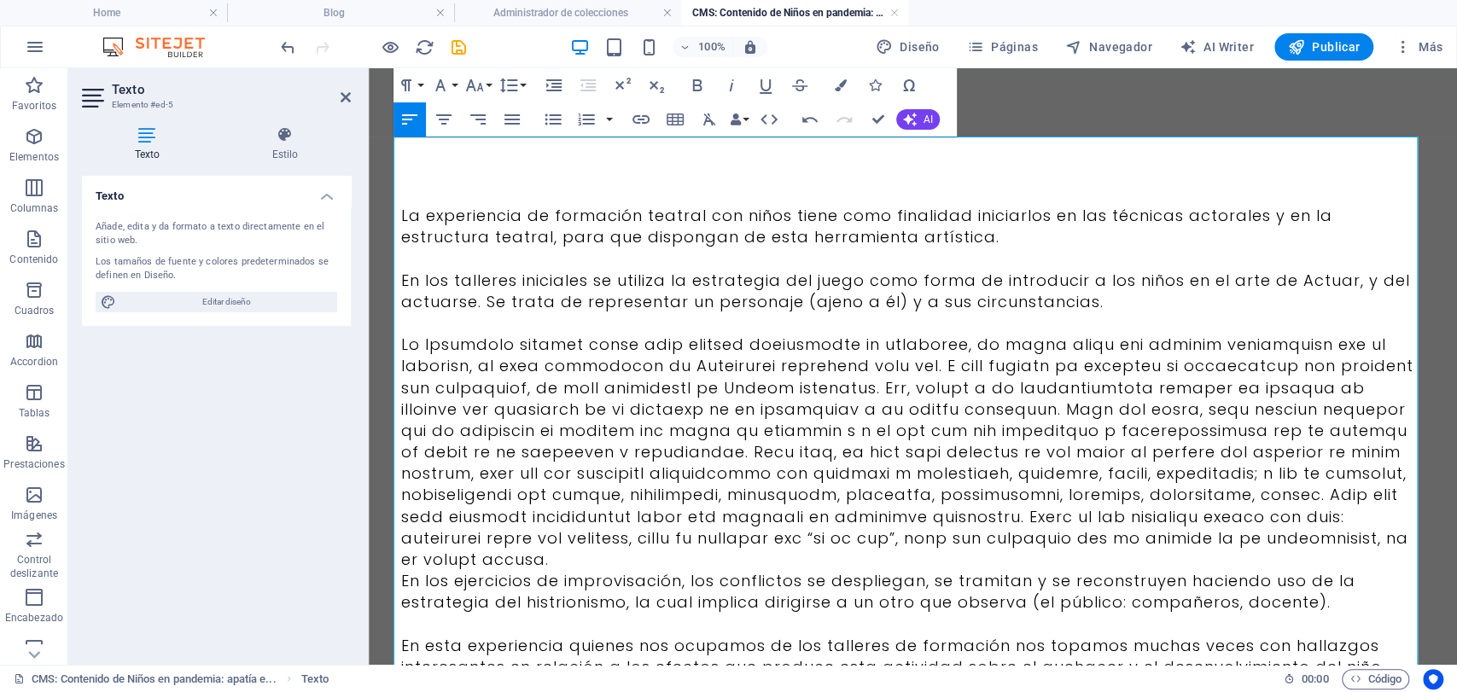
click at [429, 349] on p at bounding box center [913, 452] width 1024 height 236
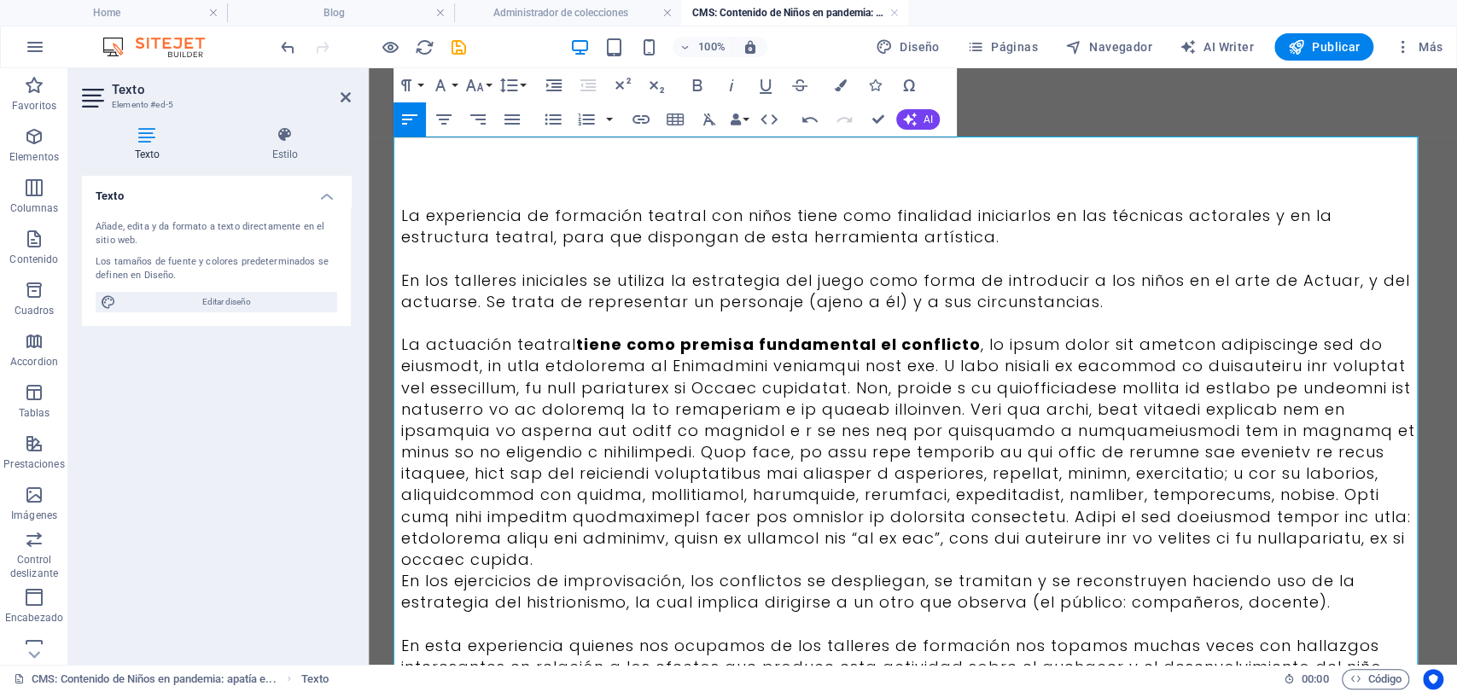
click at [901, 247] on p "La experiencia de formación teatral con niños tiene como finalidad iniciarlos e…" at bounding box center [913, 226] width 1024 height 43
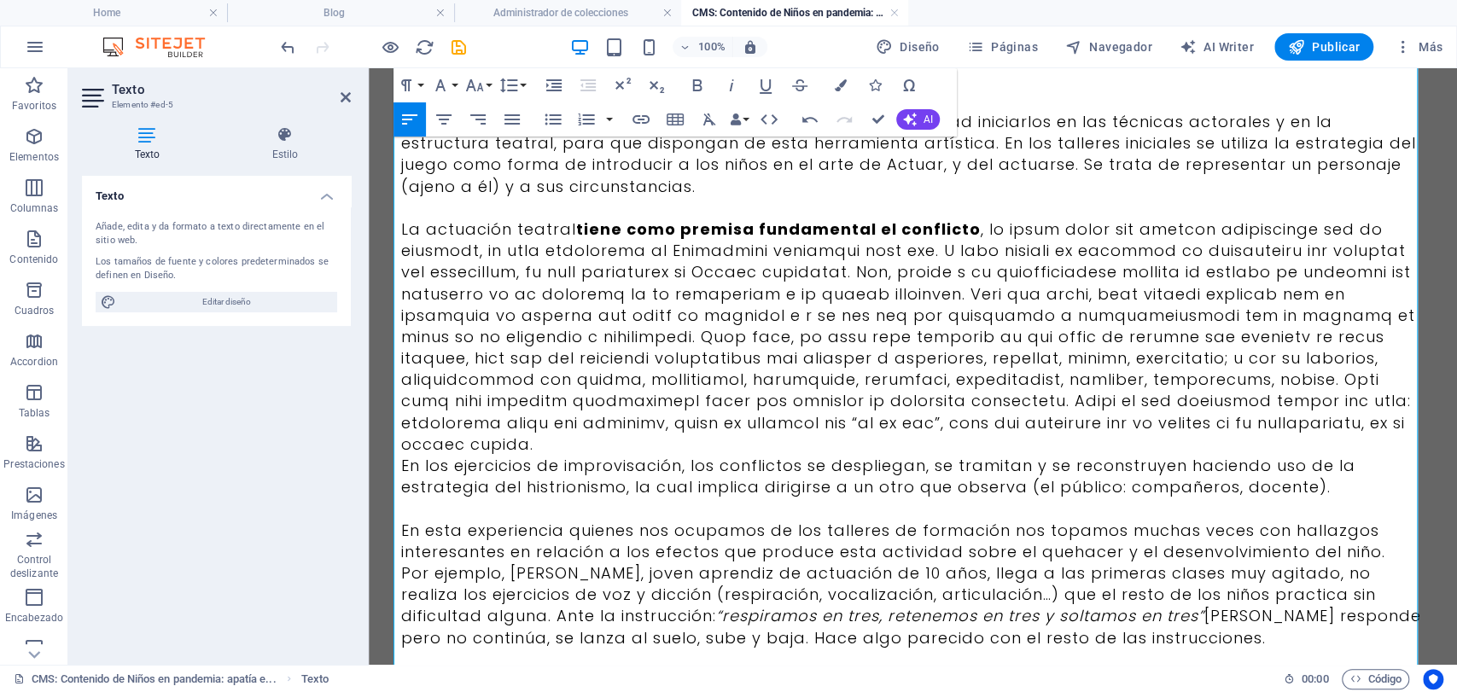
scroll to position [95, 0]
click at [1399, 537] on p "En esta experiencia quienes nos ocupamos de los talleres de formación nos topam…" at bounding box center [913, 540] width 1024 height 43
click at [1377, 526] on p "En esta experiencia quienes nos ocupamos de los talleres de formación nos topam…" at bounding box center [913, 540] width 1024 height 43
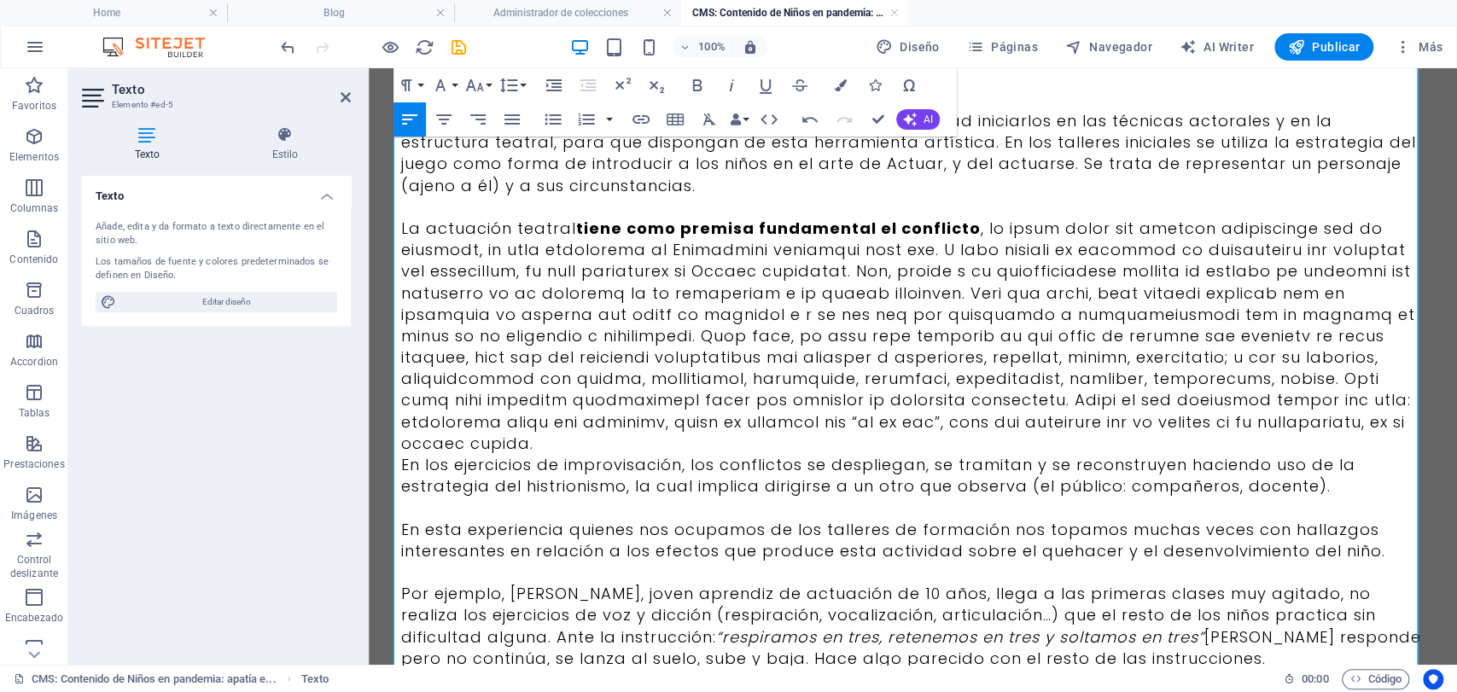
click at [1120, 366] on p "La actuación teatral tiene como premisa fundamental el conflicto" at bounding box center [913, 336] width 1024 height 236
click at [1120, 383] on p "La actuación teatral tiene como premisa fundamental el conflicto" at bounding box center [913, 336] width 1024 height 236
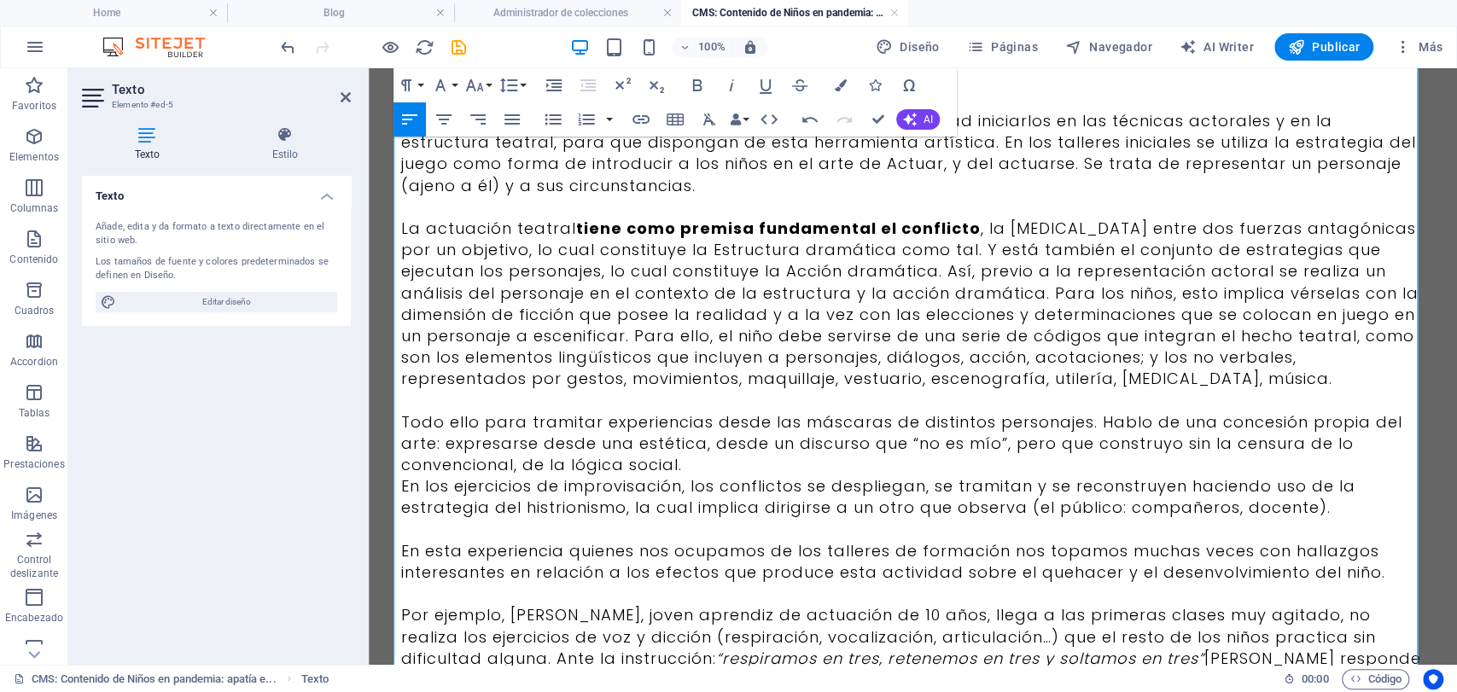
click at [714, 465] on p "Todo ello para tramitar experiencias desde las máscaras de distintos personajes…" at bounding box center [913, 443] width 1024 height 65
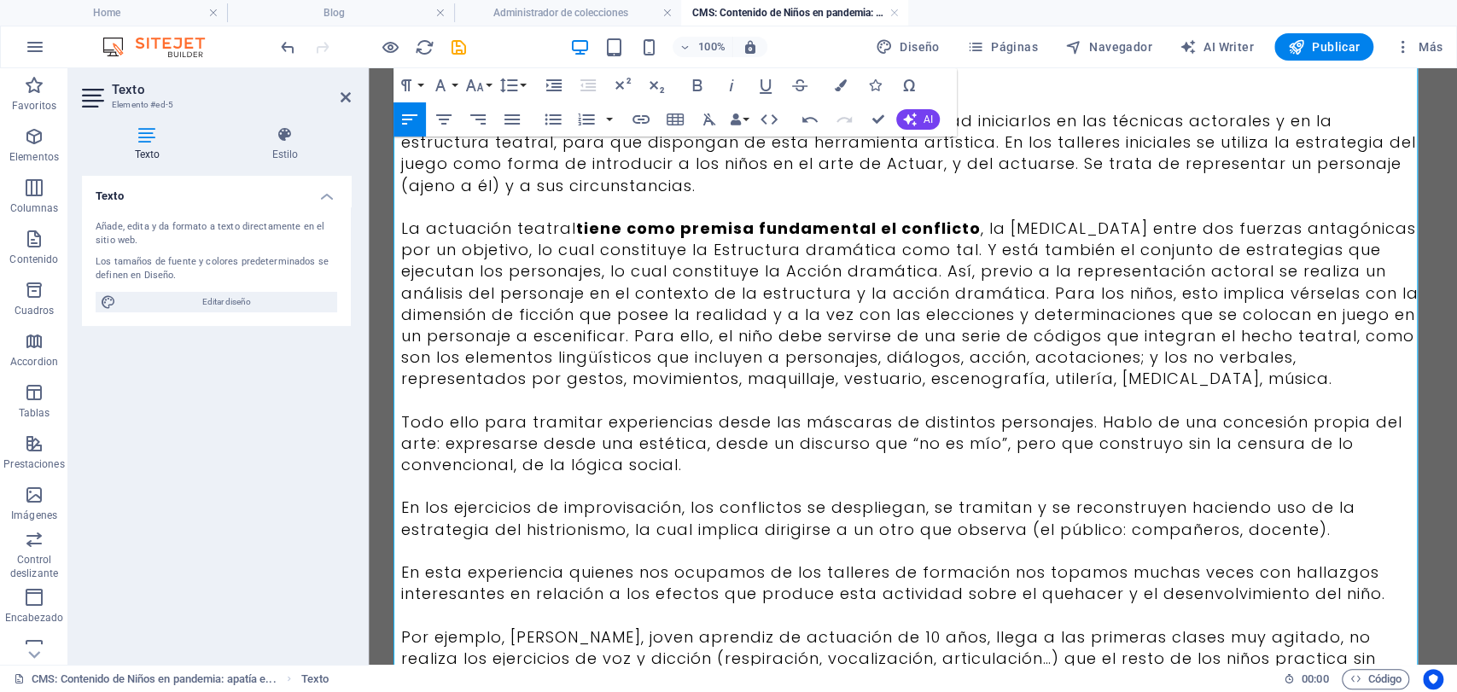
click at [437, 579] on p "En esta experiencia quienes nos ocupamos de los talleres de formación nos topam…" at bounding box center [913, 583] width 1024 height 43
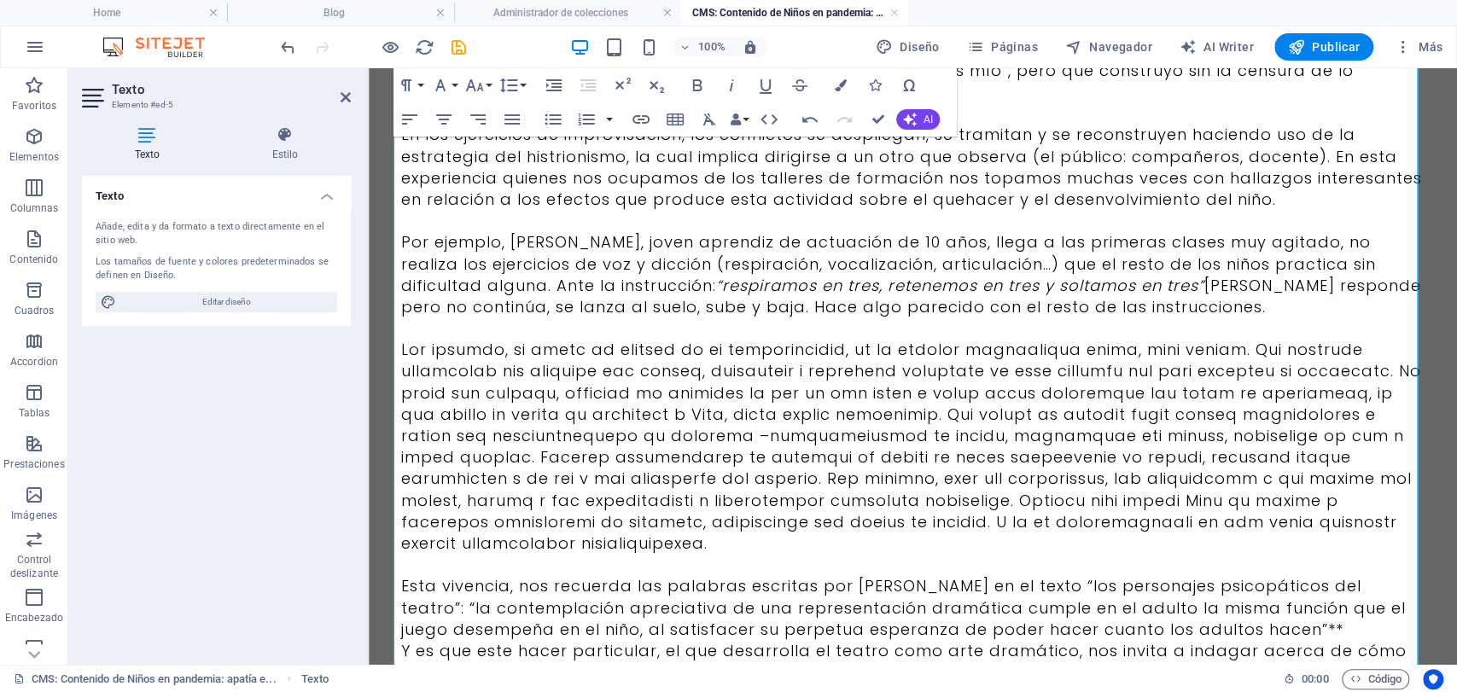
scroll to position [474, 0]
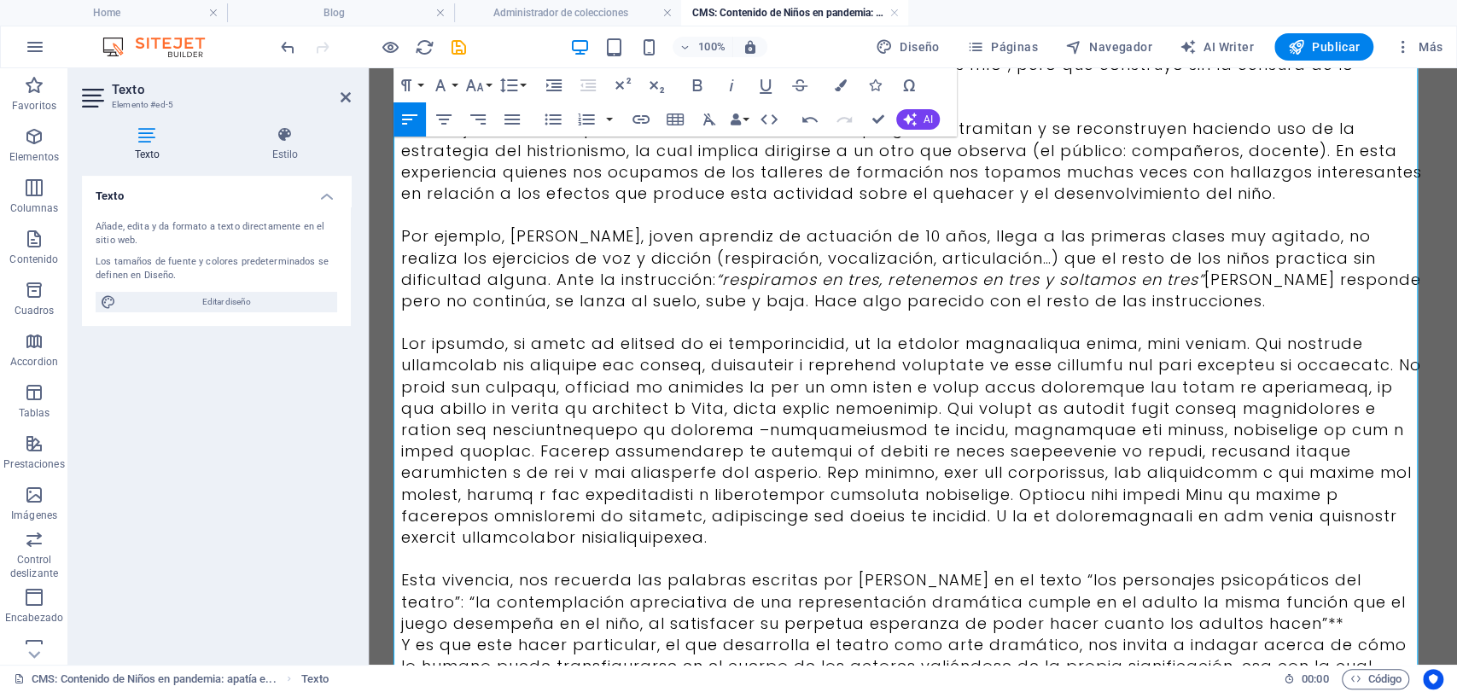
click at [827, 497] on p at bounding box center [913, 440] width 1024 height 215
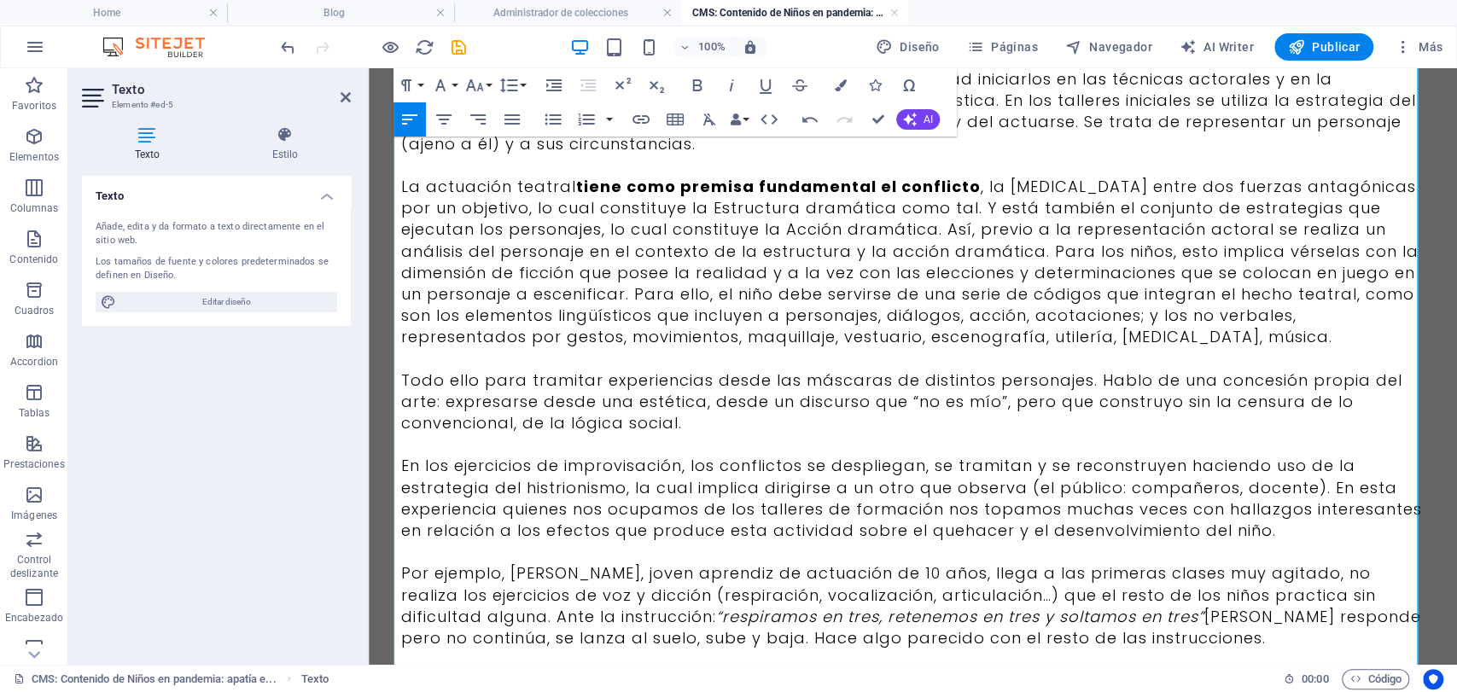
scroll to position [190, 0]
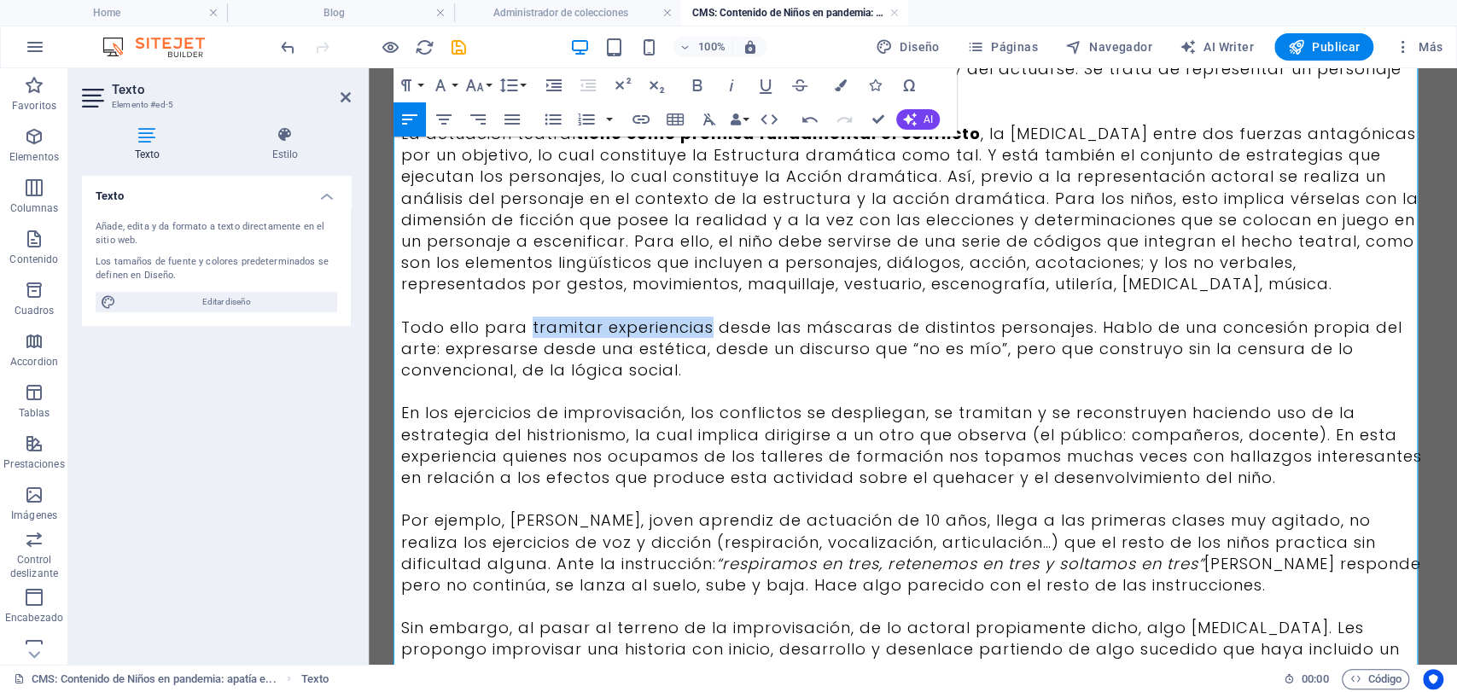
drag, startPoint x: 519, startPoint y: 326, endPoint x: 702, endPoint y: 324, distance: 182.7
click at [702, 324] on p "Todo ello para tramitar experiencias desde las máscaras de distintos personajes…" at bounding box center [913, 349] width 1024 height 65
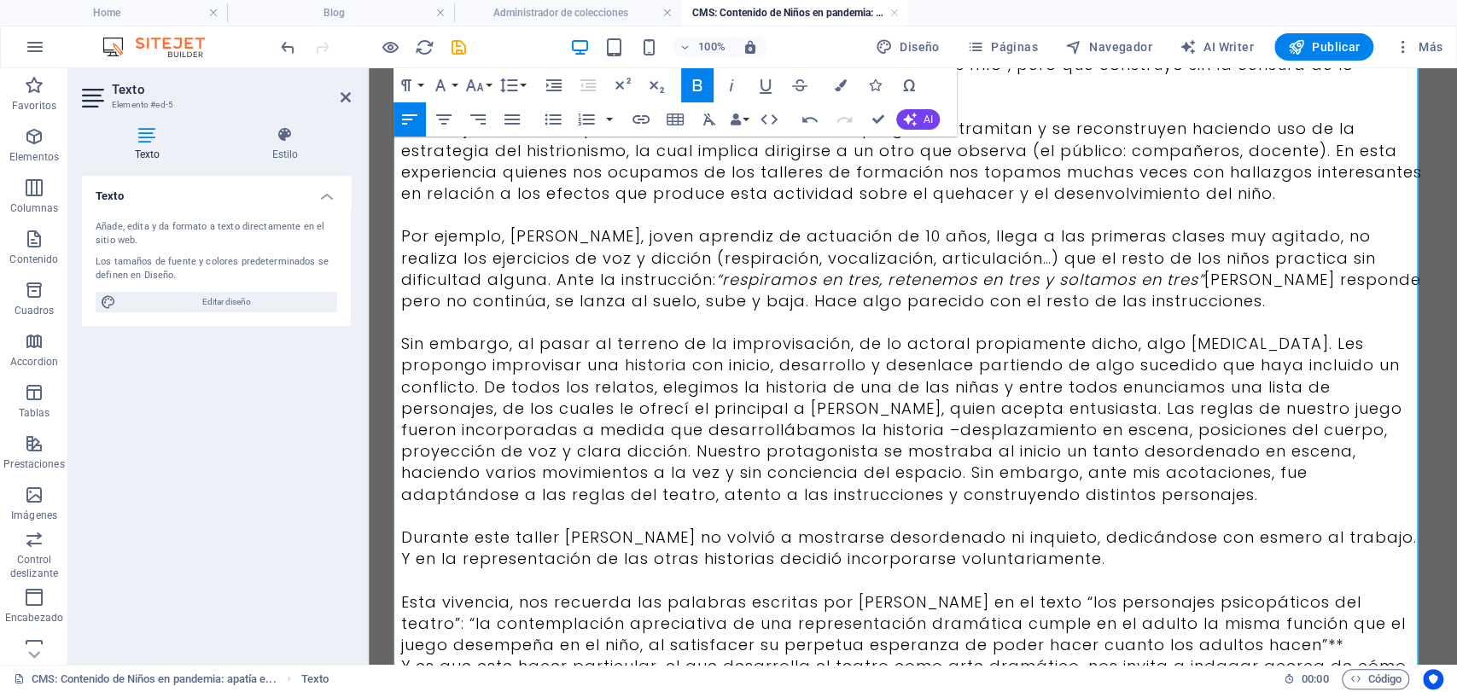
scroll to position [569, 0]
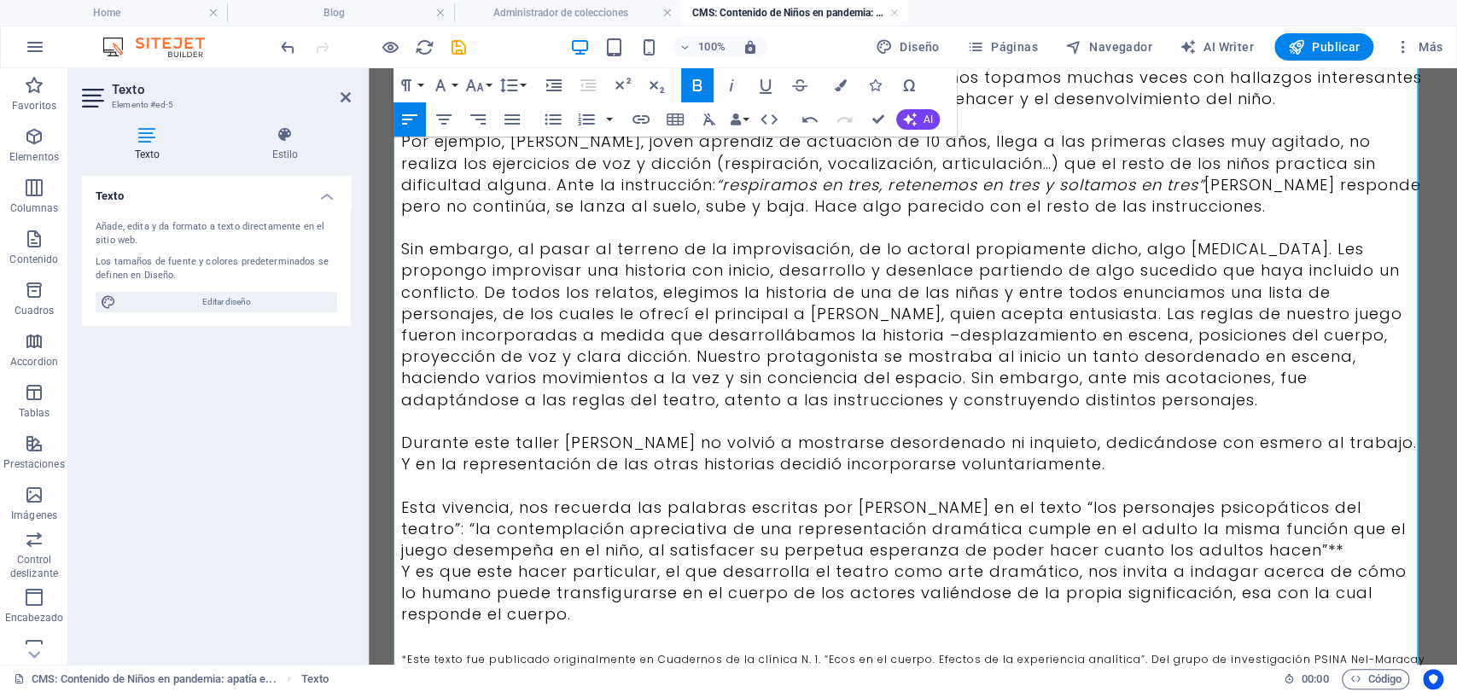
click at [1396, 330] on p "Sin embargo, al pasar al terreno de la improvisación, de lo actoral propiamente…" at bounding box center [913, 324] width 1024 height 172
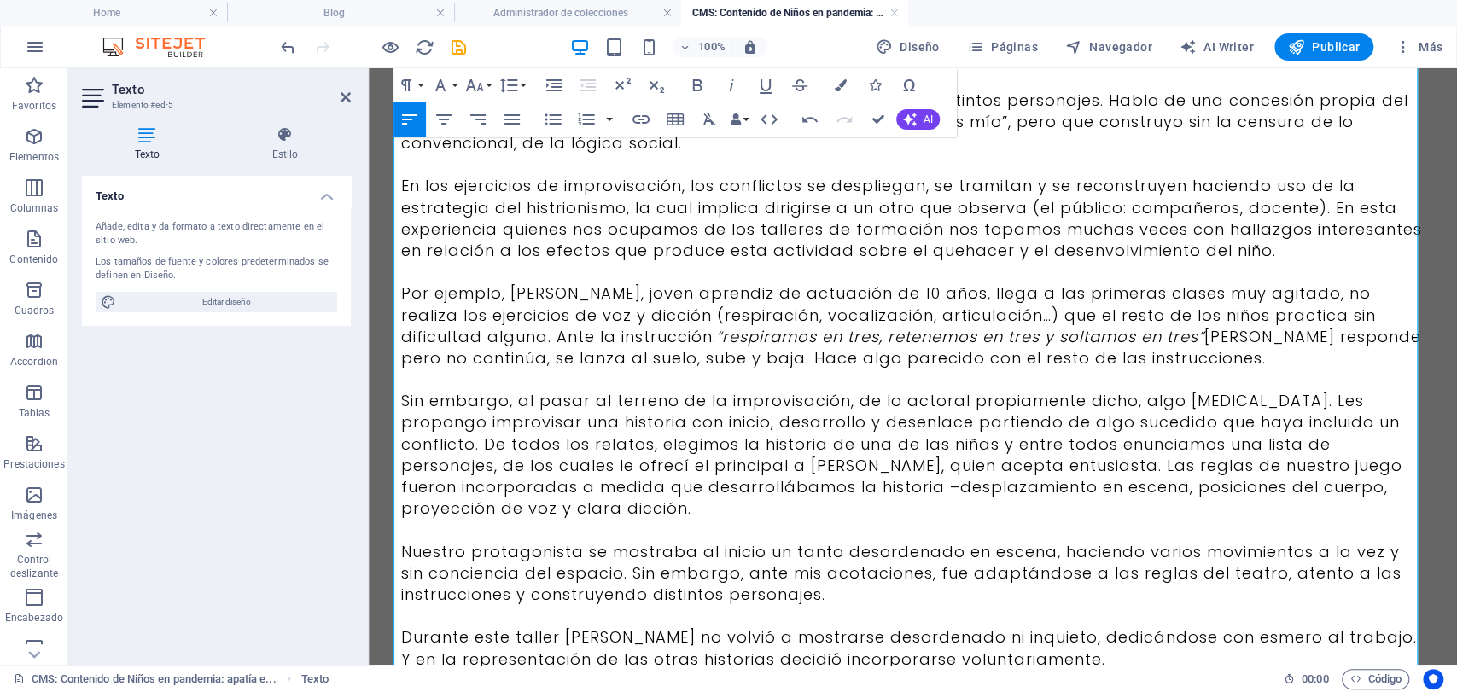
scroll to position [317, 0]
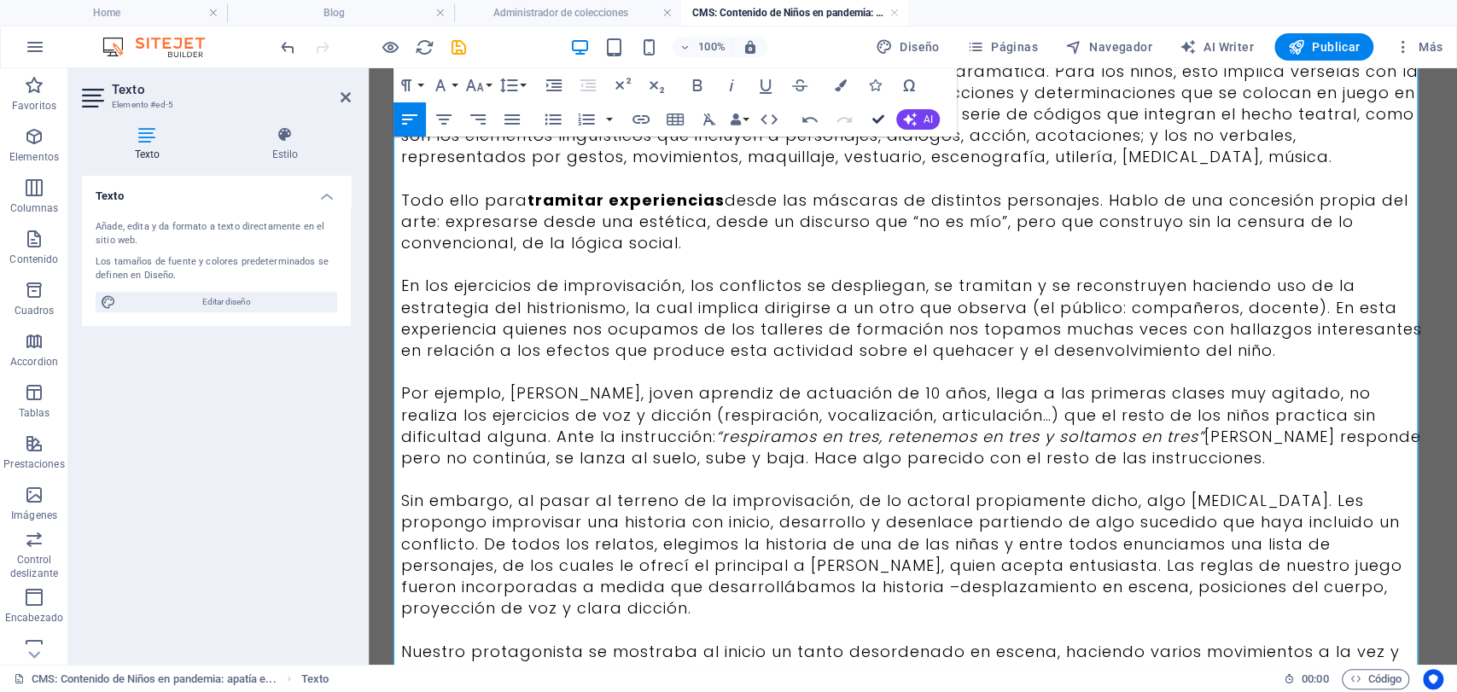
drag, startPoint x: 875, startPoint y: 110, endPoint x: 813, endPoint y: 42, distance: 92.4
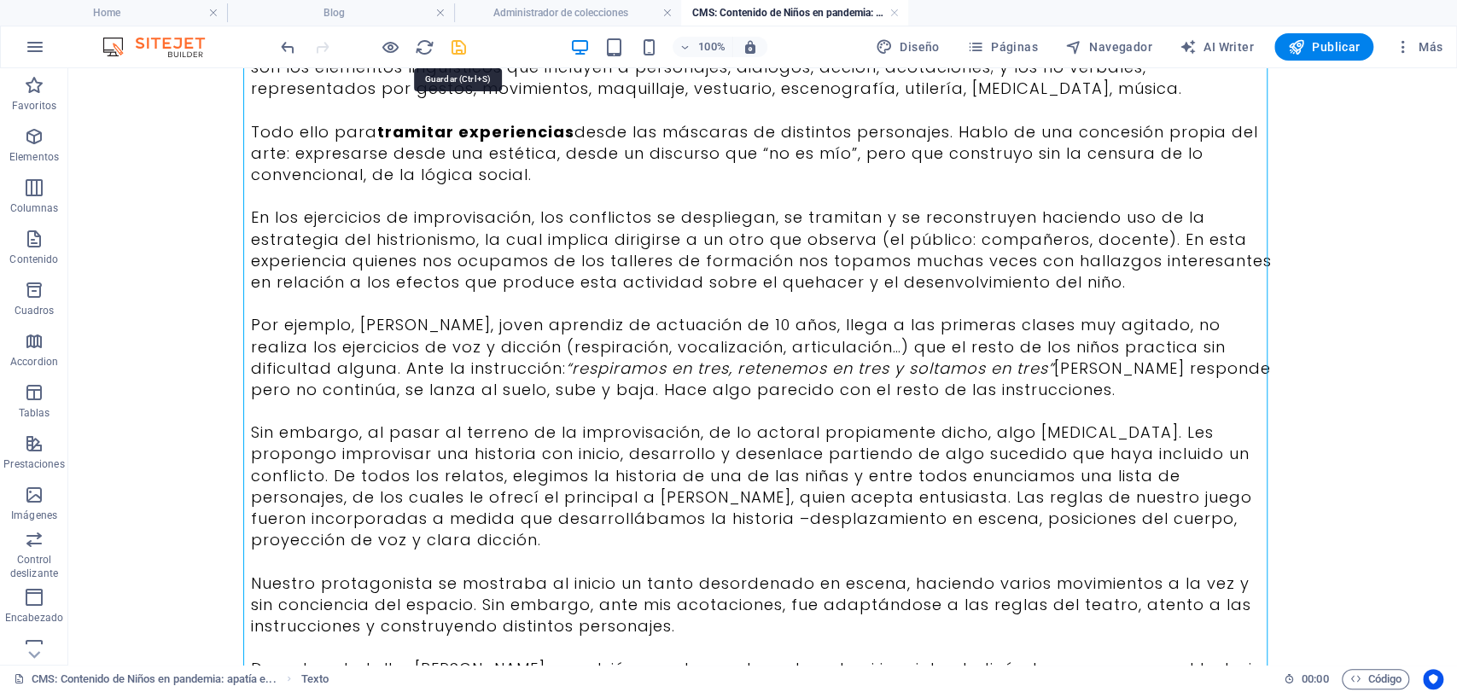
click at [455, 42] on icon "save" at bounding box center [459, 48] width 20 height 20
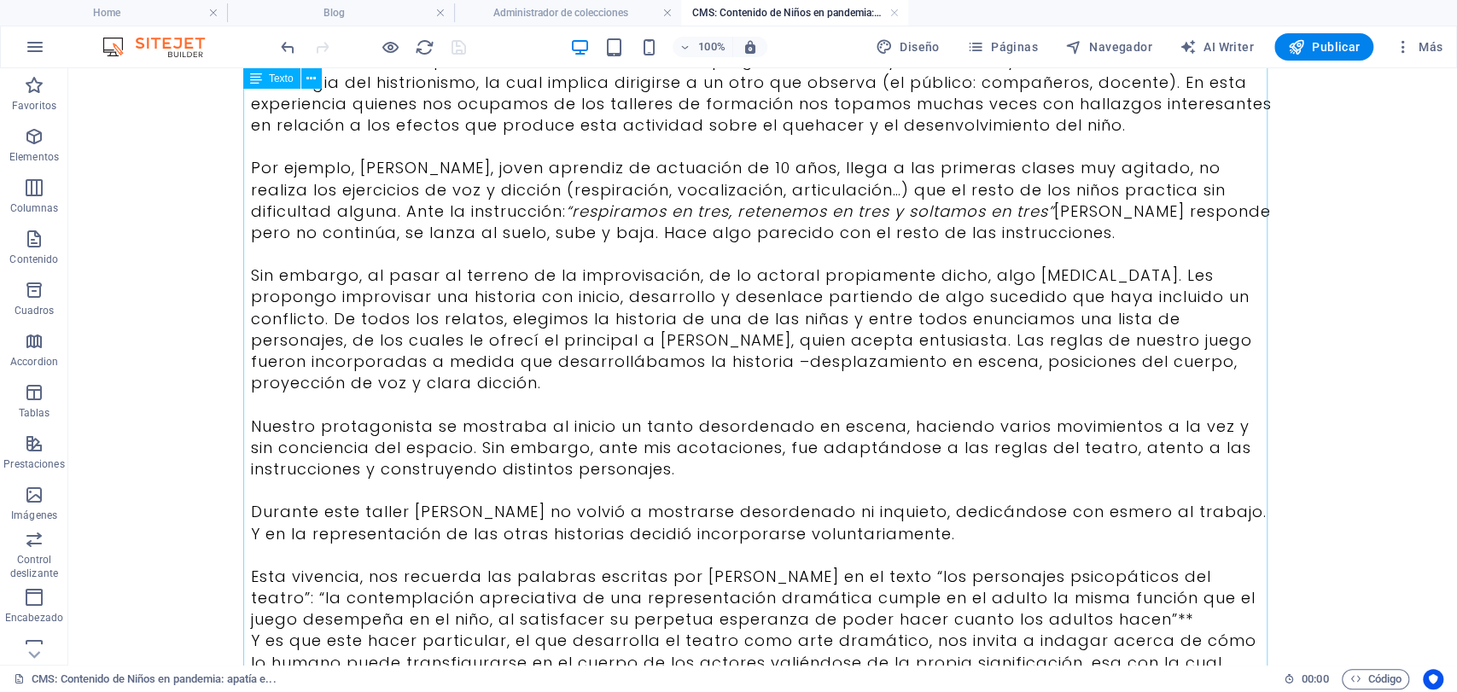
scroll to position [569, 0]
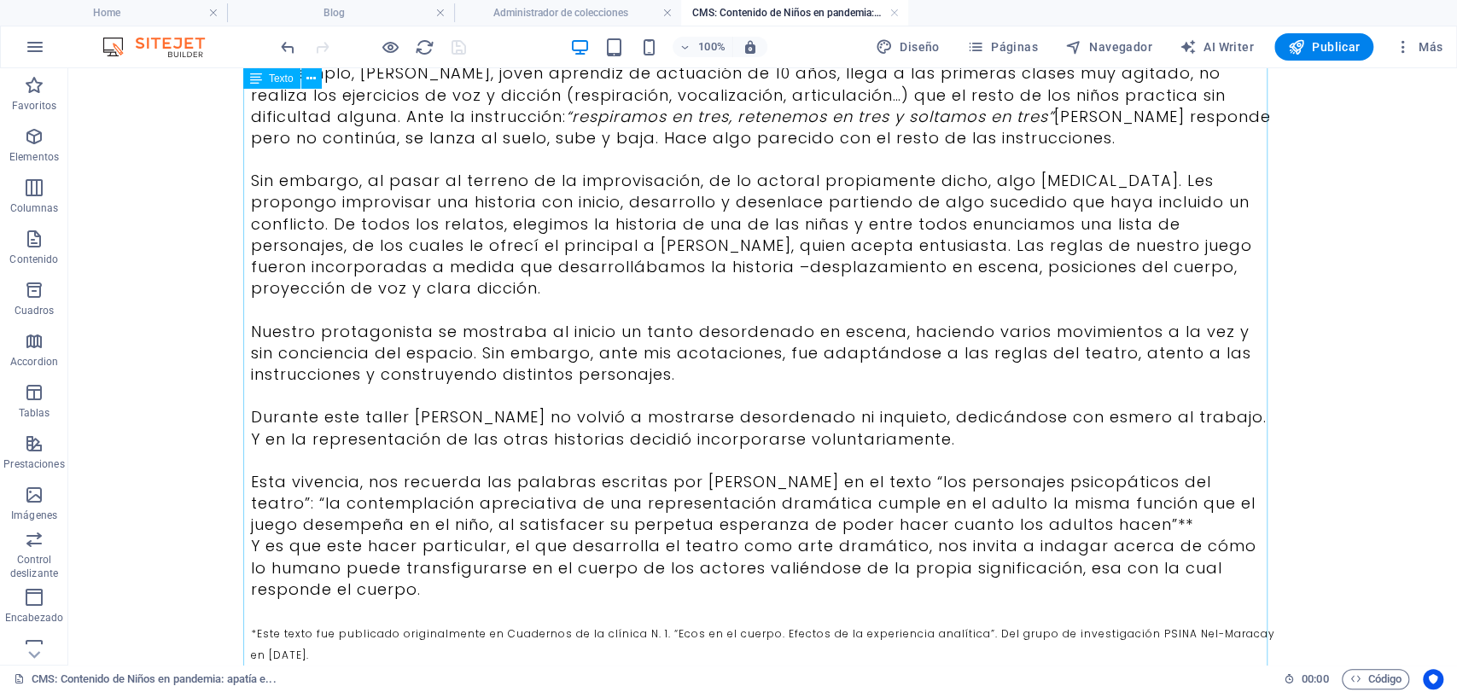
click at [842, 454] on div "La experiencia de formación teatral con niños tiene como finalidad iniciarlos e…" at bounding box center [763, 170] width 1024 height 1204
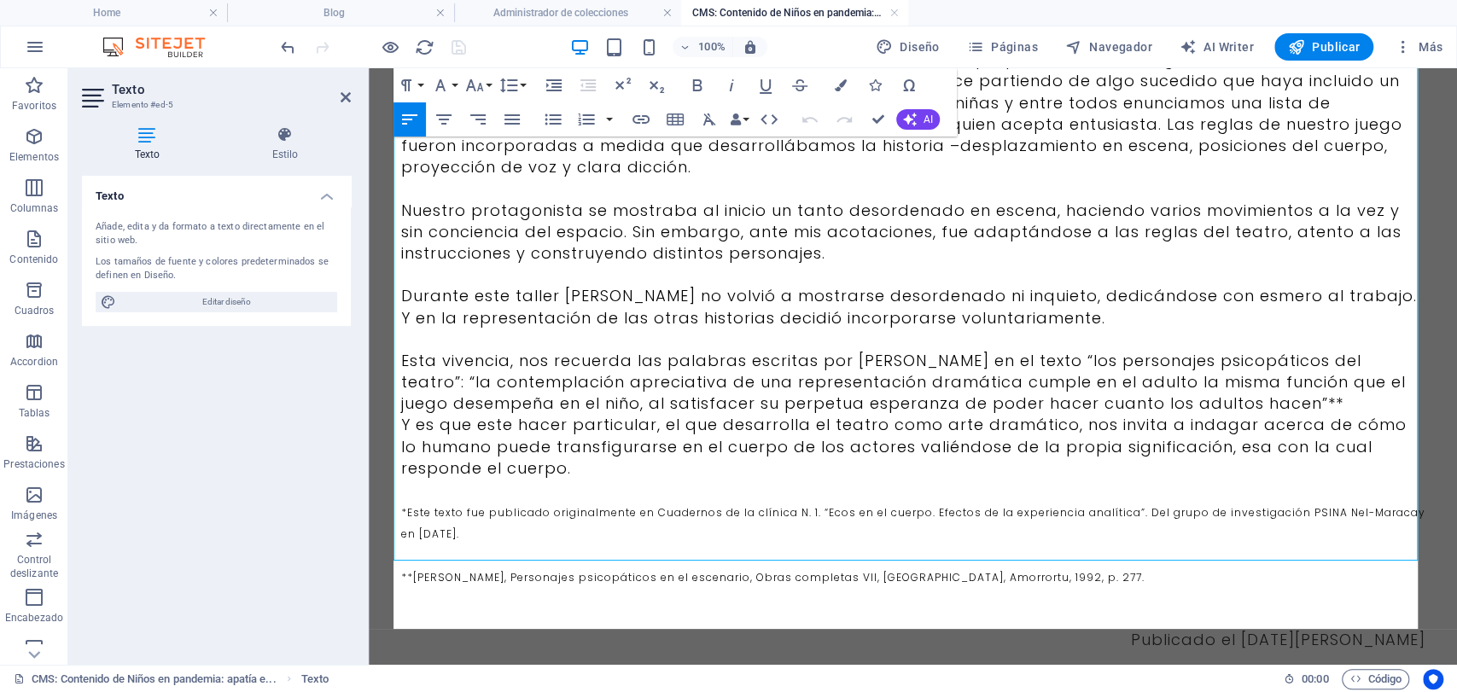
scroll to position [791, 0]
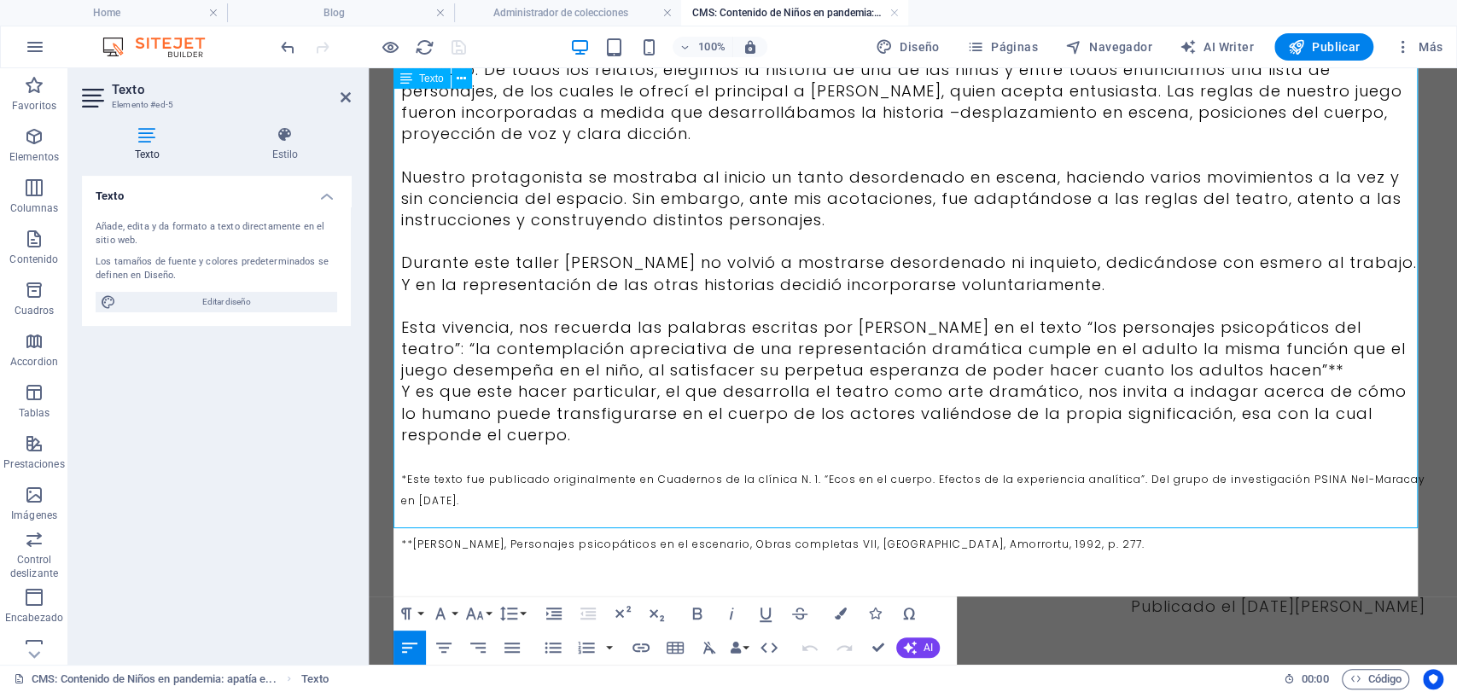
click at [997, 317] on p "Esta vivencia, nos recuerda las palabras escritas por [PERSON_NAME] en el texto…" at bounding box center [913, 349] width 1024 height 65
click at [1337, 317] on p "Esta vivencia, nos recuerda las palabras escritas por [PERSON_NAME] en el texto…" at bounding box center [913, 349] width 1024 height 65
click at [1325, 317] on p "Esta vivencia, nos recuerda las palabras escritas por [PERSON_NAME] en el texto…" at bounding box center [913, 349] width 1024 height 65
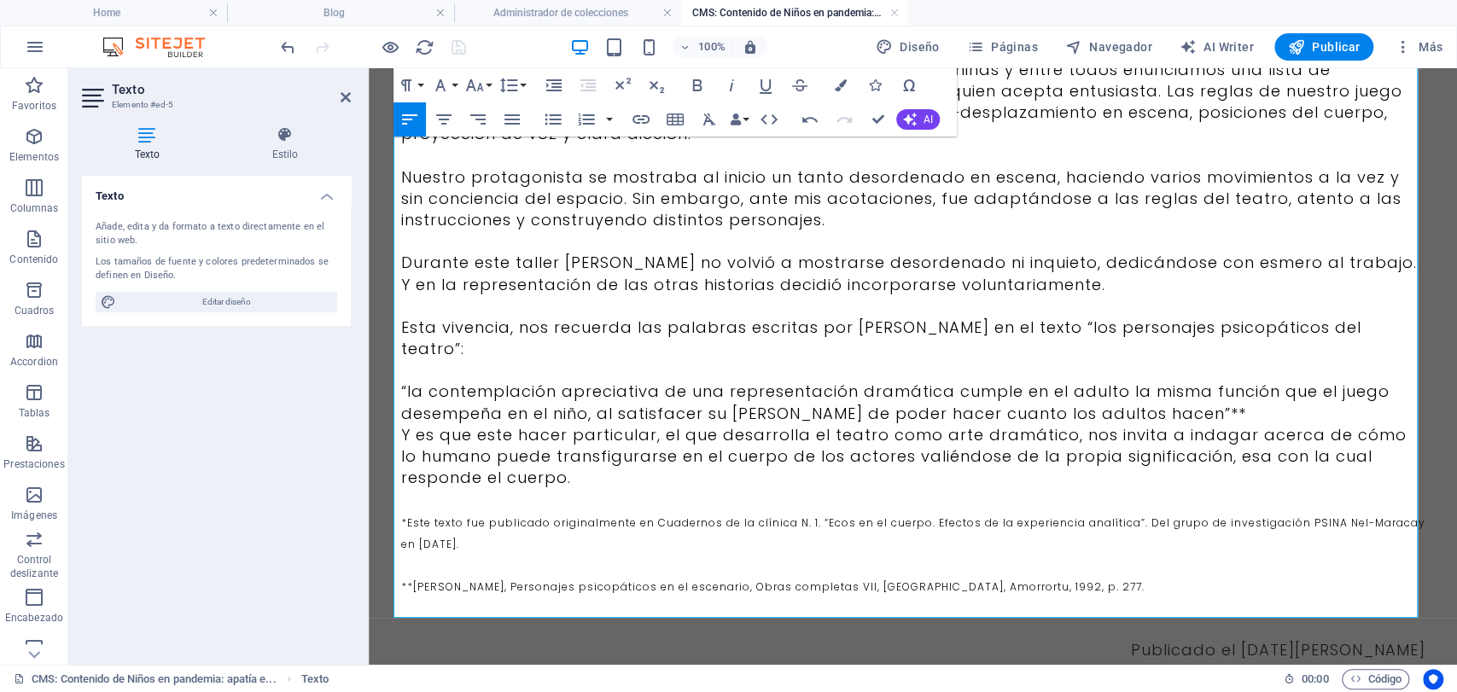
drag, startPoint x: 1331, startPoint y: 371, endPoint x: 395, endPoint y: 354, distance: 935.7
click at [401, 381] on p "“la contemplación apreciativa de una representación dramática cumple en el adul…" at bounding box center [913, 402] width 1024 height 43
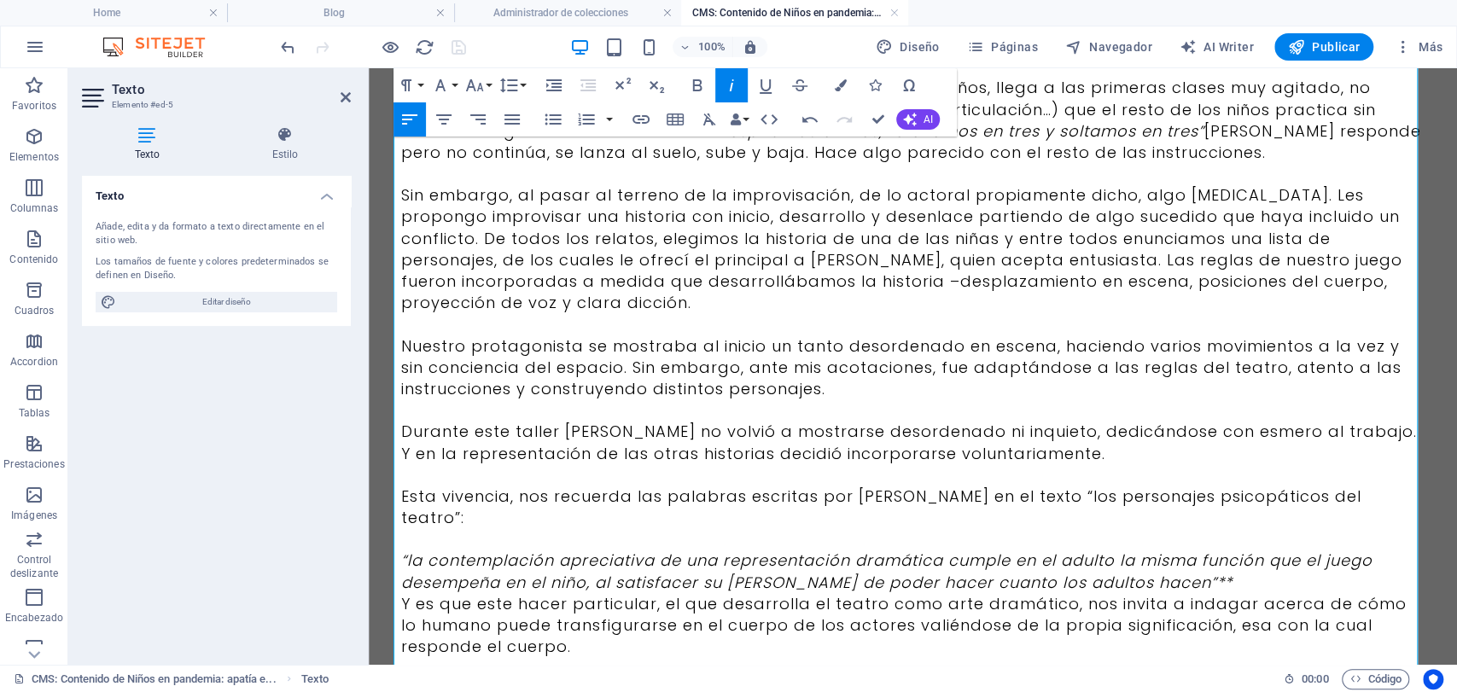
scroll to position [813, 0]
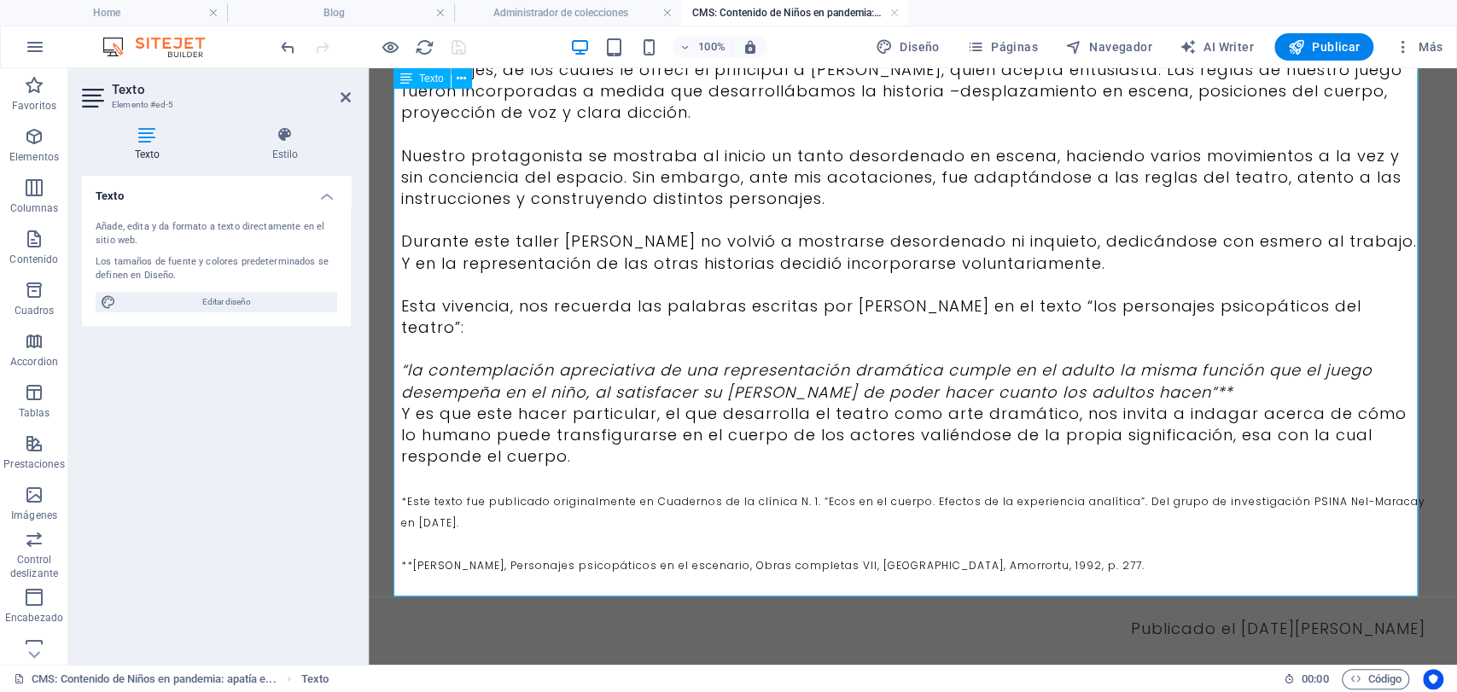
click at [1288, 359] on p "“la contemplación apreciativa de una representación dramática cumple en el adul…" at bounding box center [913, 380] width 1024 height 43
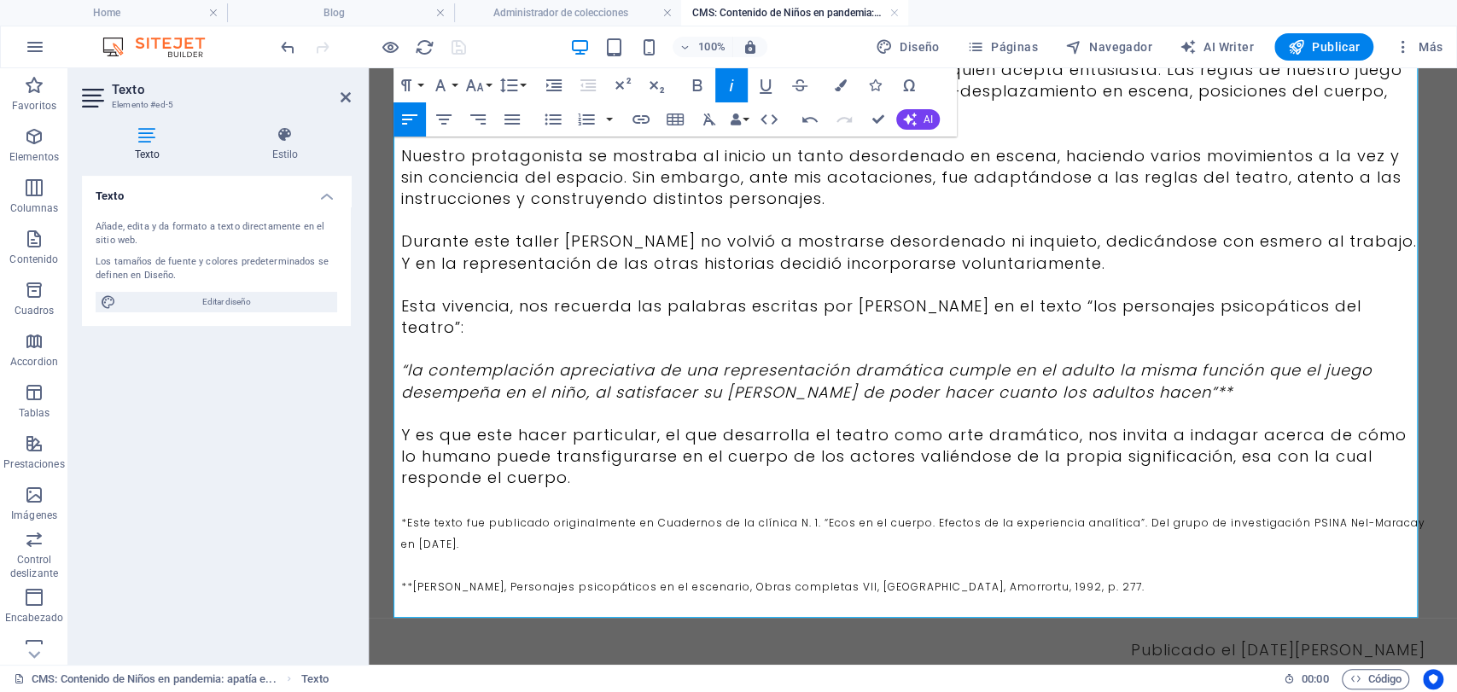
drag, startPoint x: 1294, startPoint y: 349, endPoint x: 393, endPoint y: 326, distance: 901.7
click at [401, 359] on p "“la contemplación apreciativa de una representación dramática cumple en el adul…" at bounding box center [913, 380] width 1024 height 43
click at [440, 121] on icon "button" at bounding box center [444, 119] width 20 height 20
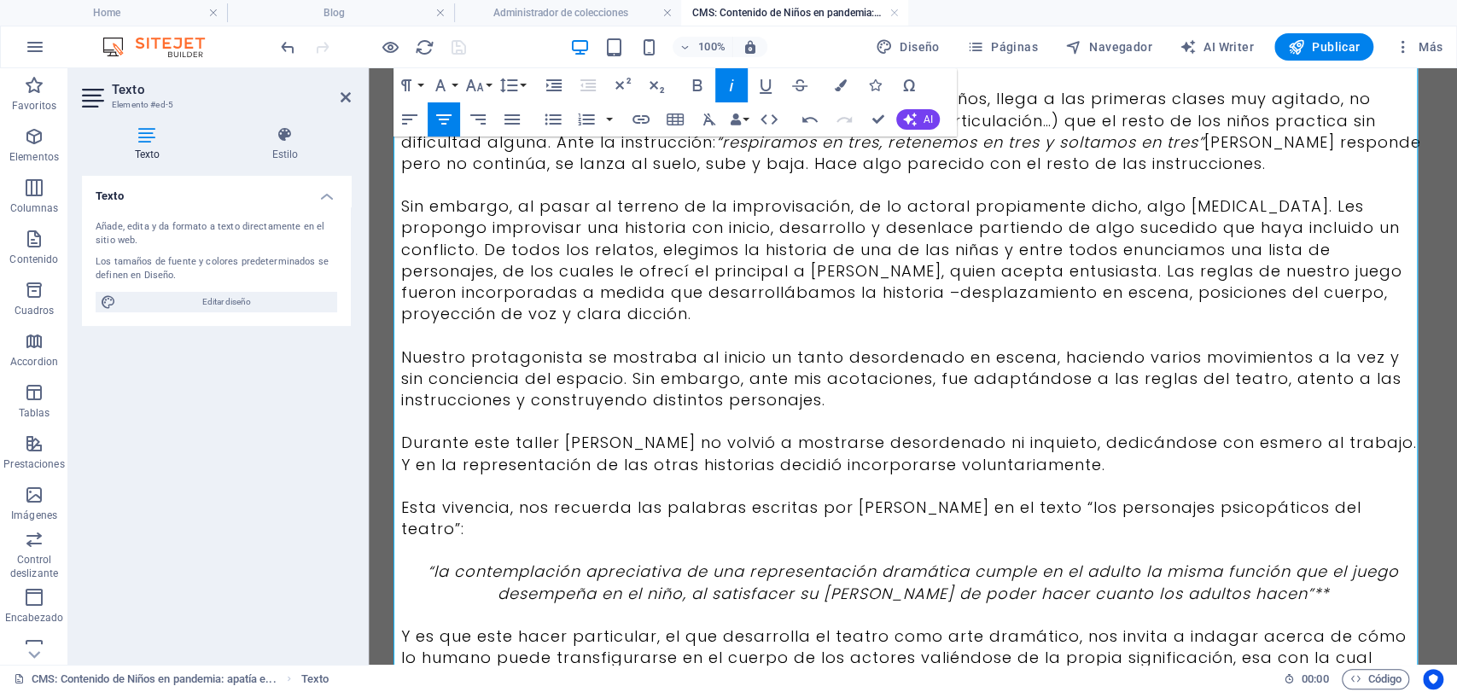
scroll to position [644, 0]
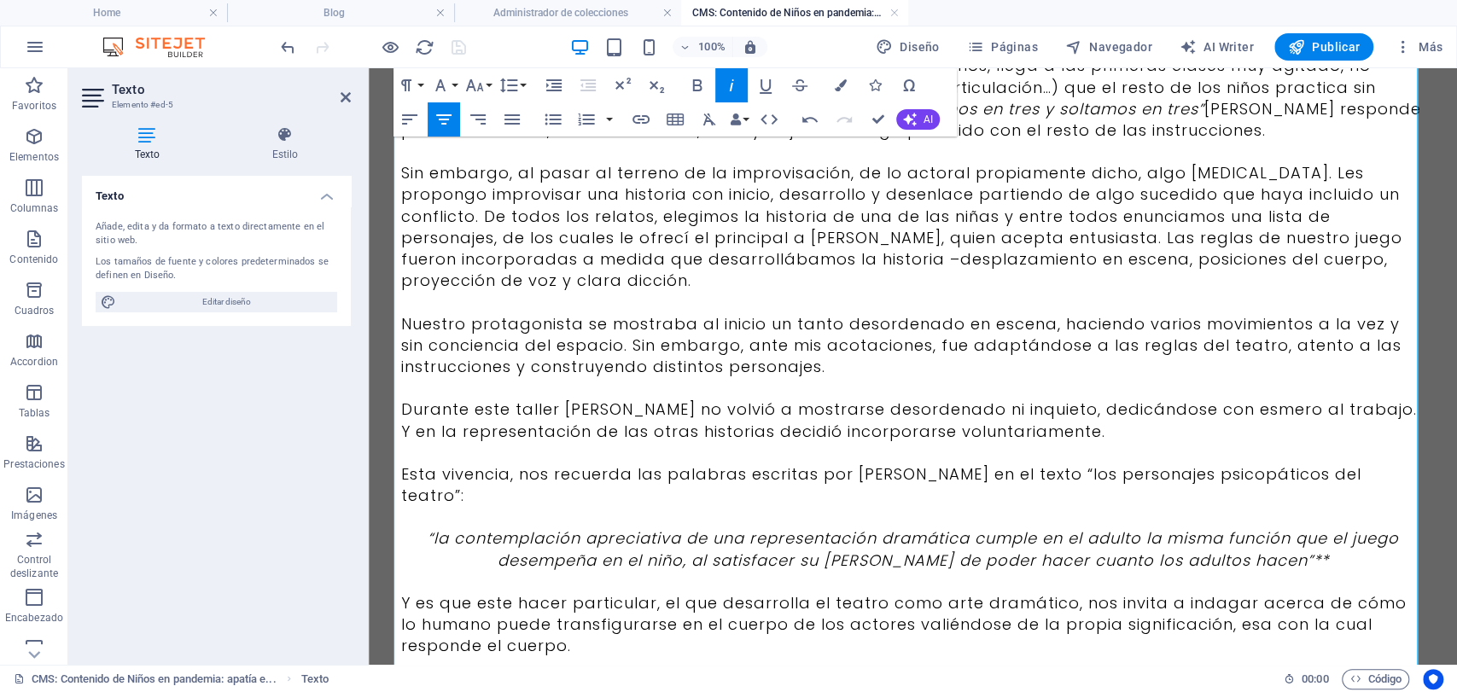
click at [999, 464] on p "Esta vivencia, nos recuerda las palabras escritas por [PERSON_NAME] en el texto…" at bounding box center [913, 485] width 1024 height 43
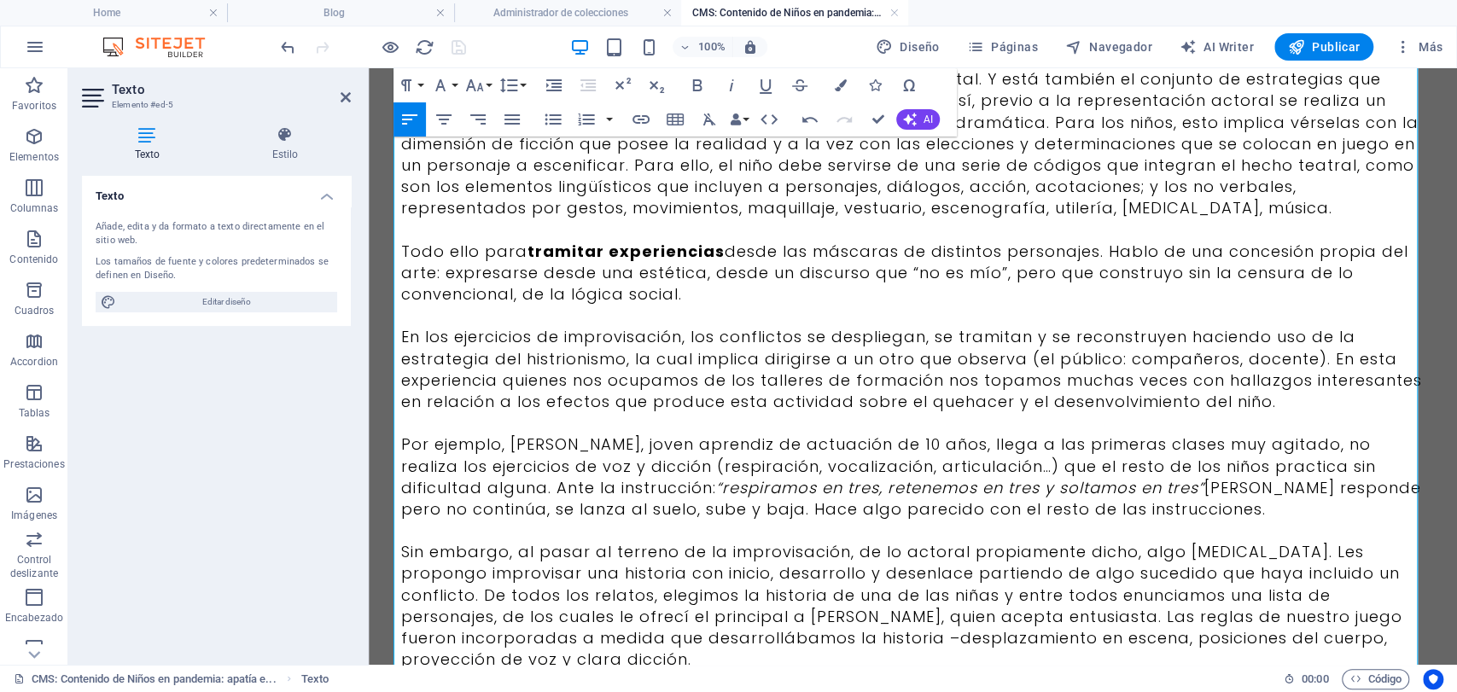
scroll to position [550, 0]
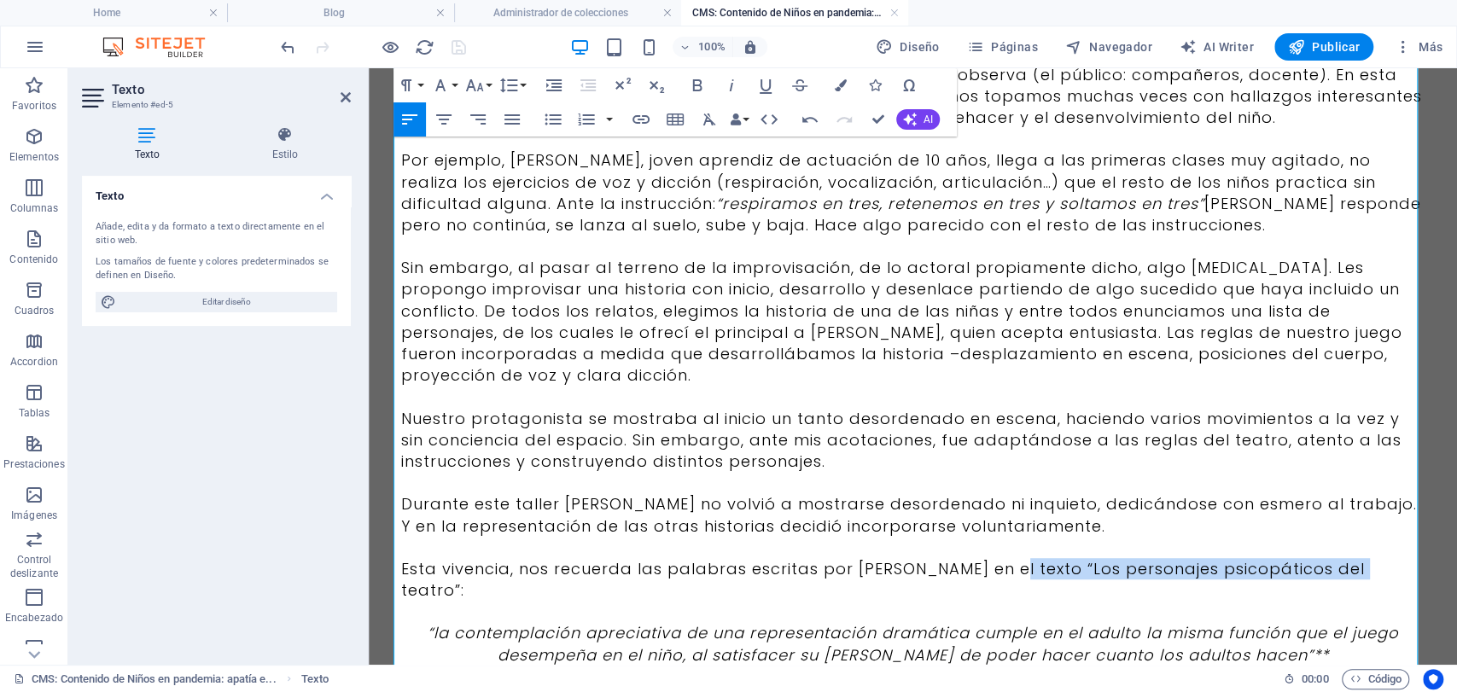
drag, startPoint x: 1348, startPoint y: 554, endPoint x: 988, endPoint y: 551, distance: 360.2
click at [988, 558] on p "Esta vivencia, nos recuerda las palabras escritas por [PERSON_NAME] en el texto…" at bounding box center [913, 579] width 1024 height 43
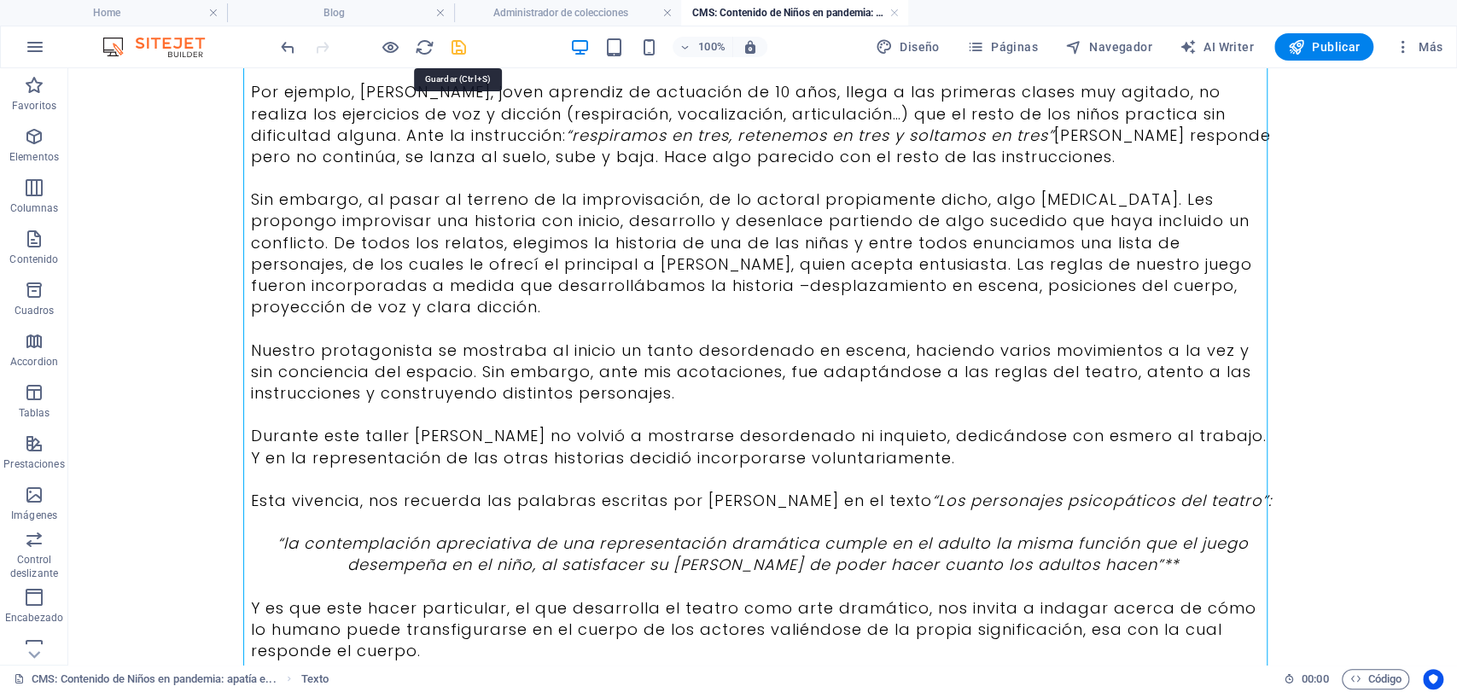
click at [449, 56] on icon "save" at bounding box center [459, 48] width 20 height 20
click at [893, 8] on link at bounding box center [894, 13] width 10 height 16
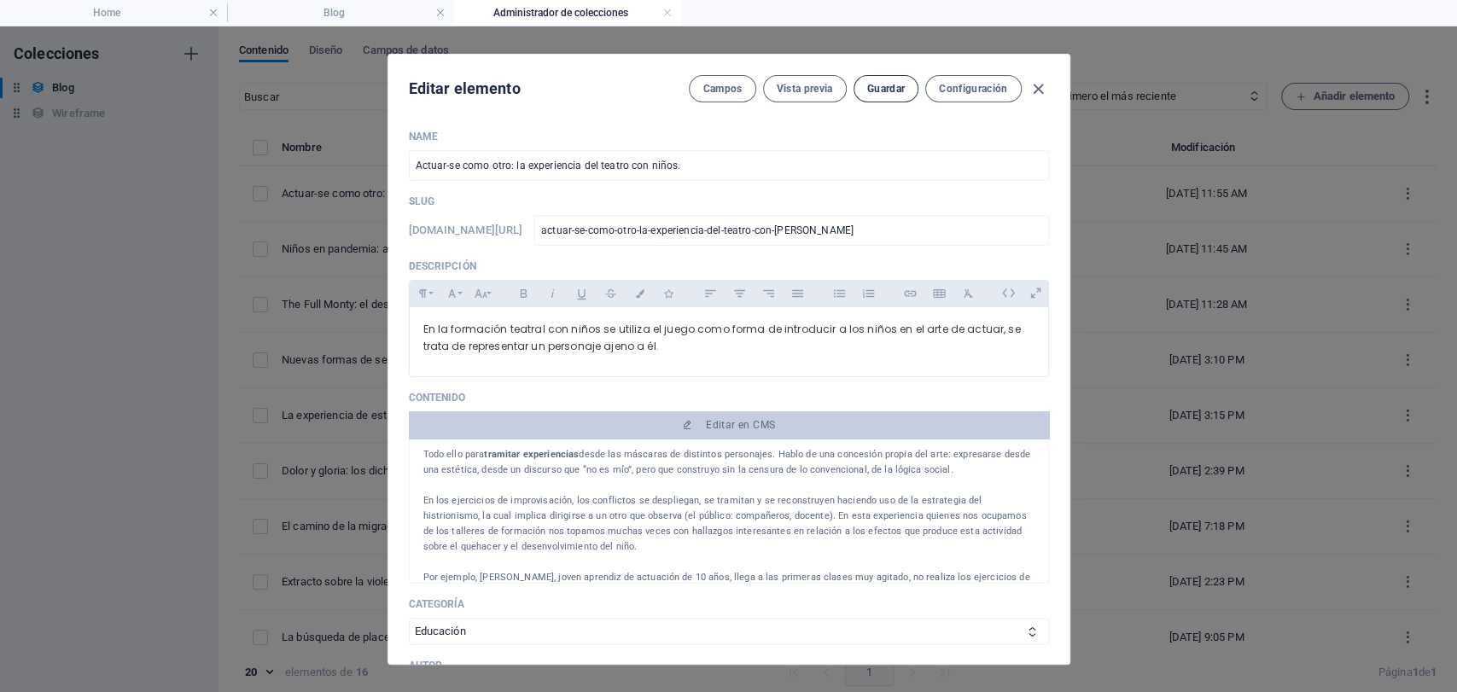
click at [876, 87] on span "Guardar" at bounding box center [886, 89] width 38 height 14
click at [1044, 85] on icon "button" at bounding box center [1039, 89] width 20 height 20
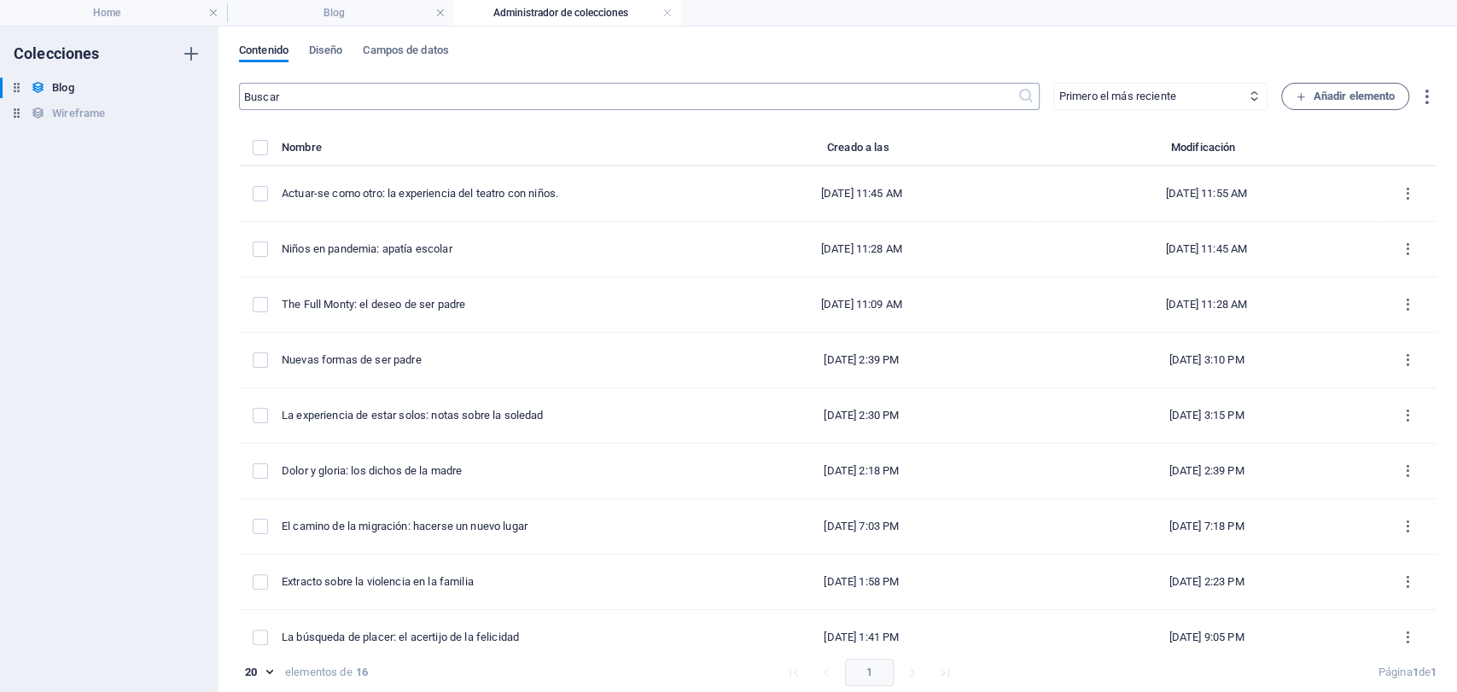
scroll to position [0, 0]
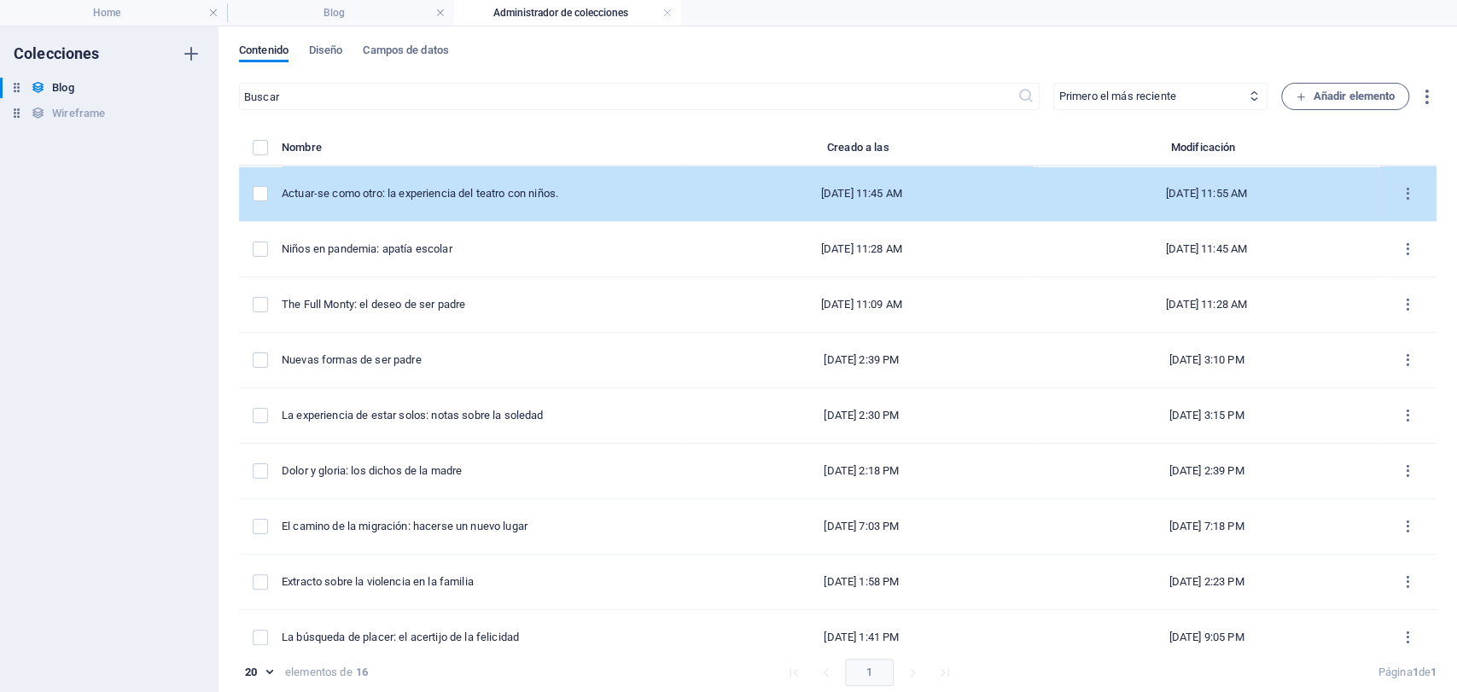
click at [377, 213] on td "Actuar-se como otro: la experiencia del teatro con niños." at bounding box center [485, 193] width 407 height 55
select select "Educación"
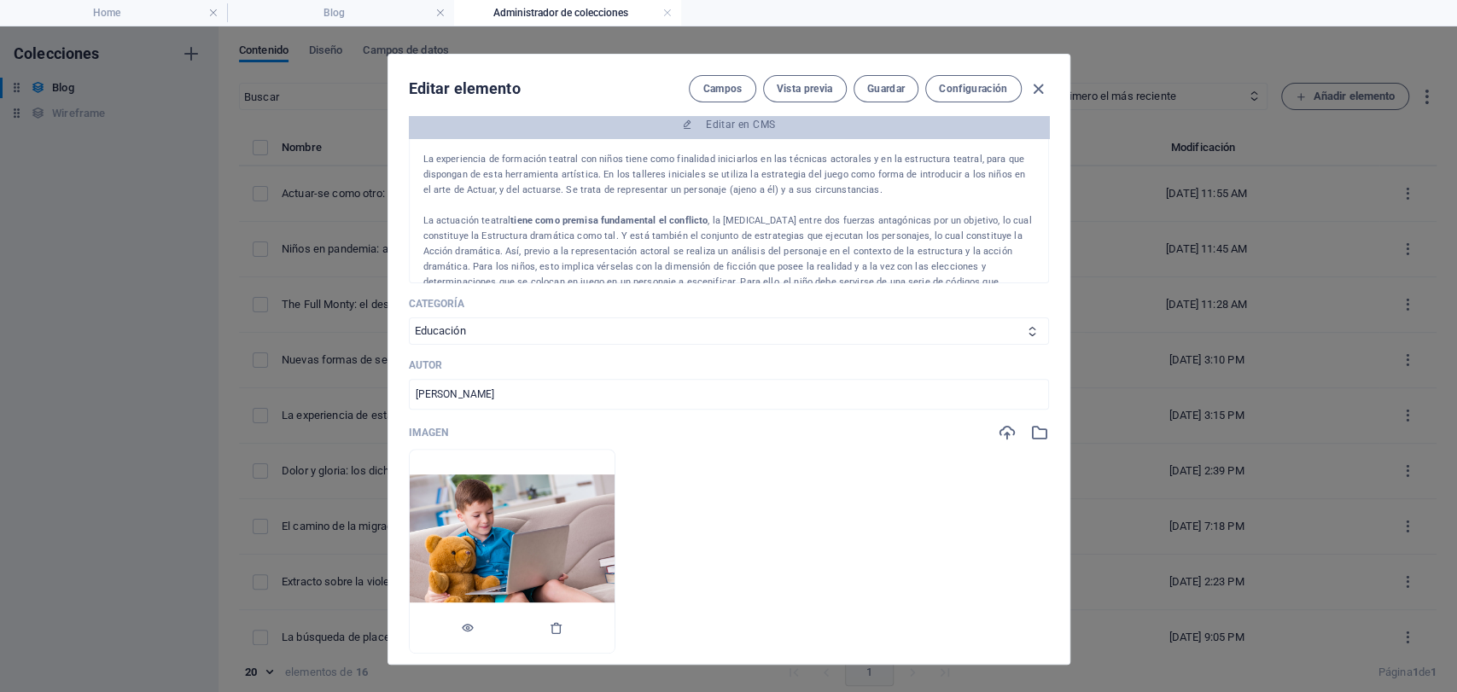
scroll to position [569, 0]
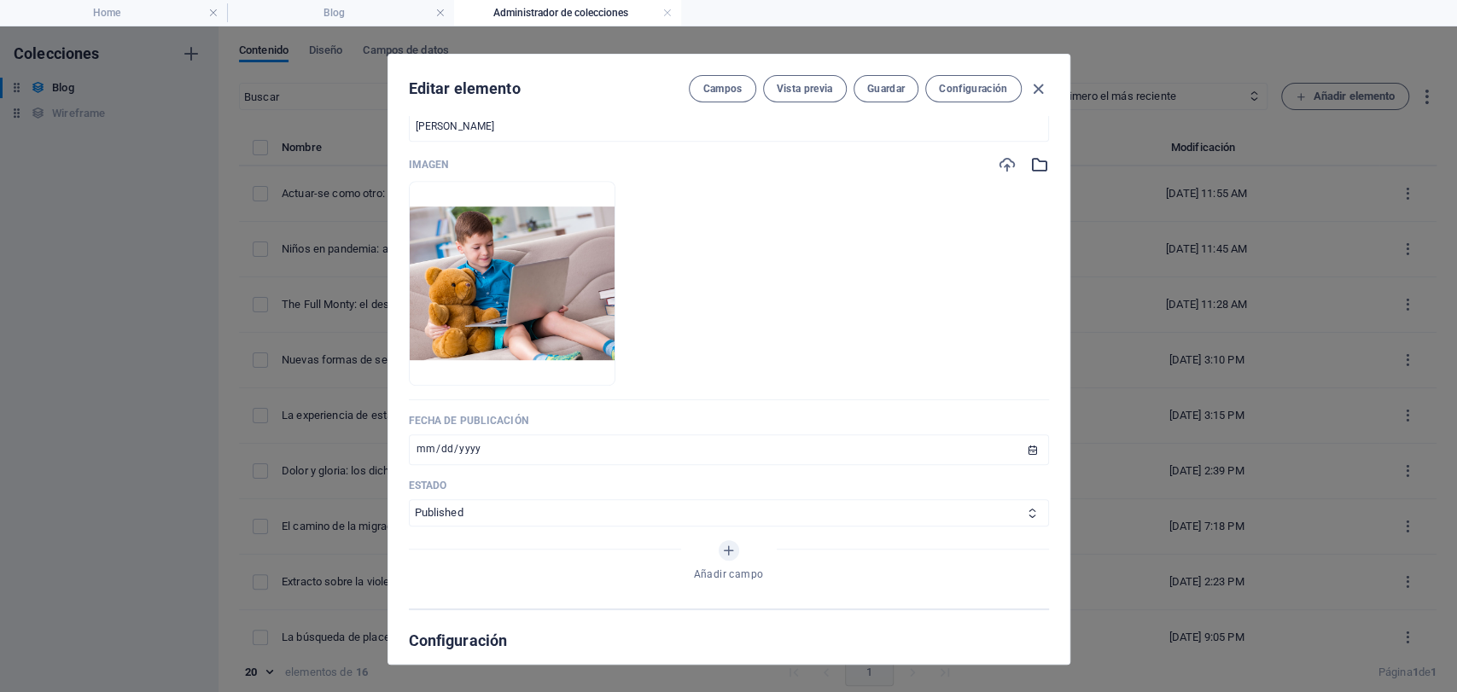
click at [1033, 165] on icon "button" at bounding box center [1039, 164] width 19 height 19
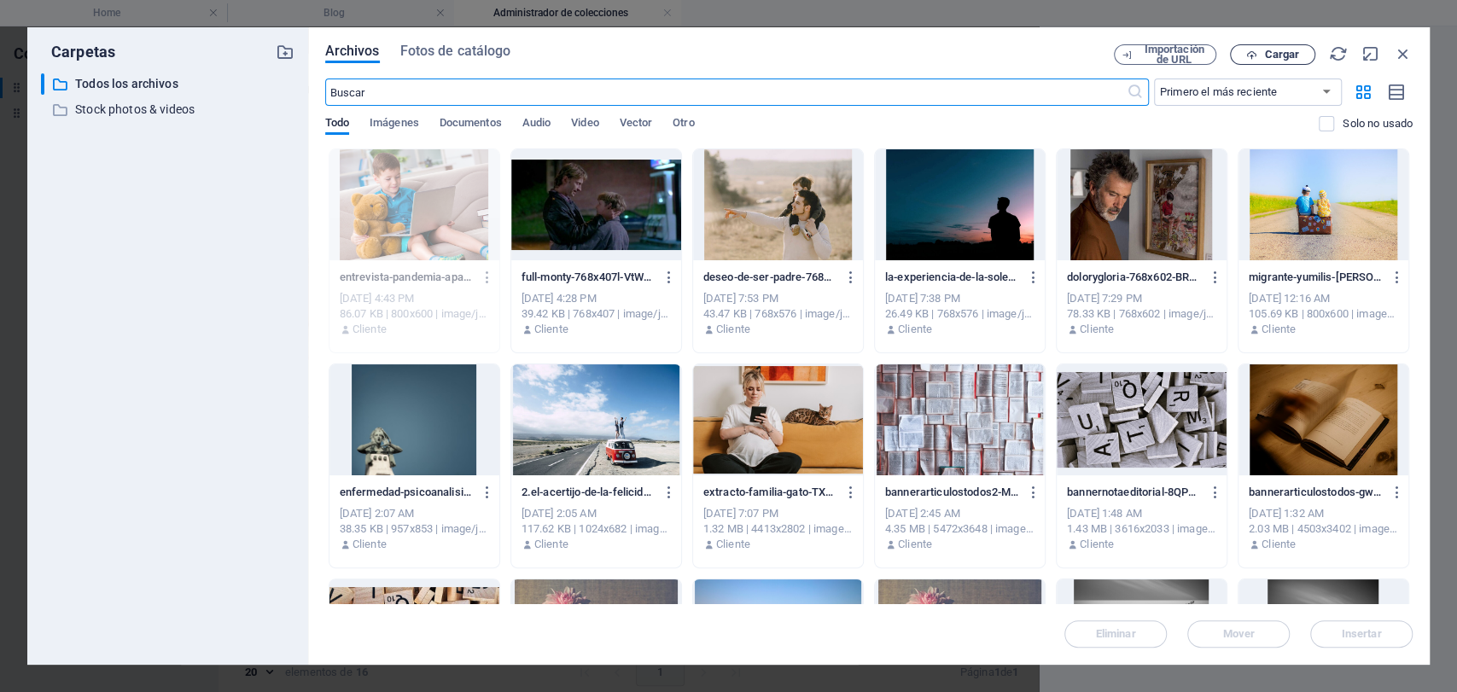
click at [1251, 48] on button "Cargar" at bounding box center [1272, 54] width 85 height 20
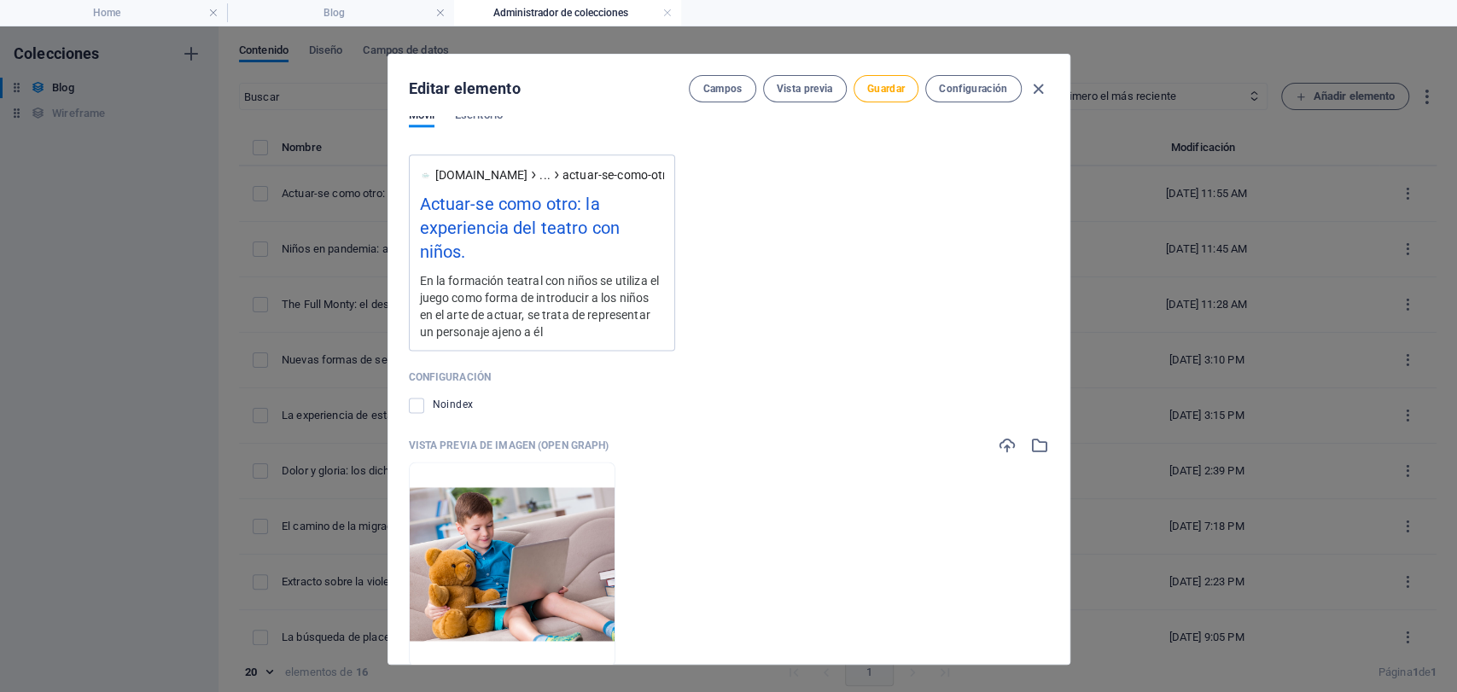
scroll to position [1612, 0]
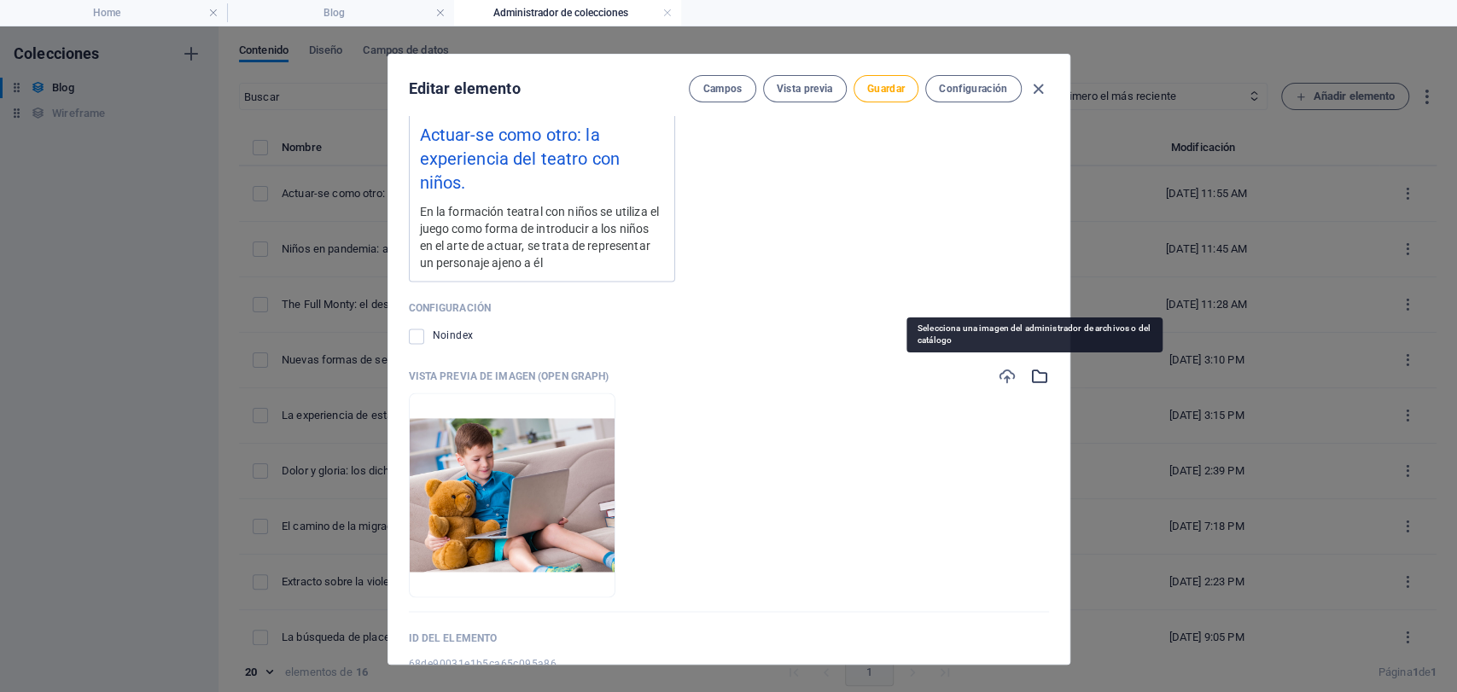
click at [1030, 370] on icon "button" at bounding box center [1039, 376] width 19 height 19
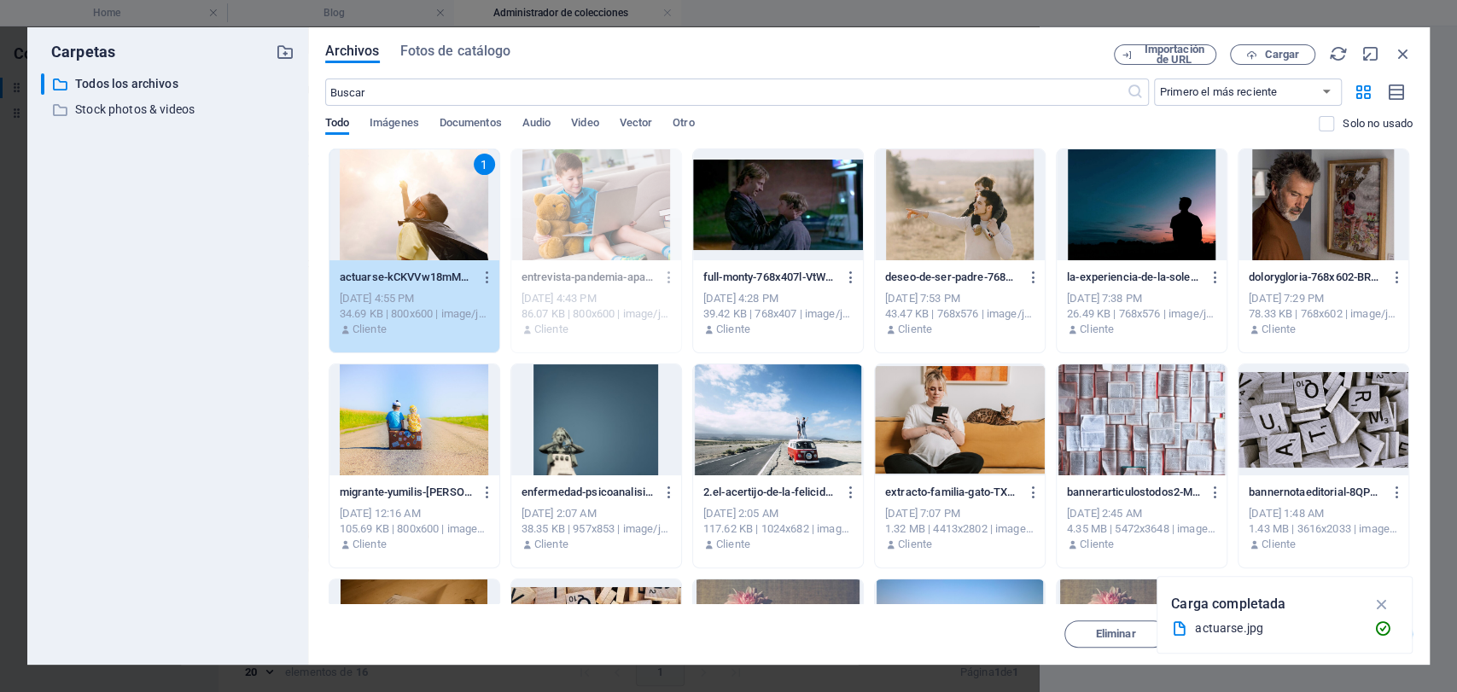
click at [1385, 600] on icon "button" at bounding box center [1382, 604] width 20 height 19
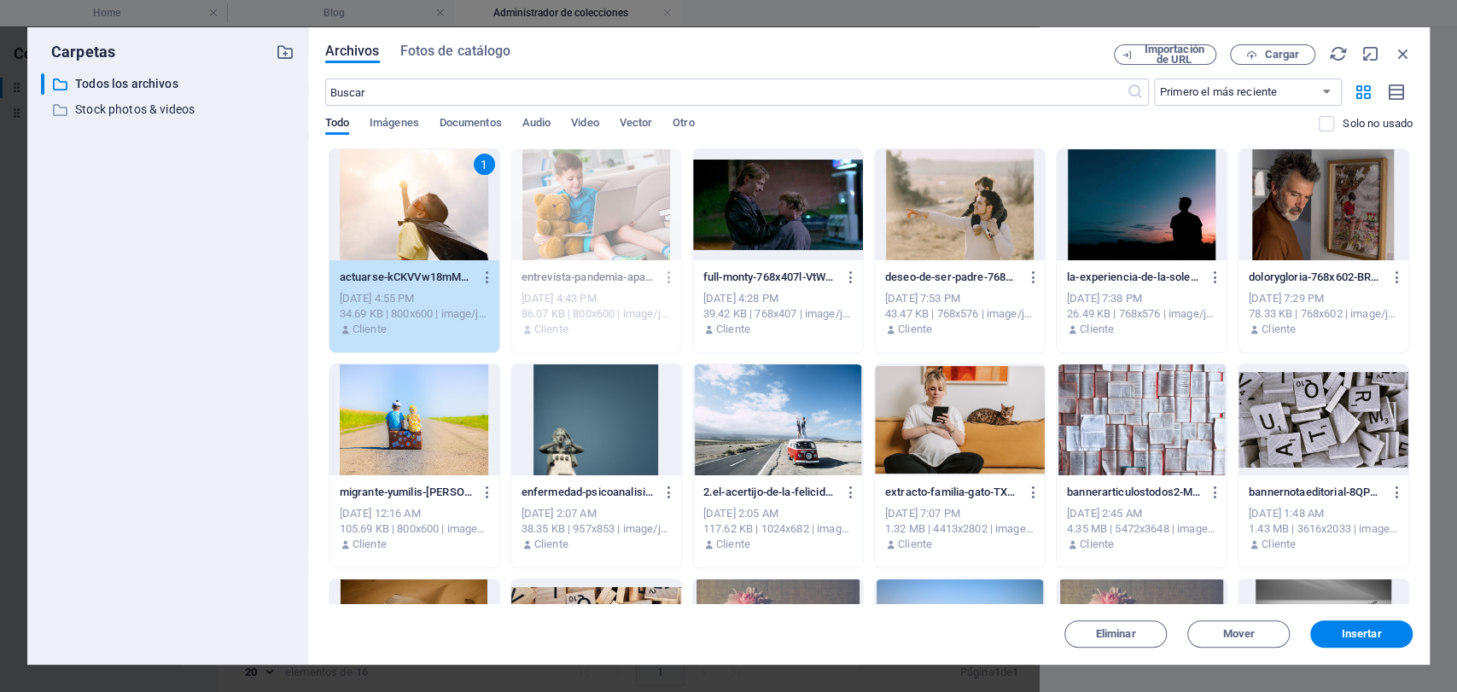
click at [1368, 650] on div "Archivos Fotos de catálogo Importación de URL Cargar ​ Primero el más reciente …" at bounding box center [869, 346] width 1122 height 638
click at [1368, 639] on span "Insertar" at bounding box center [1362, 634] width 40 height 10
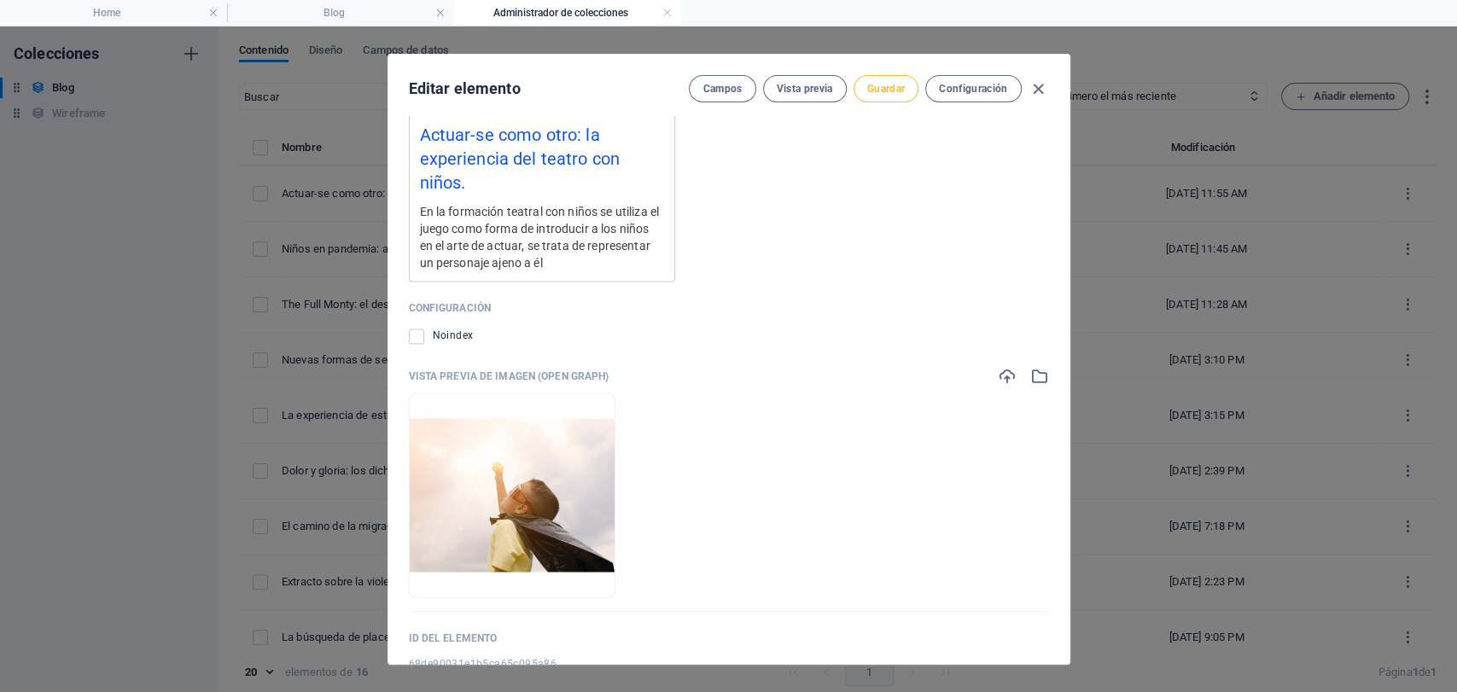
click at [901, 82] on span "Guardar" at bounding box center [886, 89] width 38 height 14
click at [1029, 85] on icon "button" at bounding box center [1039, 89] width 20 height 20
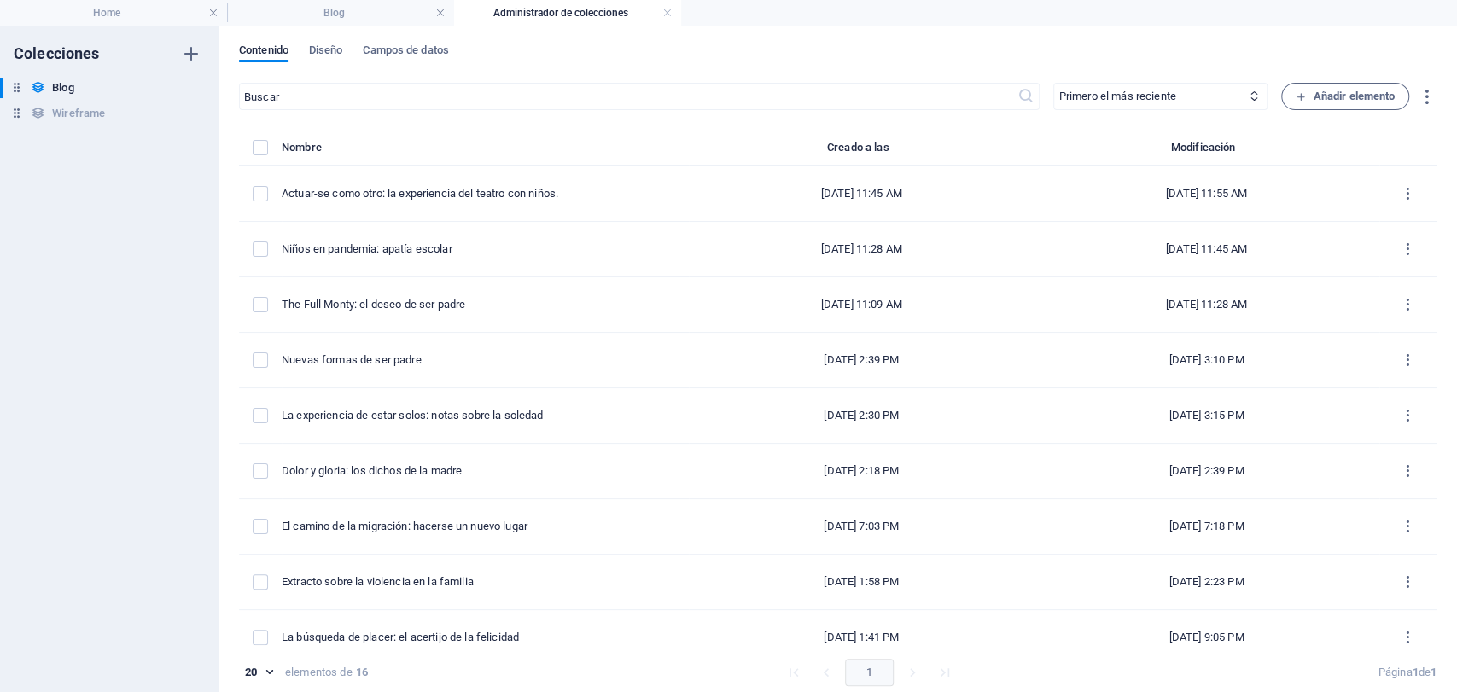
type input "[DATE]"
type input "actuar-se-como-otro-la-experiencia-del-teatro-con-[PERSON_NAME]"
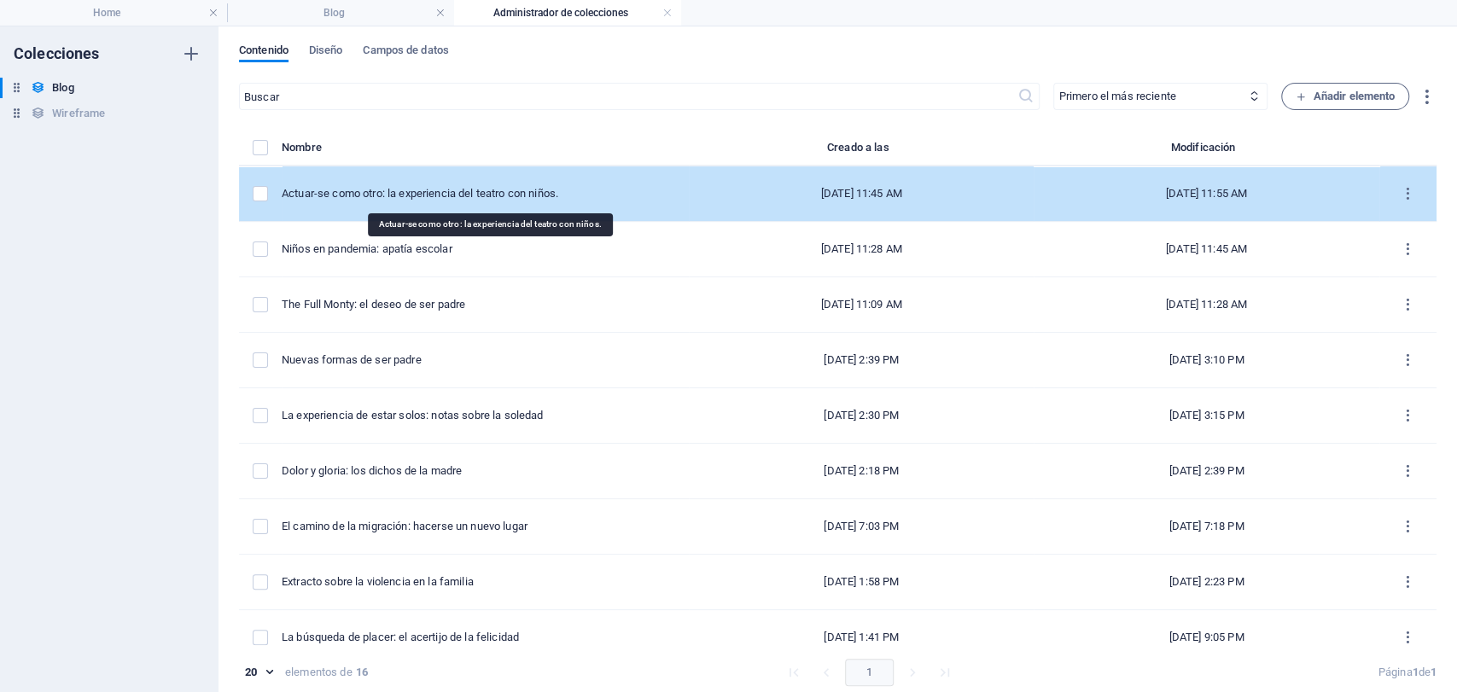
click at [510, 193] on div "Actuar-se como otro: la experiencia del teatro con niños." at bounding box center [479, 193] width 394 height 15
select select "Educación"
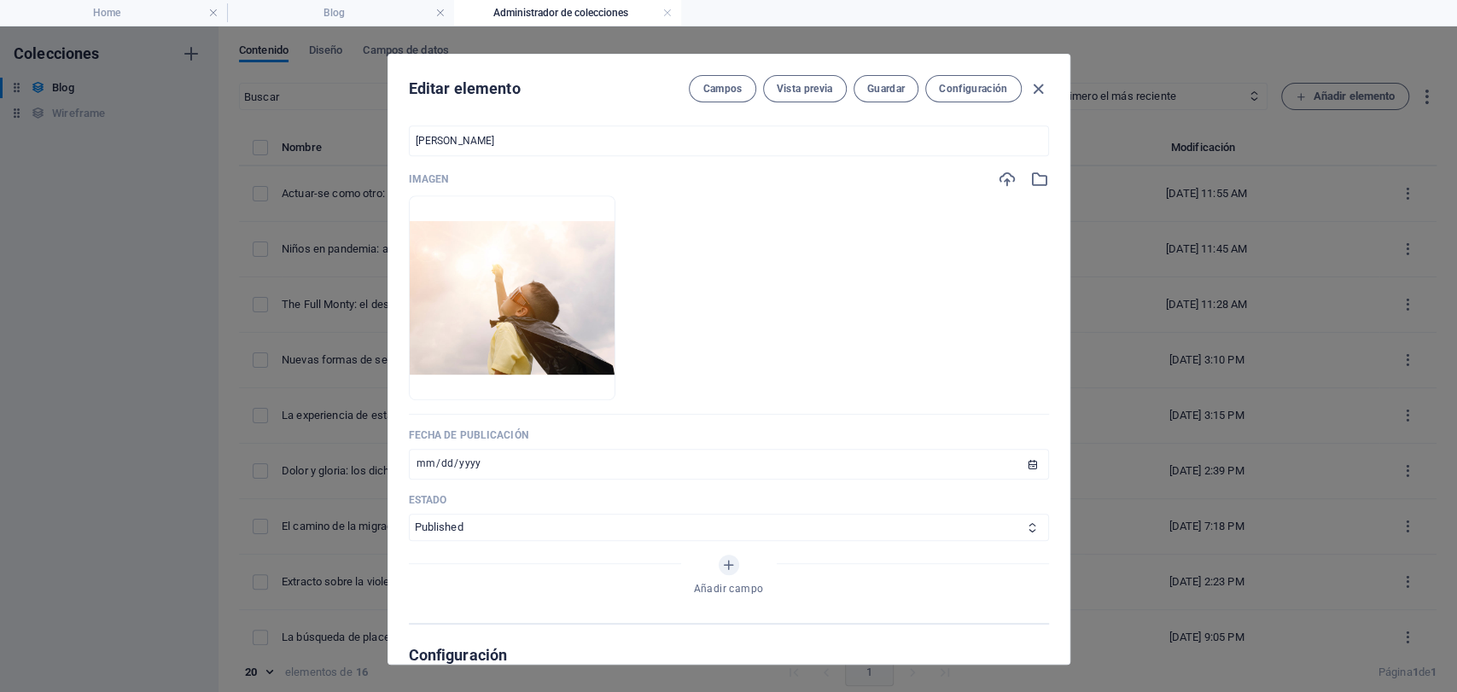
scroll to position [474, 0]
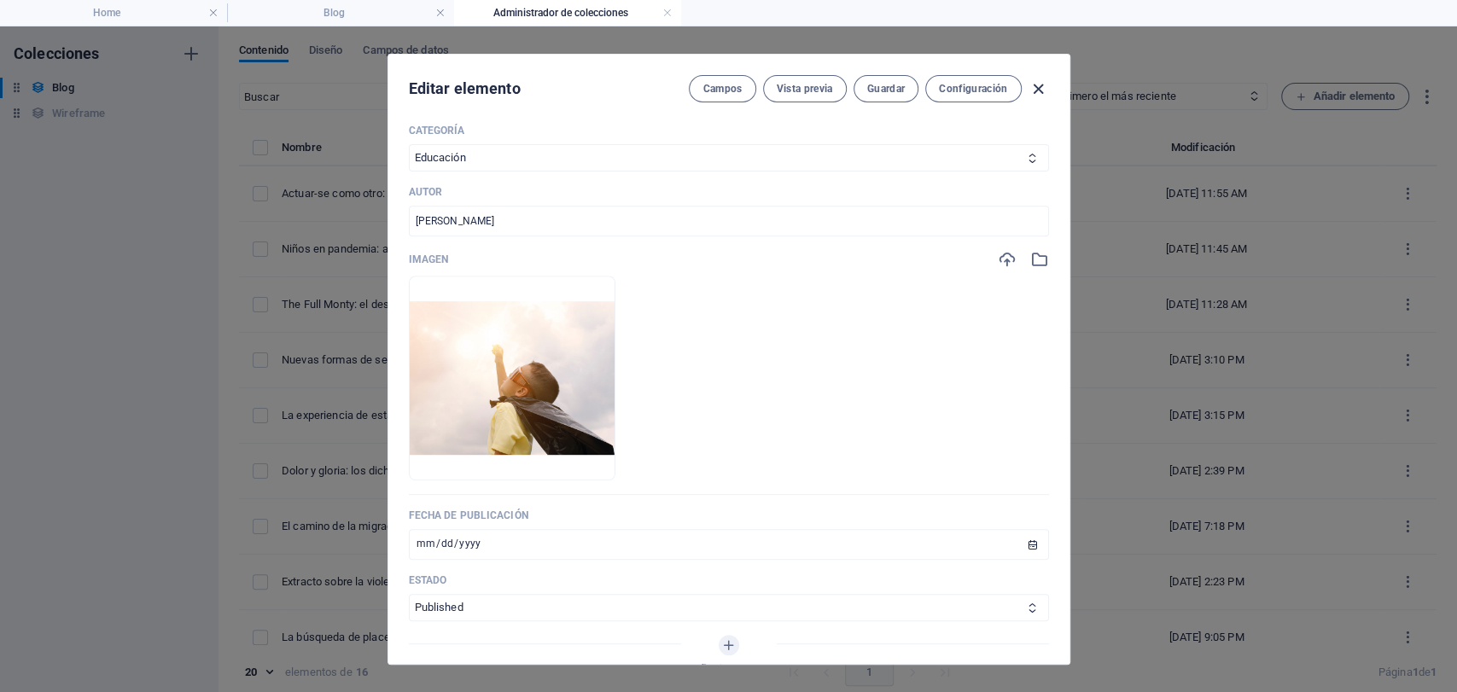
click at [1041, 92] on icon "button" at bounding box center [1039, 89] width 20 height 20
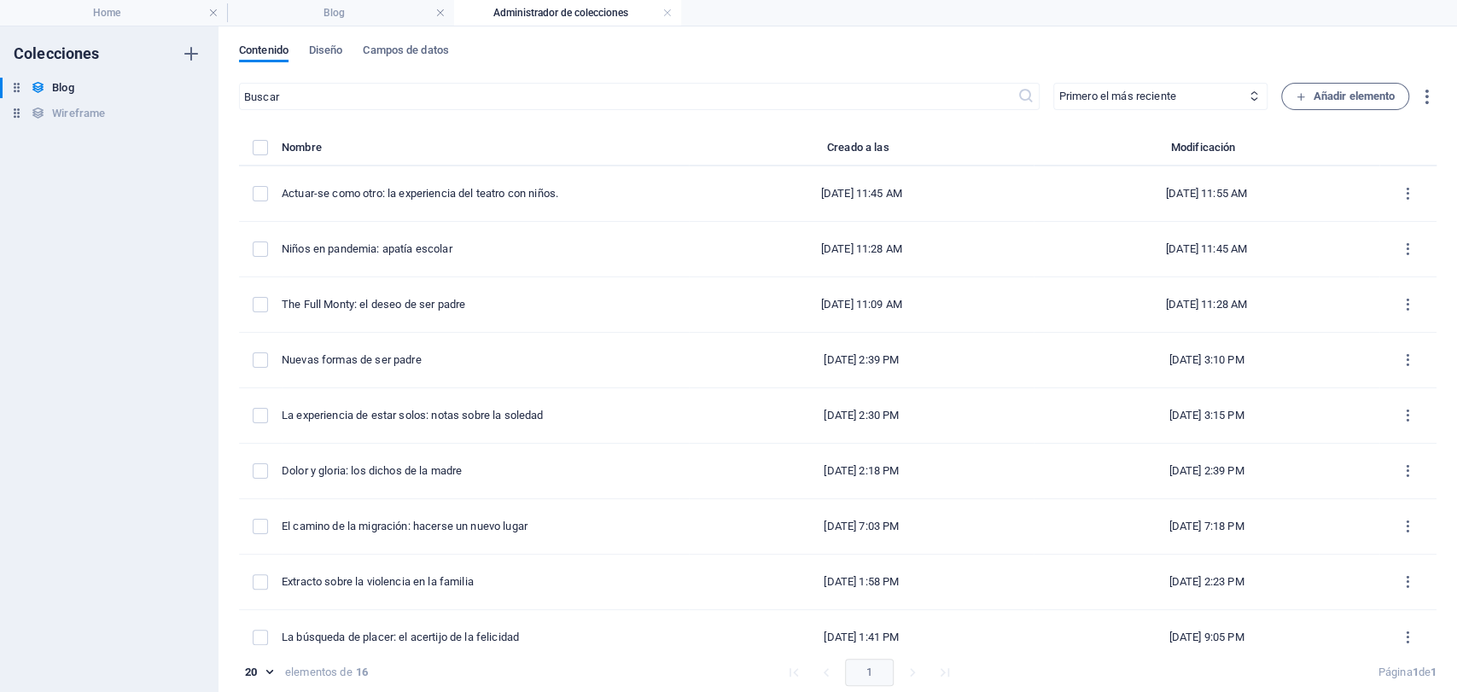
type input "[DATE]"
type input "actuar-se-como-otro-la-experiencia-del-teatro-con-[PERSON_NAME]"
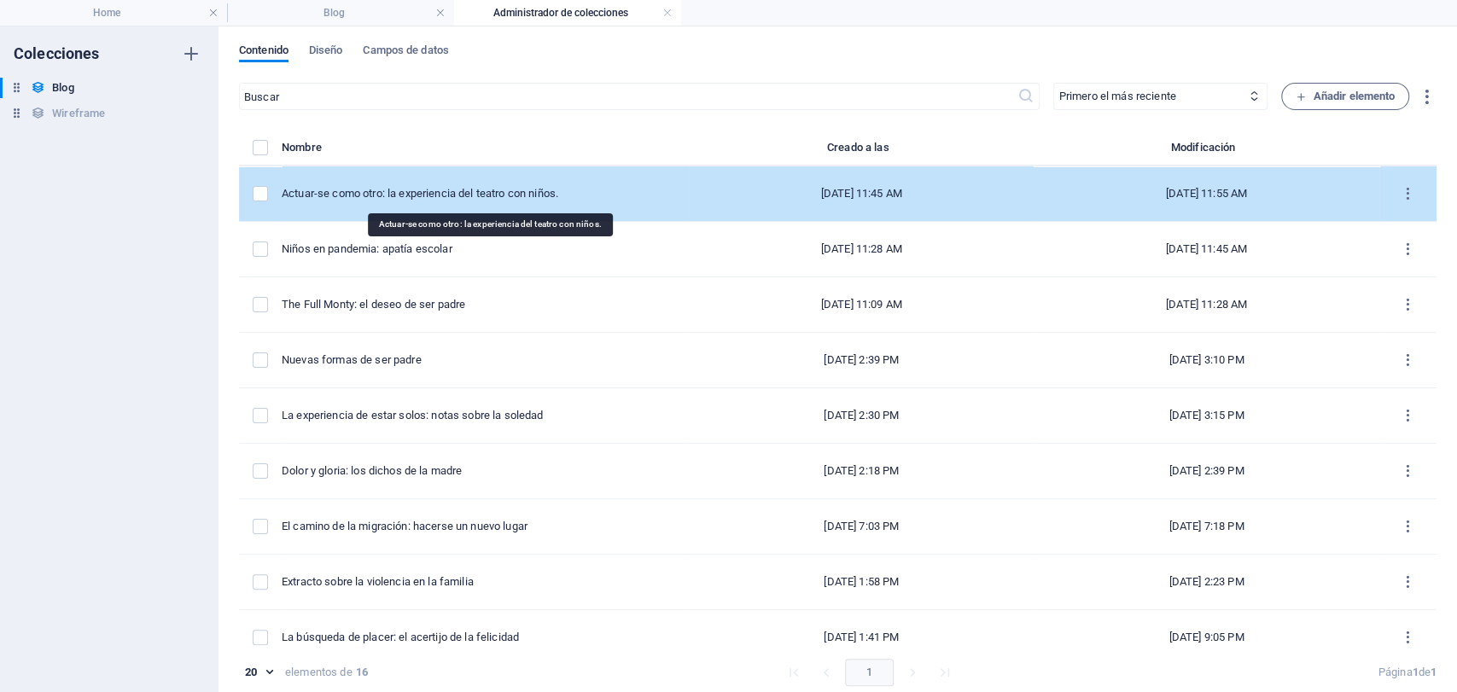
click at [376, 195] on div "Actuar-se como otro: la experiencia del teatro con niños." at bounding box center [479, 193] width 394 height 15
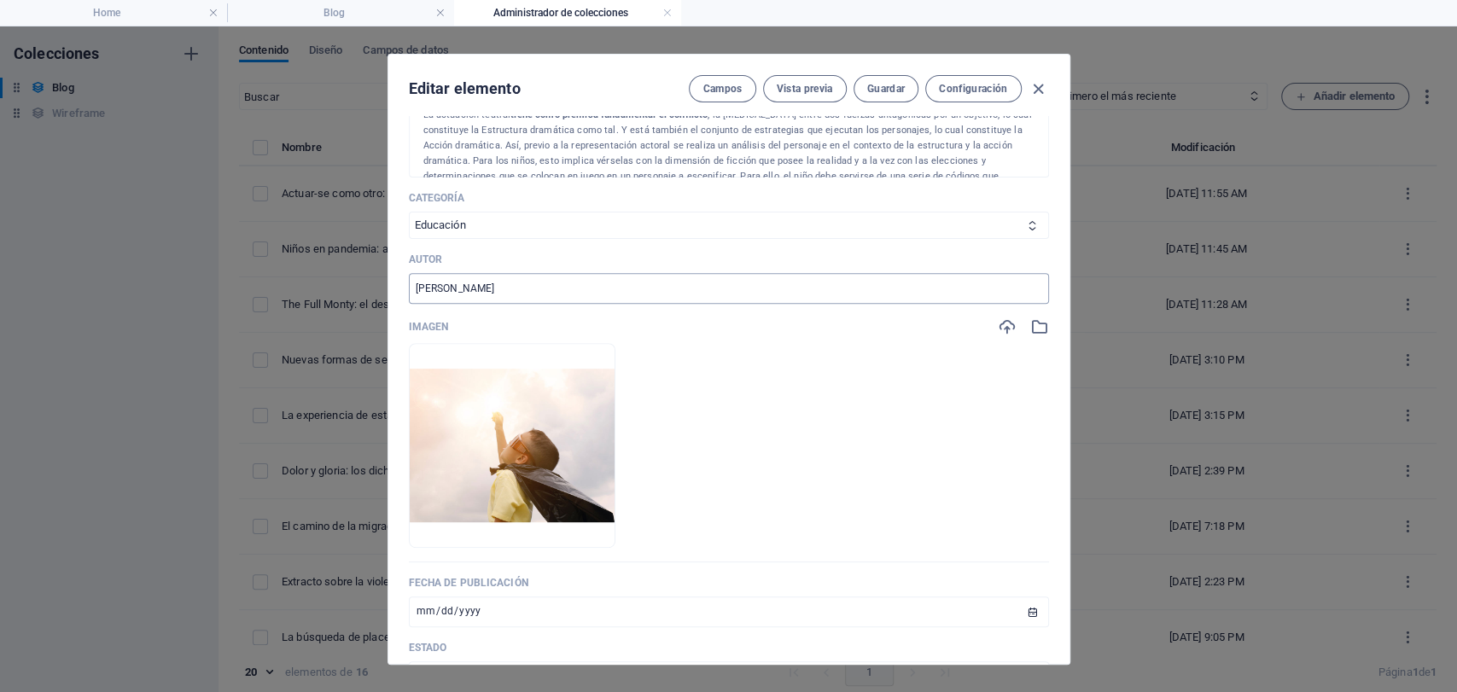
scroll to position [379, 0]
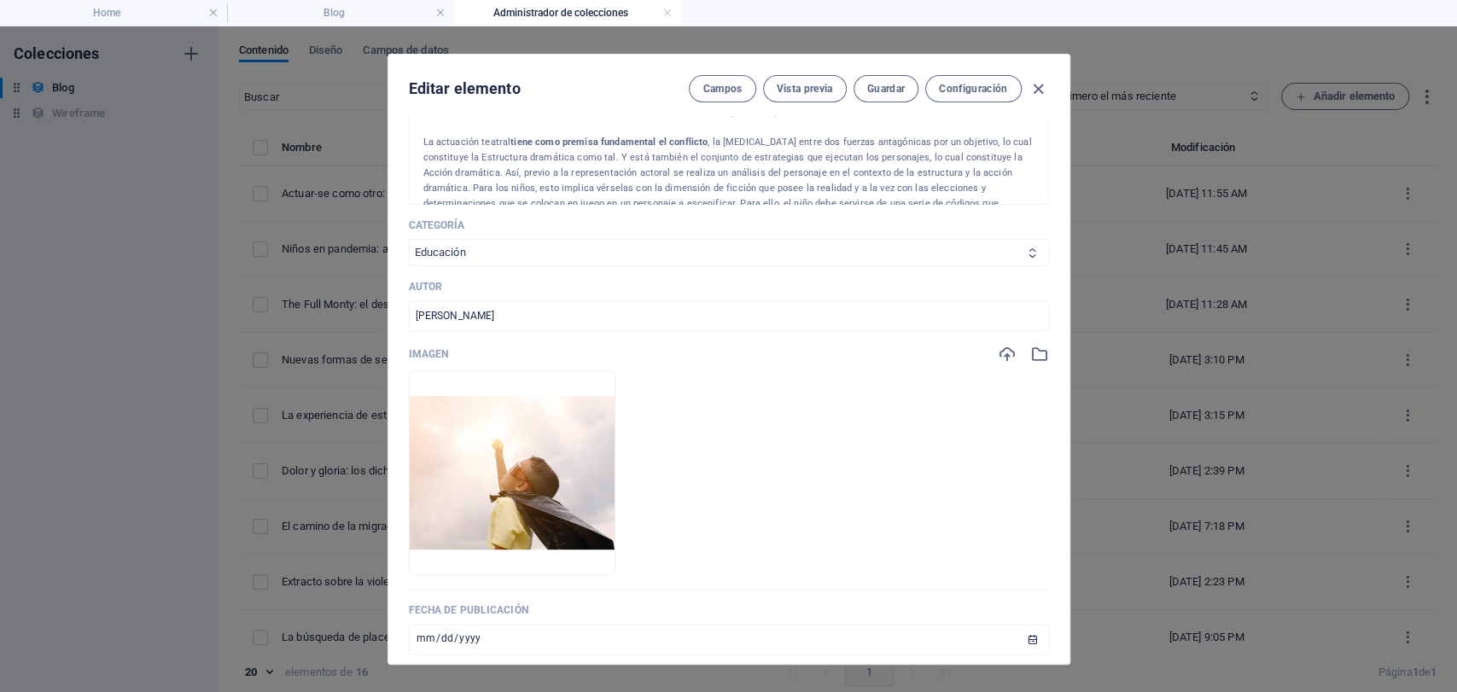
click at [552, 239] on select "Infancia y Adolescencia Sujeto y Sociedad Arte y Cultura Familia Educación" at bounding box center [729, 252] width 640 height 27
select select "Arte y Cultura"
click at [409, 239] on select "Infancia y Adolescencia Sujeto y Sociedad Arte y Cultura Familia Educación" at bounding box center [729, 252] width 640 height 27
click at [881, 92] on span "Guardar" at bounding box center [886, 89] width 38 height 14
click at [1035, 96] on icon "button" at bounding box center [1039, 89] width 20 height 20
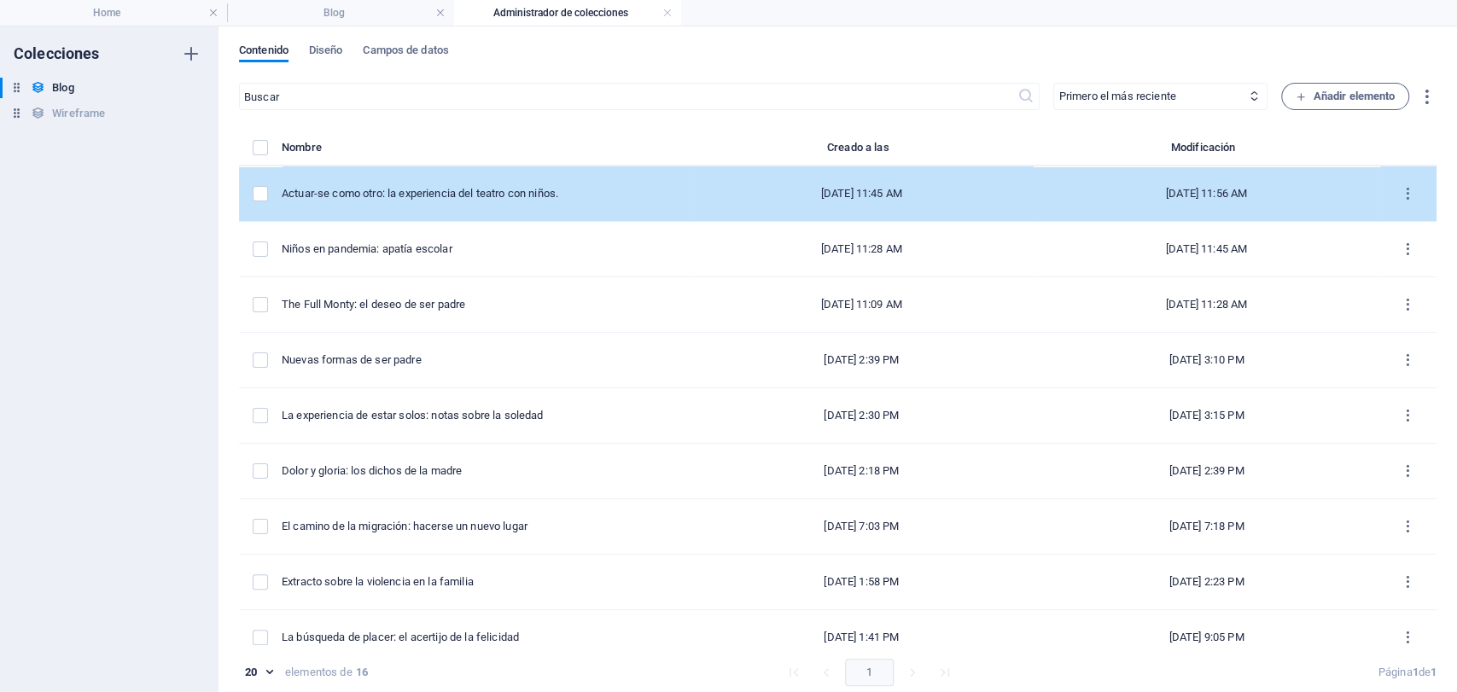
click at [256, 209] on td "items list" at bounding box center [260, 193] width 43 height 55
click at [264, 193] on label "items list" at bounding box center [260, 193] width 15 height 15
click at [0, 0] on input "items list" at bounding box center [0, 0] width 0 height 0
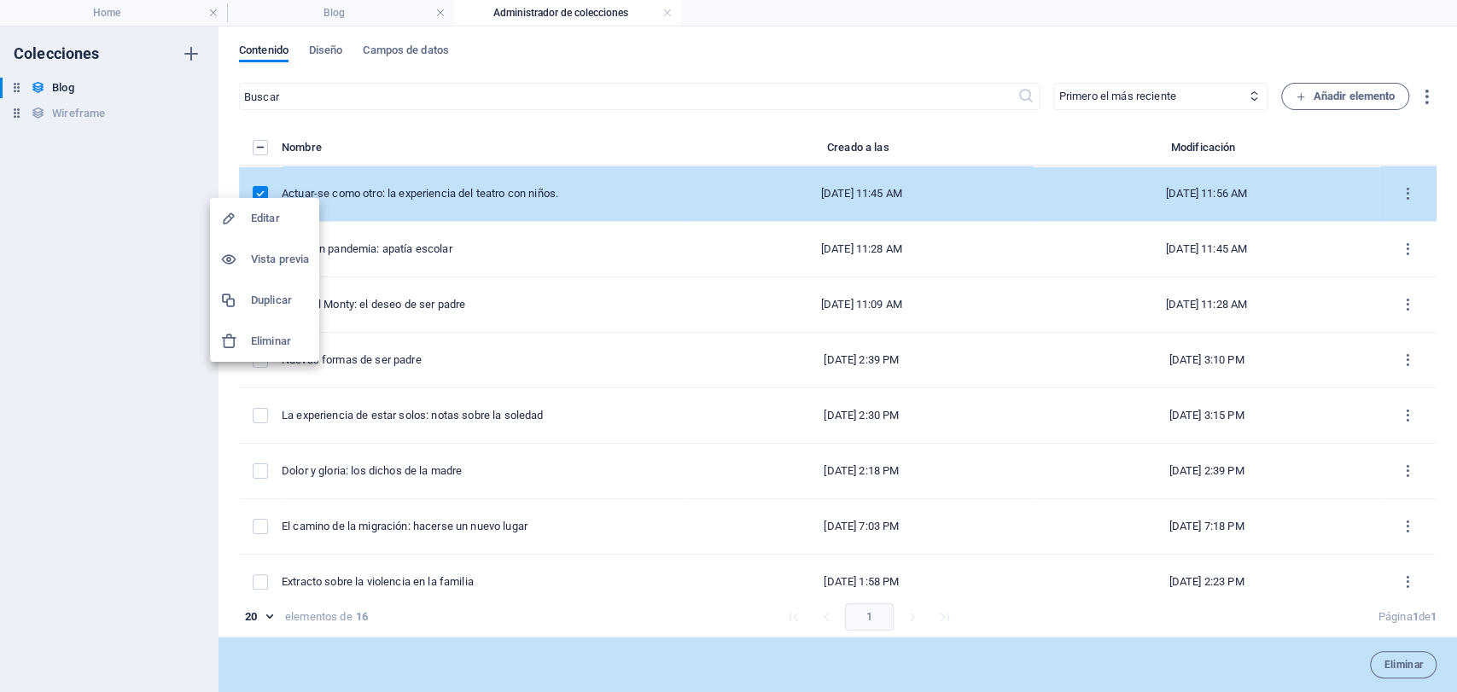
click at [293, 309] on h6 "Duplicar" at bounding box center [280, 300] width 58 height 20
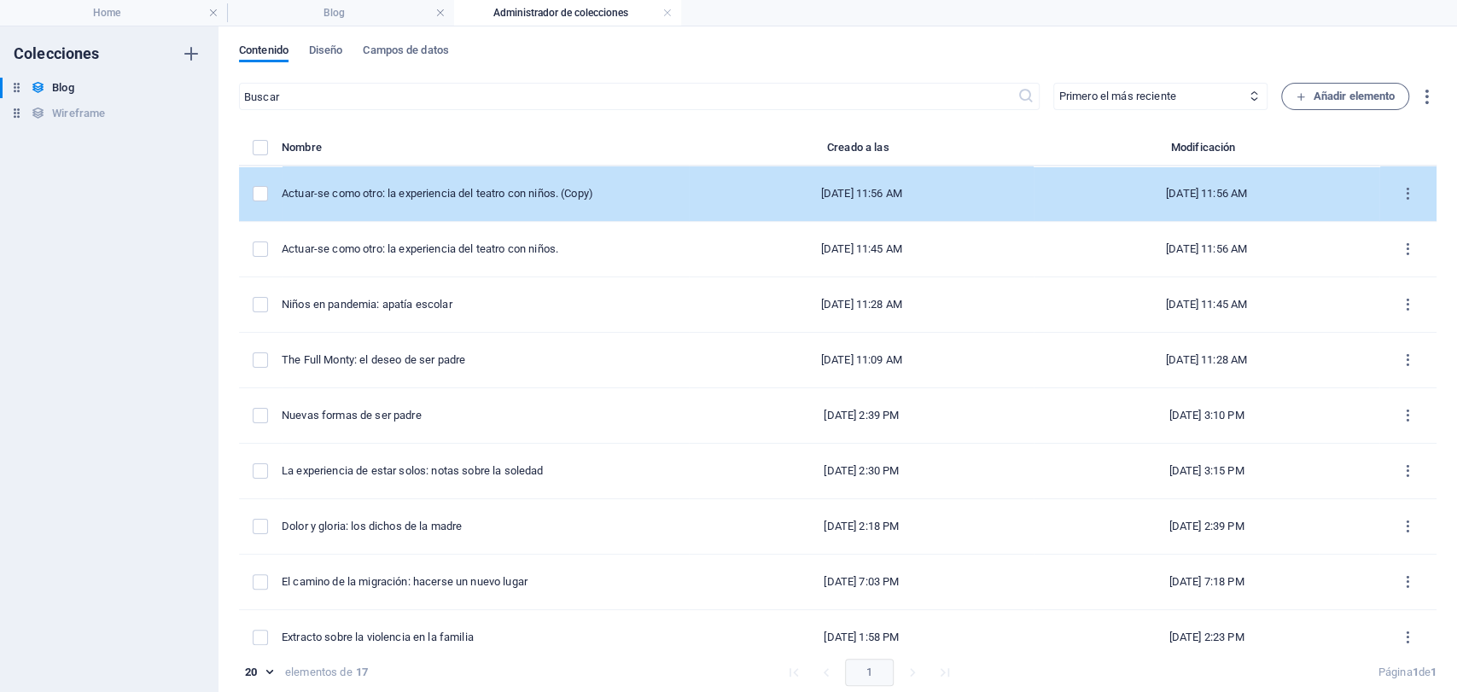
click at [689, 213] on td "[DATE] 11:56 AM" at bounding box center [861, 193] width 345 height 55
click at [656, 213] on div "​ Primero el más reciente Primero el más antiguo Última modificación Name (asce…" at bounding box center [838, 391] width 1198 height 617
select select "Arte y Cultura"
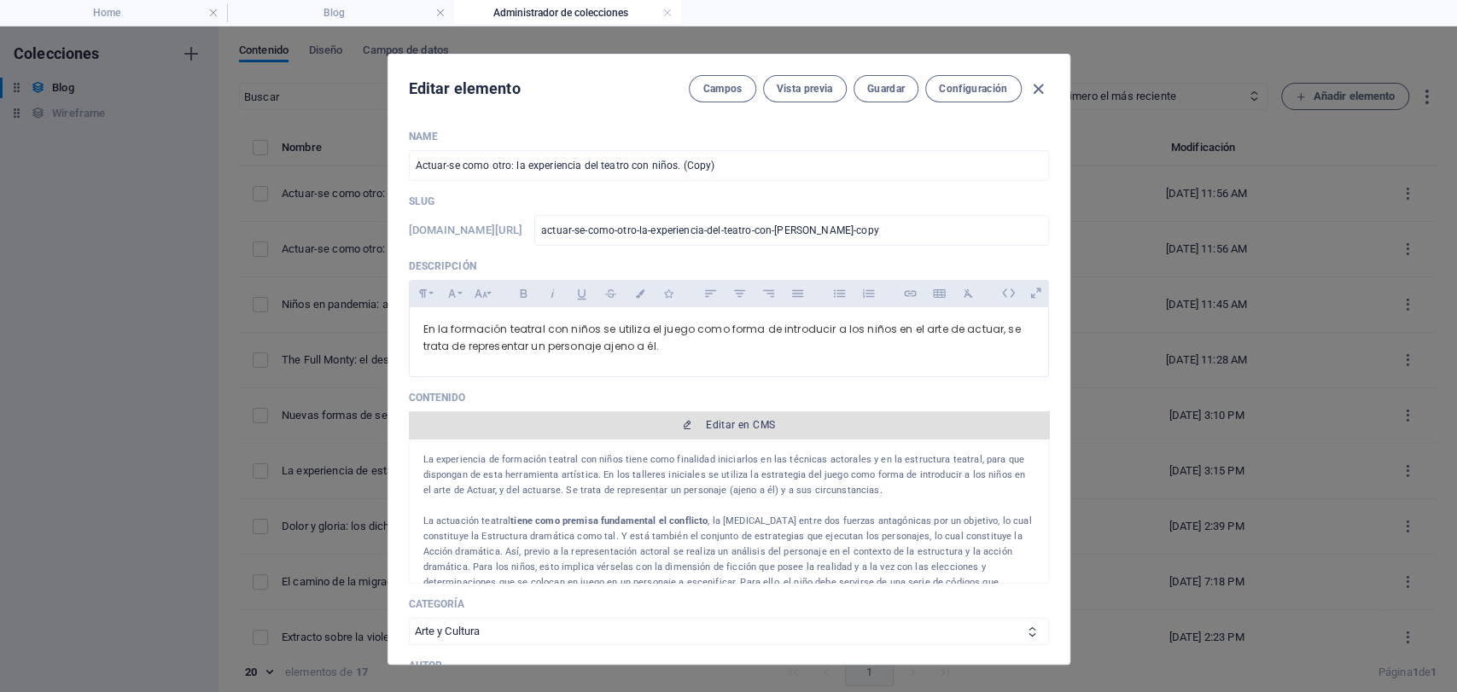
click at [721, 423] on span "Editar en CMS" at bounding box center [740, 425] width 69 height 14
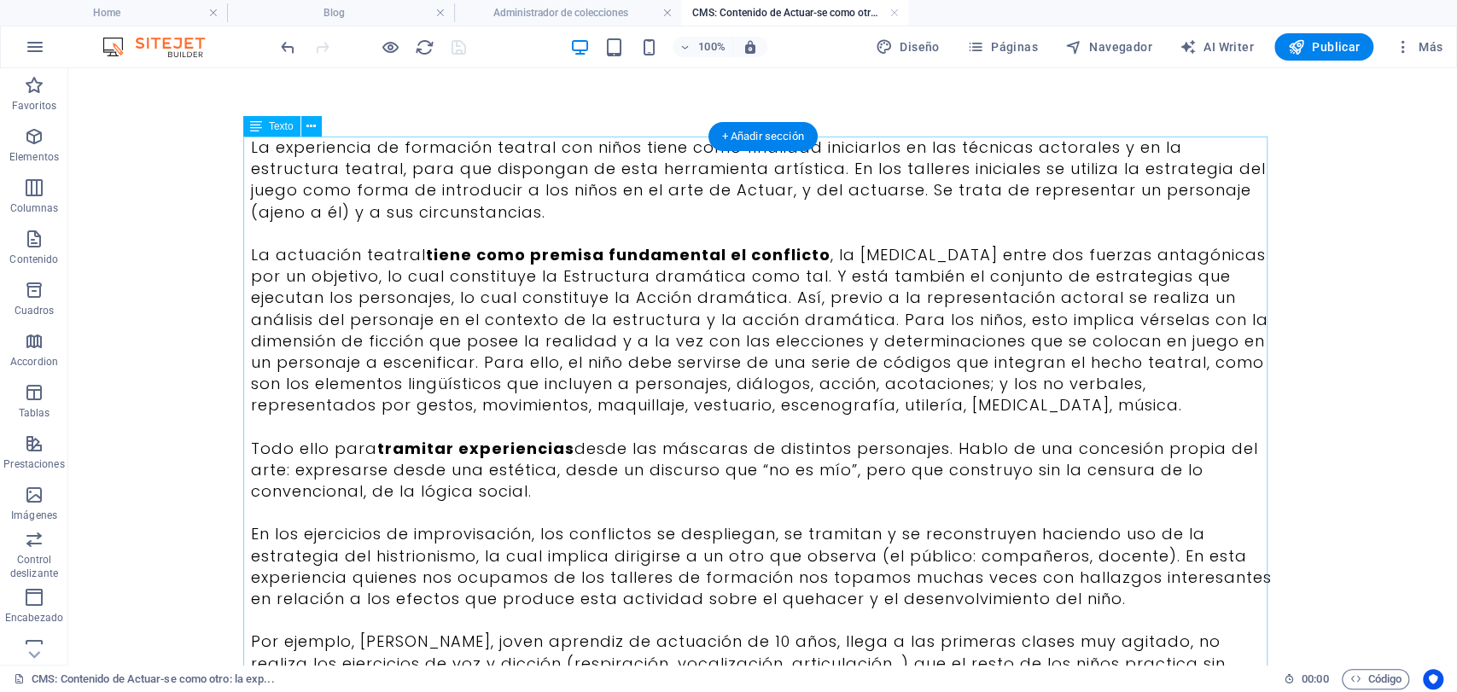
scroll to position [0, 0]
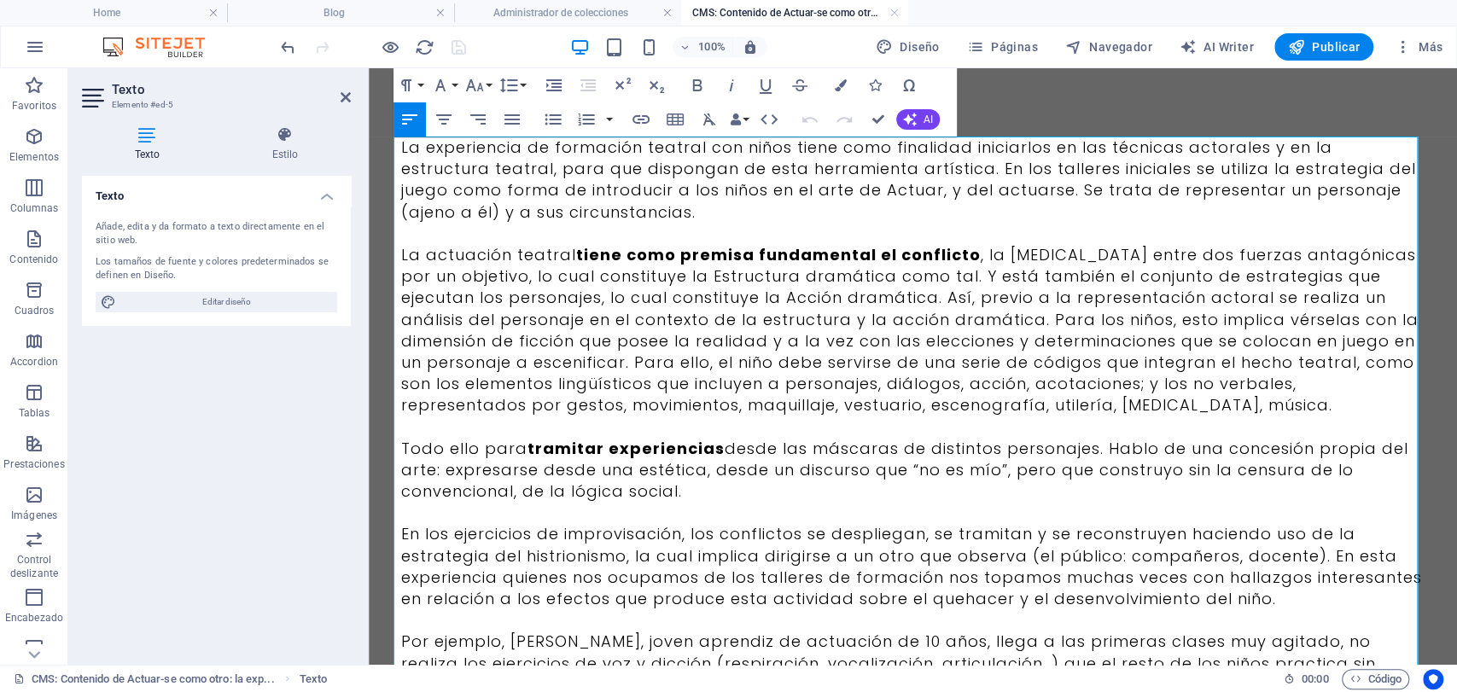
click at [662, 195] on p "La experiencia de formación teatral con niños tiene como finalidad iniciarlos e…" at bounding box center [913, 180] width 1024 height 86
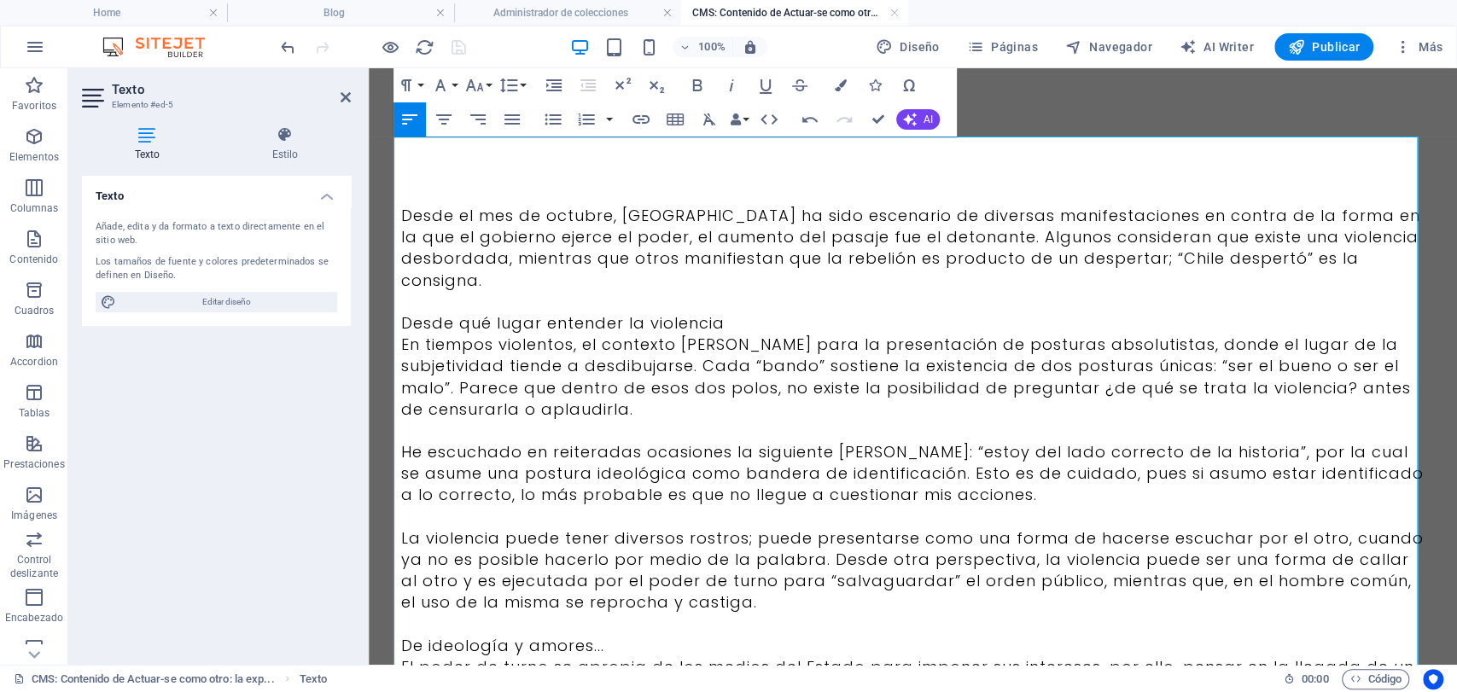
scroll to position [53450, 0]
click at [645, 187] on div "Desde el mes de octubre, [GEOGRAPHIC_DATA] ha sido escenario de diversas manife…" at bounding box center [913, 622] width 1024 height 971
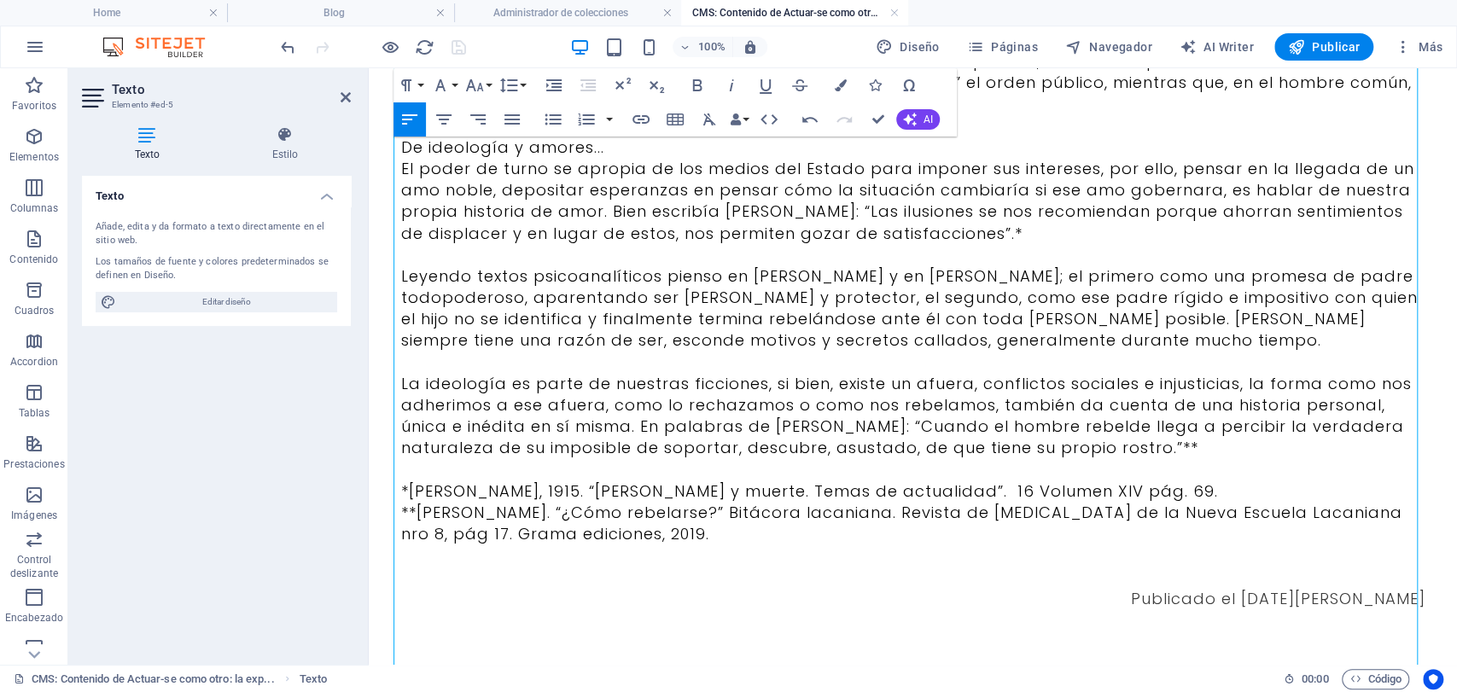
scroll to position [511, 0]
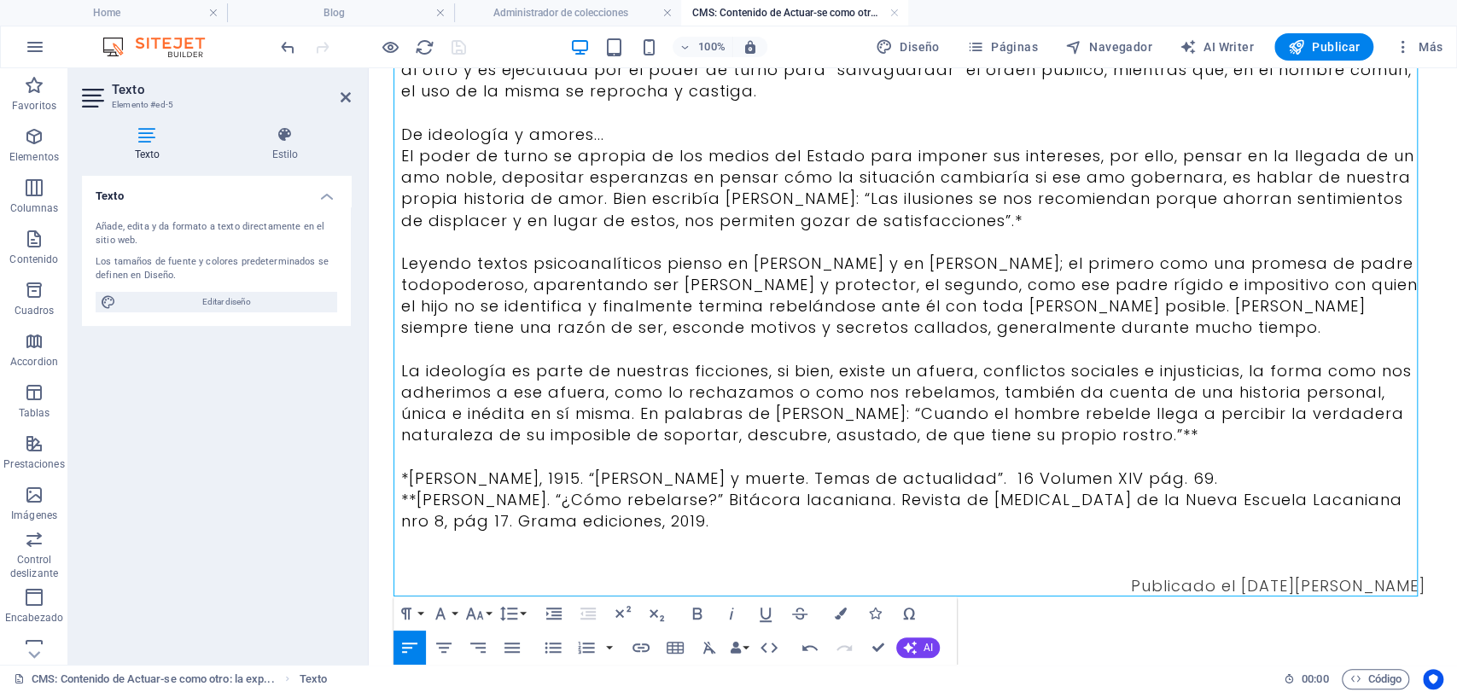
drag, startPoint x: 737, startPoint y: 531, endPoint x: 376, endPoint y: 452, distance: 369.7
click at [387, 460] on div "Desde el mes de octubre, [GEOGRAPHIC_DATA] ha sido escenario de diversas manife…" at bounding box center [913, 111] width 1065 height 1108
click at [471, 622] on icon "button" at bounding box center [474, 614] width 20 height 20
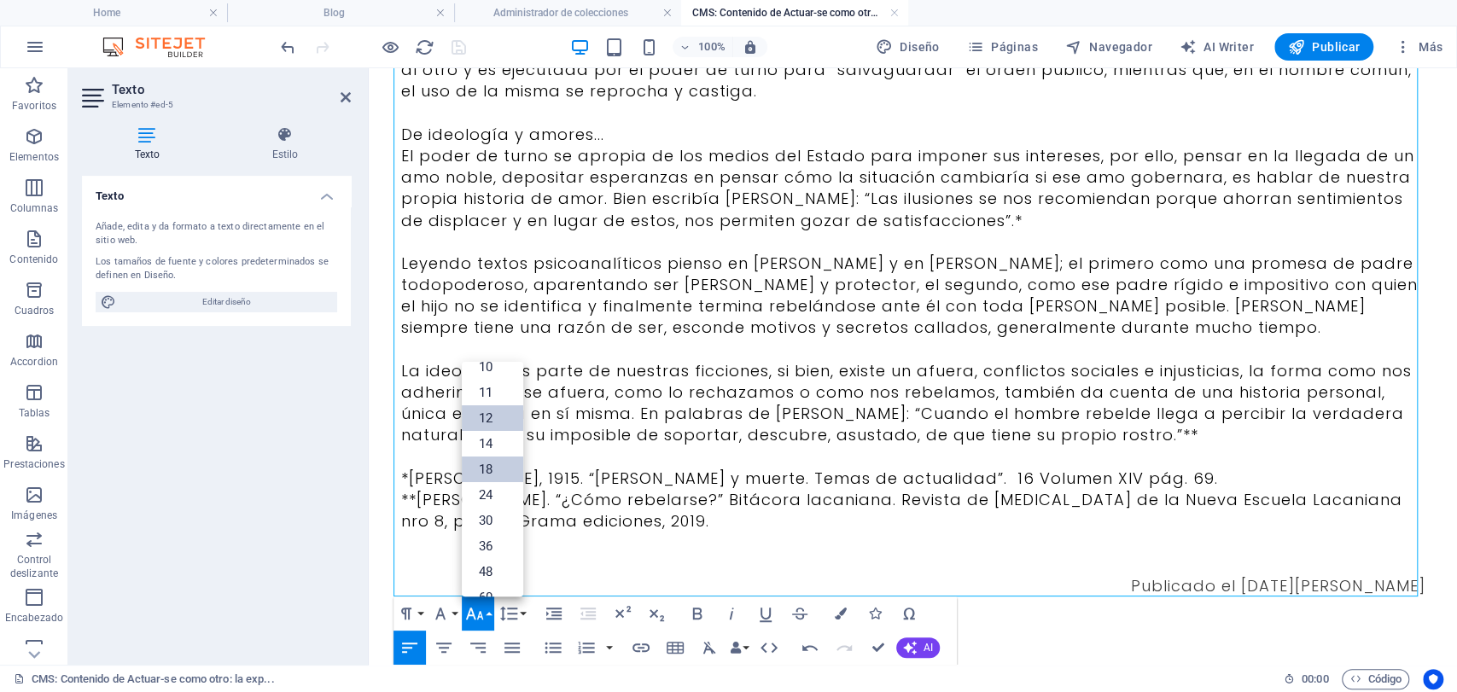
scroll to position [43, 0]
click at [499, 443] on link "12" at bounding box center [492, 442] width 61 height 26
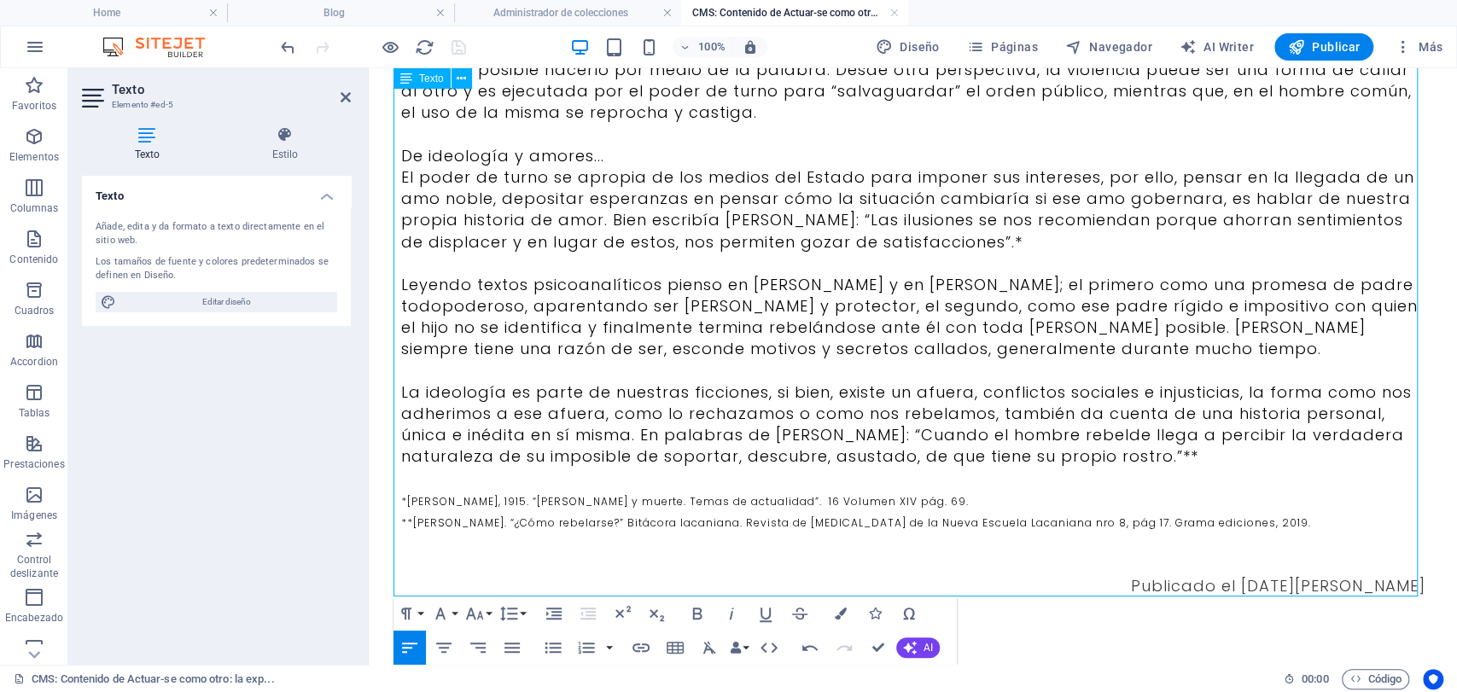
click at [986, 503] on p "*[PERSON_NAME], 1915. “[PERSON_NAME] y muerte. Temas de actualidad”. 16 Volumen…" at bounding box center [913, 499] width 1024 height 21
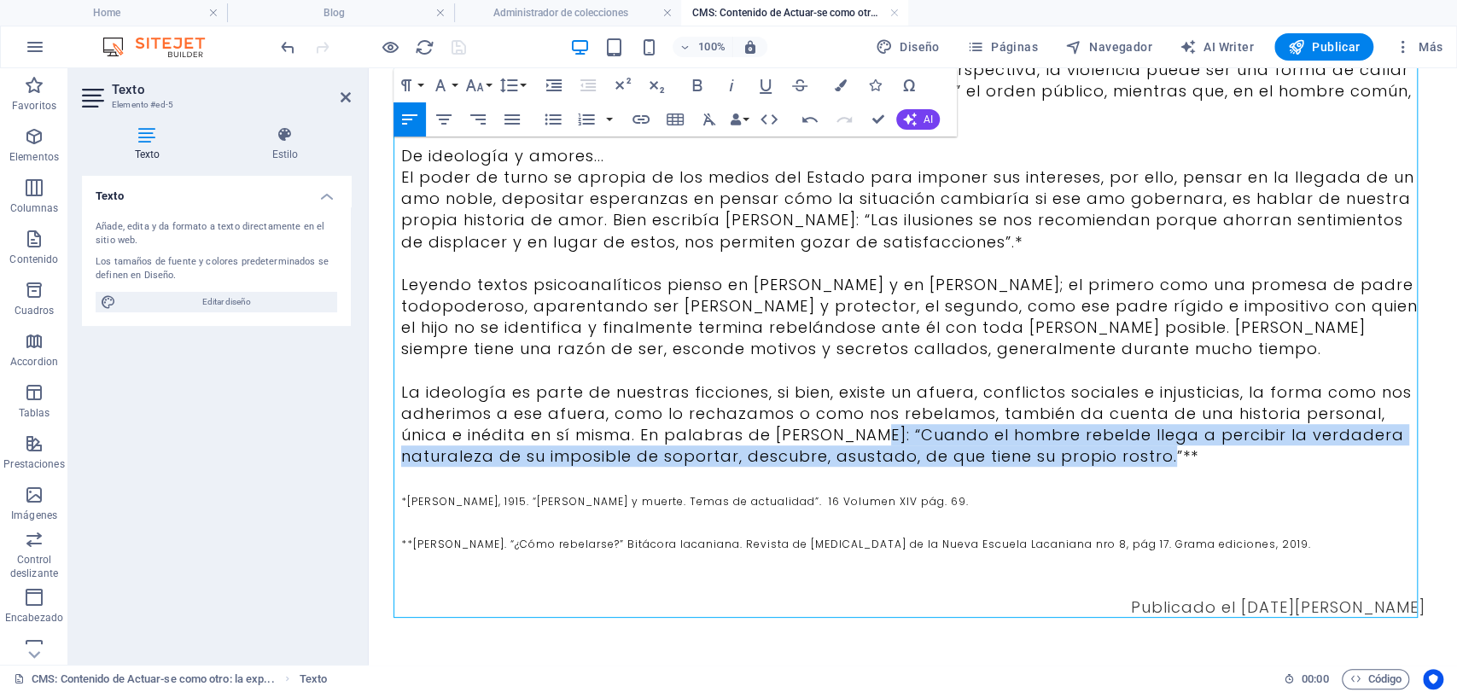
drag, startPoint x: 1046, startPoint y: 465, endPoint x: 790, endPoint y: 438, distance: 257.5
click at [790, 438] on p "La ideología es parte de nuestras ficciones, si bien, existe un afuera, conflic…" at bounding box center [913, 425] width 1024 height 86
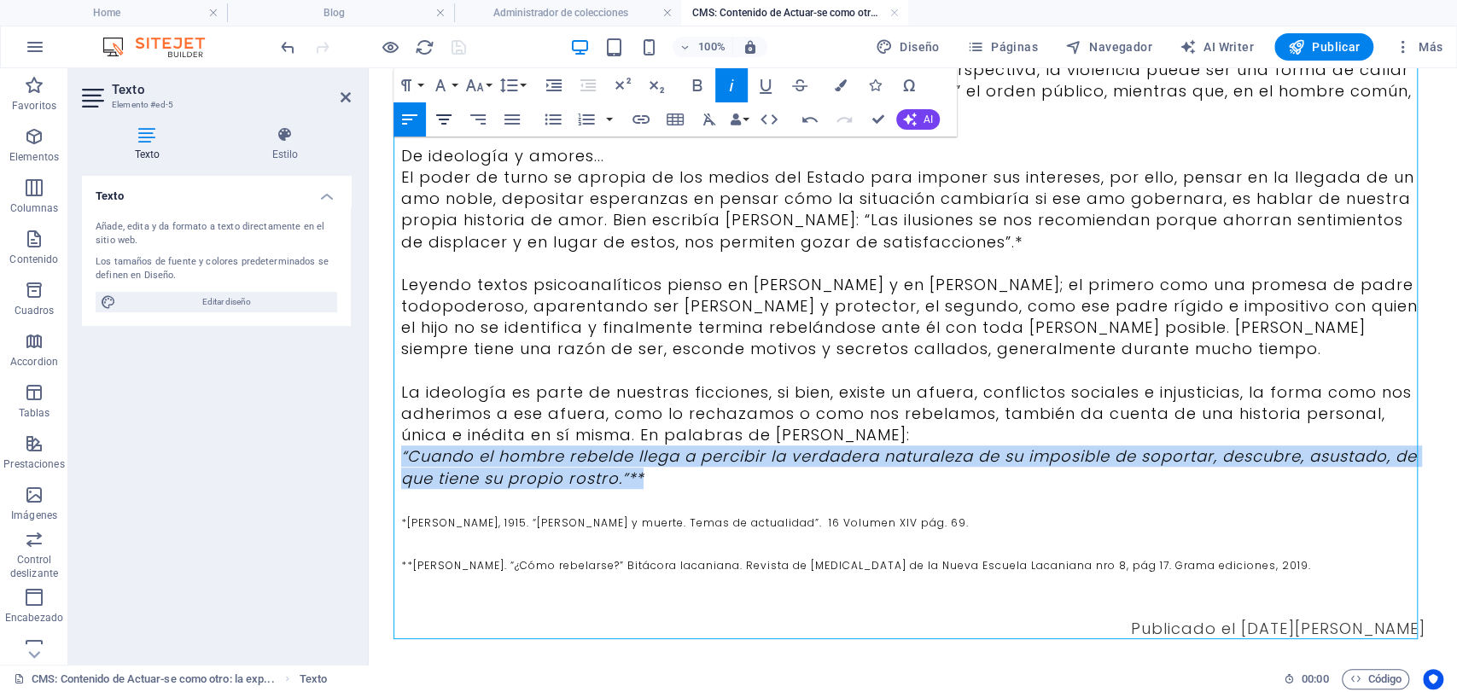
click at [451, 118] on icon "button" at bounding box center [444, 119] width 20 height 20
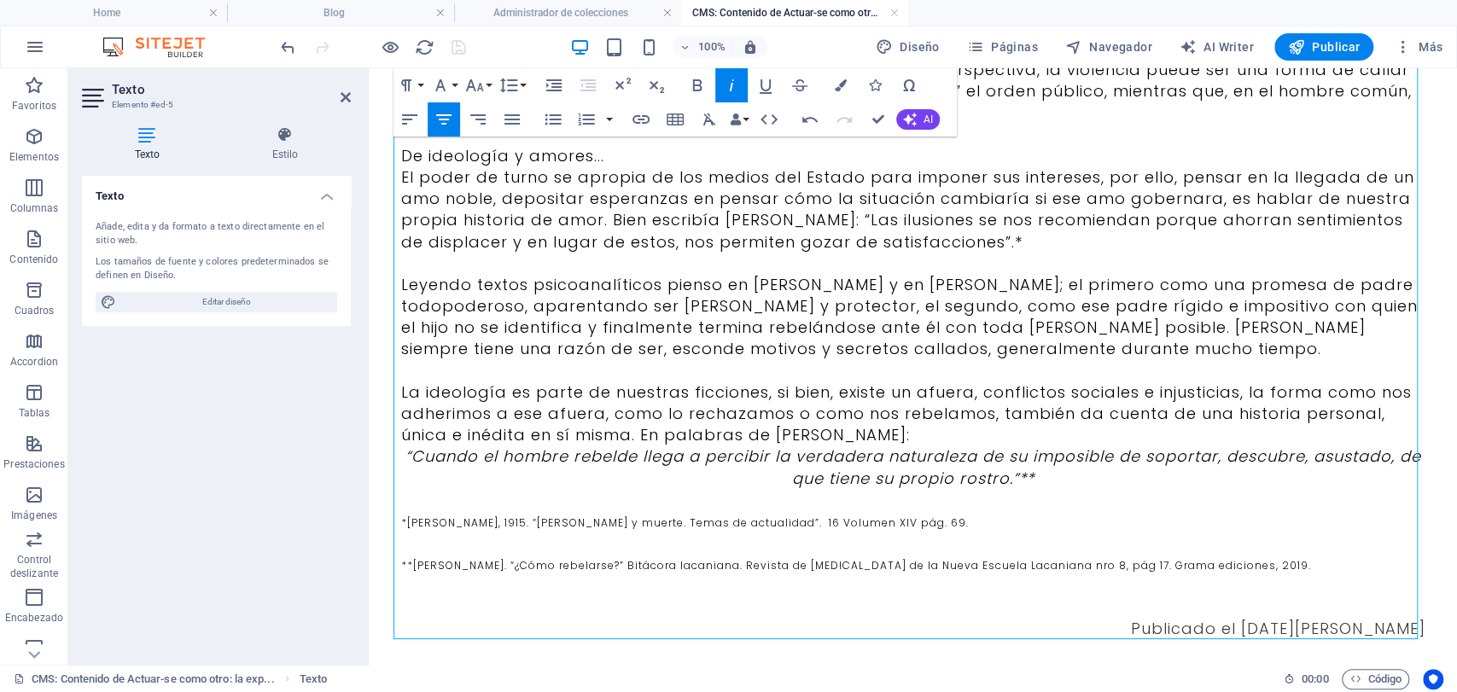
click at [904, 432] on p "La ideología es parte de nuestras ficciones, si bien, existe un afuera, conflic…" at bounding box center [913, 414] width 1024 height 65
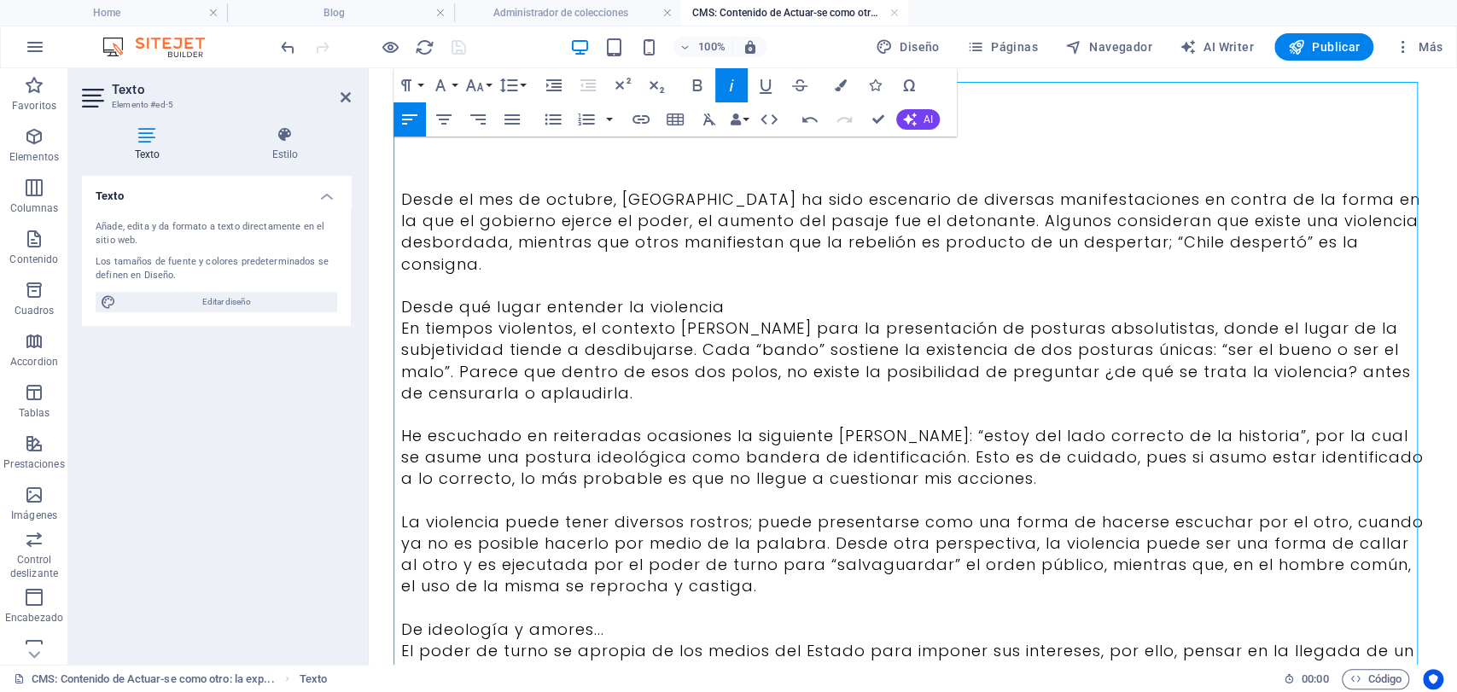
scroll to position [15, 0]
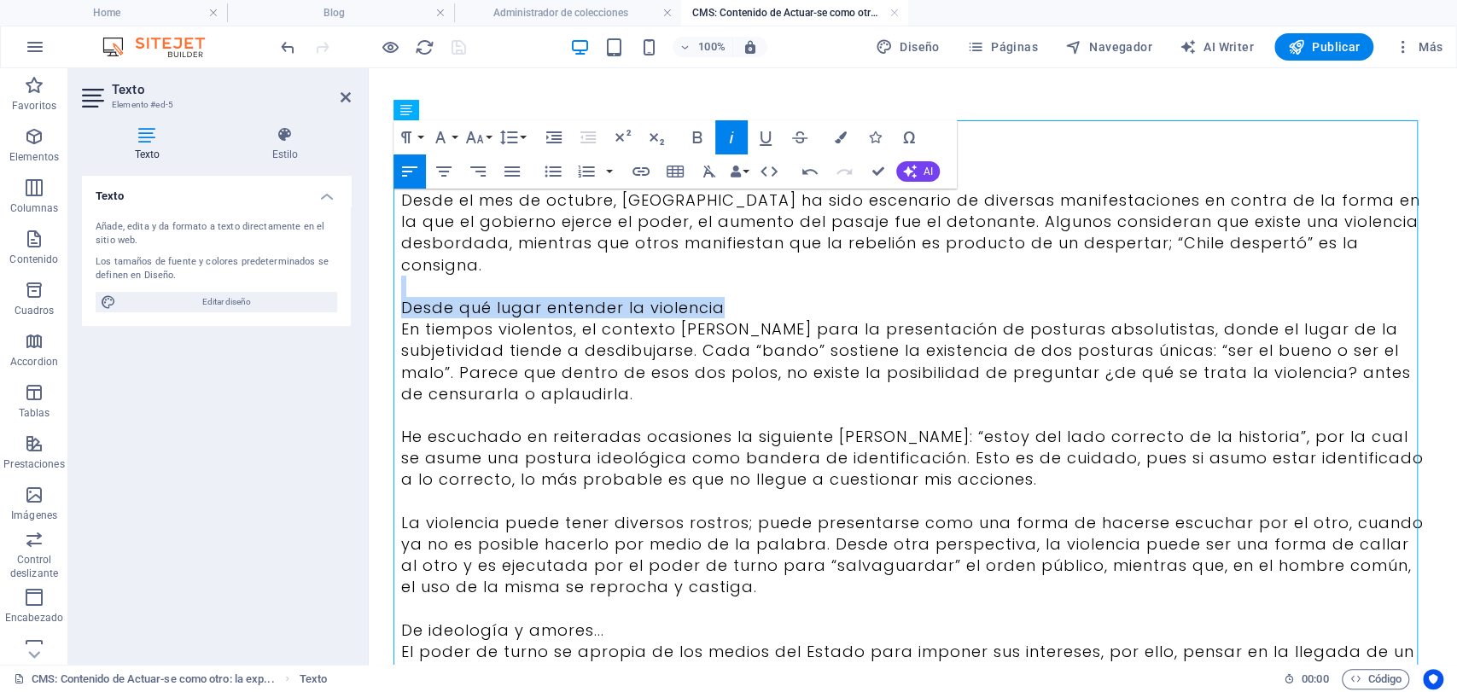
drag, startPoint x: 727, startPoint y: 304, endPoint x: 369, endPoint y: 287, distance: 358.9
click at [369, 287] on body "Skip to main content Desde el mes de octubre, [GEOGRAPHIC_DATA] ha sido escenar…" at bounding box center [913, 628] width 1088 height 1151
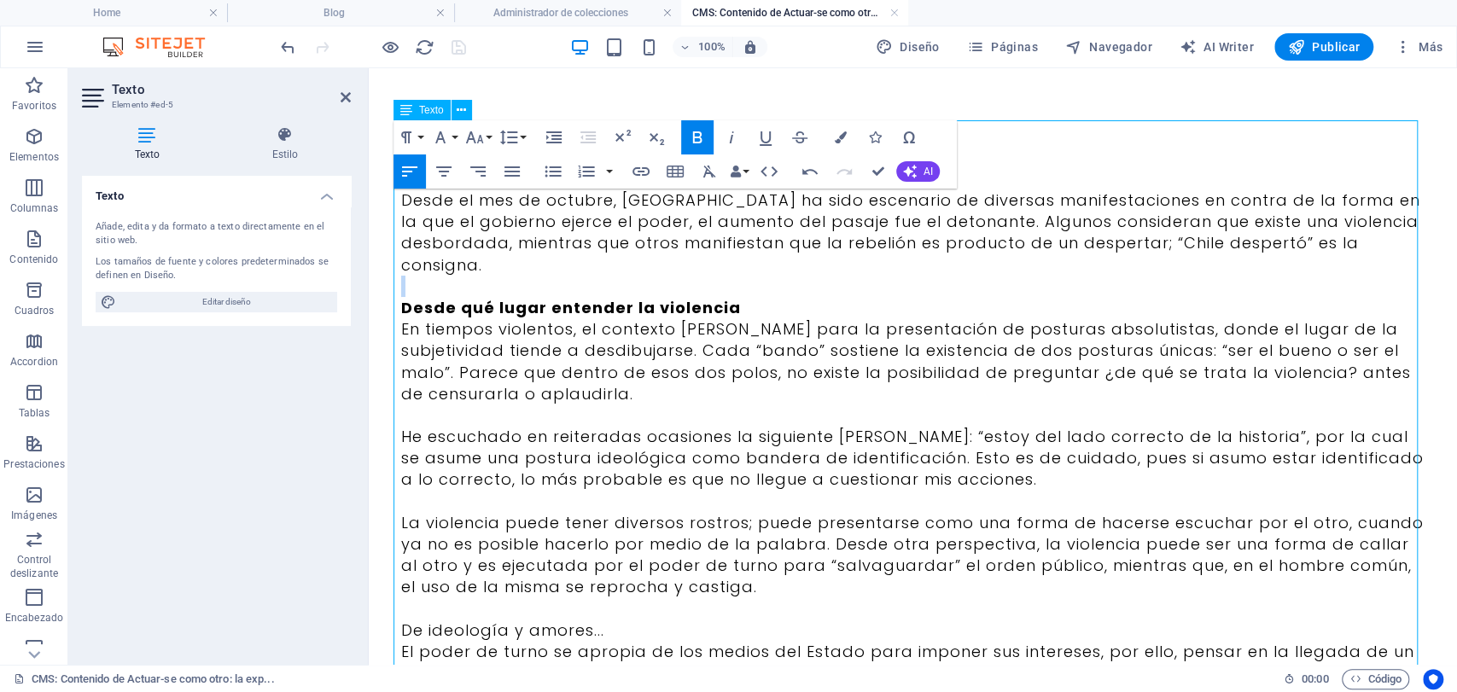
click at [755, 304] on p "Desde qué lugar entender la violencia" at bounding box center [913, 307] width 1024 height 21
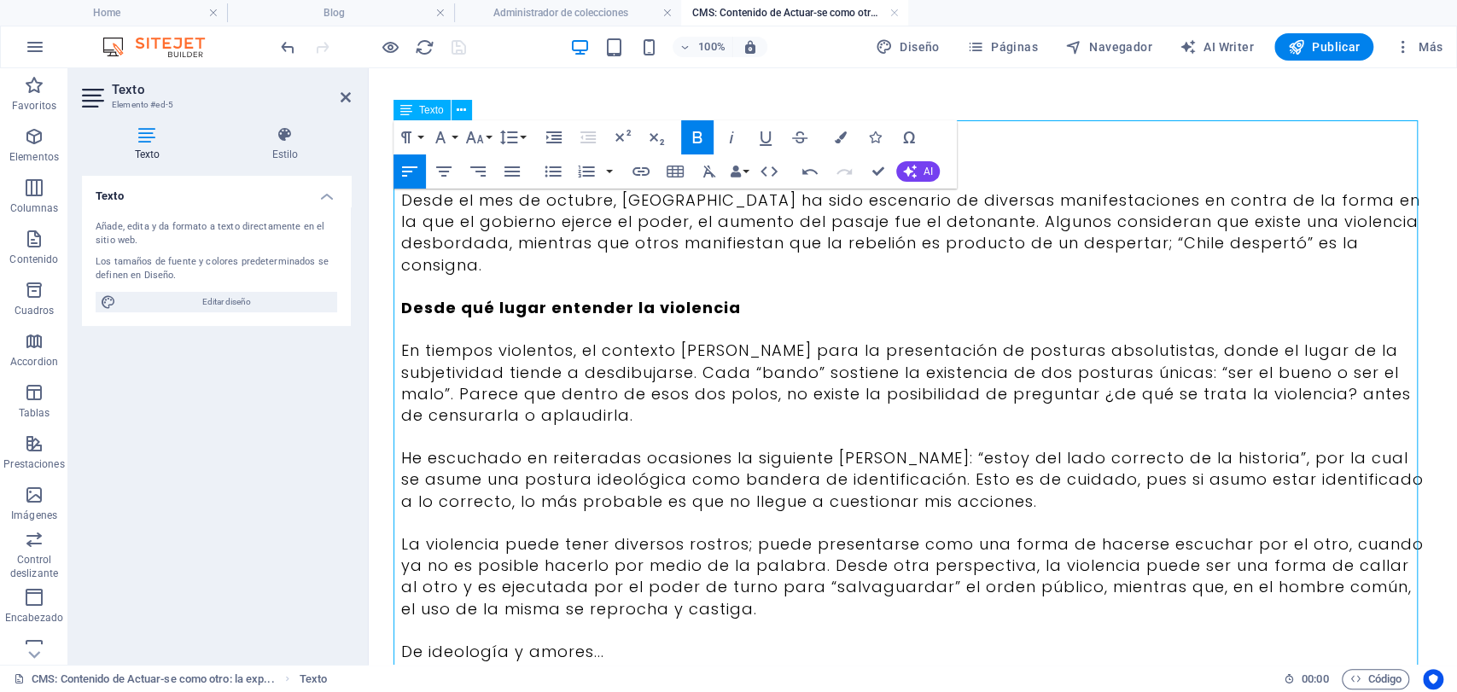
scroll to position [110, 0]
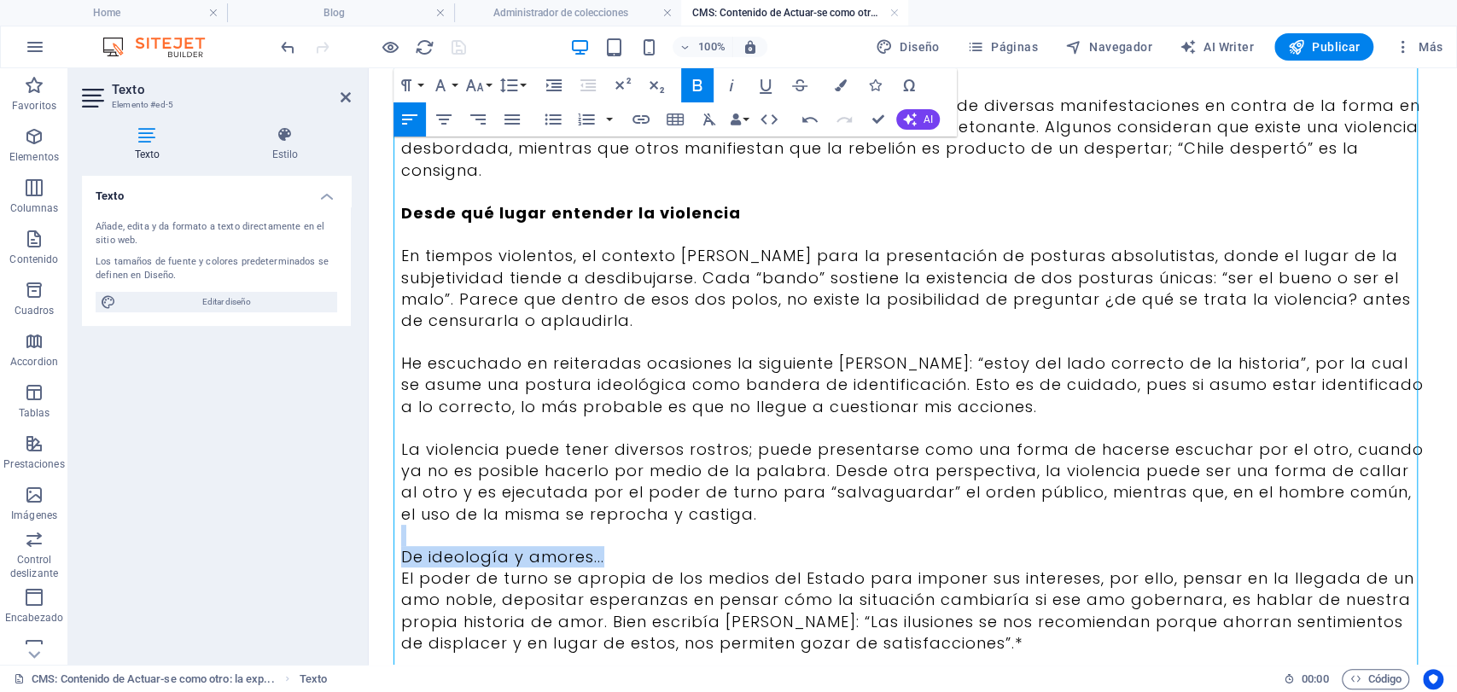
drag, startPoint x: 650, startPoint y: 548, endPoint x: 449, endPoint y: 532, distance: 202.1
click at [449, 532] on div "Desde el mes de octubre, [GEOGRAPHIC_DATA] ha sido escenario de diversas manife…" at bounding box center [913, 578] width 1024 height 967
click at [787, 566] on p "De ideología y amores..." at bounding box center [913, 556] width 1024 height 21
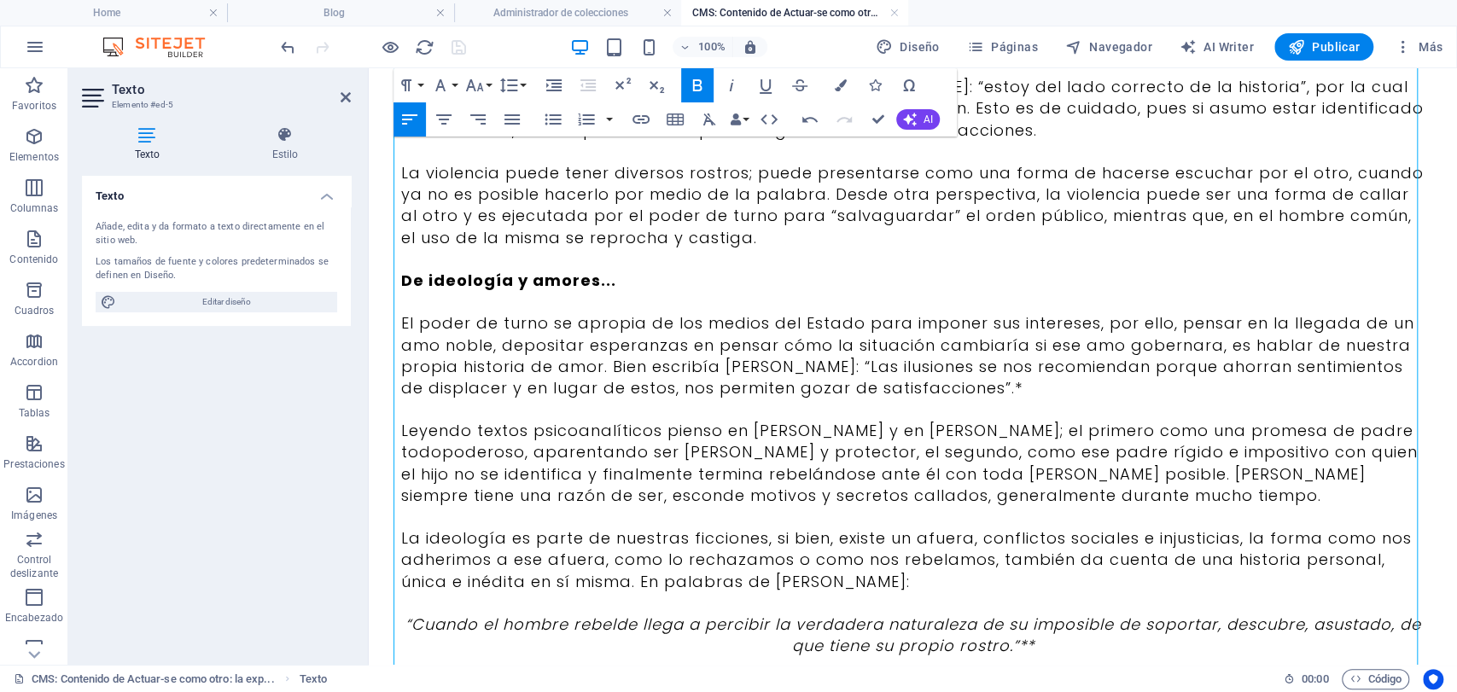
scroll to position [474, 0]
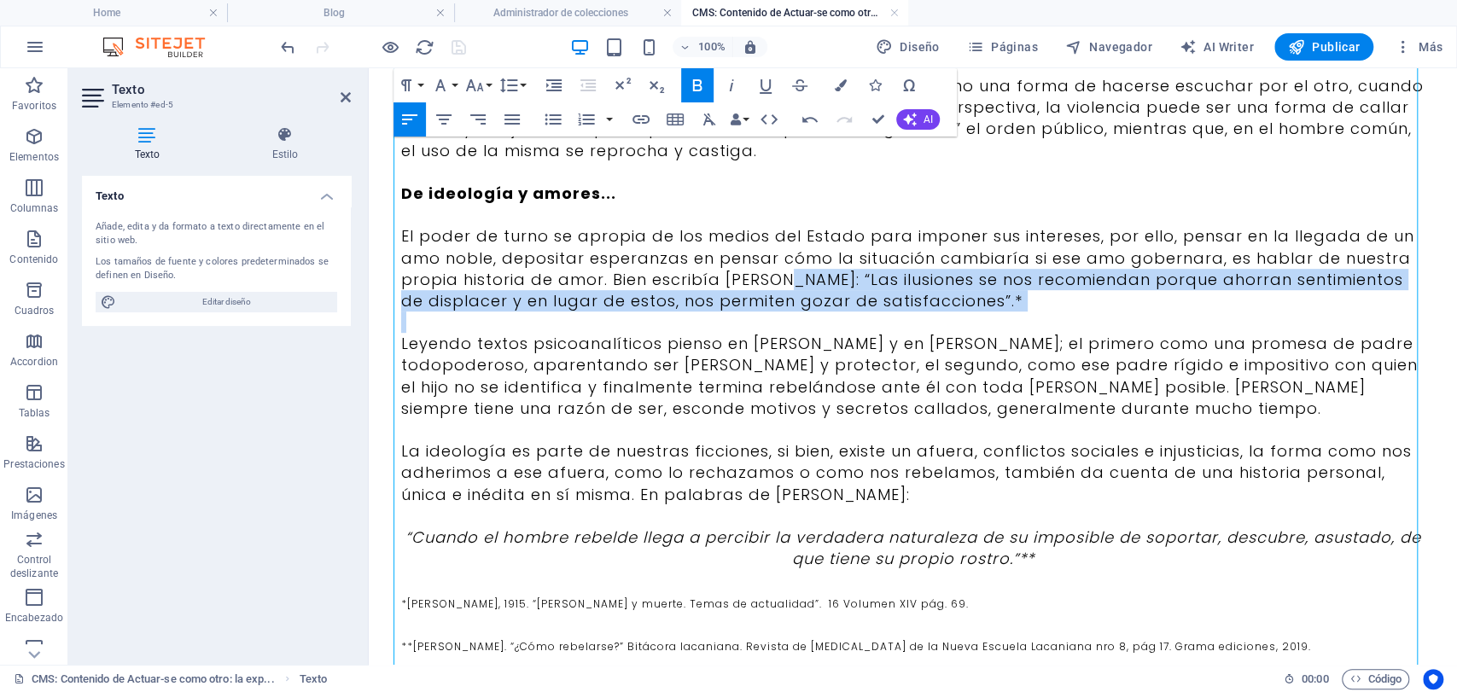
drag, startPoint x: 771, startPoint y: 282, endPoint x: 943, endPoint y: 330, distance: 178.9
click at [943, 330] on div "Desde el mes de octubre, [GEOGRAPHIC_DATA] ha sido escenario de diversas manife…" at bounding box center [913, 225] width 1024 height 989
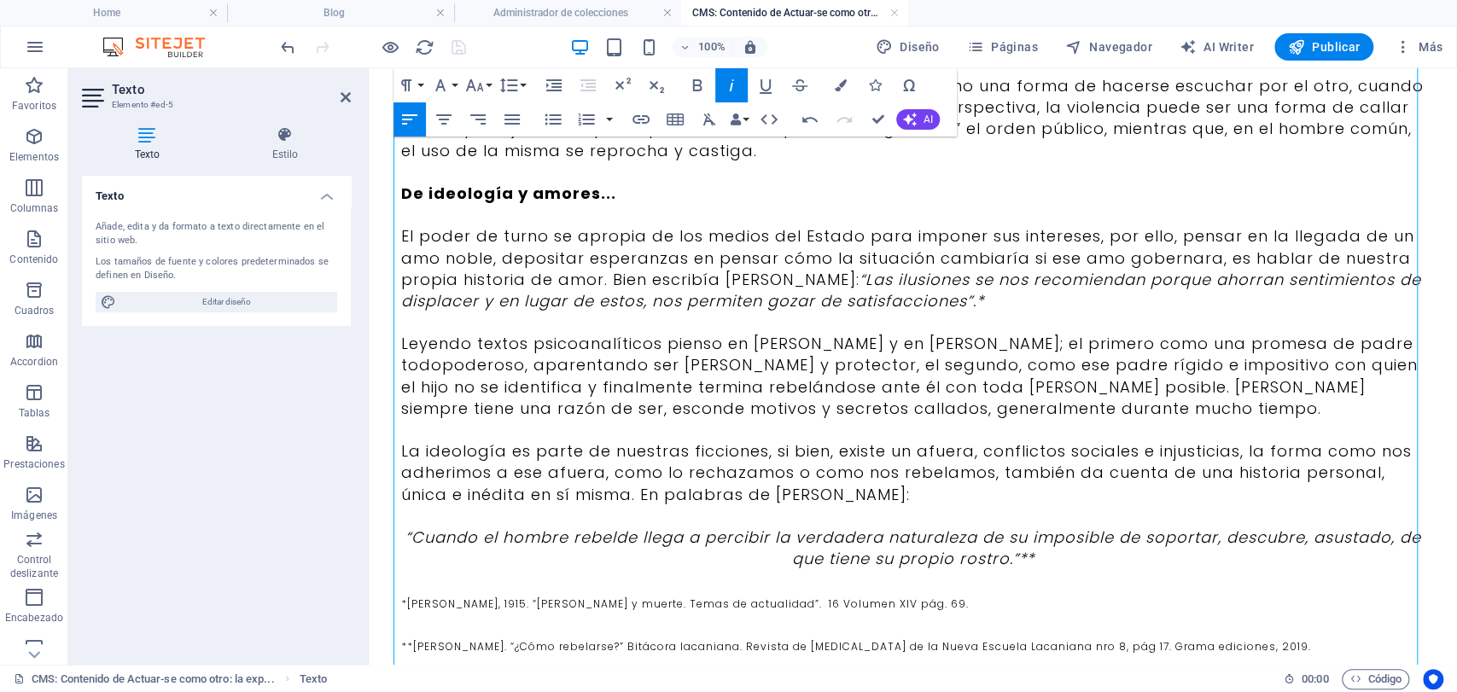
click at [833, 492] on p "La ideología es parte de nuestras ficciones, si bien, existe un afuera, conflic…" at bounding box center [913, 472] width 1024 height 65
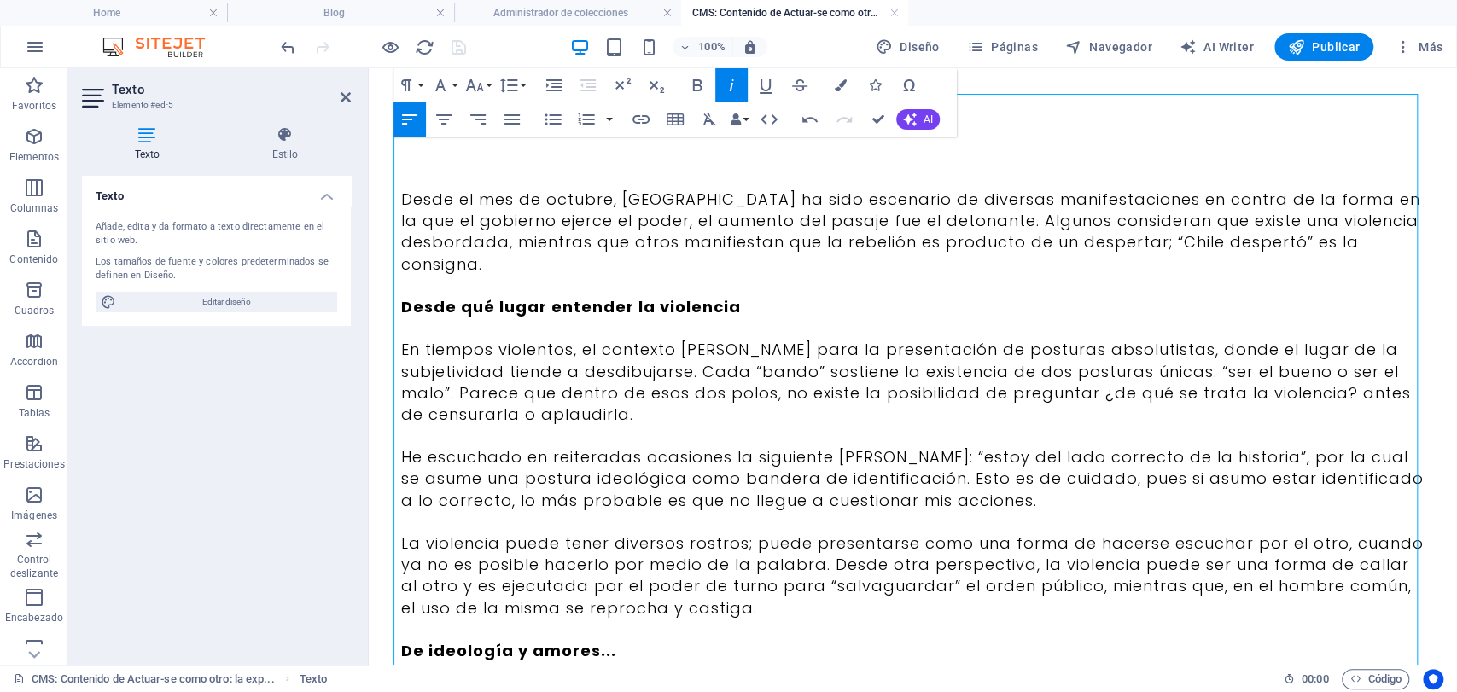
scroll to position [0, 0]
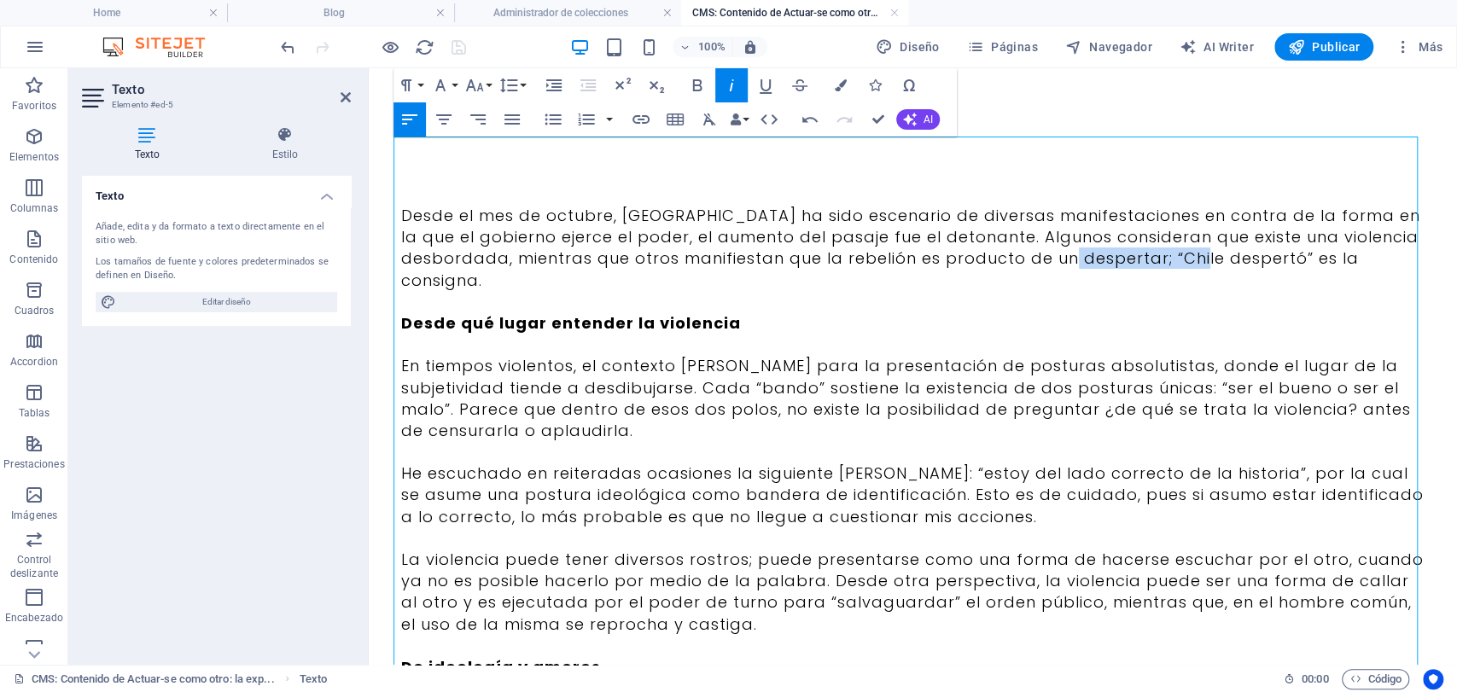
drag, startPoint x: 1158, startPoint y: 255, endPoint x: 1293, endPoint y: 253, distance: 135.8
click at [1293, 253] on p "Desde el mes de octubre, [GEOGRAPHIC_DATA] ha sido escenario de diversas manife…" at bounding box center [913, 248] width 1024 height 86
drag, startPoint x: 799, startPoint y: 387, endPoint x: 748, endPoint y: 387, distance: 51.2
click at [748, 387] on p "En tiempos violentos, el contexto [PERSON_NAME] para la presentación de postura…" at bounding box center [913, 398] width 1024 height 86
click at [1086, 418] on p "En tiempos violentos, el contexto [PERSON_NAME] para la presentación de postura…" at bounding box center [913, 398] width 1024 height 86
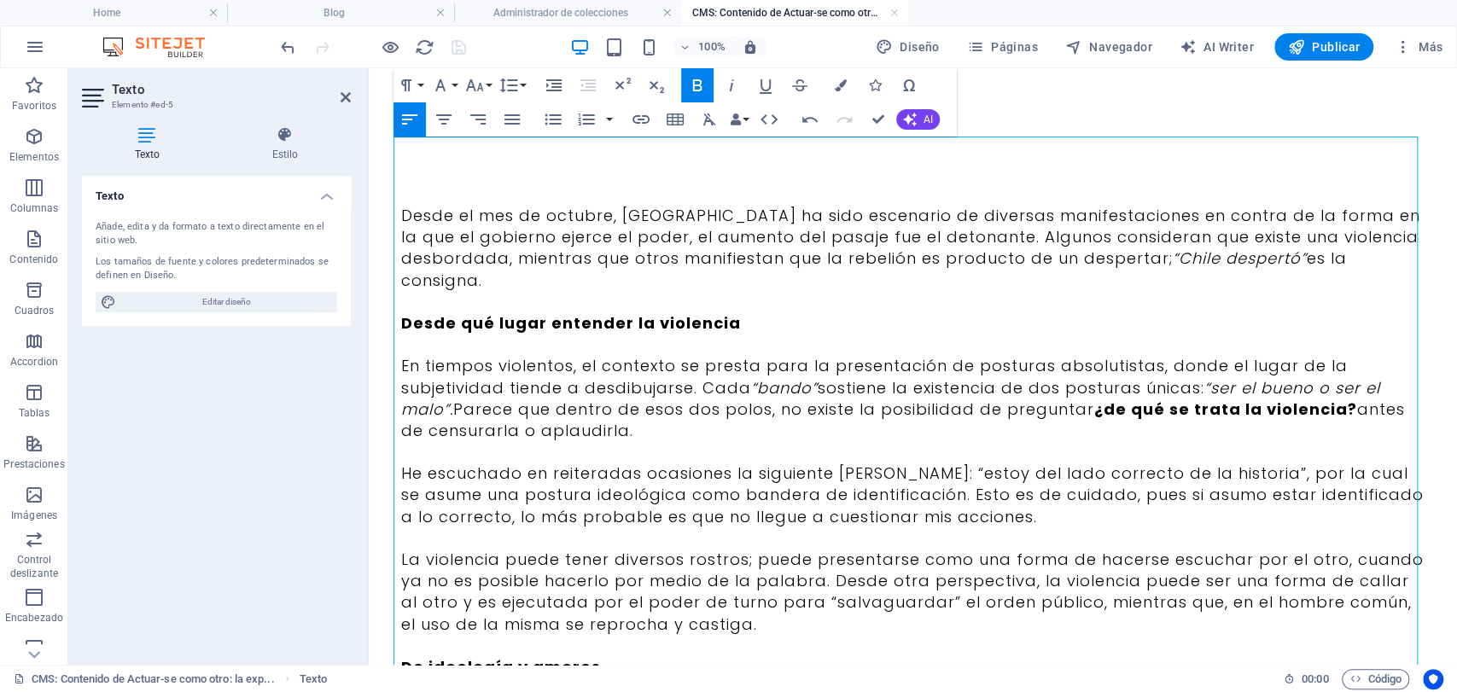
click at [884, 474] on p "He escuchado en reiteradas ocasiones la siguiente [PERSON_NAME]: “estoy del lad…" at bounding box center [913, 495] width 1024 height 65
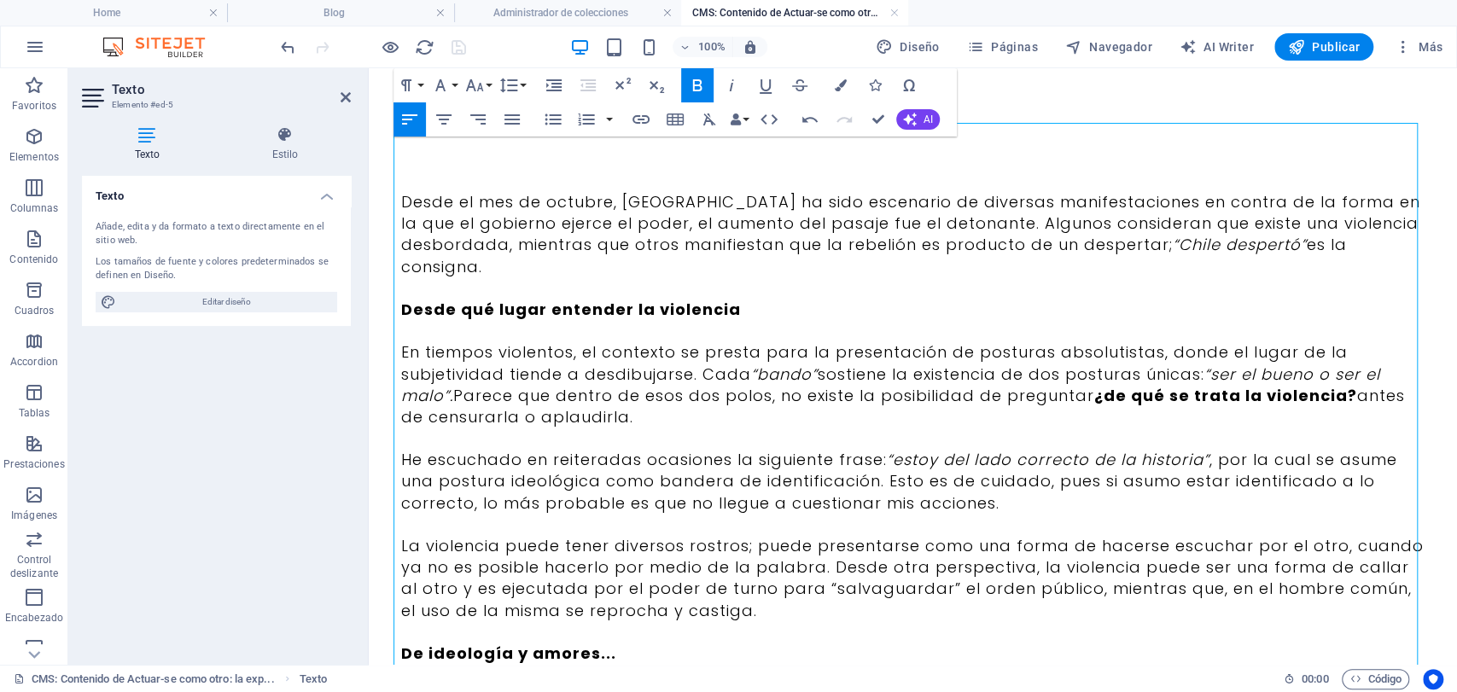
scroll to position [184, 0]
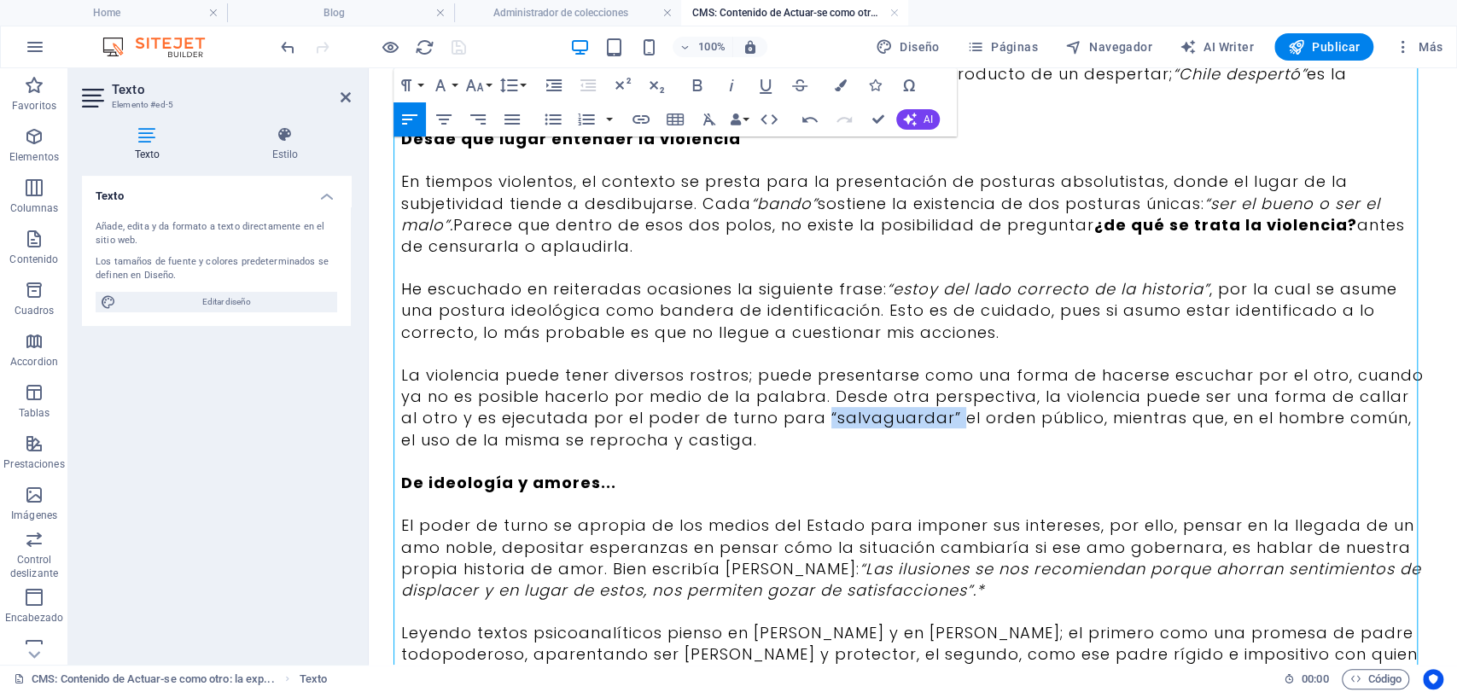
drag, startPoint x: 790, startPoint y: 415, endPoint x: 923, endPoint y: 411, distance: 132.4
click at [923, 411] on p "La violencia puede tener diversos rostros; puede presentarse como una forma de …" at bounding box center [913, 407] width 1024 height 86
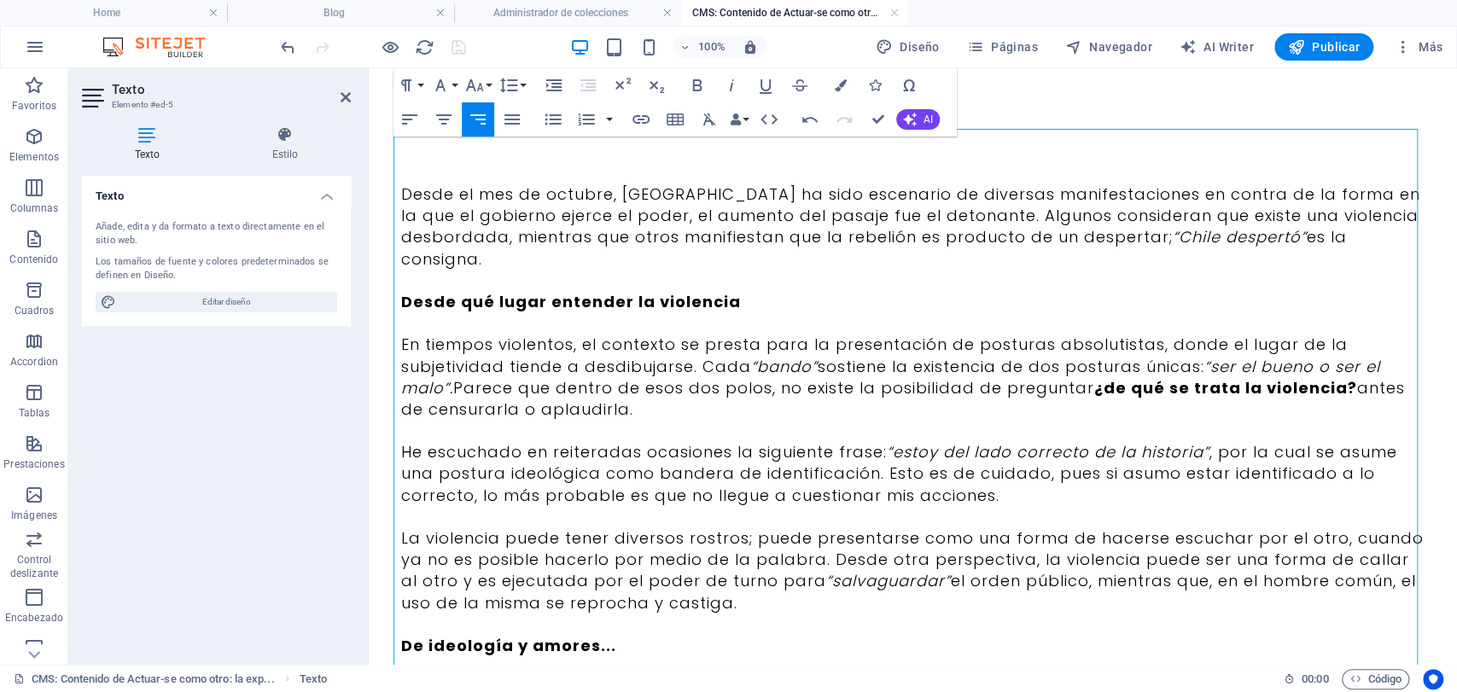
scroll to position [0, 0]
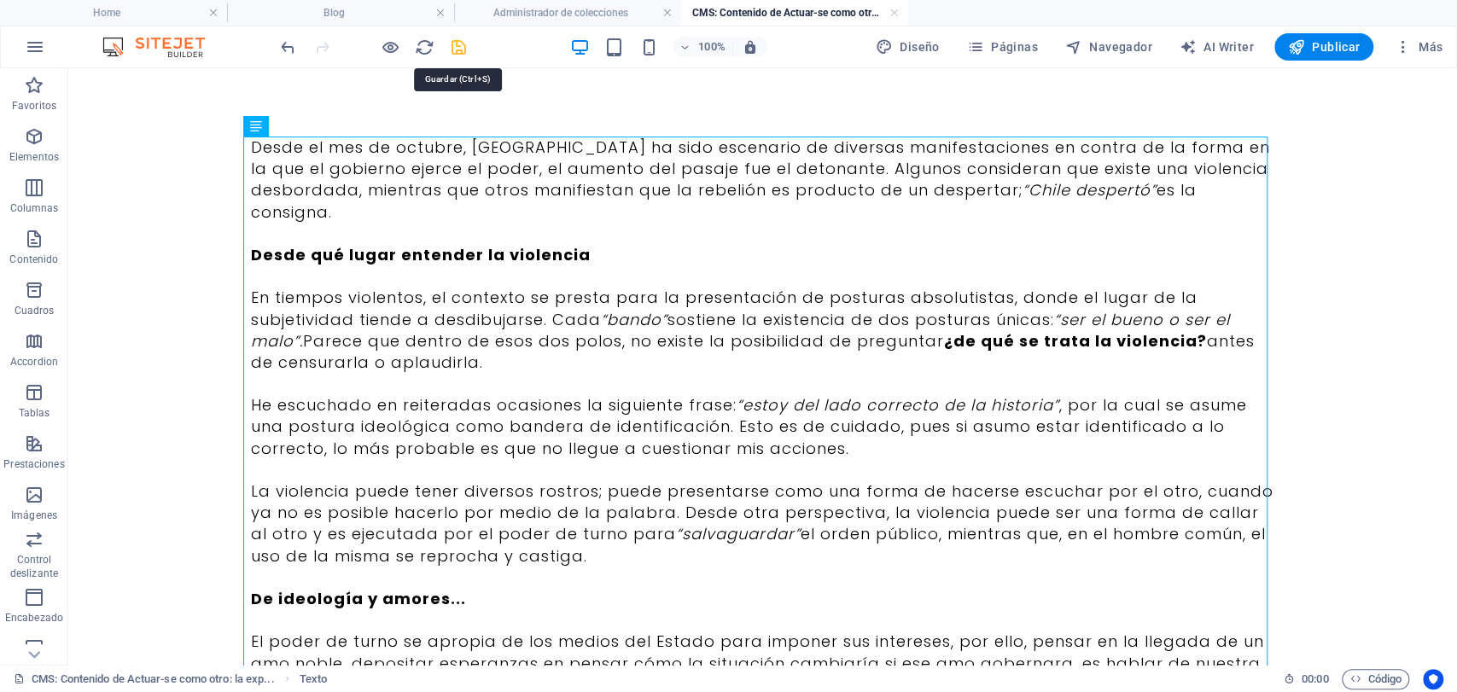
click at [457, 39] on icon "save" at bounding box center [459, 48] width 20 height 20
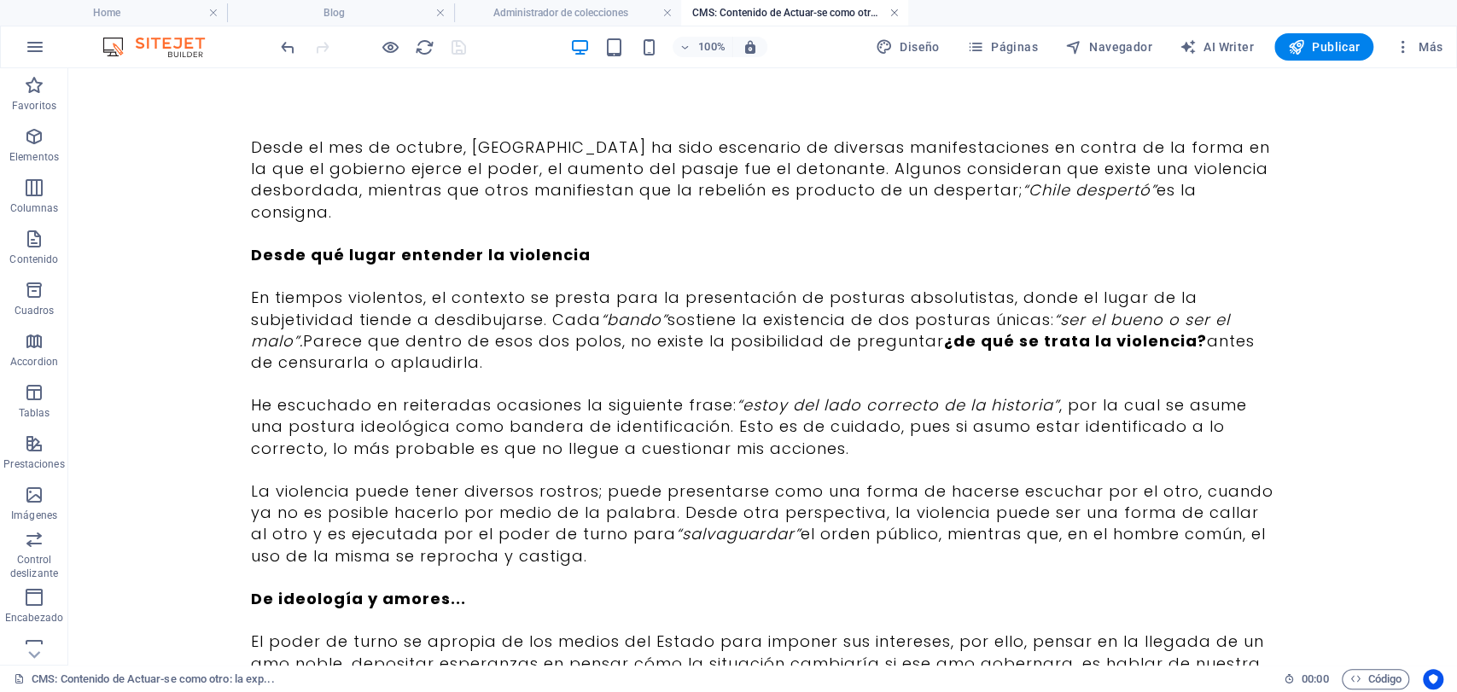
click at [895, 9] on link at bounding box center [894, 13] width 10 height 16
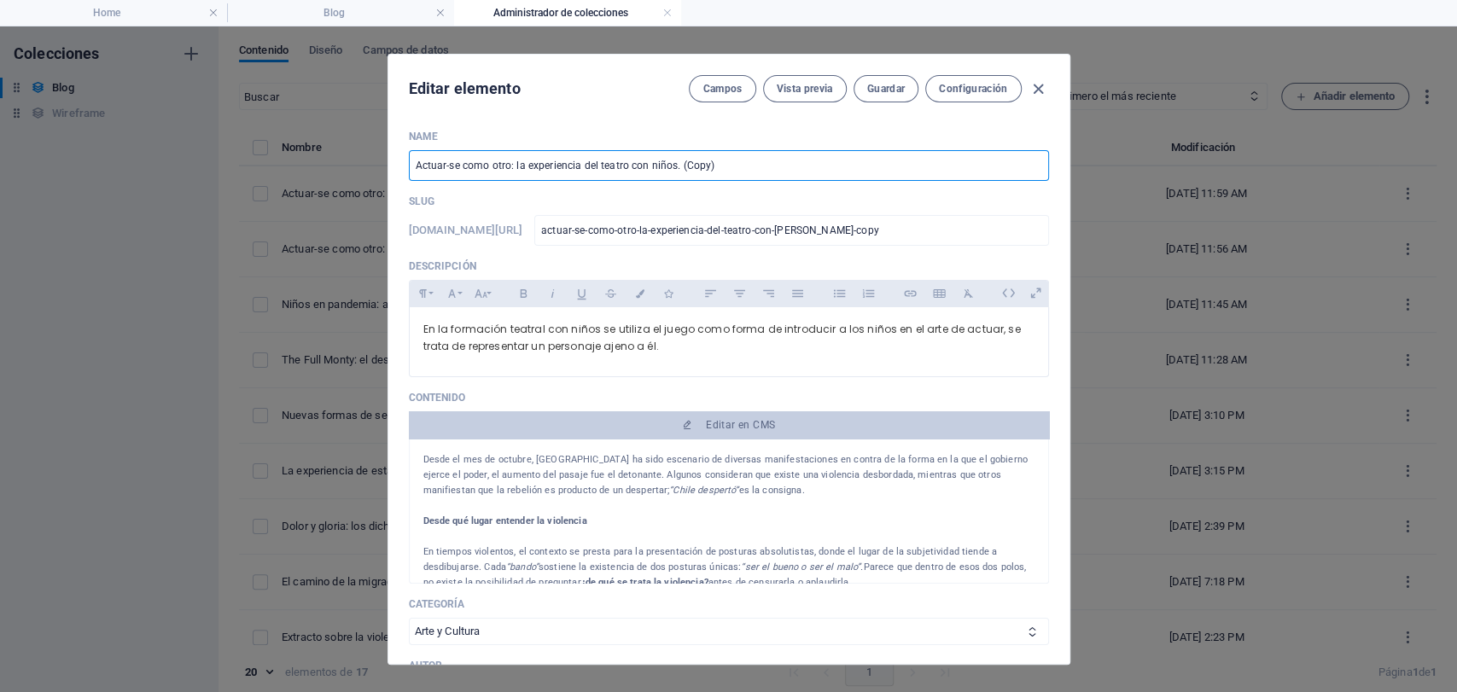
drag, startPoint x: 718, startPoint y: 165, endPoint x: 156, endPoint y: 88, distance: 566.9
click at [215, 116] on div "Editar elemento [PERSON_NAME] Vista previa Guardar Configuración Name Actuar-se…" at bounding box center [728, 359] width 1457 height 666
paste input "Pensar en tiempos violentos"
type input "Pensar en tiempos violentos"
type input "pensar-en-tiempos-violentos"
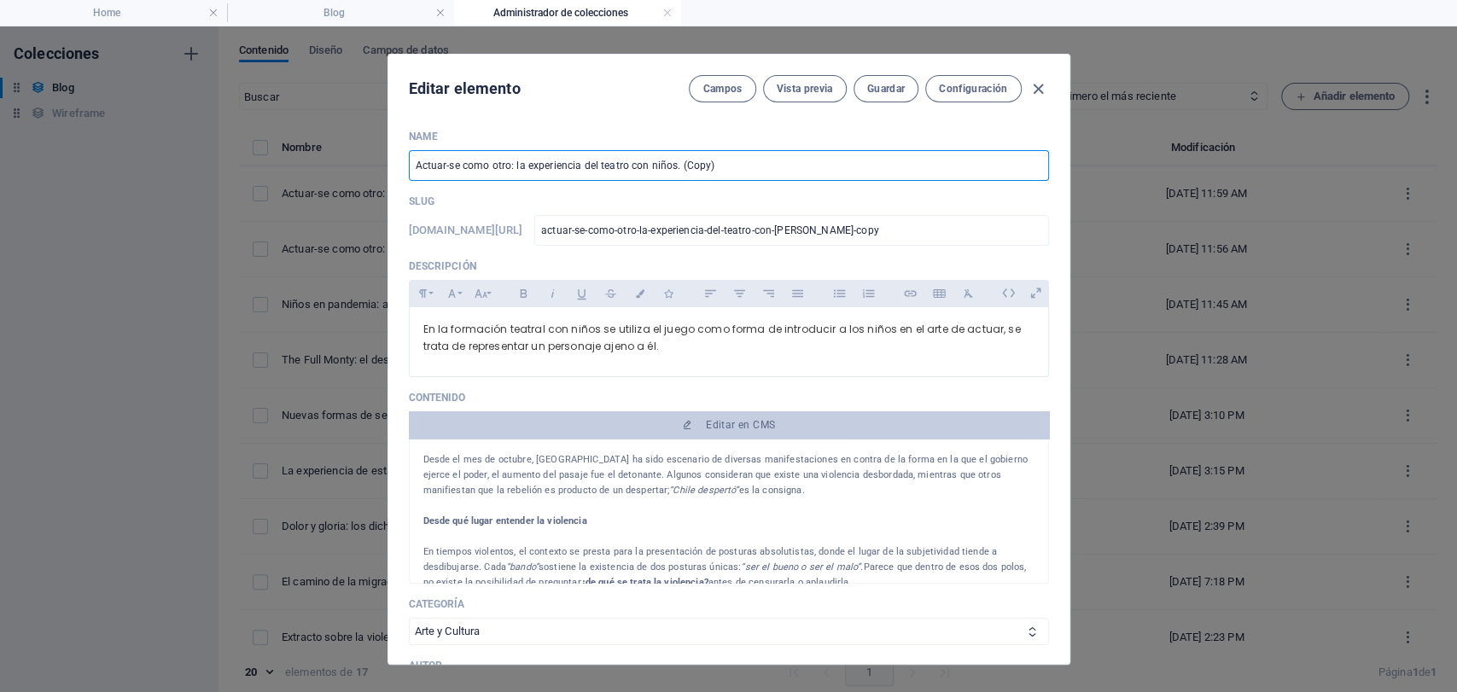
type input "pensar-en-tiempos-violentos"
type input "Pensar en tiempos violentos"
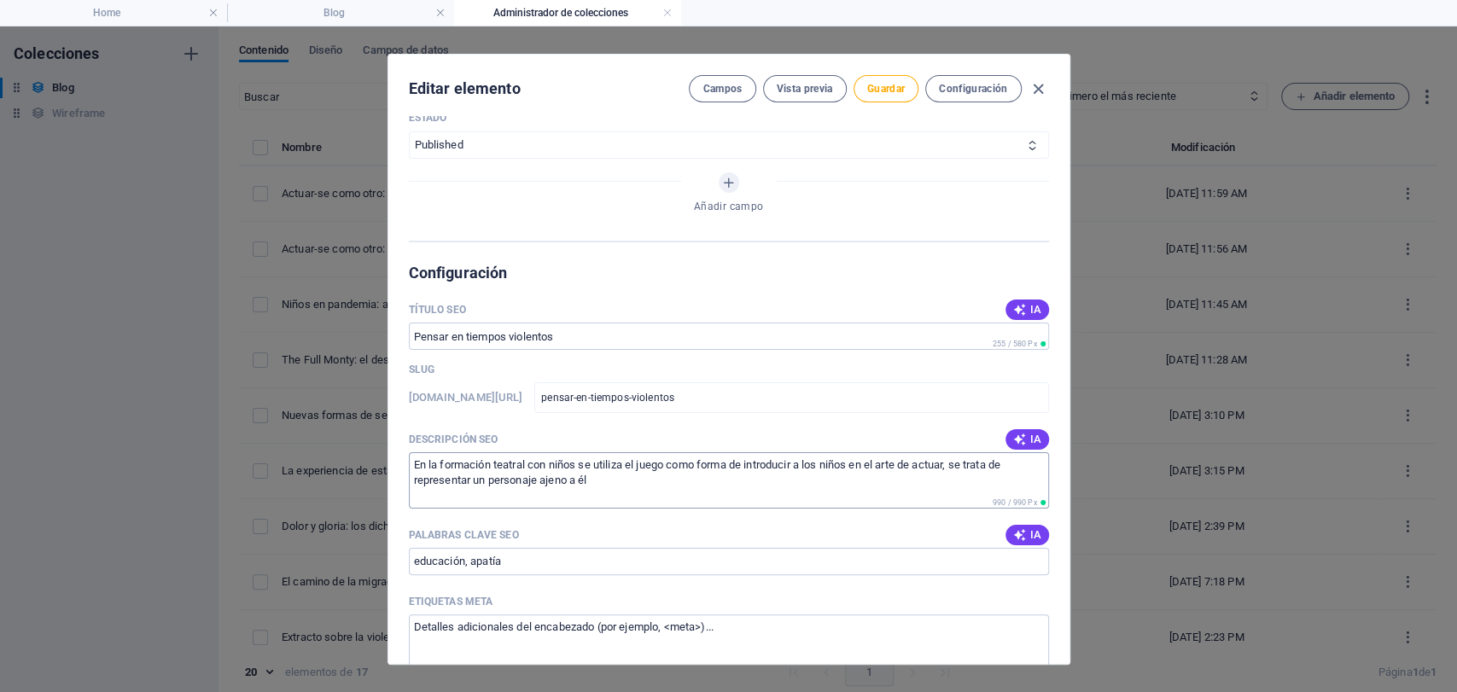
scroll to position [948, 0]
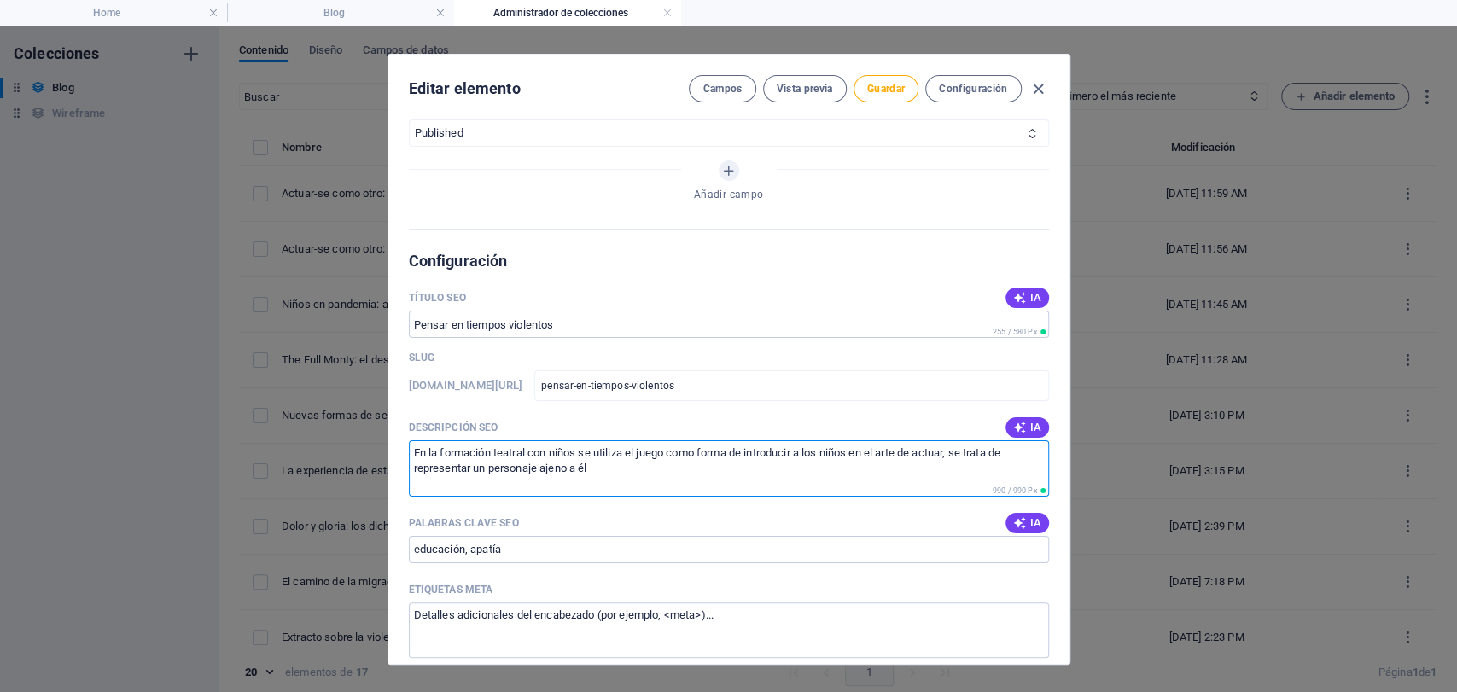
drag, startPoint x: 665, startPoint y: 469, endPoint x: 300, endPoint y: 438, distance: 365.8
click at [300, 438] on div "Editar elemento [PERSON_NAME] Vista previa Guardar Configuración Name Pensar en…" at bounding box center [728, 359] width 1457 height 666
paste textarea "tiempos violentos, el contexto se presta para la presentación de posturas absol…"
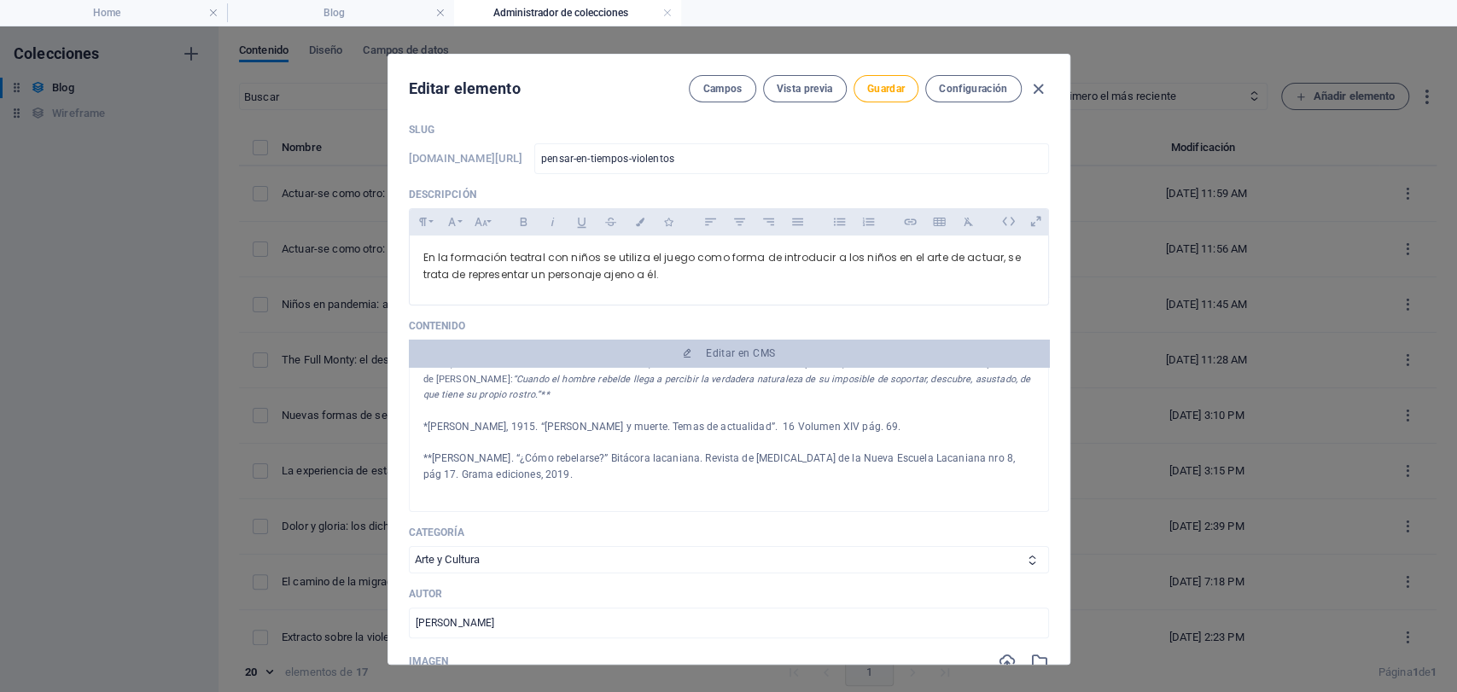
scroll to position [0, 0]
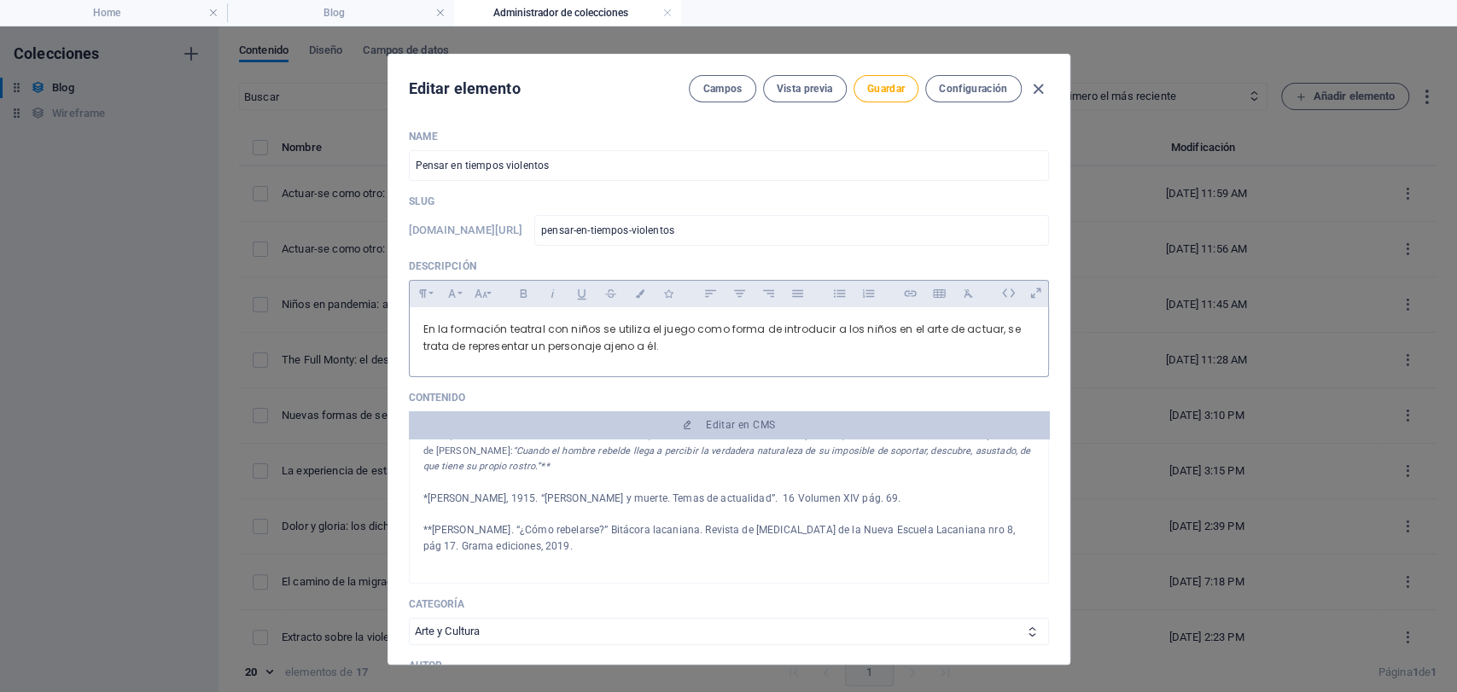
type textarea "En tiempos violentos, el contexto se presta para la presentación de posturas ab…"
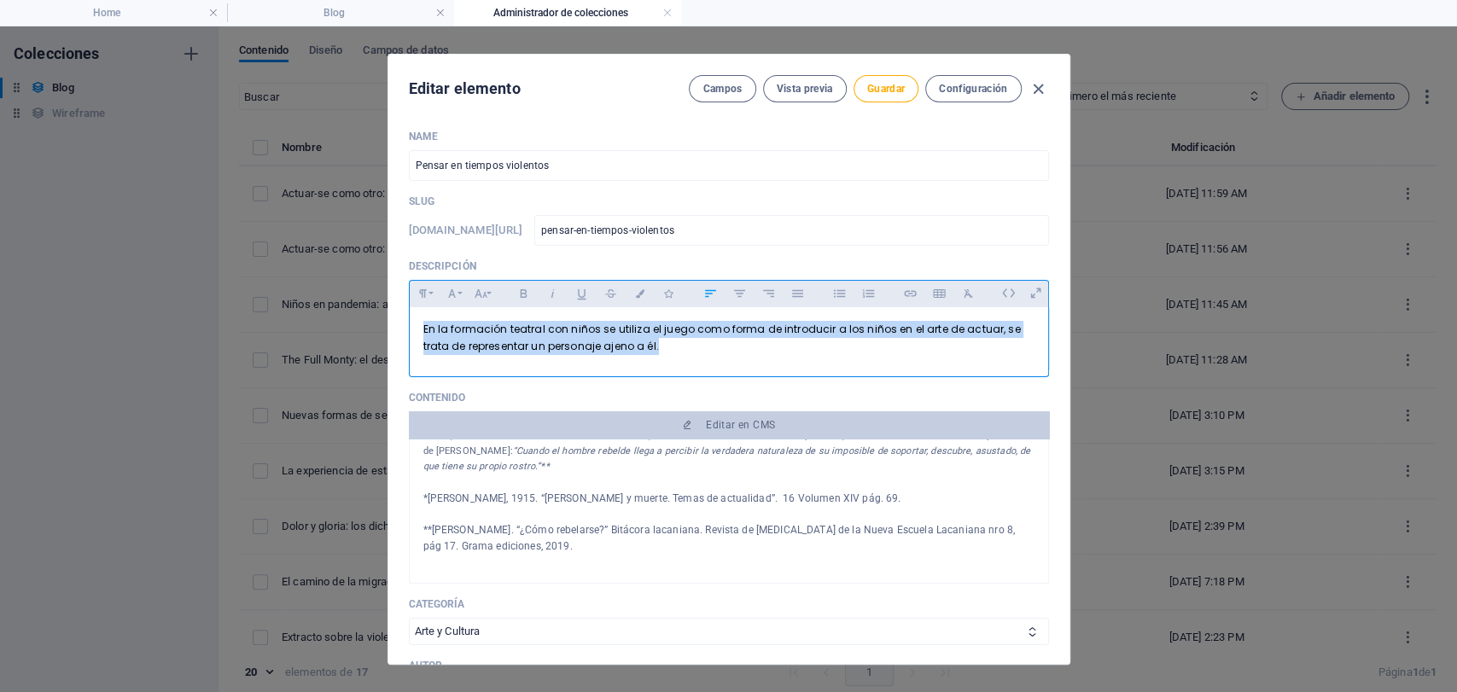
drag, startPoint x: 676, startPoint y: 352, endPoint x: 341, endPoint y: 278, distance: 343.4
click at [341, 278] on div "Editar elemento [PERSON_NAME] Vista previa Guardar Configuración Name Pensar en…" at bounding box center [728, 359] width 1457 height 666
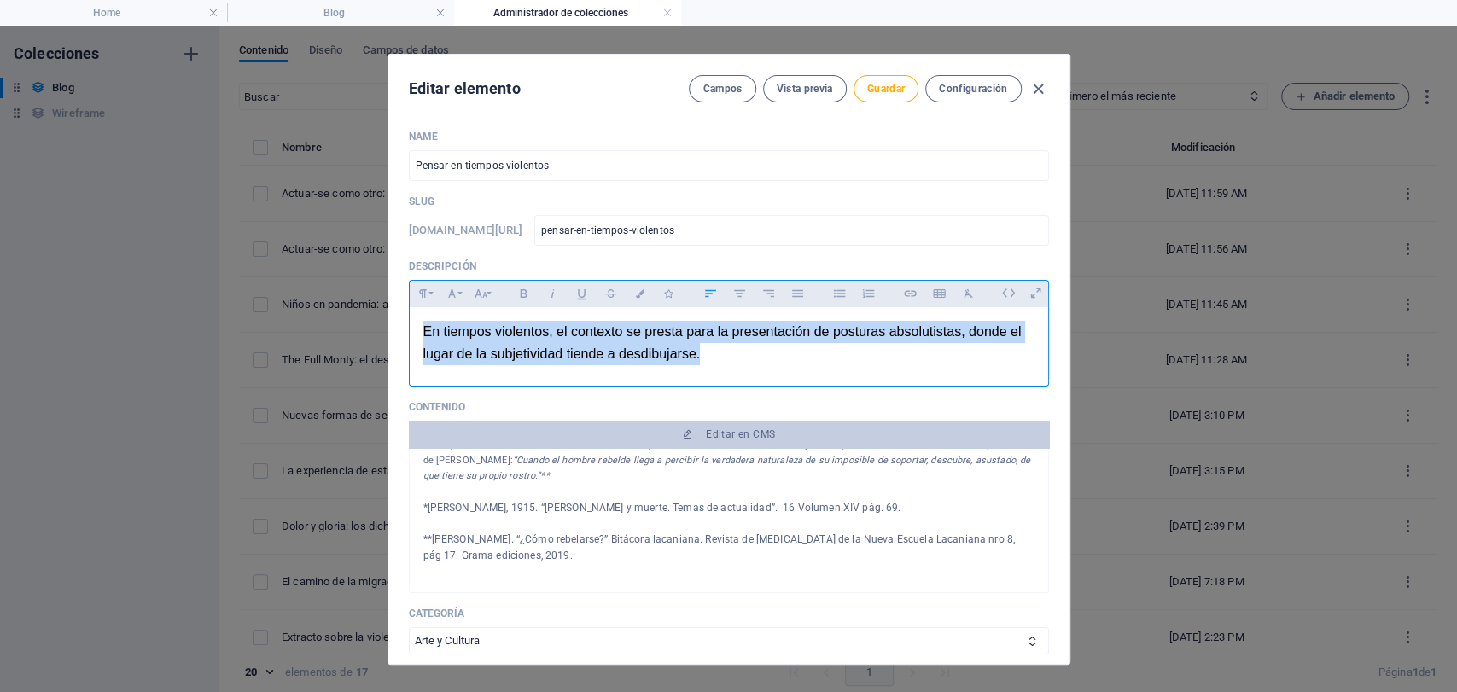
drag, startPoint x: 710, startPoint y: 353, endPoint x: 366, endPoint y: 298, distance: 348.3
click at [372, 298] on div "Editar elemento [PERSON_NAME] Vista previa Guardar Configuración Name Pensar en…" at bounding box center [728, 359] width 1457 height 666
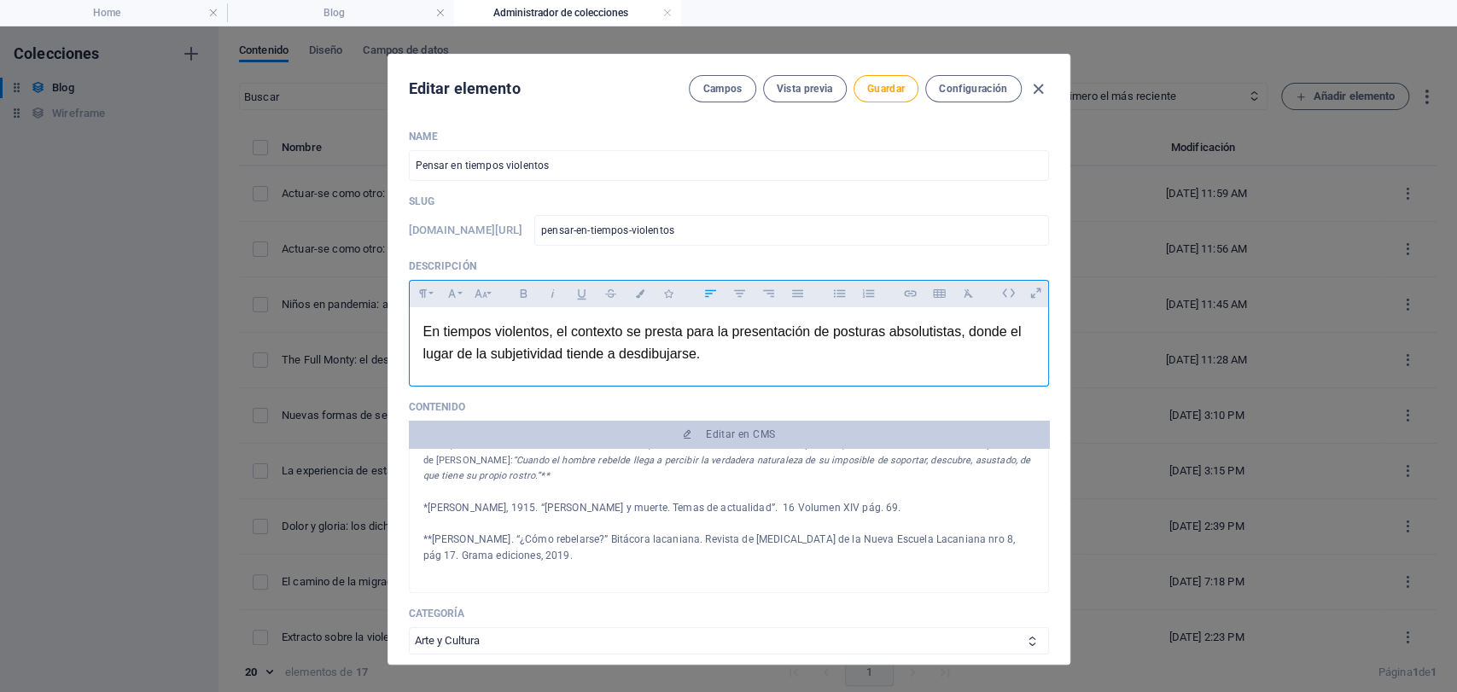
scroll to position [1263, 1]
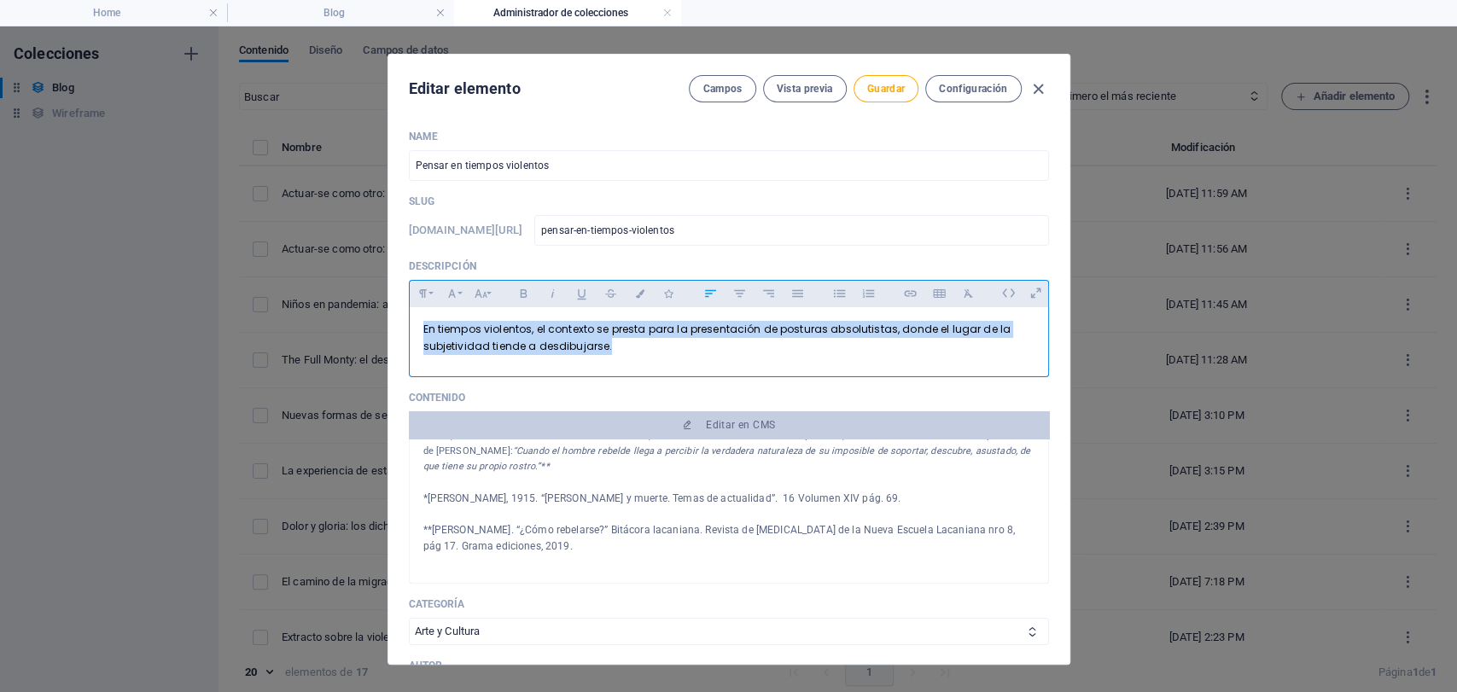
drag, startPoint x: 645, startPoint y: 352, endPoint x: 409, endPoint y: 309, distance: 240.3
click at [410, 309] on div "En tiempos violentos, el contexto se presta para la presentación de posturas ab…" at bounding box center [729, 337] width 639 height 61
click at [639, 289] on icon "button" at bounding box center [640, 293] width 15 height 9
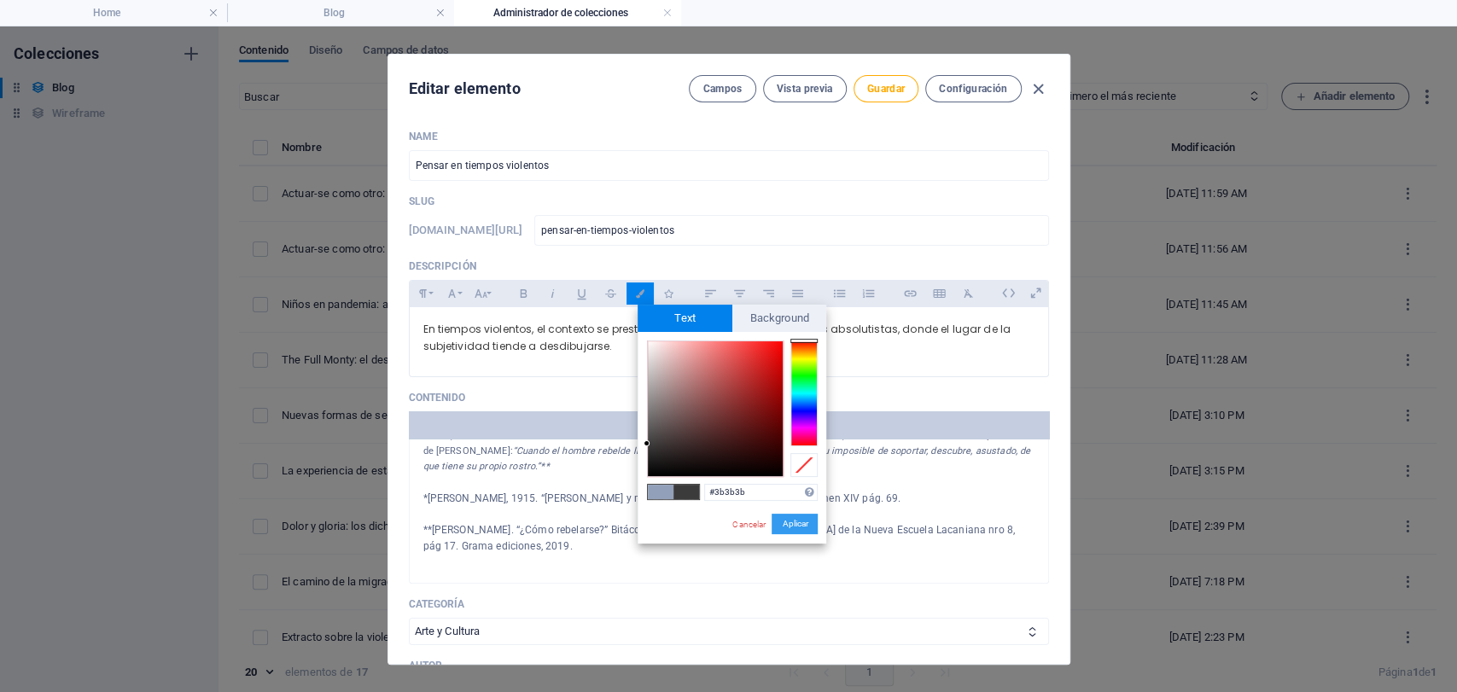
click at [796, 520] on button "Aplicar" at bounding box center [795, 524] width 46 height 20
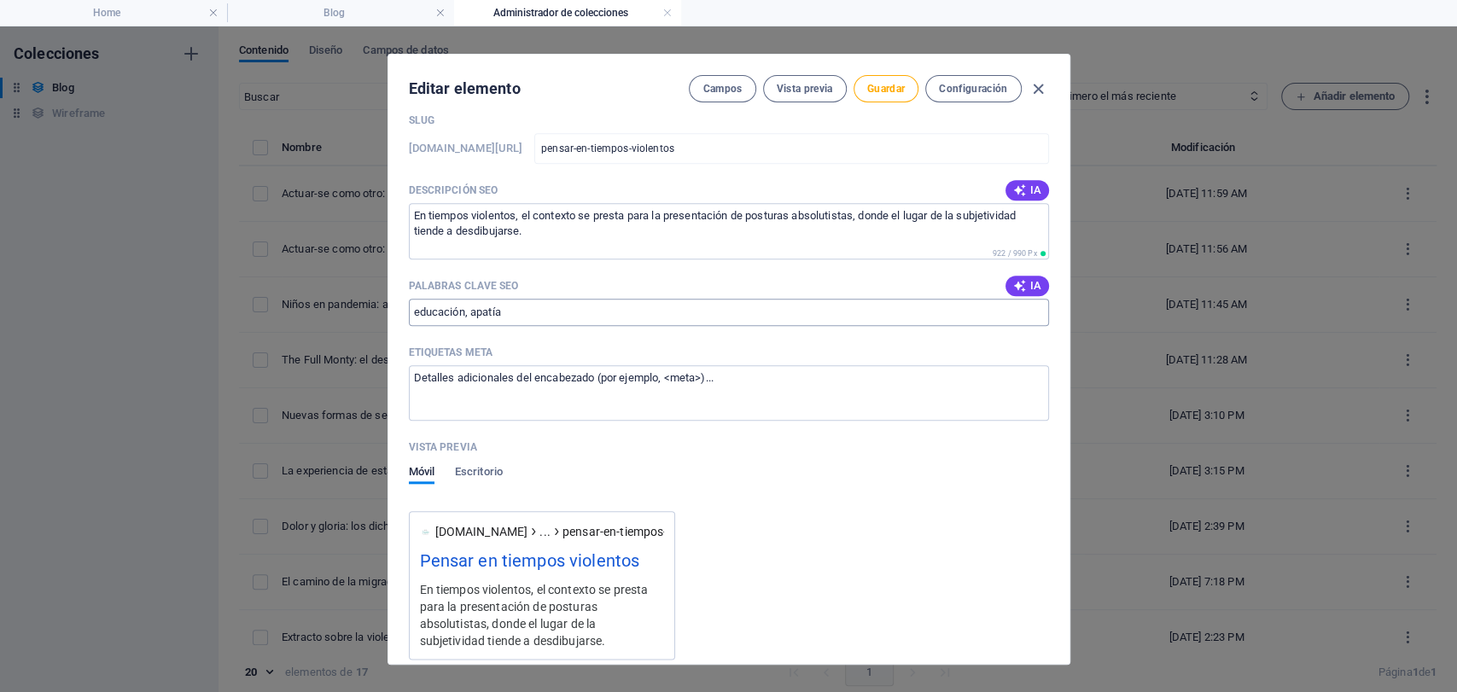
scroll to position [1233, 0]
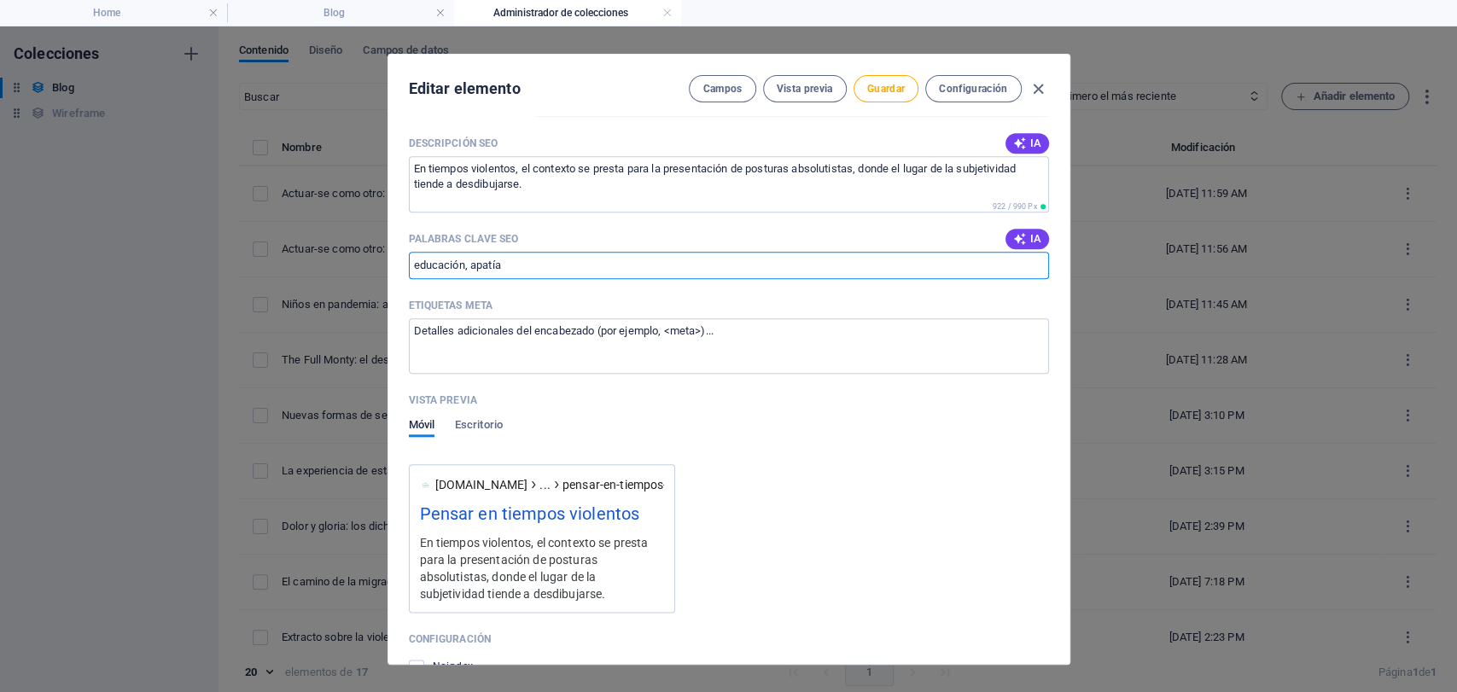
drag, startPoint x: 516, startPoint y: 264, endPoint x: 377, endPoint y: 269, distance: 139.2
click at [377, 269] on div "Editar elemento Campos Vista previa Guardar Configuración Name Pensar en tiempo…" at bounding box center [728, 359] width 1457 height 666
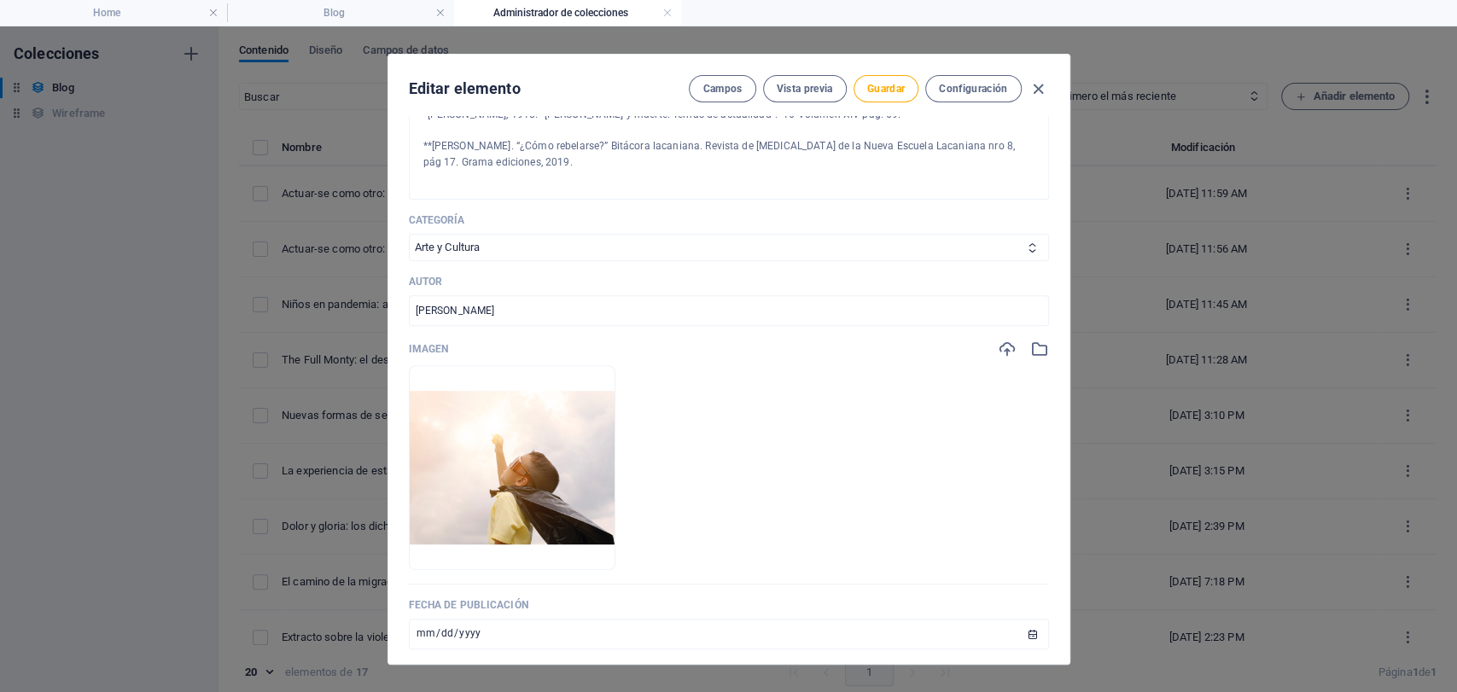
scroll to position [376, 0]
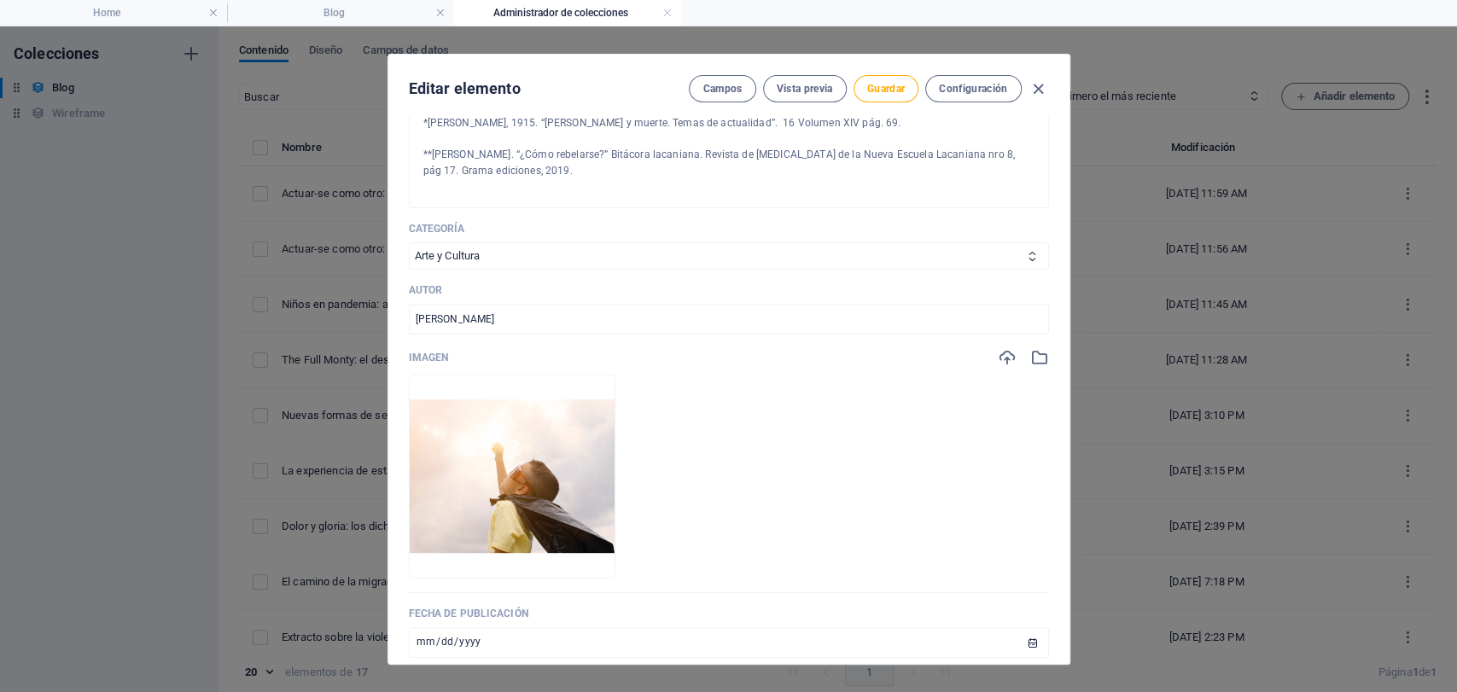
type input "violencia, odio"
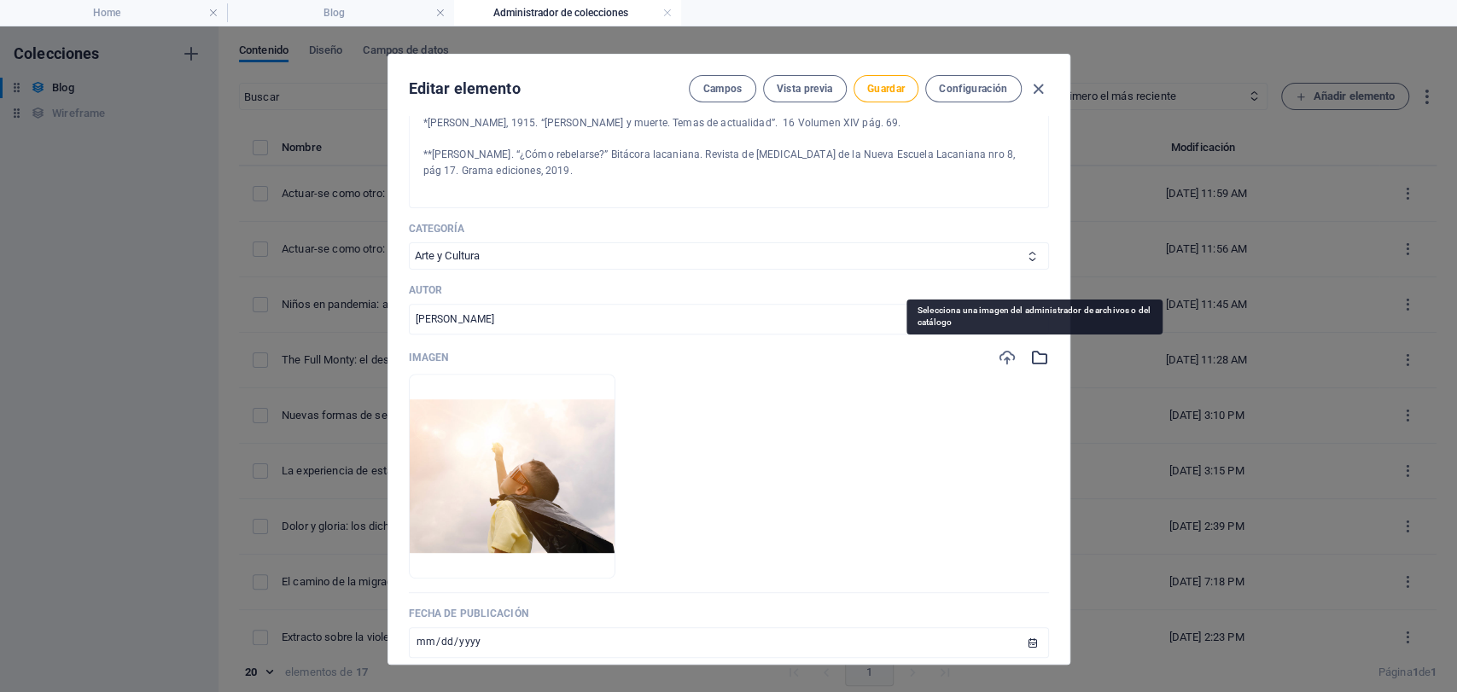
click at [1030, 356] on icon "button" at bounding box center [1039, 357] width 19 height 19
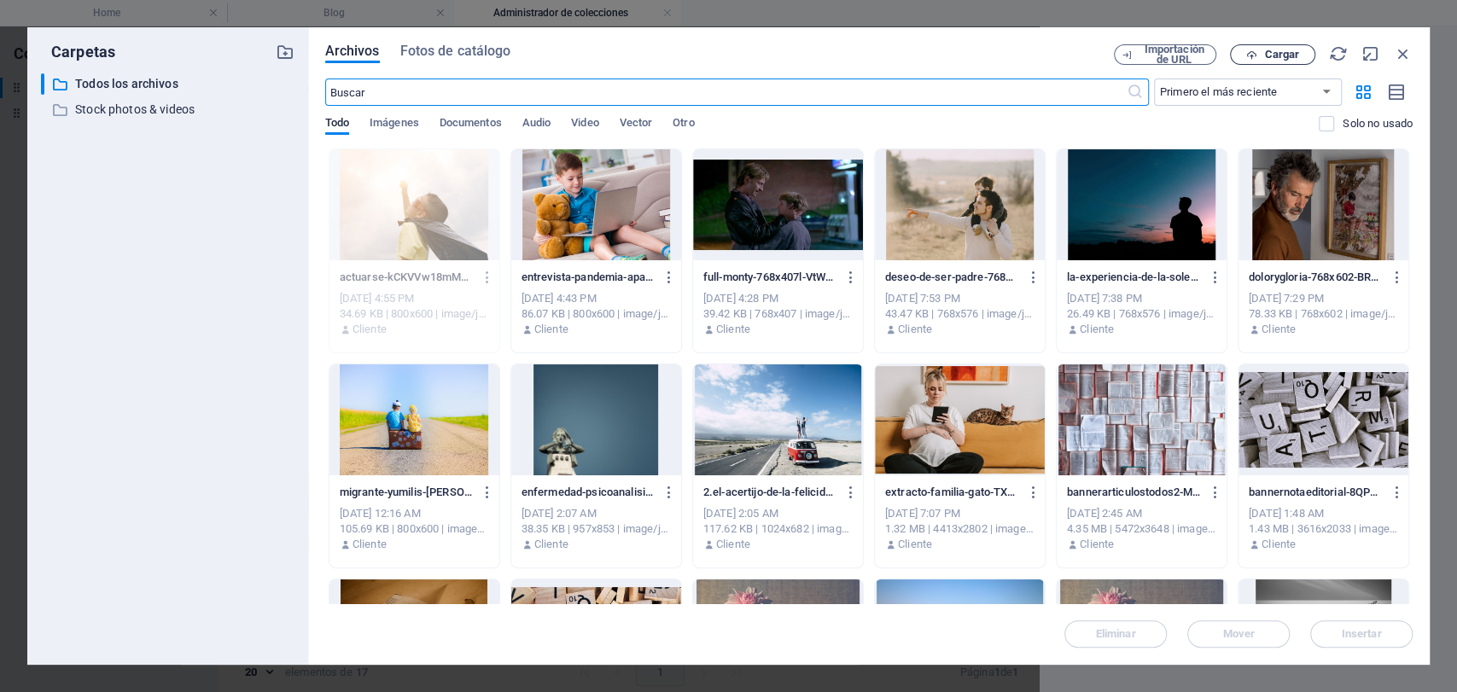
click at [1285, 50] on span "Cargar" at bounding box center [1281, 55] width 35 height 10
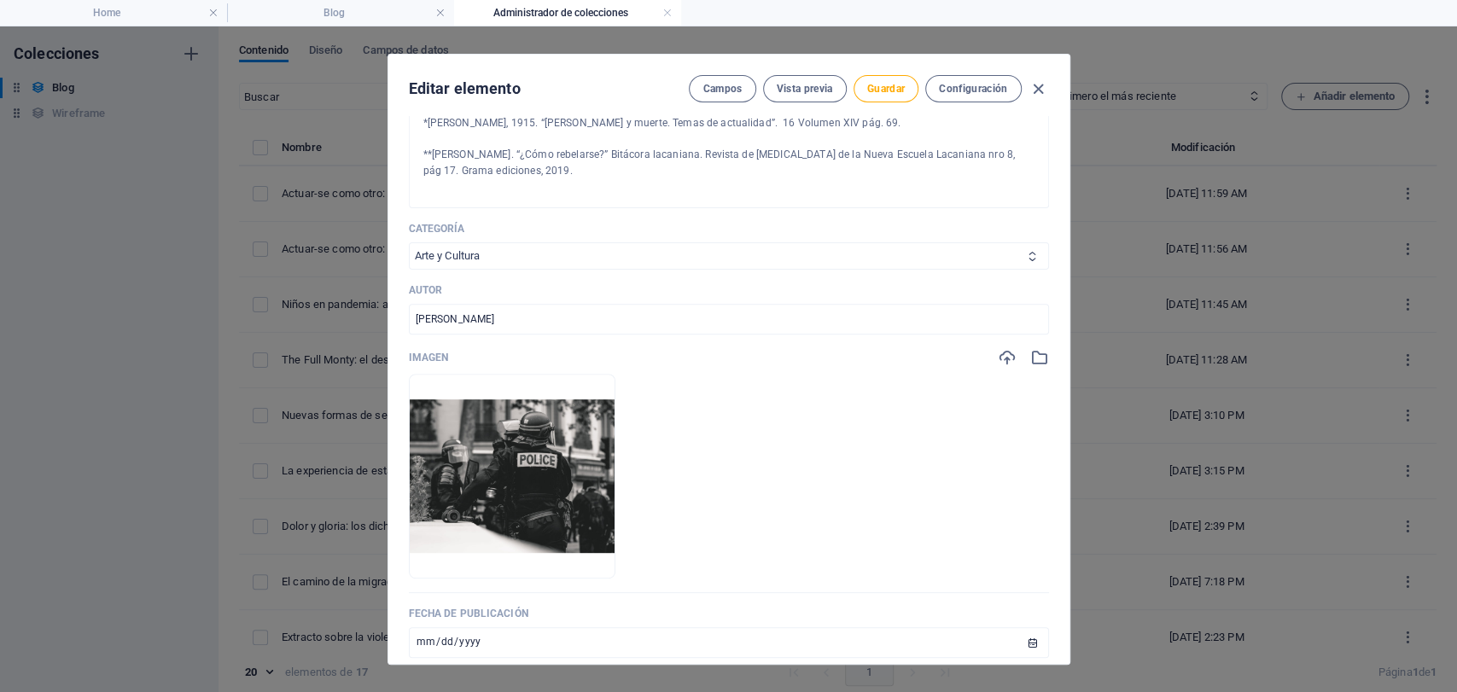
click at [560, 267] on select "Infancia y Adolescencia Sujeto y Sociedad Arte y Cultura Familia Educación" at bounding box center [729, 255] width 640 height 27
select select "Sujeto y Sociedad"
click at [409, 242] on select "Infancia y Adolescencia Sujeto y Sociedad Arte y Cultura Familia Educación" at bounding box center [729, 255] width 640 height 27
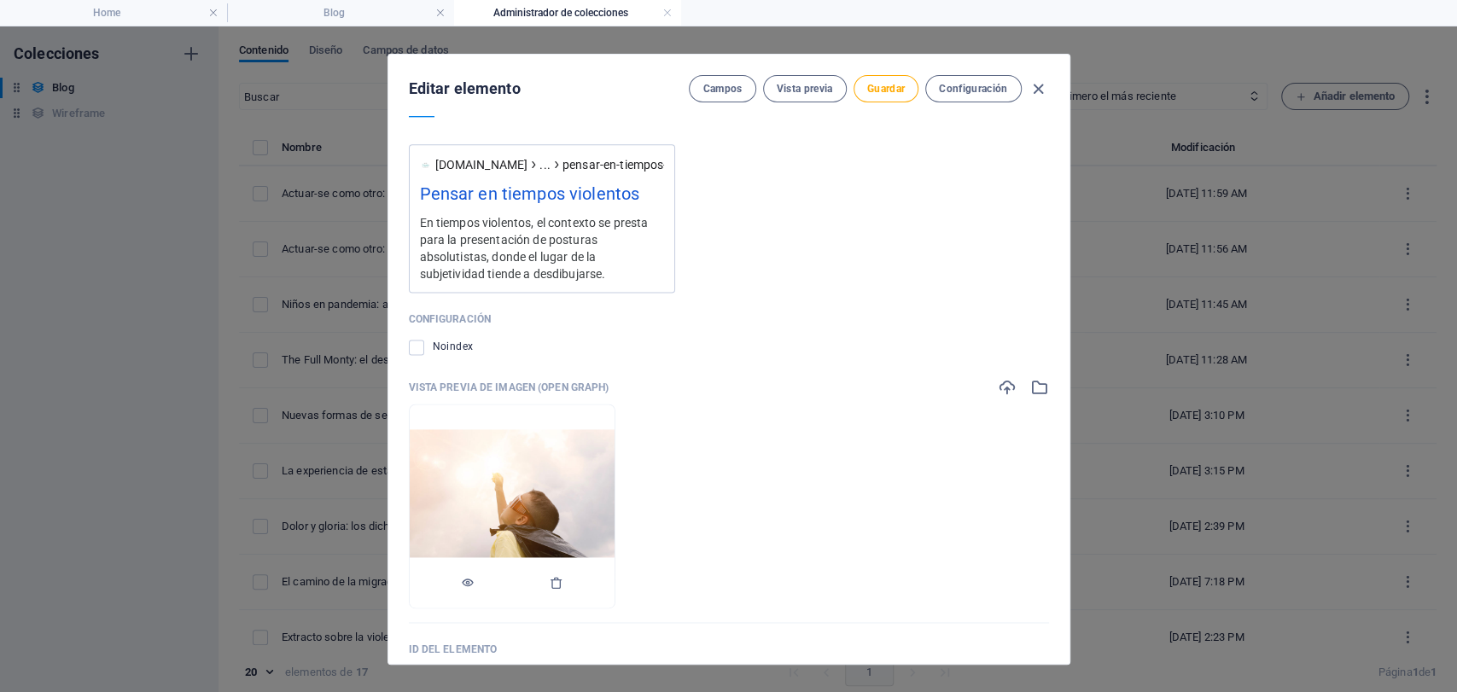
scroll to position [1608, 0]
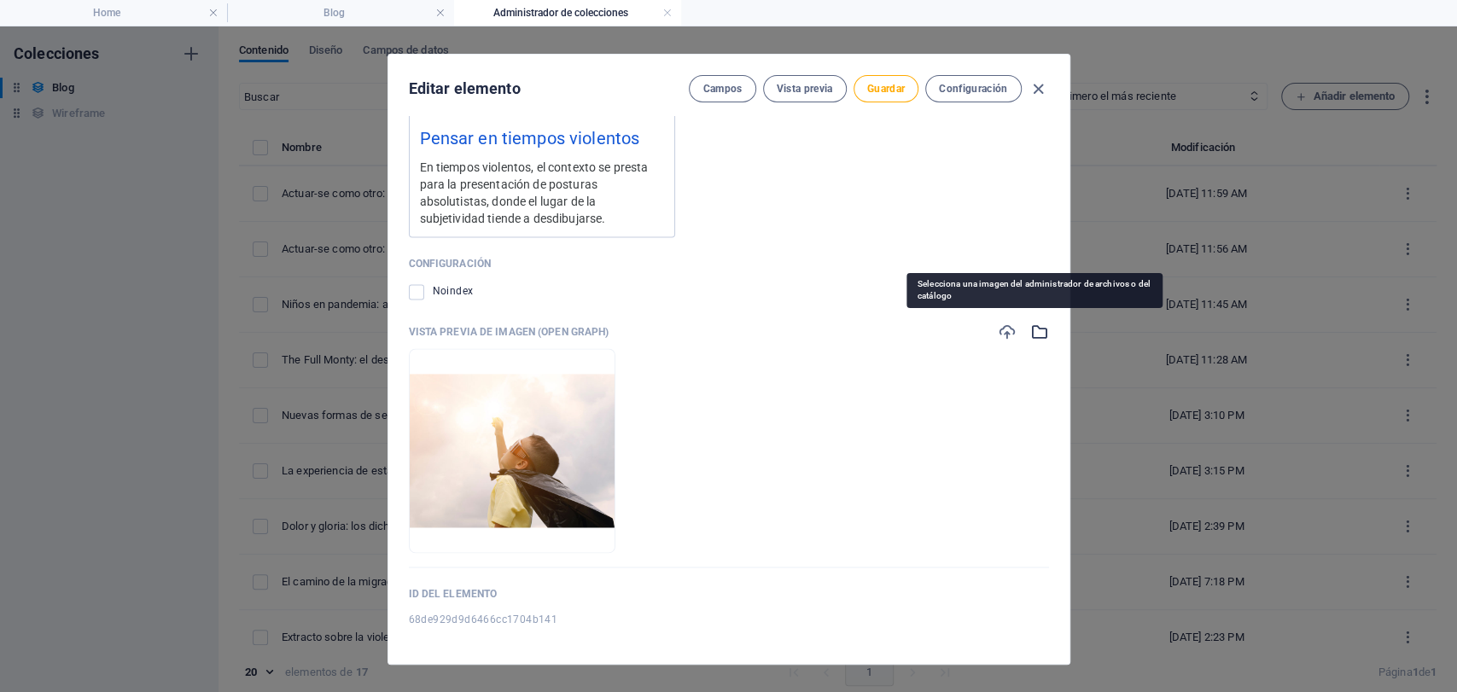
click at [1030, 330] on icon "button" at bounding box center [1039, 332] width 19 height 19
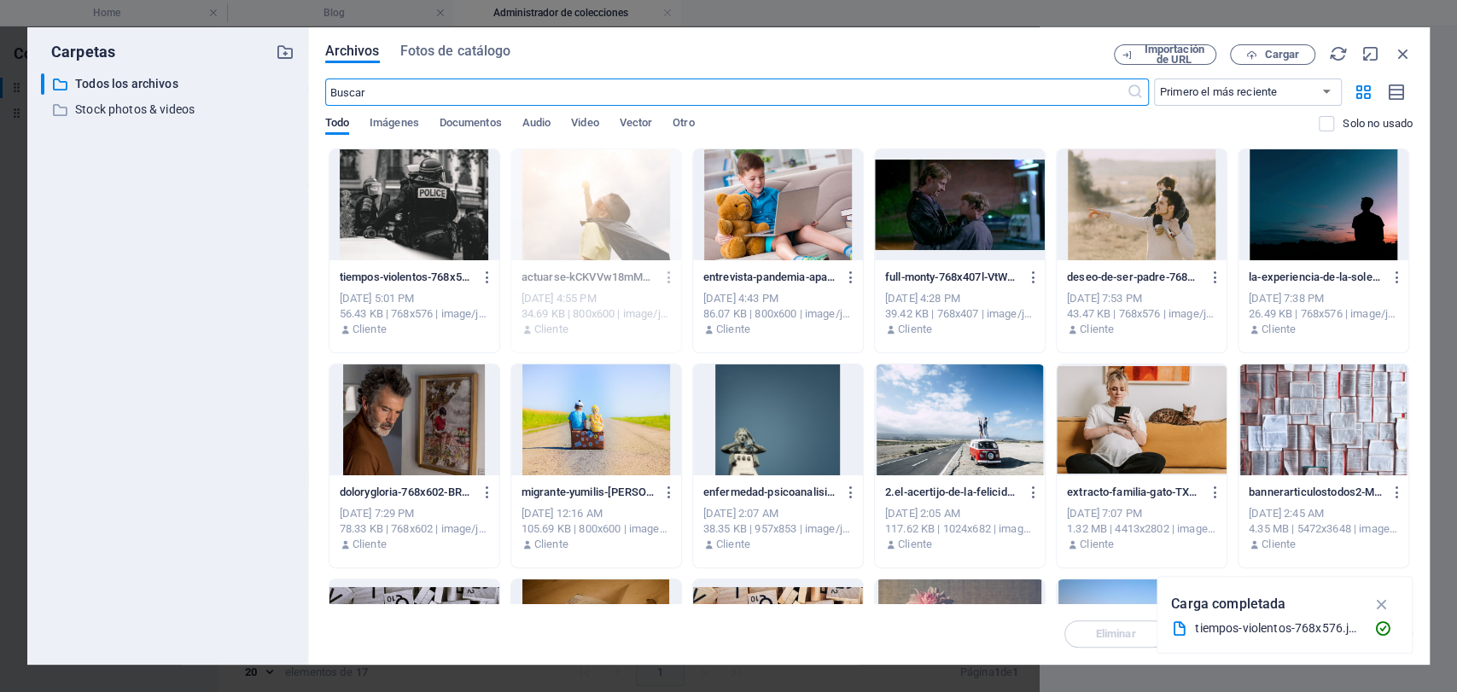
click at [421, 161] on div at bounding box center [415, 204] width 170 height 111
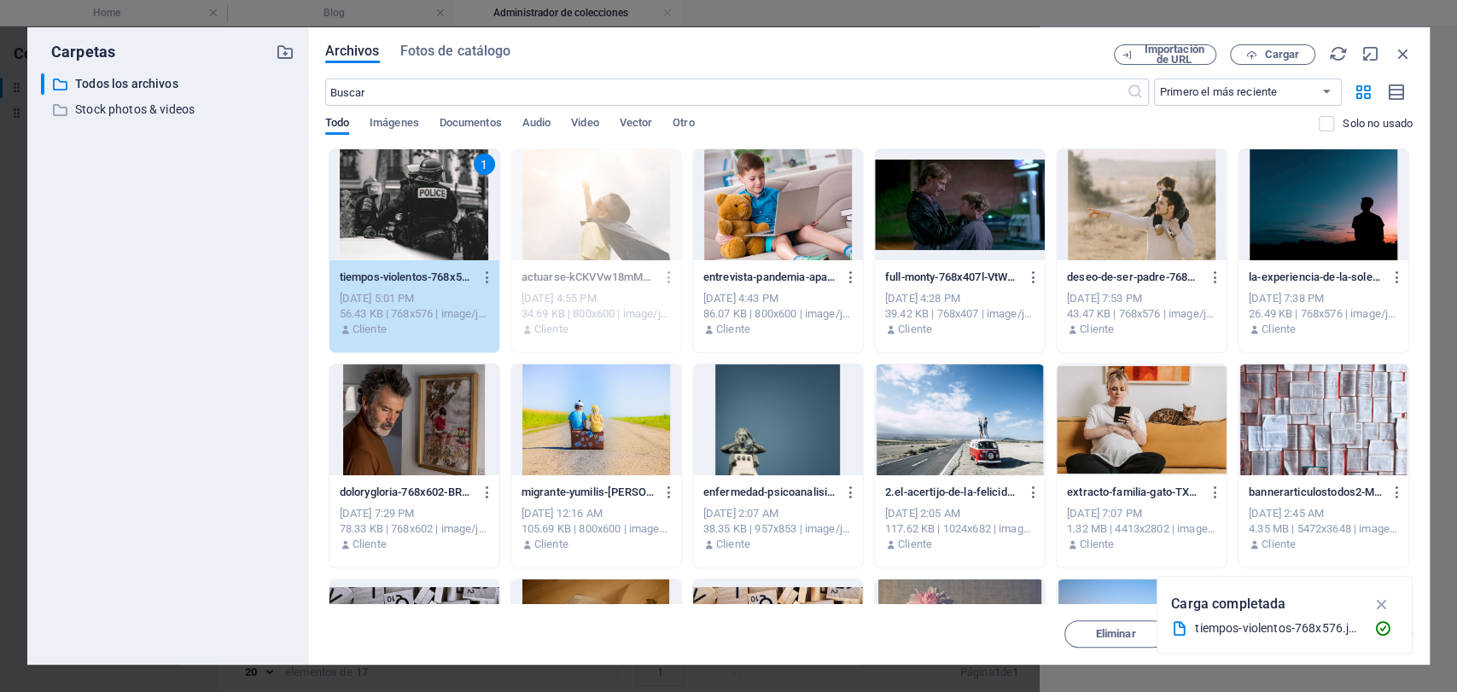
click at [1379, 595] on icon "button" at bounding box center [1382, 604] width 20 height 19
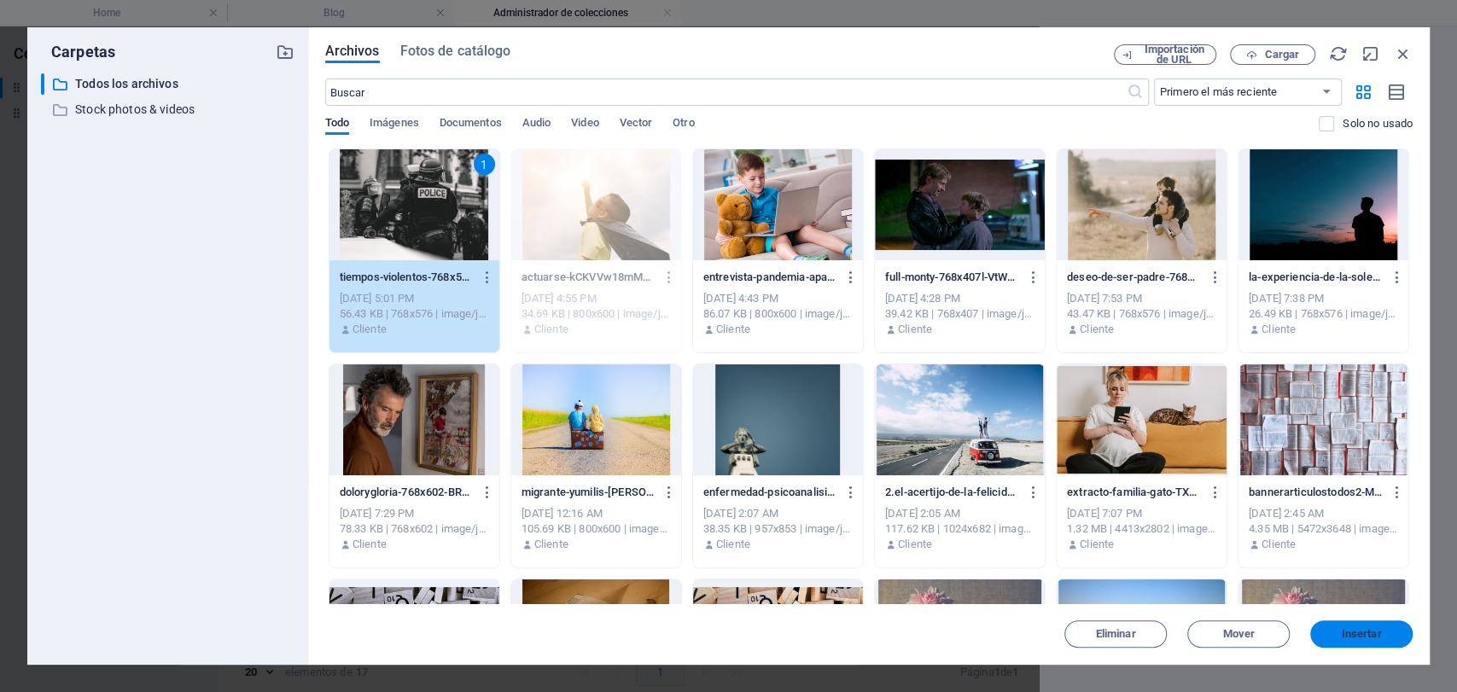
click at [1343, 639] on span "Insertar" at bounding box center [1362, 634] width 40 height 10
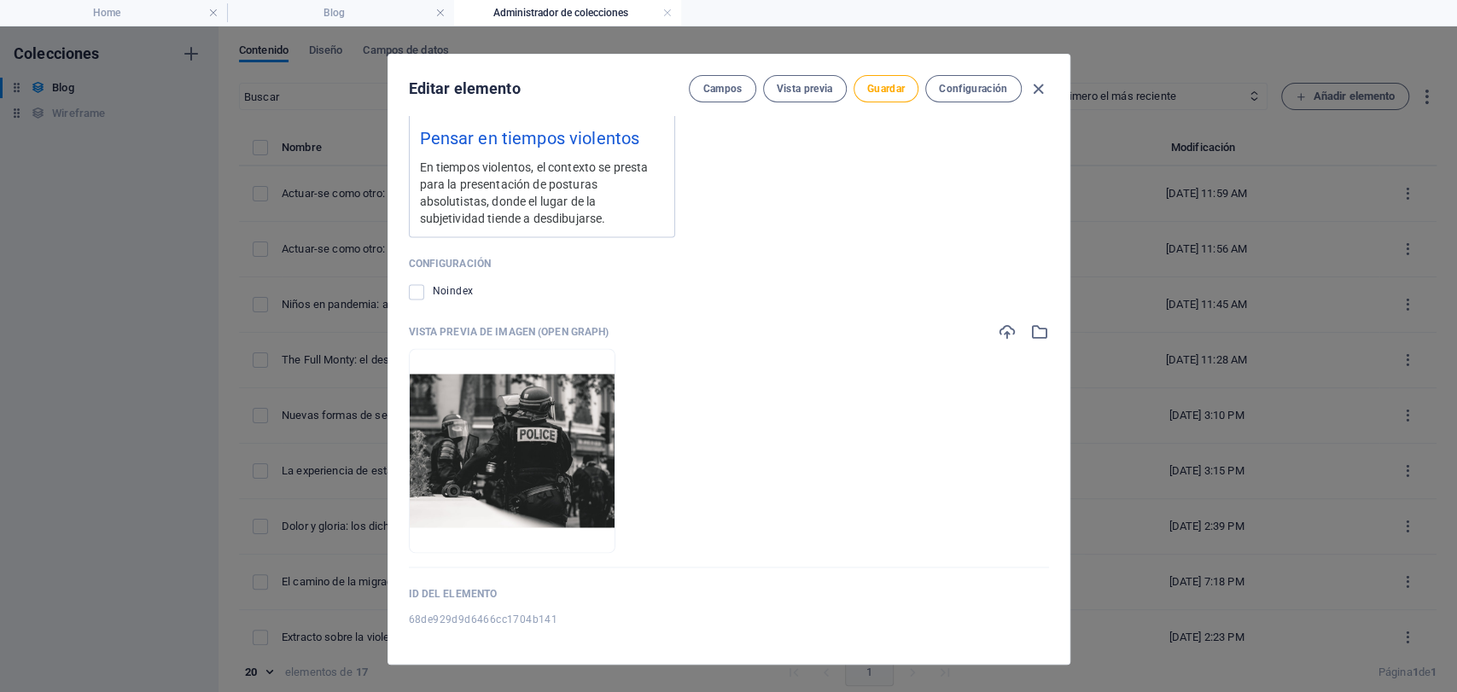
scroll to position [7, 0]
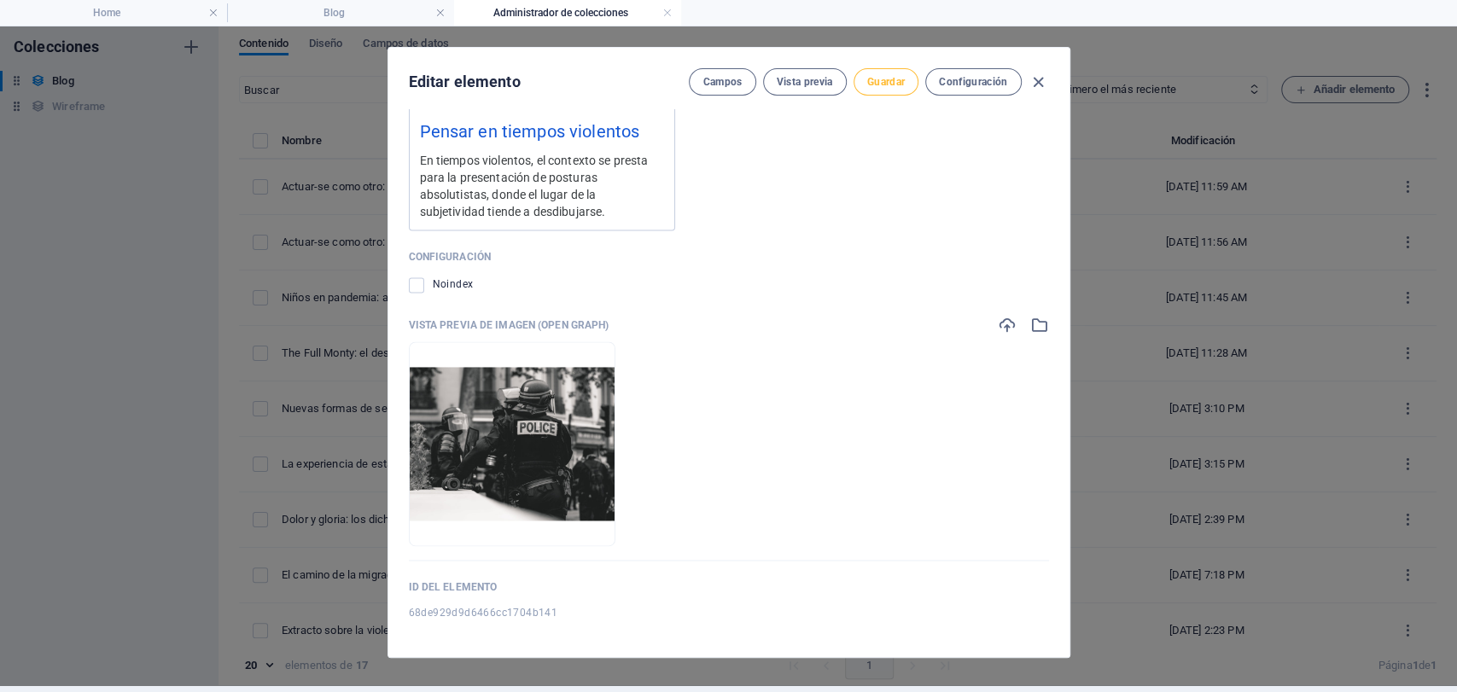
click at [860, 79] on button "Guardar" at bounding box center [886, 81] width 65 height 27
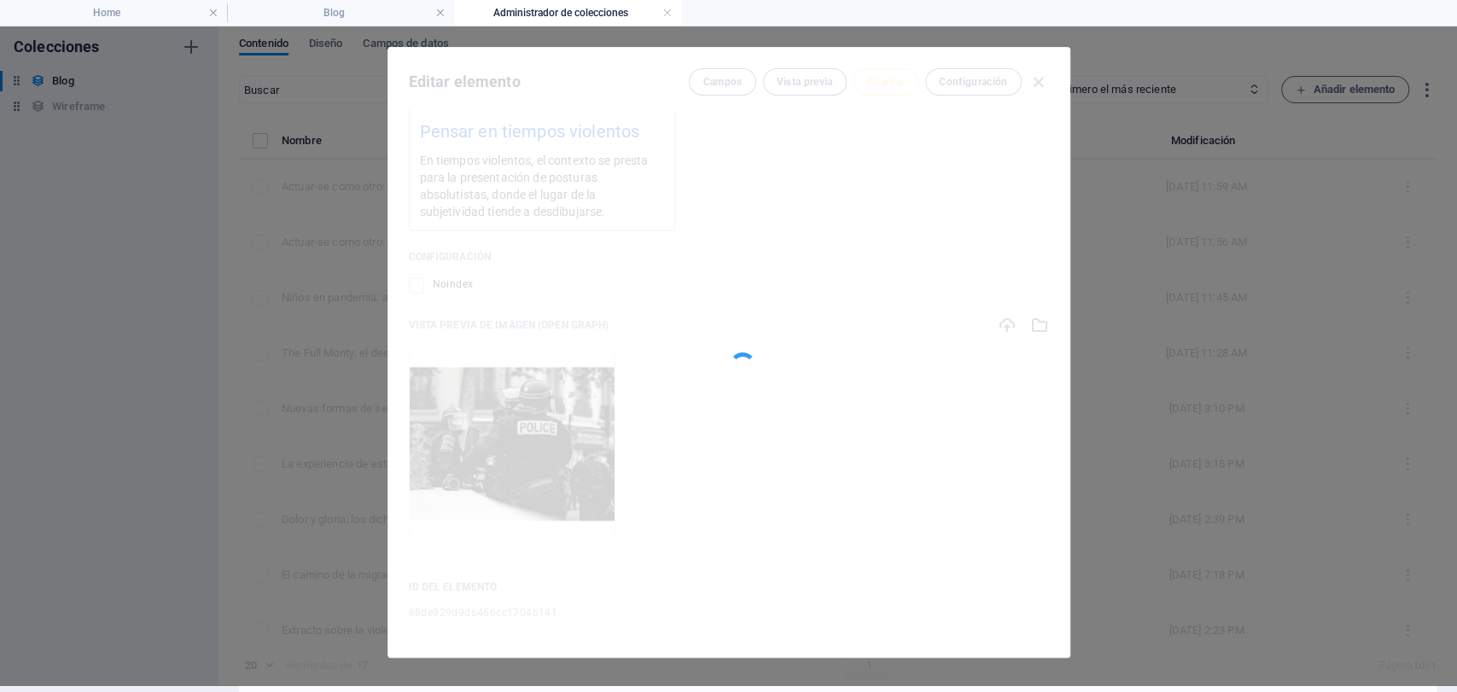
type input "pensar-en-tiempos-violentos"
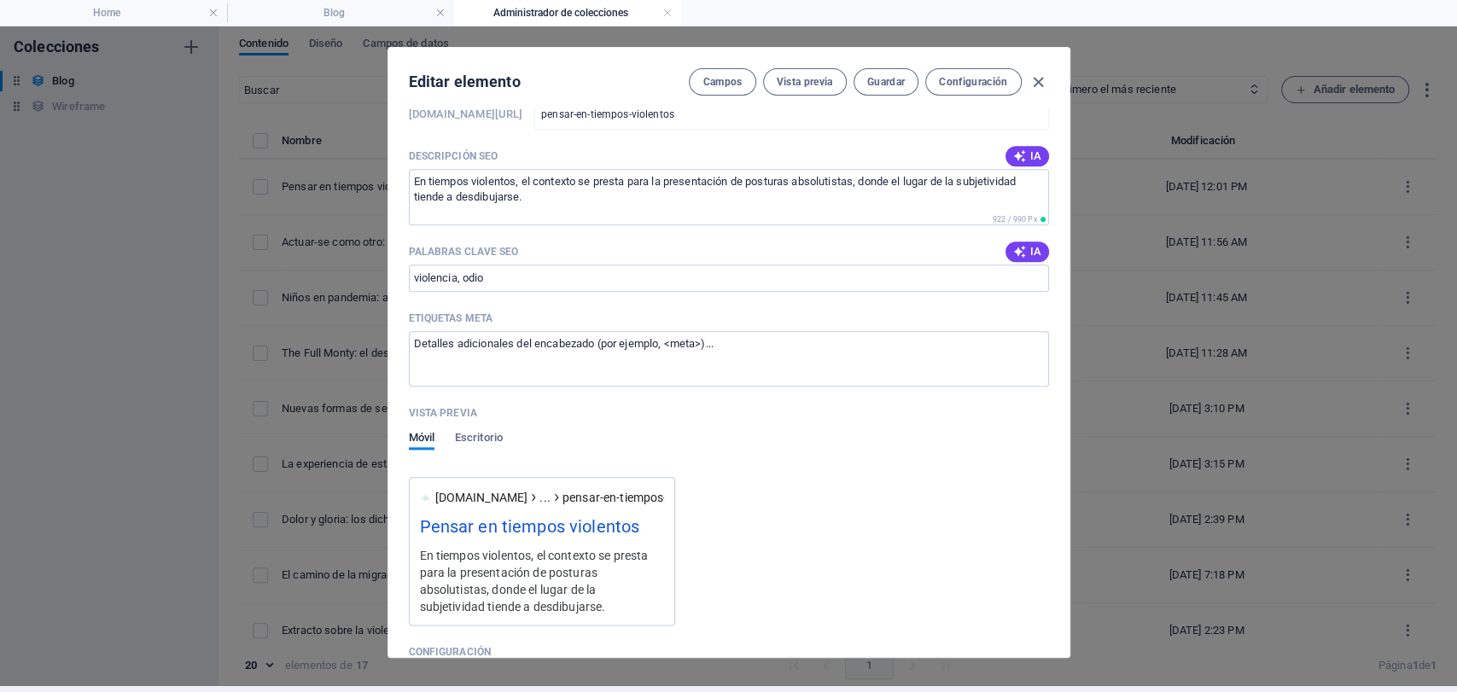
scroll to position [1134, 0]
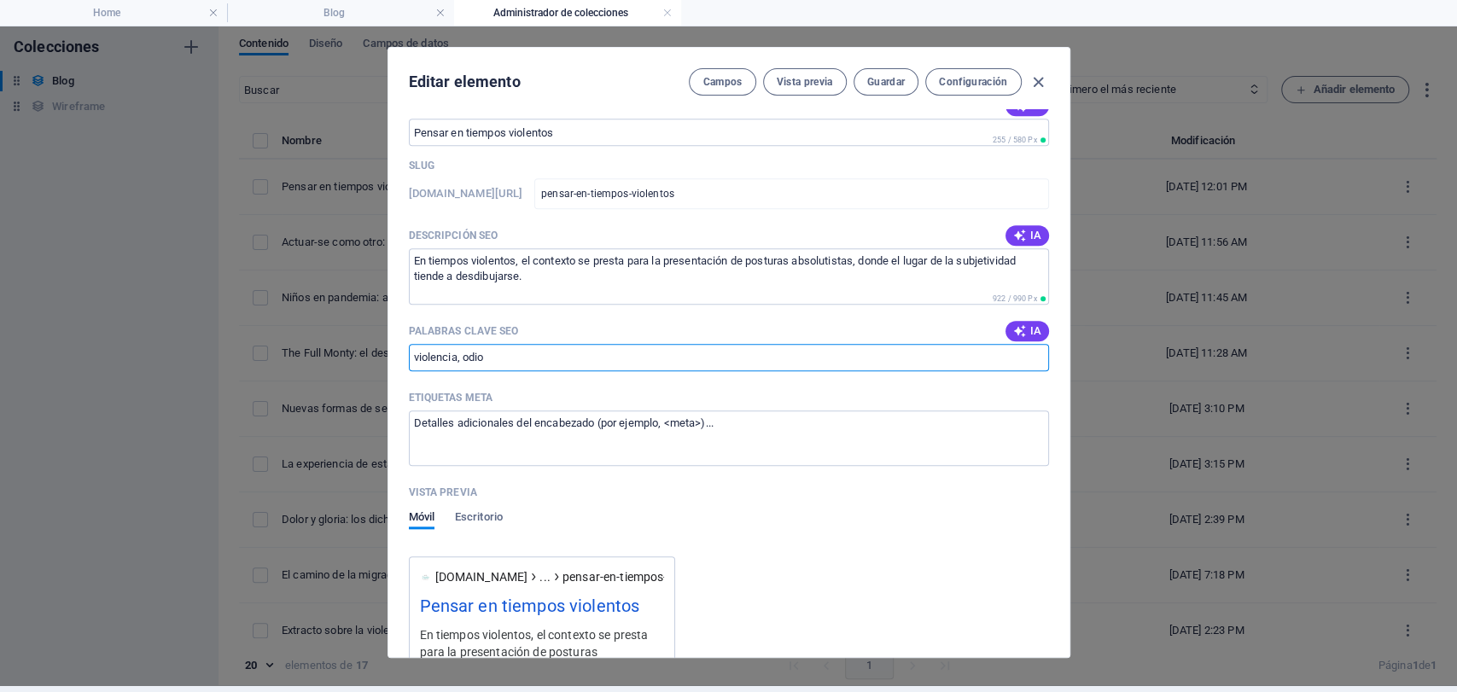
click at [522, 344] on input "violencia, odio" at bounding box center [729, 357] width 640 height 27
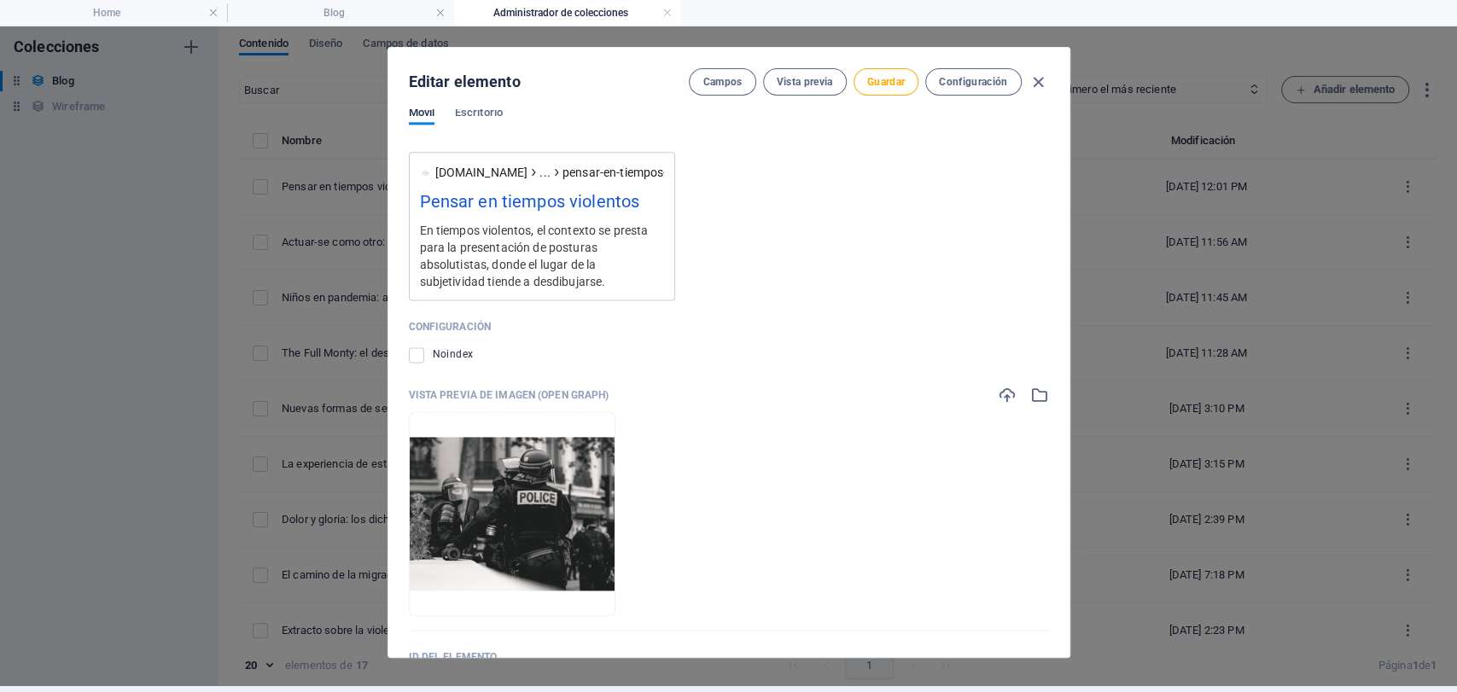
scroll to position [1608, 0]
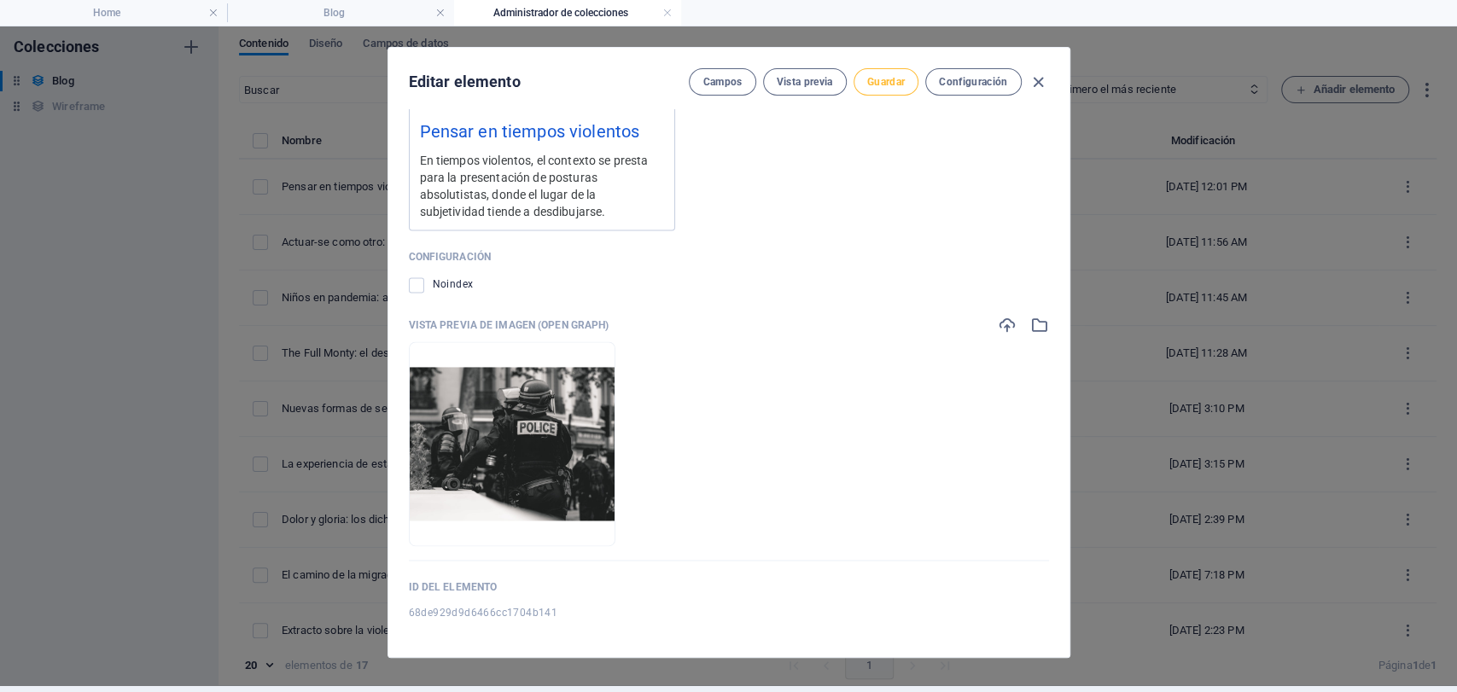
type input "violencia, subjetividad"
click at [876, 68] on button "Guardar" at bounding box center [886, 81] width 65 height 27
click at [1041, 79] on icon "button" at bounding box center [1039, 83] width 20 height 20
type input "[DATE]"
type input "pensar-en-tiempos-violentos"
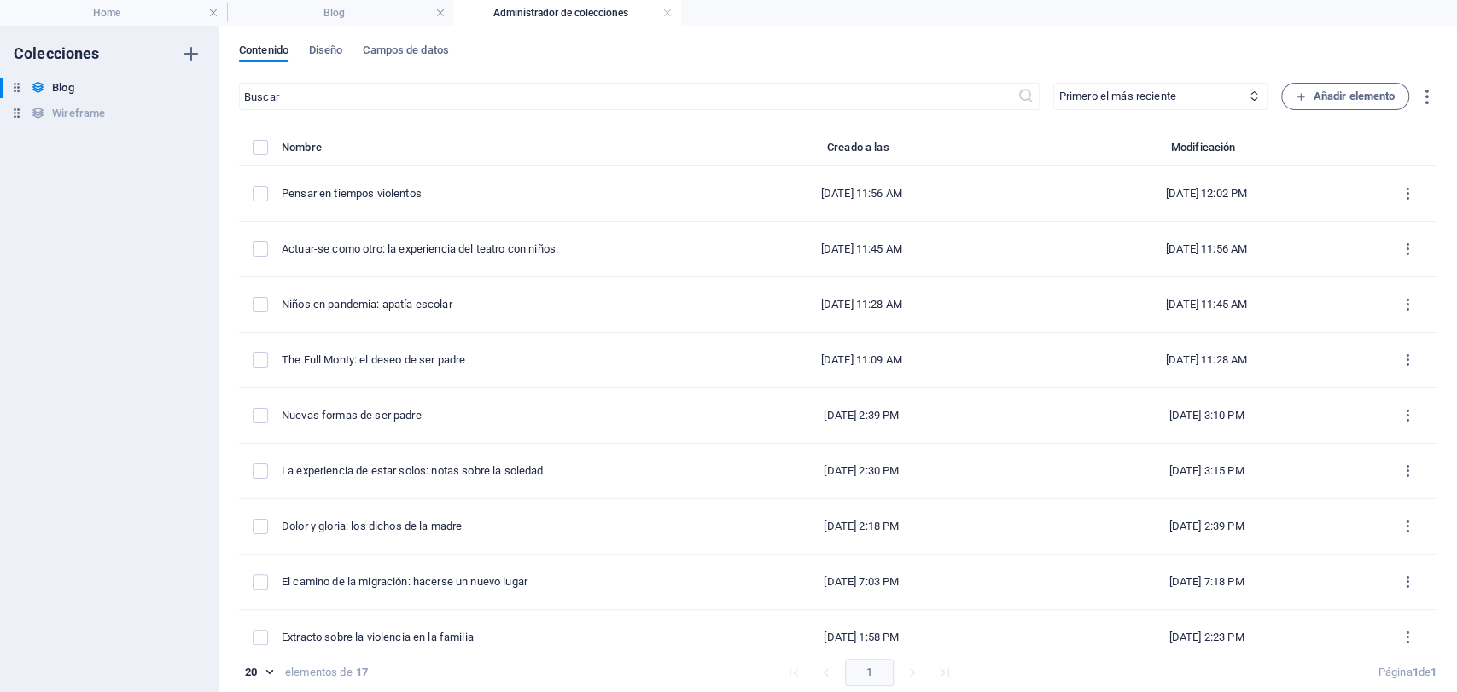
scroll to position [0, 0]
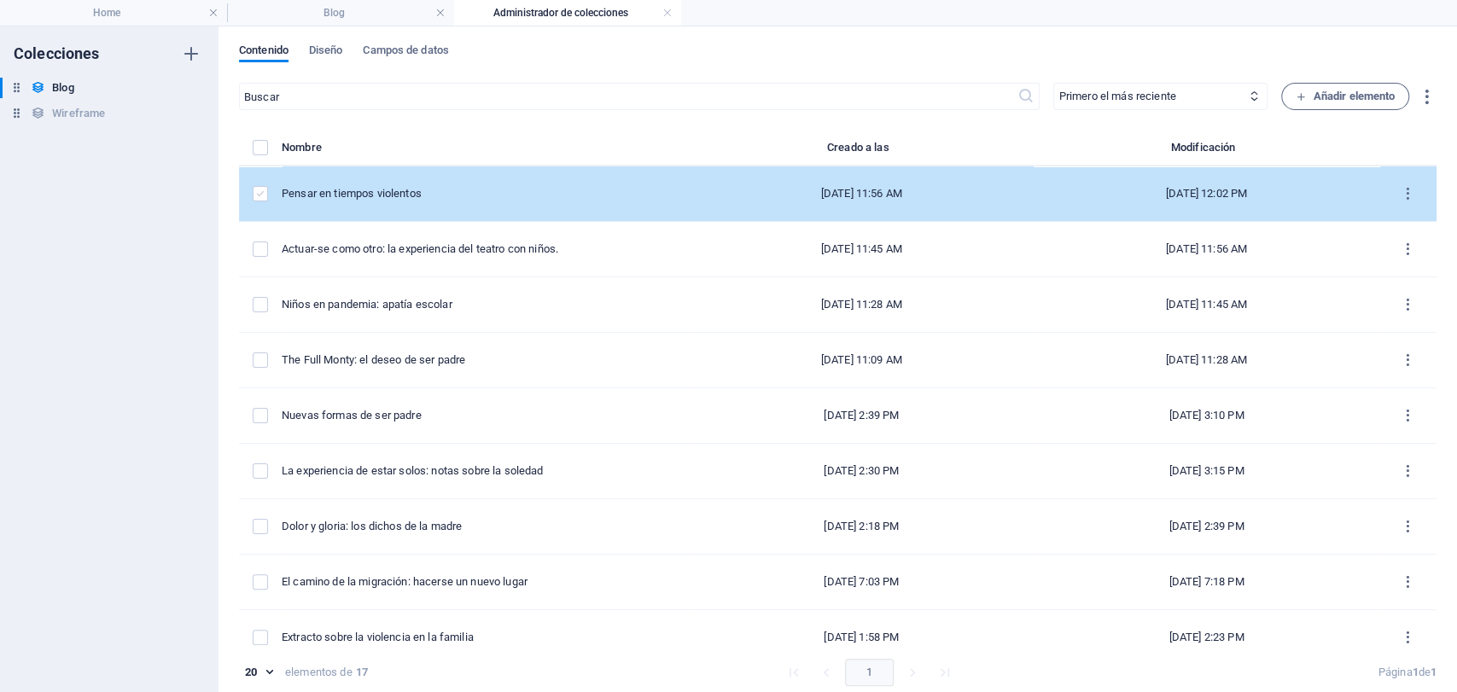
click at [264, 193] on label "items list" at bounding box center [260, 193] width 15 height 15
click at [0, 0] on input "items list" at bounding box center [0, 0] width 0 height 0
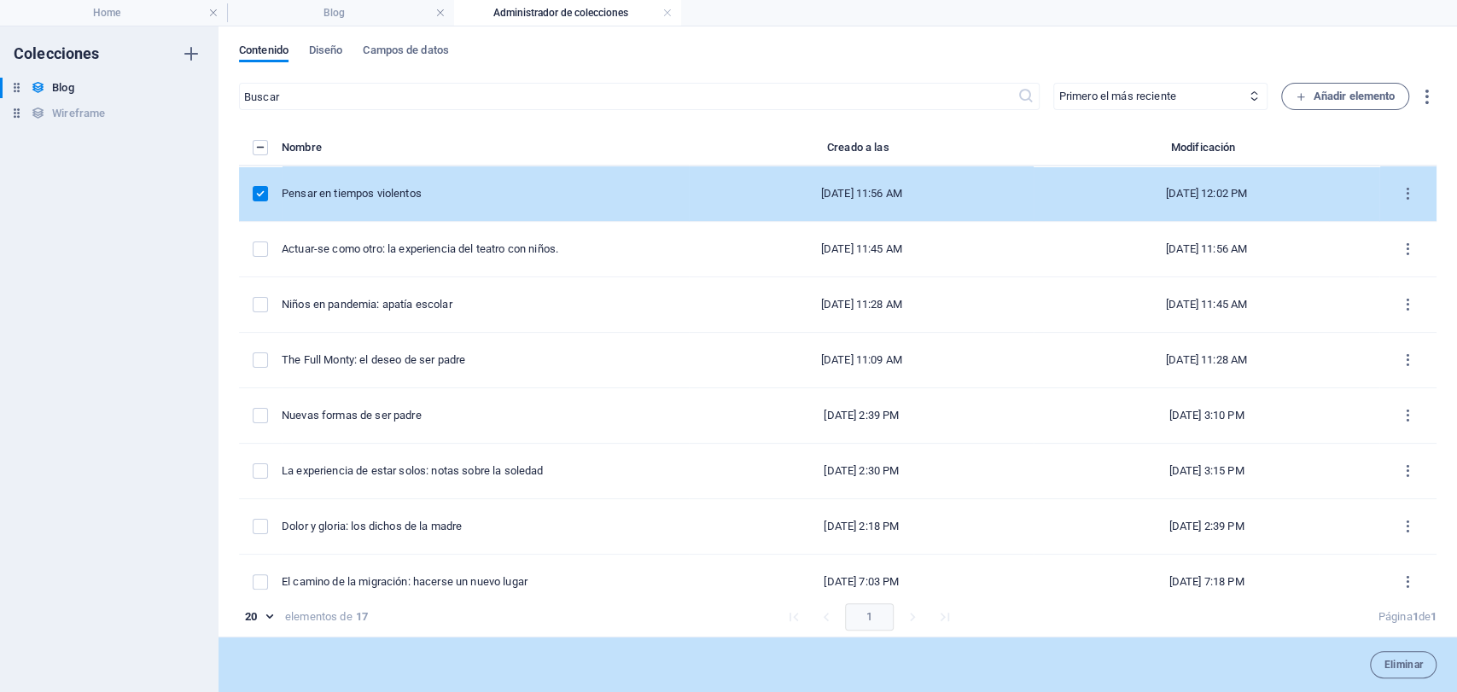
drag, startPoint x: 269, startPoint y: 187, endPoint x: 210, endPoint y: 173, distance: 60.5
drag, startPoint x: 210, startPoint y: 173, endPoint x: 614, endPoint y: 201, distance: 404.7
click at [608, 201] on td "Pensar en tiempos violentos" at bounding box center [485, 193] width 407 height 55
select select "Sujeto y Sociedad"
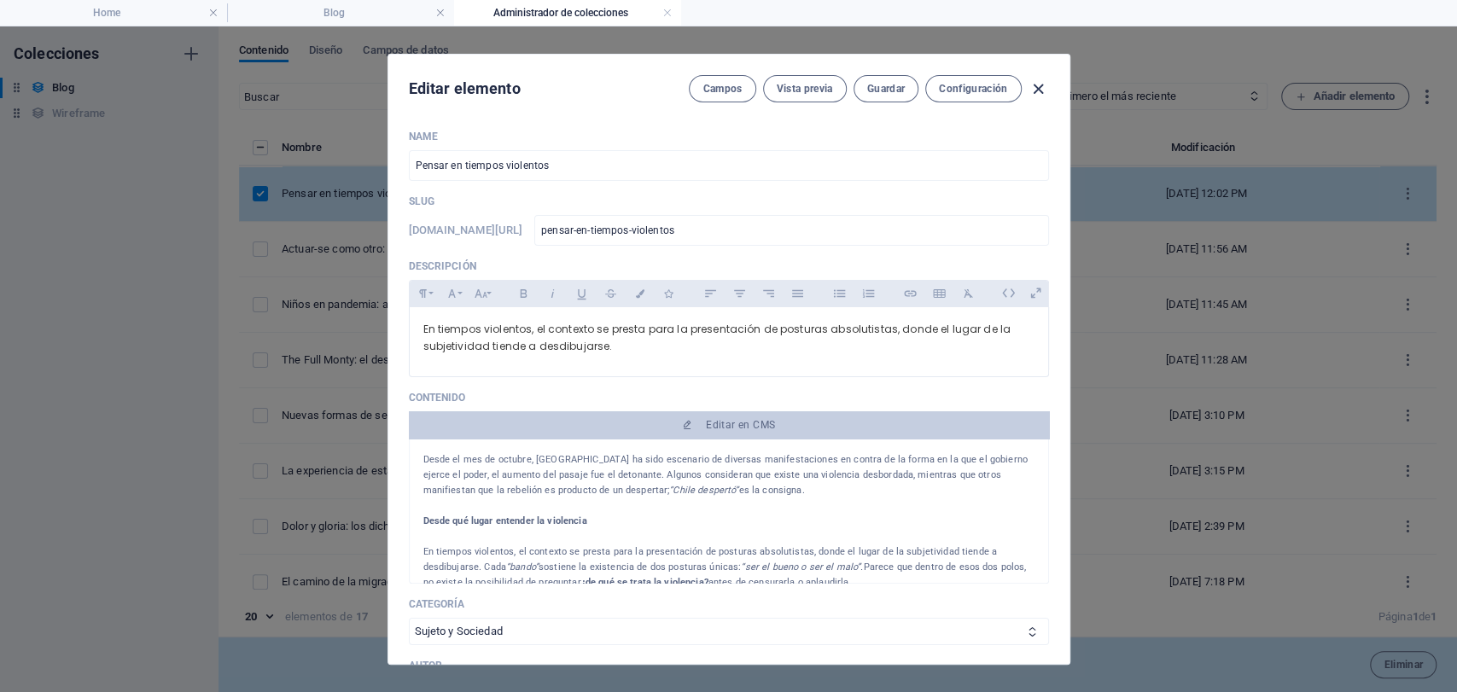
click at [1035, 88] on icon "button" at bounding box center [1039, 89] width 20 height 20
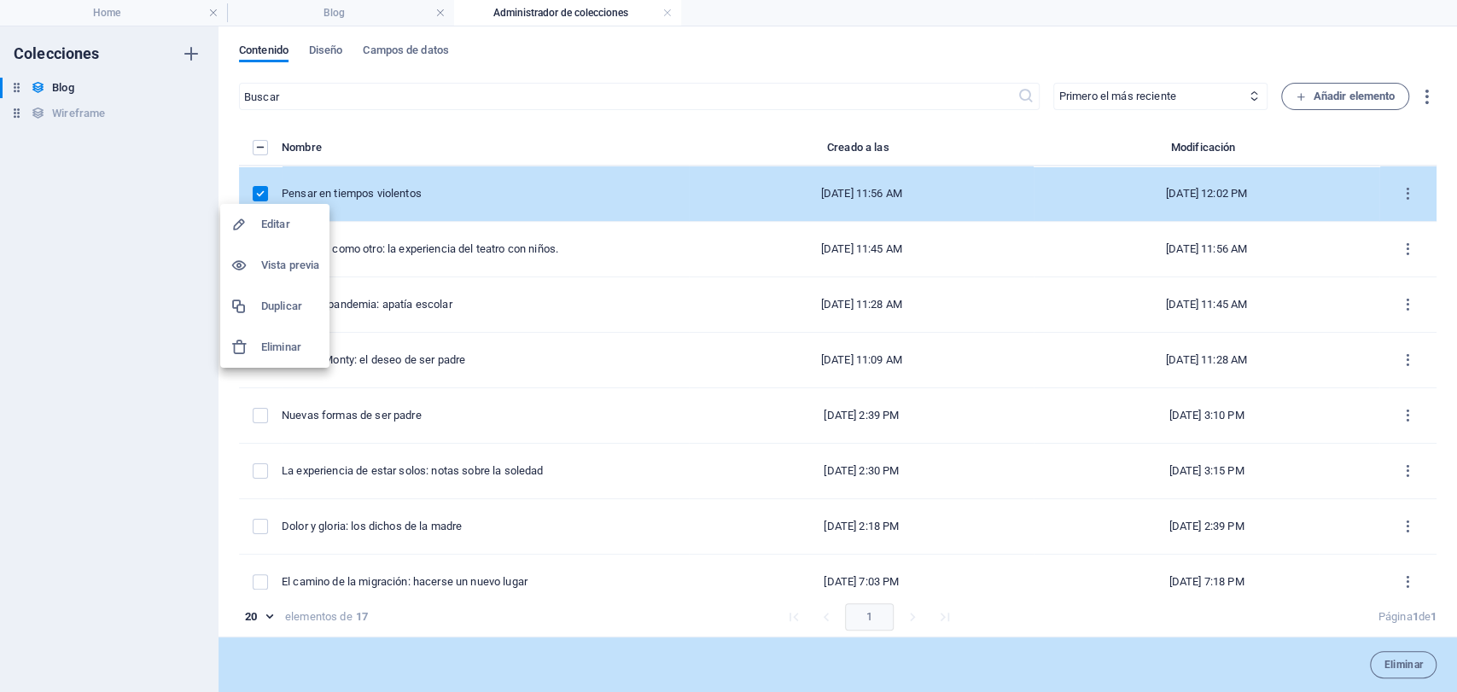
click at [300, 315] on h6 "Duplicar" at bounding box center [290, 306] width 58 height 20
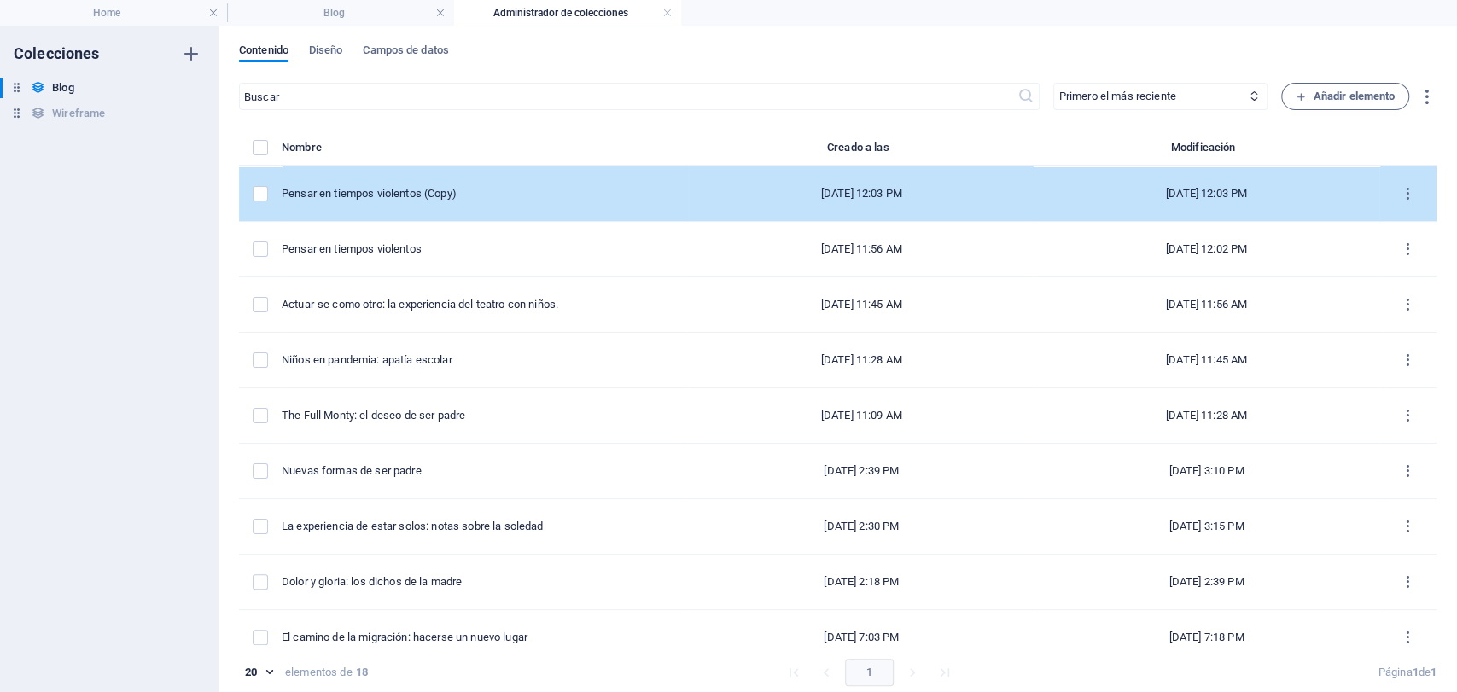
click at [383, 187] on div "Pensar en tiempos violentos (Copy)" at bounding box center [479, 193] width 394 height 15
select select "Sujeto y Sociedad"
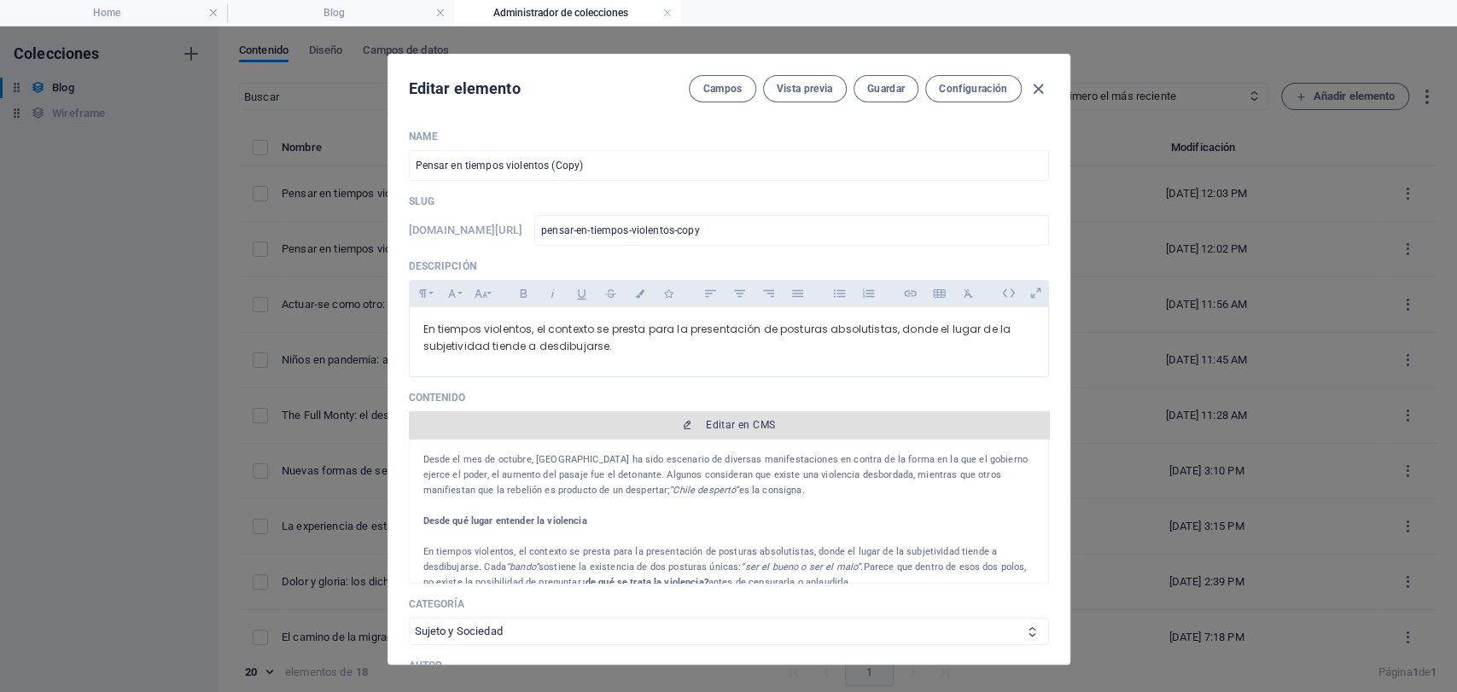
click at [727, 432] on button "Editar en CMS" at bounding box center [729, 424] width 640 height 27
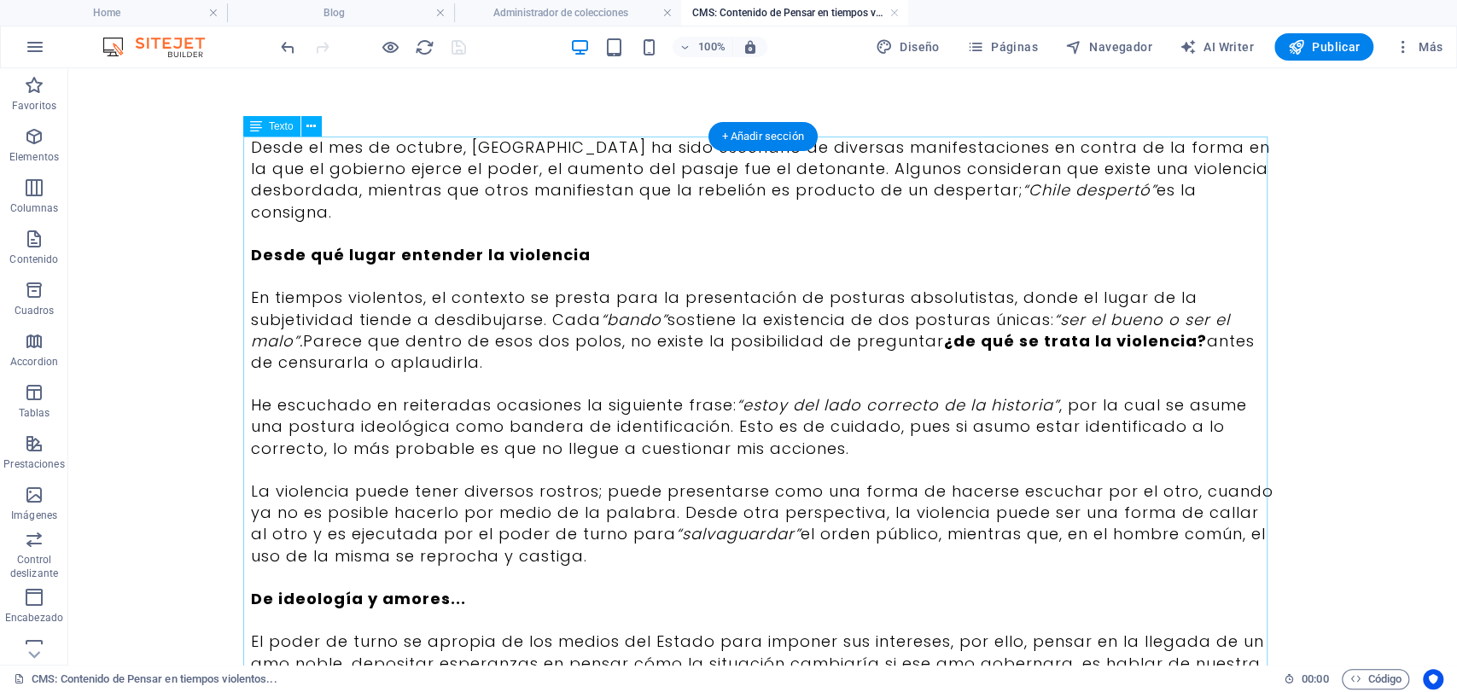
click at [482, 392] on div "Desde el mes de octubre, [GEOGRAPHIC_DATA] ha sido escenario de diversas manife…" at bounding box center [763, 610] width 1024 height 946
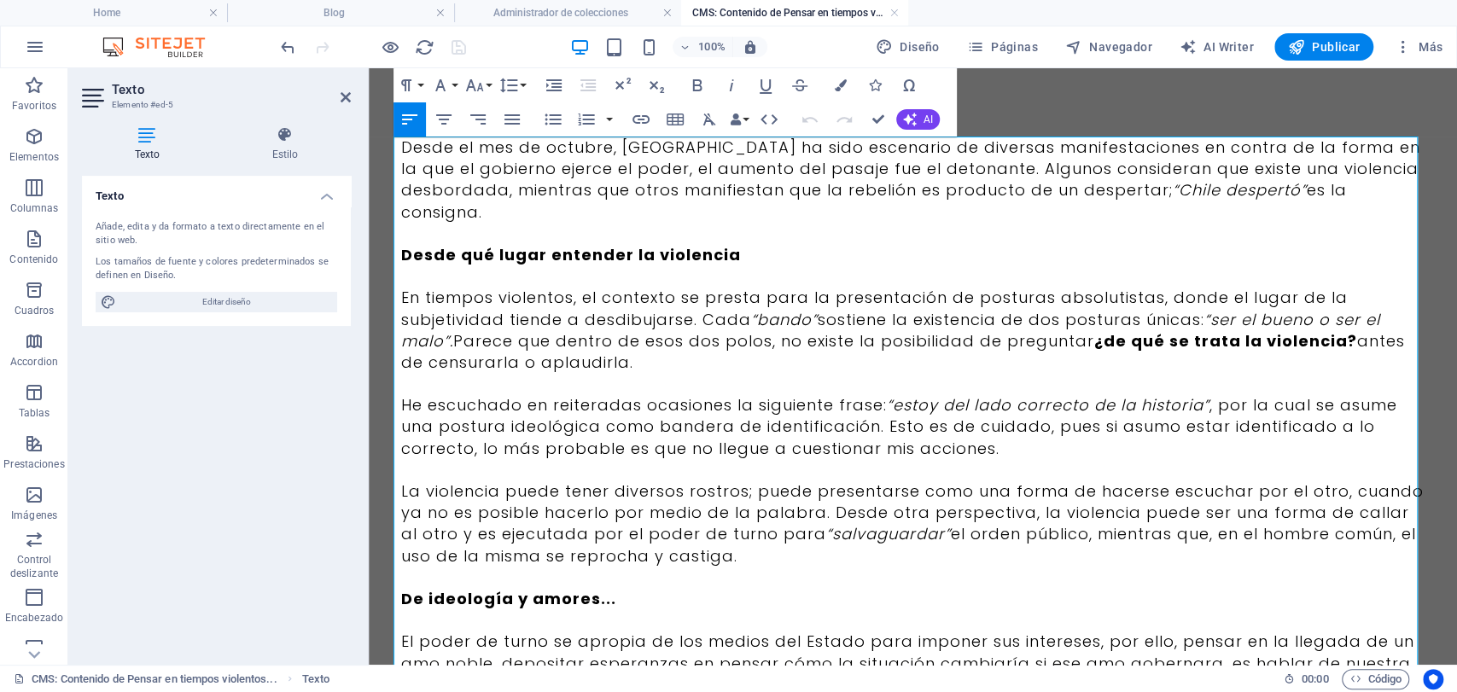
drag, startPoint x: 534, startPoint y: 159, endPoint x: 520, endPoint y: 165, distance: 14.9
click at [534, 161] on p "Desde el mes de octubre, [GEOGRAPHIC_DATA] ha sido escenario de diversas manife…" at bounding box center [913, 180] width 1024 height 86
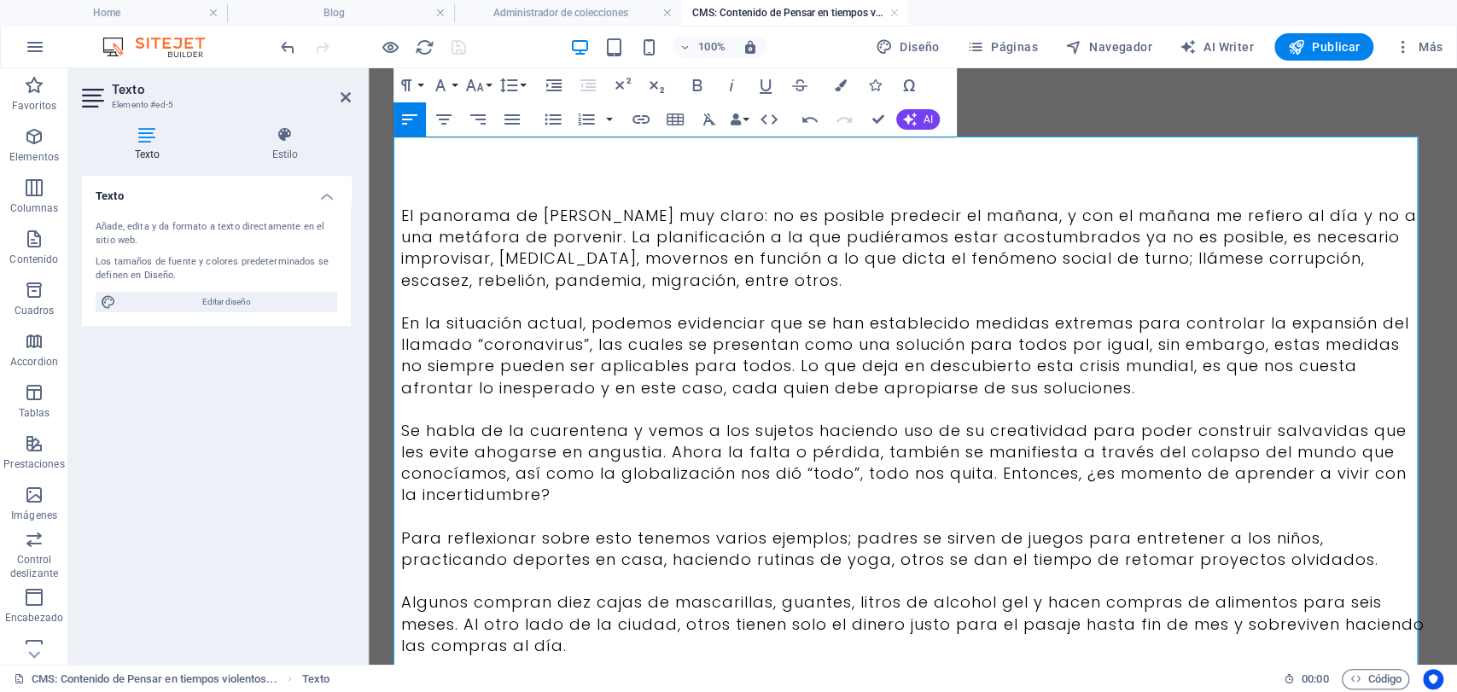
scroll to position [47212, 0]
click at [492, 153] on div "El panorama de [PERSON_NAME] muy claro: no es posible predecir el mañana, y con…" at bounding box center [913, 558] width 1024 height 843
click at [480, 227] on p "El panorama de [PERSON_NAME] muy claro: no es posible predecir el mañana, y con…" at bounding box center [913, 248] width 1024 height 86
click at [488, 213] on p "El panorama de [PERSON_NAME] muy claro: no es posible predecir el mañana, y con…" at bounding box center [913, 248] width 1024 height 86
click at [411, 219] on p "El panorama de [PERSON_NAME] muy claro: no es posible predecir el mañana, y con…" at bounding box center [913, 248] width 1024 height 86
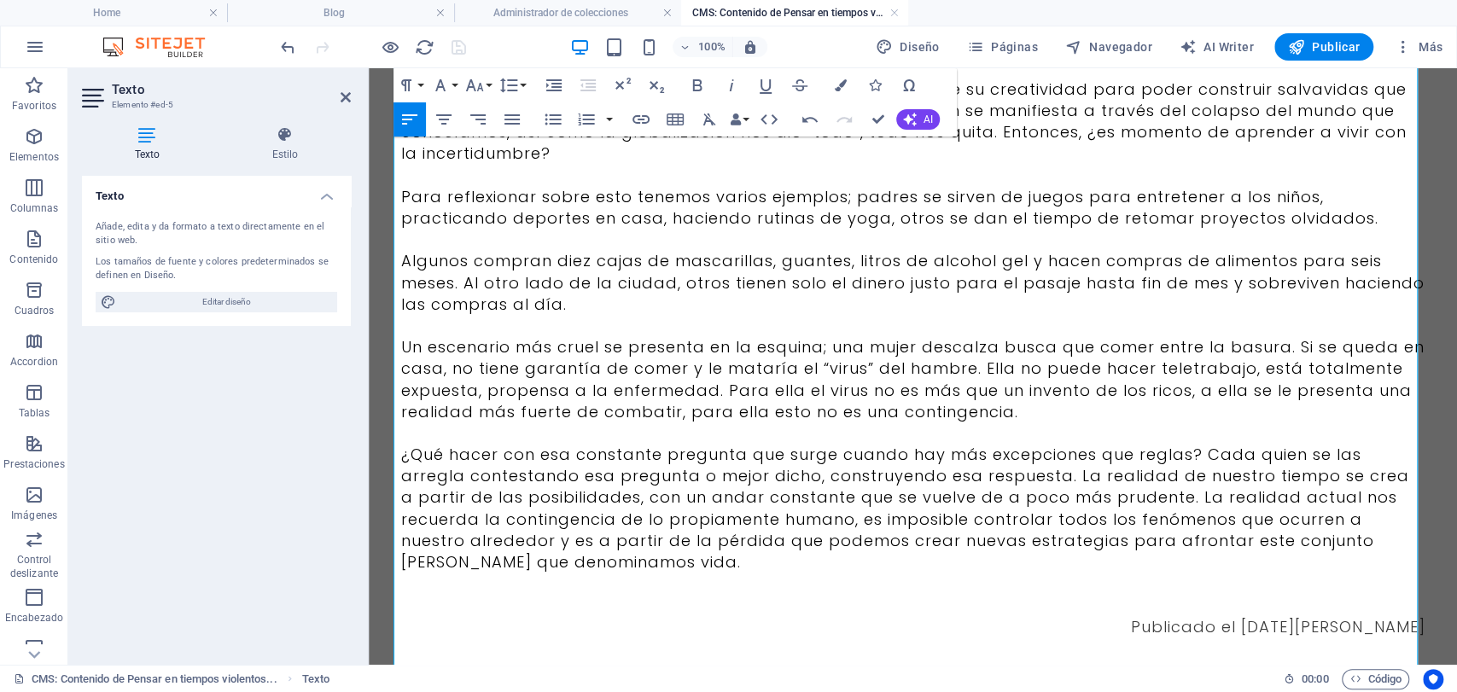
scroll to position [382, 0]
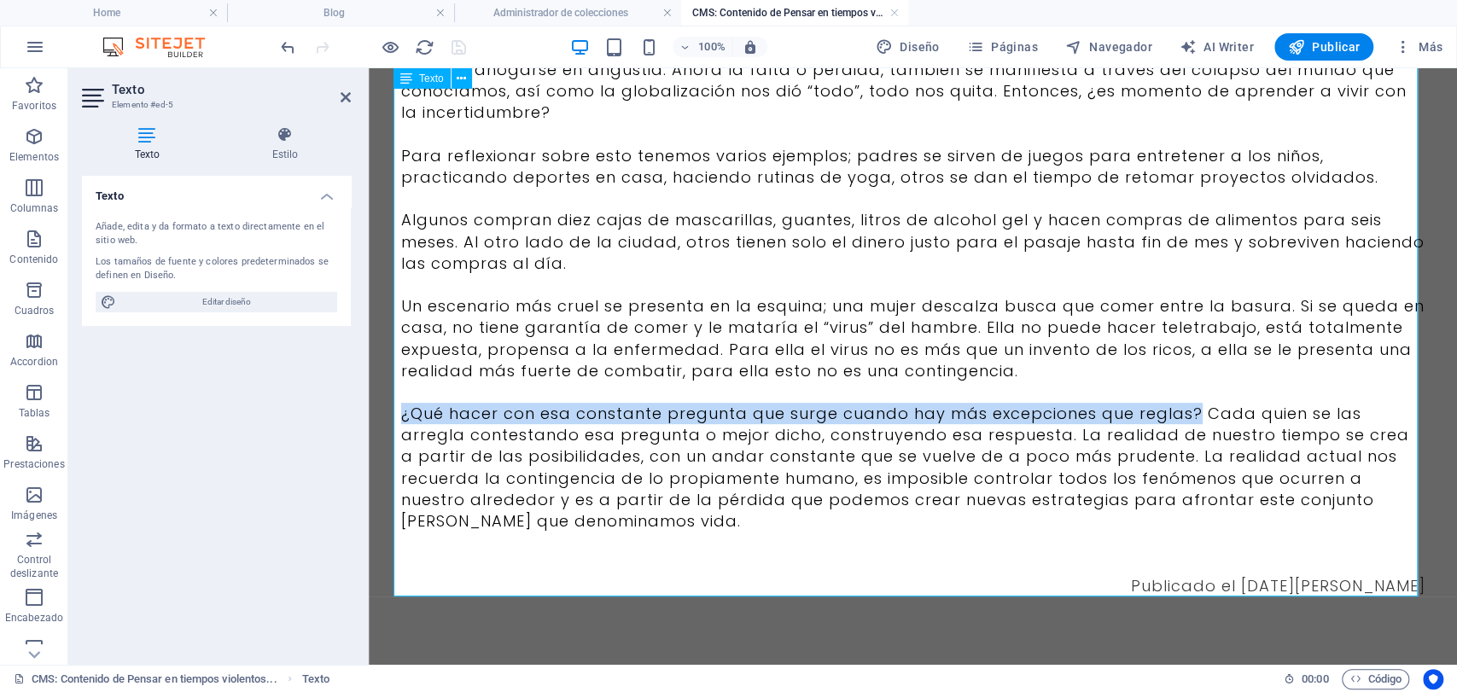
drag, startPoint x: 1185, startPoint y: 415, endPoint x: 395, endPoint y: 415, distance: 789.6
click at [401, 415] on p "¿Qué hacer con esa constante pregunta que surge cuando hay más excepciones que …" at bounding box center [913, 467] width 1024 height 129
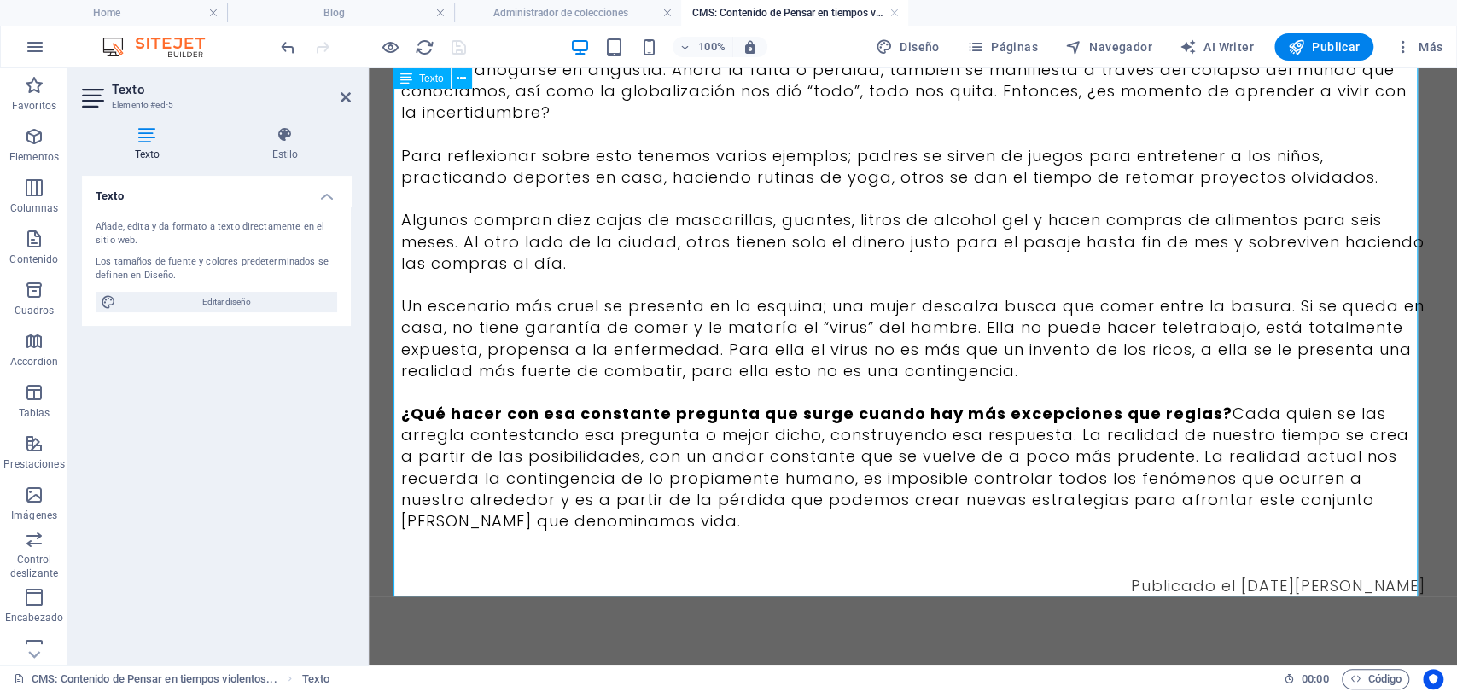
click at [1208, 420] on p "¿Qué hacer con esa constante pregunta que surge cuando hay más excepciones que …" at bounding box center [913, 467] width 1024 height 129
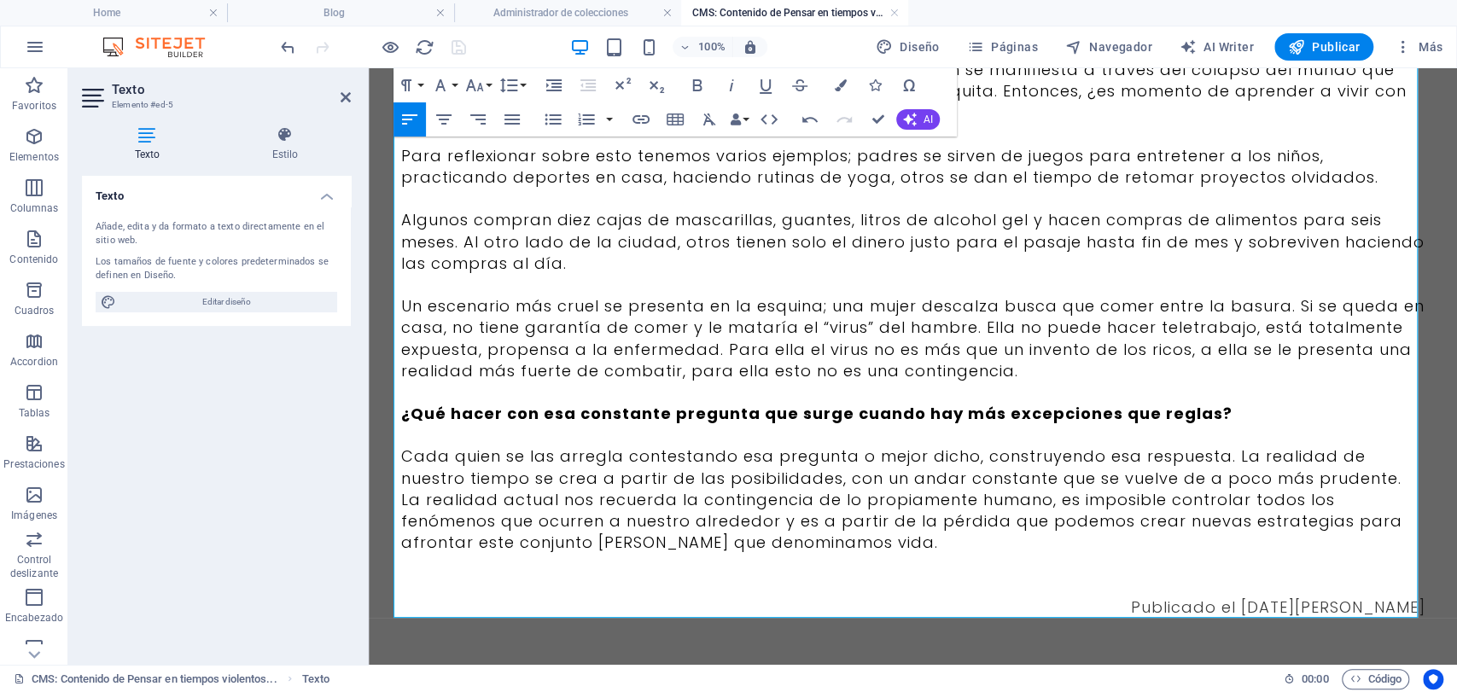
click at [1263, 611] on span "Publicado el [DATE][PERSON_NAME]" at bounding box center [1278, 607] width 295 height 21
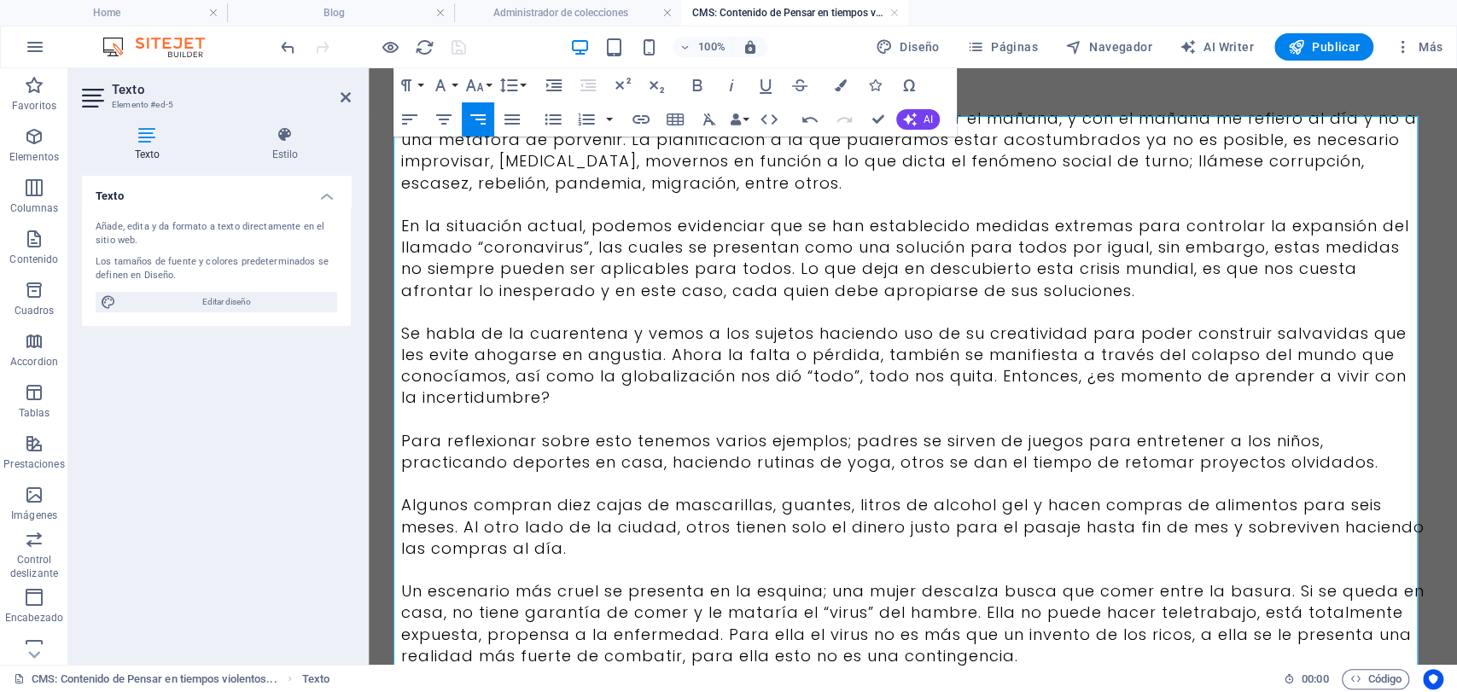
scroll to position [0, 0]
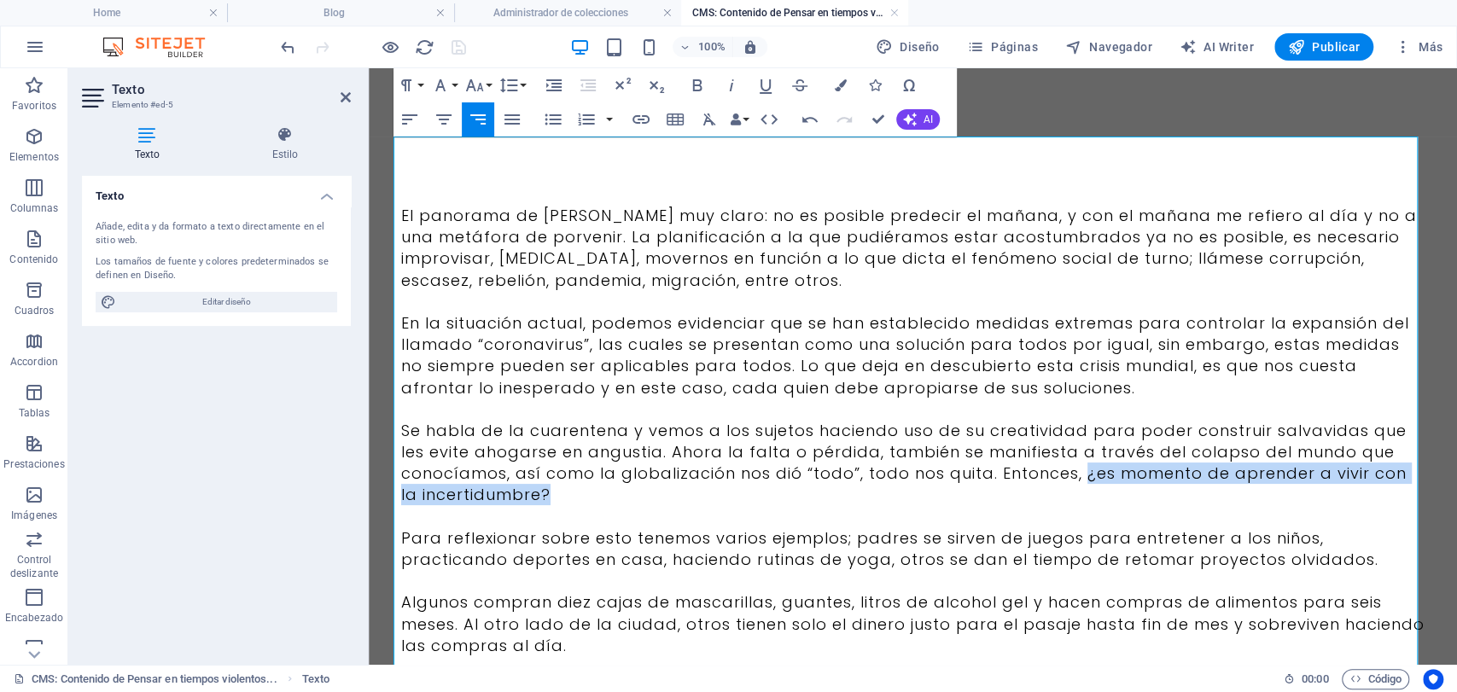
drag, startPoint x: 1072, startPoint y: 469, endPoint x: 1094, endPoint y: 503, distance: 40.7
click at [1094, 503] on p "Se habla de la cuarentena y vemos a los sujetos haciendo uso de su creatividad …" at bounding box center [913, 463] width 1024 height 86
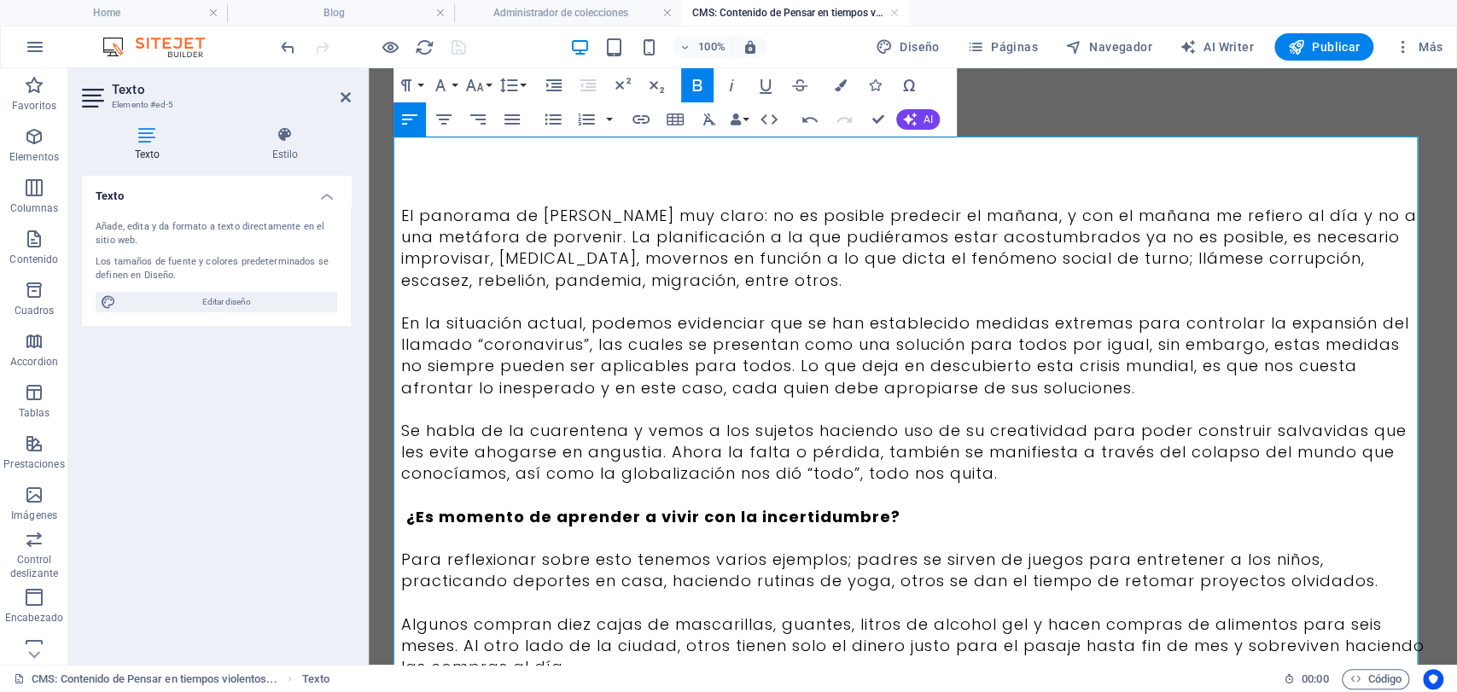
click at [406, 521] on strong "¿Es momento de aprender a vivir con la incertidumbre?" at bounding box center [653, 516] width 494 height 21
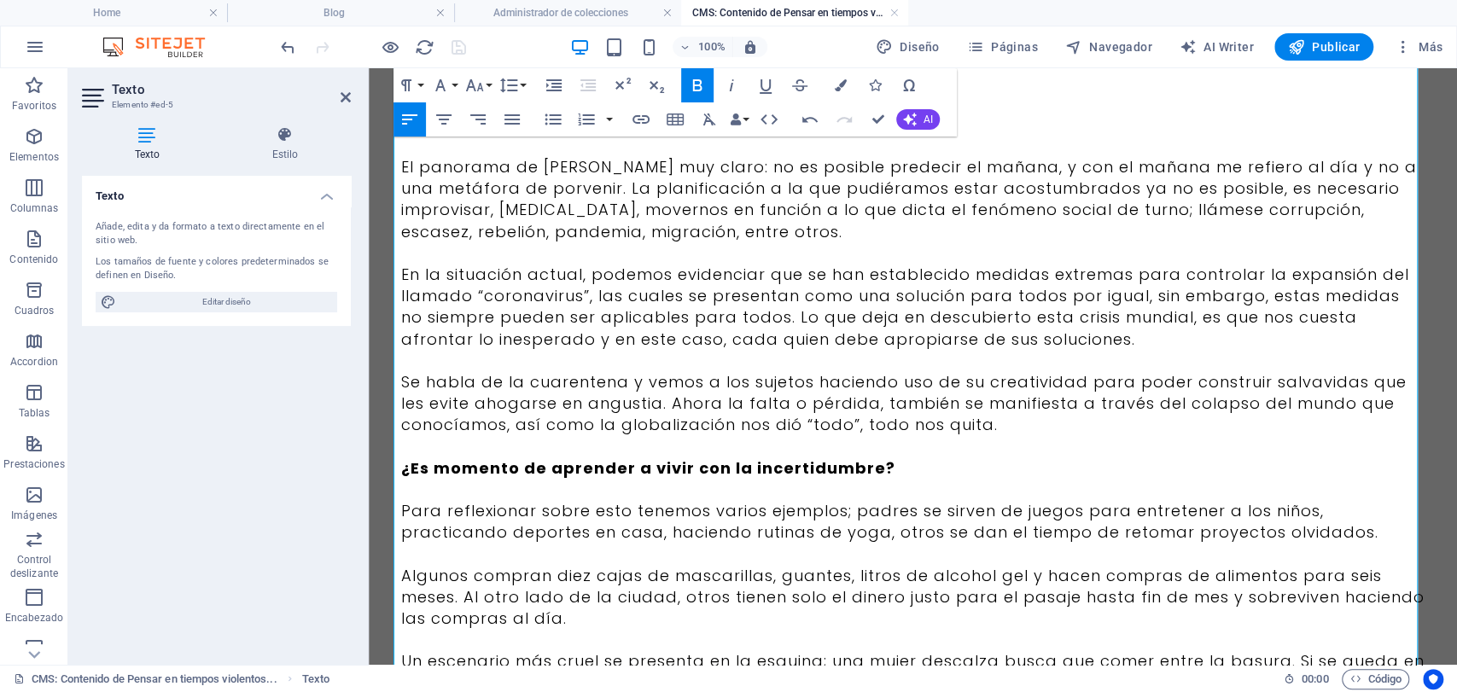
scroll to position [46, 0]
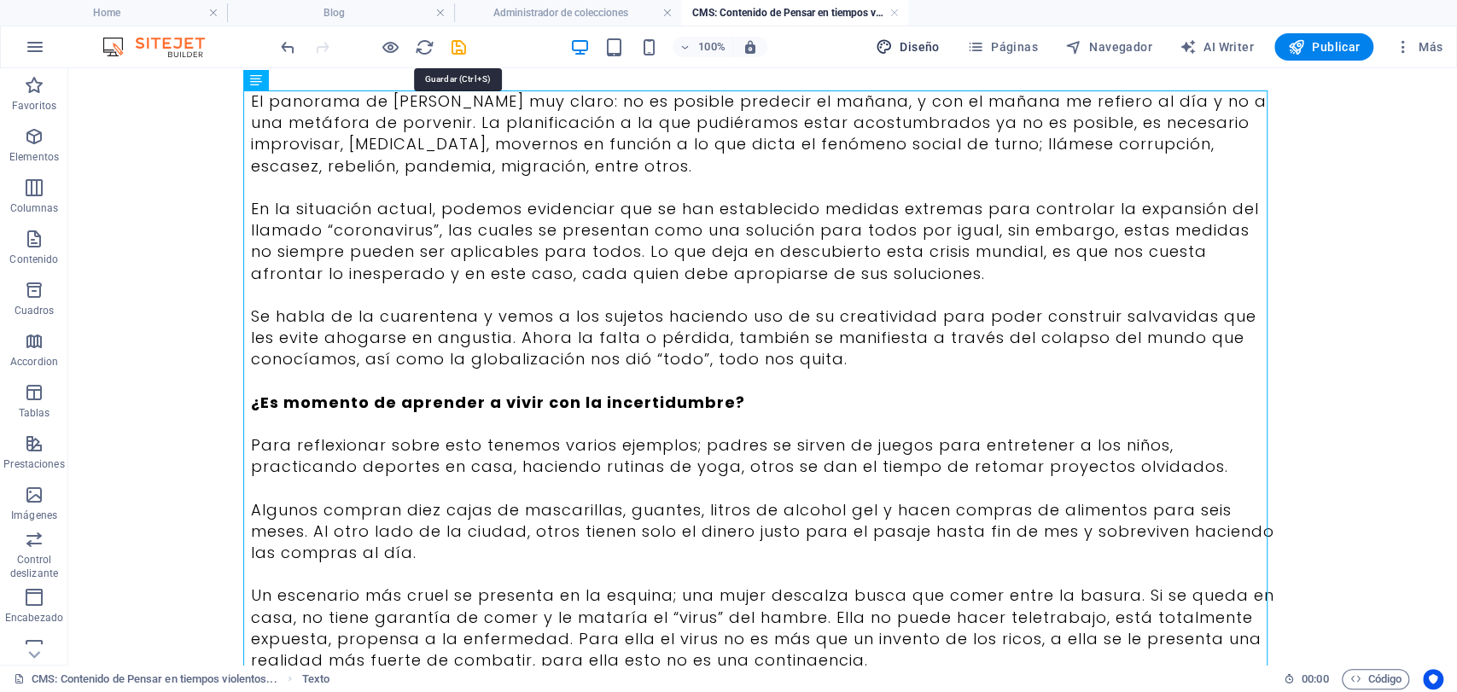
click at [463, 50] on icon "save" at bounding box center [459, 48] width 20 height 20
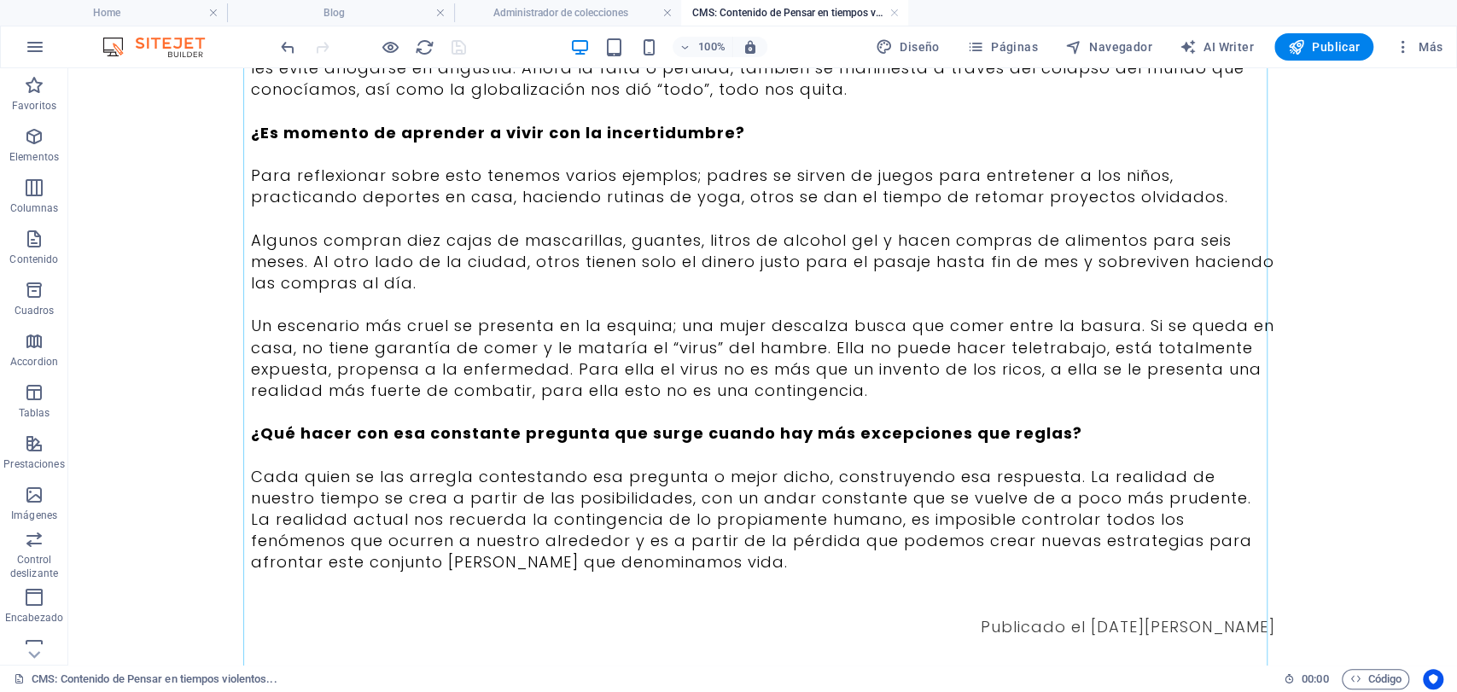
scroll to position [357, 0]
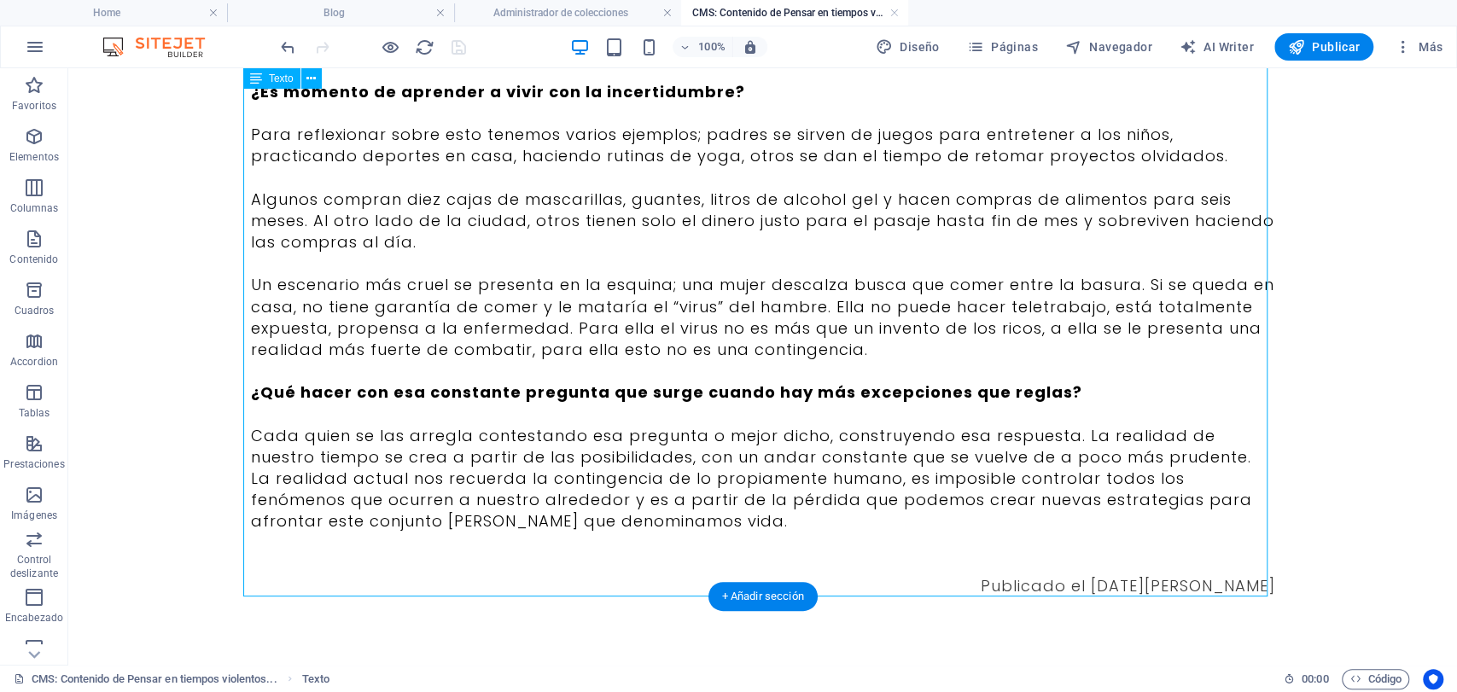
drag, startPoint x: 639, startPoint y: 534, endPoint x: 406, endPoint y: 301, distance: 329.6
click at [406, 301] on div "El panorama de [PERSON_NAME] muy claro: no es posible predecir el mañana, y con…" at bounding box center [763, 188] width 1024 height 817
click at [565, 429] on div "El panorama de [PERSON_NAME] muy claro: no es posible predecir el mañana, y con…" at bounding box center [763, 188] width 1024 height 817
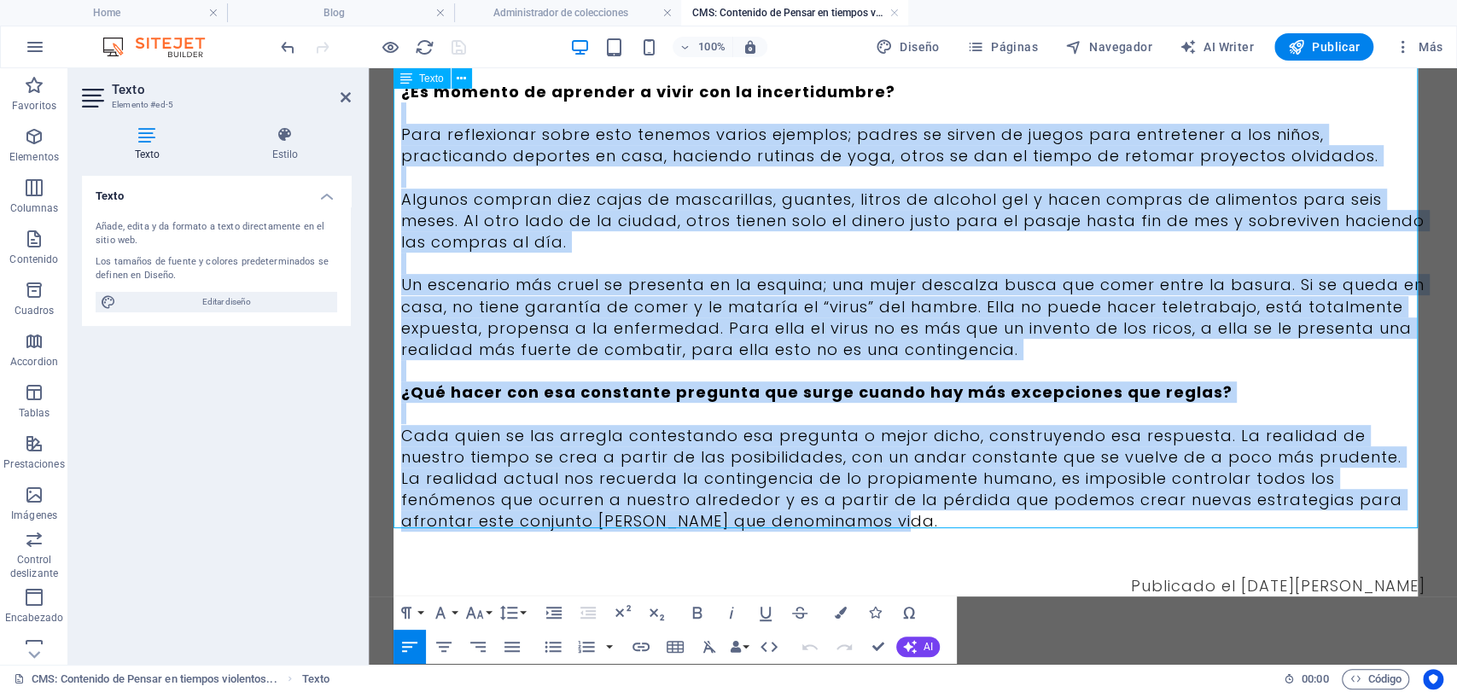
scroll to position [0, 0]
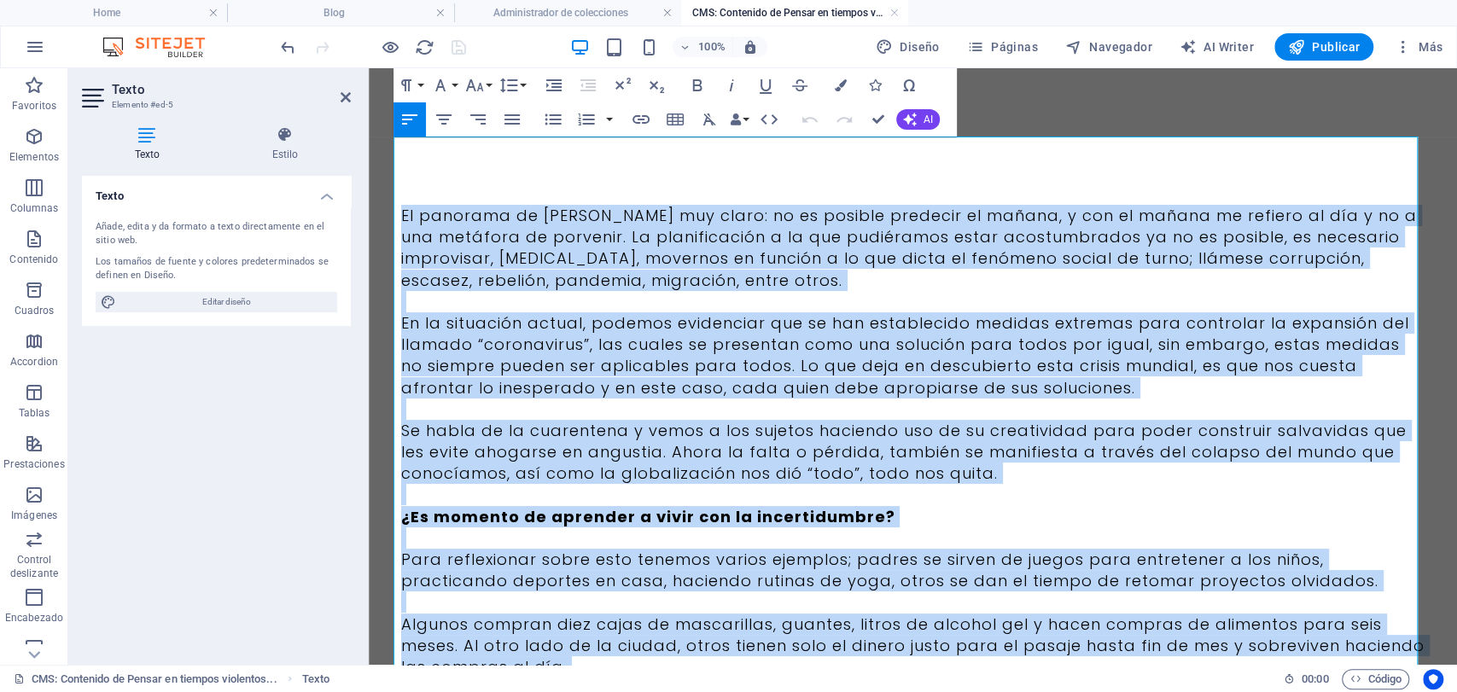
drag, startPoint x: 790, startPoint y: 523, endPoint x: 387, endPoint y: 122, distance: 569.2
click at [387, 122] on div "El panorama de [PERSON_NAME] muy claro: no es posible predecir el mañana, y con…" at bounding box center [913, 579] width 1065 height 1022
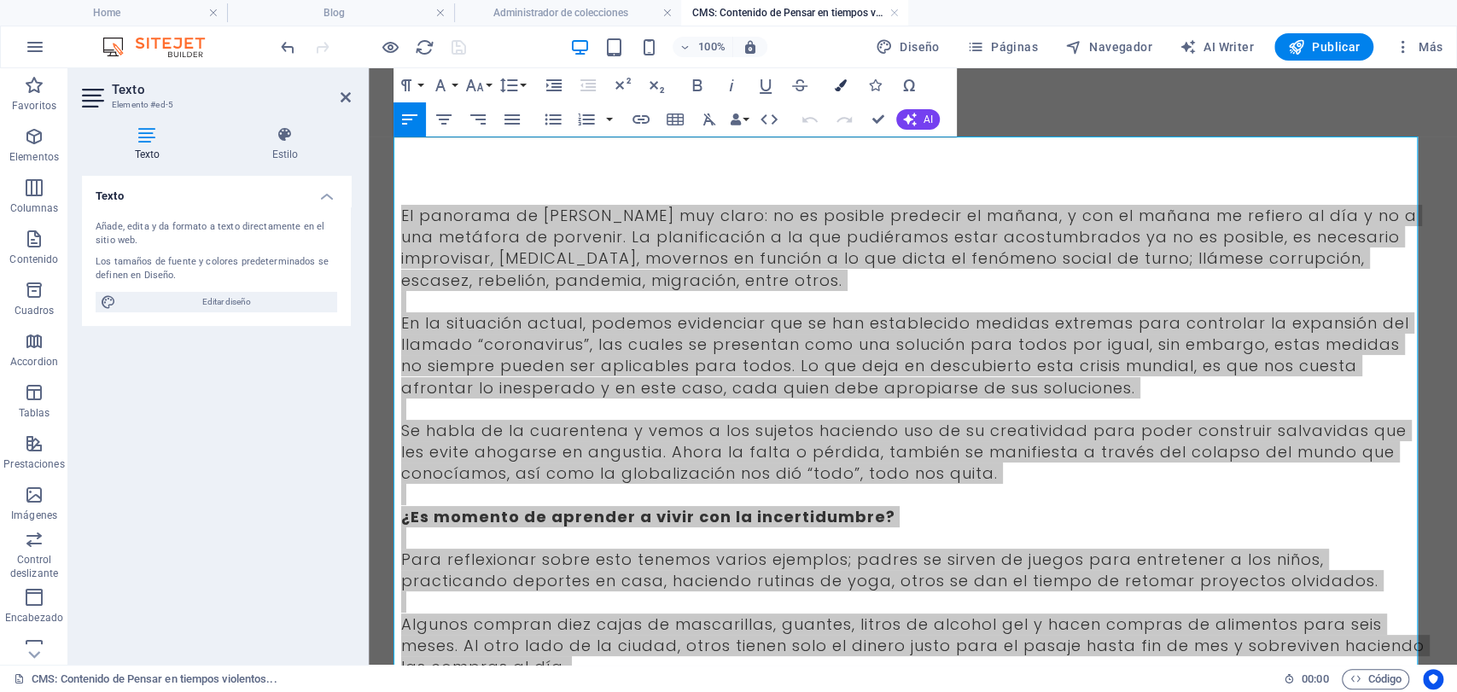
click at [831, 88] on button "Colors" at bounding box center [841, 85] width 32 height 34
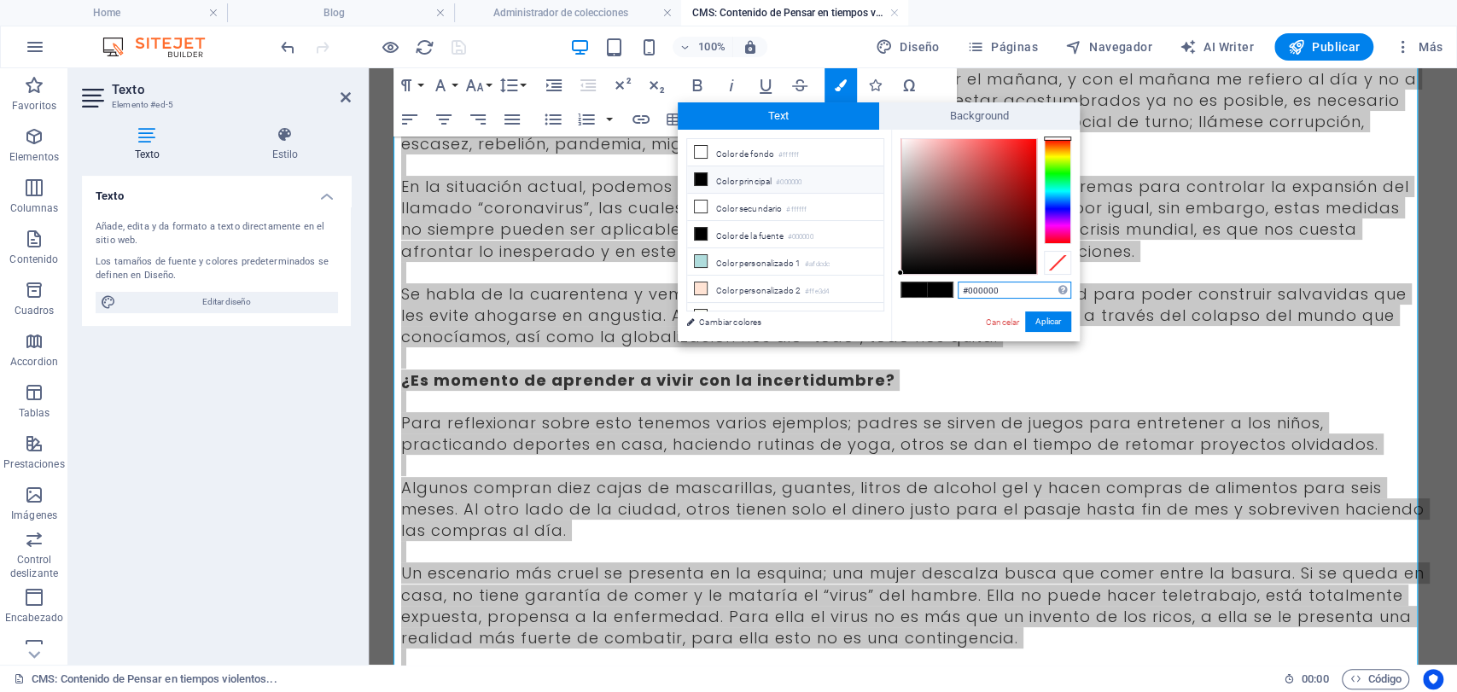
drag, startPoint x: 997, startPoint y: 289, endPoint x: 919, endPoint y: 289, distance: 78.5
click at [924, 289] on div "#000000 Formatos soportados #0852ed rgb(8, 82, 237) rgba(8, 82, 237, 90%) hsv(2…" at bounding box center [985, 359] width 189 height 459
paste input "3b3b3b"
type input "#3b3b3b"
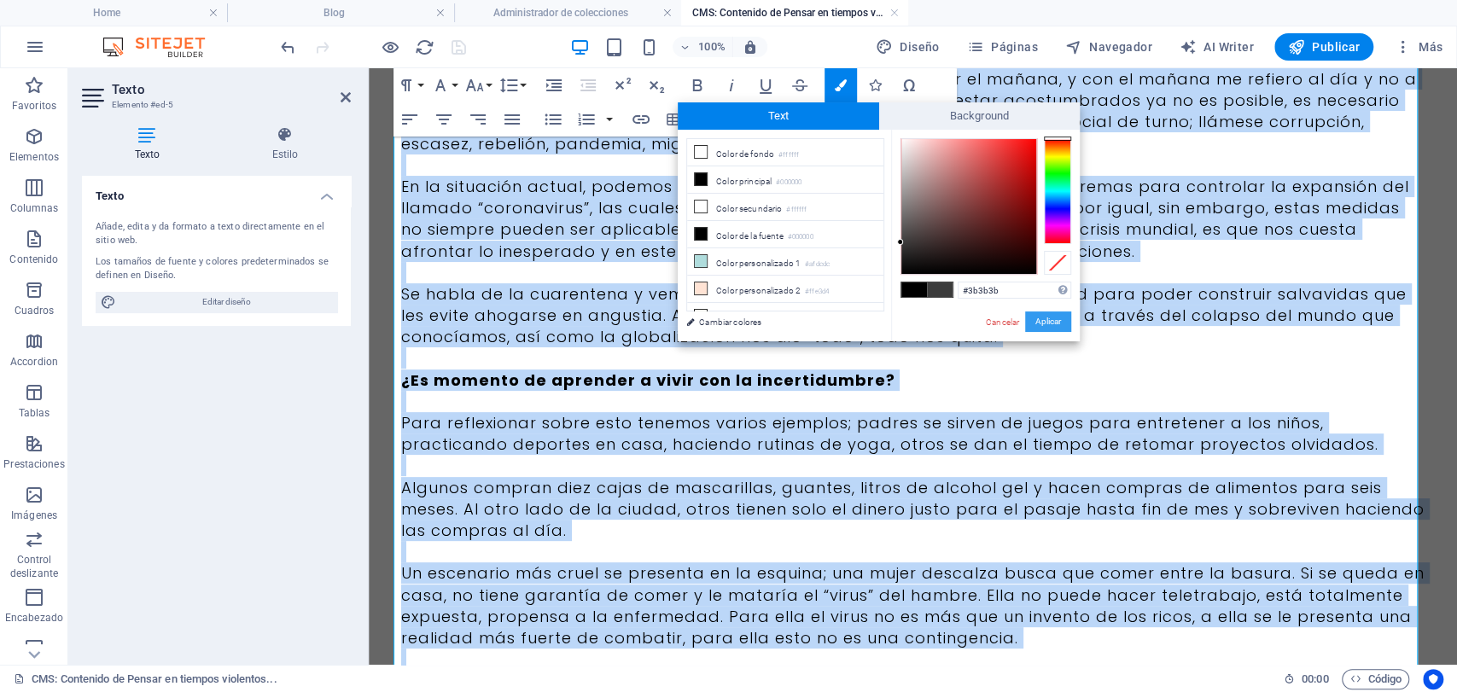
click at [1047, 318] on button "Aplicar" at bounding box center [1048, 322] width 46 height 20
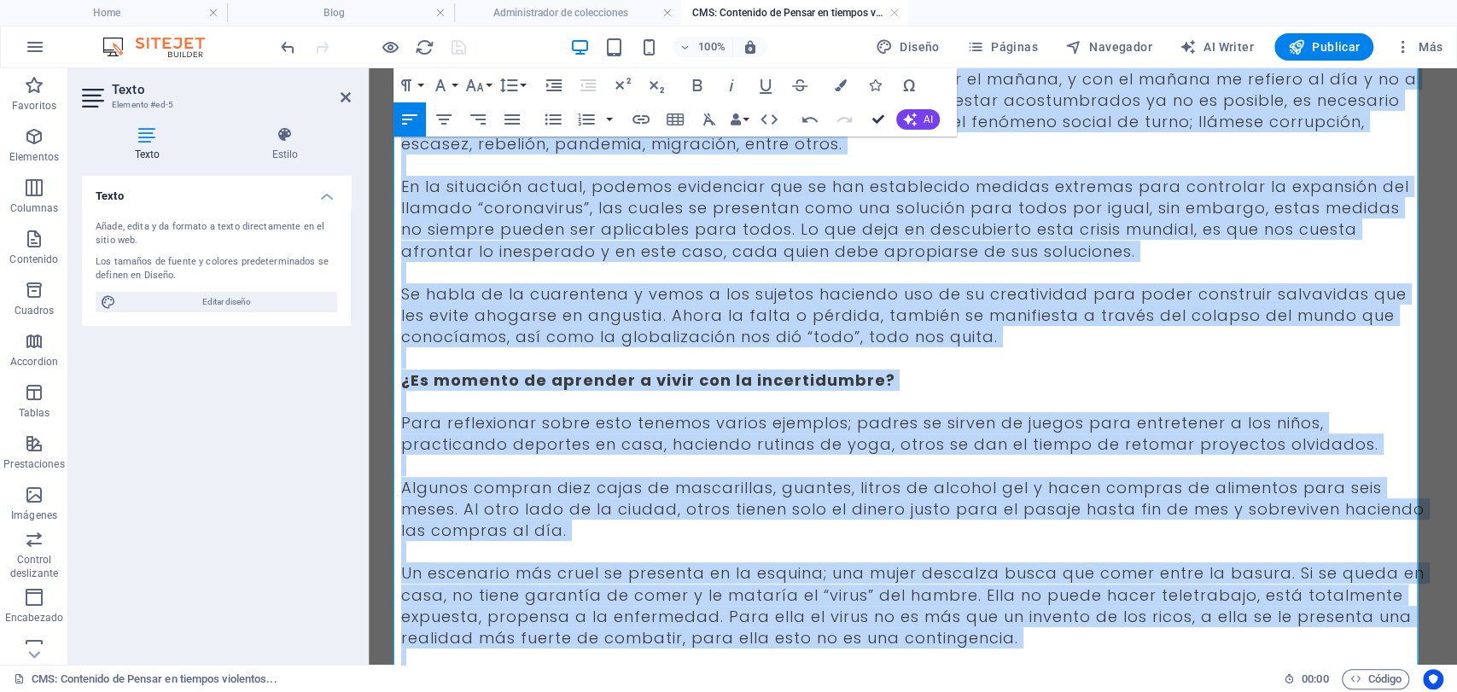
drag, startPoint x: 875, startPoint y: 119, endPoint x: 807, endPoint y: 39, distance: 104.7
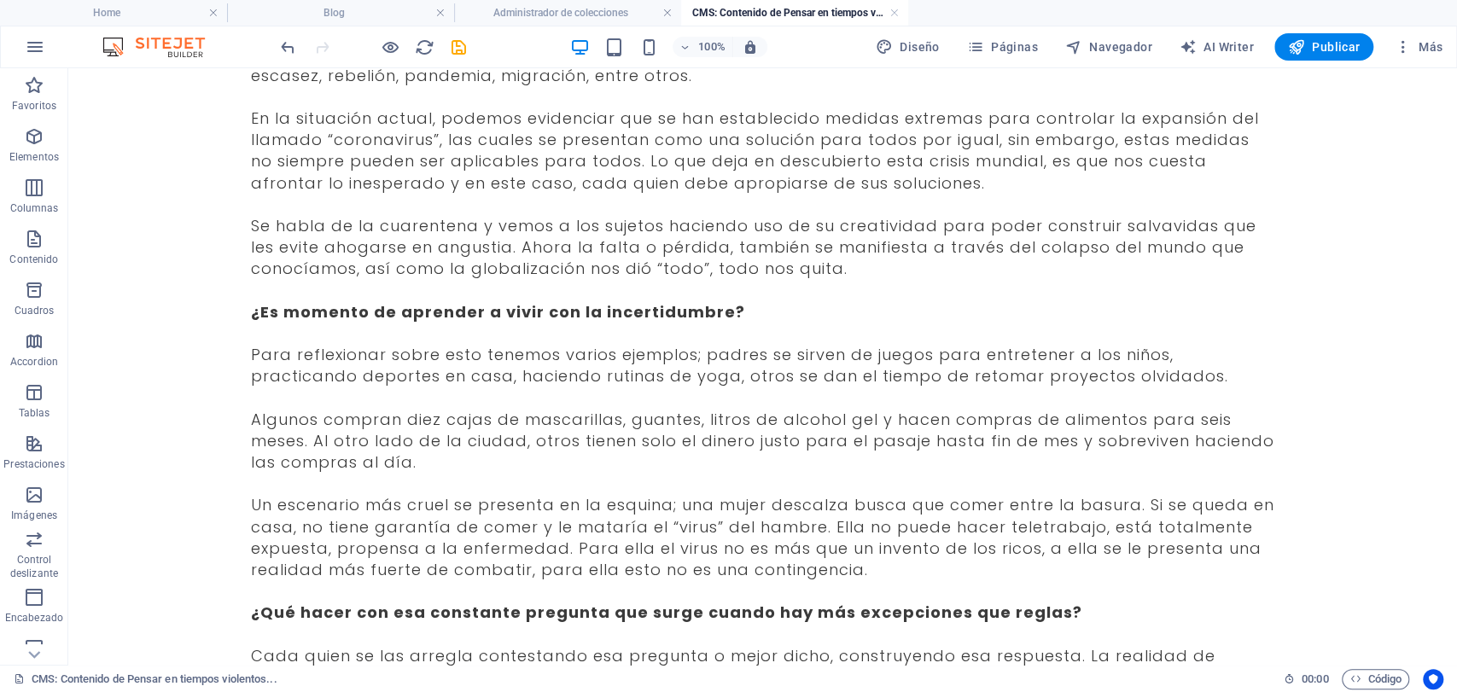
click at [460, 50] on icon "save" at bounding box center [459, 48] width 20 height 20
click at [895, 10] on link at bounding box center [894, 13] width 10 height 16
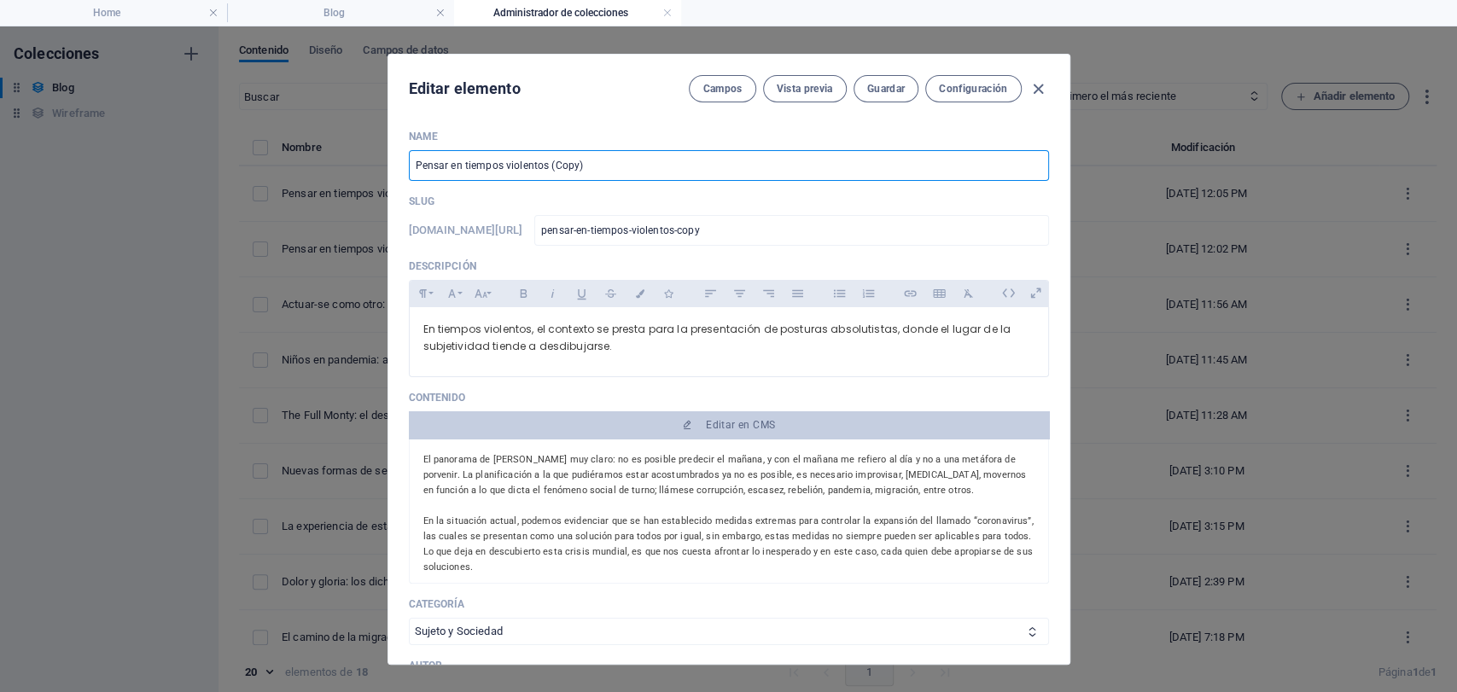
drag, startPoint x: 596, startPoint y: 172, endPoint x: 353, endPoint y: 167, distance: 243.3
click at [358, 172] on div "Editar elemento Campos Vista previa Guardar Configuración Name Pensar en tiempo…" at bounding box center [728, 359] width 1457 height 666
paste input "Vivir con incertidumbre"
type input "Vivir con incertidumbre"
type input "vivir-con-incertidumbre"
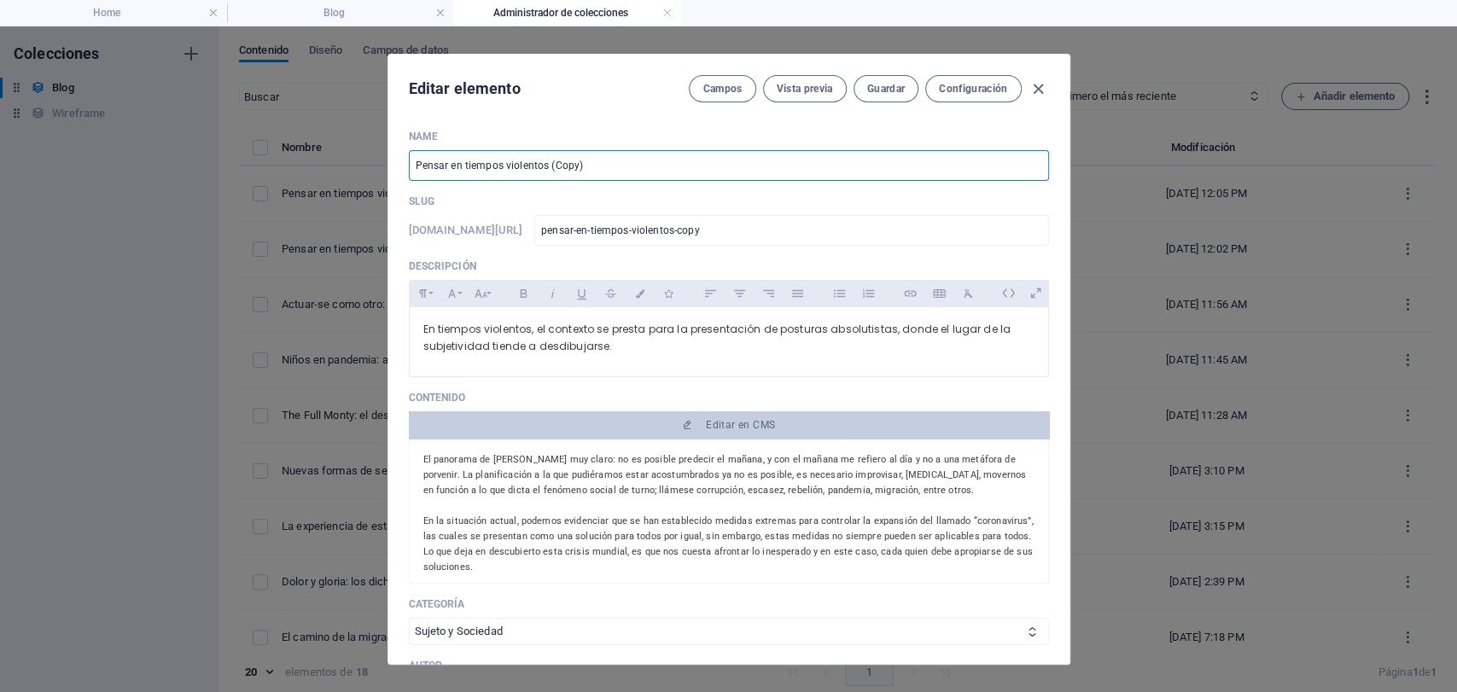
type input "vivir-con-incertidumbre"
type input "Vivir con incertidumbre"
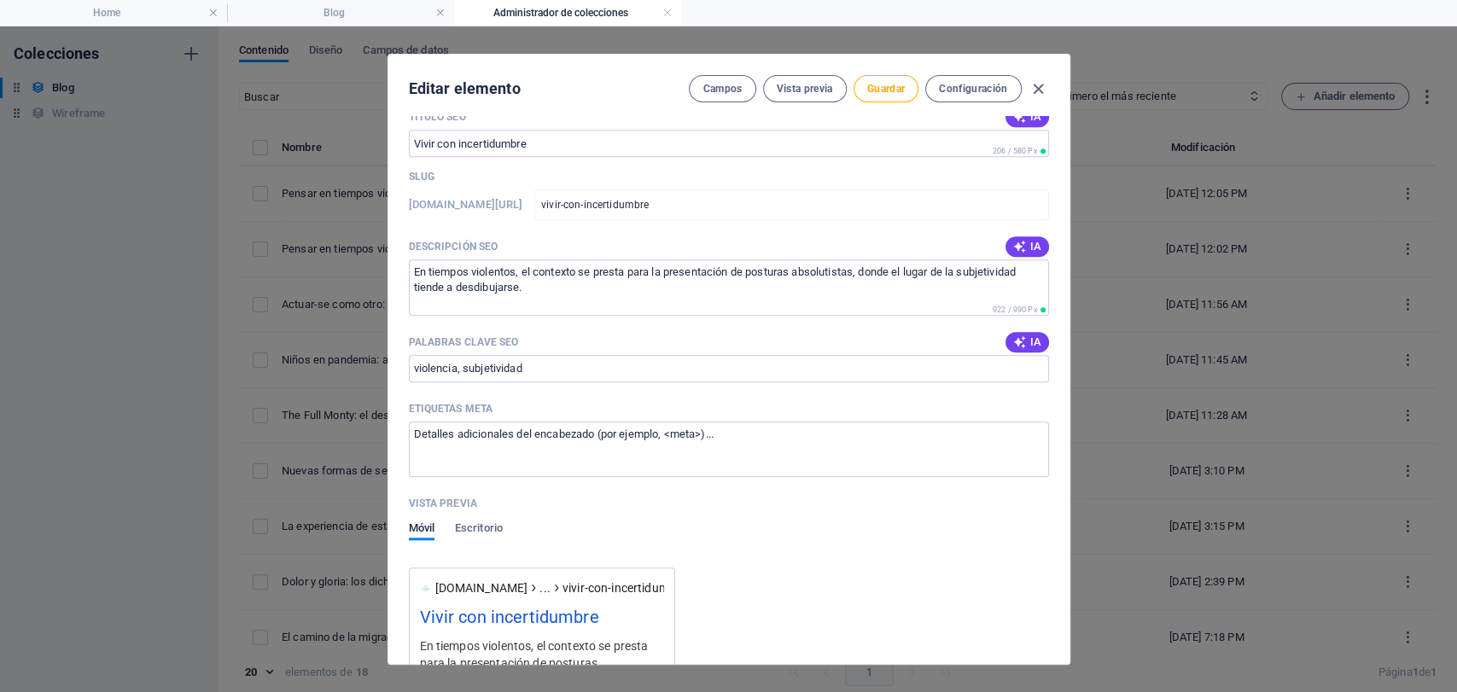
scroll to position [1138, 0]
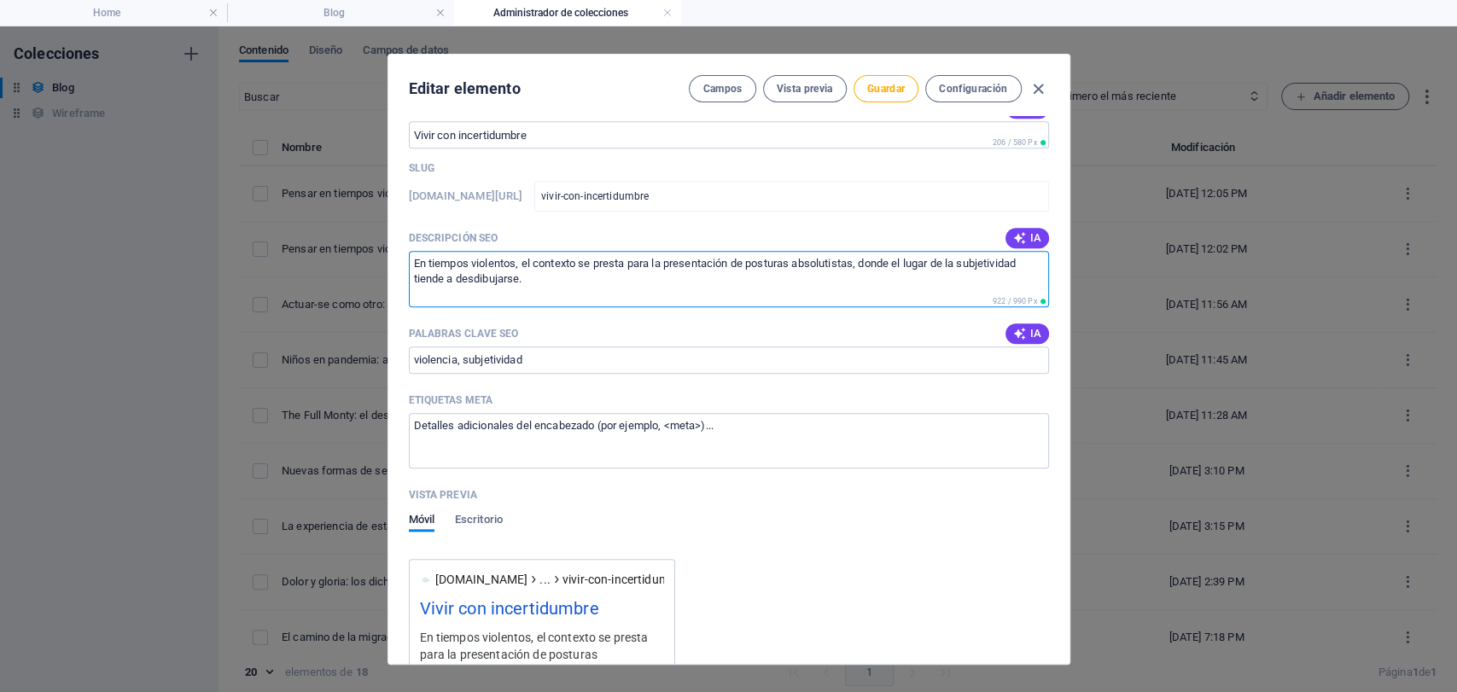
drag, startPoint x: 551, startPoint y: 277, endPoint x: 284, endPoint y: 238, distance: 270.1
click at [284, 238] on div "Editar elemento Campos Vista previa Guardar Configuración Name Vivir con incert…" at bounding box center [728, 359] width 1457 height 666
paste textarea "l panorama [PERSON_NAME][DATE] es muy claro: no es posible predecir el [DATE], …"
type textarea "El panorama [PERSON_NAME][DATE] es muy claro: no es posible predecir el [DATE],…"
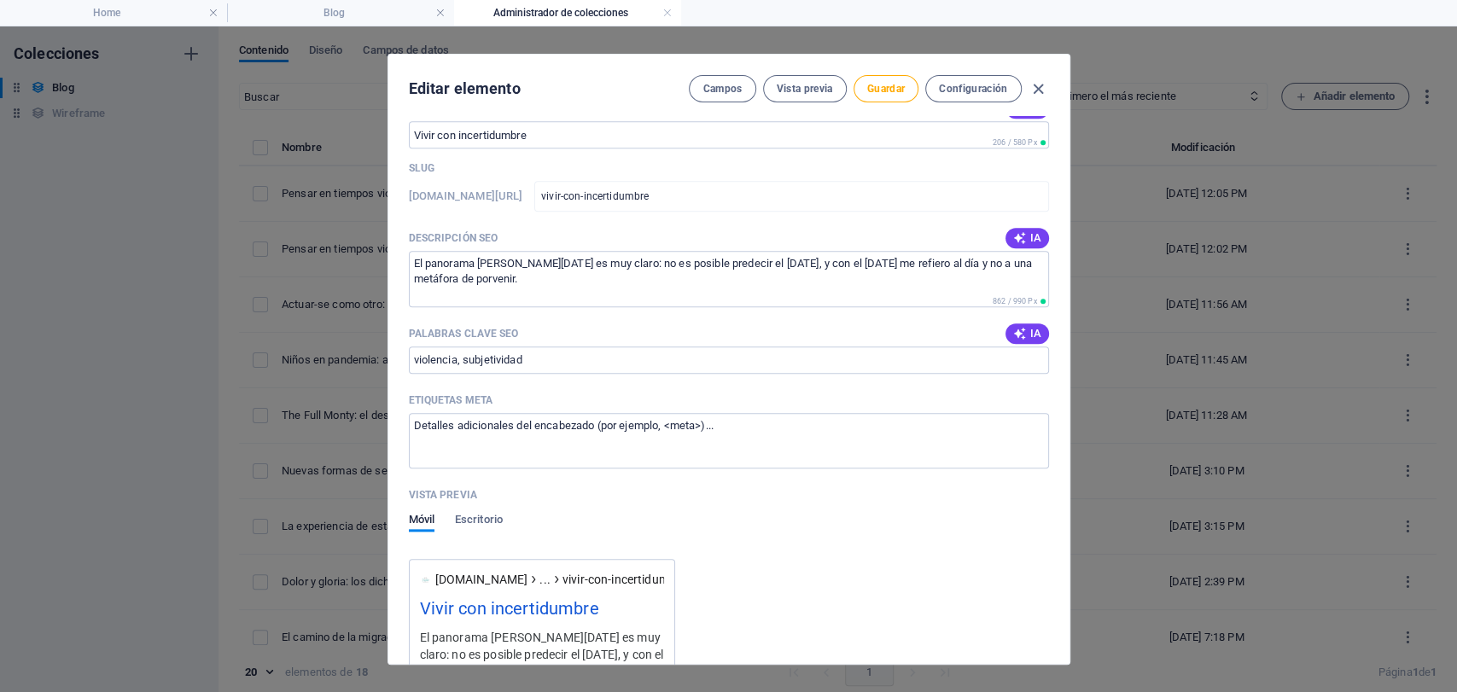
drag, startPoint x: 586, startPoint y: 337, endPoint x: 190, endPoint y: 261, distance: 402.5
click at [190, 261] on div "Editar elemento Campos Vista previa Guardar Configuración Name Vivir con incert…" at bounding box center [728, 359] width 1457 height 666
click at [642, 374] on div "Título SEO IA ​ 206 / 580 Px Slug [DOMAIN_NAME][URL] vivir-con-incertidumbre ​ …" at bounding box center [729, 606] width 640 height 1021
drag, startPoint x: 626, startPoint y: 374, endPoint x: 528, endPoint y: 369, distance: 97.4
click at [528, 369] on div "Título SEO IA ​ 206 / 580 Px Slug [DOMAIN_NAME][URL] vivir-con-incertidumbre ​ …" at bounding box center [729, 606] width 640 height 1021
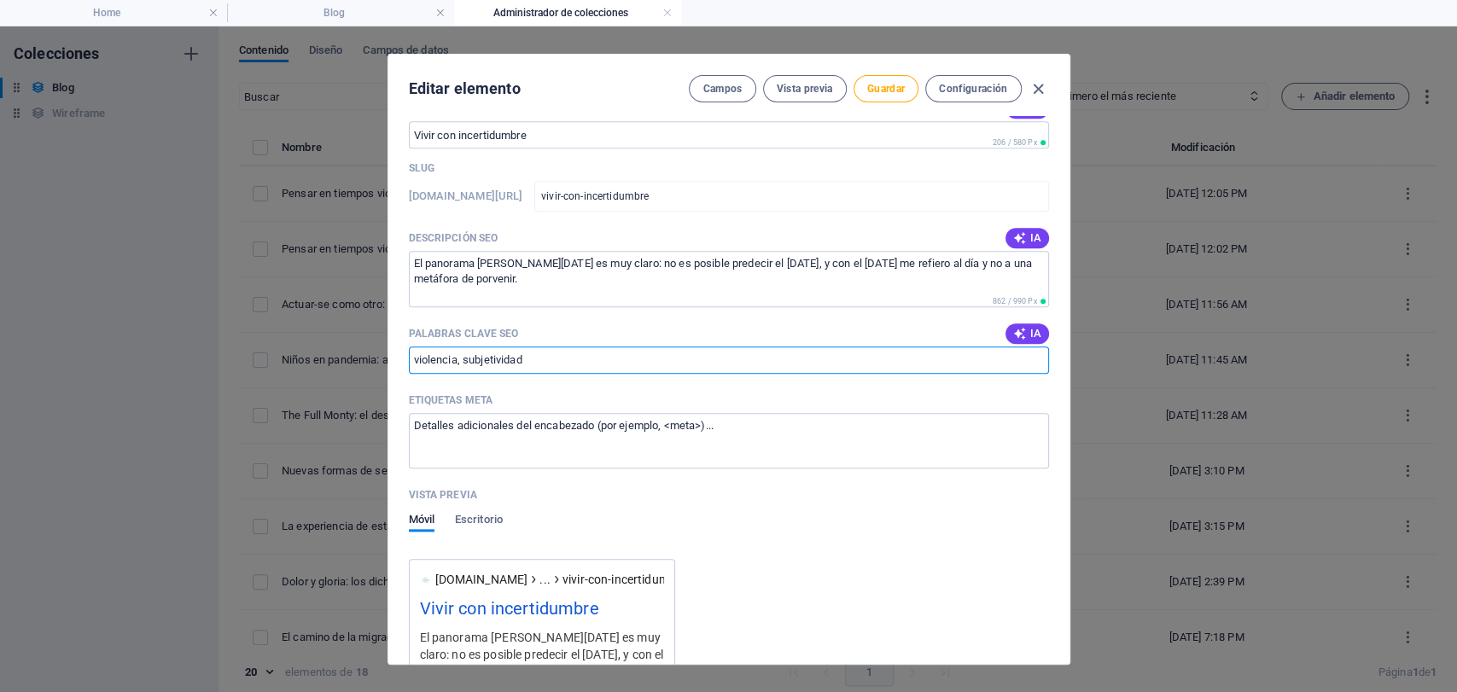
drag, startPoint x: 531, startPoint y: 349, endPoint x: 225, endPoint y: 331, distance: 307.0
click at [225, 331] on div "Editar elemento Campos Vista previa Guardar Configuración Name Vivir con incert…" at bounding box center [728, 359] width 1457 height 666
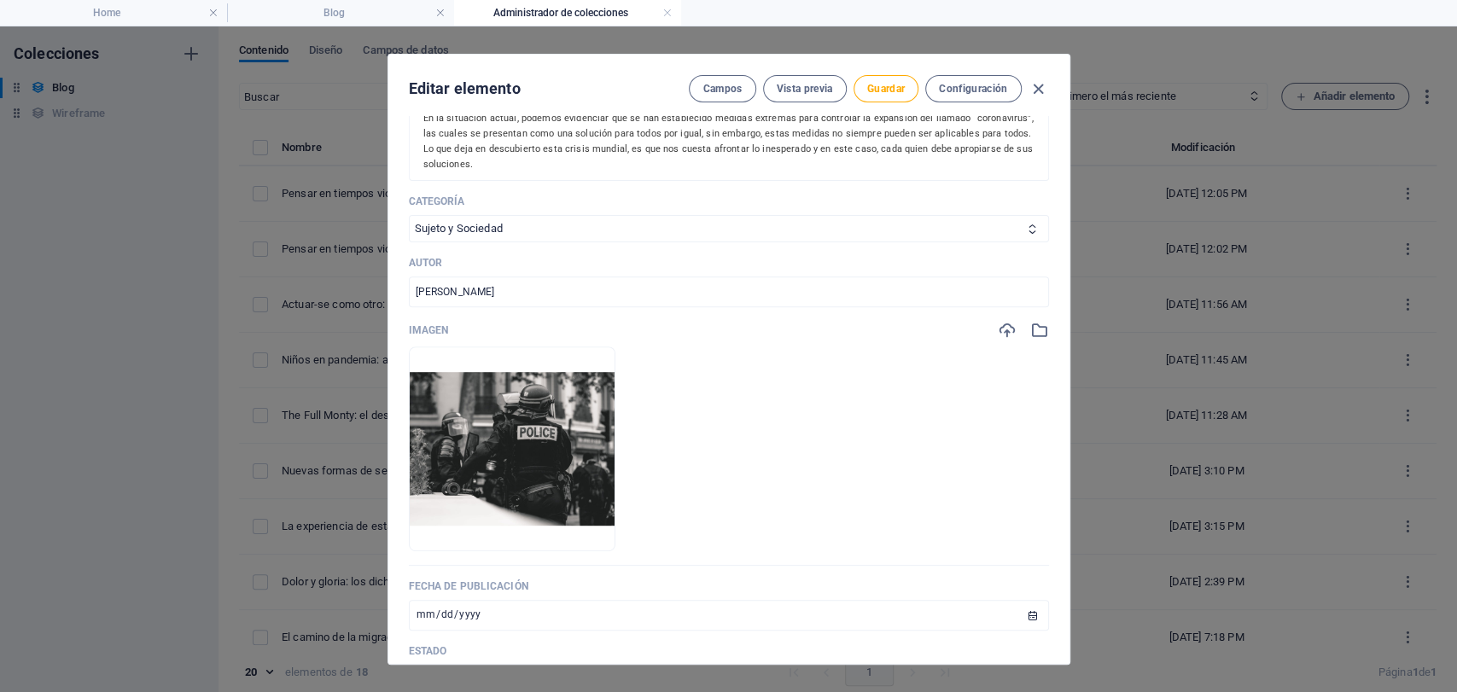
scroll to position [379, 0]
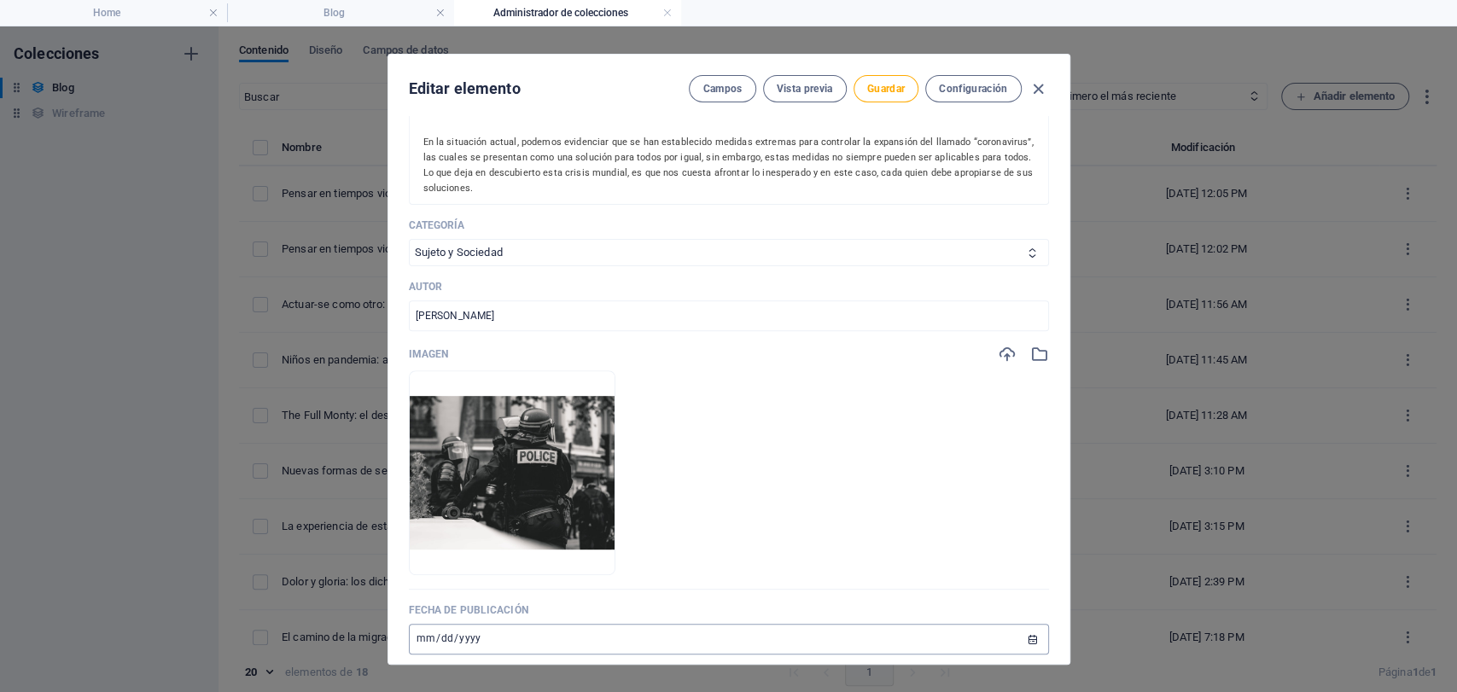
type input "incertidumbre"
click at [417, 642] on input "[DATE]" at bounding box center [729, 639] width 640 height 31
type input "[DATE]"
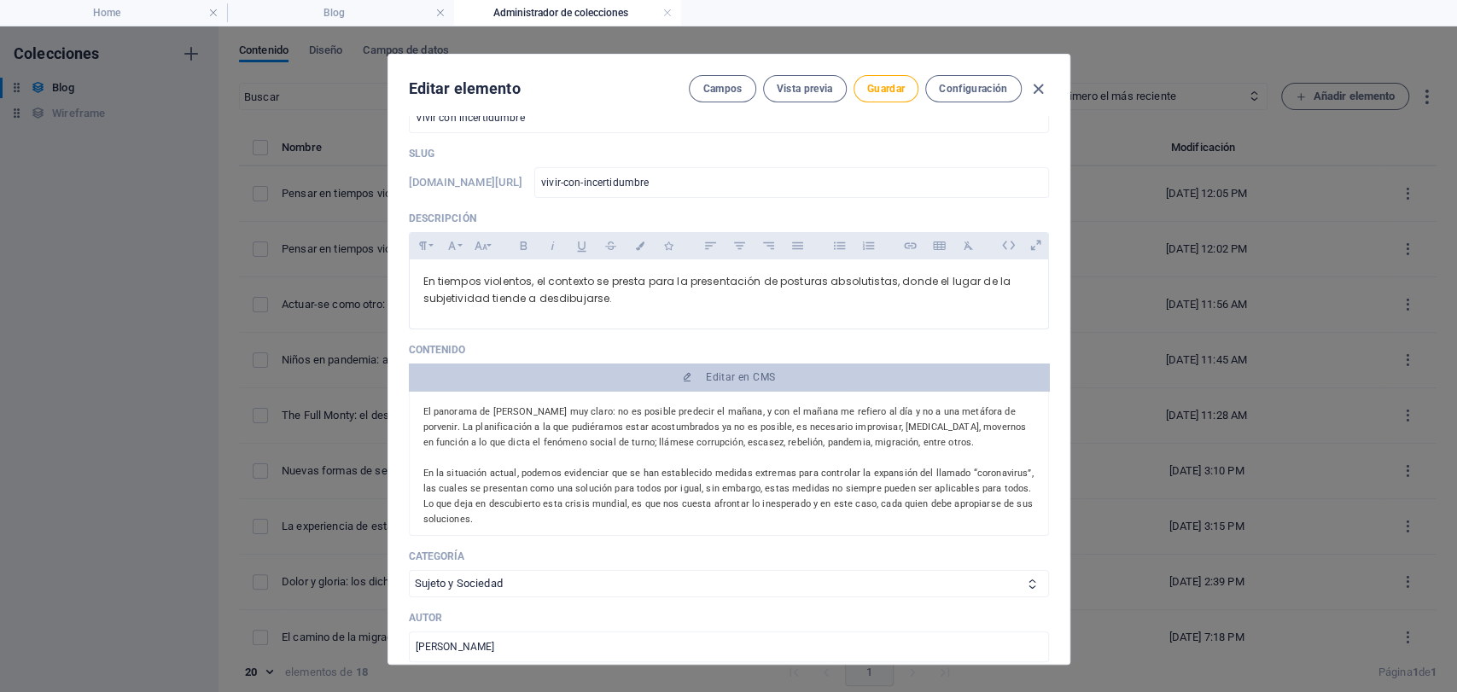
scroll to position [0, 0]
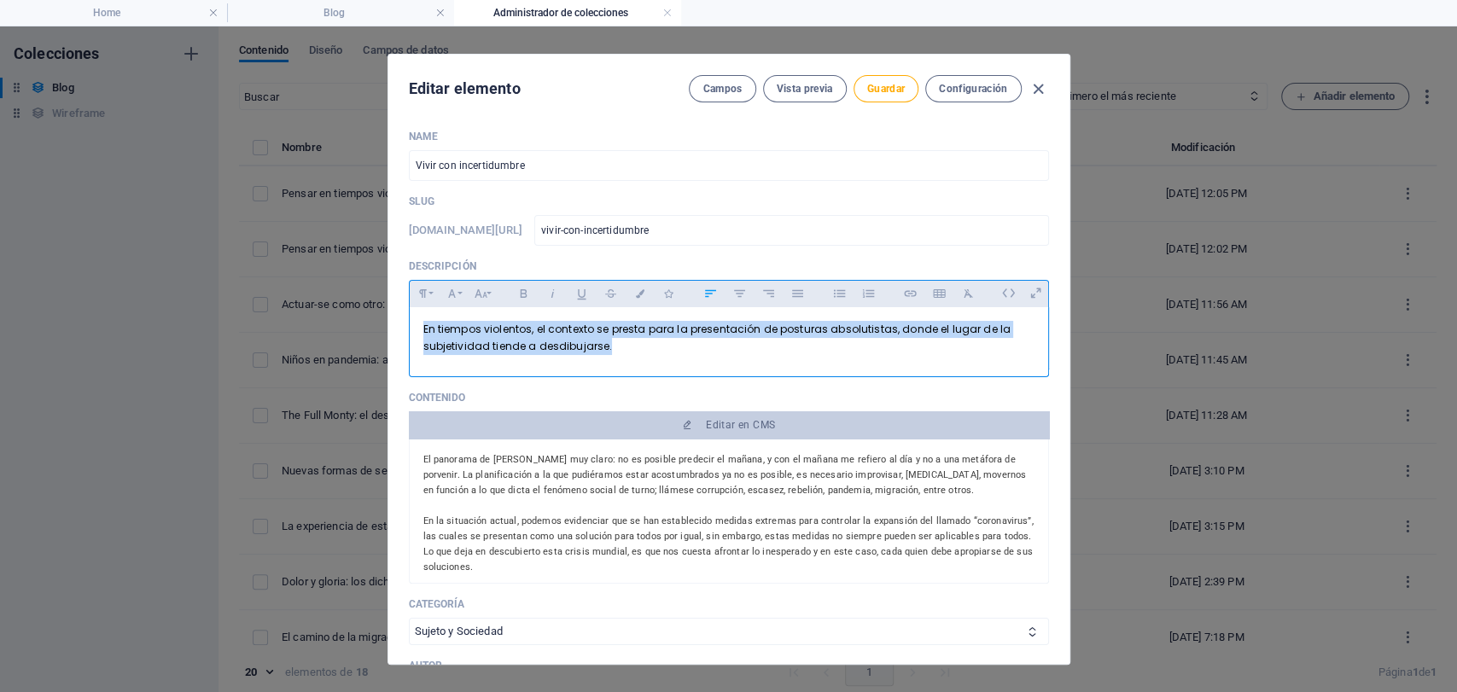
drag, startPoint x: 610, startPoint y: 349, endPoint x: 321, endPoint y: 261, distance: 302.4
click at [289, 281] on div "Editar elemento Campos Vista previa Guardar Configuración Name Vivir con incert…" at bounding box center [728, 359] width 1457 height 666
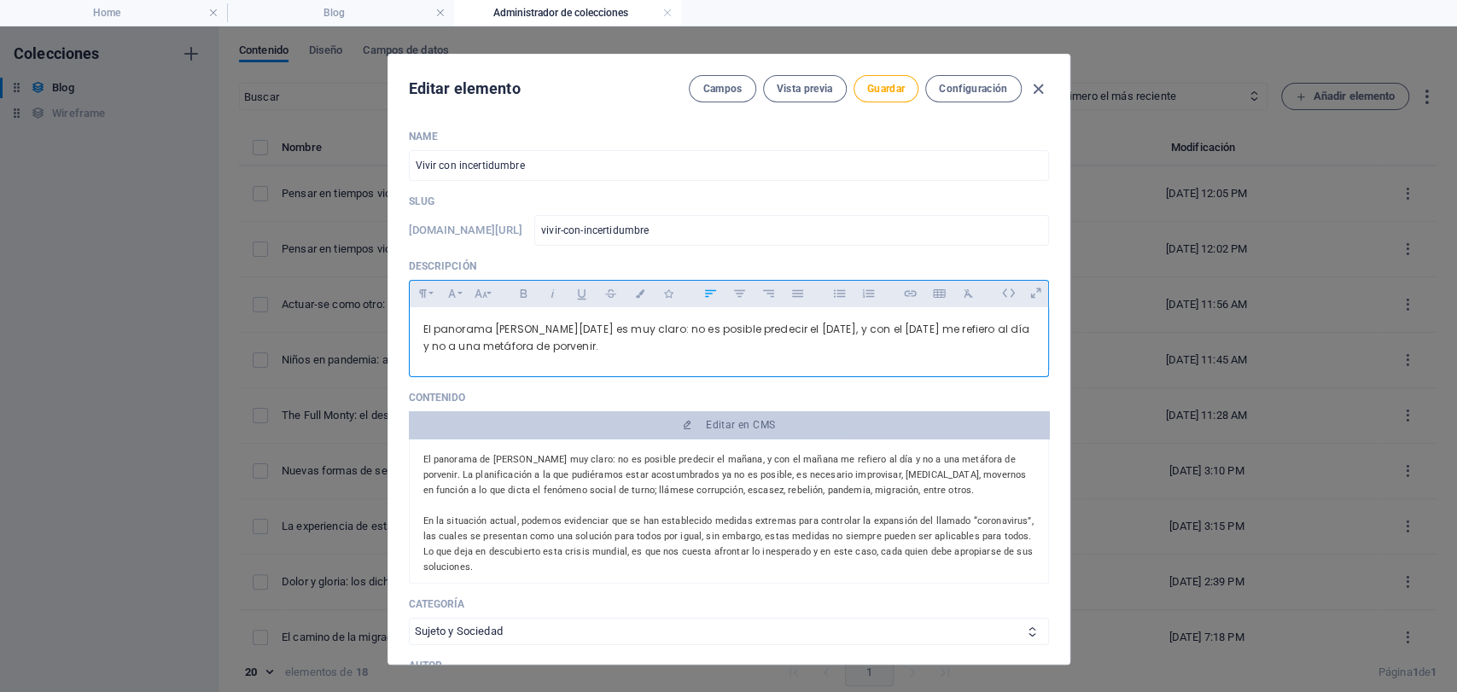
scroll to position [969, 1]
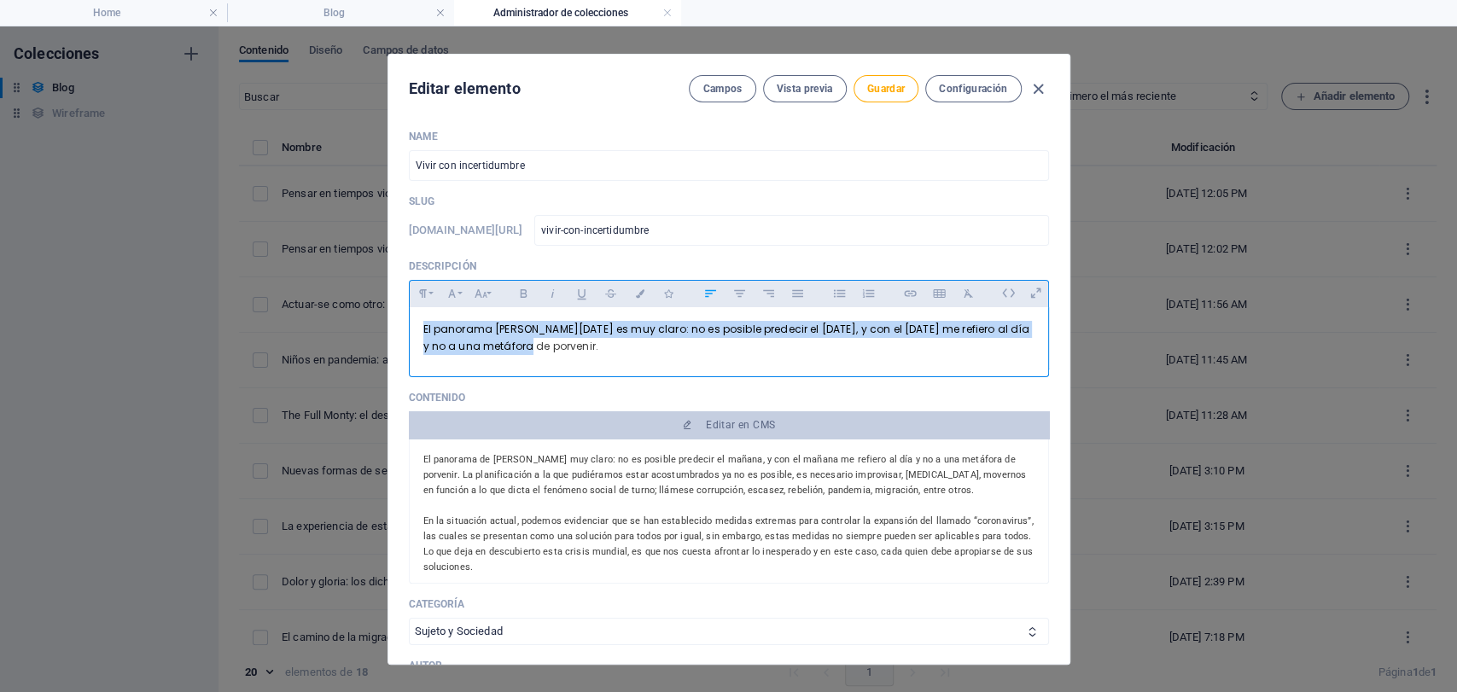
drag, startPoint x: 534, startPoint y: 349, endPoint x: 395, endPoint y: 323, distance: 141.6
click at [395, 323] on div "Name Vivir con incertidumbre ​ Slug [DOMAIN_NAME][URL] vivir-con-incertidumbre …" at bounding box center [728, 390] width 681 height 548
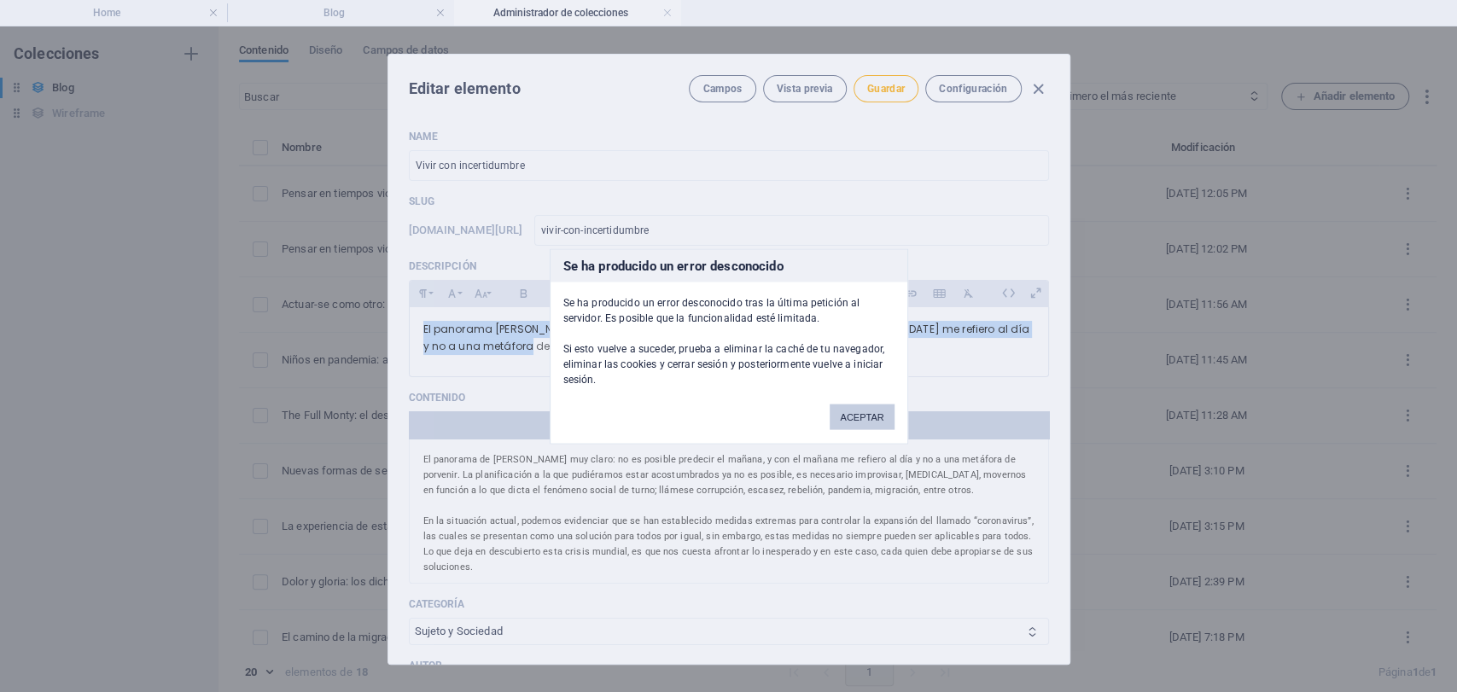
click at [839, 413] on button "ACEPTAR" at bounding box center [862, 417] width 64 height 26
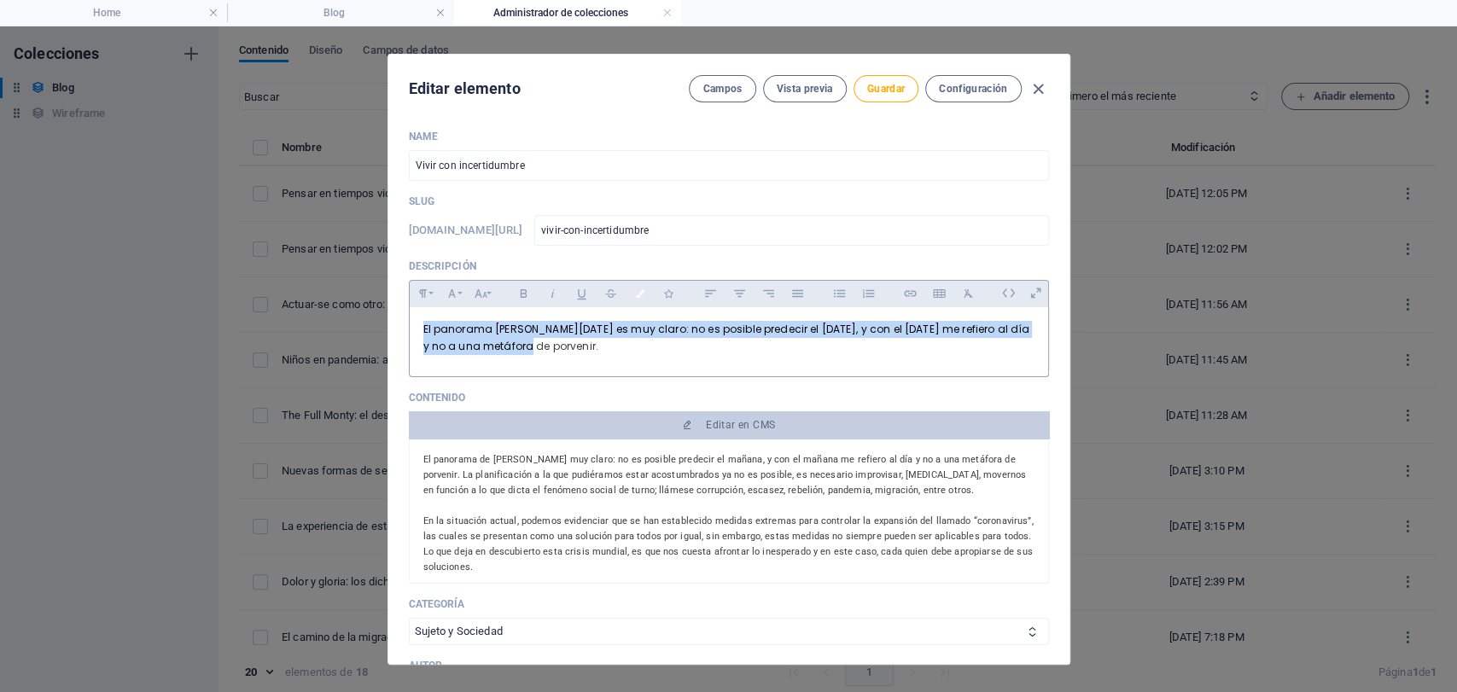
click at [630, 286] on button "Colors" at bounding box center [640, 294] width 27 height 22
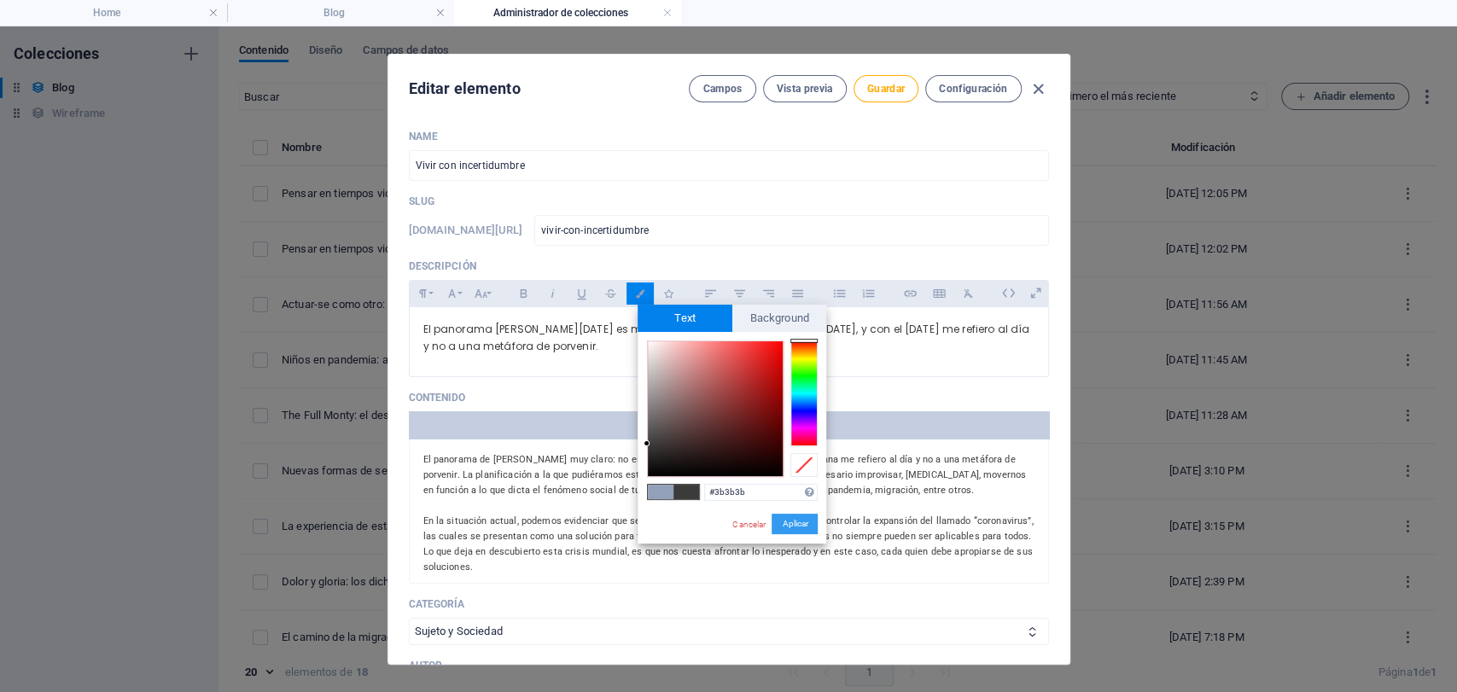
click at [790, 525] on button "Aplicar" at bounding box center [795, 524] width 46 height 20
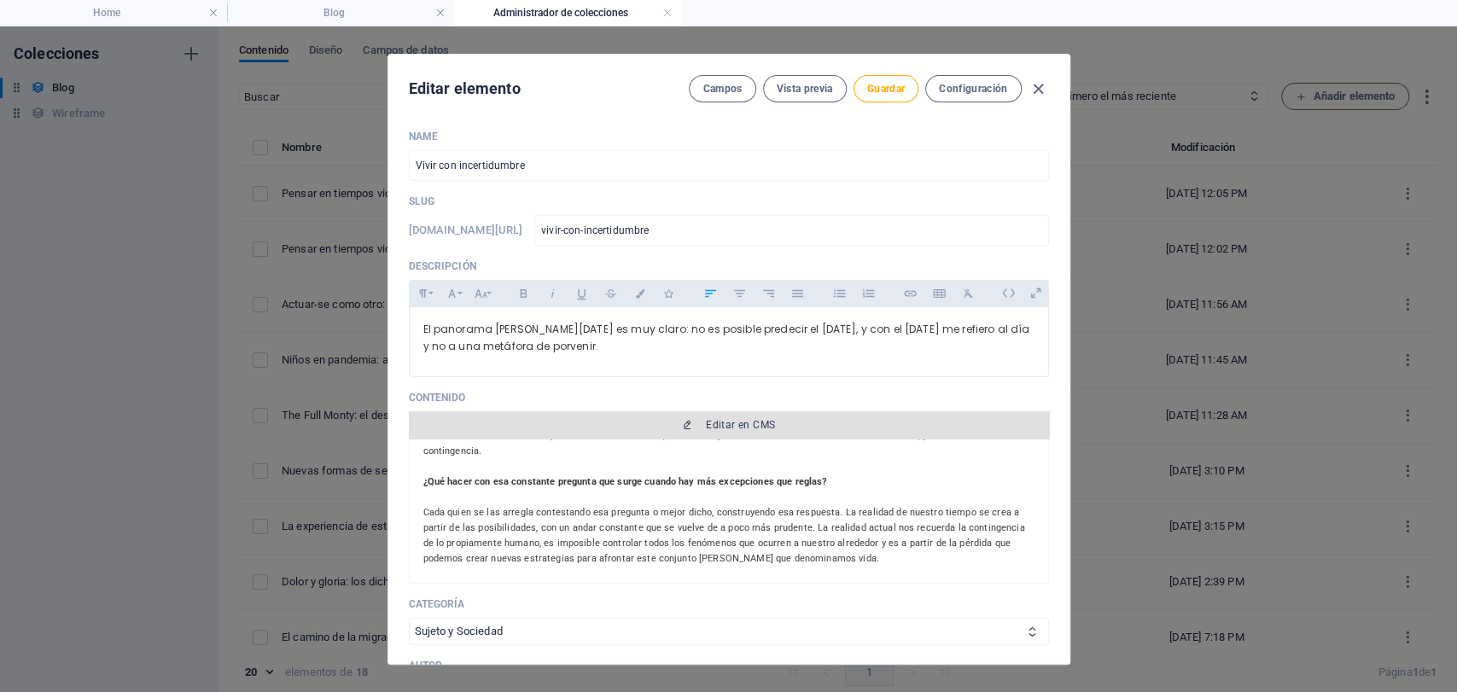
scroll to position [379, 0]
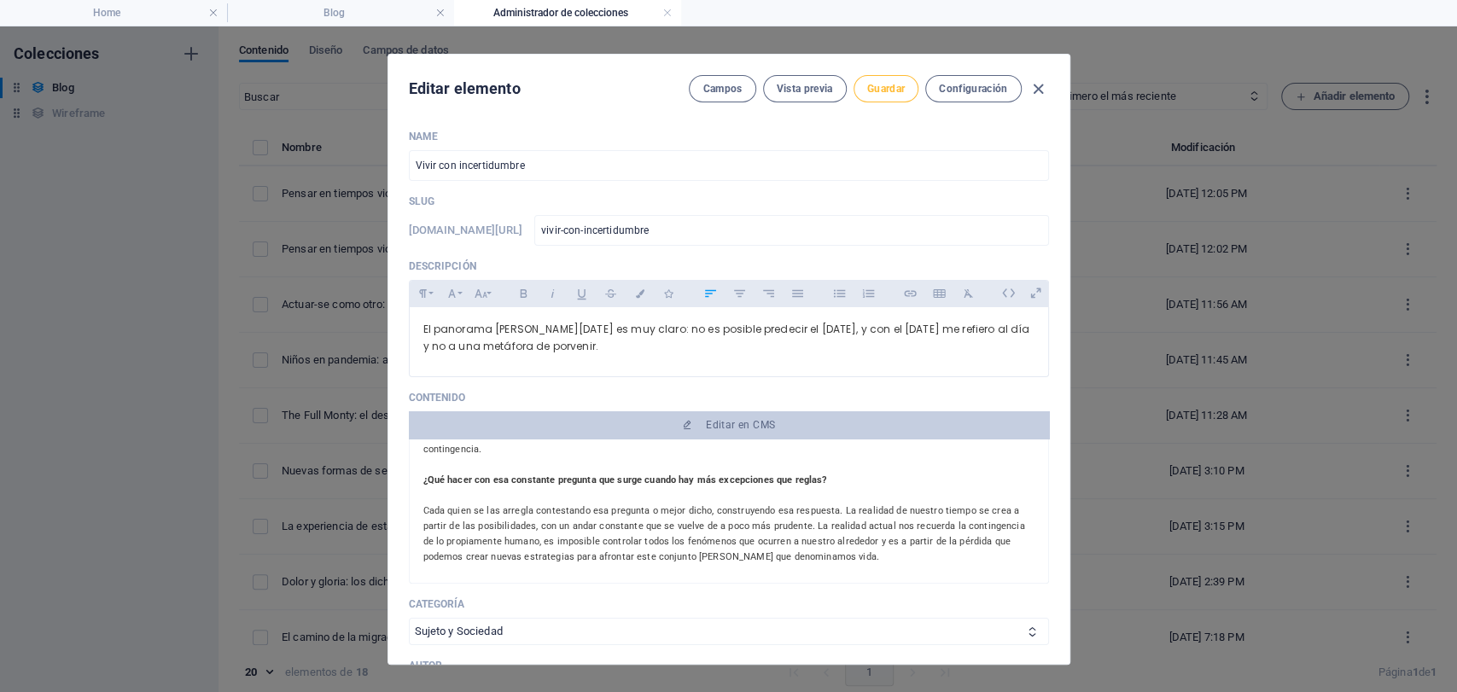
click at [872, 96] on button "Guardar" at bounding box center [886, 88] width 65 height 27
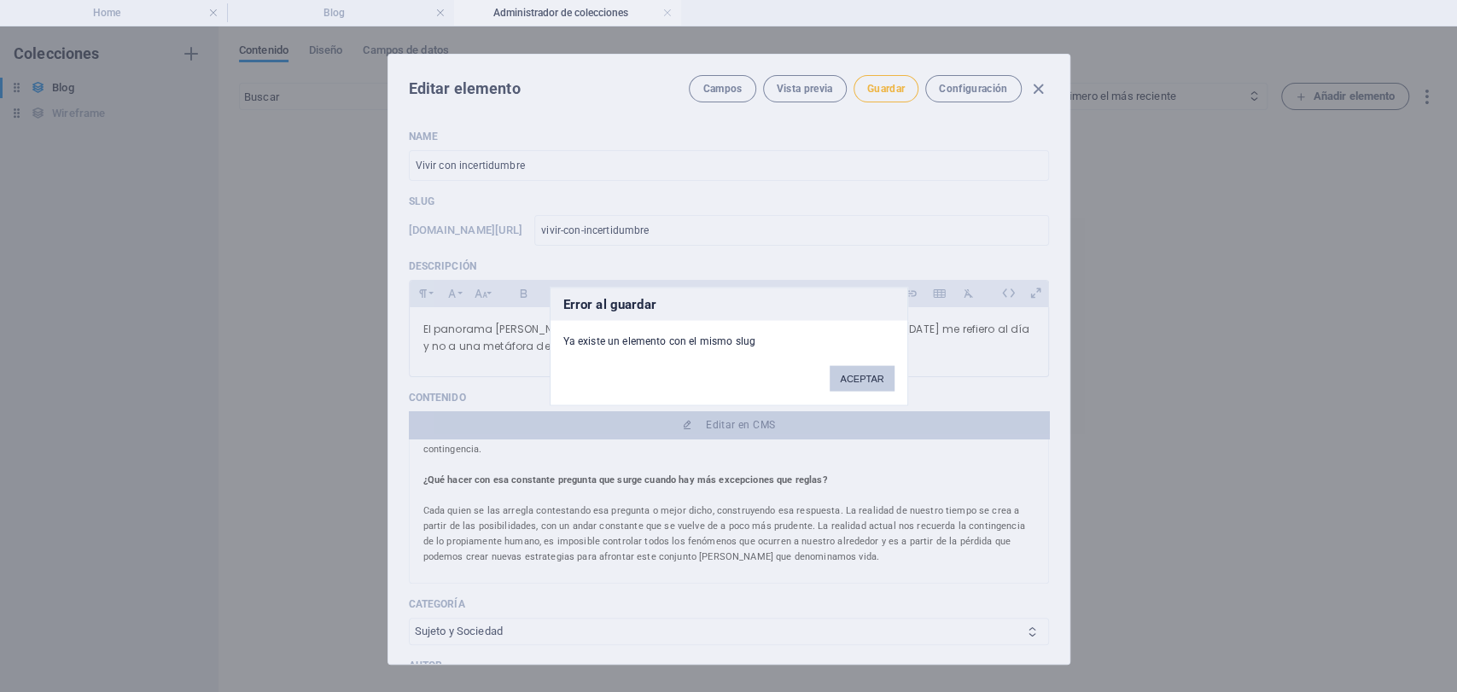
click at [869, 382] on button "ACEPTAR" at bounding box center [862, 378] width 64 height 26
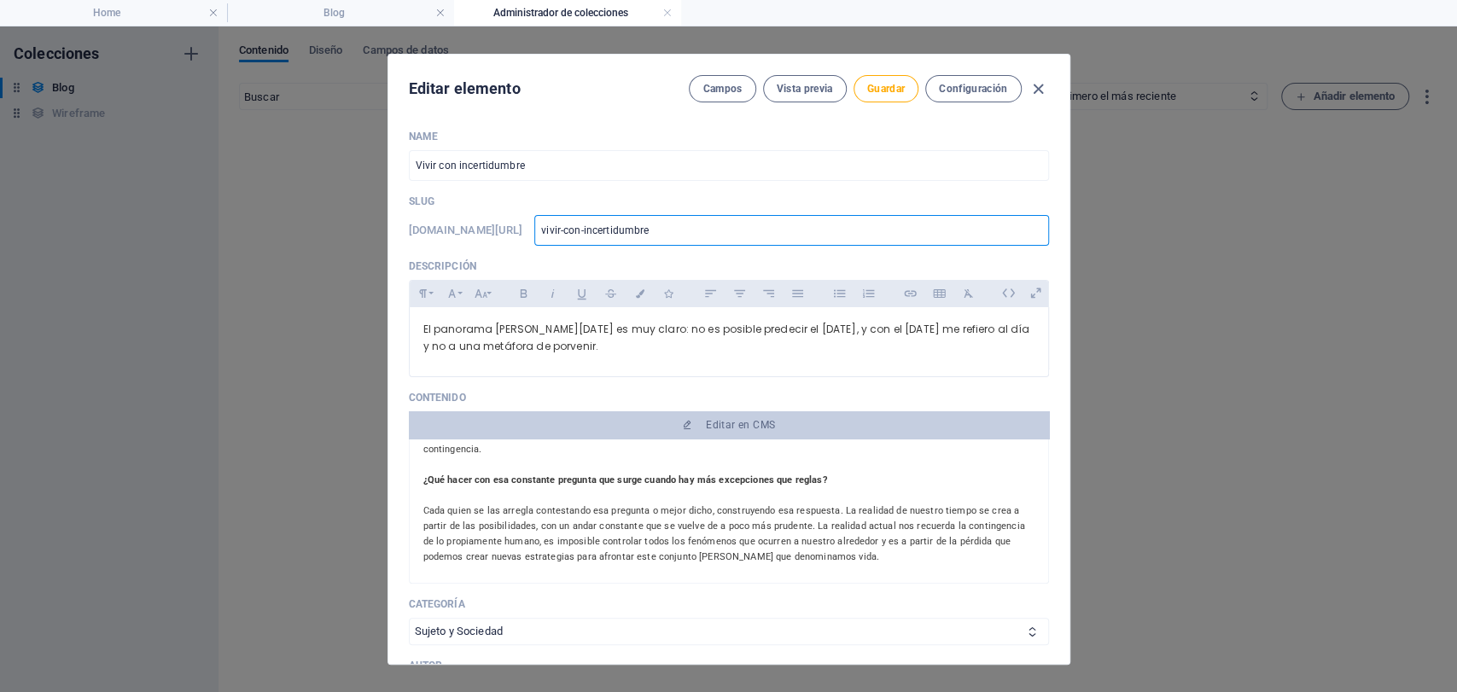
click at [728, 220] on input "vivir-con-incertidumbre" at bounding box center [791, 230] width 514 height 31
type input "vivir-con-incertidumbre1"
click at [860, 90] on button "Guardar" at bounding box center [886, 88] width 65 height 27
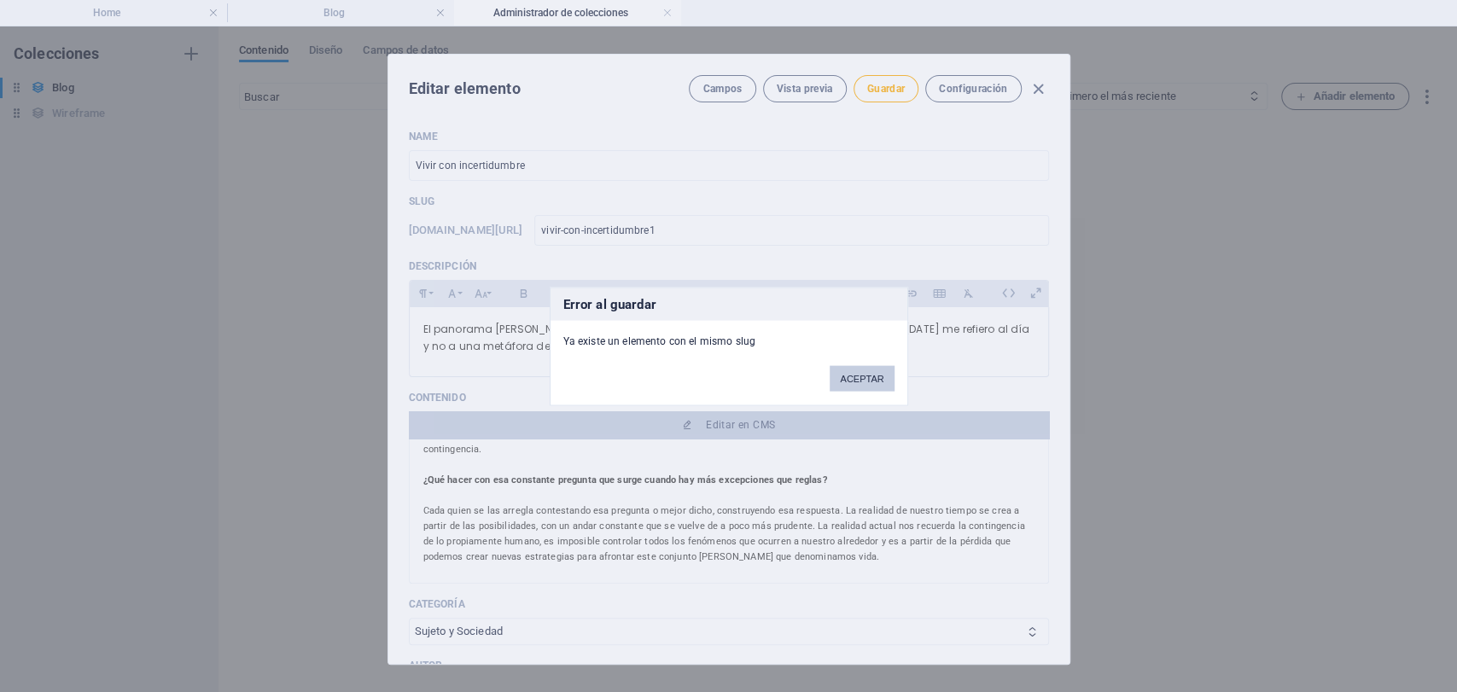
click at [888, 388] on button "ACEPTAR" at bounding box center [862, 378] width 64 height 26
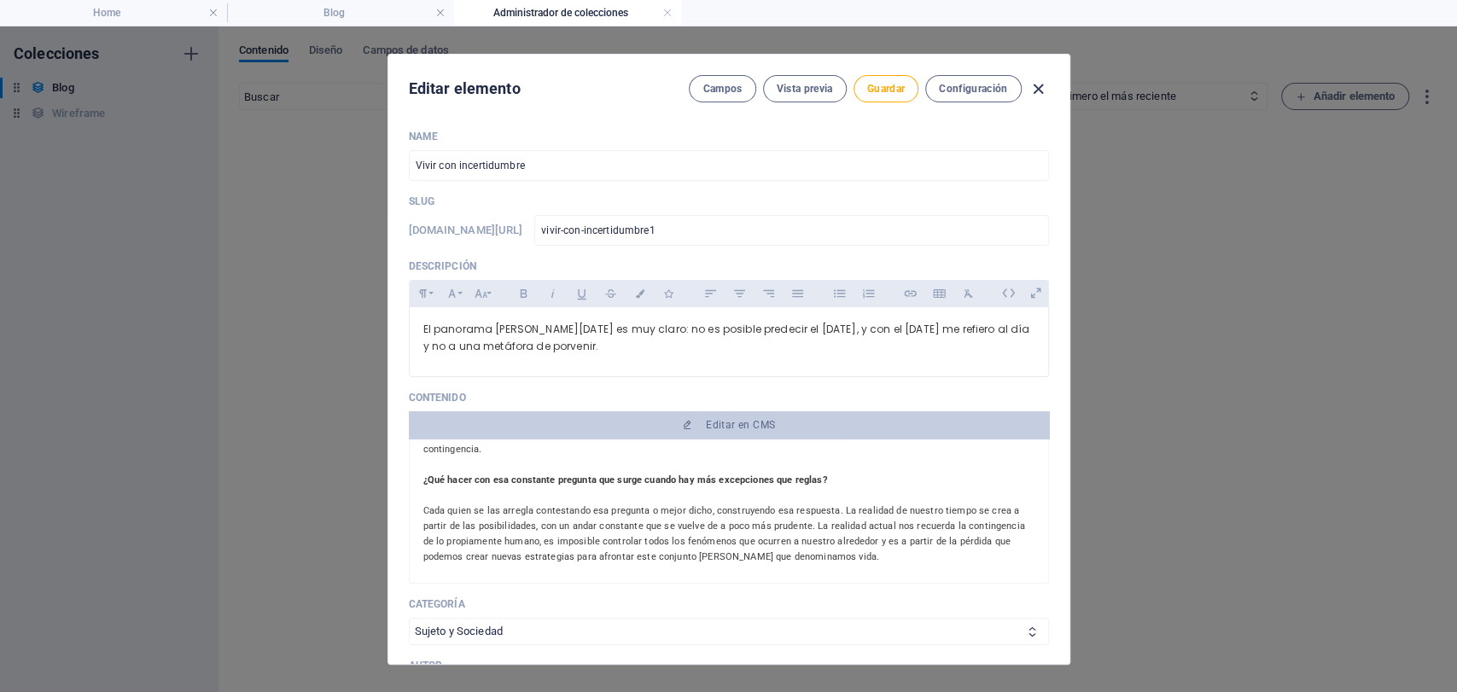
click at [1038, 90] on icon "button" at bounding box center [1039, 89] width 20 height 20
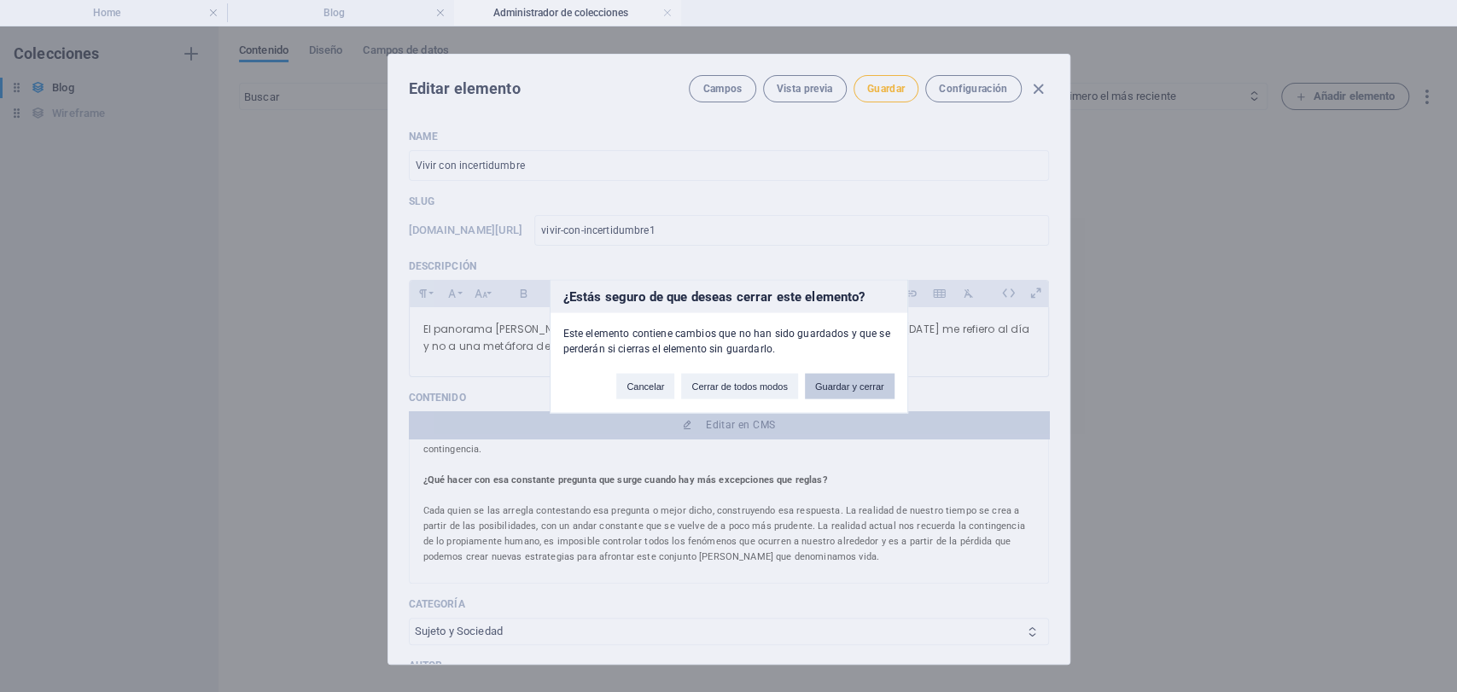
click at [838, 375] on button "Guardar y cerrar" at bounding box center [850, 386] width 90 height 26
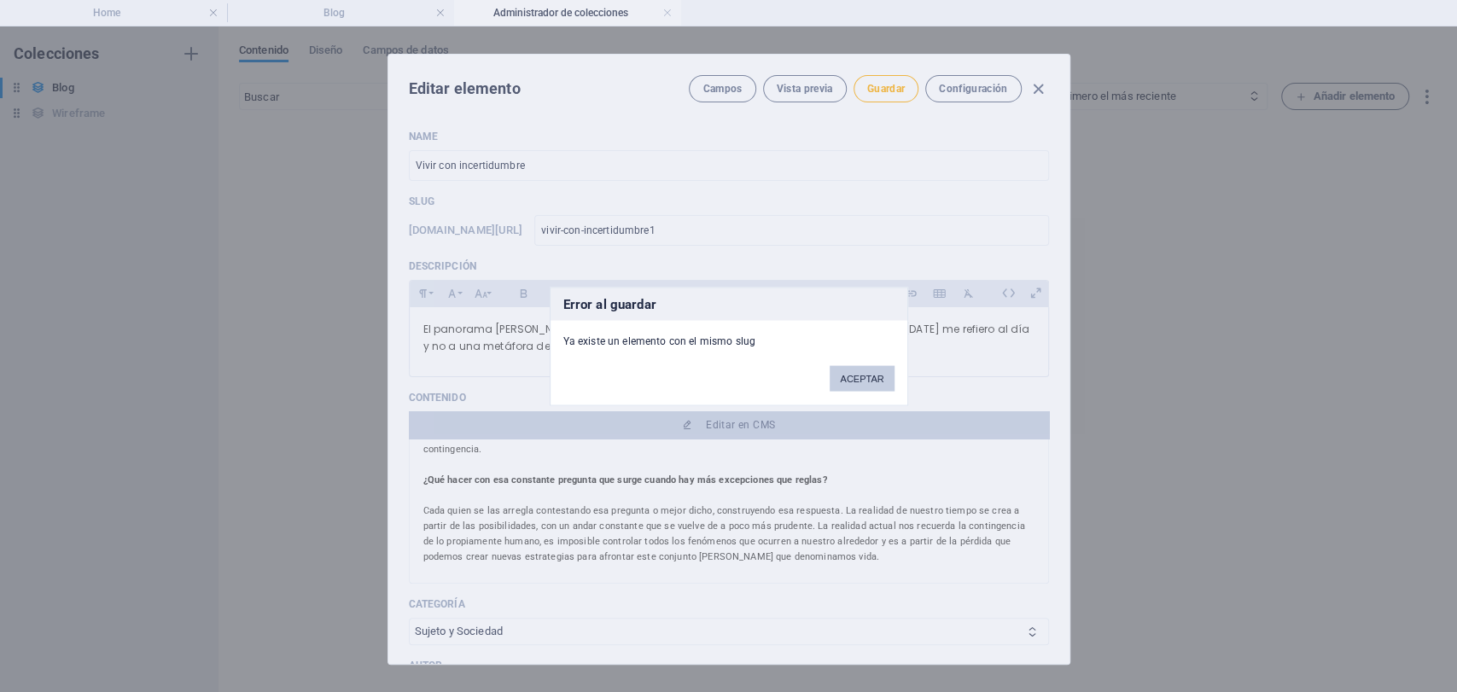
click at [849, 388] on button "ACEPTAR" at bounding box center [862, 378] width 64 height 26
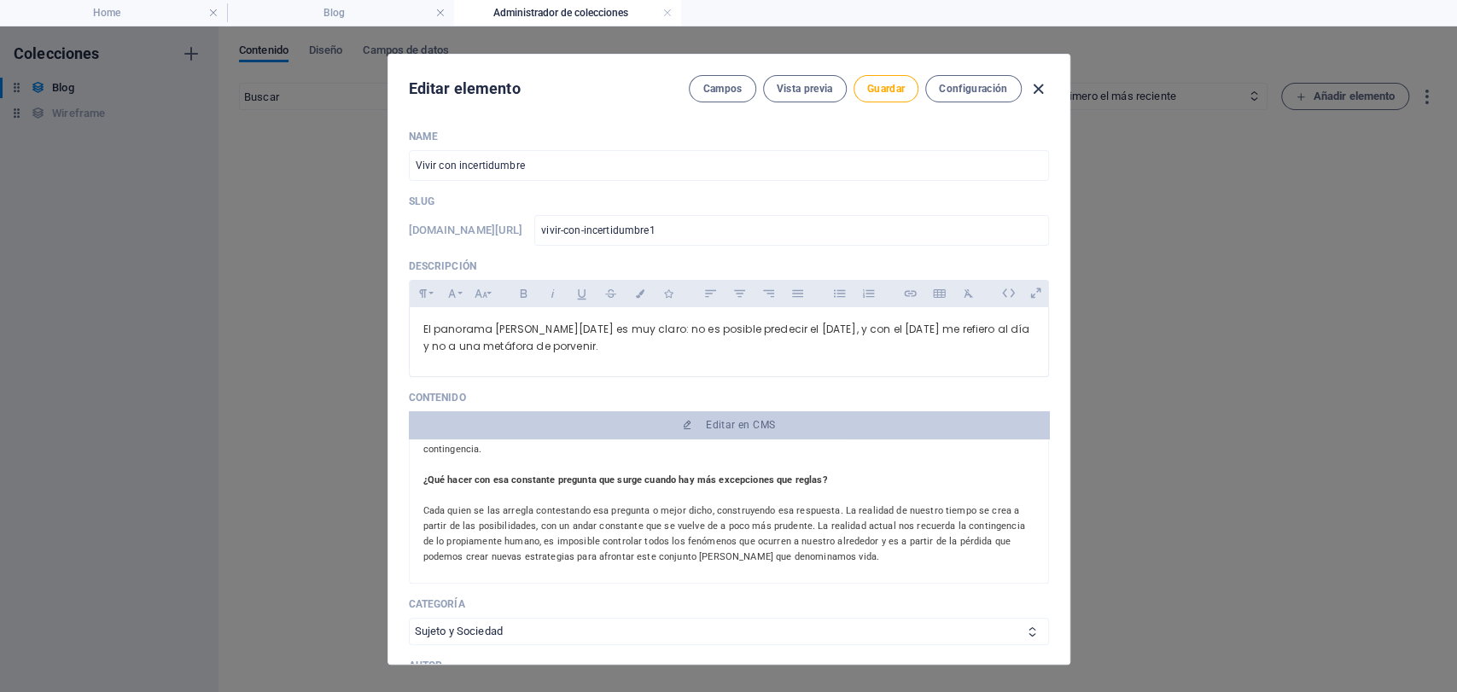
click at [1035, 92] on icon "button" at bounding box center [1039, 89] width 20 height 20
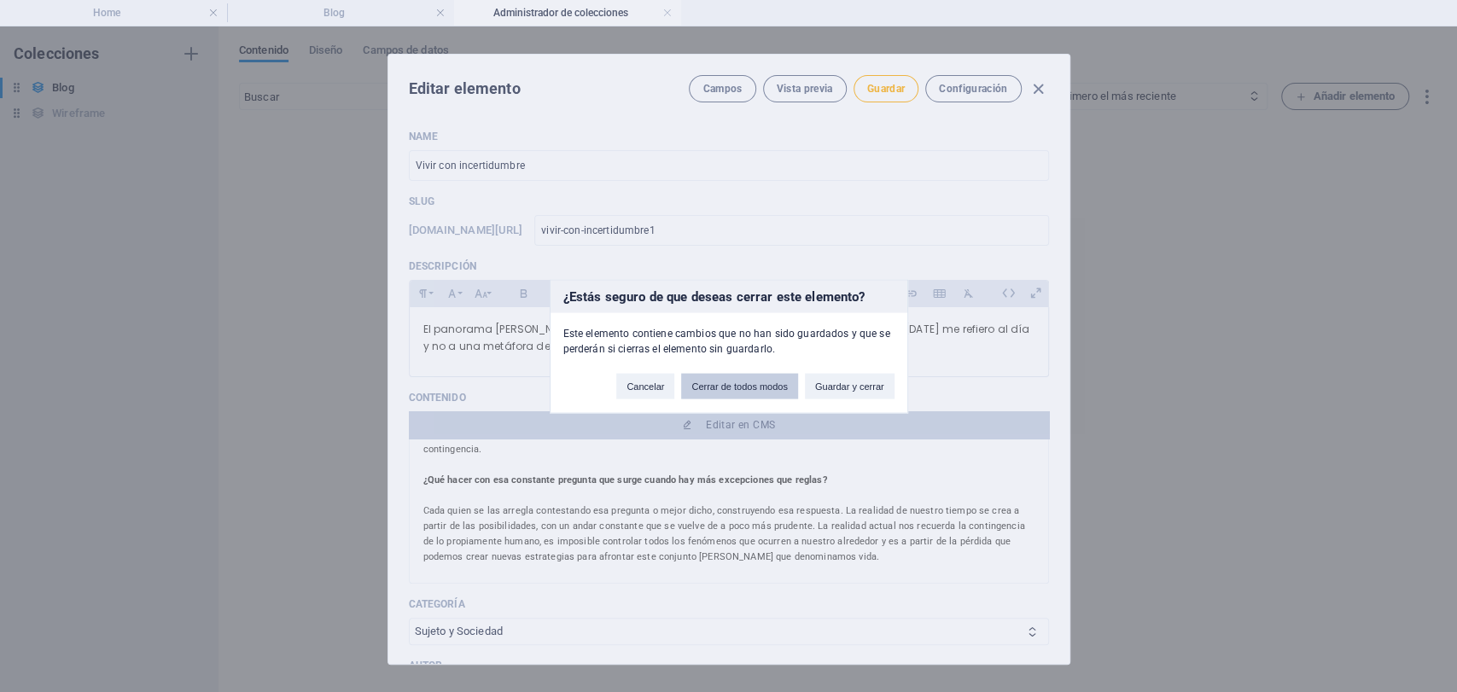
click at [697, 391] on button "Cerrar de todos modos" at bounding box center [739, 386] width 117 height 26
type input "Pensar en tiempos violentos (Copy)"
type input "pensar-en-tiempos-violentos-copy"
type input "[DATE]"
type input "pensar-en-tiempos-violentos-copy"
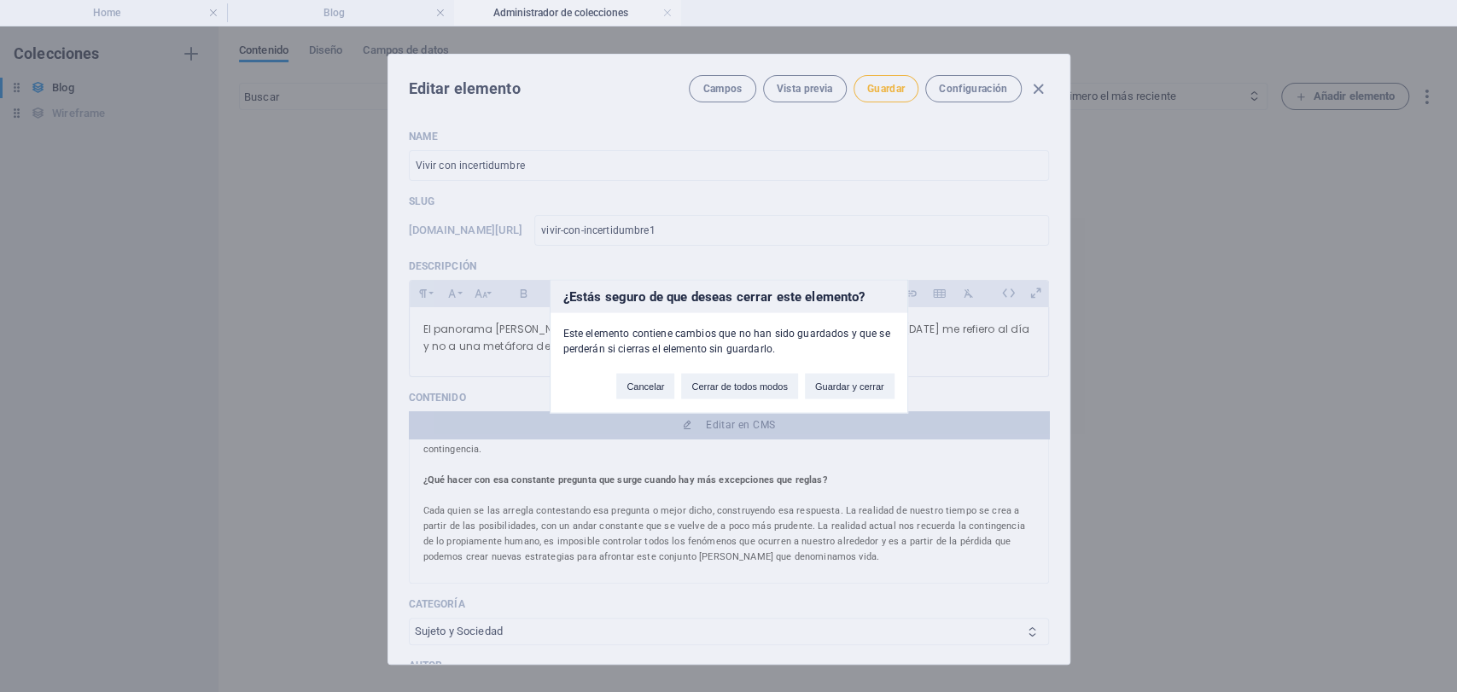
type textarea "En tiempos violentos, el contexto se presta para la presentación de posturas ab…"
type input "violencia, subjetividad"
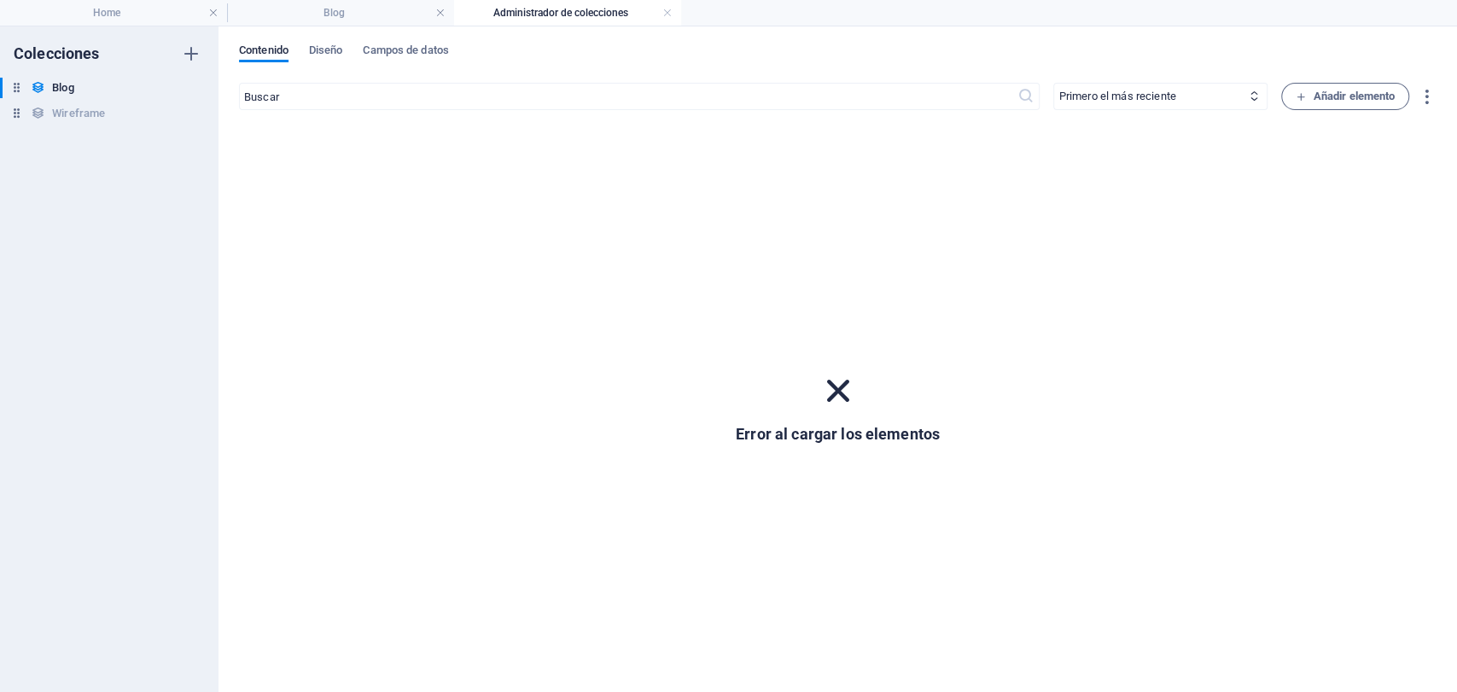
type input "[DATE]"
type input "pensar-en-tiempos-violentos-copy"
click at [423, 13] on h4 "Blog" at bounding box center [340, 12] width 227 height 19
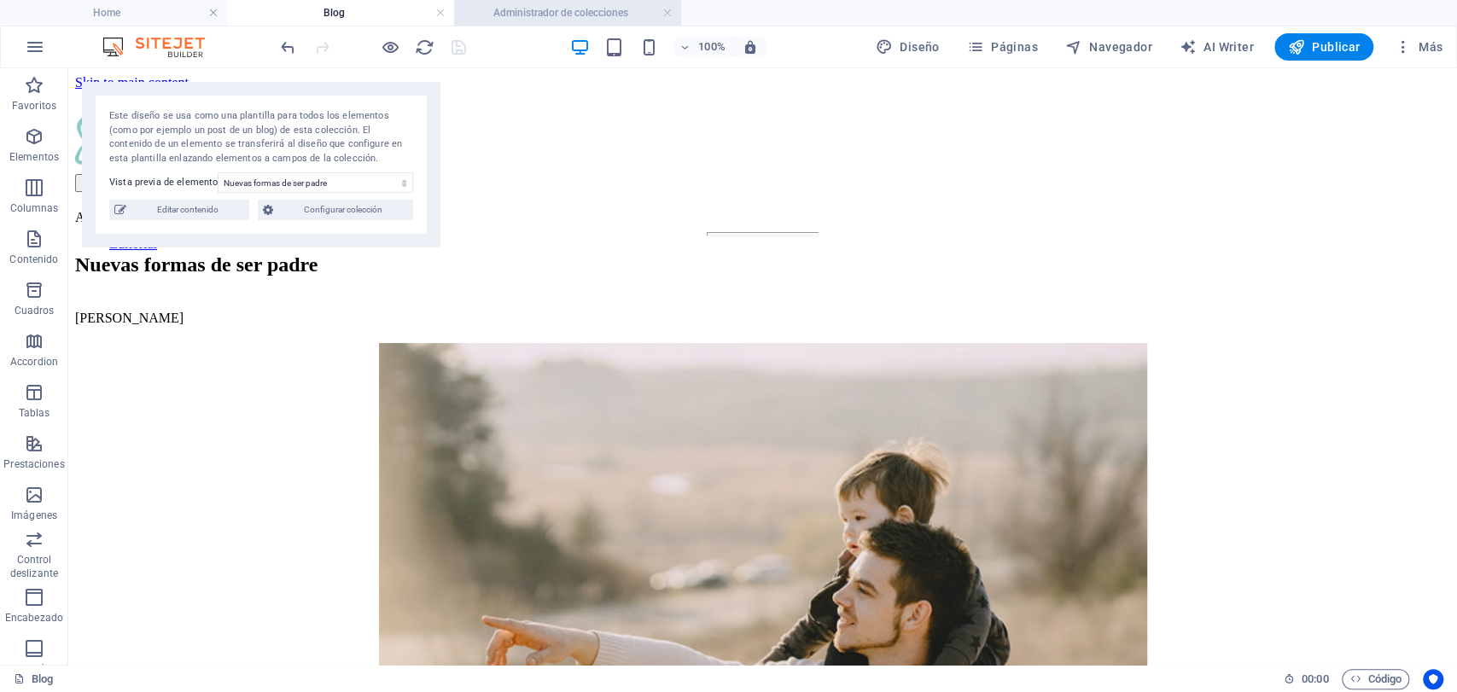
drag, startPoint x: 534, startPoint y: 19, endPoint x: 557, endPoint y: 13, distance: 23.8
click at [534, 19] on h4 "Administrador de colecciones" at bounding box center [567, 12] width 227 height 19
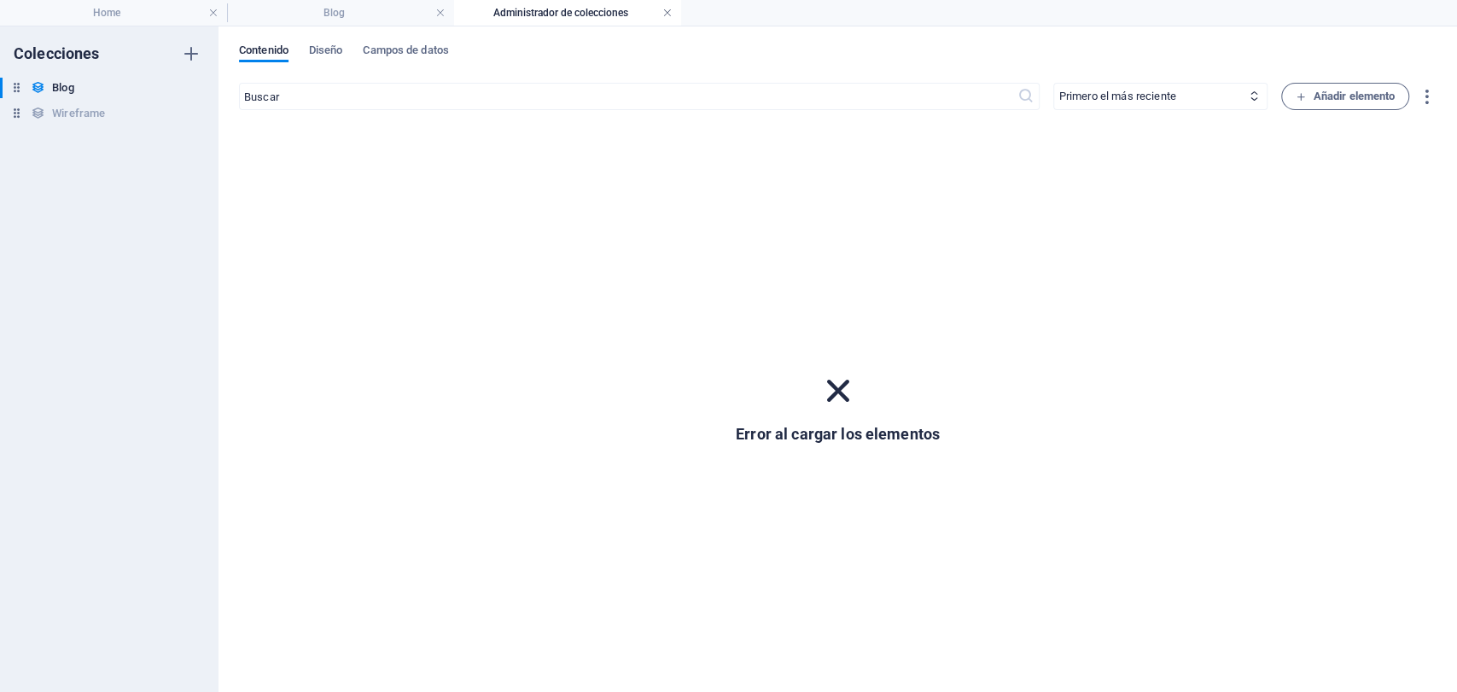
click at [670, 8] on link at bounding box center [667, 13] width 10 height 16
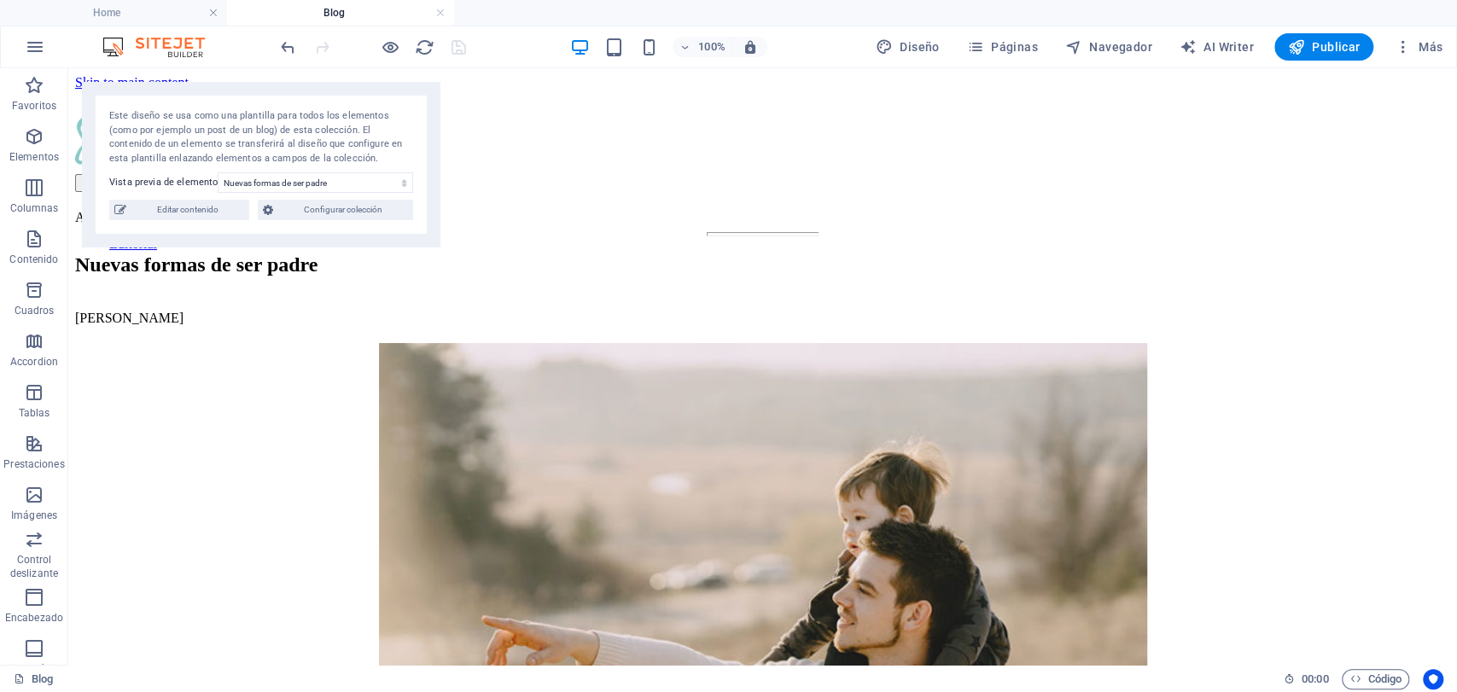
click at [444, 19] on h4 "Blog" at bounding box center [340, 12] width 227 height 19
click at [437, 13] on link at bounding box center [440, 13] width 10 height 16
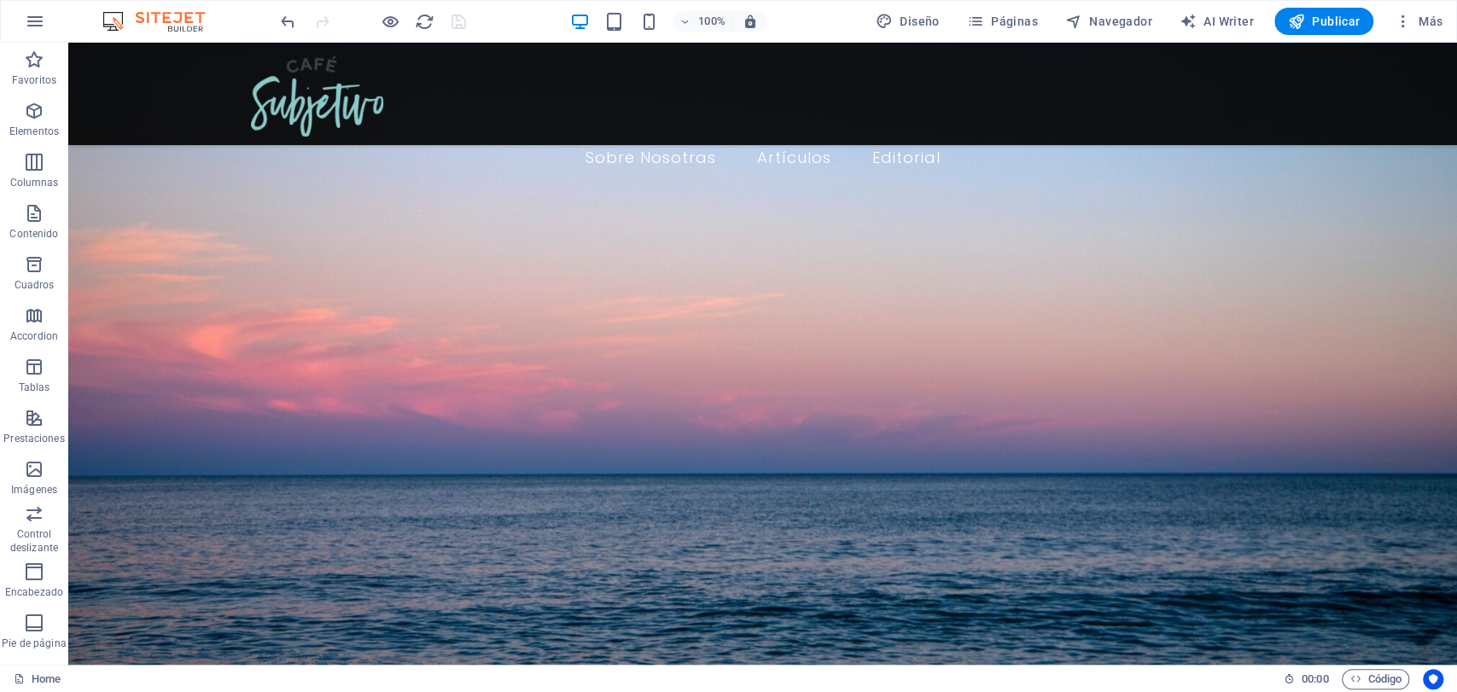
scroll to position [685, 0]
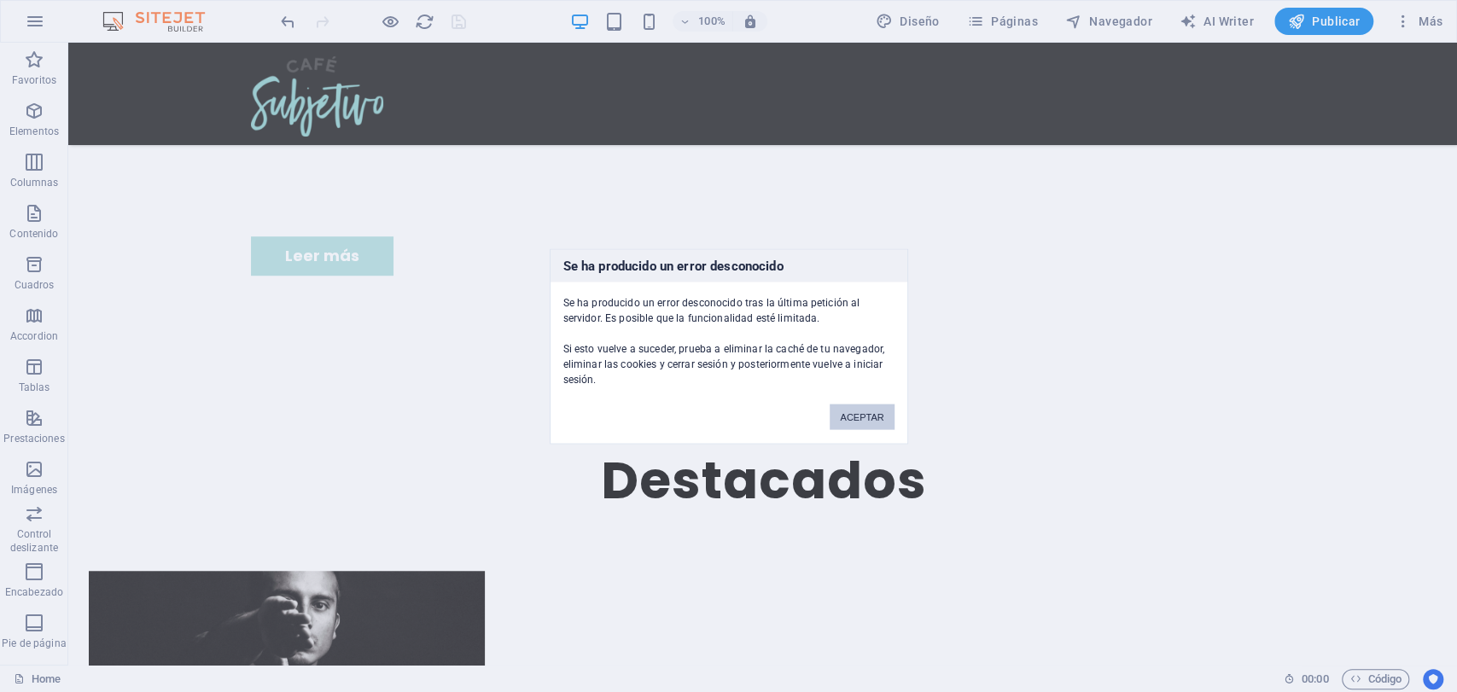
drag, startPoint x: 1327, startPoint y: 4, endPoint x: 847, endPoint y: 408, distance: 627.7
click at [847, 408] on button "ACEPTAR" at bounding box center [862, 417] width 64 height 26
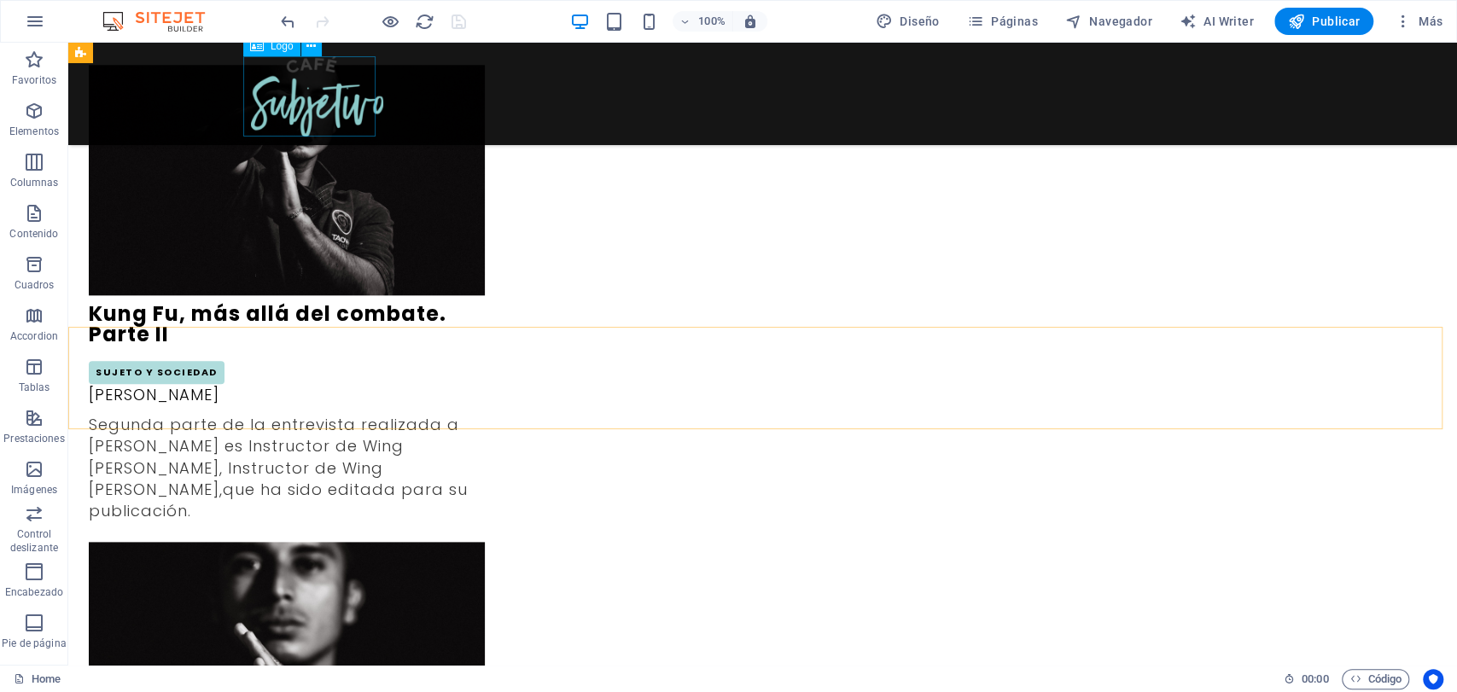
scroll to position [1065, 0]
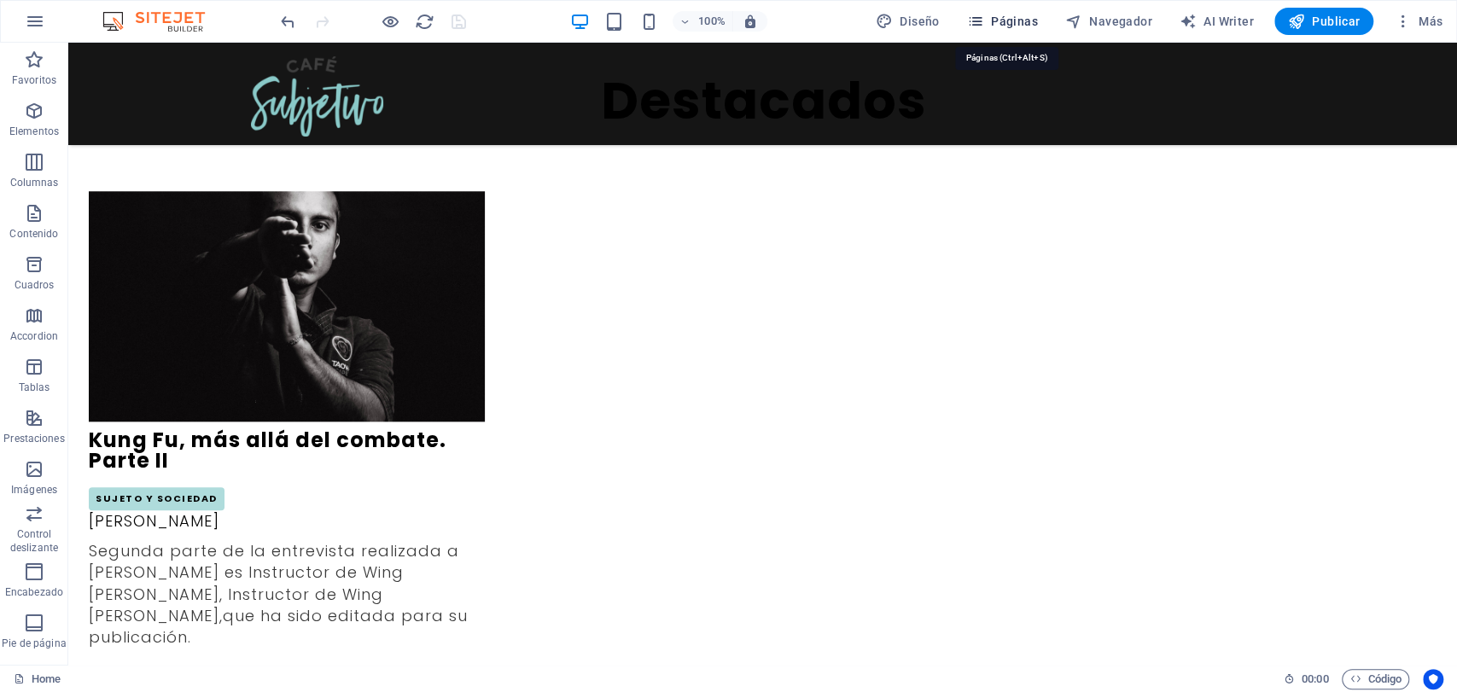
click at [981, 22] on icon "button" at bounding box center [975, 21] width 17 height 17
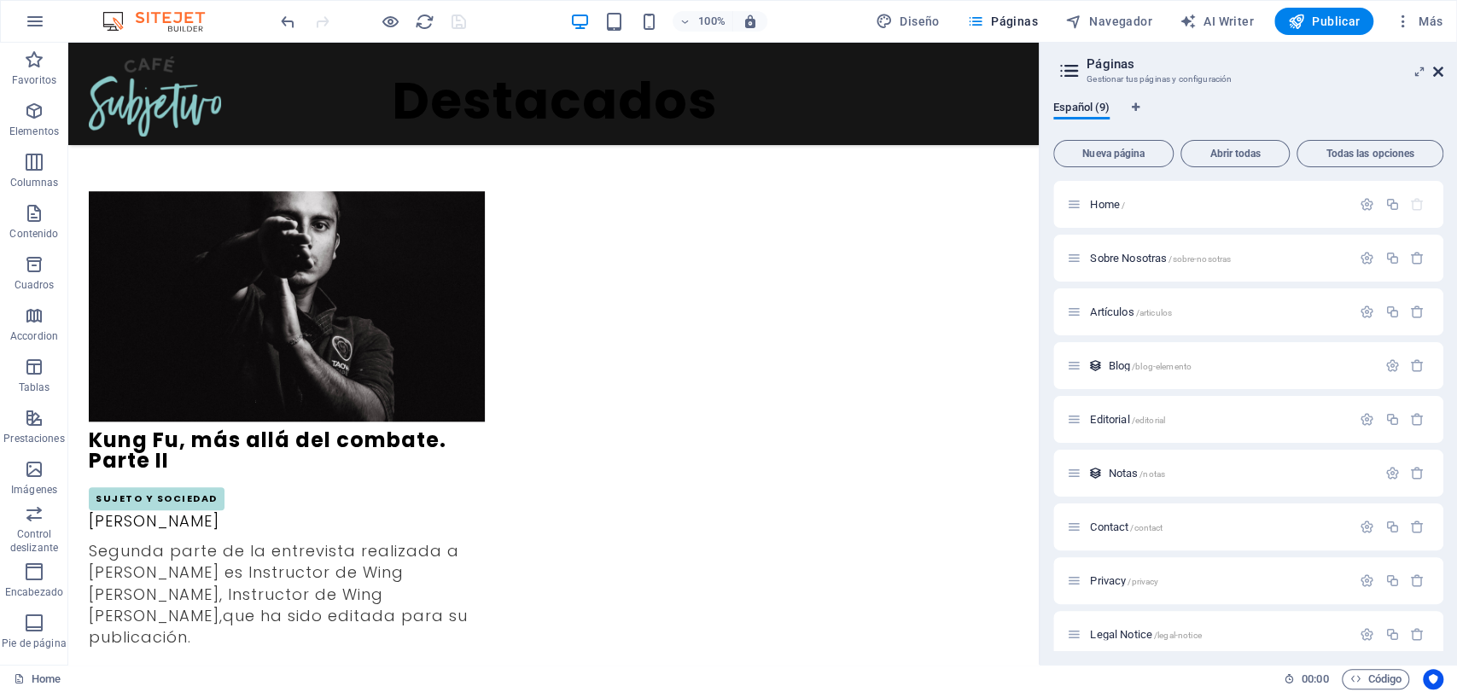
click at [1437, 79] on link at bounding box center [1438, 72] width 10 height 15
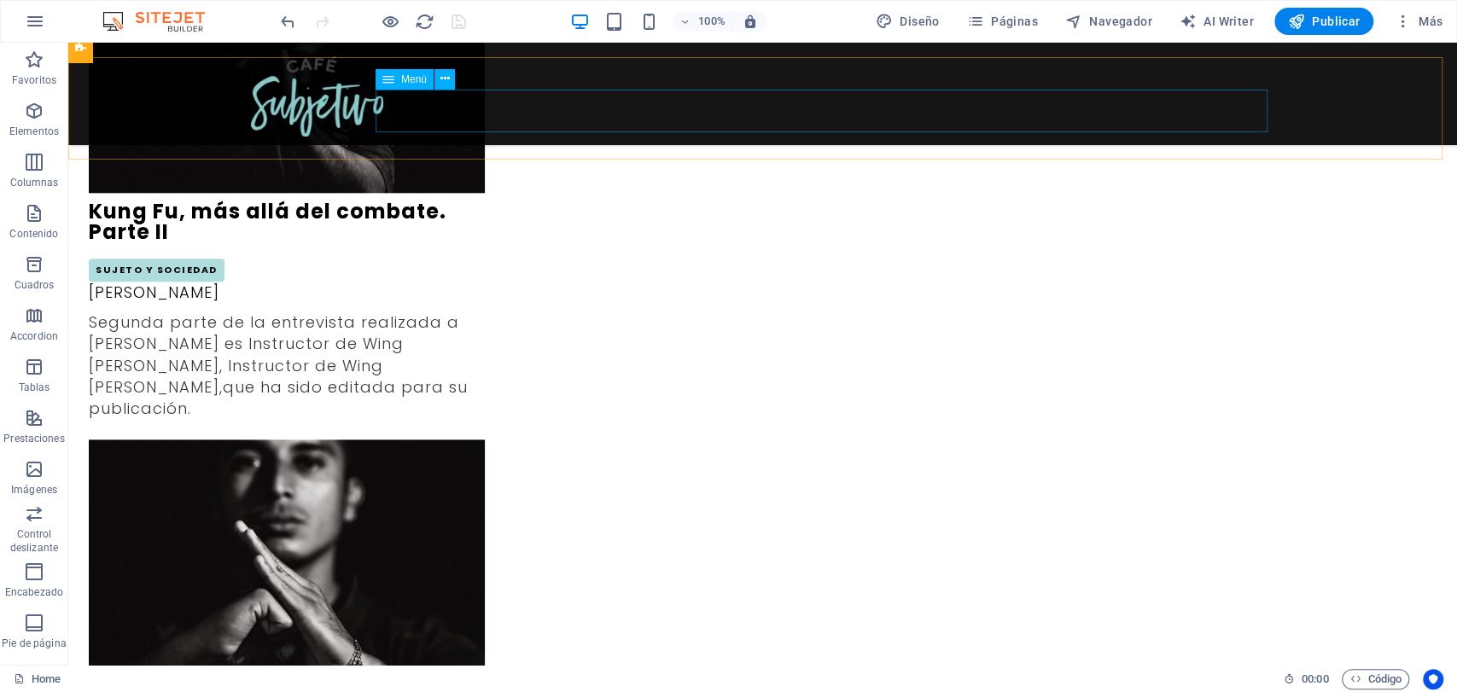
scroll to position [1255, 0]
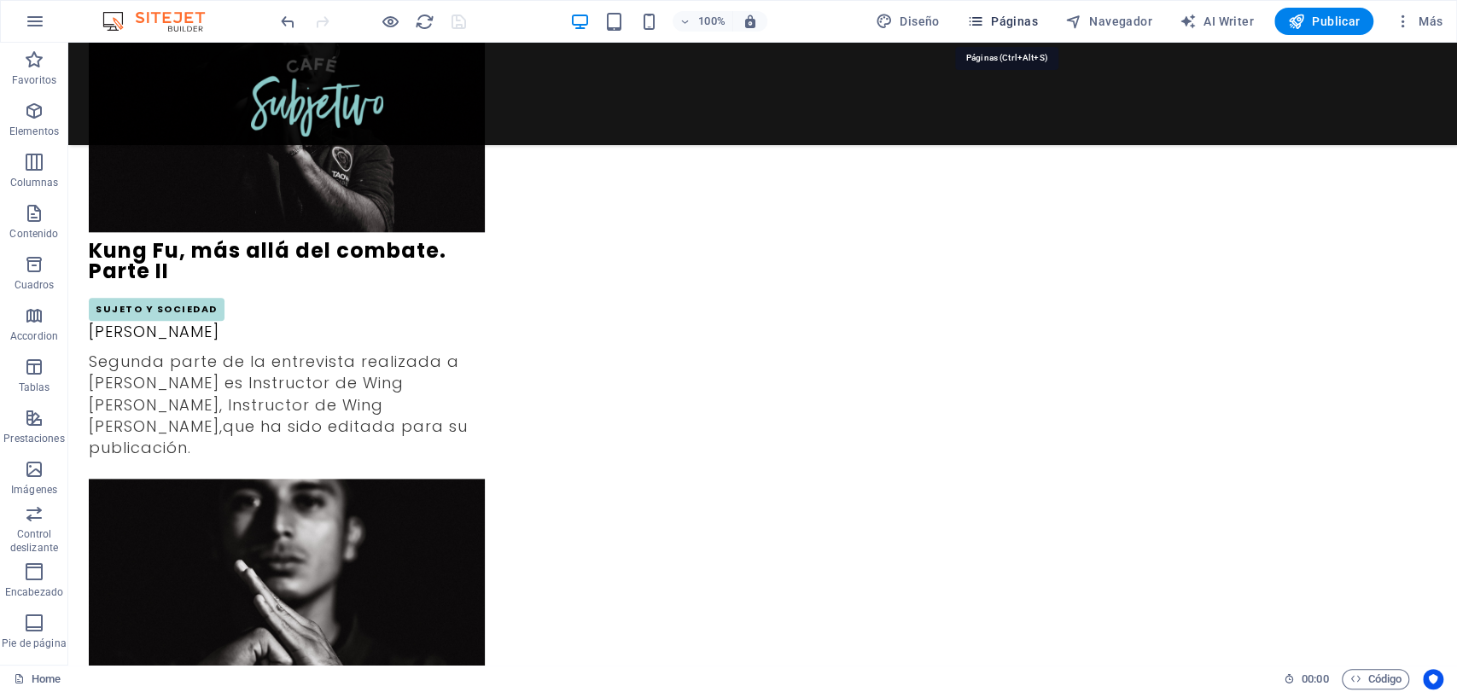
click at [984, 22] on icon "button" at bounding box center [975, 21] width 17 height 17
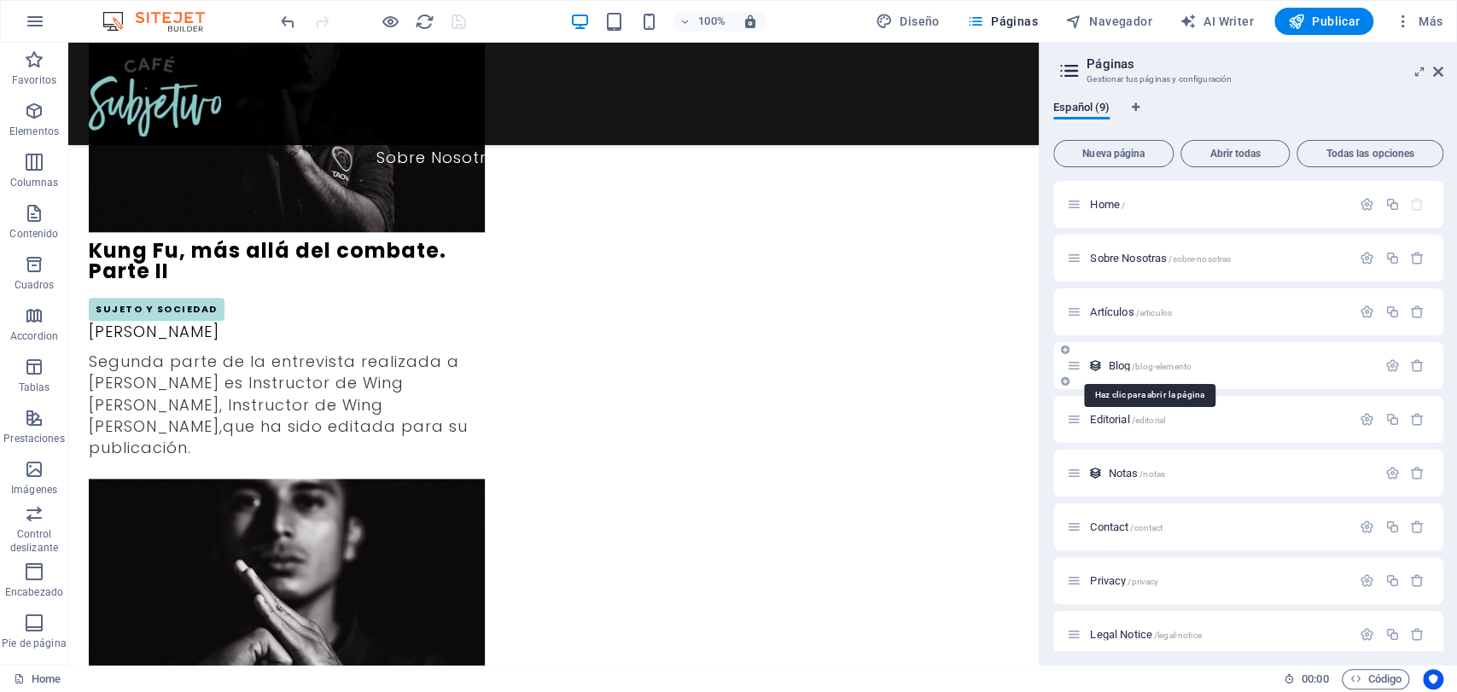
click at [1109, 365] on span "Blog /blog-elemento" at bounding box center [1150, 365] width 84 height 13
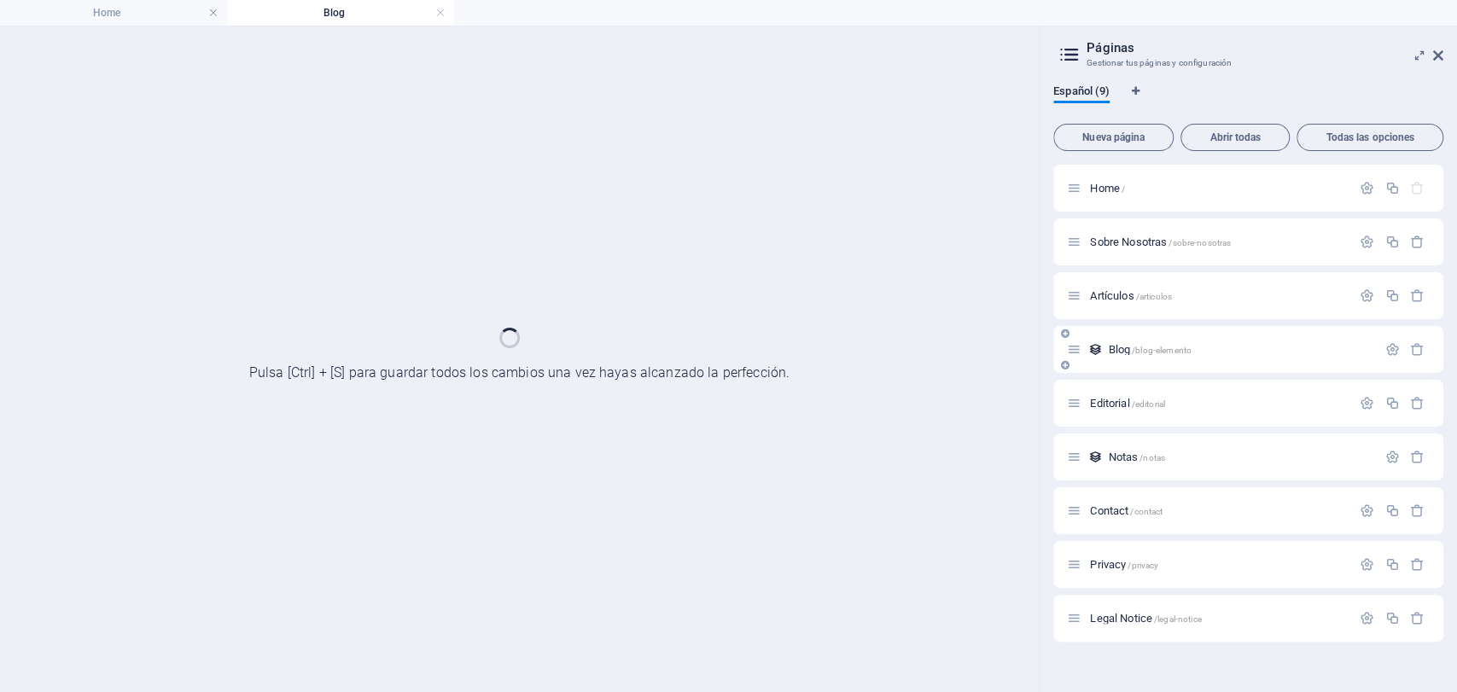
scroll to position [0, 0]
drag, startPoint x: 1439, startPoint y: 59, endPoint x: 292, endPoint y: 2, distance: 1148.7
click at [1439, 59] on icon at bounding box center [1438, 56] width 10 height 14
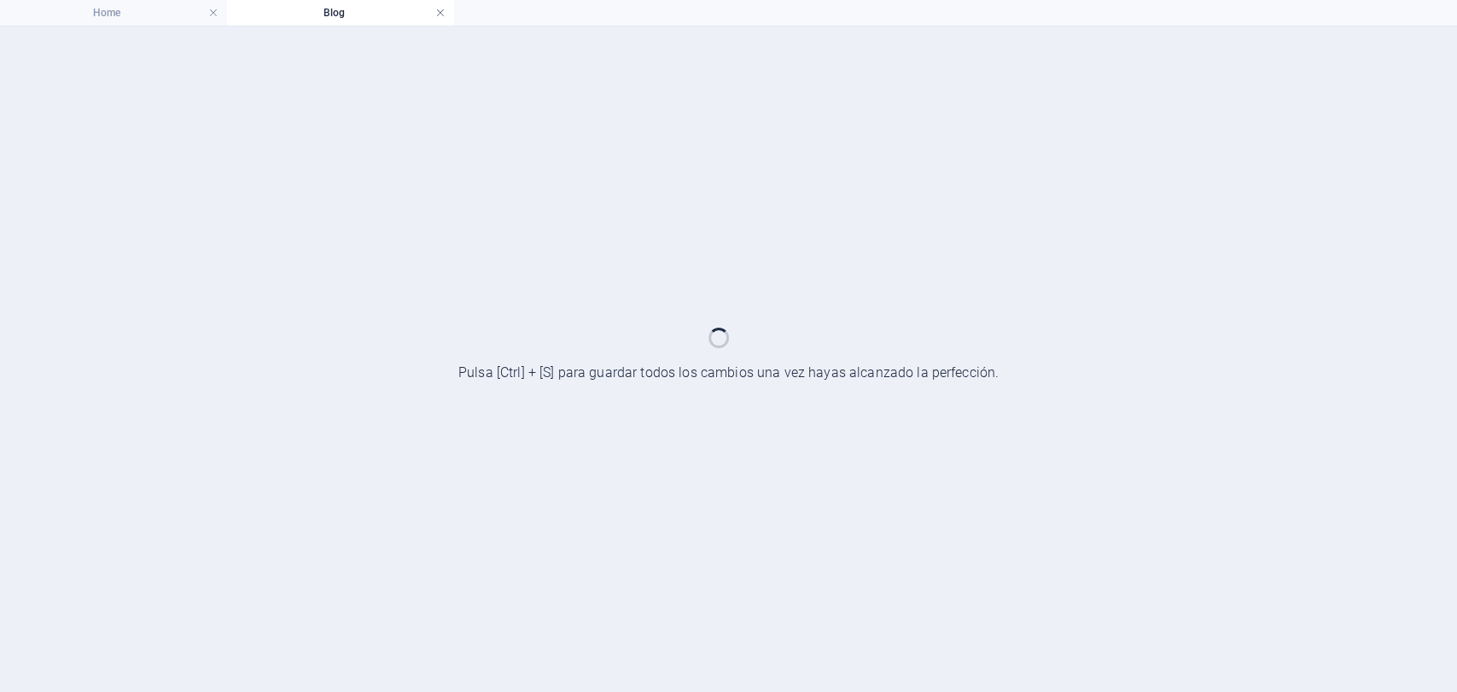
click at [437, 8] on link at bounding box center [440, 13] width 10 height 16
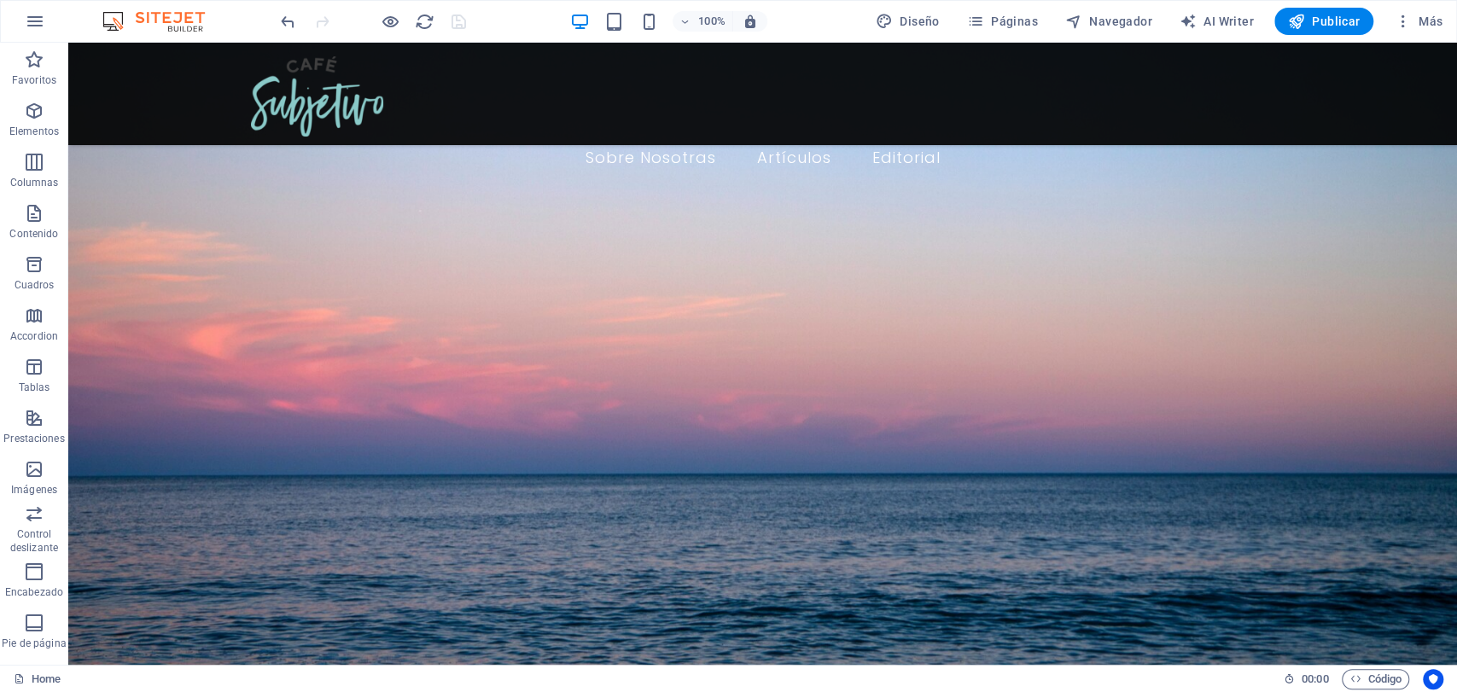
scroll to position [1276, 0]
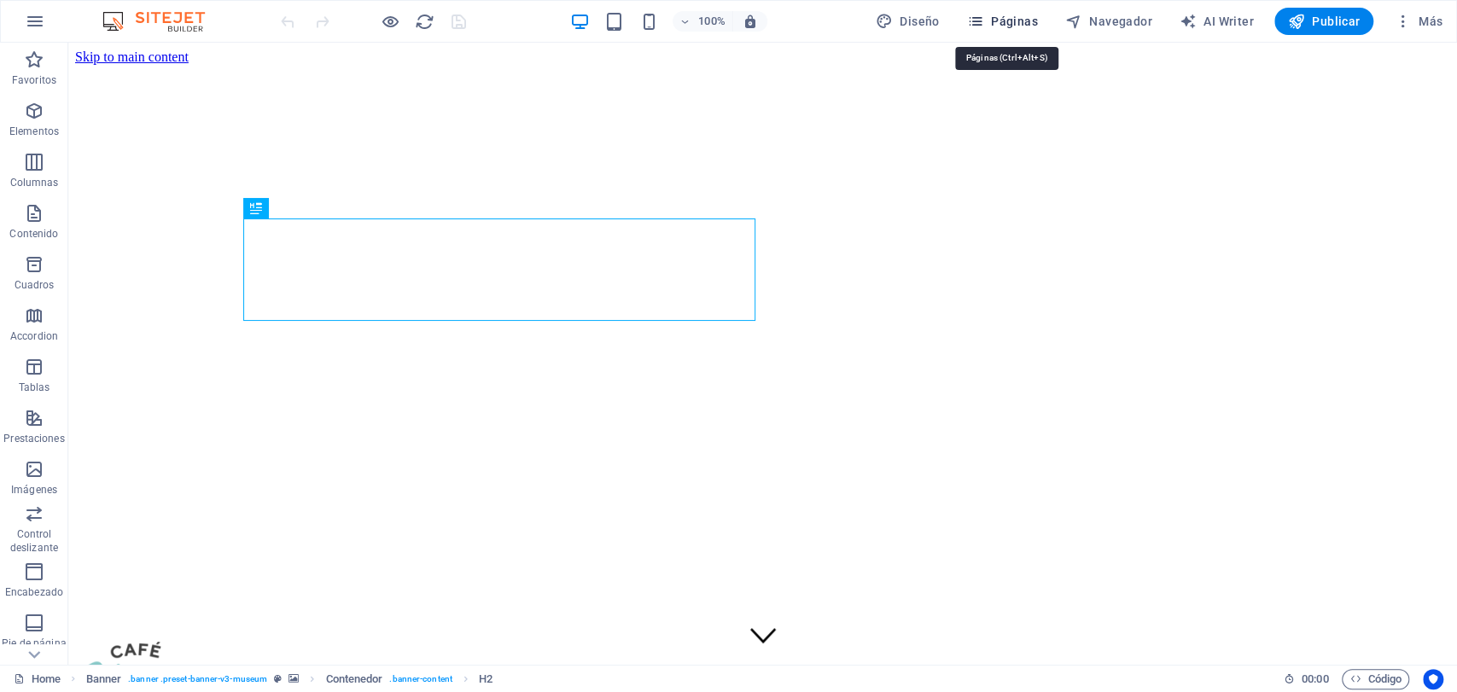
click at [1015, 14] on span "Páginas" at bounding box center [1002, 21] width 71 height 17
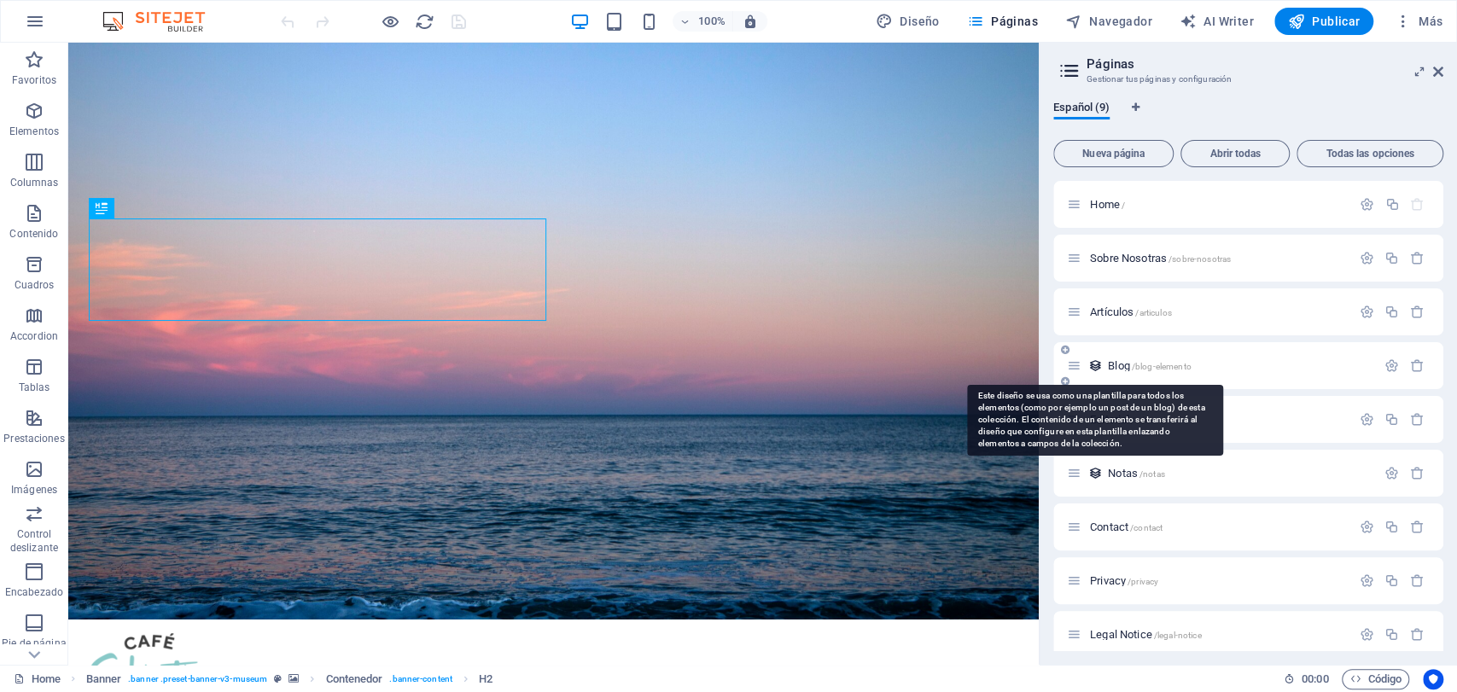
click at [1097, 366] on icon at bounding box center [1095, 366] width 15 height 15
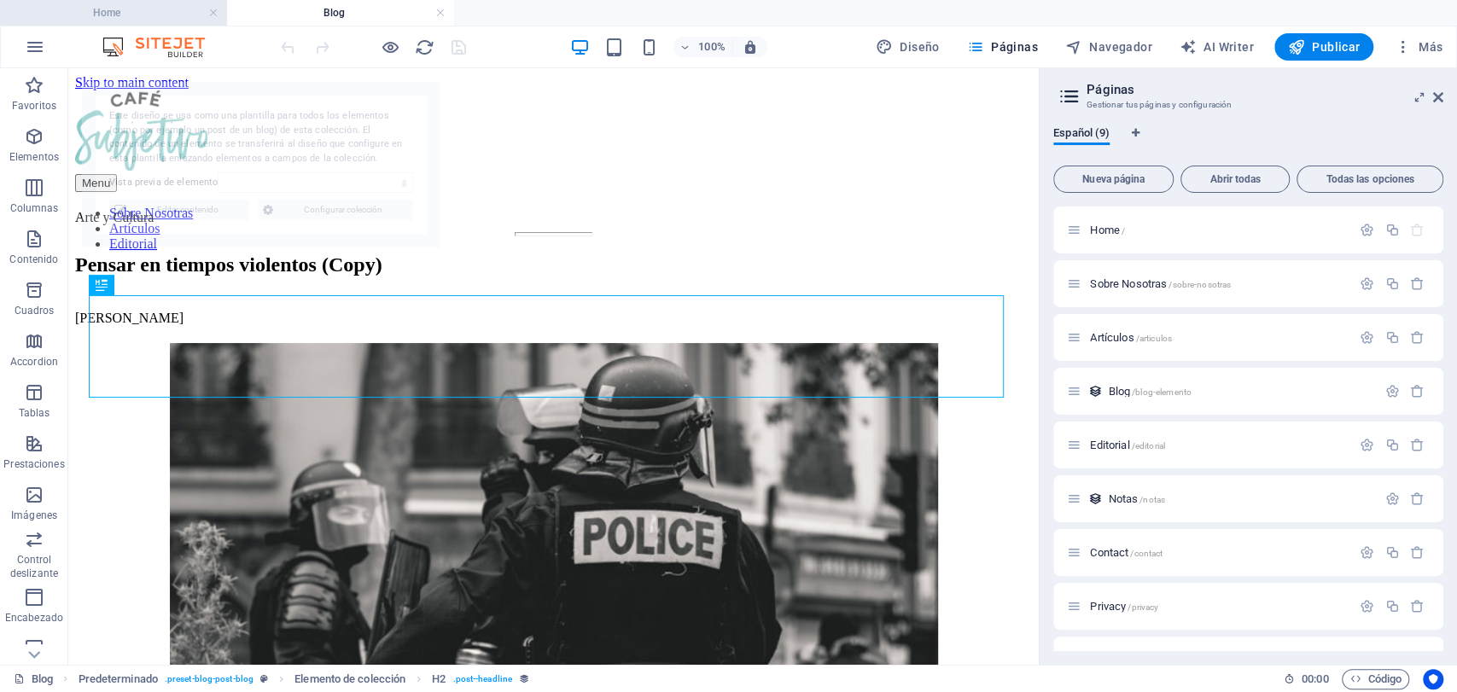
select select "68de9456f11b9f5b1c0be352"
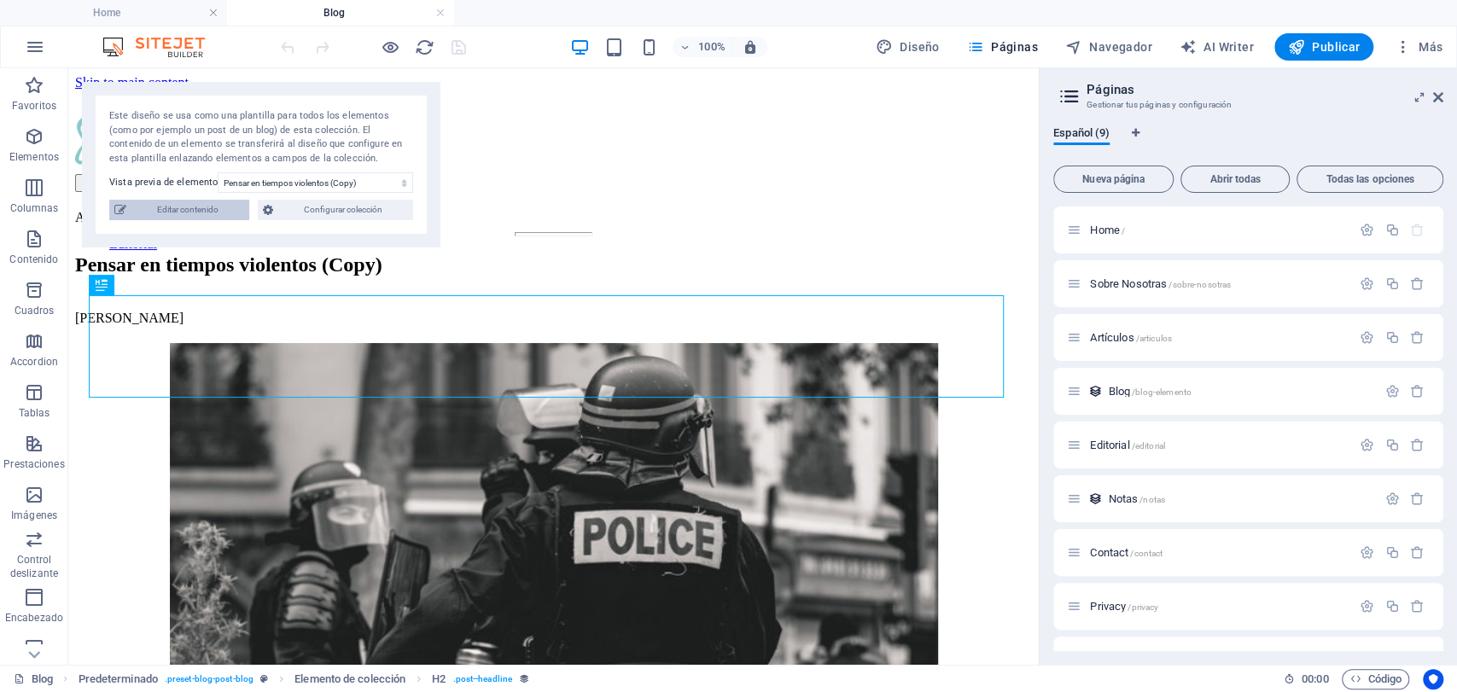
click at [220, 213] on span "Editar contenido" at bounding box center [187, 210] width 113 height 20
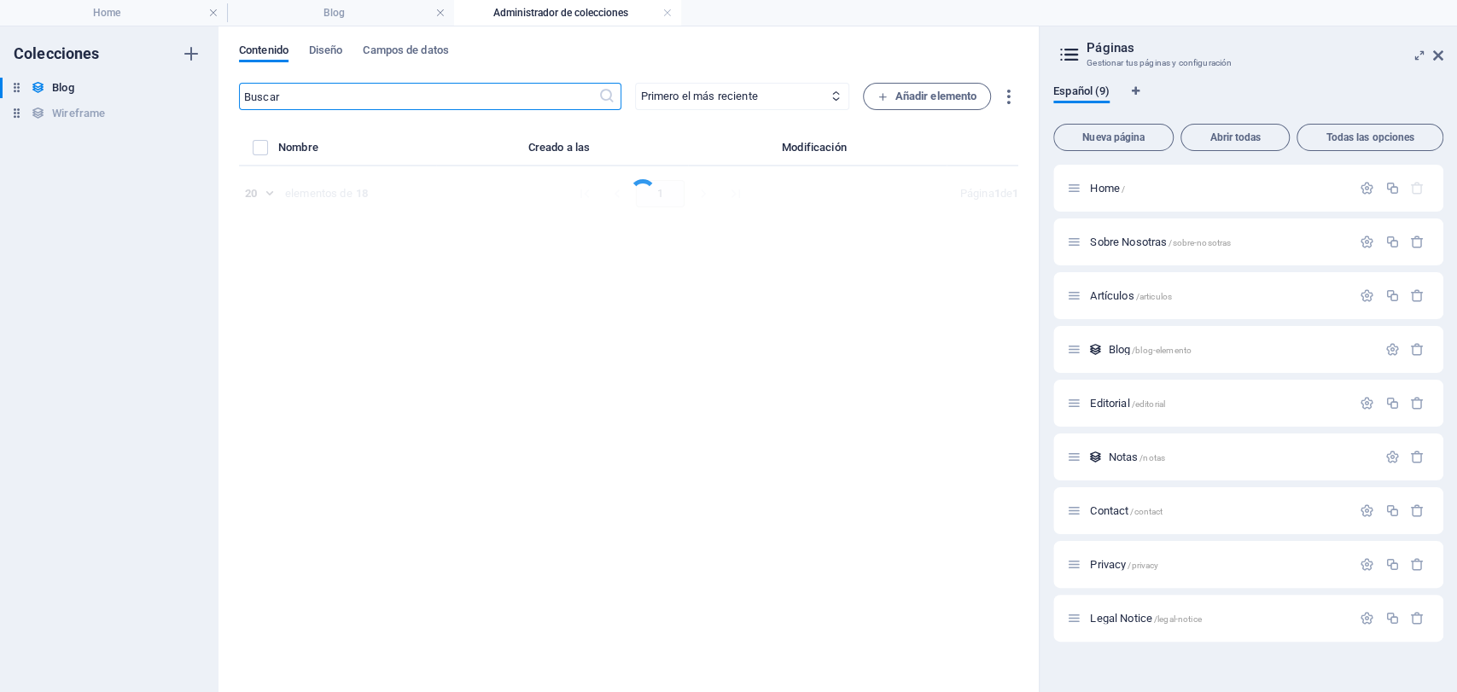
select select "Sujeto y Sociedad"
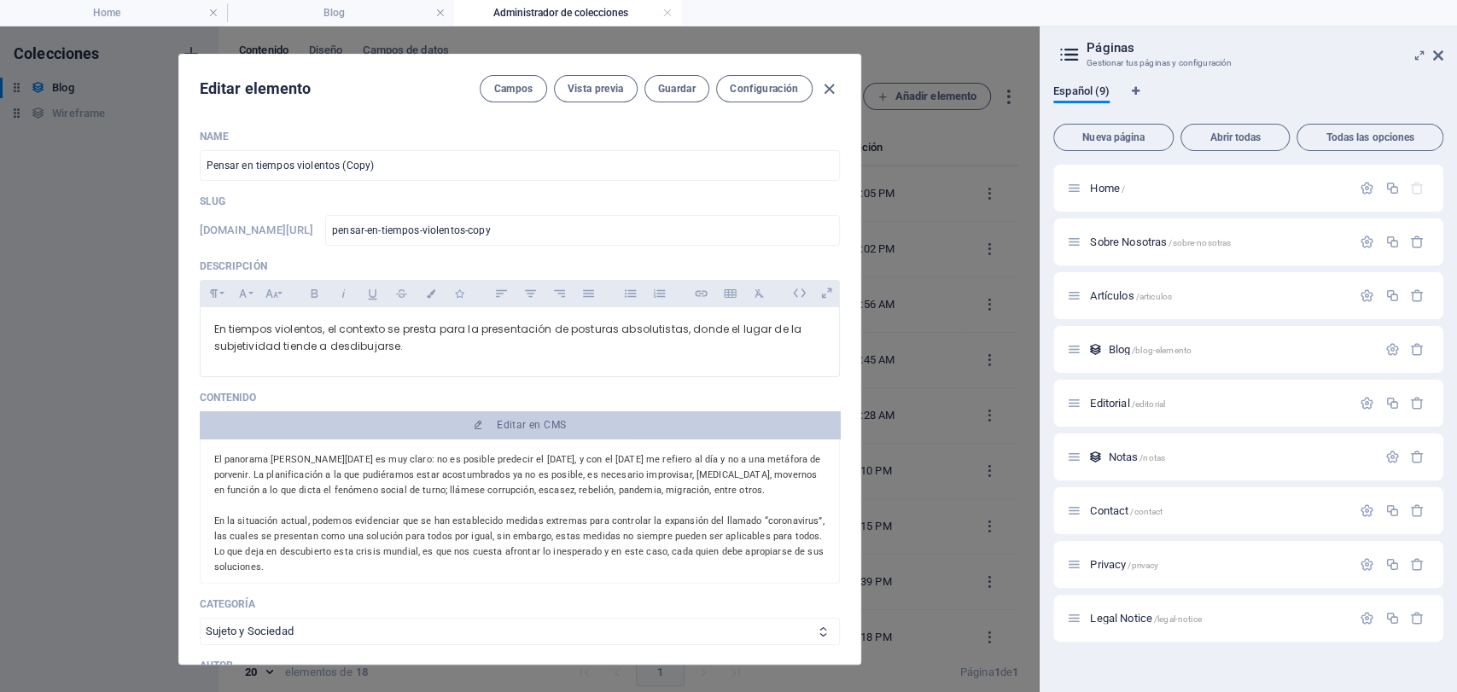
drag, startPoint x: 1435, startPoint y: 49, endPoint x: 1317, endPoint y: 49, distance: 117.8
click at [1435, 49] on icon at bounding box center [1438, 56] width 10 height 14
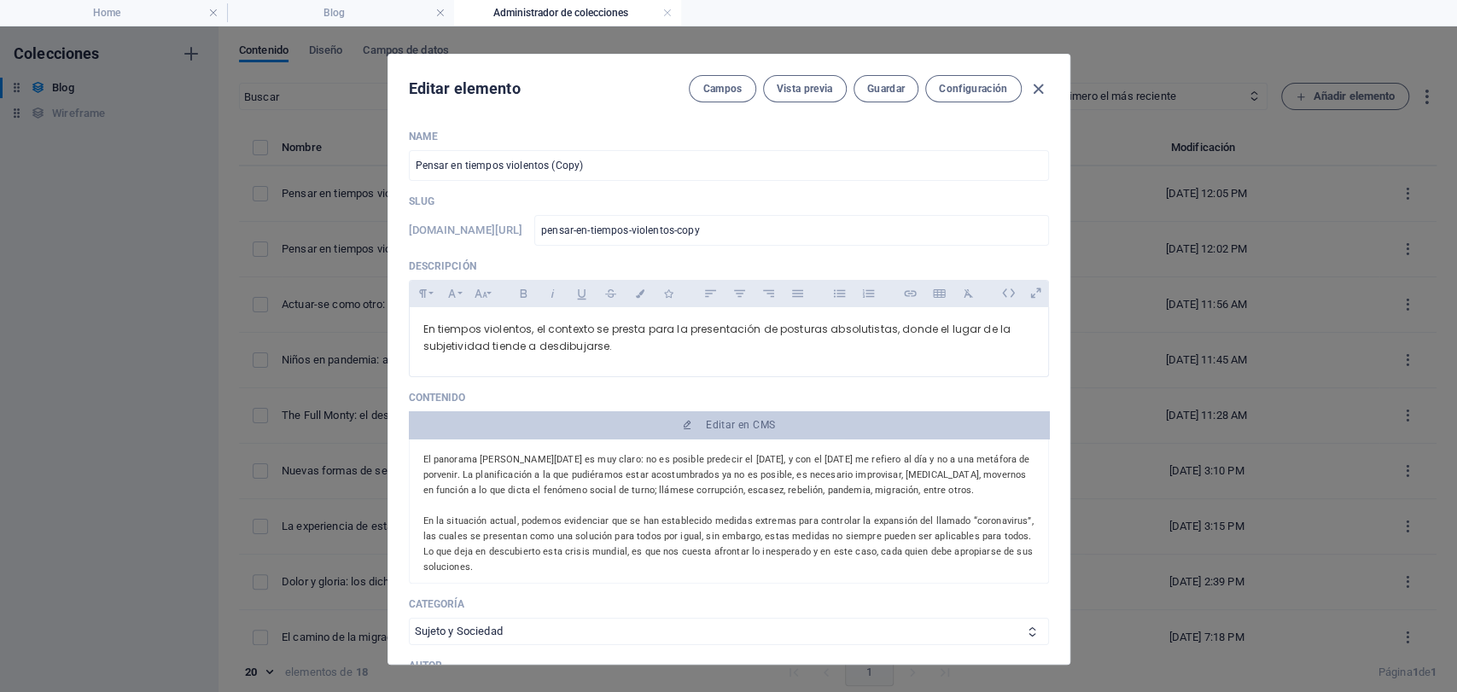
drag, startPoint x: 599, startPoint y: 162, endPoint x: 215, endPoint y: 151, distance: 384.3
click at [232, 153] on div "Editar elemento Campos Vista previa Guardar Configuración Name Pensar en tiempo…" at bounding box center [728, 359] width 1457 height 666
paste input "Vivir con incertidumbre"
type input "Vivir con incertidumbre"
type input "vivir-con-incertidumbre"
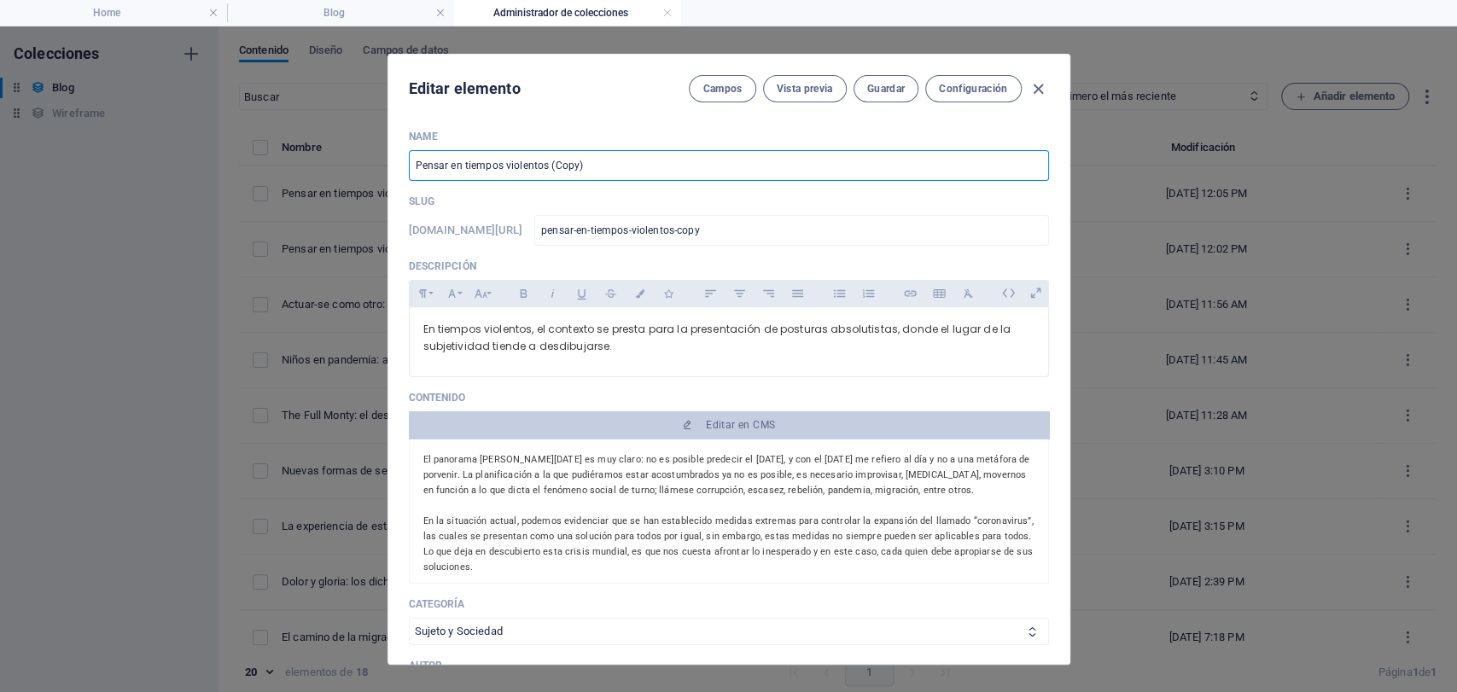
type input "vivir-con-incertidumbre"
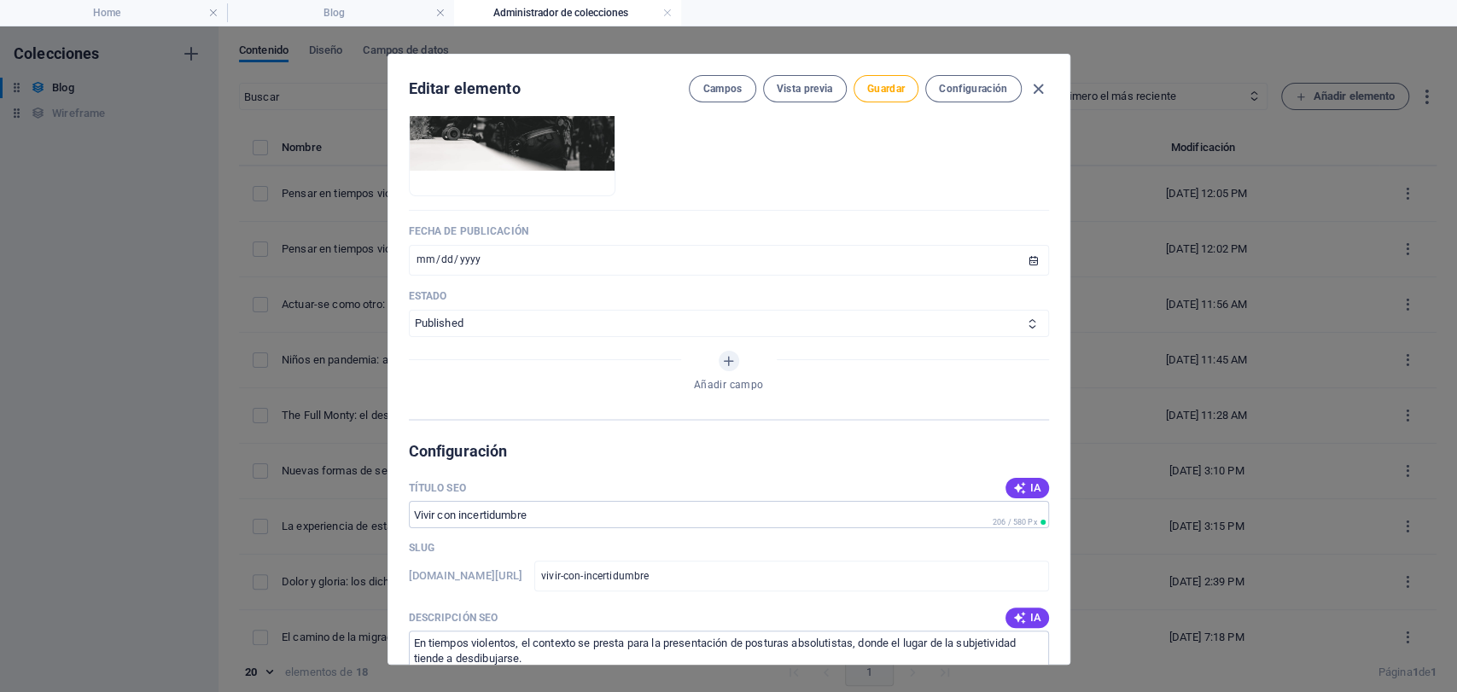
scroll to position [948, 0]
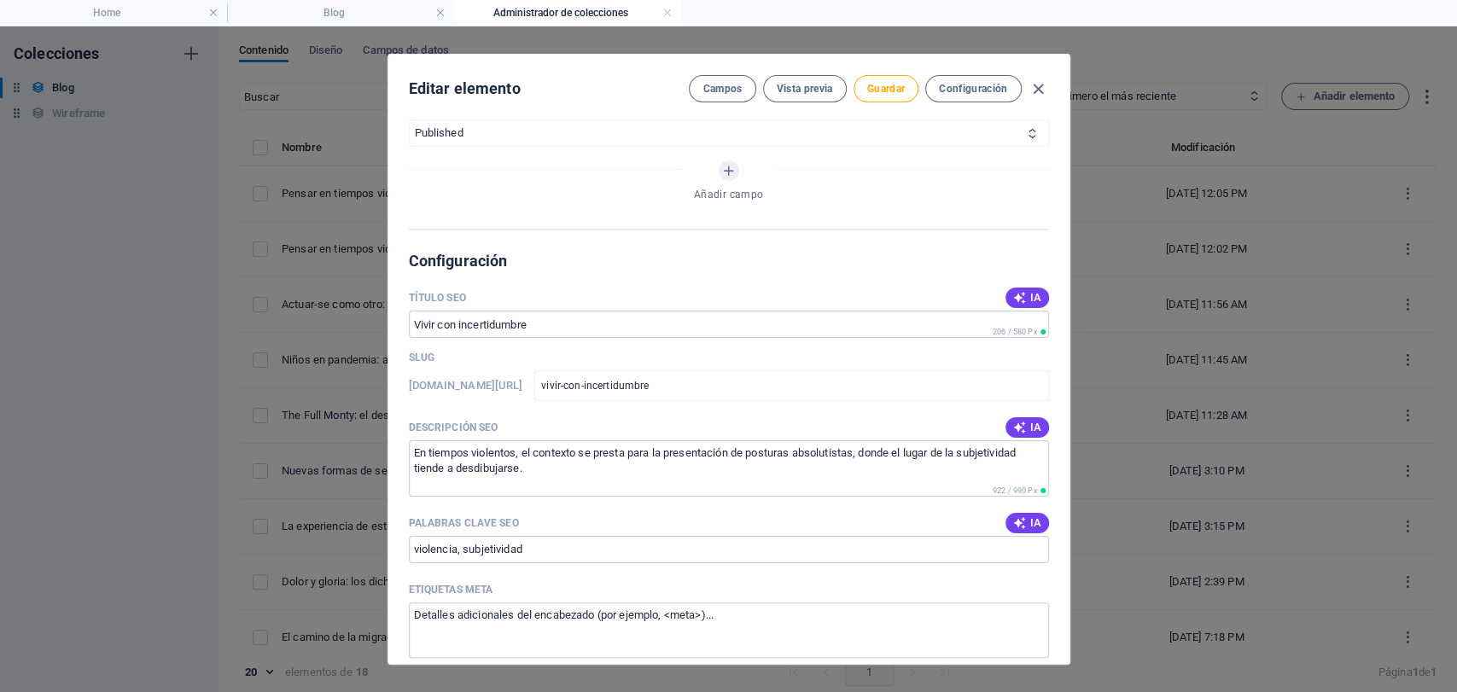
type input "Vivir con incertidumbre"
drag, startPoint x: 552, startPoint y: 469, endPoint x: 276, endPoint y: 434, distance: 278.7
click at [276, 434] on div "Editar elemento Campos Vista previa Guardar Configuración Name Vivir con incert…" at bounding box center [728, 359] width 1457 height 666
paste textarea "l panorama de hoy es muy claro: no es posible predecir el mañana, y con el maña…"
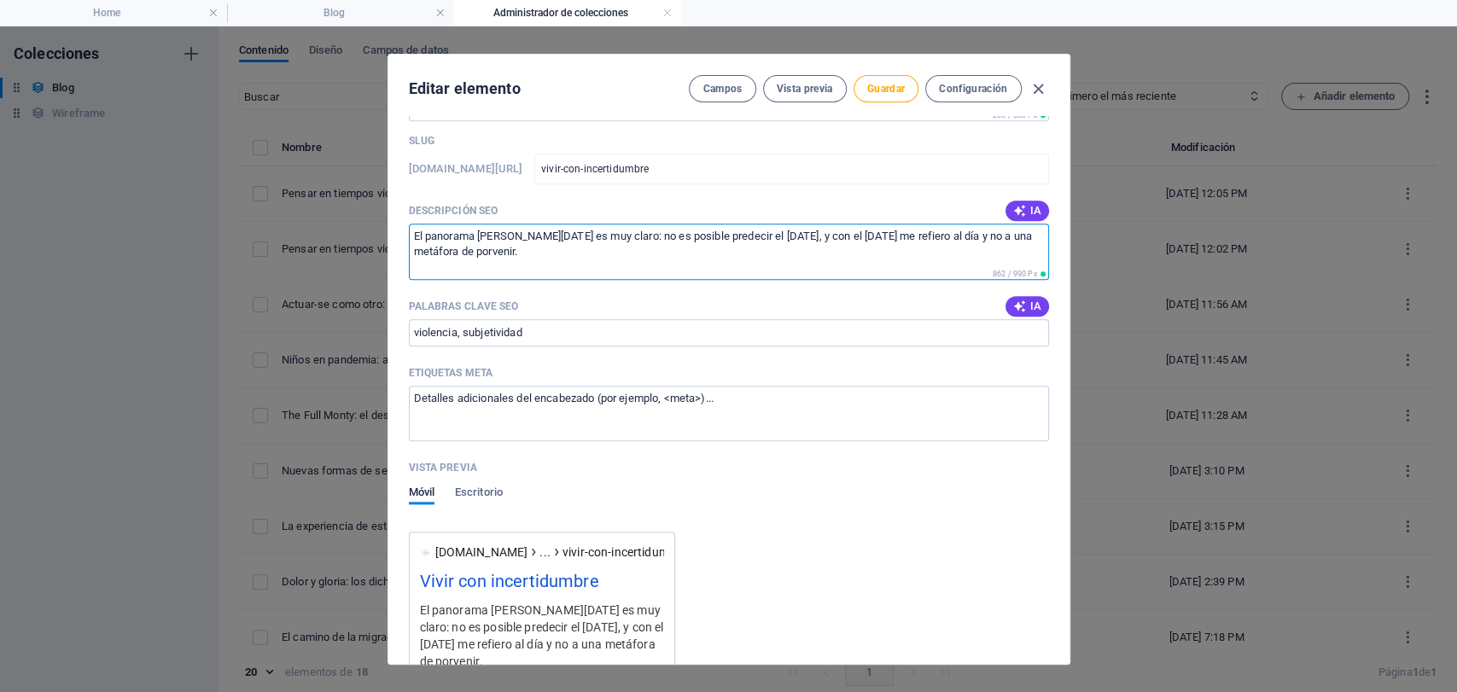
scroll to position [1233, 0]
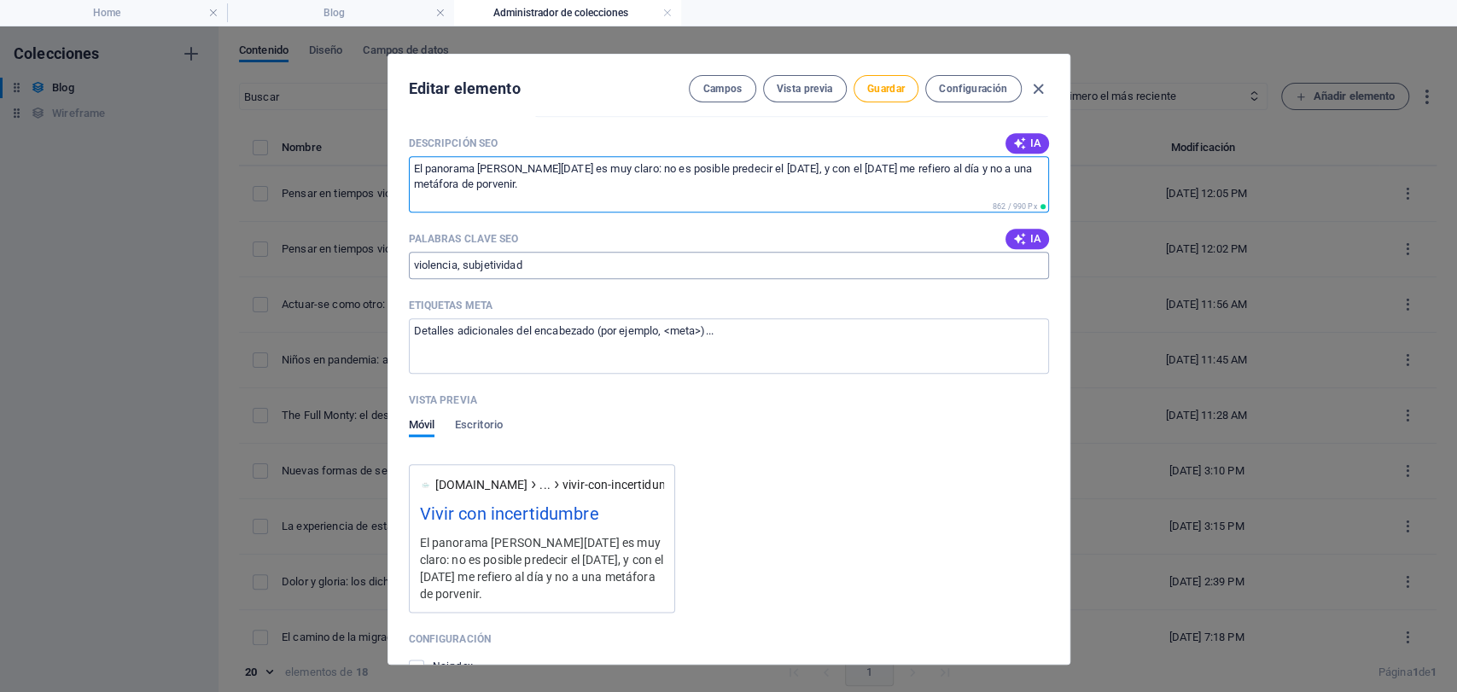
type textarea "El panorama [PERSON_NAME][DATE] es muy claro: no es posible predecir el [DATE],…"
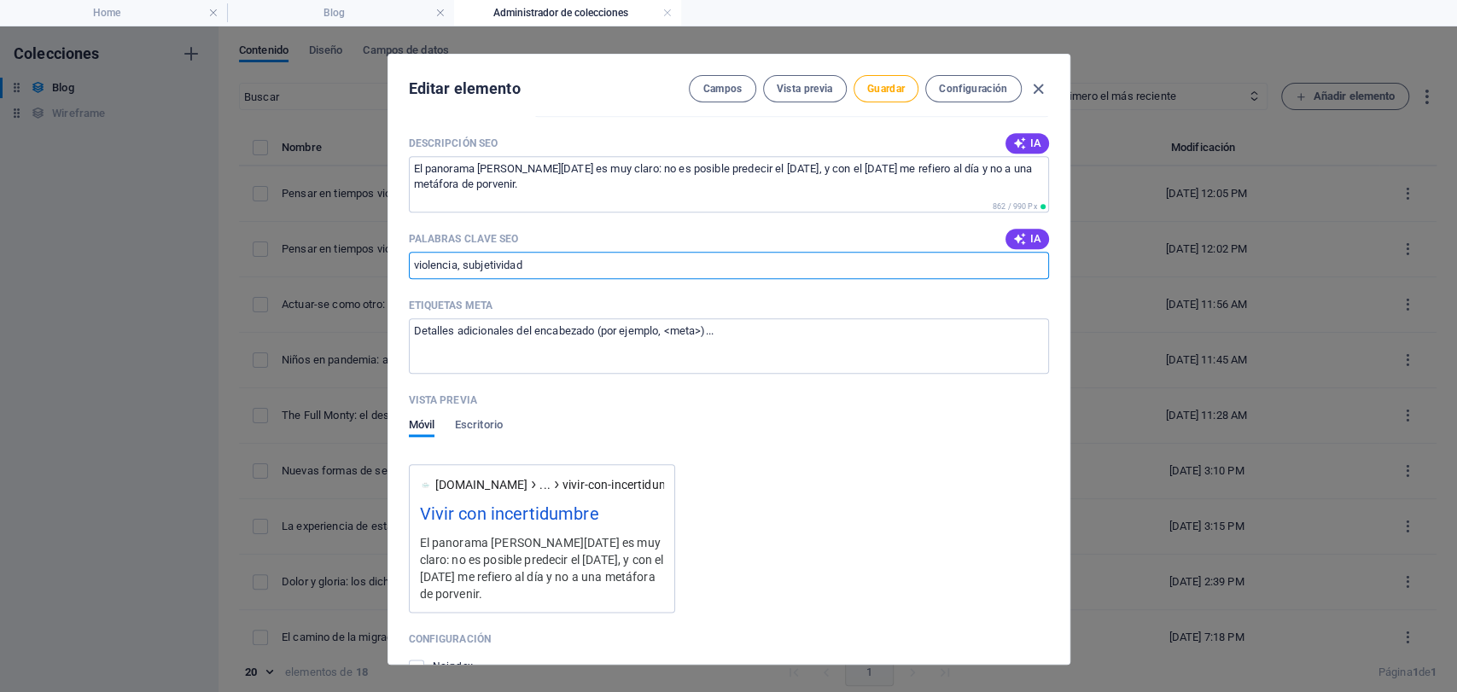
drag, startPoint x: 548, startPoint y: 255, endPoint x: 434, endPoint y: 127, distance: 171.1
click at [315, 253] on div "Editar elemento Campos Vista previa Guardar Configuración Name Vivir con incert…" at bounding box center [728, 359] width 1457 height 666
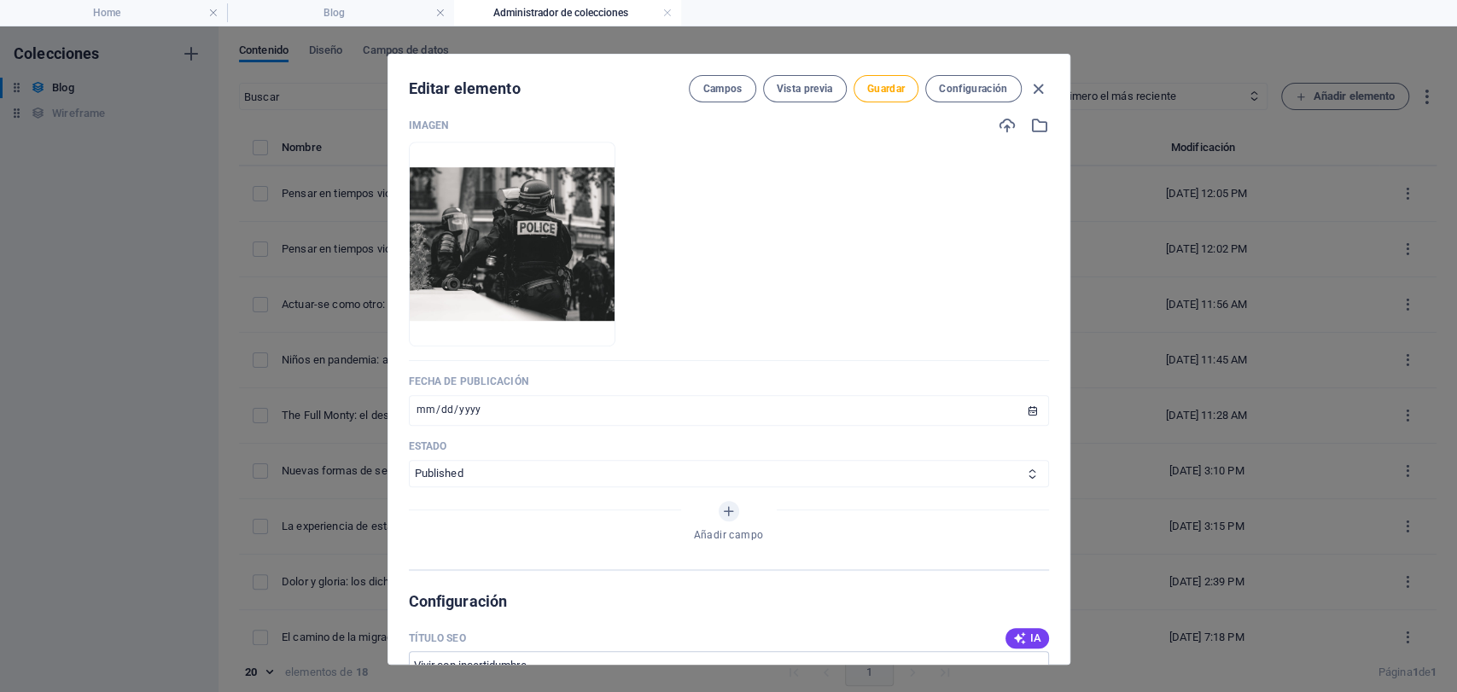
scroll to position [569, 0]
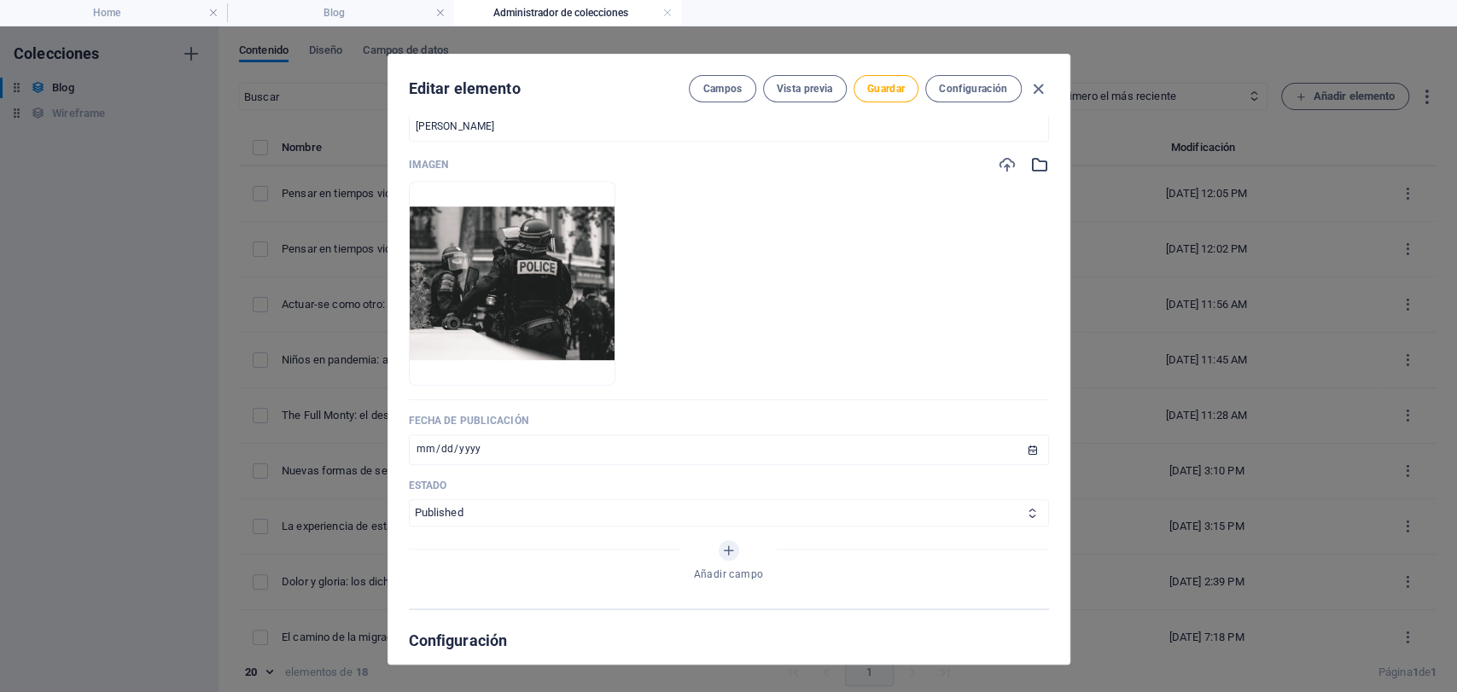
type input "porvenir, incertidumbre"
click at [1035, 165] on icon "button" at bounding box center [1039, 164] width 19 height 19
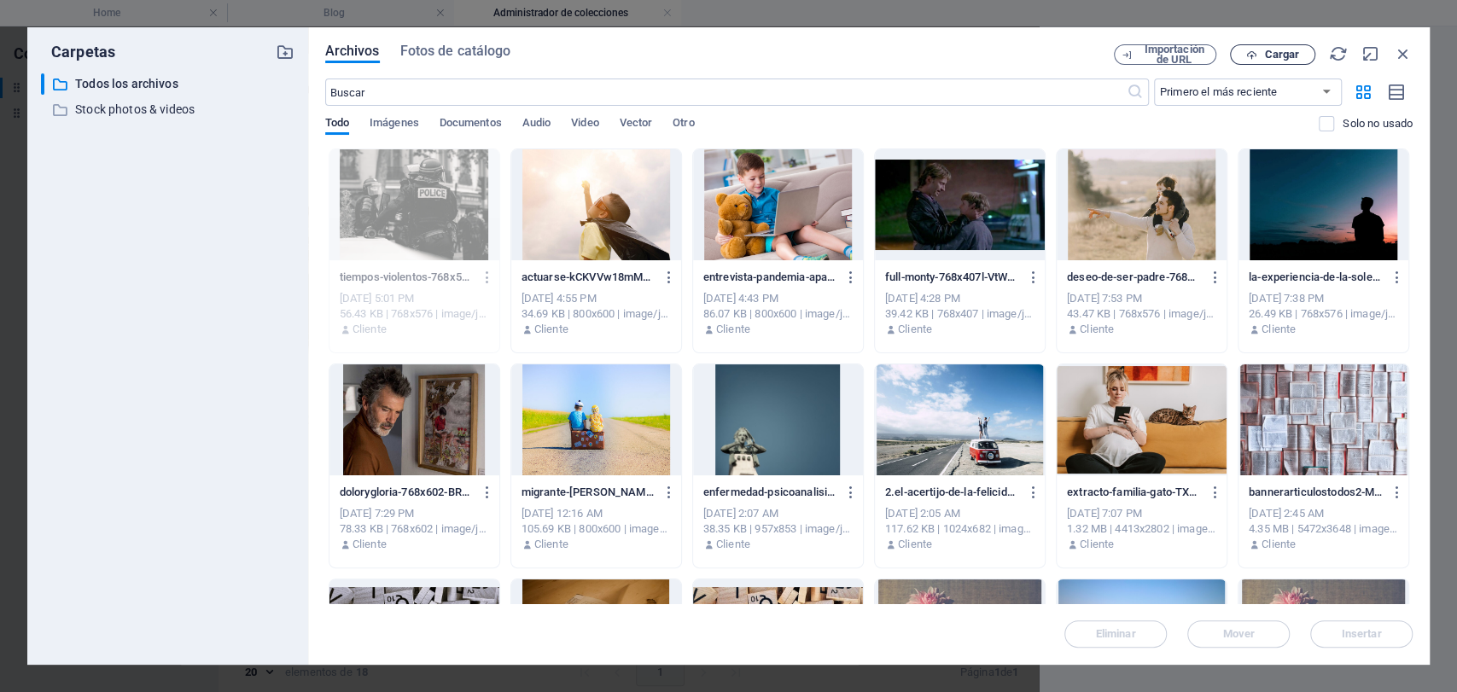
click at [1280, 64] on button "Cargar" at bounding box center [1272, 54] width 85 height 20
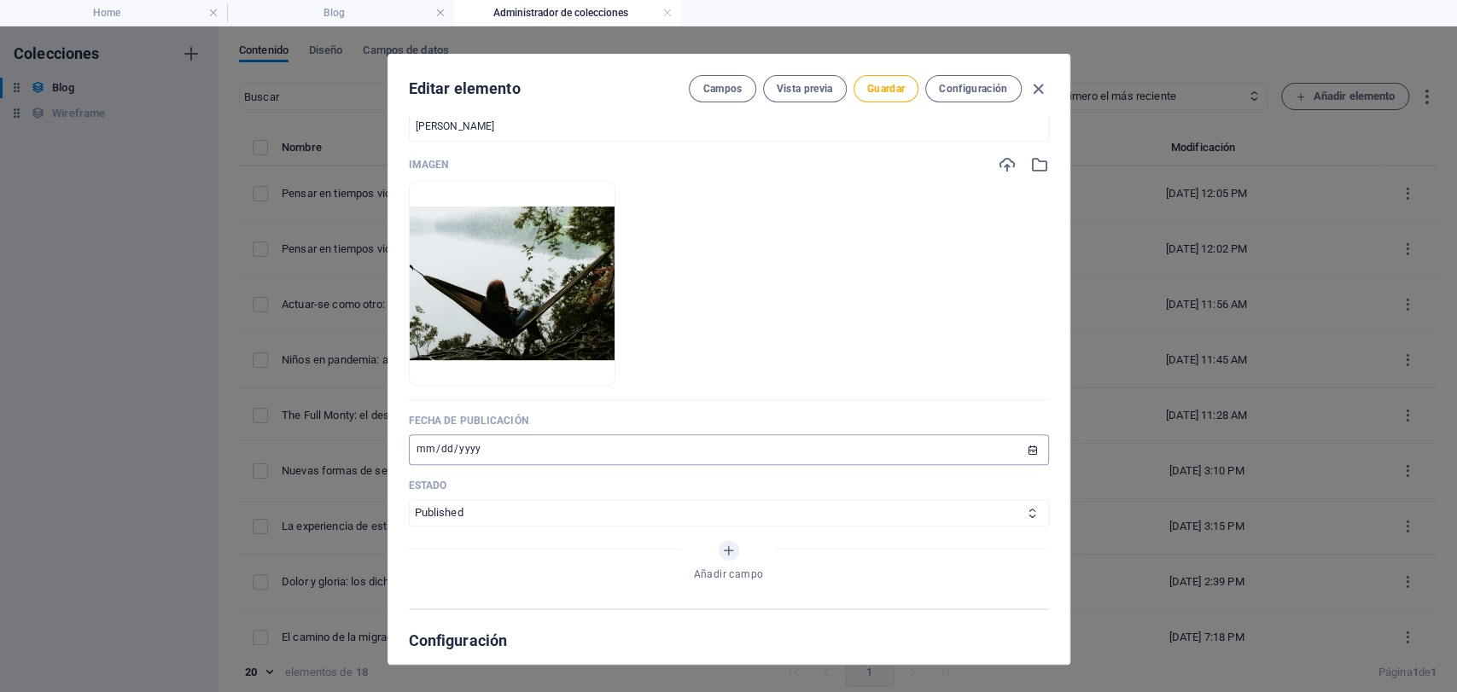
click at [426, 446] on input "[DATE]" at bounding box center [729, 449] width 640 height 31
type input "[DATE]"
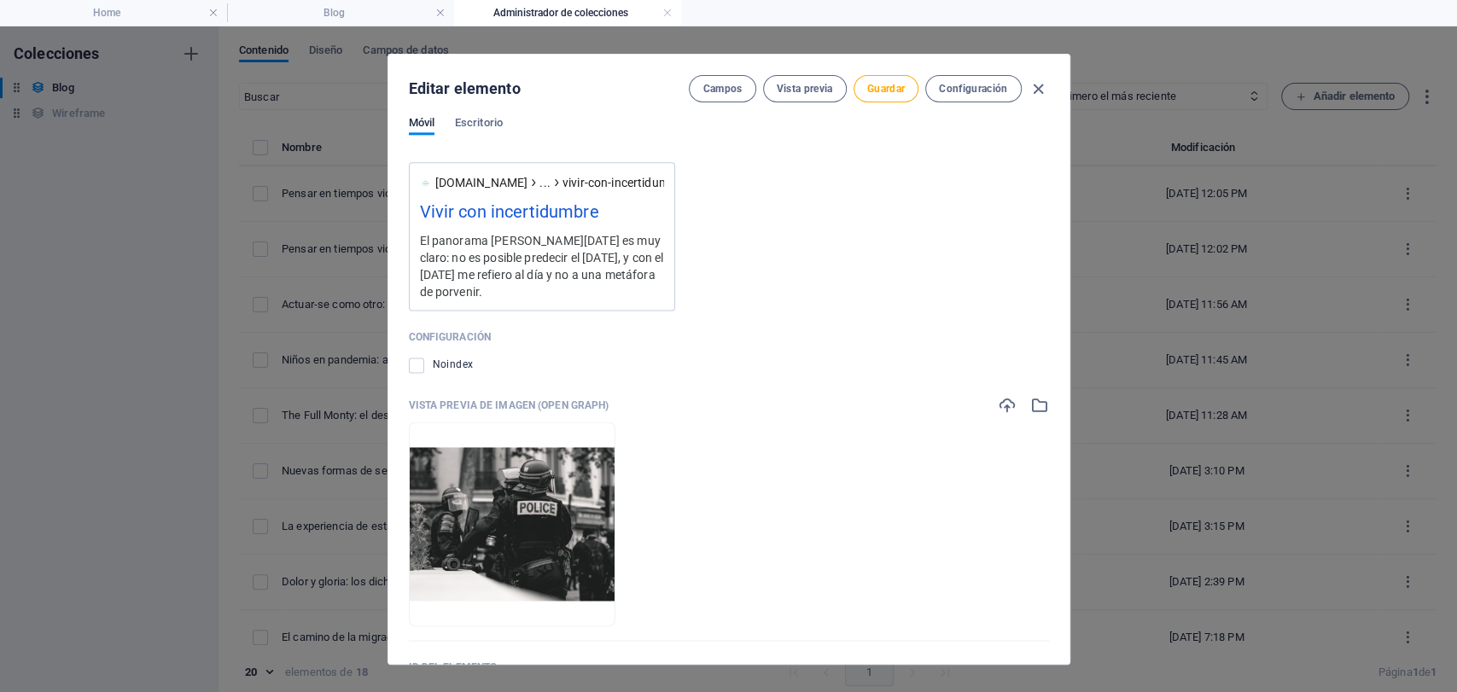
scroll to position [1608, 0]
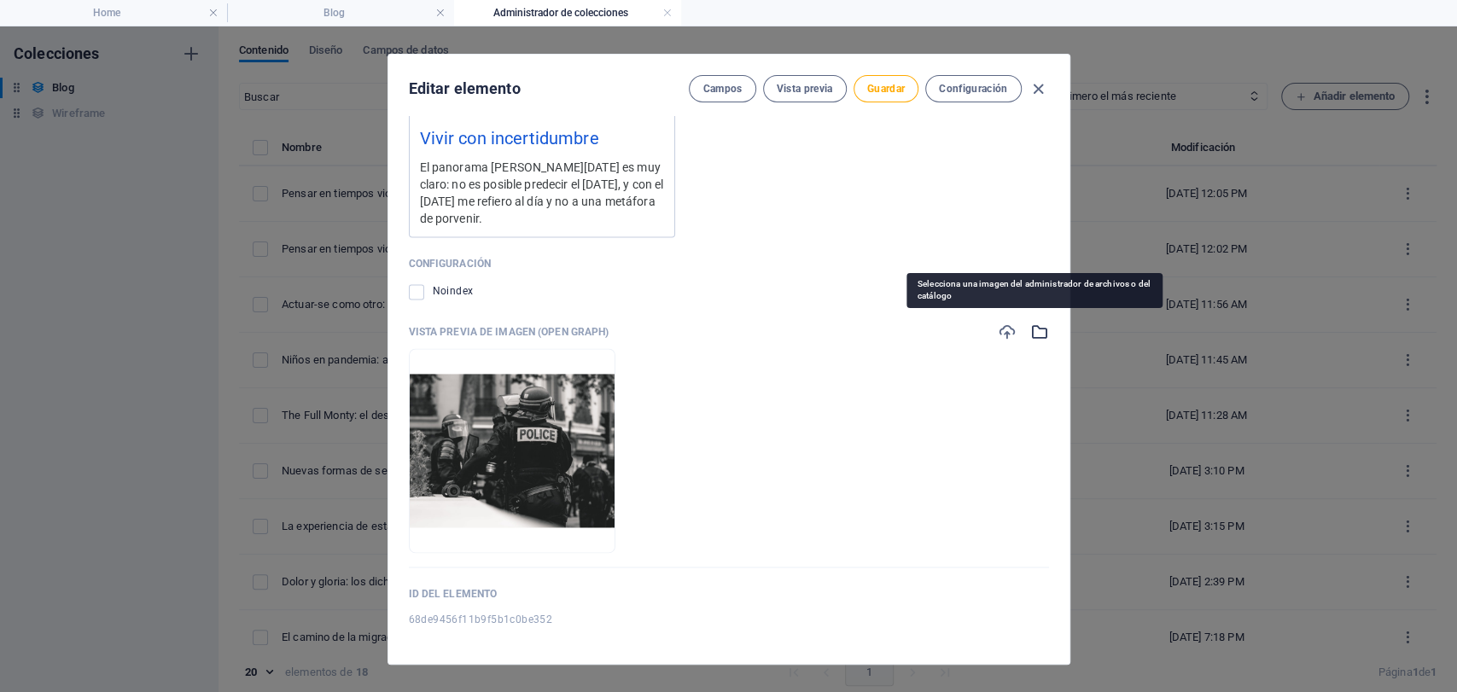
click at [1035, 335] on div "Vista previa de imagen (Open Graph) Arrastra archivos aquí para cargarlos de in…" at bounding box center [729, 445] width 640 height 245
click at [1035, 330] on icon "button" at bounding box center [1039, 332] width 19 height 19
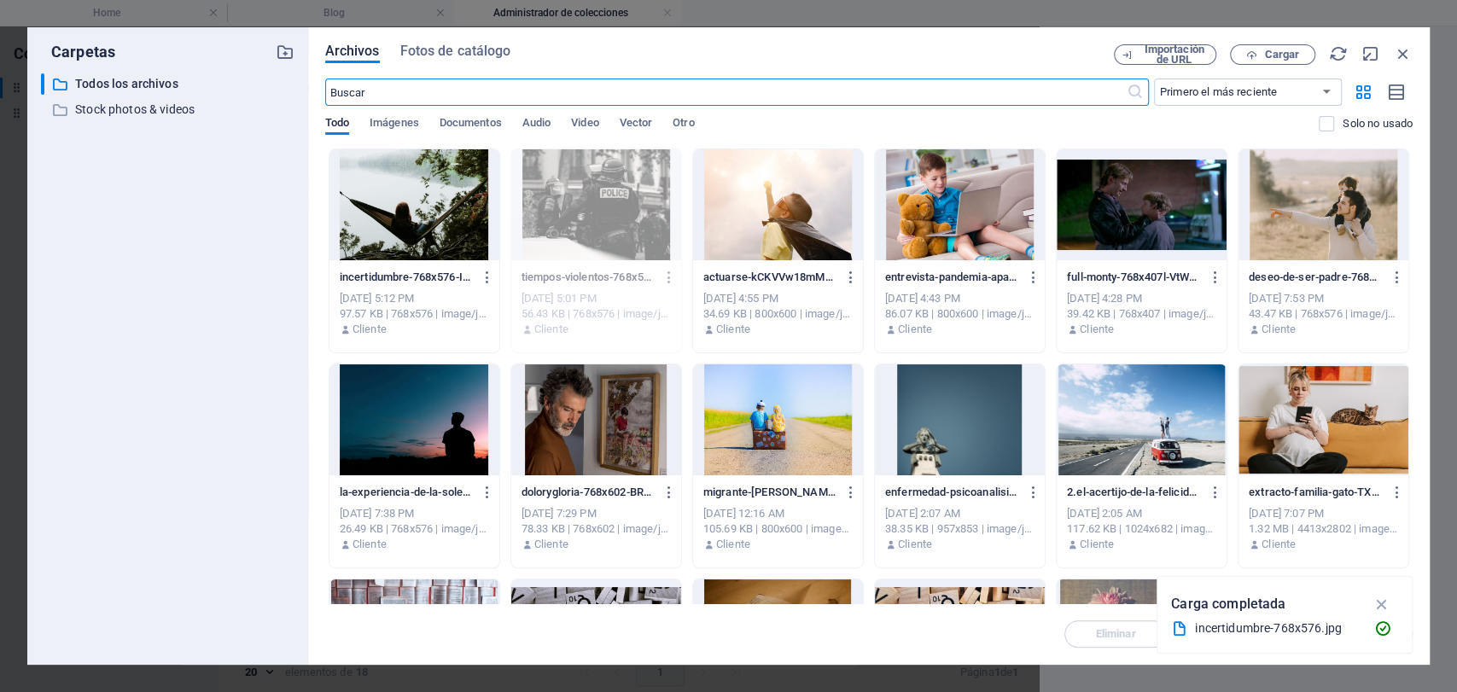
click at [440, 199] on div at bounding box center [415, 204] width 170 height 111
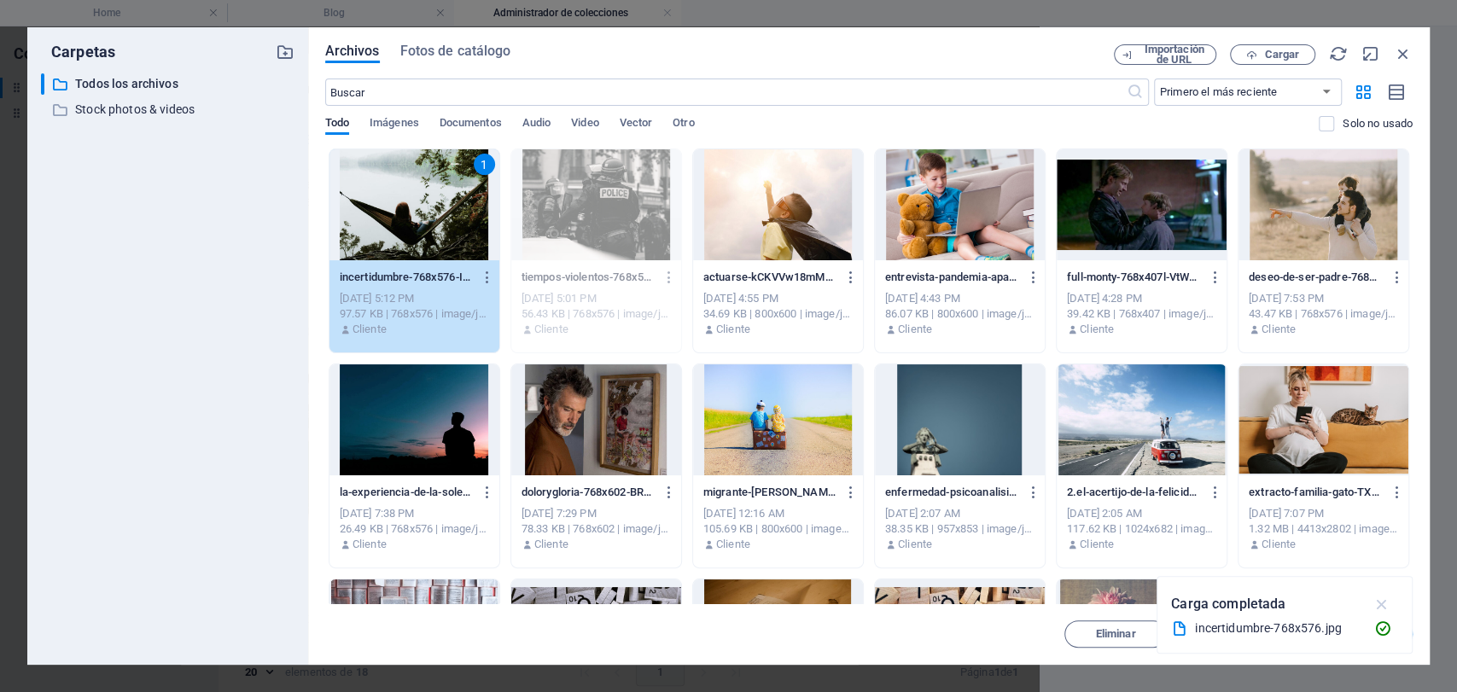
click at [1387, 595] on icon "button" at bounding box center [1382, 604] width 20 height 19
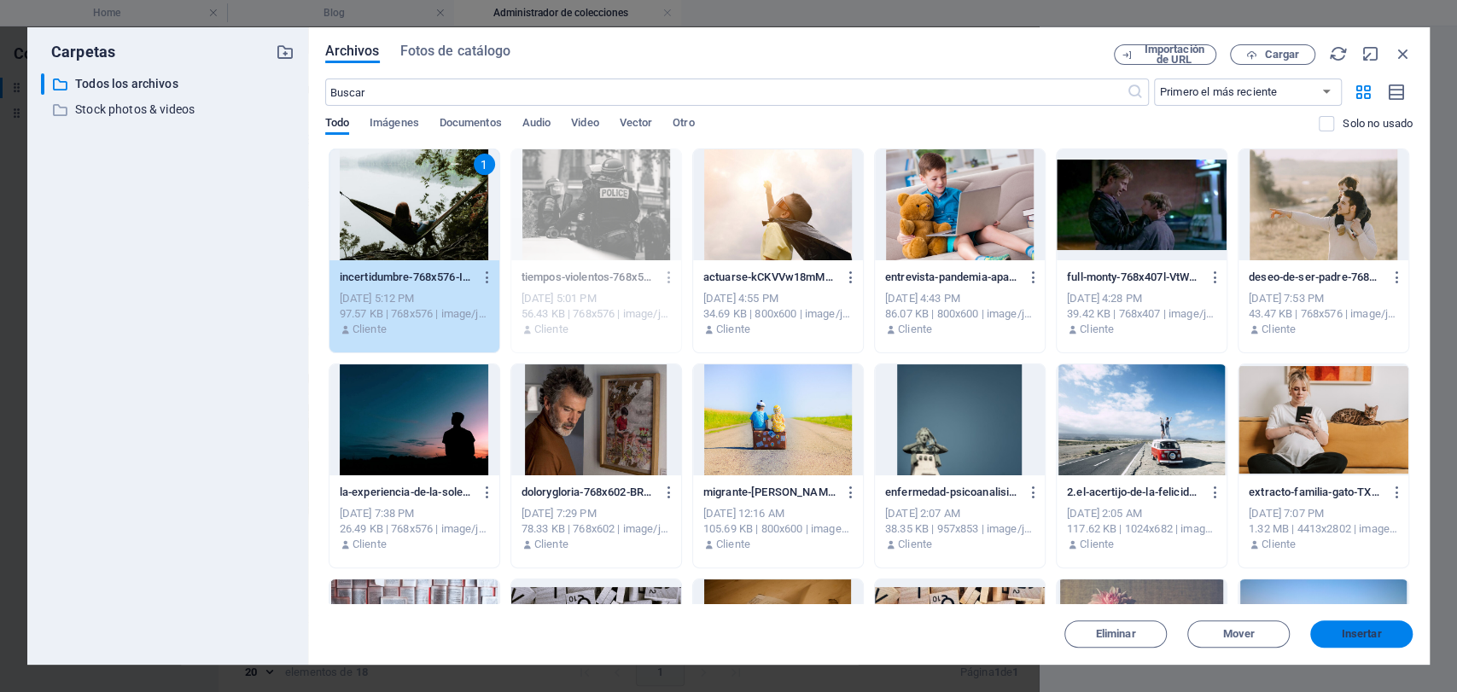
click at [1372, 633] on span "Insertar" at bounding box center [1362, 634] width 40 height 10
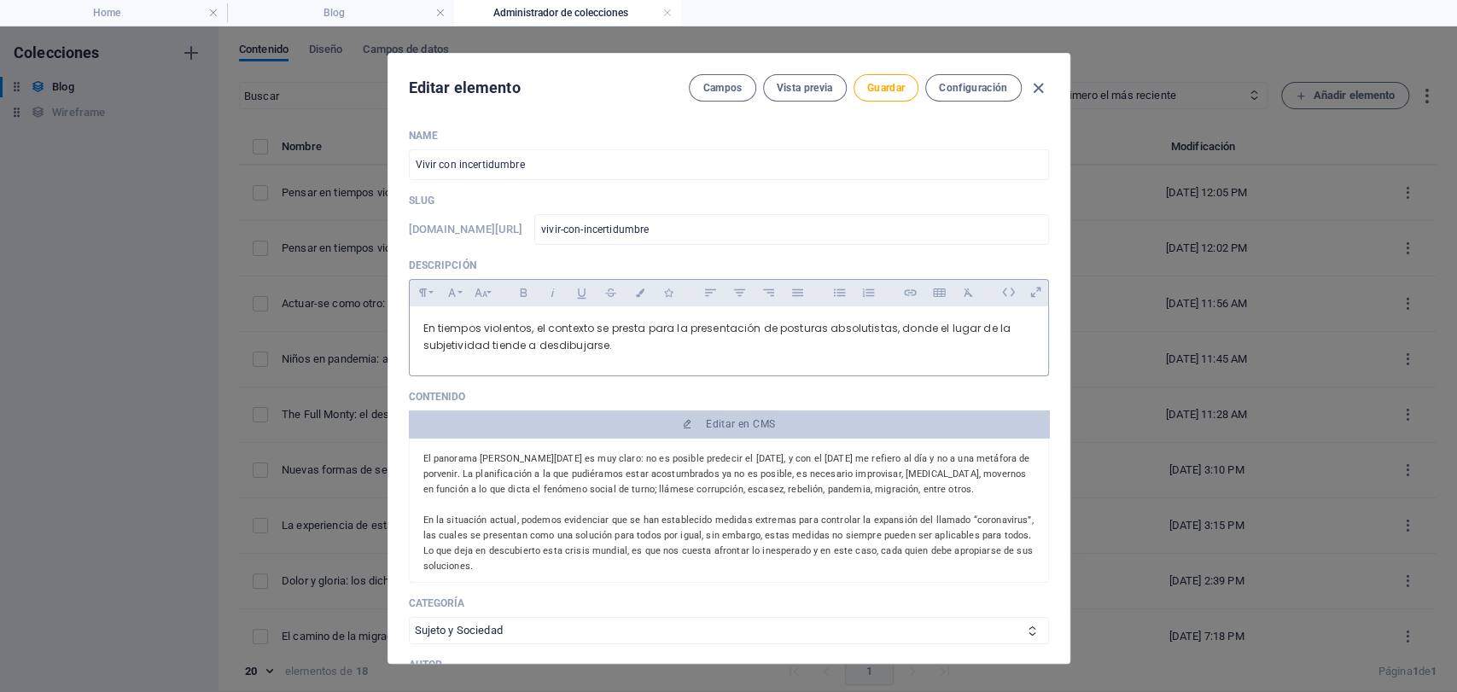
scroll to position [0, 0]
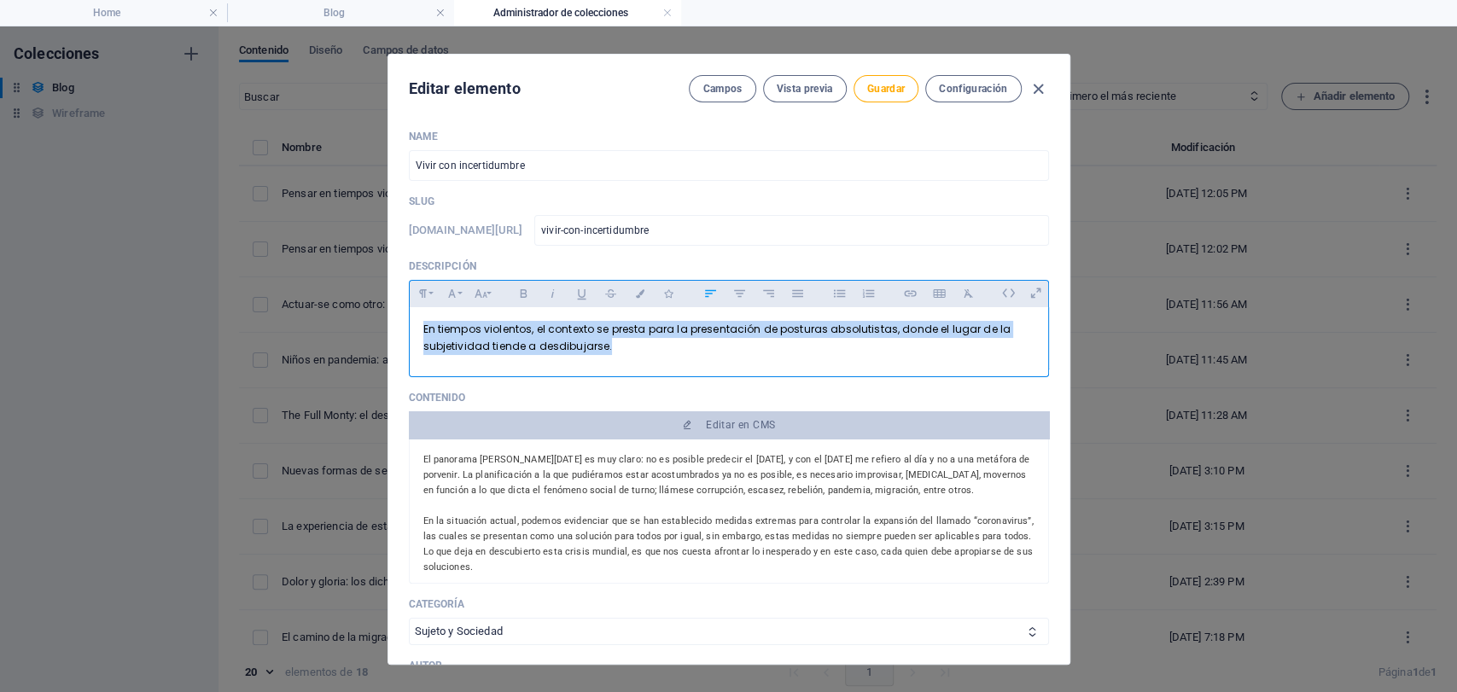
drag, startPoint x: 605, startPoint y: 350, endPoint x: 293, endPoint y: 270, distance: 322.6
click at [293, 270] on div "Editar elemento Campos Vista previa Guardar Configuración Name Vivir con incert…" at bounding box center [728, 359] width 1457 height 666
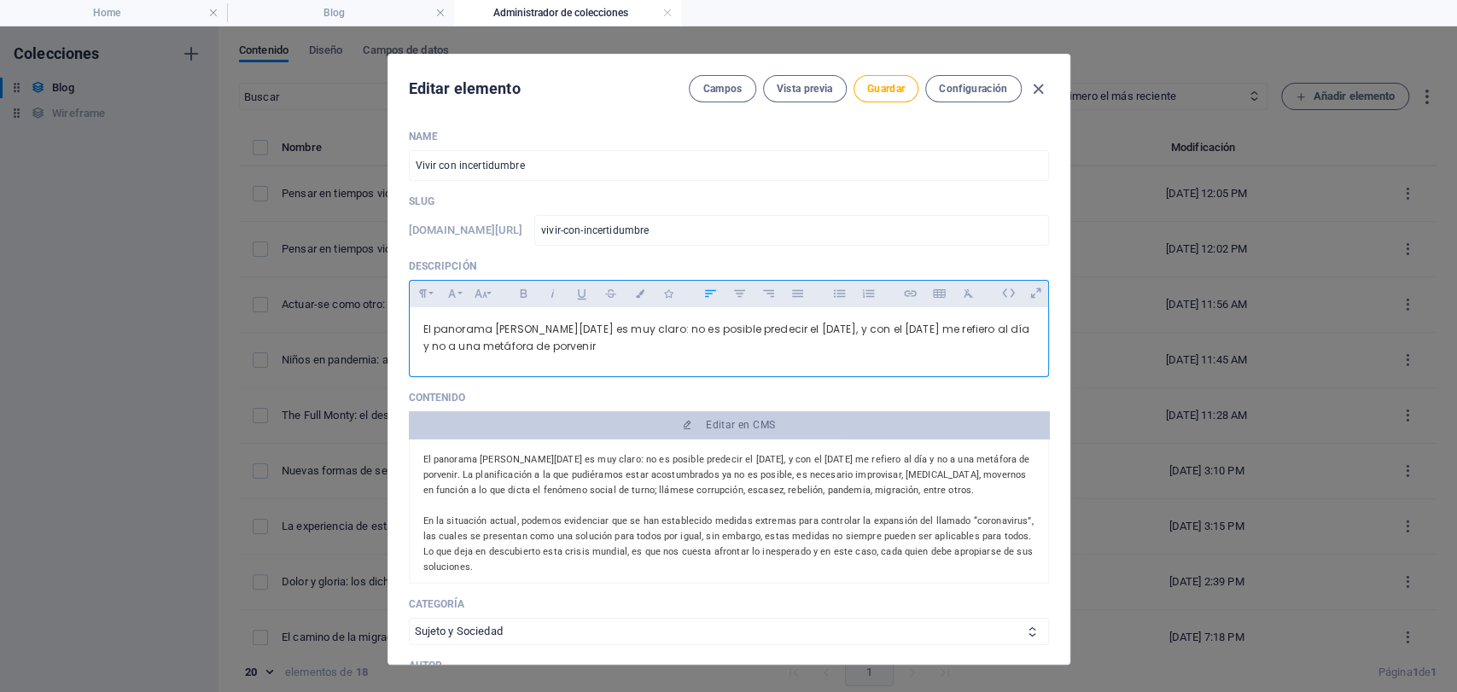
scroll to position [937, 2]
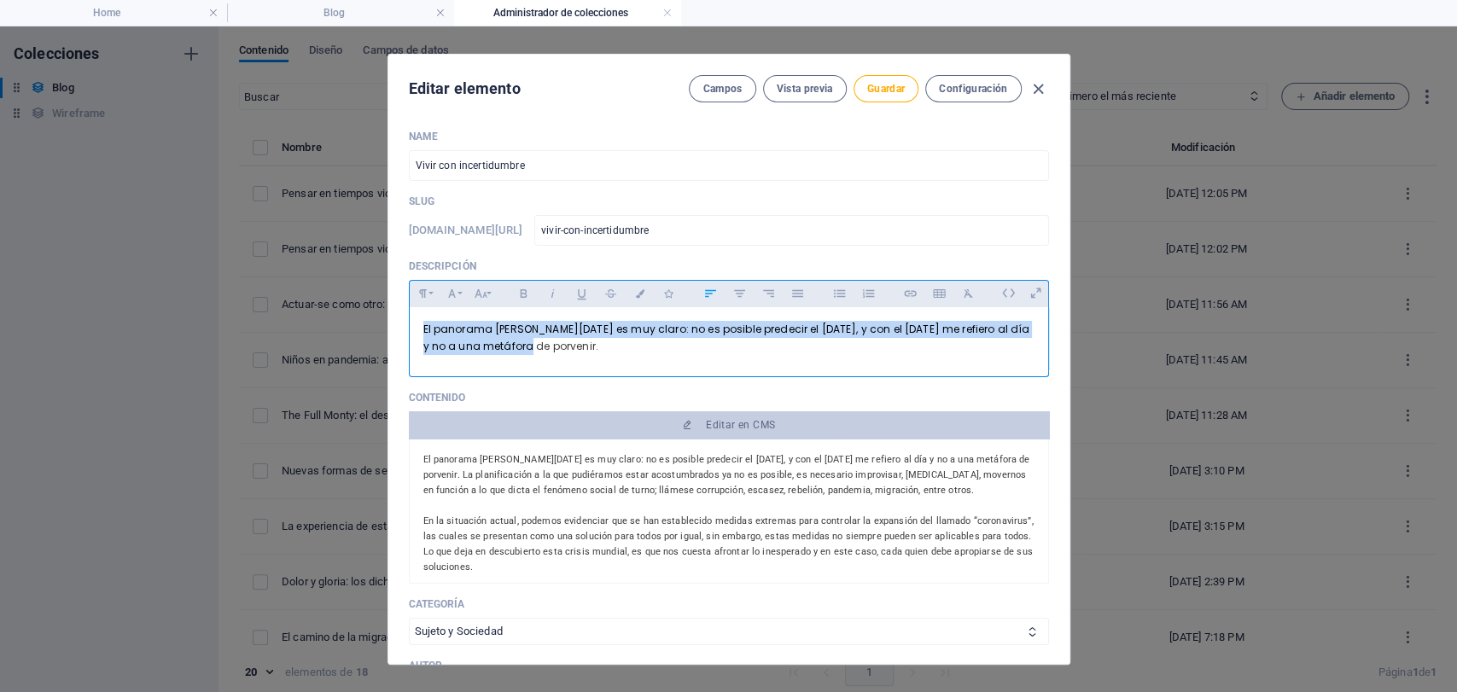
click at [632, 304] on div "Bold Italic Underline Strikethrough Colors Icons" at bounding box center [596, 294] width 172 height 26
click at [633, 293] on icon "button" at bounding box center [640, 293] width 15 height 9
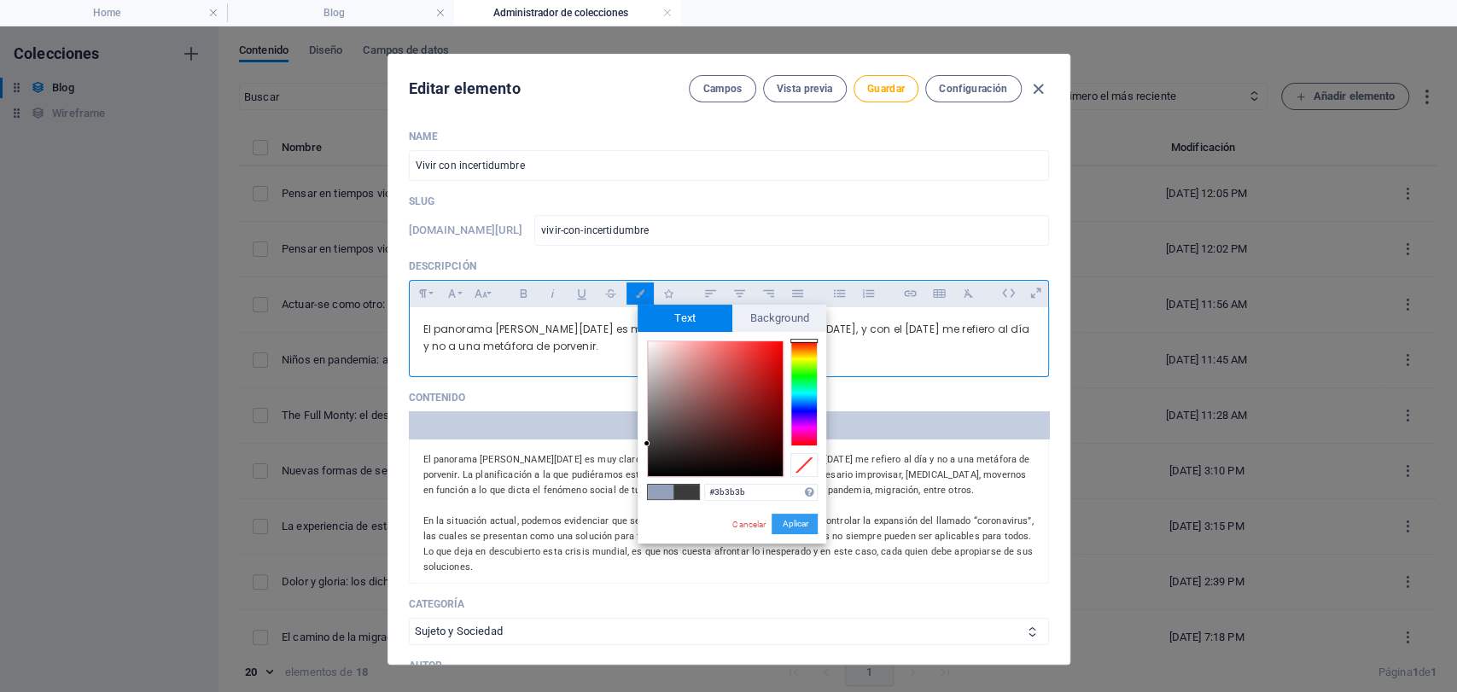
click at [779, 514] on button "Aplicar" at bounding box center [795, 524] width 46 height 20
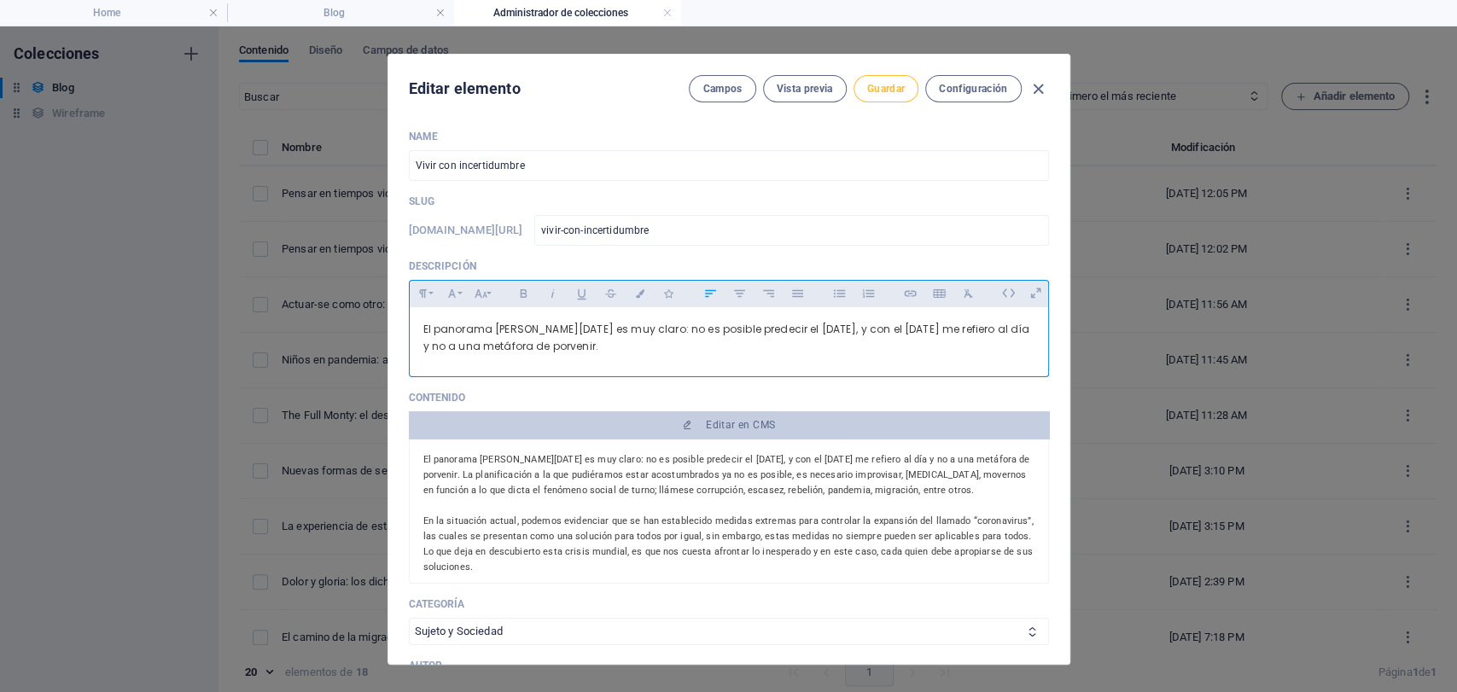
click at [895, 93] on span "Guardar" at bounding box center [886, 89] width 38 height 14
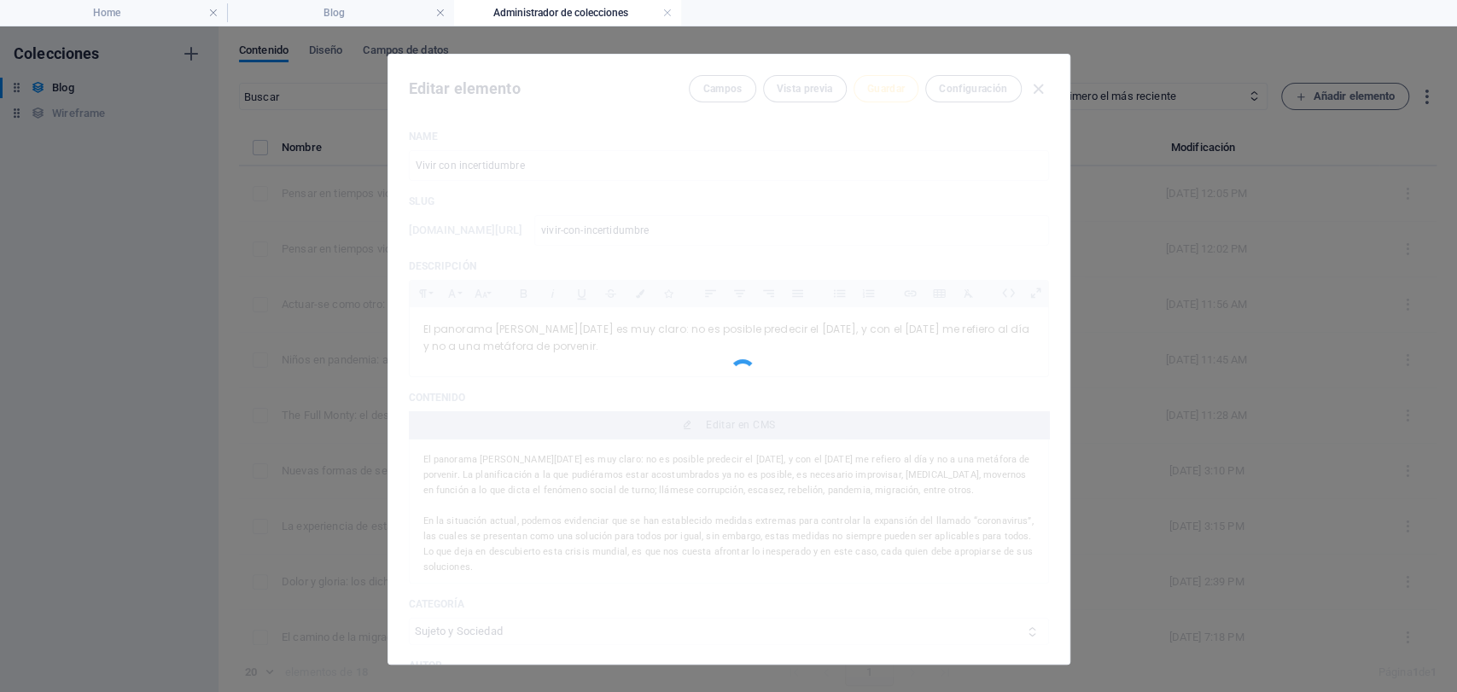
type input "vivir-con-incertidumbre"
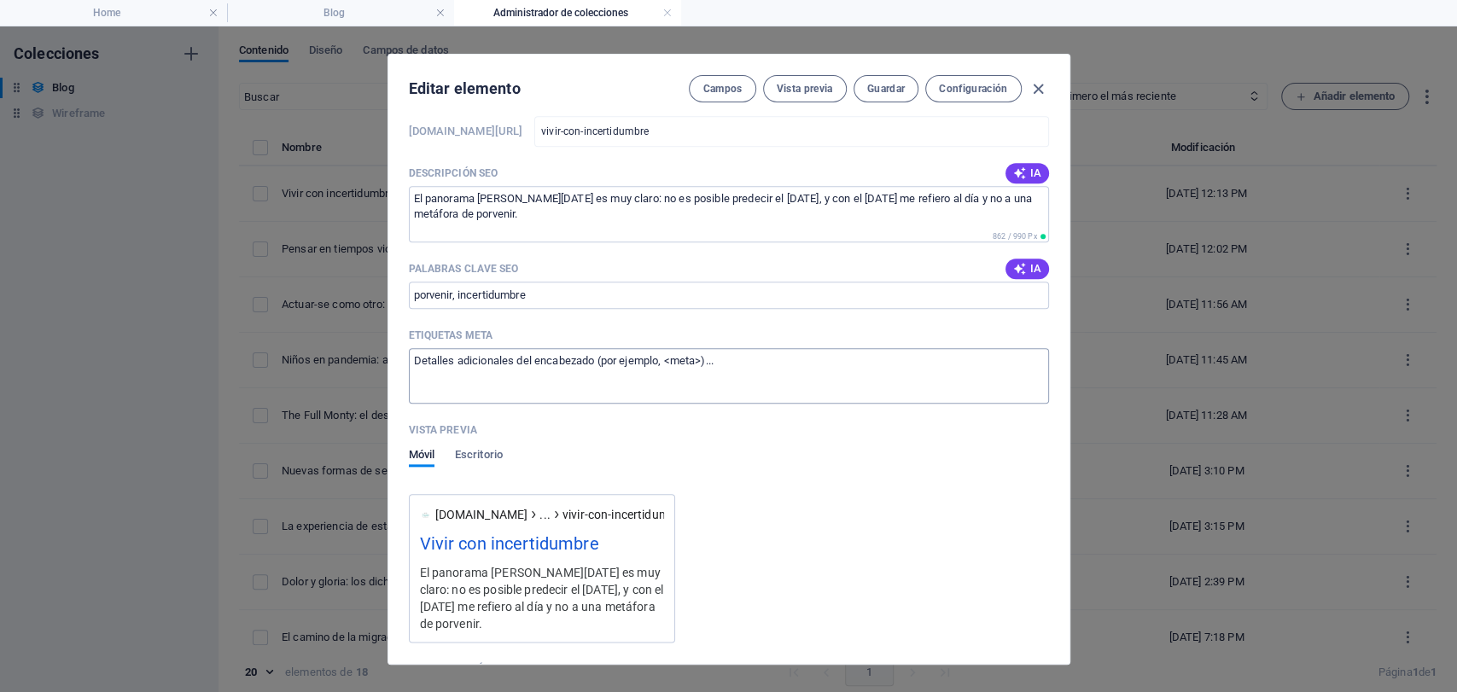
scroll to position [1327, 0]
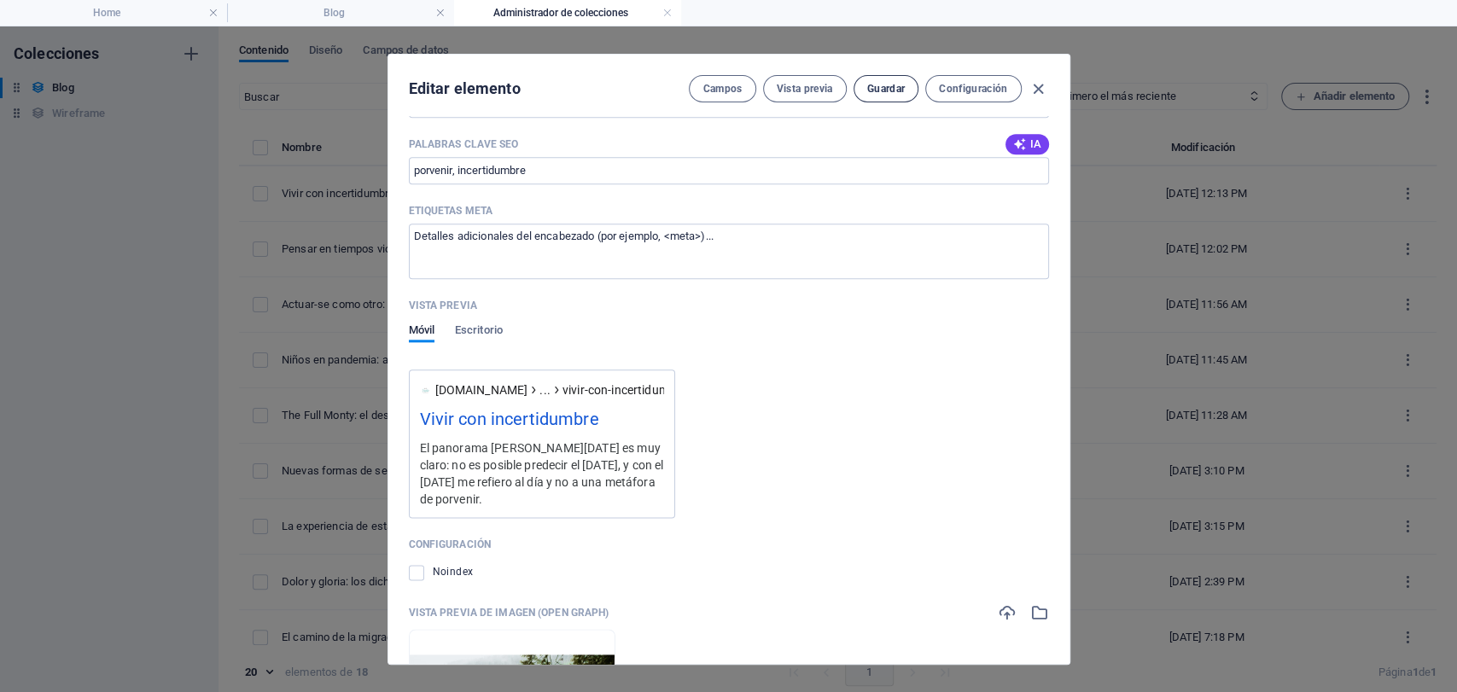
click at [884, 88] on span "Guardar" at bounding box center [886, 89] width 38 height 14
click at [1029, 85] on icon "button" at bounding box center [1039, 89] width 20 height 20
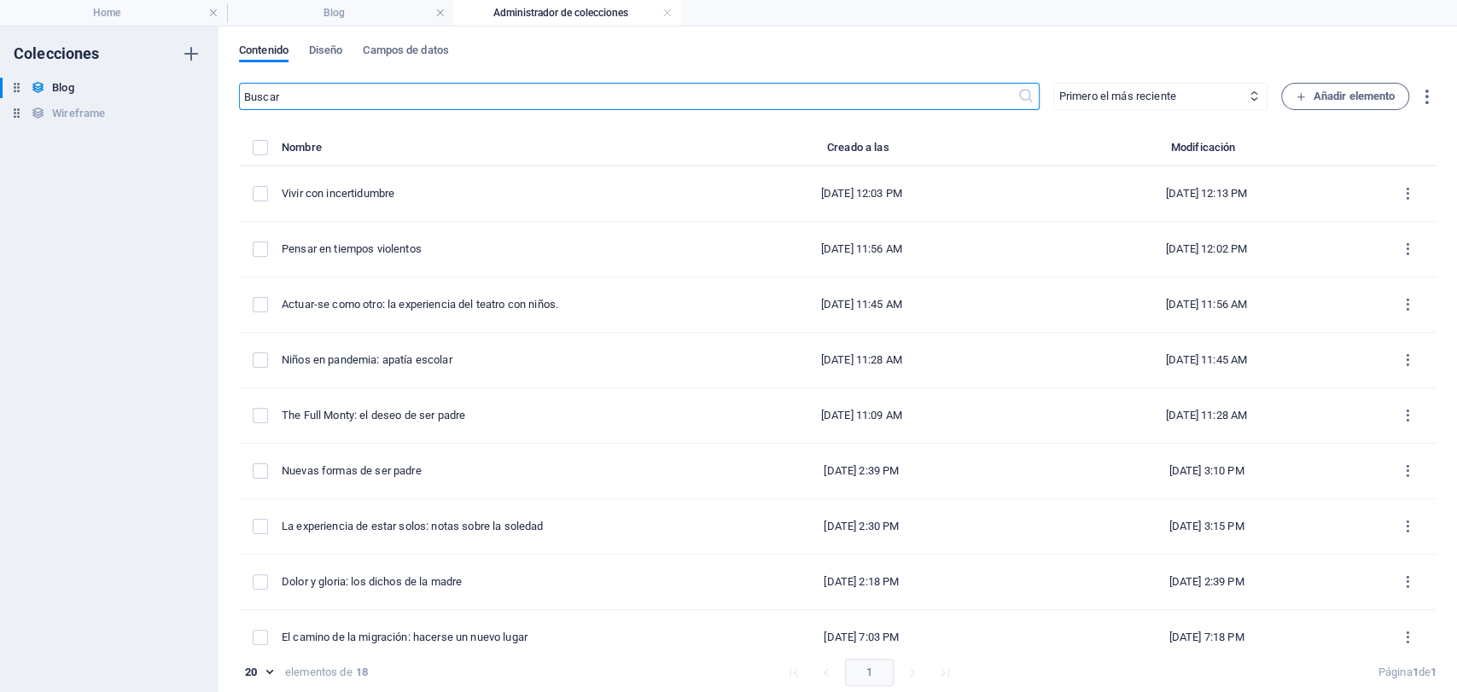
scroll to position [0, 0]
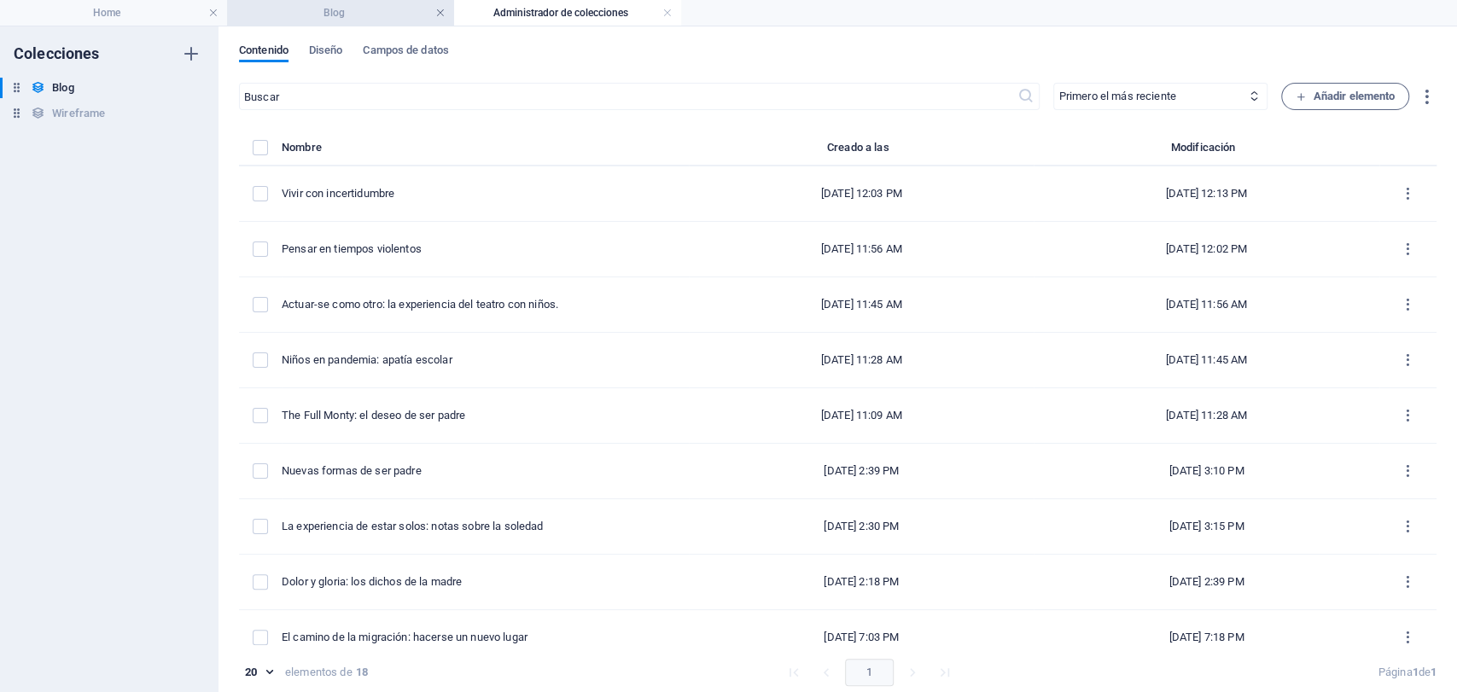
click at [443, 14] on link at bounding box center [440, 13] width 10 height 16
click at [435, 9] on link at bounding box center [440, 13] width 10 height 16
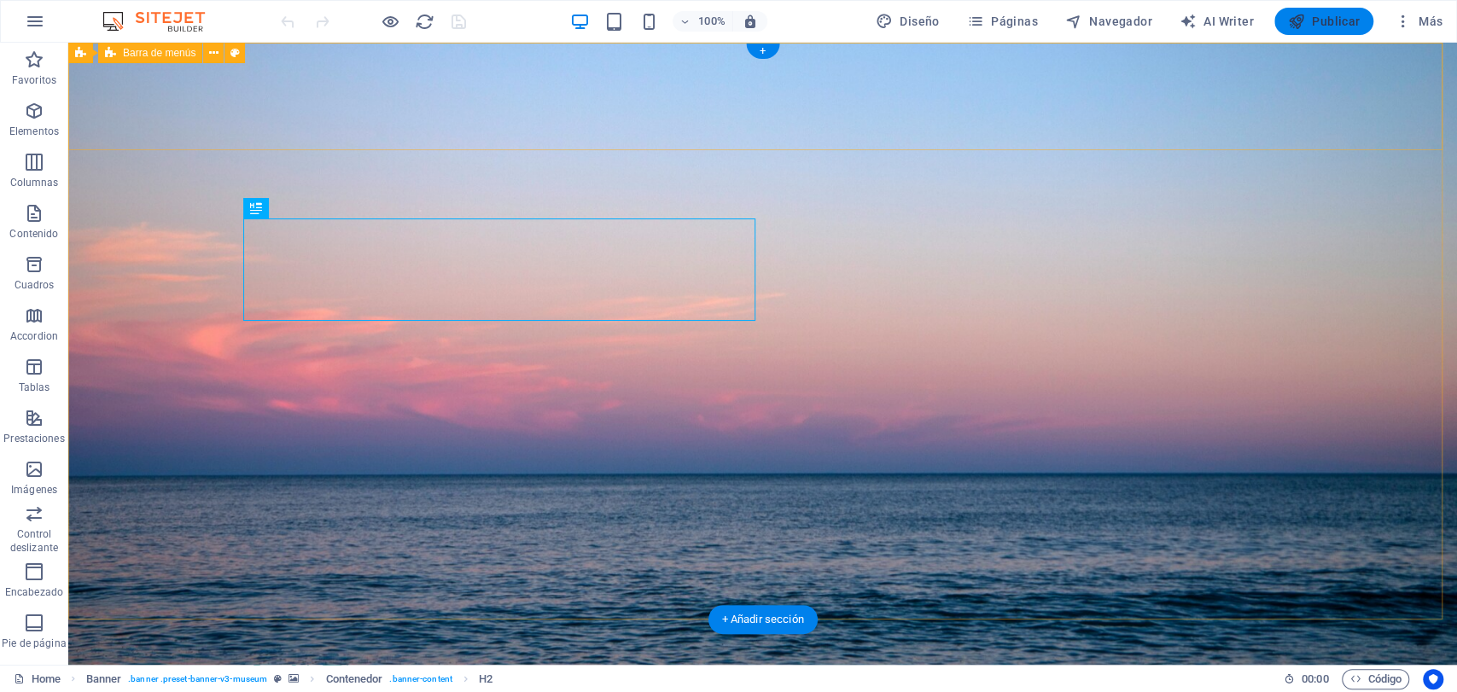
click at [1283, 20] on button "Publicar" at bounding box center [1324, 21] width 100 height 27
